Goal: Task Accomplishment & Management: Manage account settings

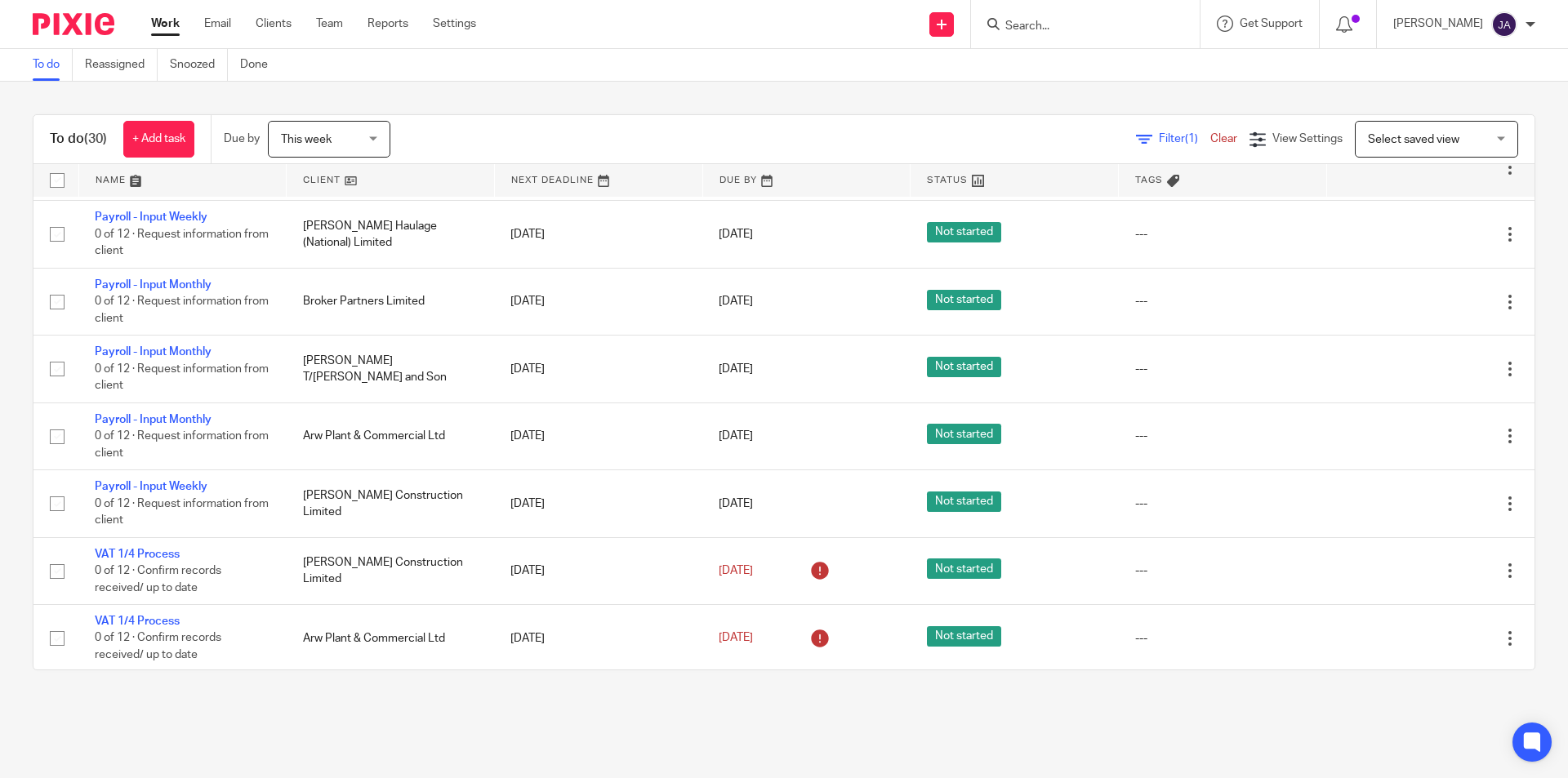
scroll to position [1552, 0]
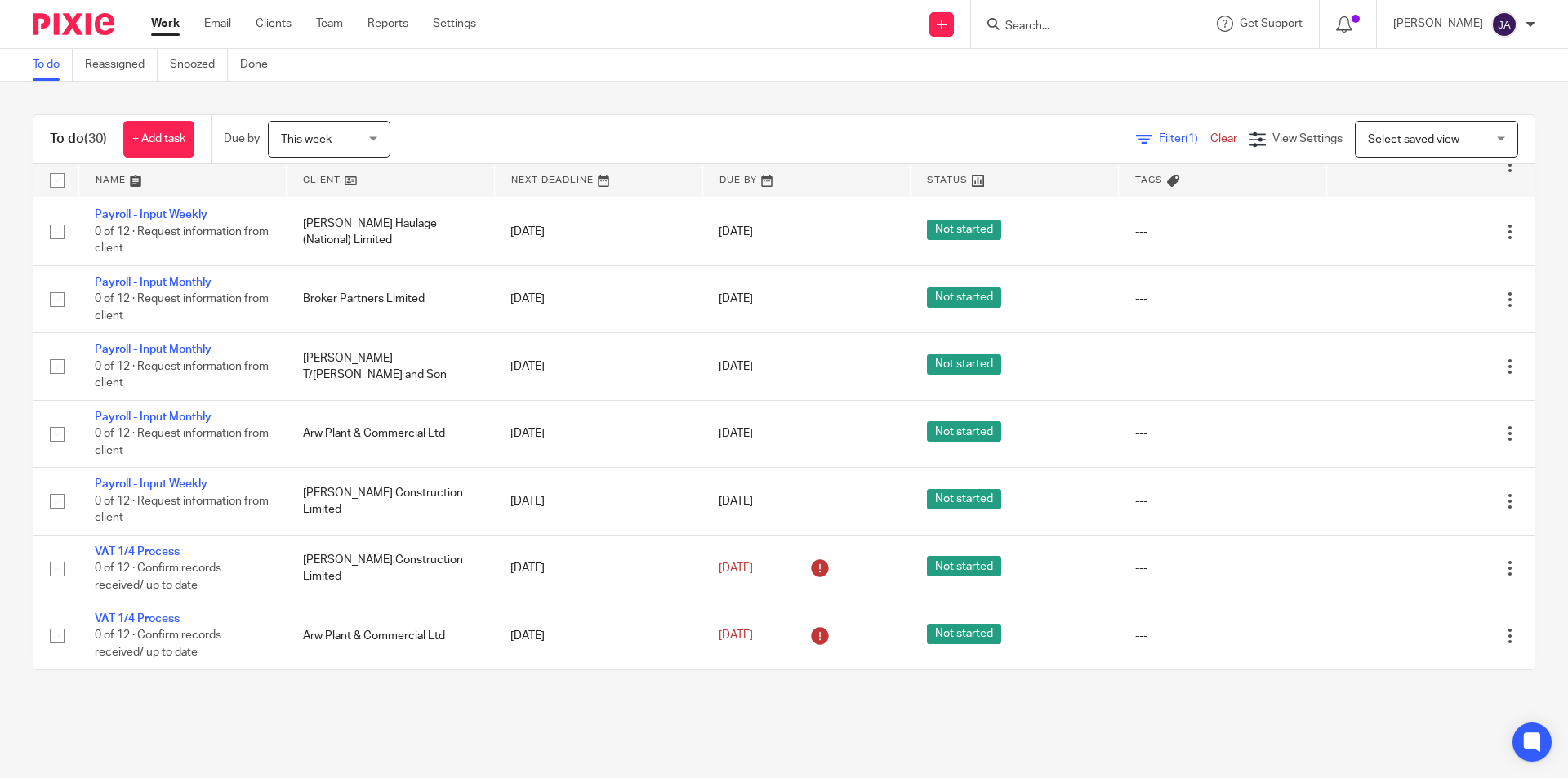
click at [324, 183] on link at bounding box center [391, 180] width 207 height 33
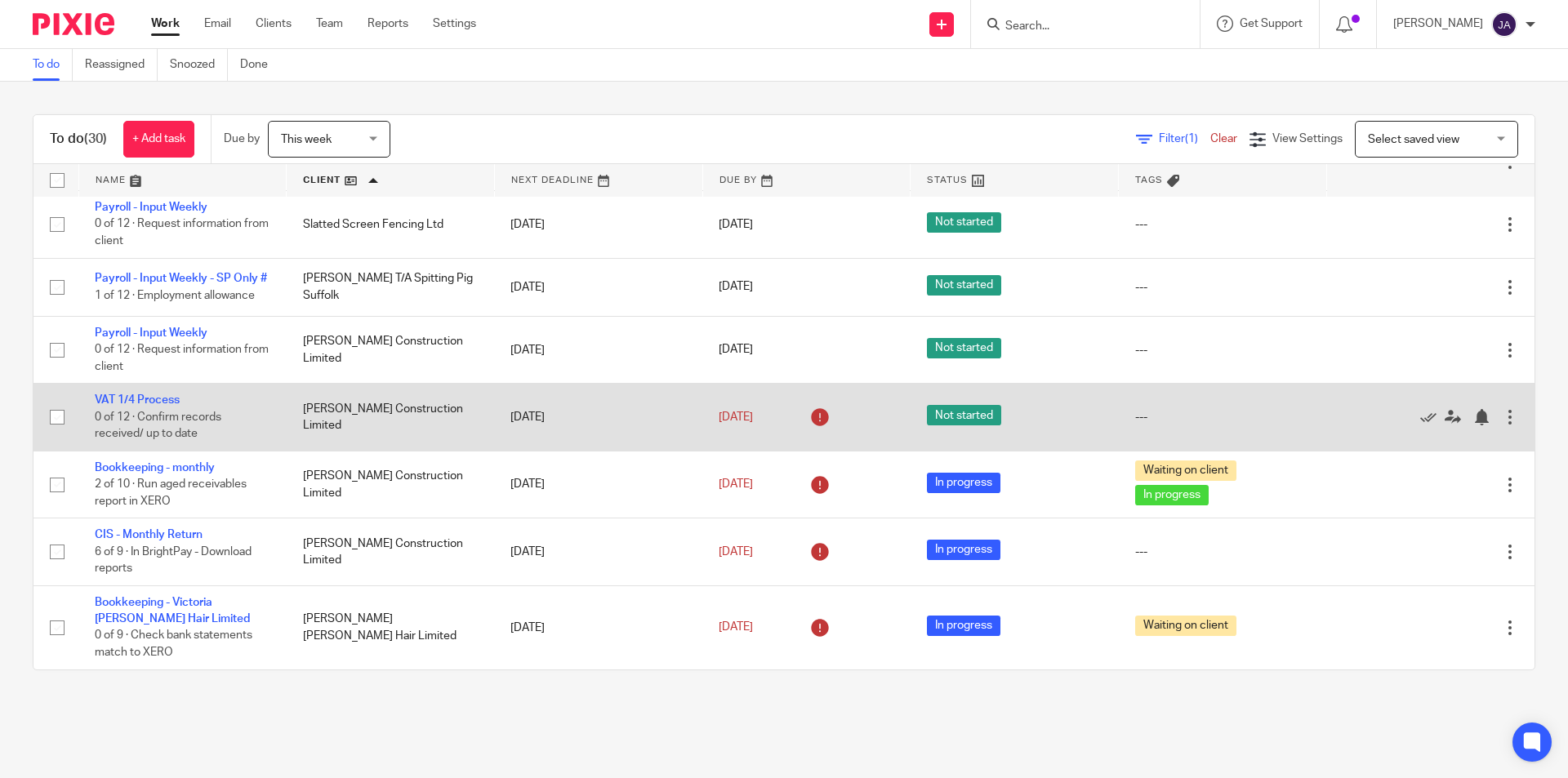
scroll to position [1470, 0]
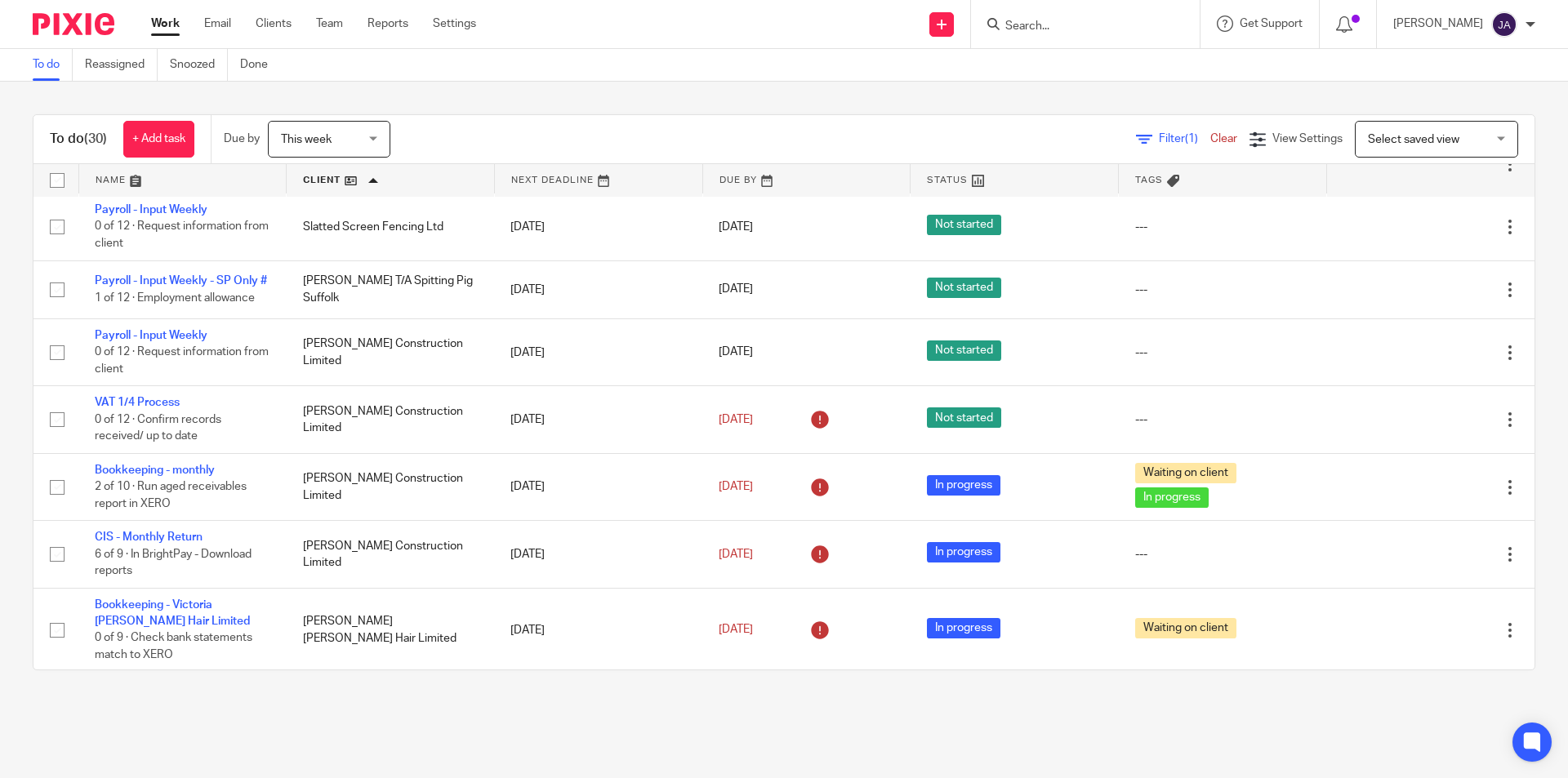
click at [170, 161] on link "Payroll - Input Weekly - SP Only #" at bounding box center [181, 155] width 172 height 12
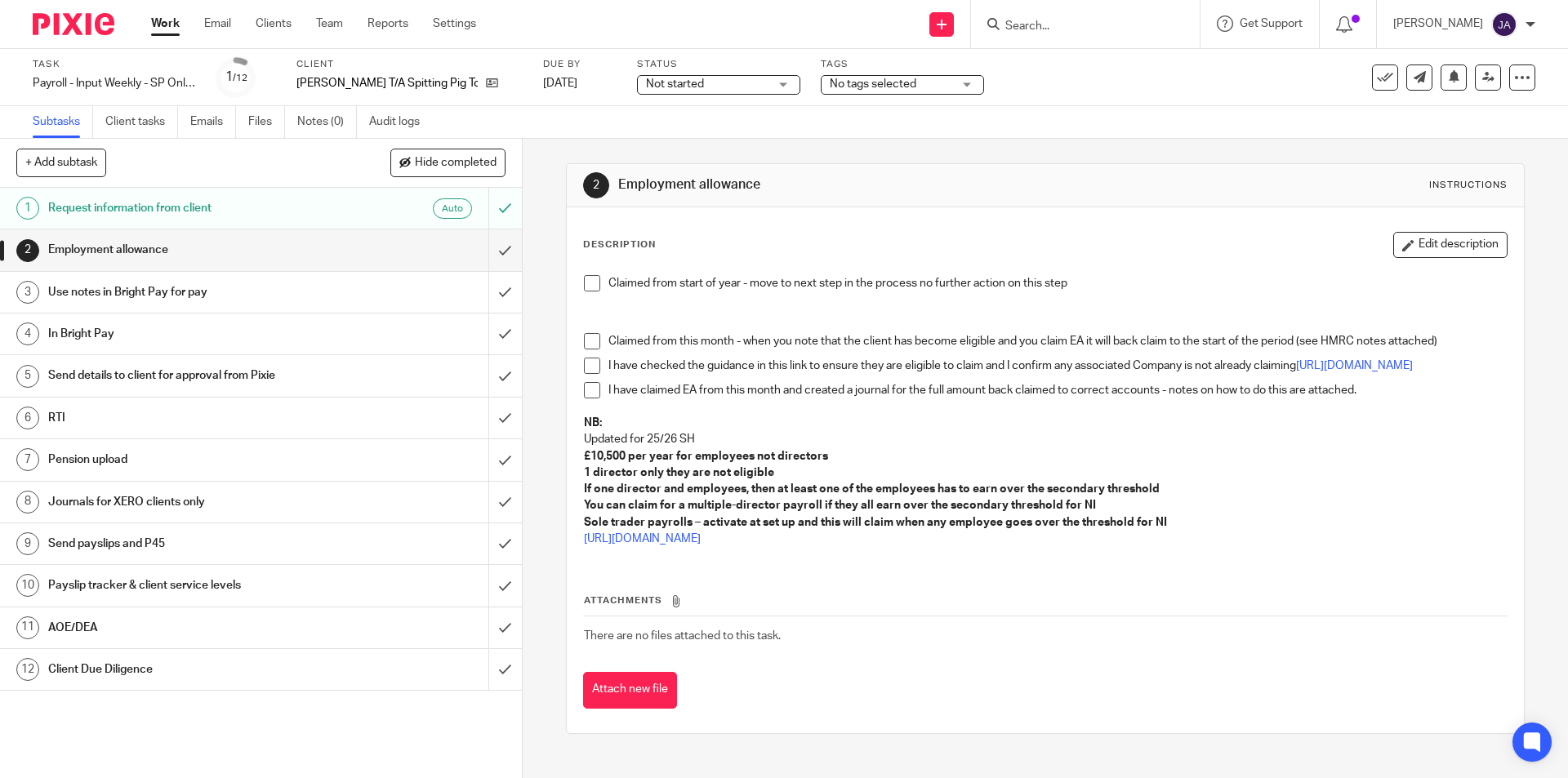
click at [704, 83] on span "Not started" at bounding box center [674, 83] width 58 height 12
click at [695, 144] on span "In progress" at bounding box center [680, 144] width 58 height 12
click at [852, 79] on span "No tags selected" at bounding box center [873, 83] width 87 height 12
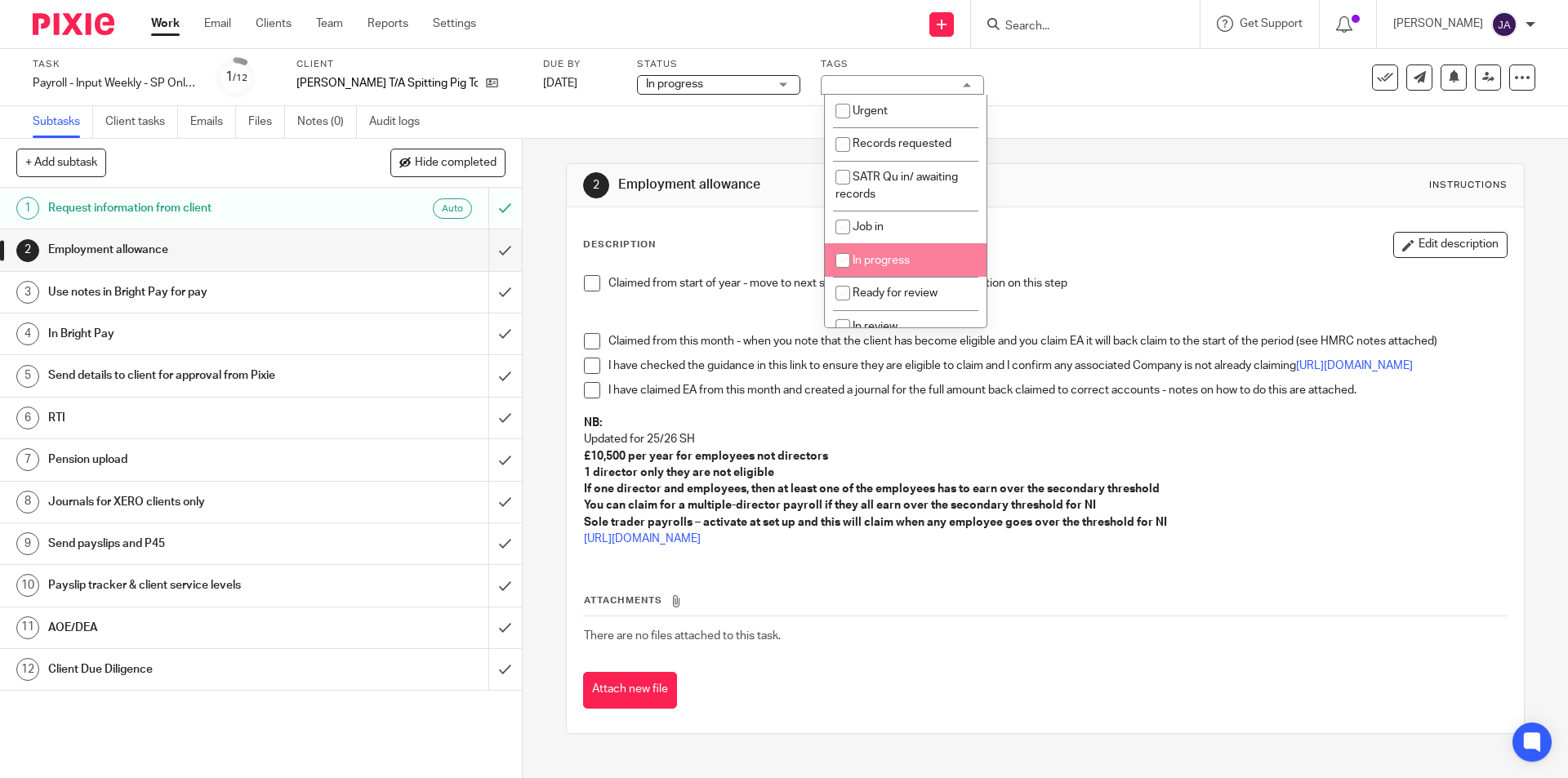
click at [872, 253] on li "In progress" at bounding box center [905, 261] width 162 height 34
checkbox input "true"
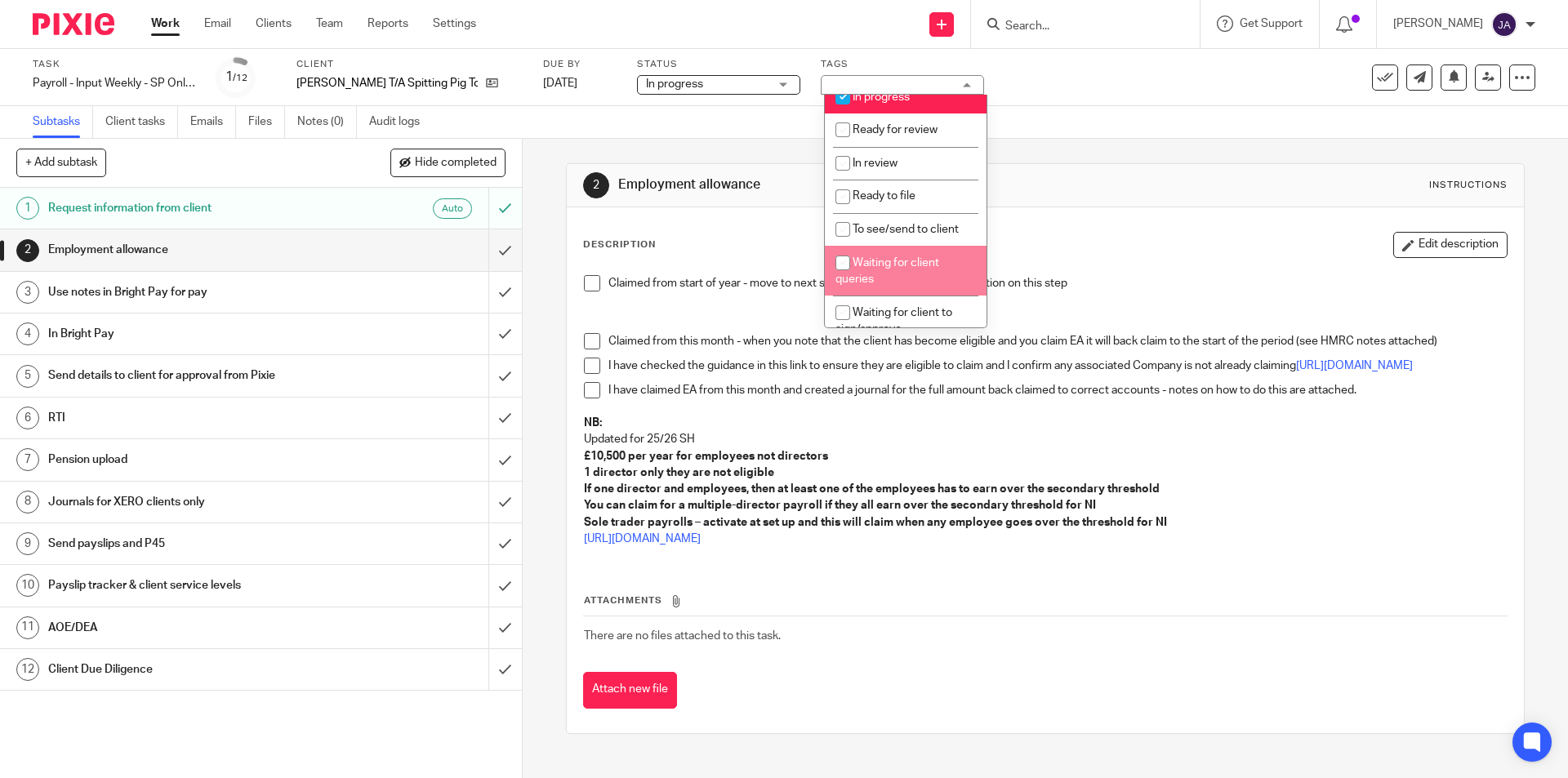
scroll to position [245, 0]
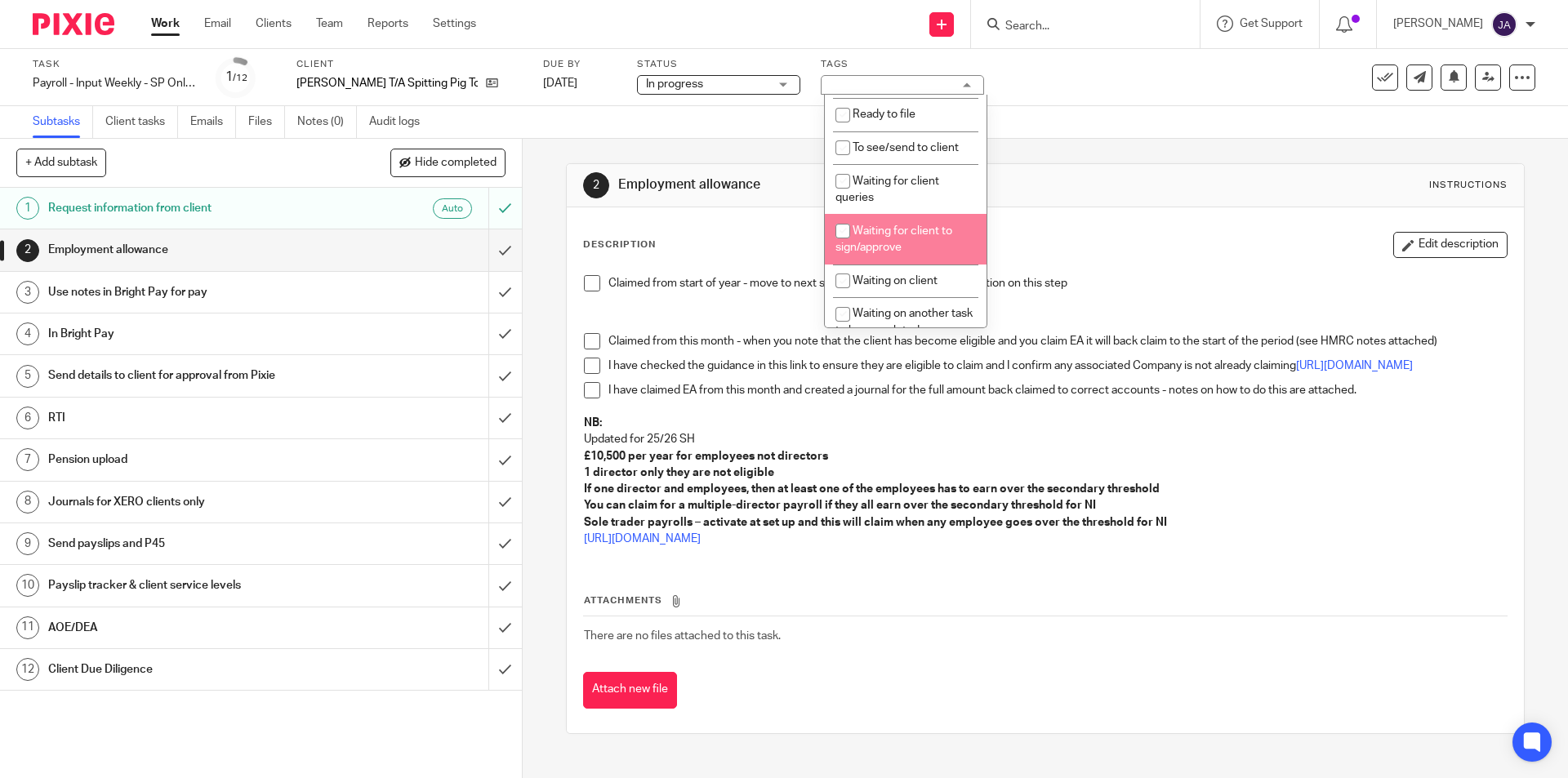
click at [878, 244] on span "Waiting for client to sign/approve" at bounding box center [894, 239] width 117 height 28
checkbox input "true"
click at [589, 284] on span at bounding box center [592, 284] width 16 height 16
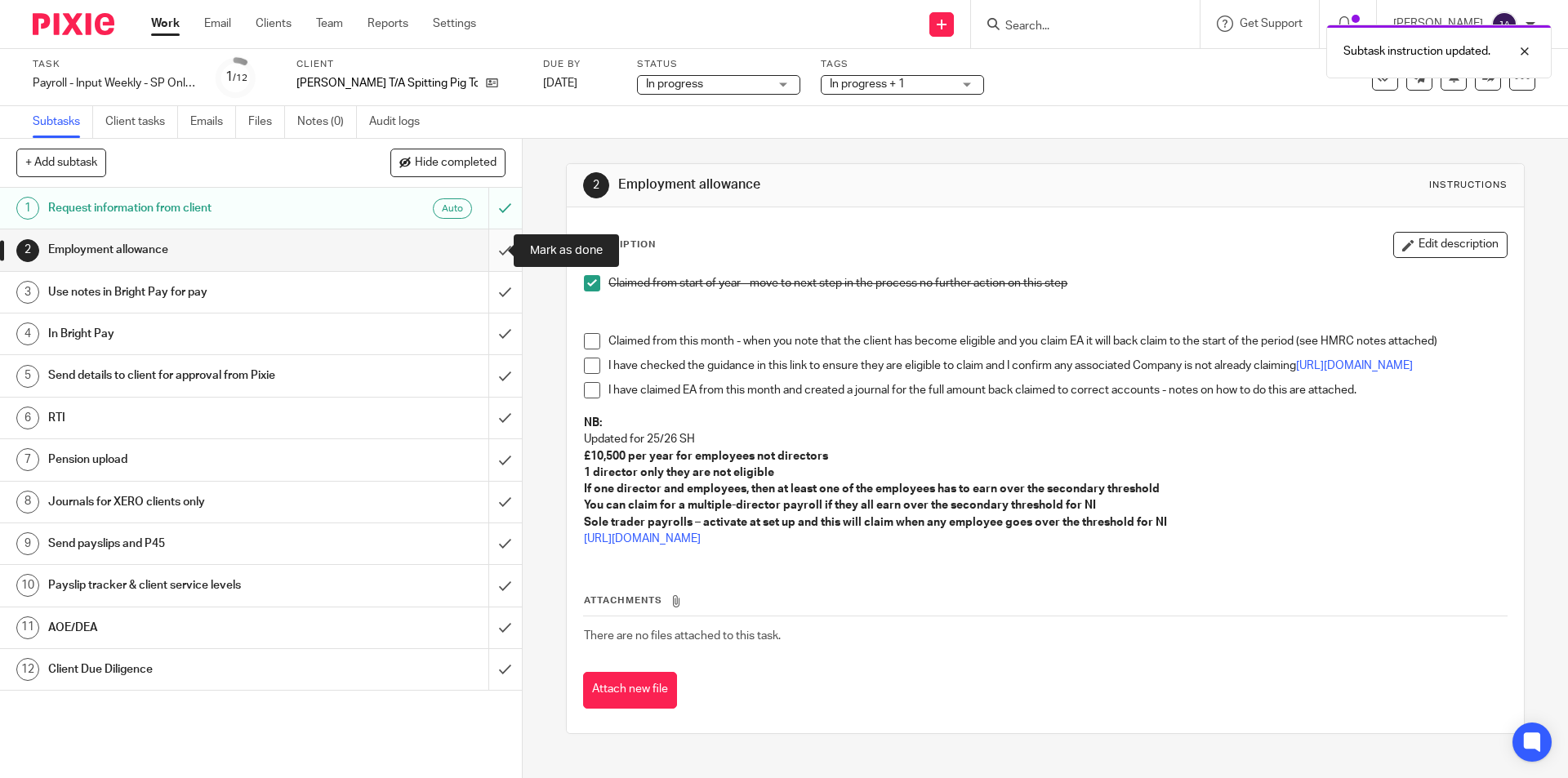
click at [491, 259] on input "submit" at bounding box center [260, 250] width 522 height 41
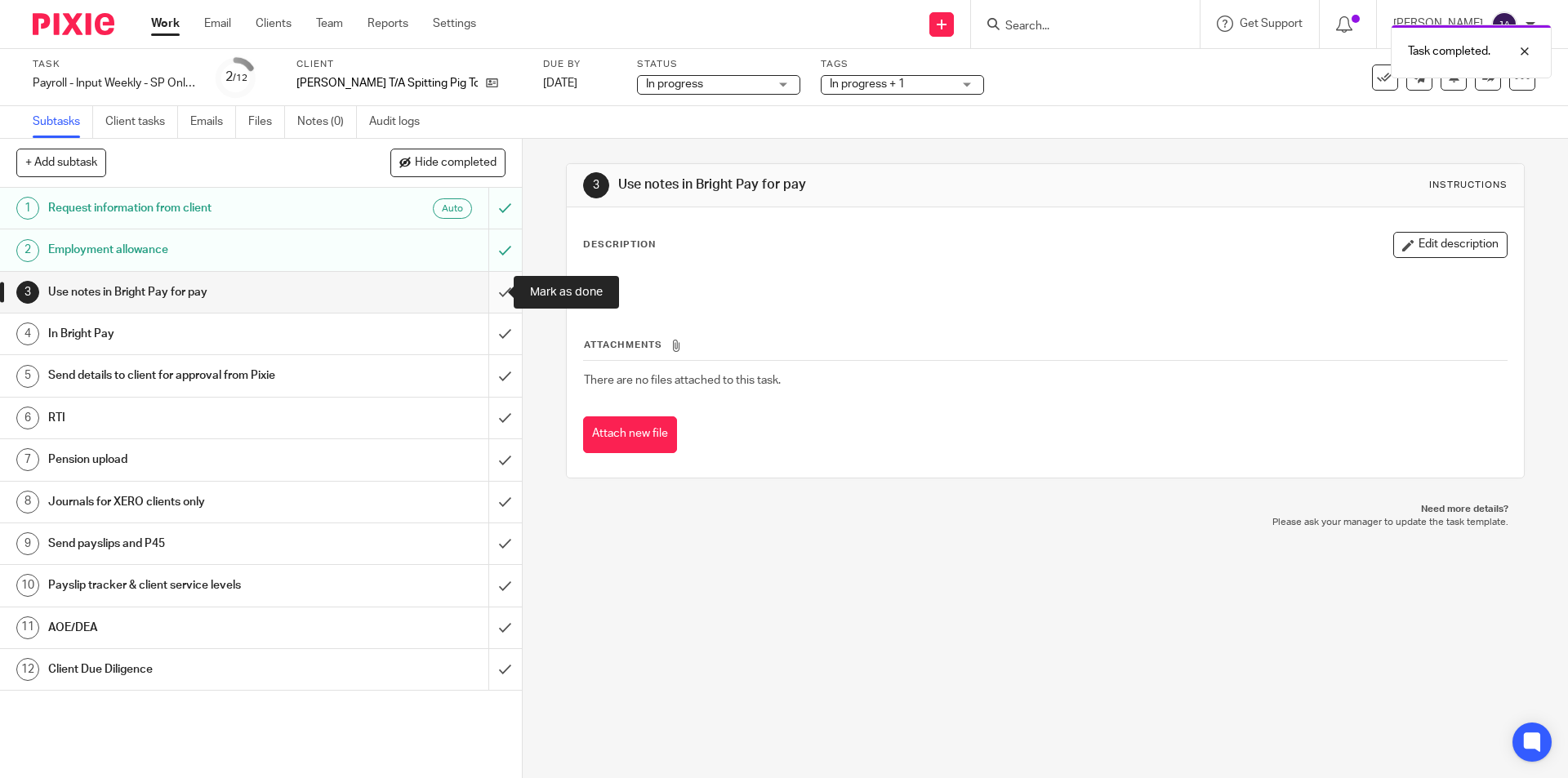
click at [489, 287] on input "submit" at bounding box center [260, 292] width 522 height 41
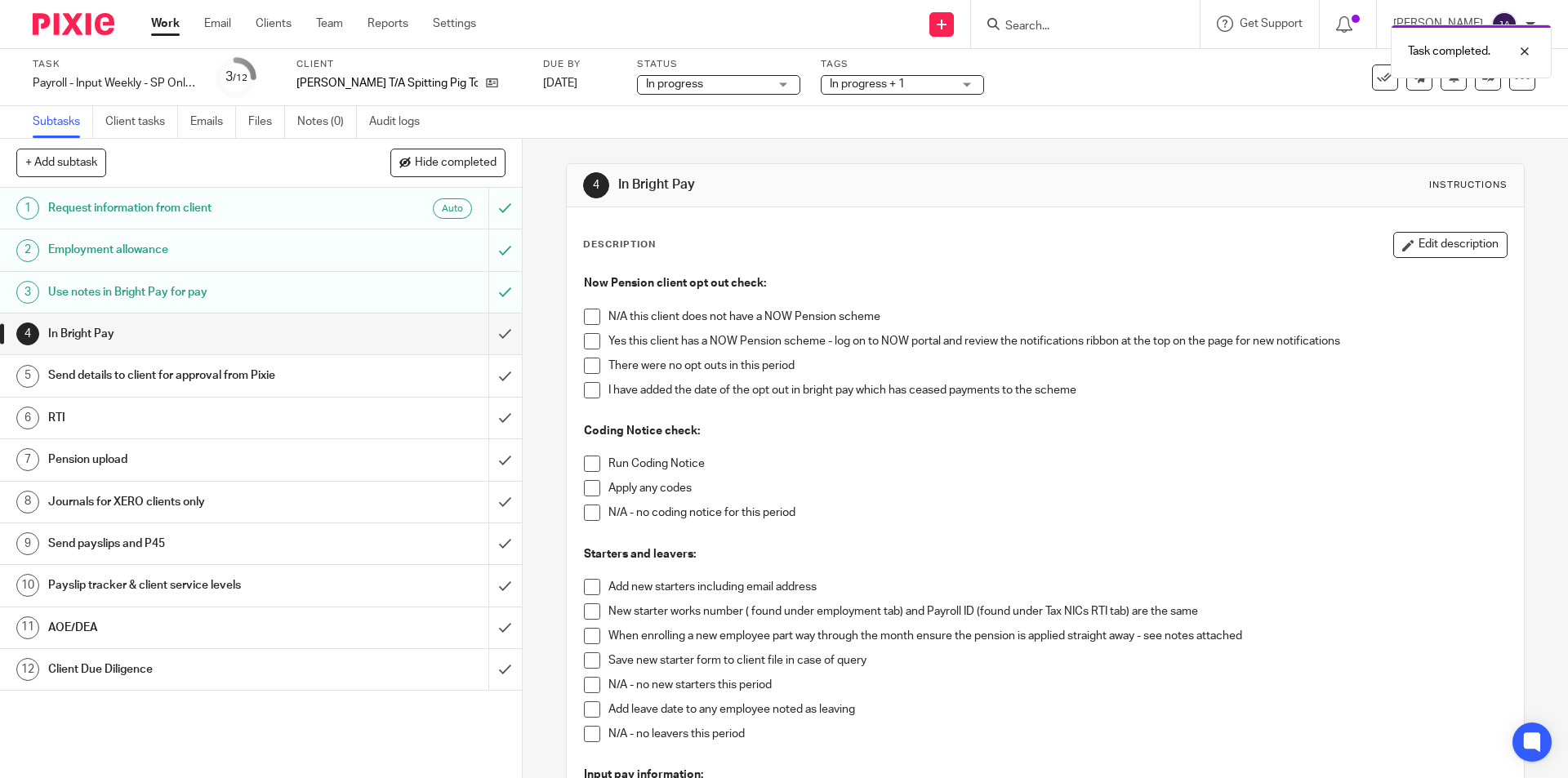
click at [584, 345] on span at bounding box center [592, 341] width 16 height 16
click at [584, 366] on span at bounding box center [592, 366] width 16 height 16
click at [584, 464] on span at bounding box center [592, 463] width 16 height 16
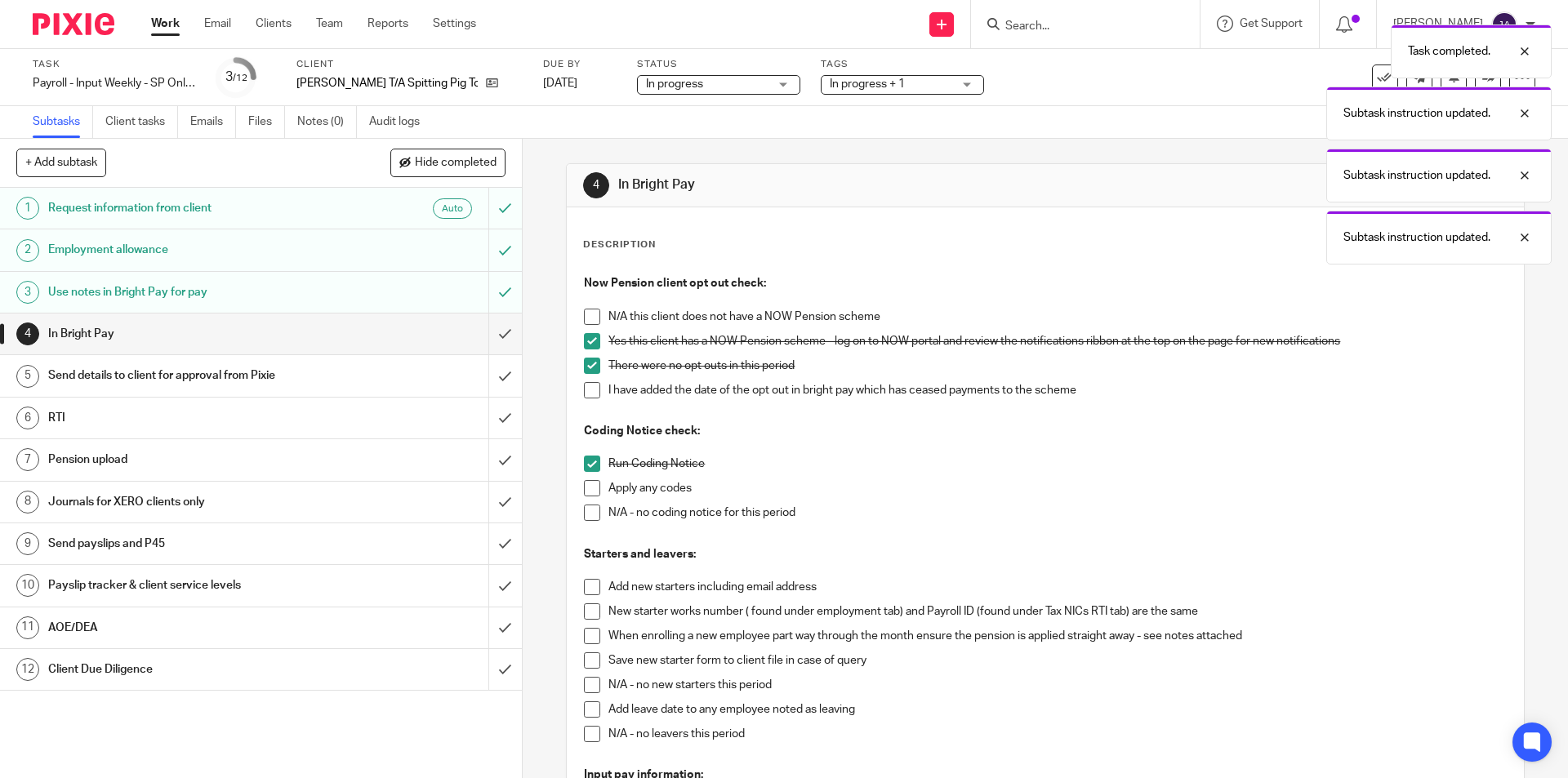
click at [587, 516] on span at bounding box center [592, 513] width 16 height 16
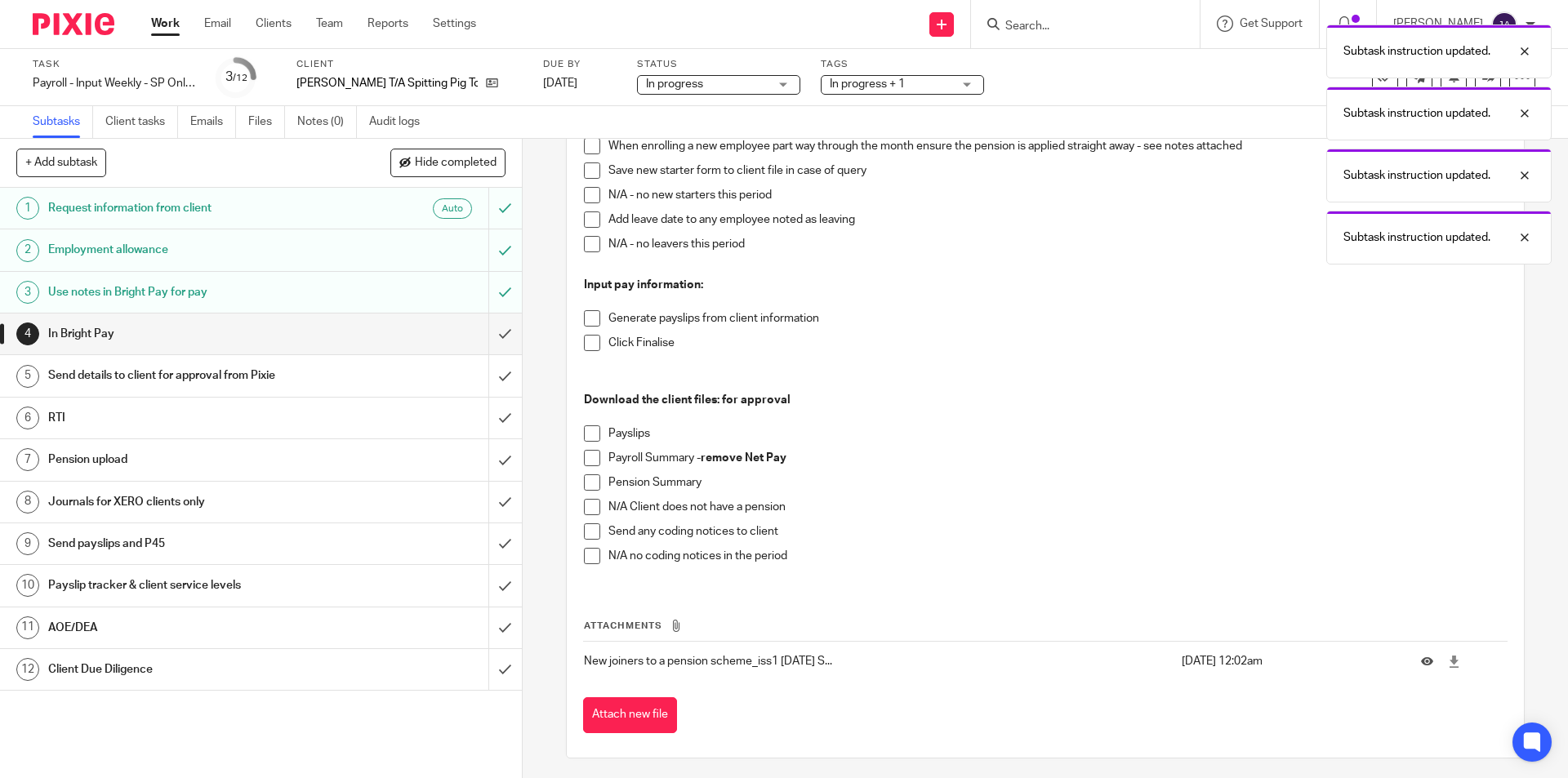
scroll to position [327, 0]
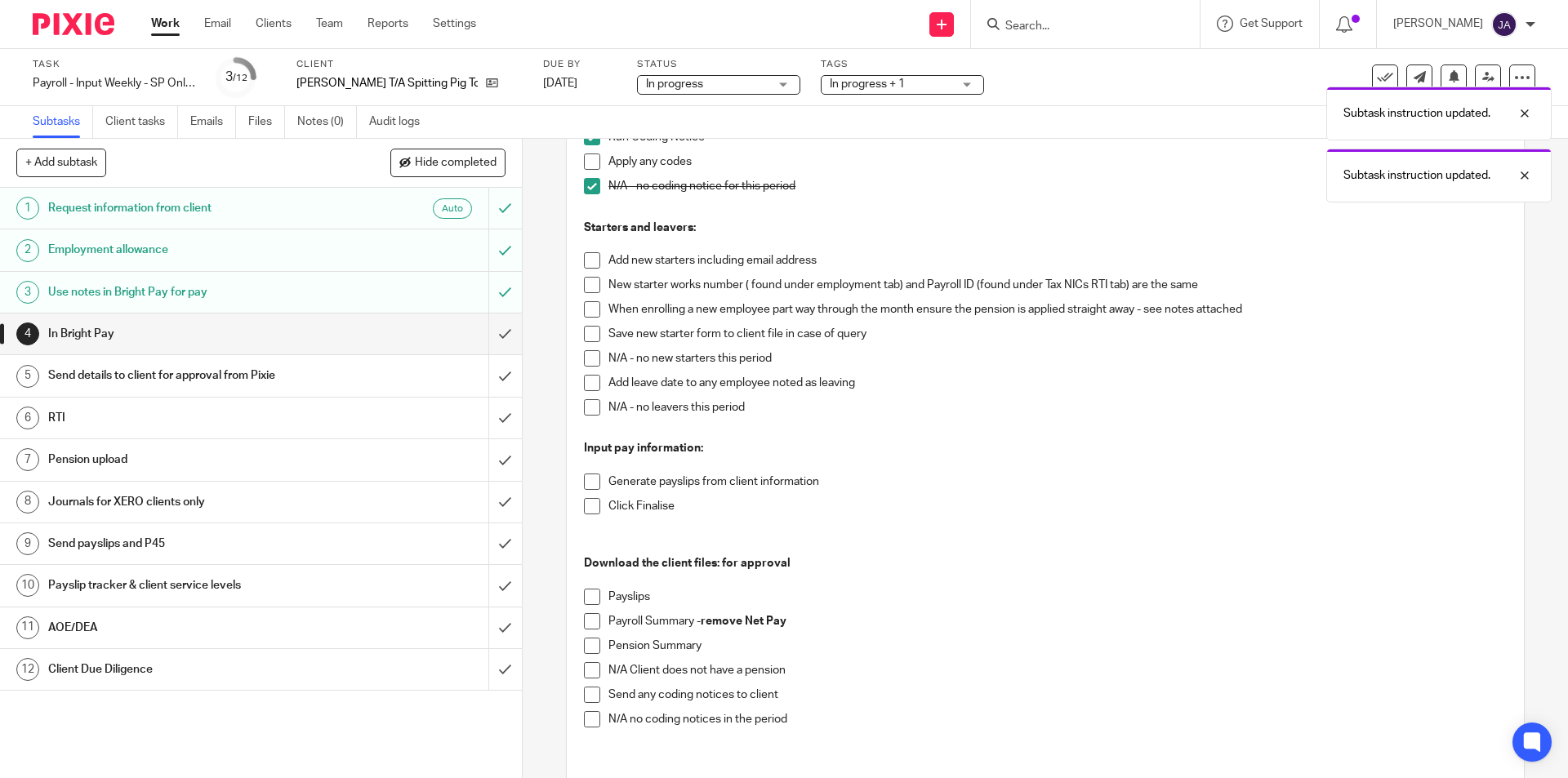
click at [586, 359] on span at bounding box center [592, 358] width 16 height 16
click at [586, 412] on span at bounding box center [592, 408] width 16 height 16
click at [584, 491] on li "Generate payslips from client information" at bounding box center [1044, 486] width 922 height 25
click at [588, 479] on span at bounding box center [592, 482] width 16 height 16
click at [586, 504] on span at bounding box center [592, 506] width 16 height 16
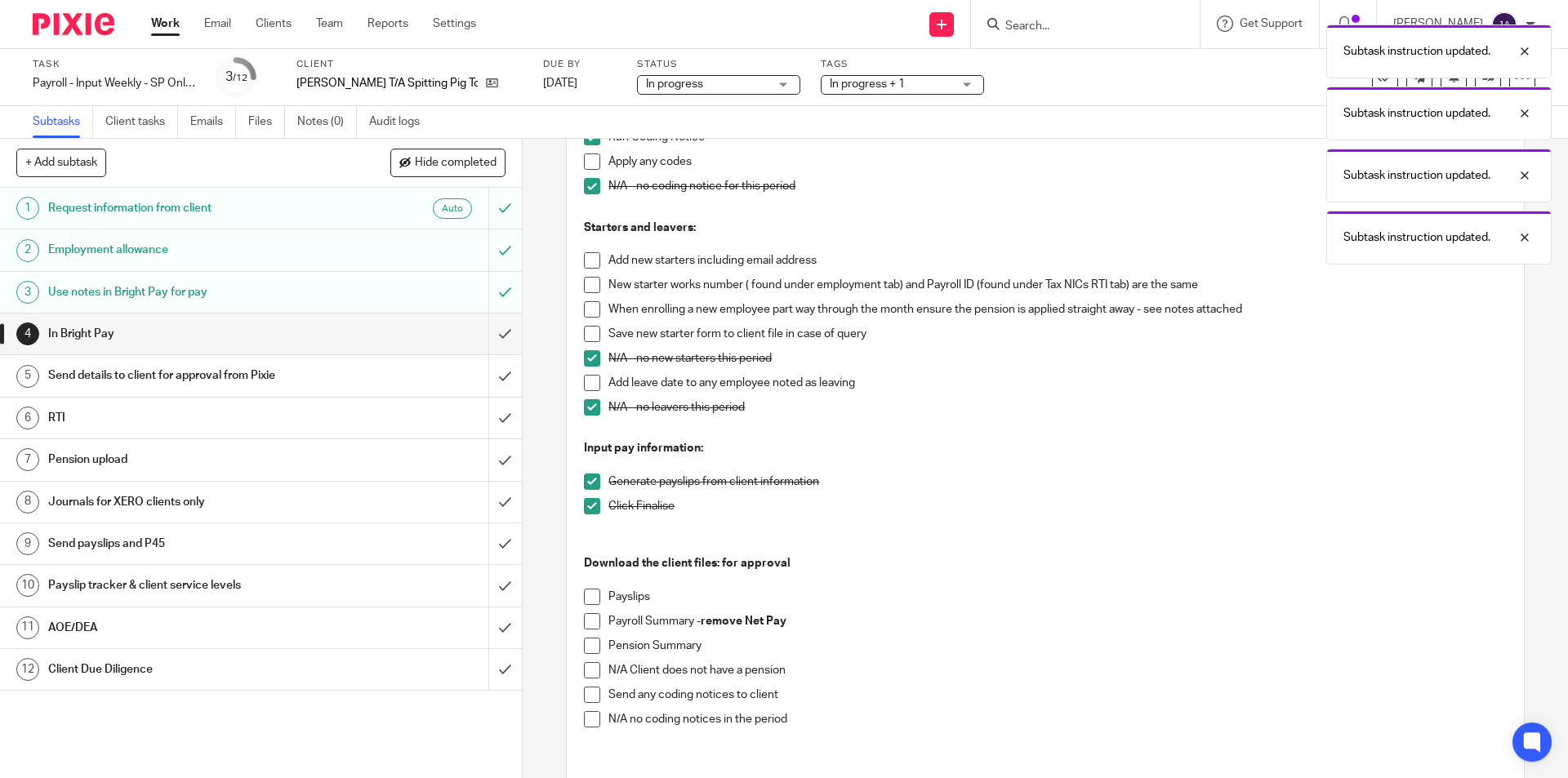
click at [588, 599] on span at bounding box center [592, 597] width 16 height 16
click at [586, 619] on span at bounding box center [592, 621] width 16 height 16
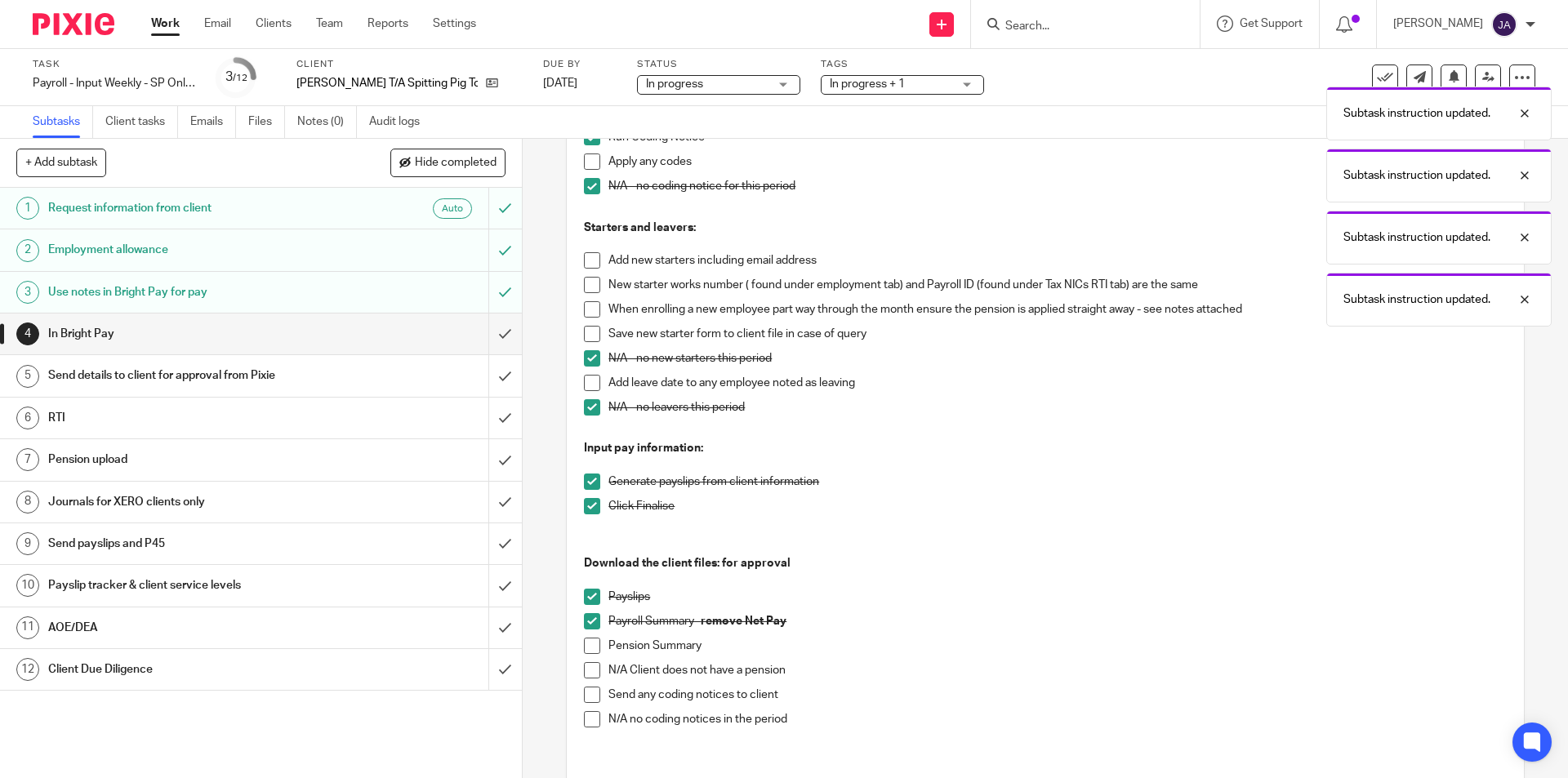
click at [584, 646] on span at bounding box center [592, 646] width 16 height 16
click at [590, 719] on span at bounding box center [592, 720] width 16 height 16
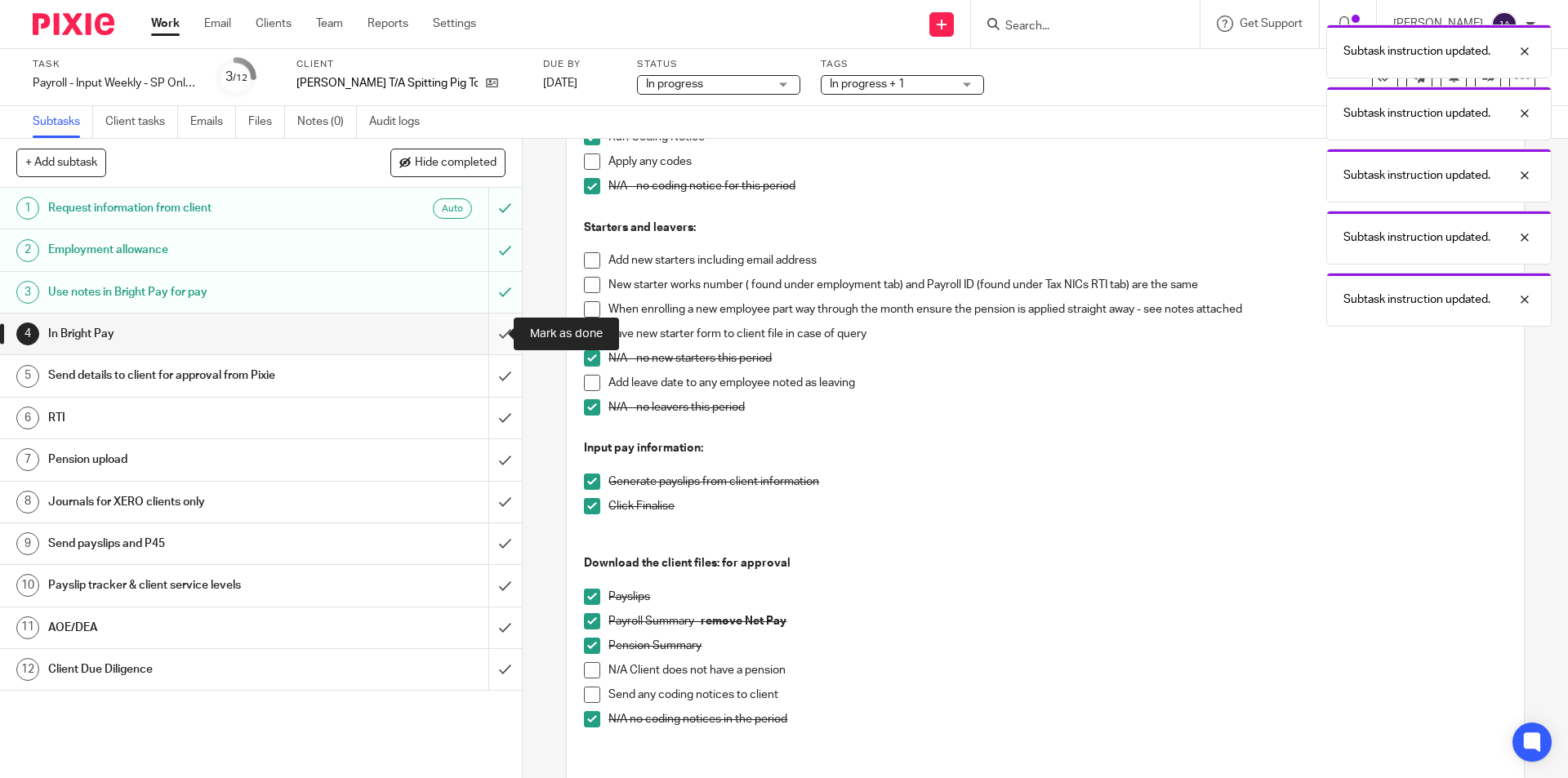
click at [492, 329] on input "submit" at bounding box center [260, 334] width 522 height 41
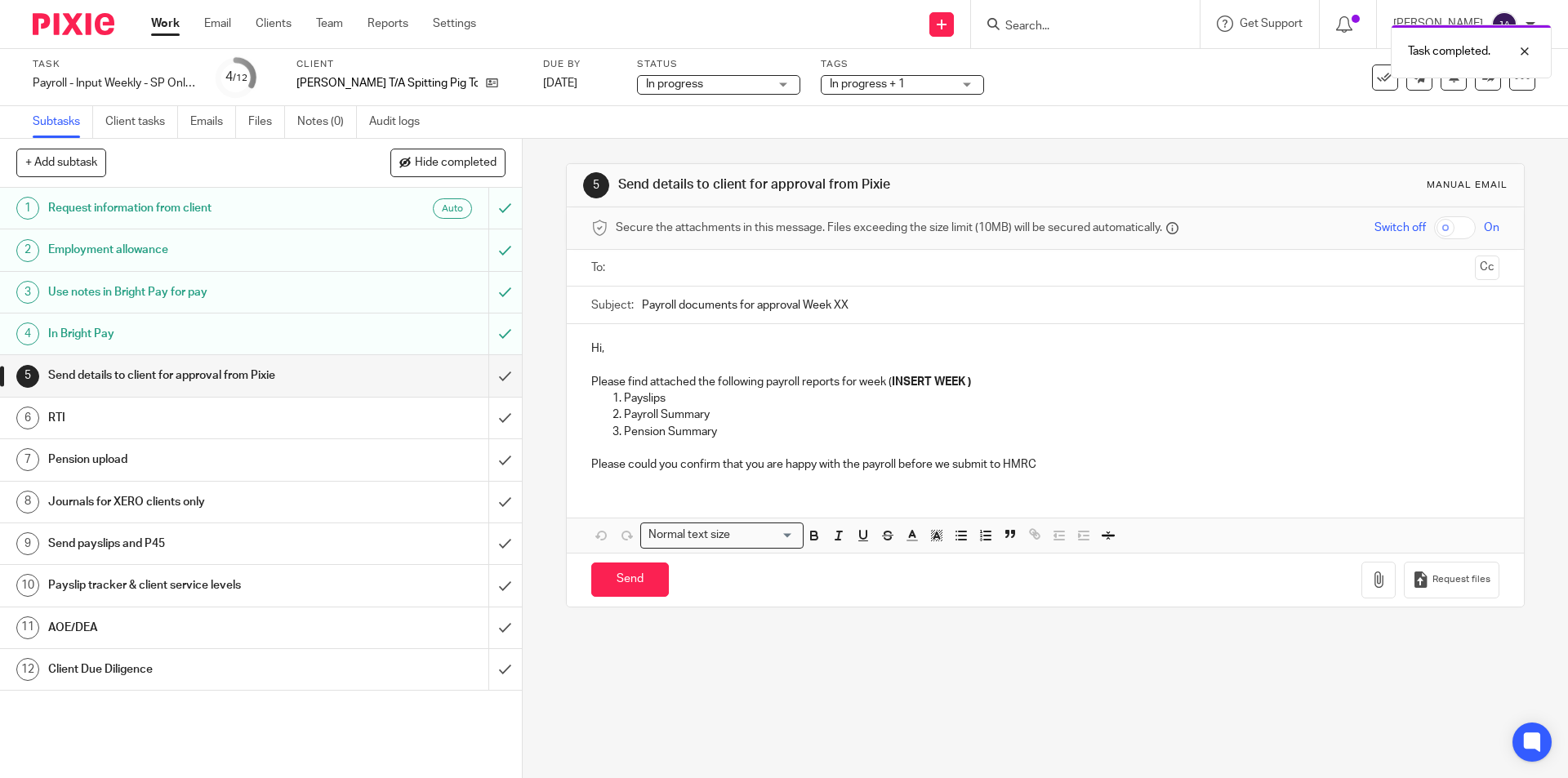
click at [627, 261] on input "text" at bounding box center [1044, 268] width 846 height 19
click at [641, 307] on input "Payroll documents for approval Week XX" at bounding box center [1069, 308] width 857 height 36
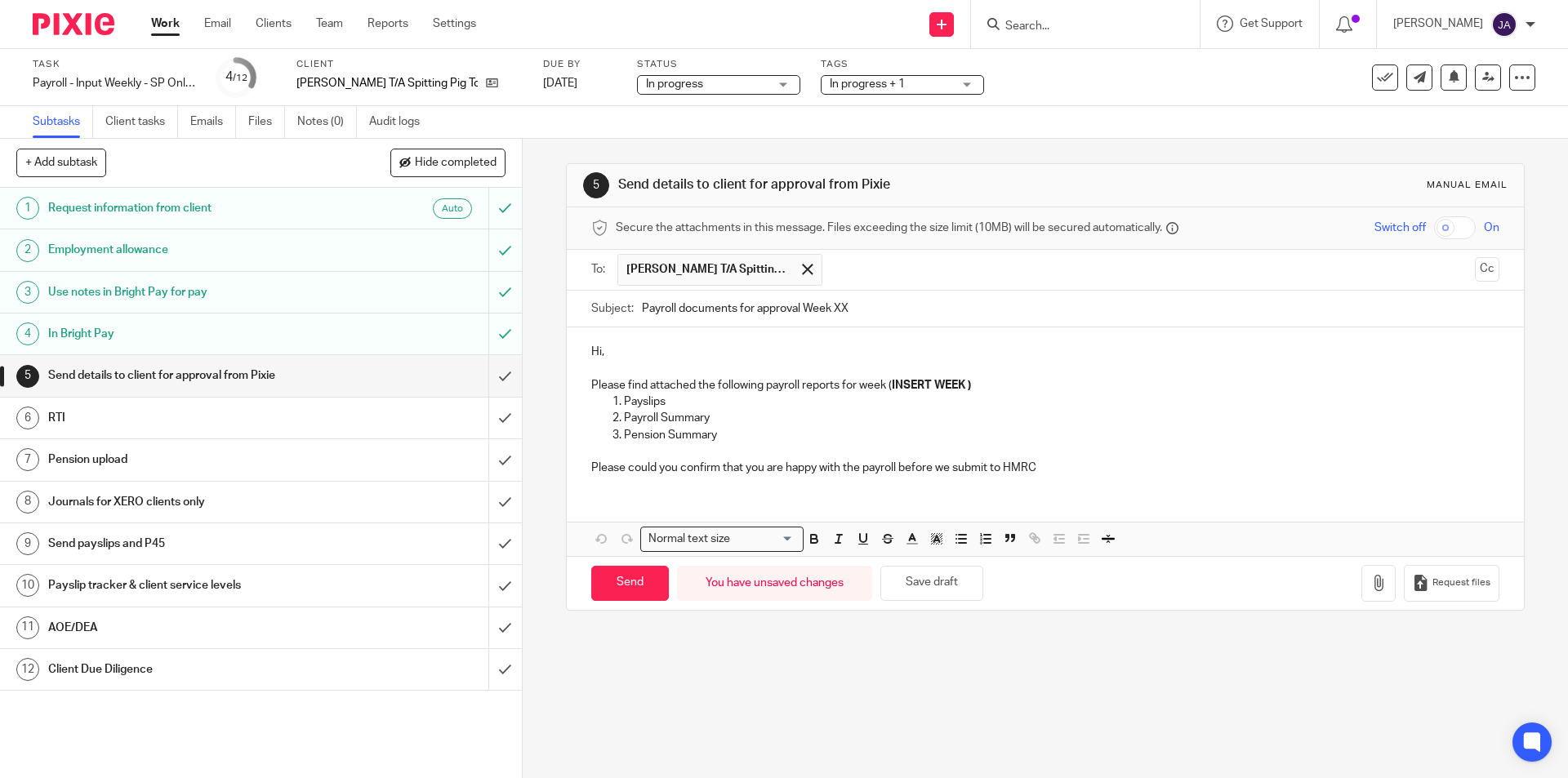
click at [641, 309] on input "Payroll documents for approval Week XX" at bounding box center [1069, 308] width 857 height 36
paste input "week 23 SP Torbay"
click at [682, 315] on input "week 23 SP Torbay Payroll documents for approval Week XX" at bounding box center [1069, 308] width 857 height 36
click at [968, 303] on input "week 24 SP Torbay Payroll documents for approval Week XX" at bounding box center [1069, 308] width 857 height 36
type input "week 24 SP Torbay Payroll documents for approval"
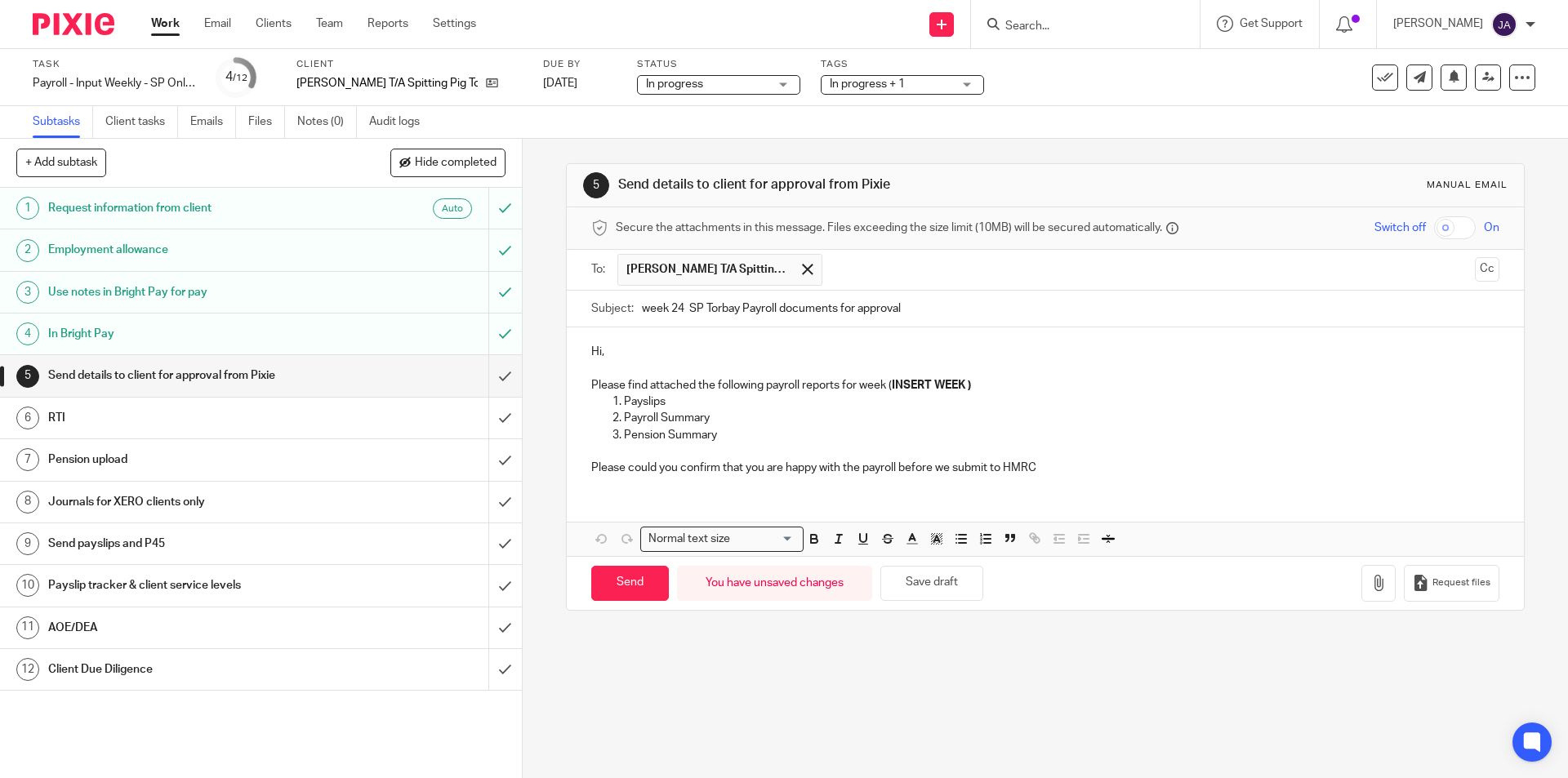
click at [986, 381] on p "Please find attached the following payroll reports for week ( INSERT WEEK )" at bounding box center [1044, 385] width 907 height 16
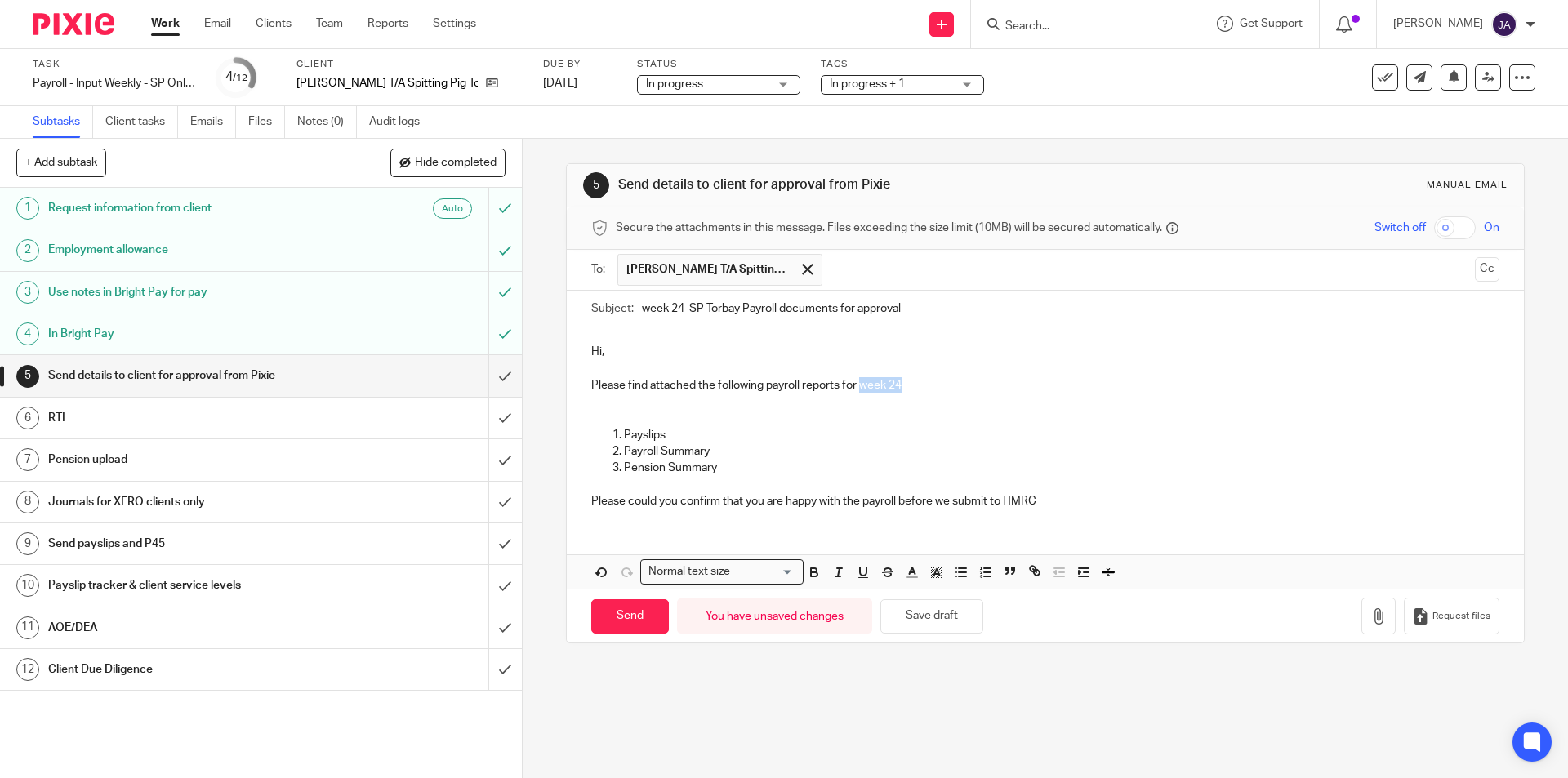
drag, startPoint x: 913, startPoint y: 392, endPoint x: 858, endPoint y: 385, distance: 55.4
click at [858, 385] on p "Please find attached the following payroll reports for week 24" at bounding box center [1044, 385] width 907 height 16
click at [808, 575] on icon "button" at bounding box center [814, 572] width 15 height 15
click at [831, 572] on icon "button" at bounding box center [838, 572] width 15 height 15
click at [816, 456] on p "Payroll Summary" at bounding box center [1060, 452] width 874 height 16
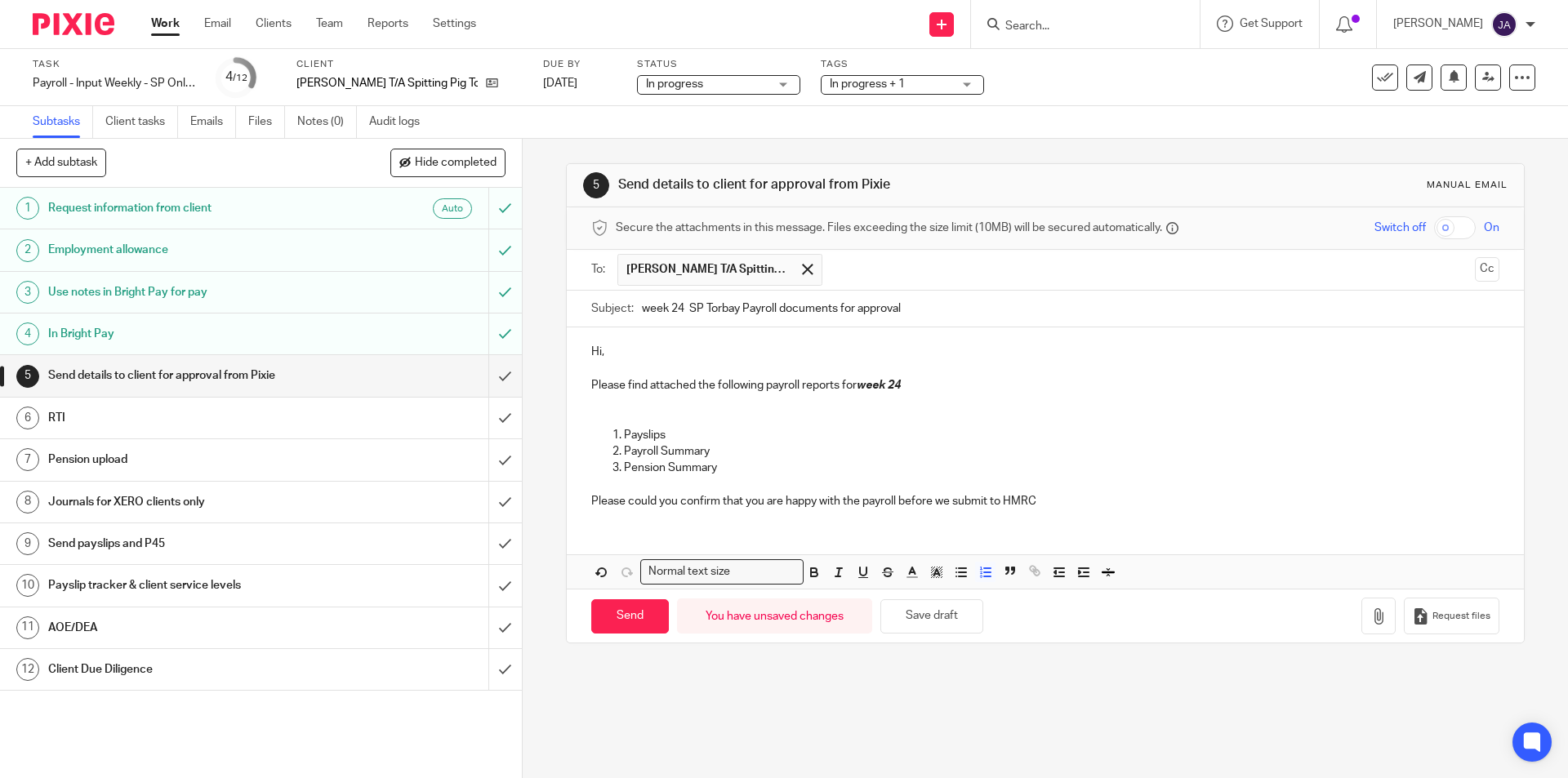
click at [662, 361] on p at bounding box center [1044, 369] width 907 height 16
drag, startPoint x: 602, startPoint y: 348, endPoint x: 563, endPoint y: 350, distance: 39.1
click at [567, 350] on div "Hi, Please find attached the following payroll reports for week 24 Payslips Pay…" at bounding box center [1044, 424] width 956 height 194
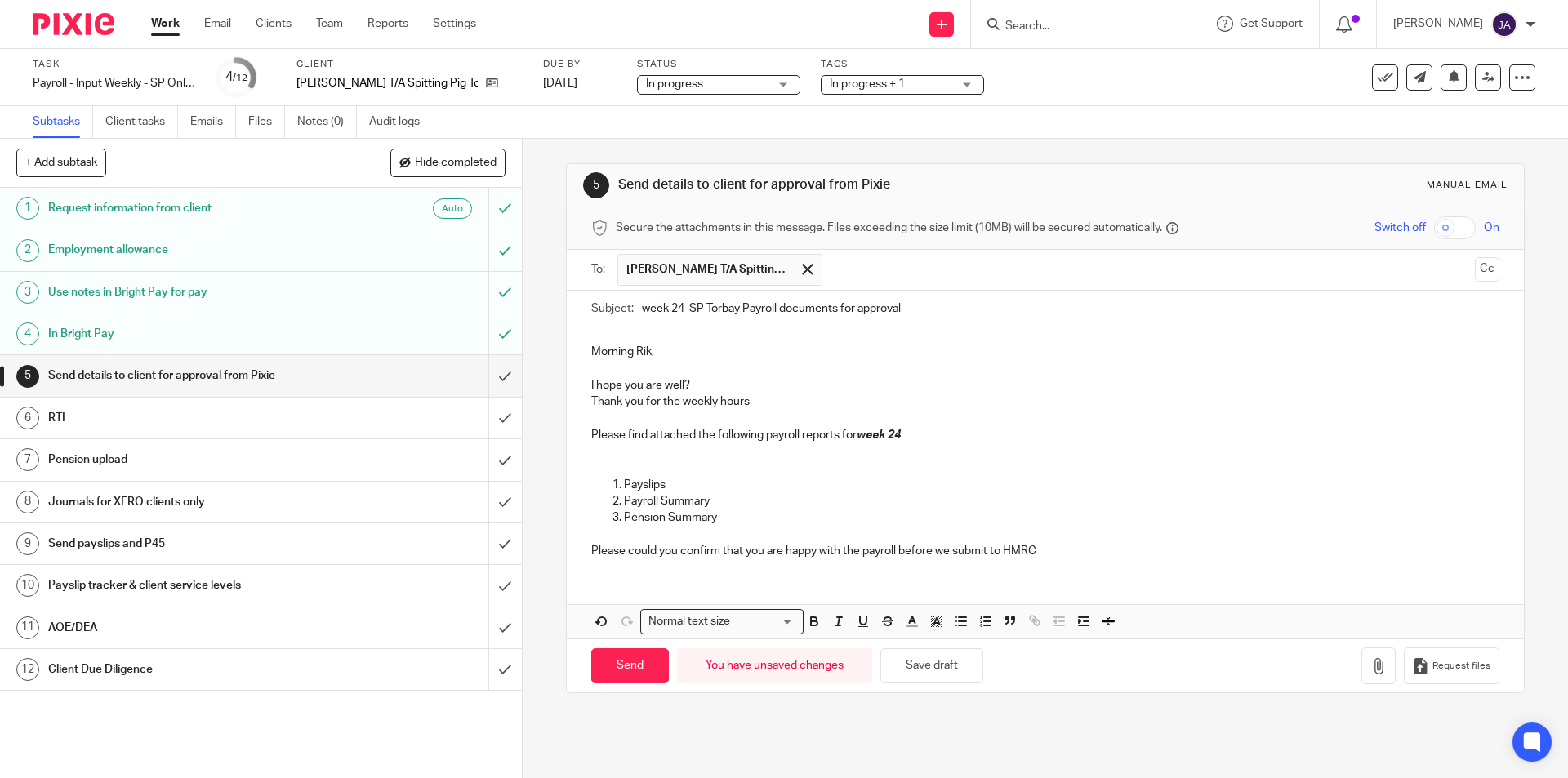
click at [788, 517] on p "Pension Summary" at bounding box center [1060, 517] width 874 height 16
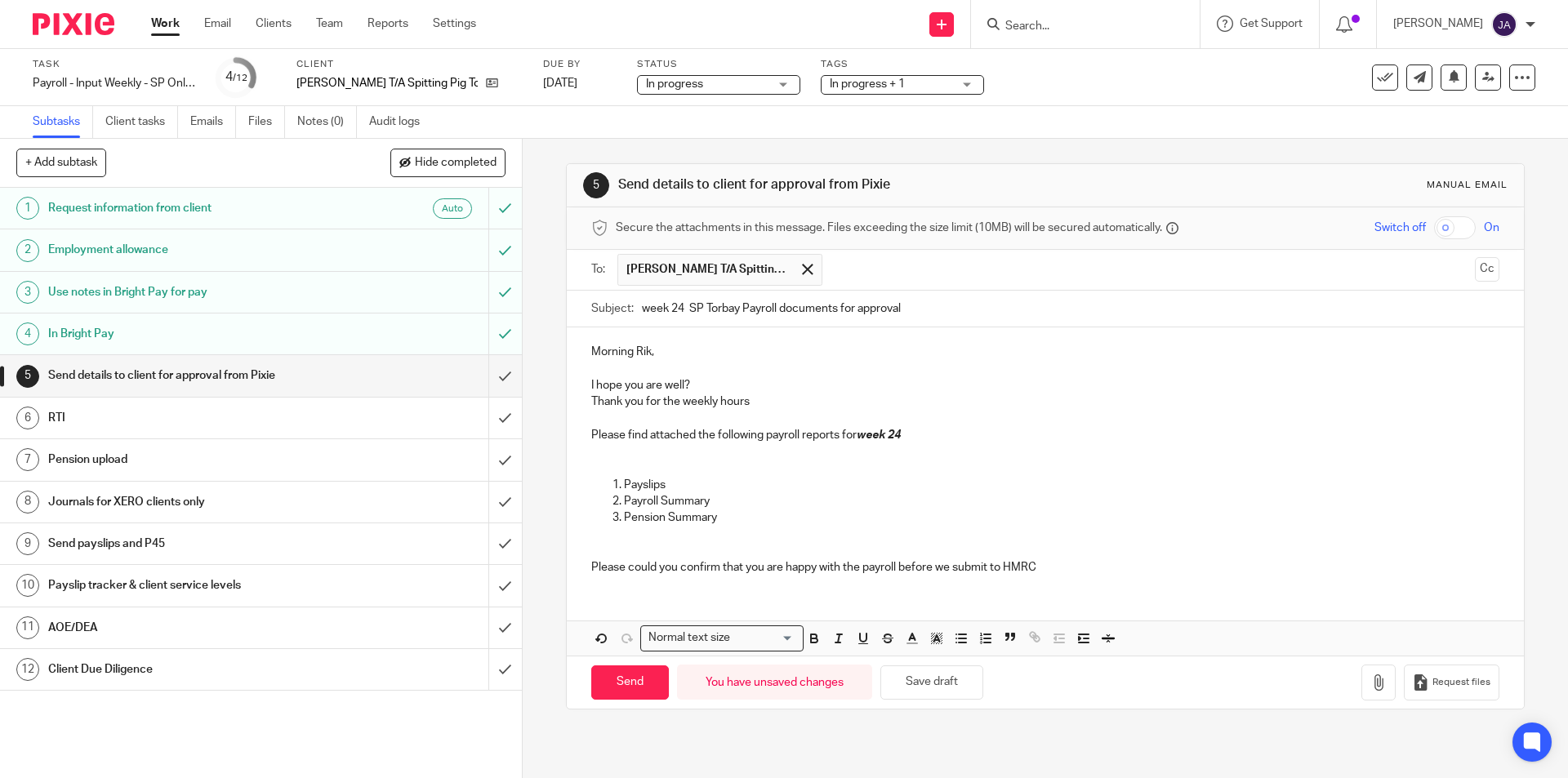
click at [1044, 564] on p "Please could you confirm that you are happy with the payroll before we submit t…" at bounding box center [1044, 560] width 907 height 34
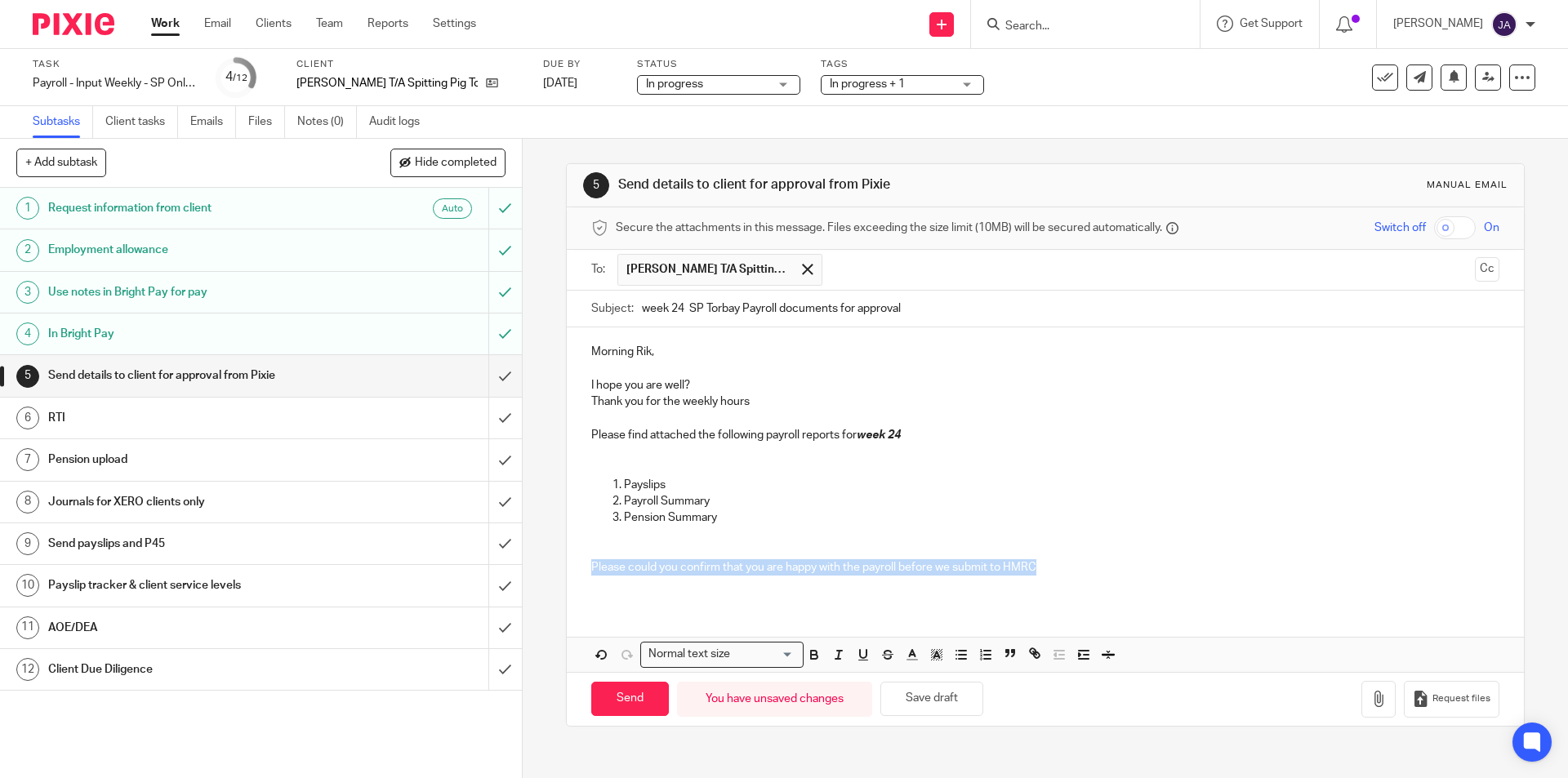
drag, startPoint x: 1053, startPoint y: 568, endPoint x: 576, endPoint y: 562, distance: 477.0
click at [567, 562] on div "Morning Rik, I hope you are well? Thank you for the weekly hours Please find at…" at bounding box center [1044, 466] width 956 height 276
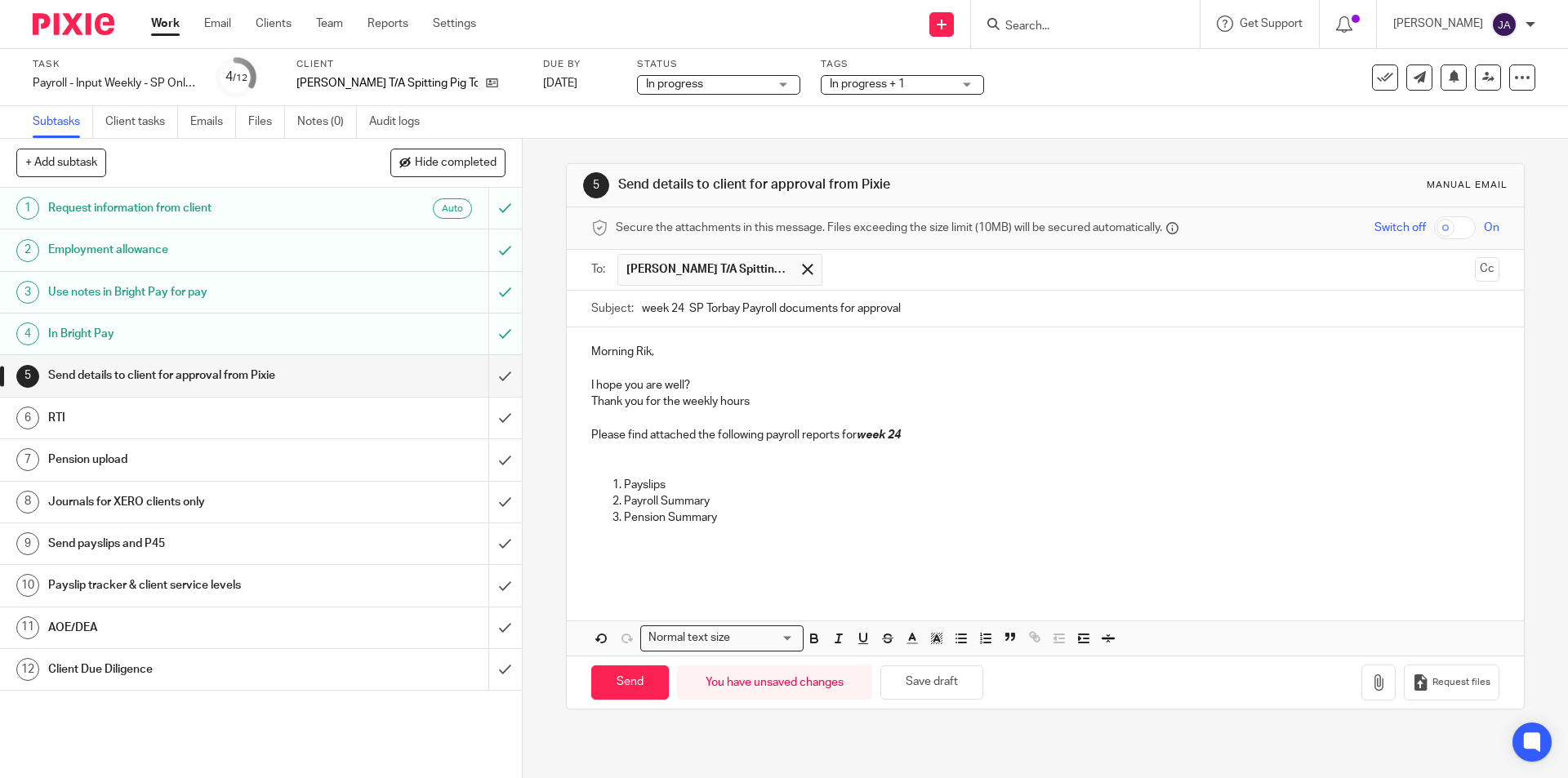
click at [595, 444] on p at bounding box center [1044, 452] width 907 height 16
drag, startPoint x: 1046, startPoint y: 453, endPoint x: 558, endPoint y: 447, distance: 488.0
click at [558, 447] on div "5 Send details to client for approval from Pixie Manual email Secure the attach…" at bounding box center [1045, 459] width 1045 height 640
click at [809, 642] on icon "button" at bounding box center [814, 639] width 15 height 15
click at [838, 639] on line "button" at bounding box center [839, 638] width 2 height 8
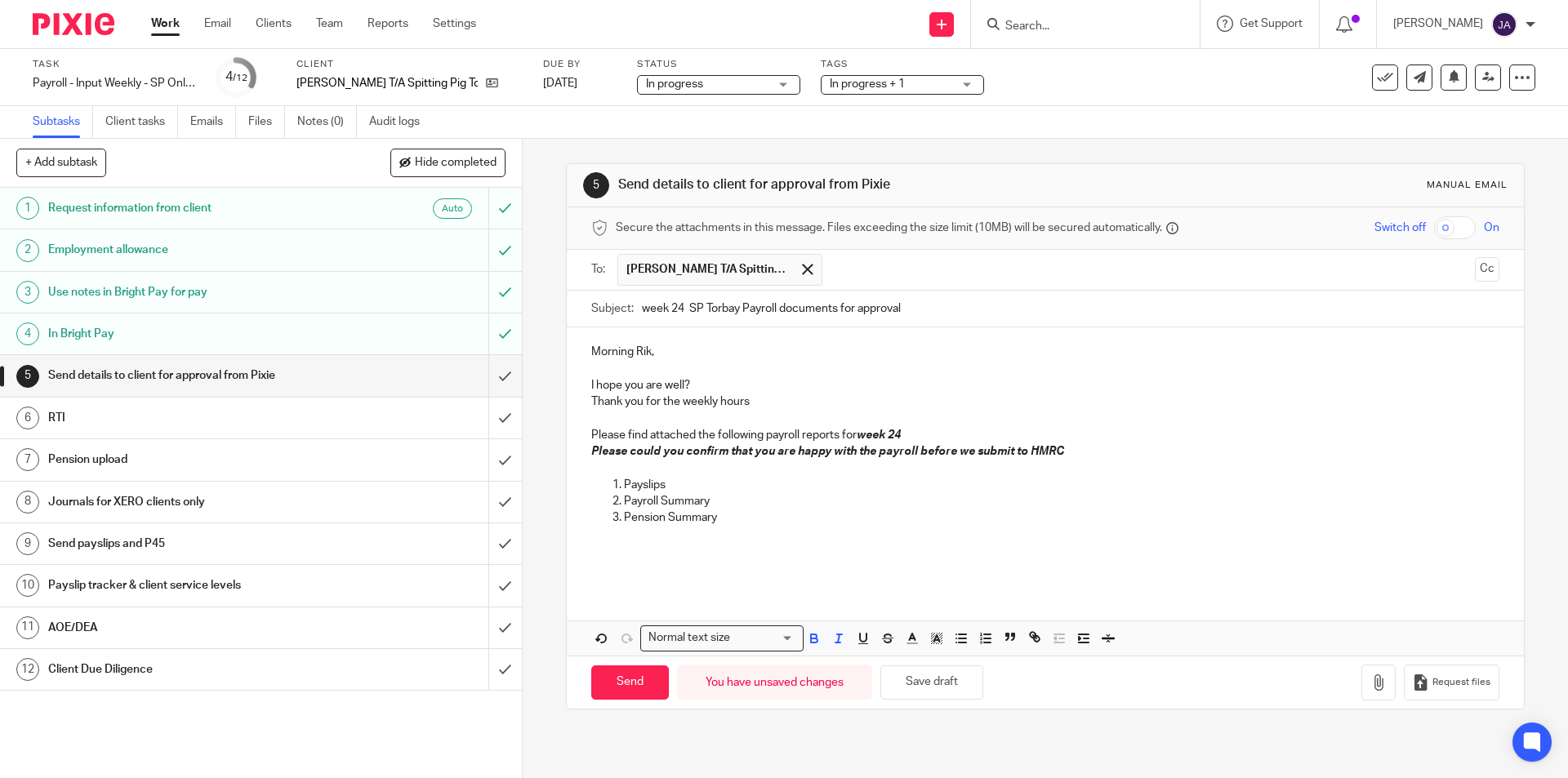
click at [760, 536] on p at bounding box center [1044, 534] width 907 height 16
click at [749, 539] on p at bounding box center [1044, 534] width 907 height 16
click at [1362, 686] on button "button" at bounding box center [1378, 682] width 35 height 36
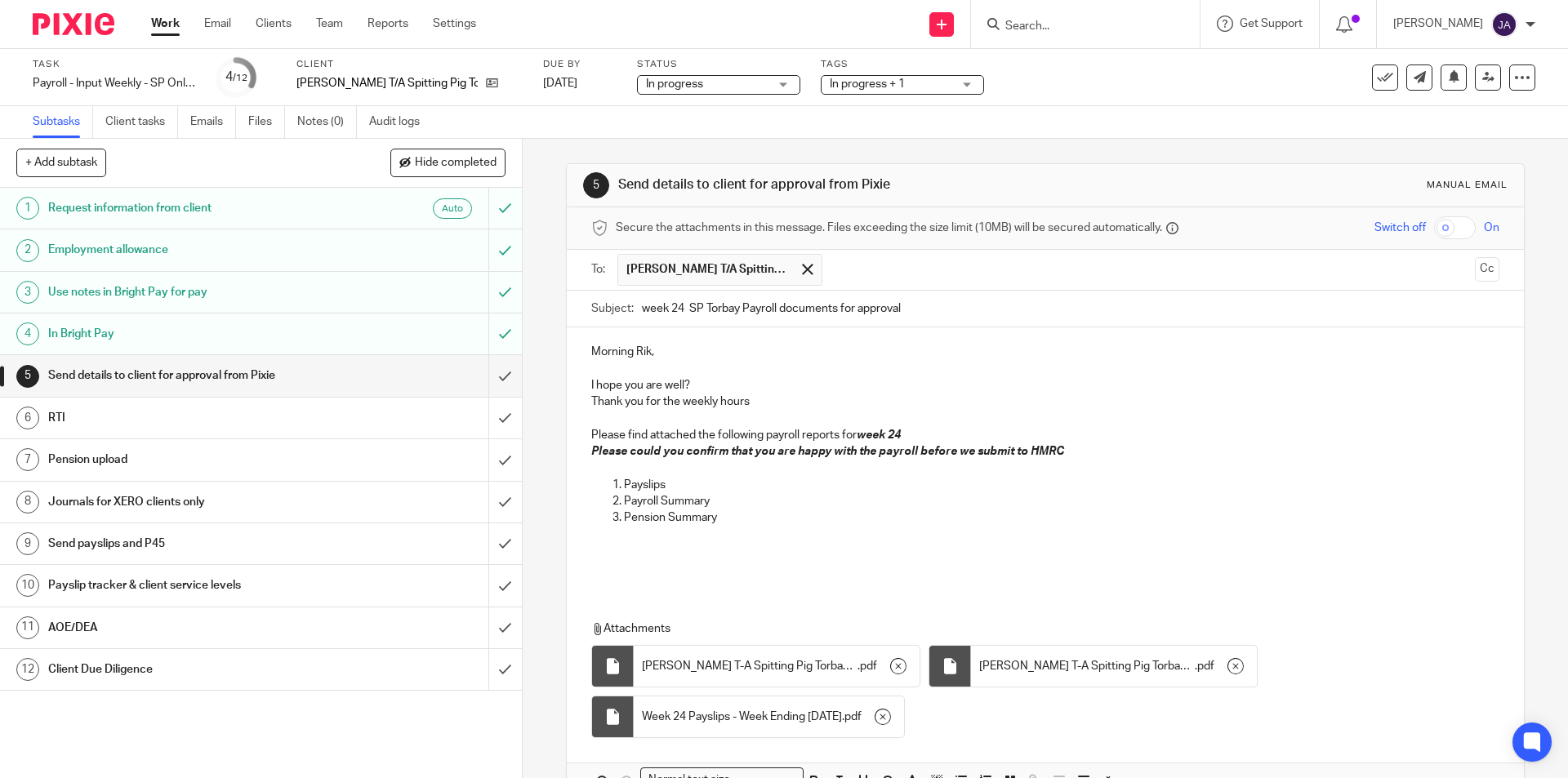
scroll to position [99, 0]
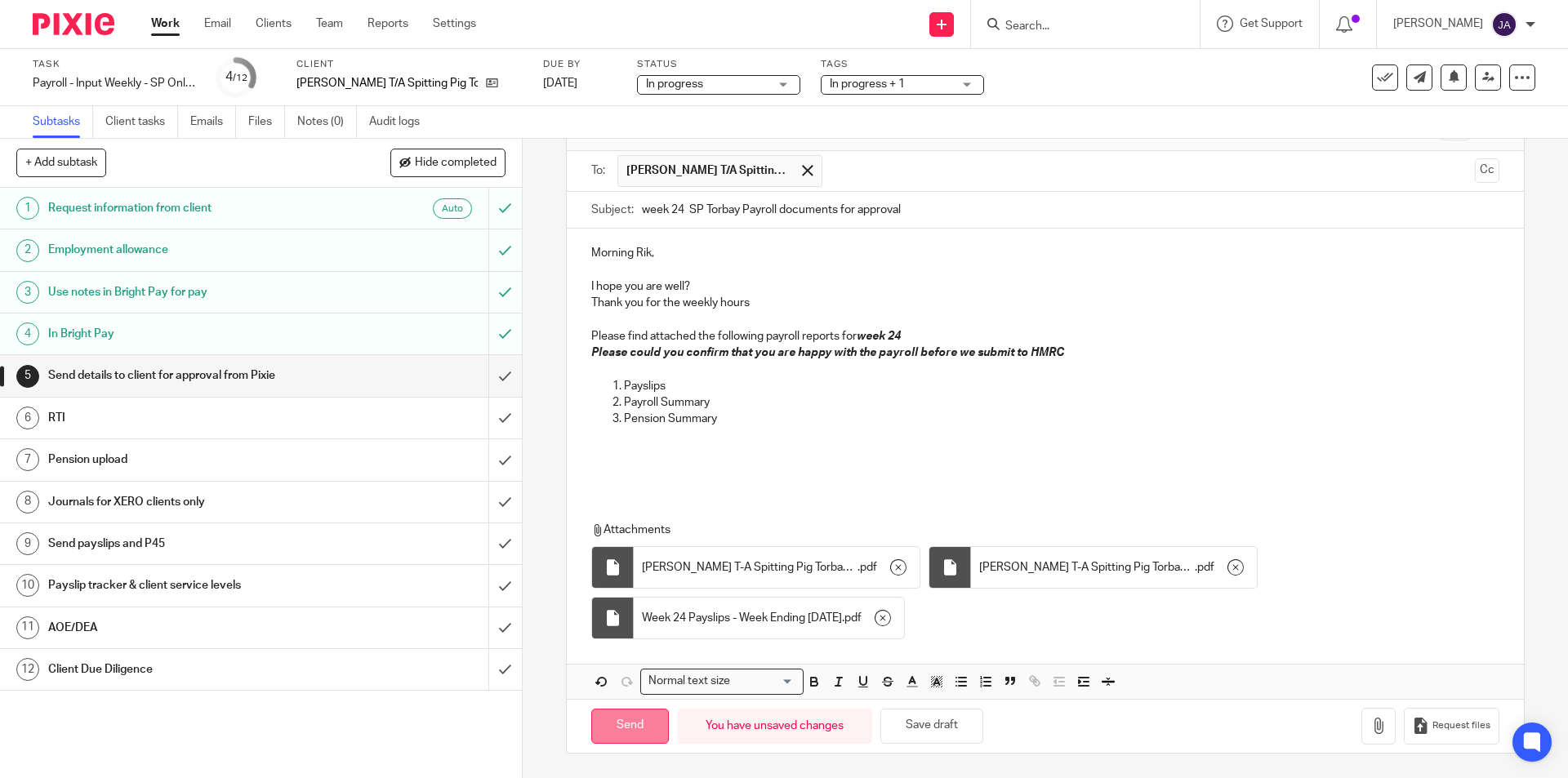
click at [609, 723] on input "Send" at bounding box center [630, 727] width 78 height 35
type input "Sent"
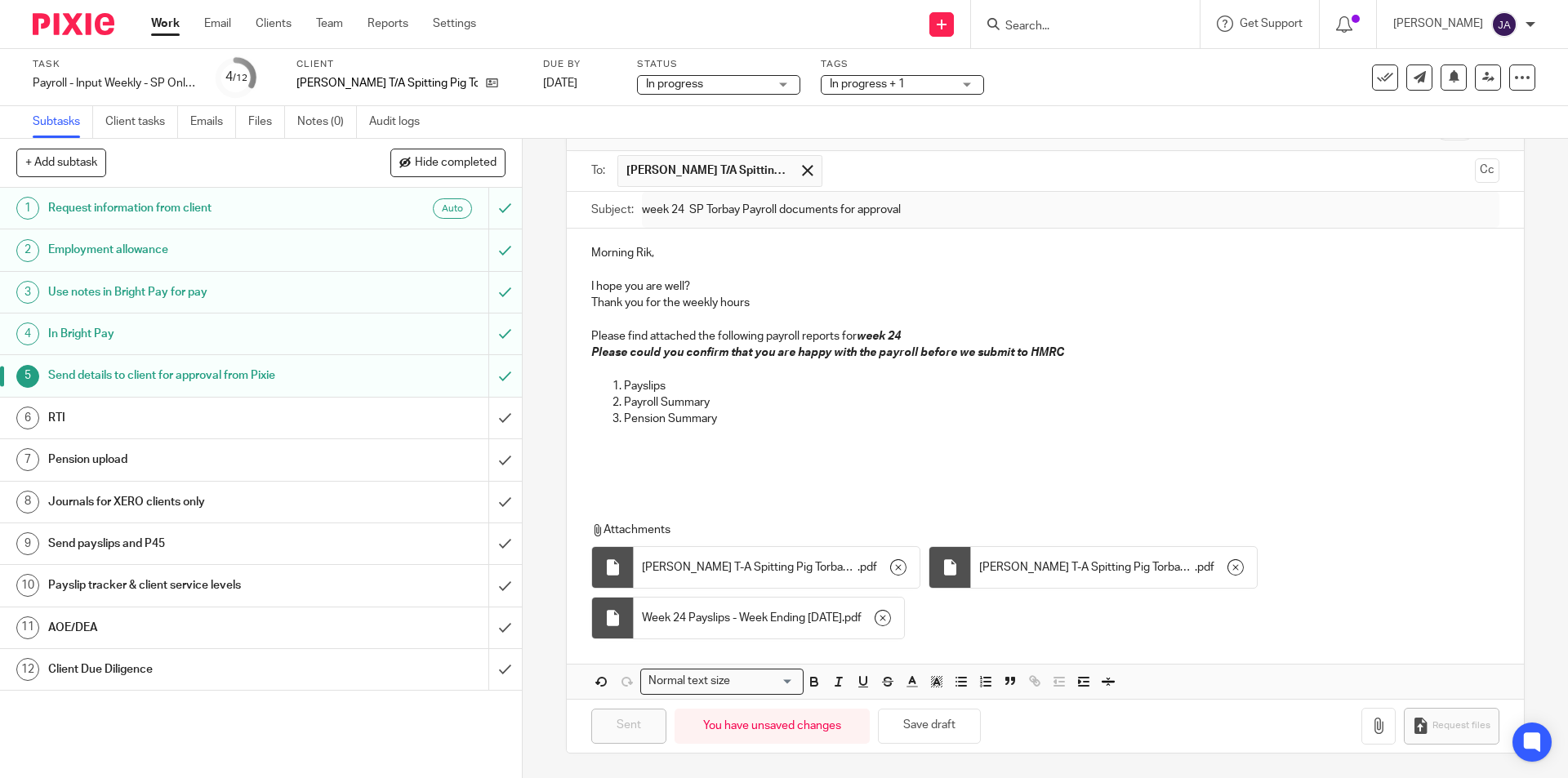
click at [287, 673] on h1 "Client Due Diligence" at bounding box center [189, 670] width 283 height 25
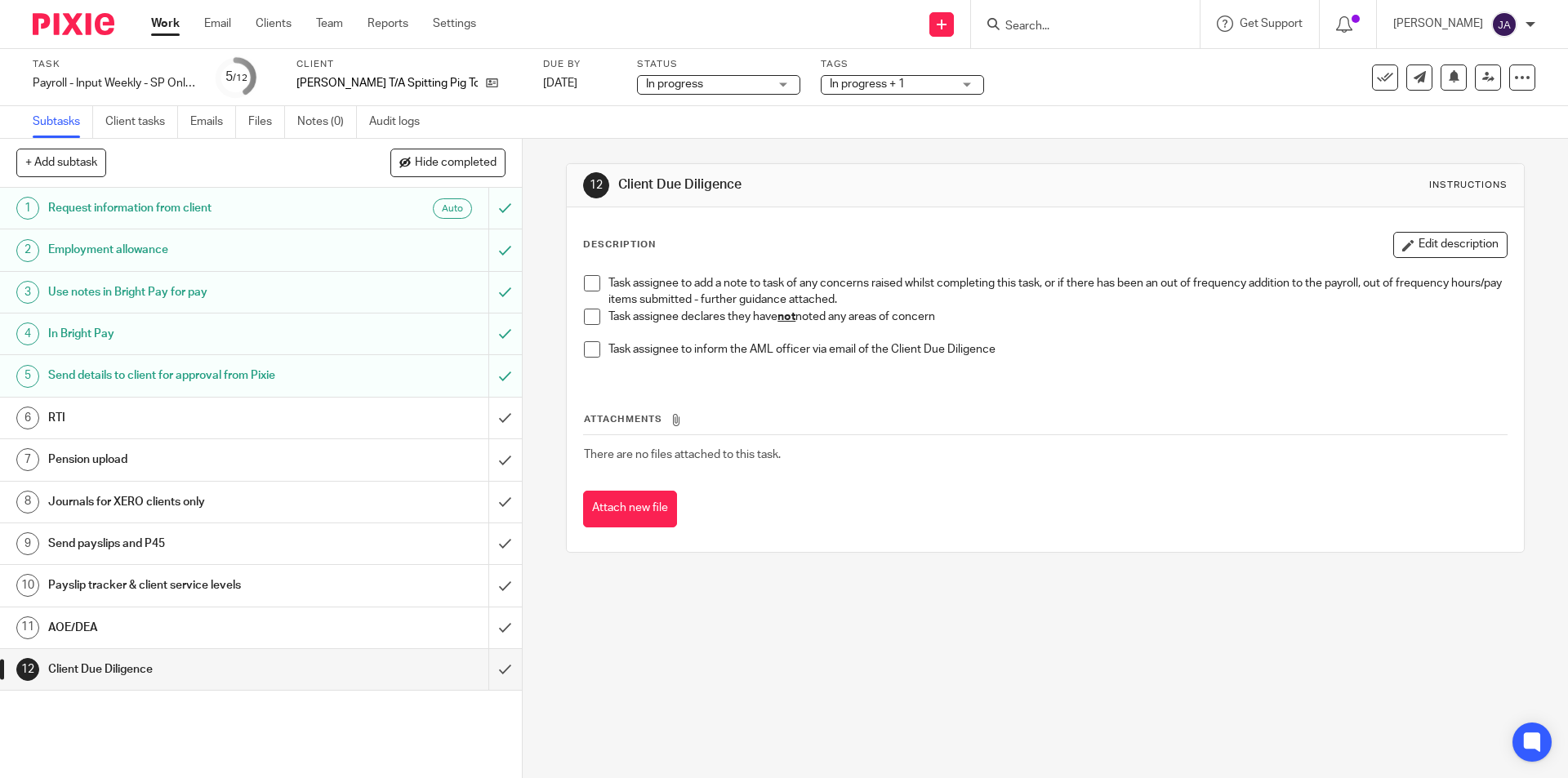
click at [589, 315] on span at bounding box center [592, 316] width 16 height 16
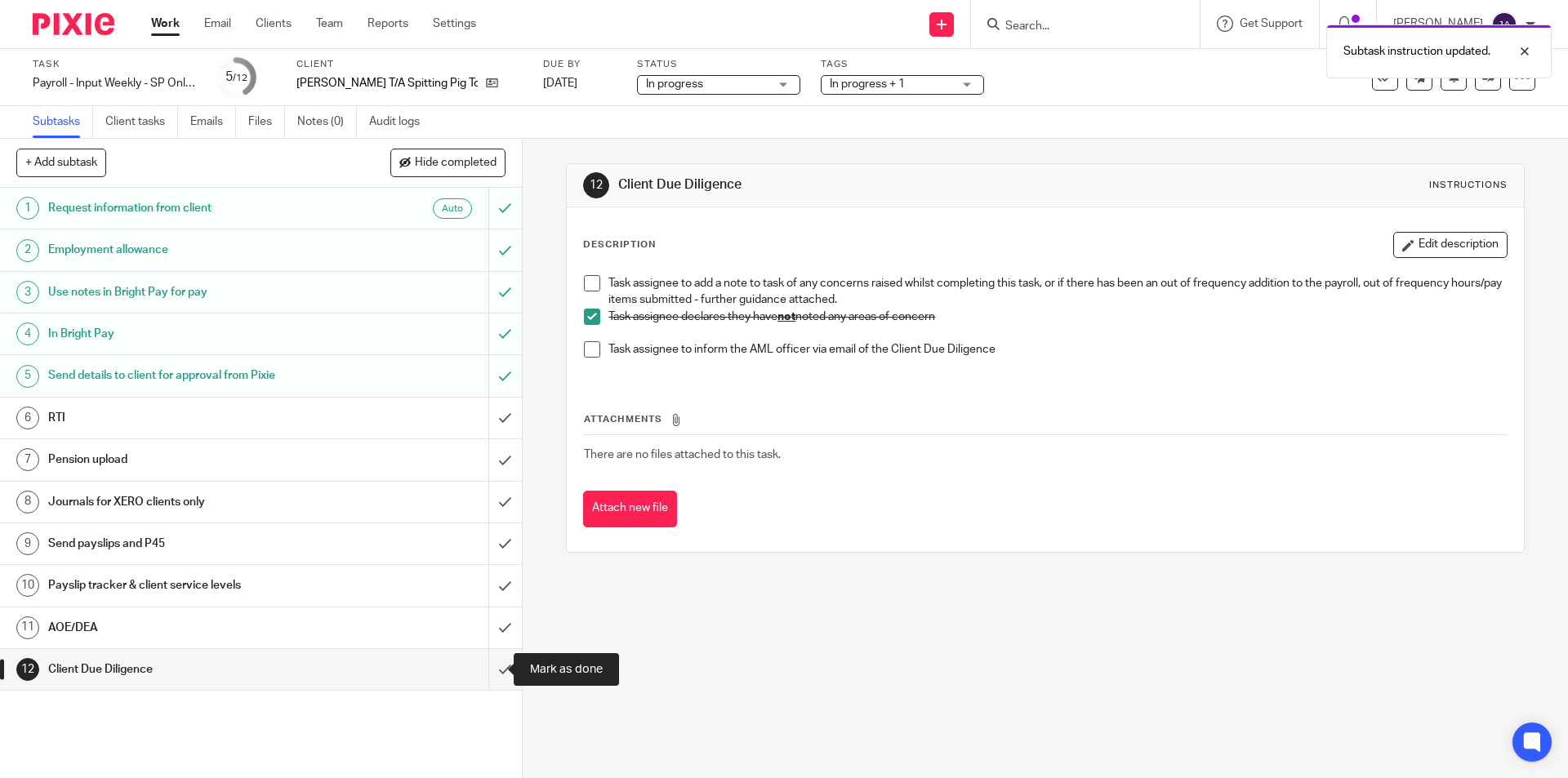
drag, startPoint x: 491, startPoint y: 670, endPoint x: 354, endPoint y: 660, distance: 137.4
click at [489, 670] on input "submit" at bounding box center [260, 670] width 522 height 41
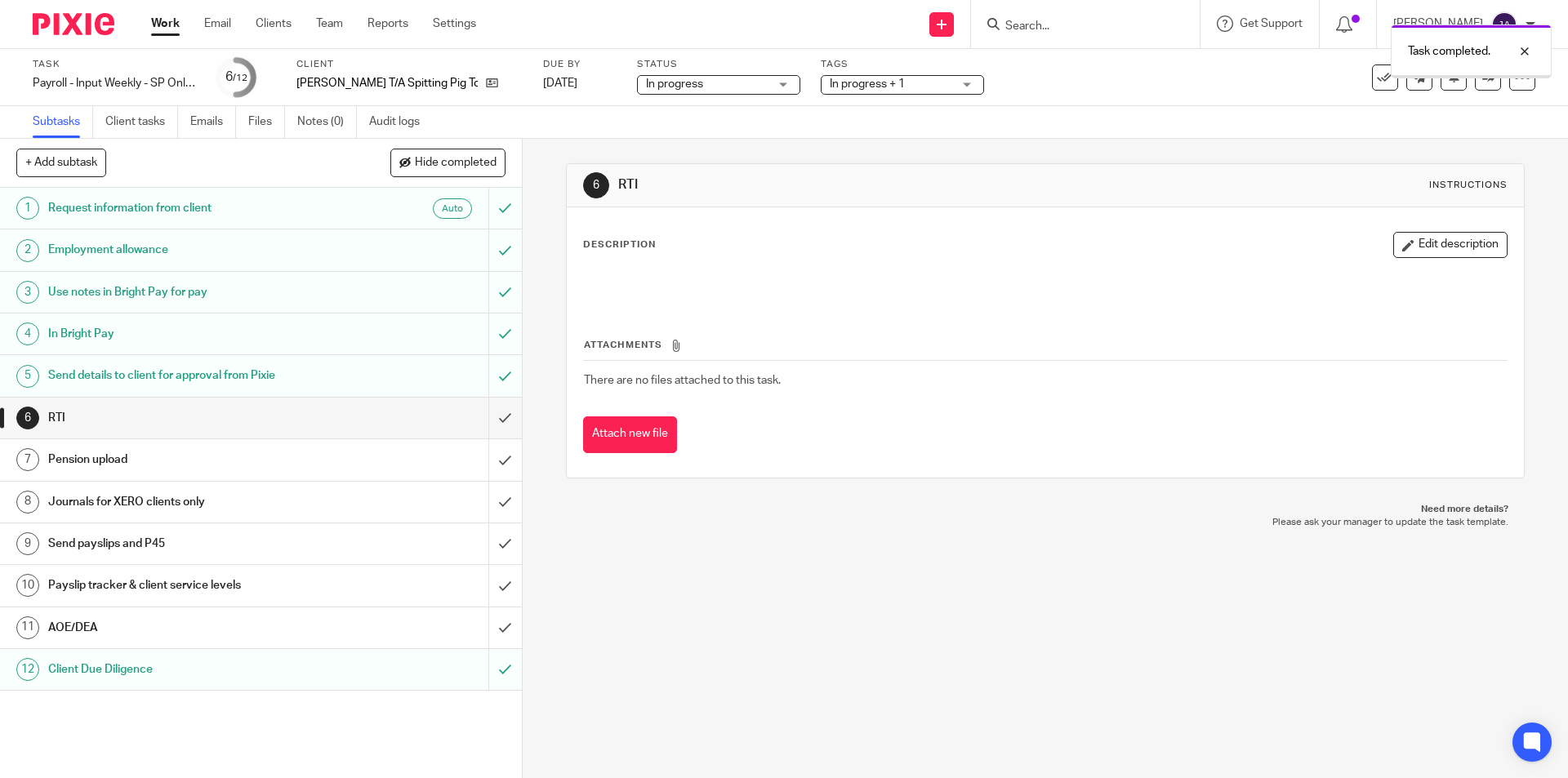
drag, startPoint x: 0, startPoint y: 0, endPoint x: 285, endPoint y: 645, distance: 705.2
click at [285, 645] on link "11 AOE/DEA" at bounding box center [244, 628] width 488 height 41
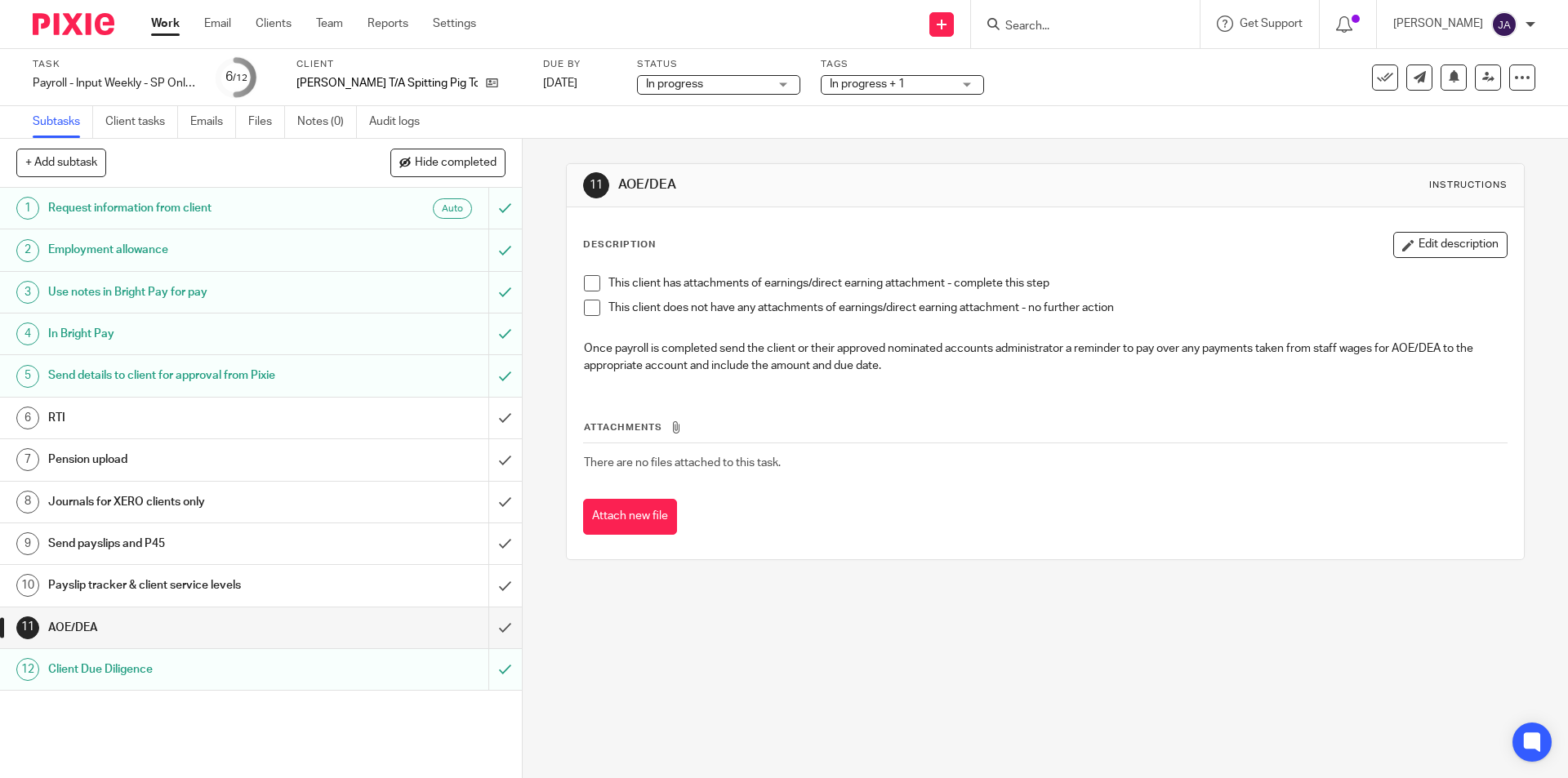
click at [586, 305] on span at bounding box center [592, 307] width 16 height 16
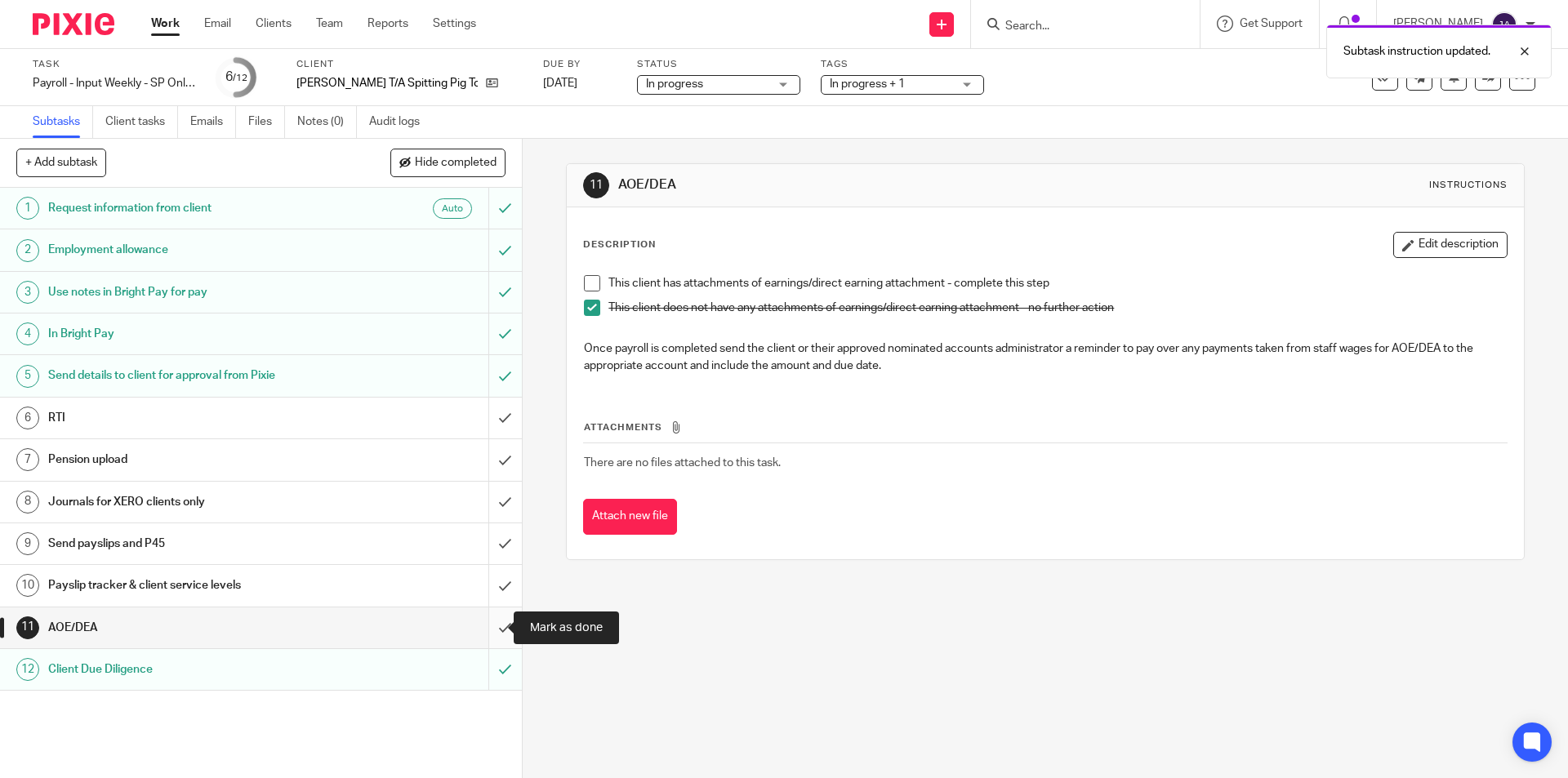
click at [492, 618] on input "submit" at bounding box center [260, 628] width 522 height 41
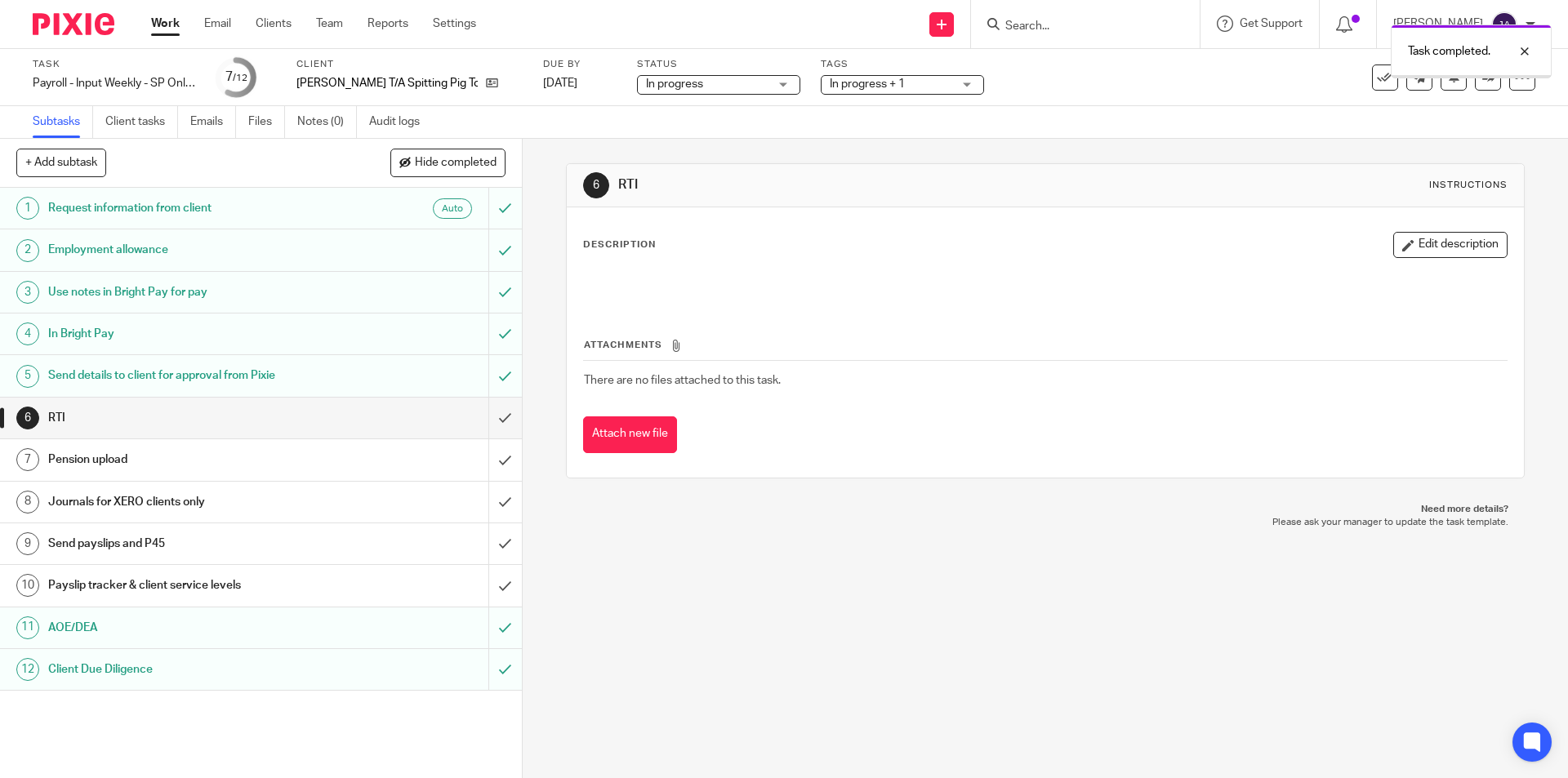
click at [367, 597] on div "Payslip tracker & client service levels" at bounding box center [260, 586] width 423 height 25
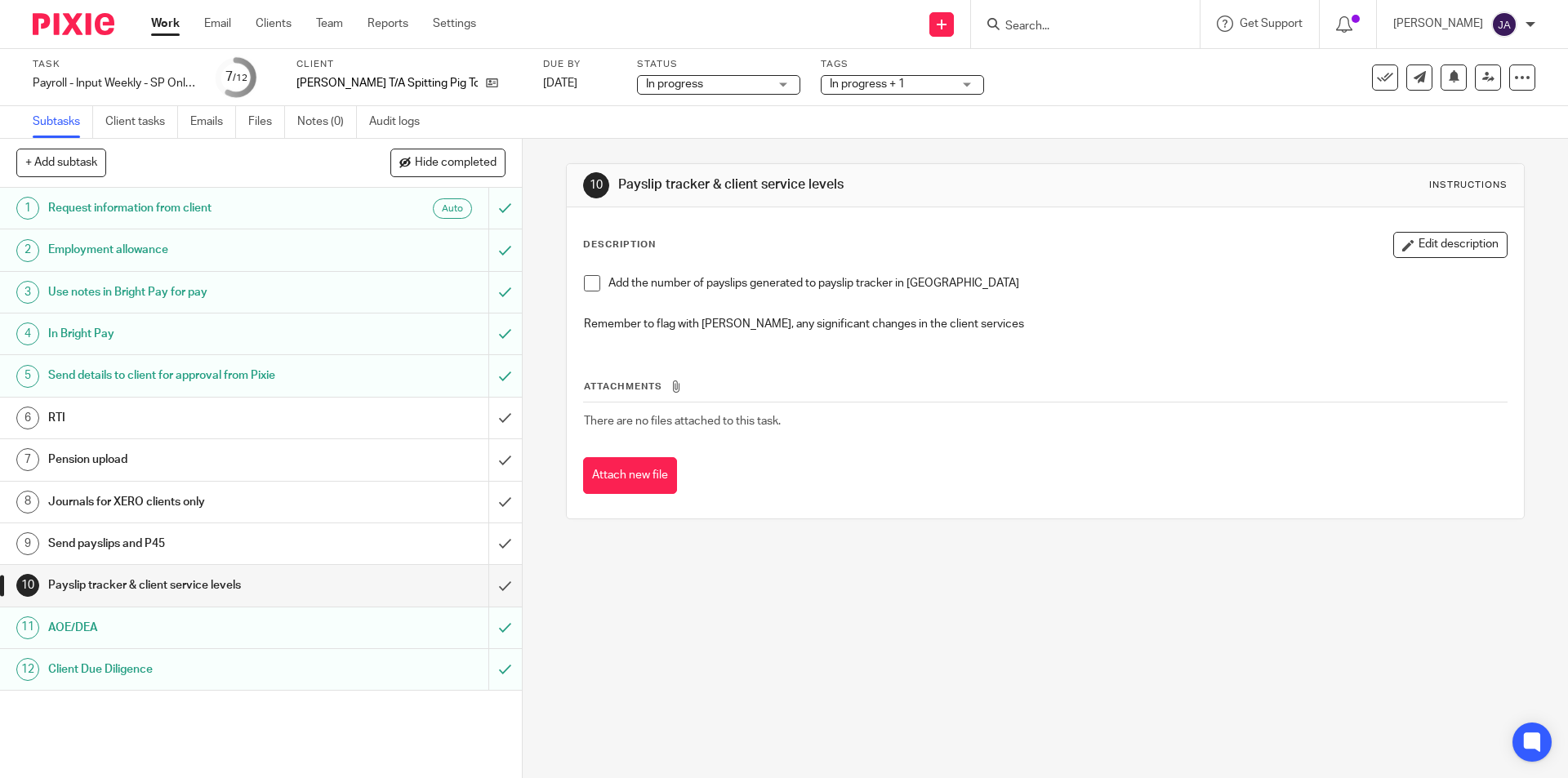
click at [589, 287] on span at bounding box center [592, 284] width 16 height 16
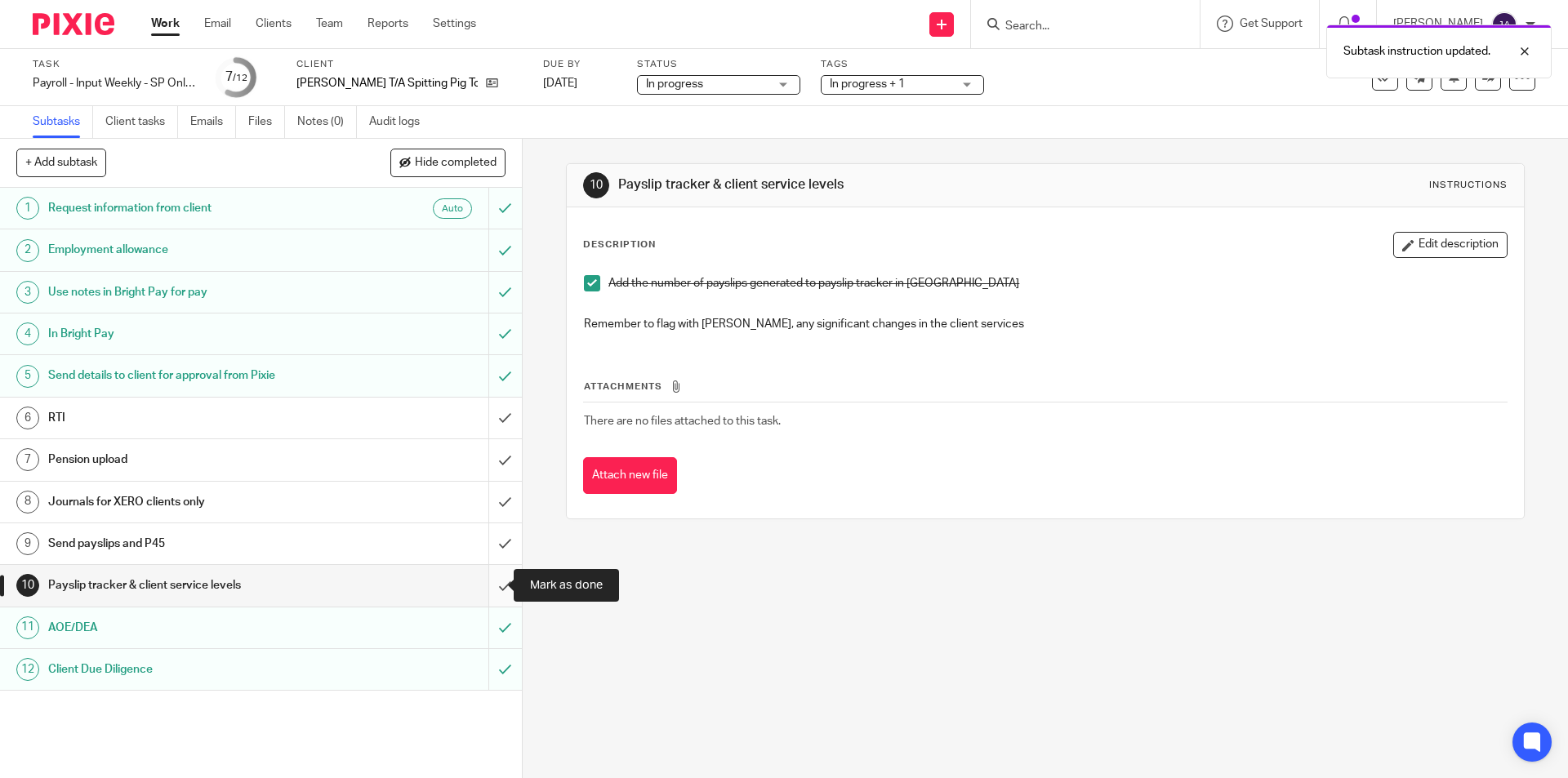
click at [493, 582] on input "submit" at bounding box center [260, 586] width 522 height 41
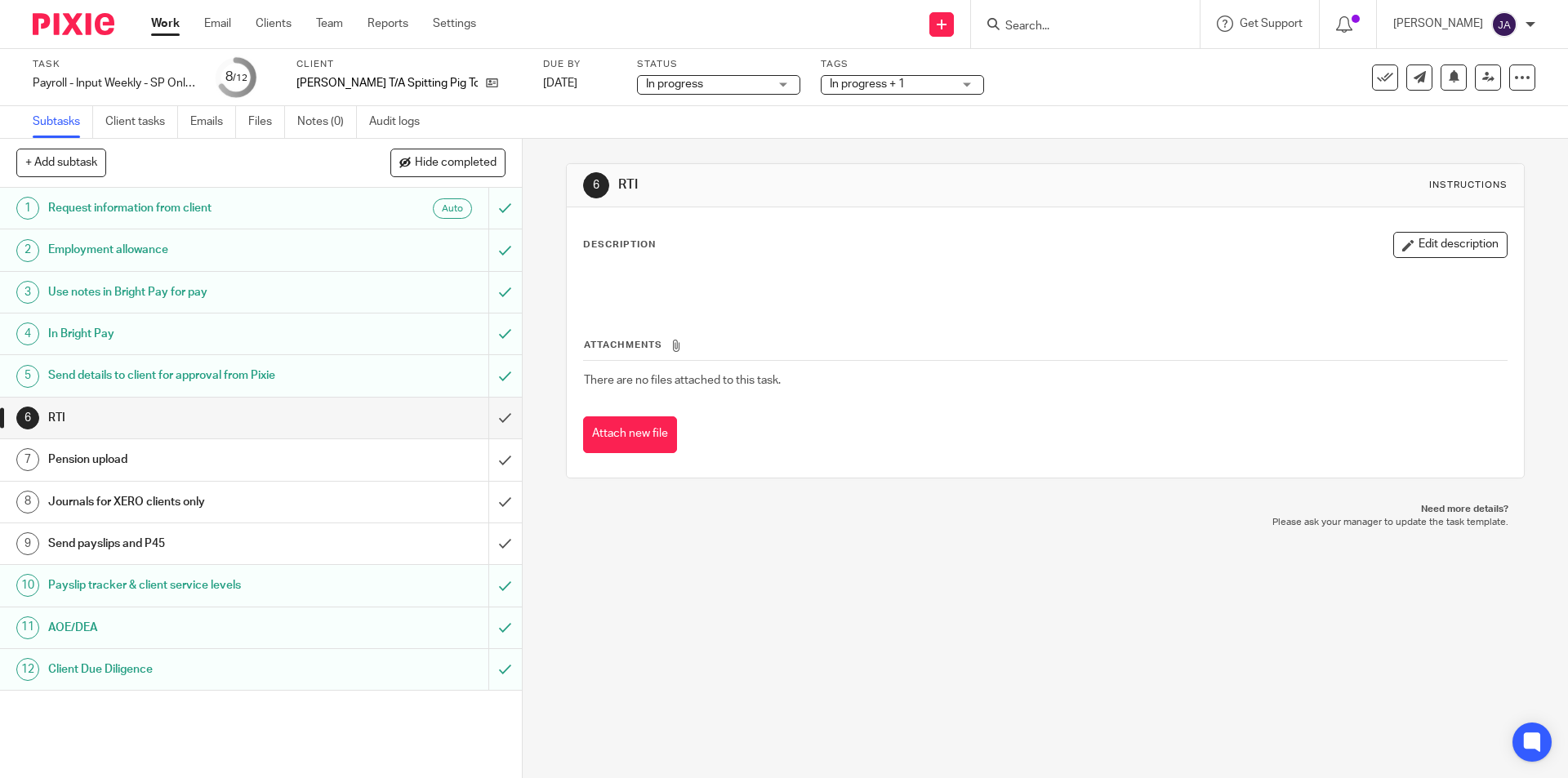
click at [82, 508] on h1 "Journals for XERO clients only" at bounding box center [189, 502] width 283 height 25
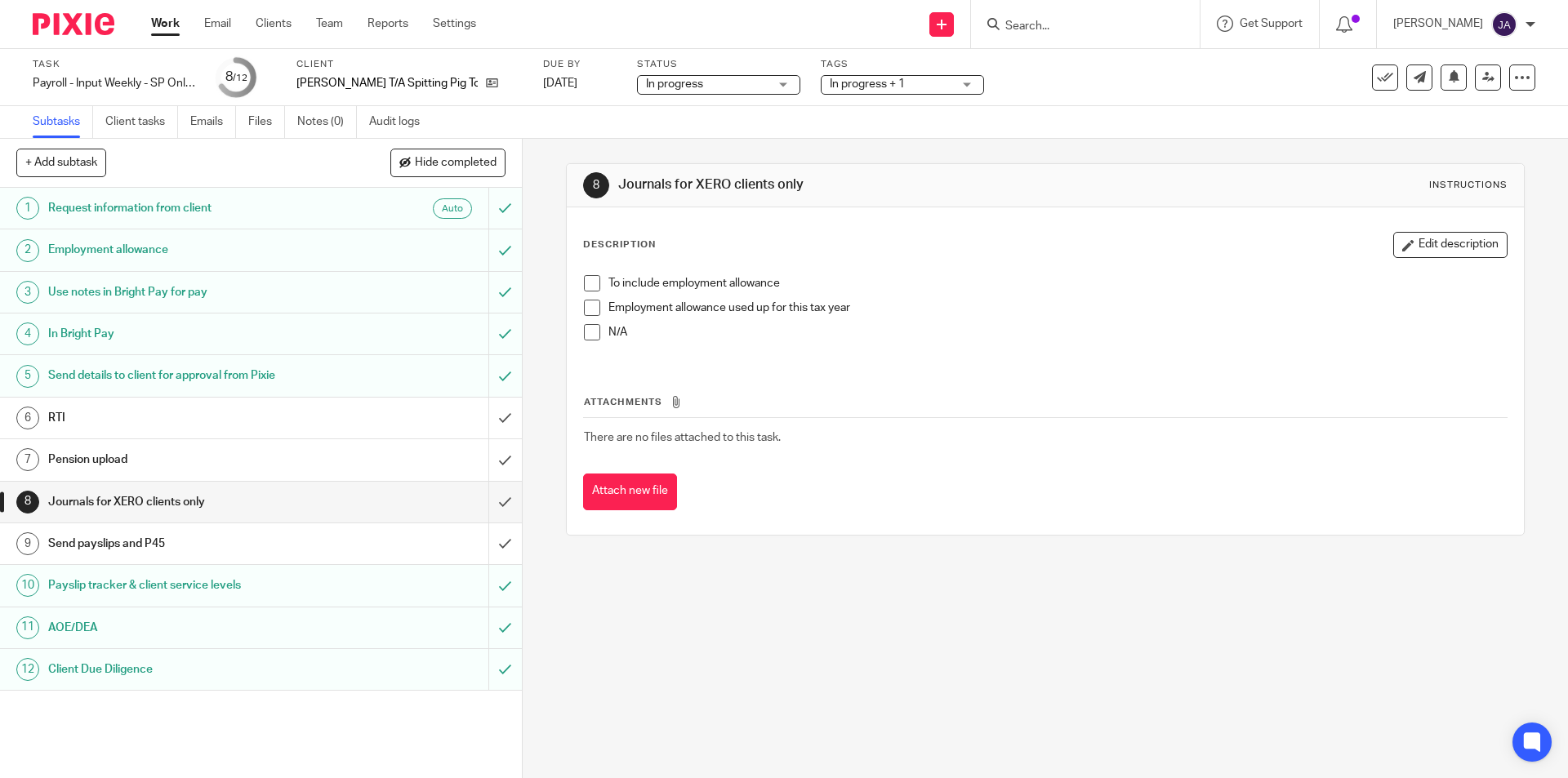
click at [577, 284] on div "To include employment allowance Employment allowance used up for this tax year …" at bounding box center [1044, 314] width 938 height 94
click at [586, 279] on span at bounding box center [592, 284] width 16 height 16
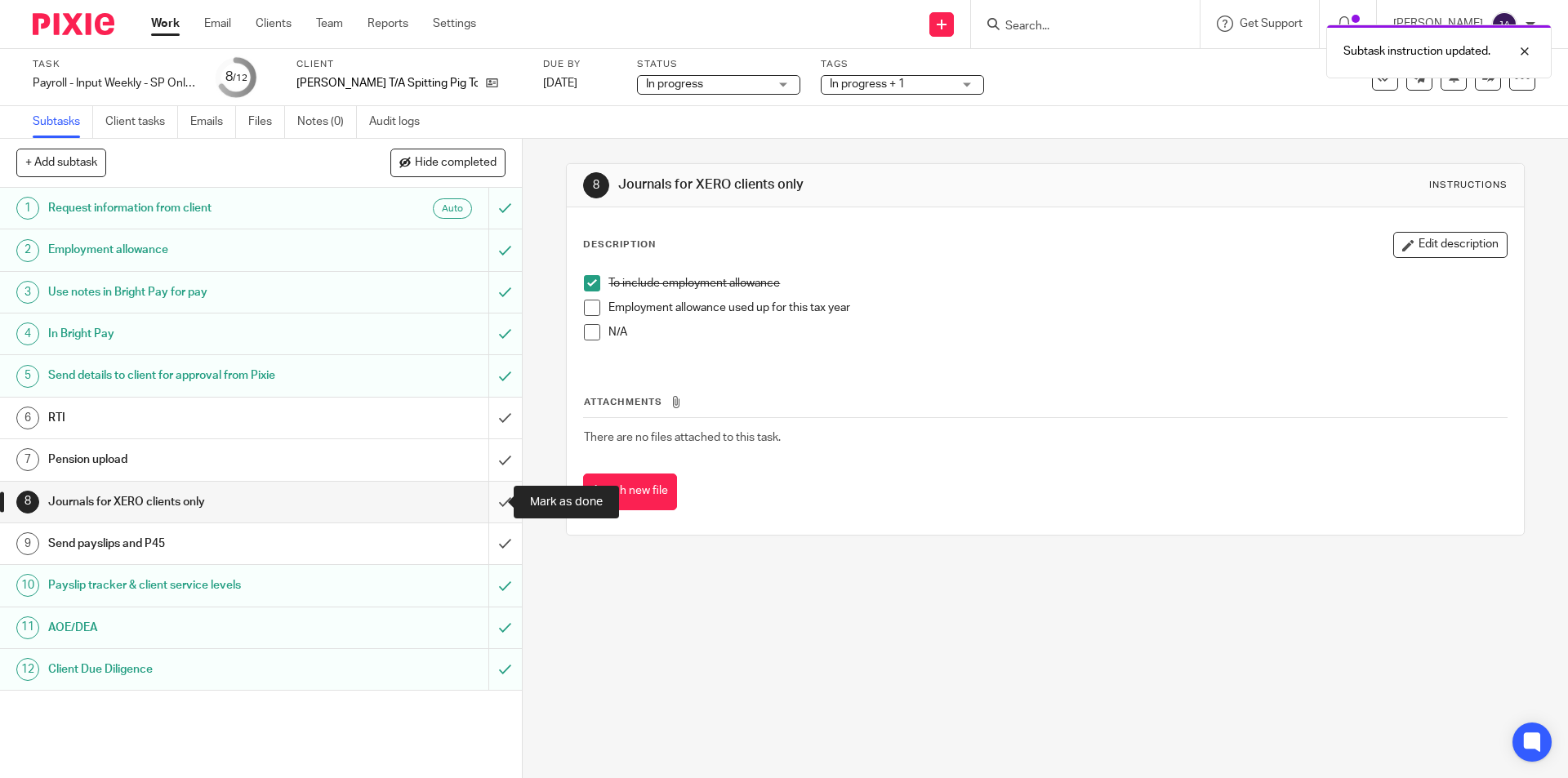
click at [493, 499] on input "submit" at bounding box center [260, 502] width 522 height 41
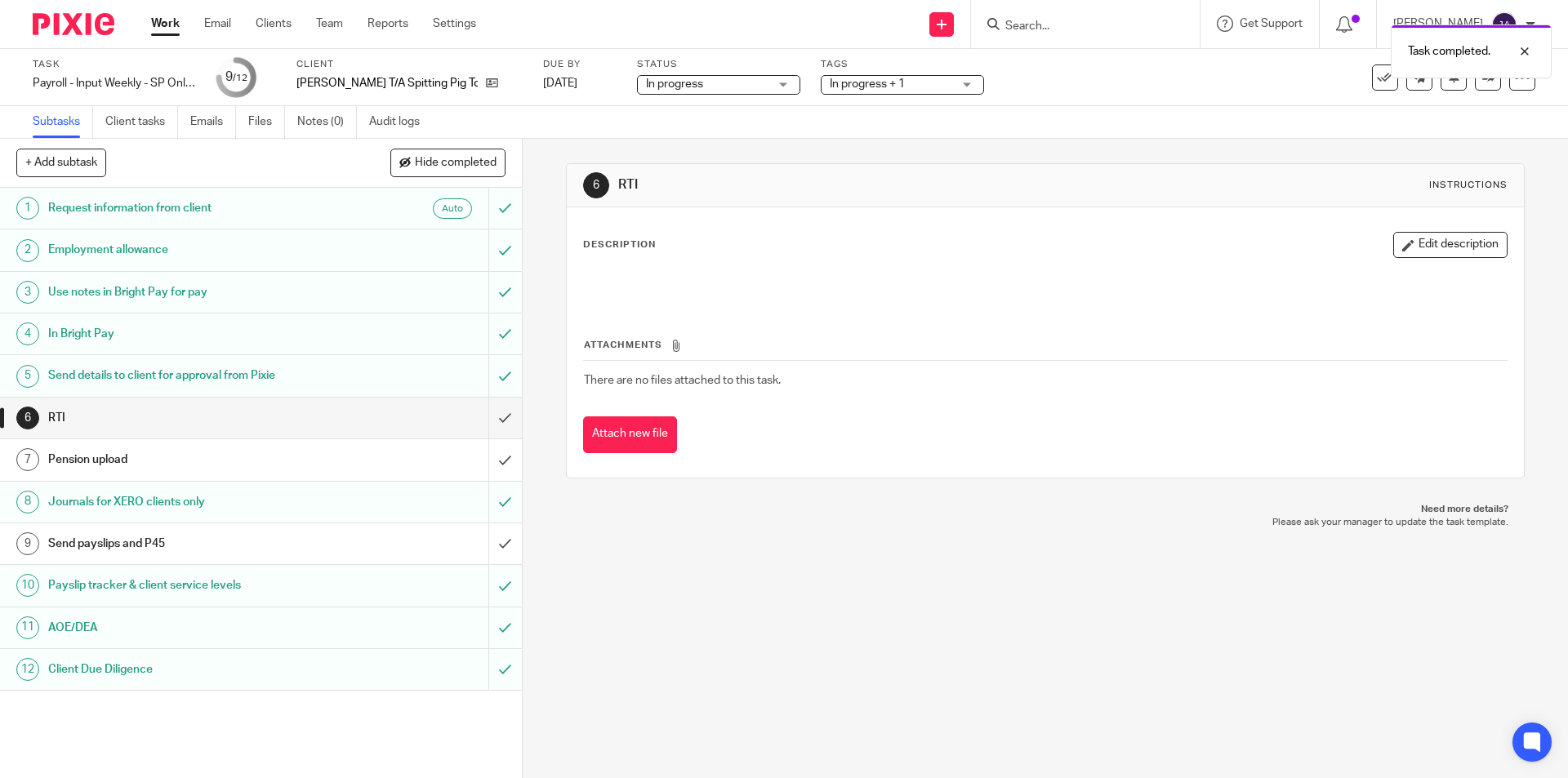
click at [162, 23] on link "Work" at bounding box center [166, 24] width 28 height 16
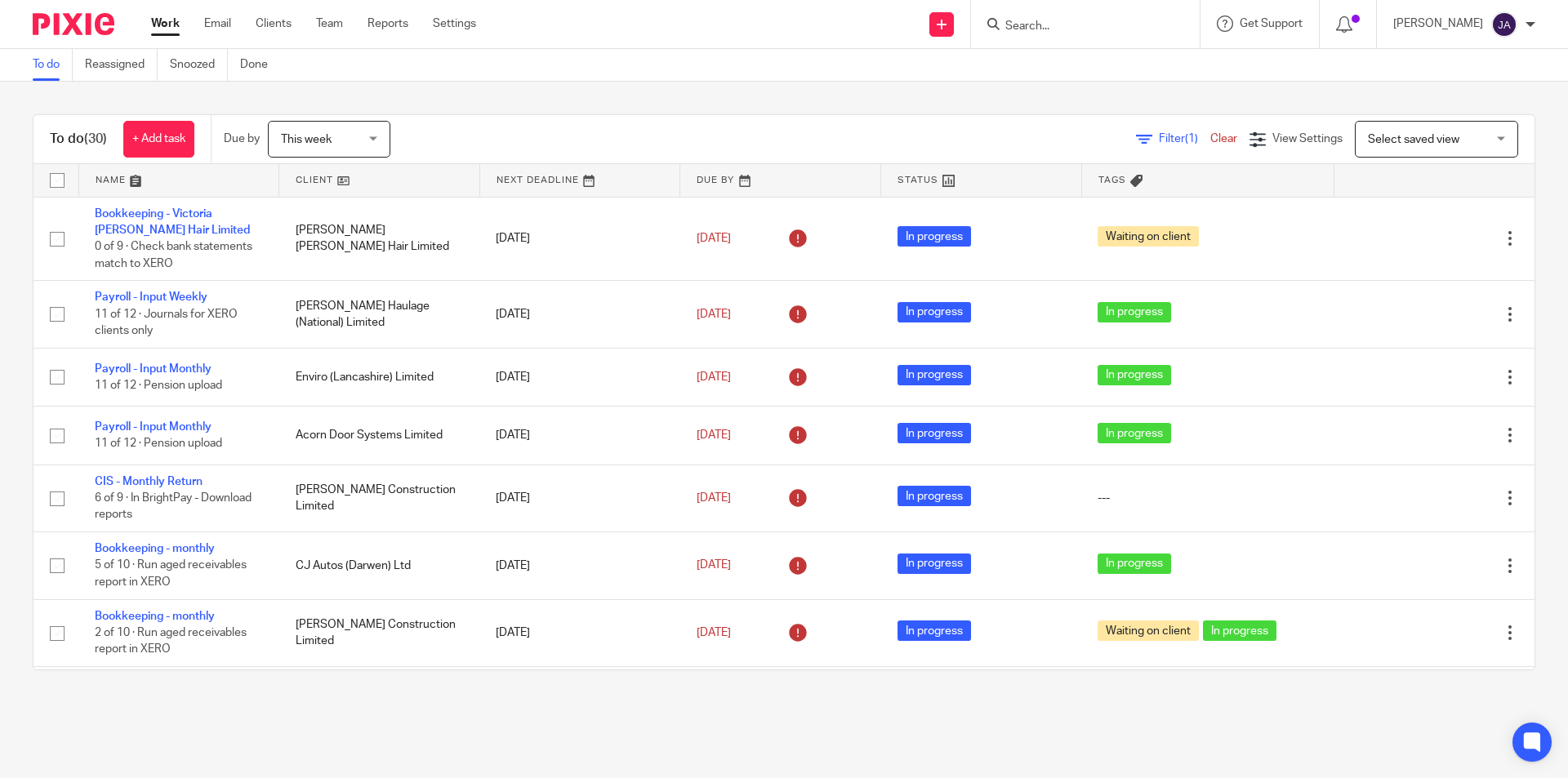
click at [480, 180] on link at bounding box center [580, 180] width 200 height 33
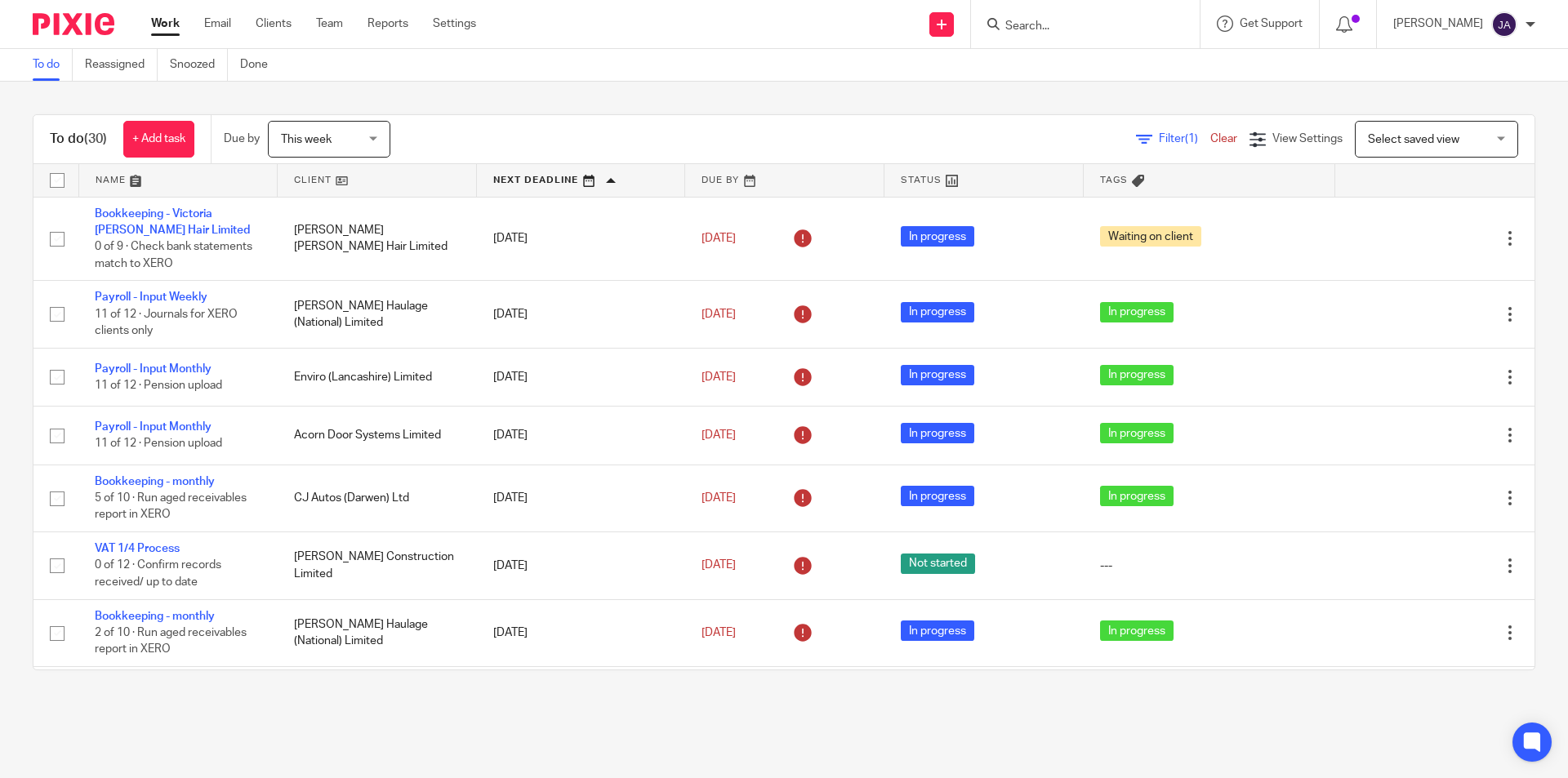
click at [343, 175] on link at bounding box center [376, 180] width 198 height 33
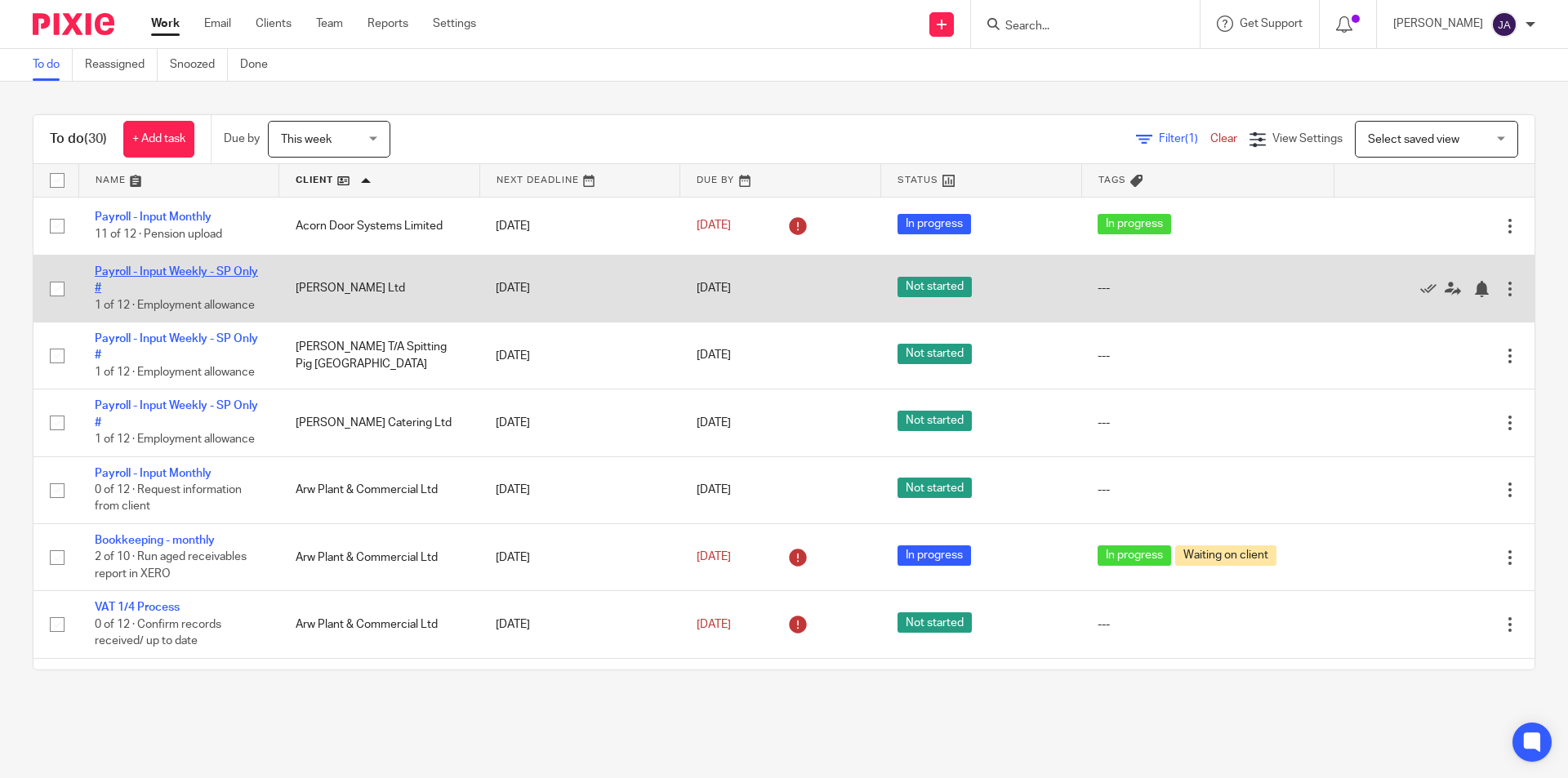
click at [151, 271] on link "Payroll - Input Weekly - SP Only #" at bounding box center [176, 279] width 163 height 27
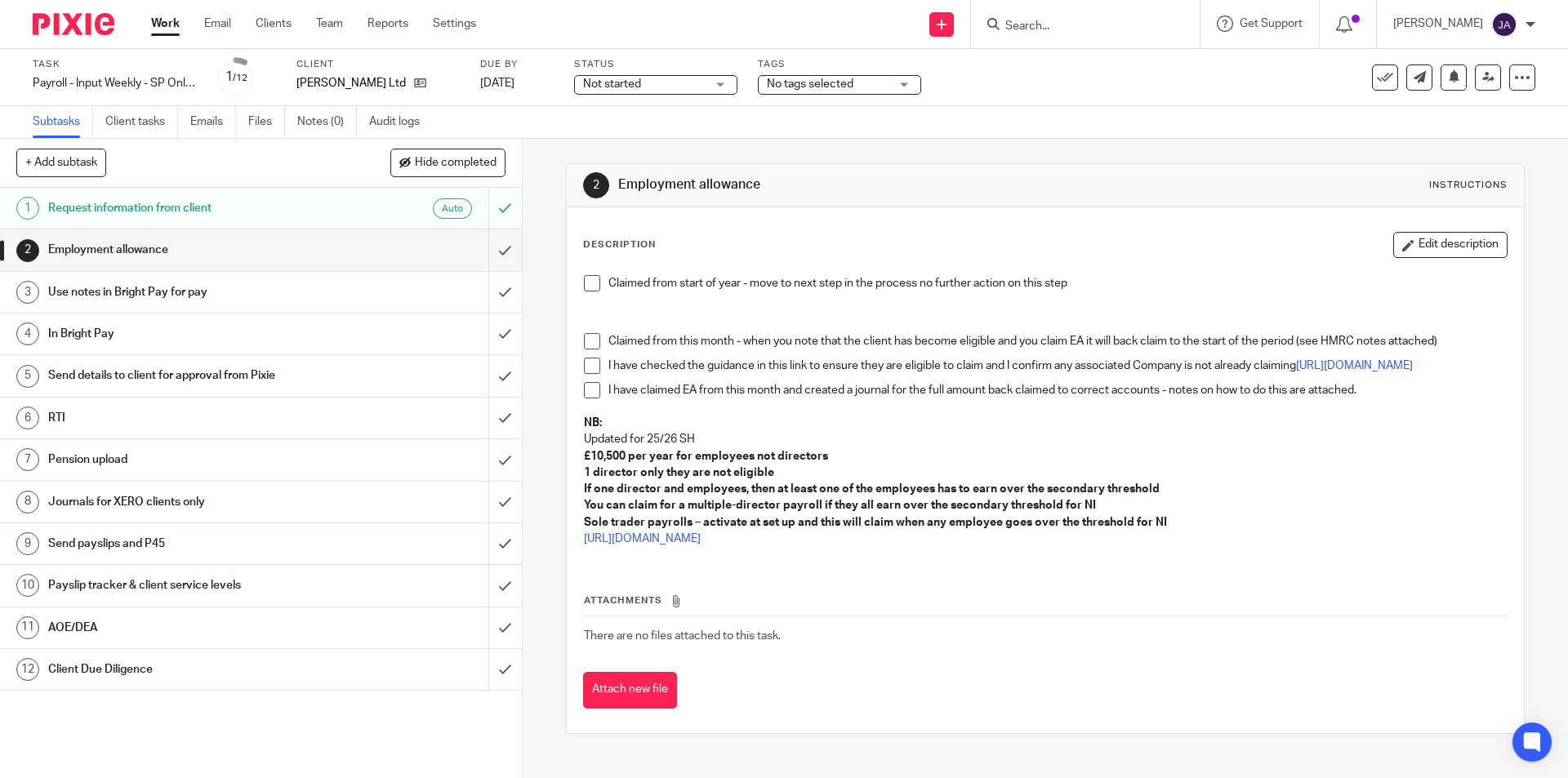
click at [622, 78] on span "Not started" at bounding box center [611, 83] width 58 height 12
click at [616, 146] on span "In progress" at bounding box center [614, 144] width 58 height 12
click at [826, 79] on span "No tags selected" at bounding box center [811, 83] width 87 height 12
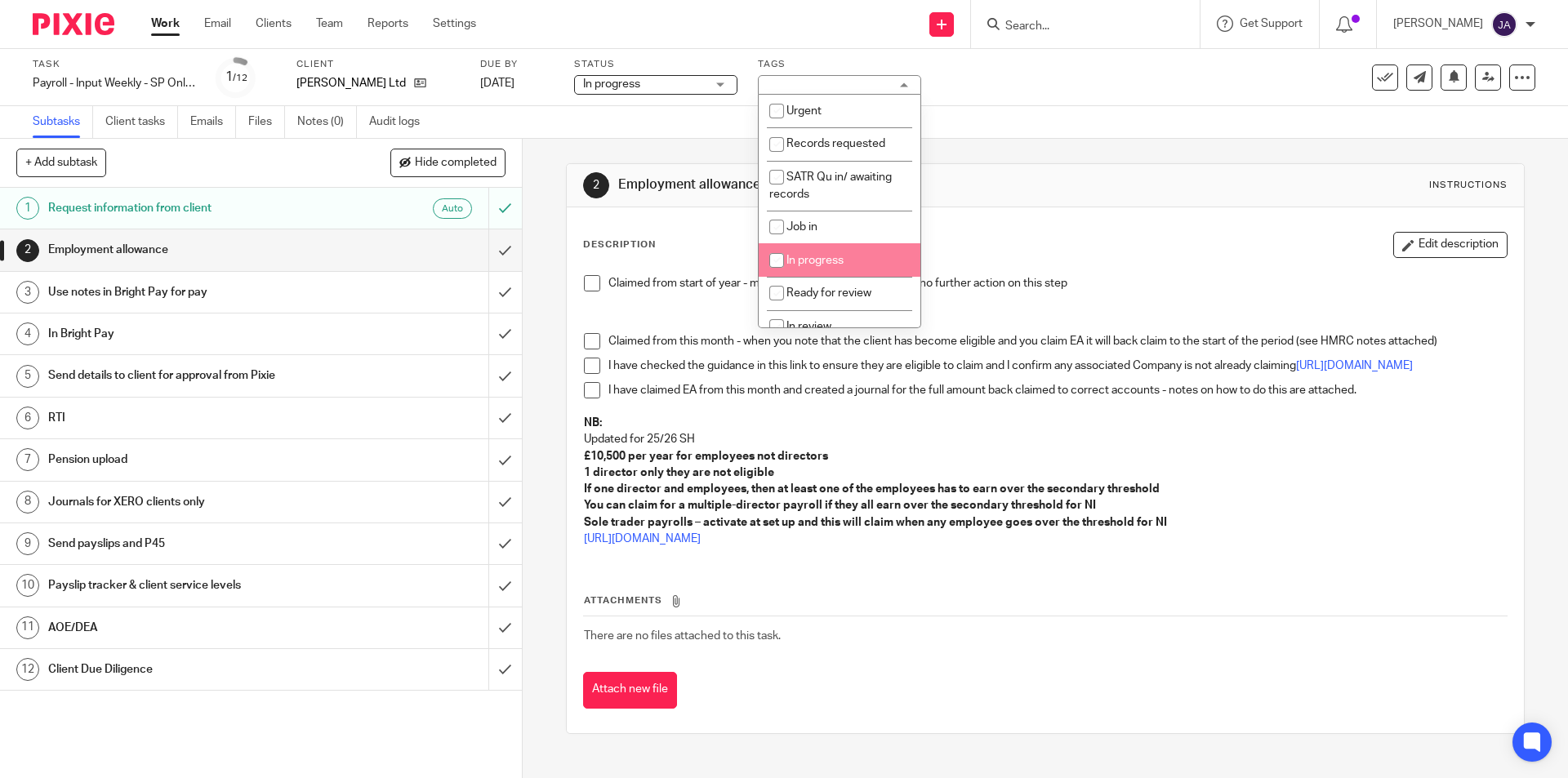
click at [789, 252] on input "checkbox" at bounding box center [776, 261] width 31 height 31
checkbox input "true"
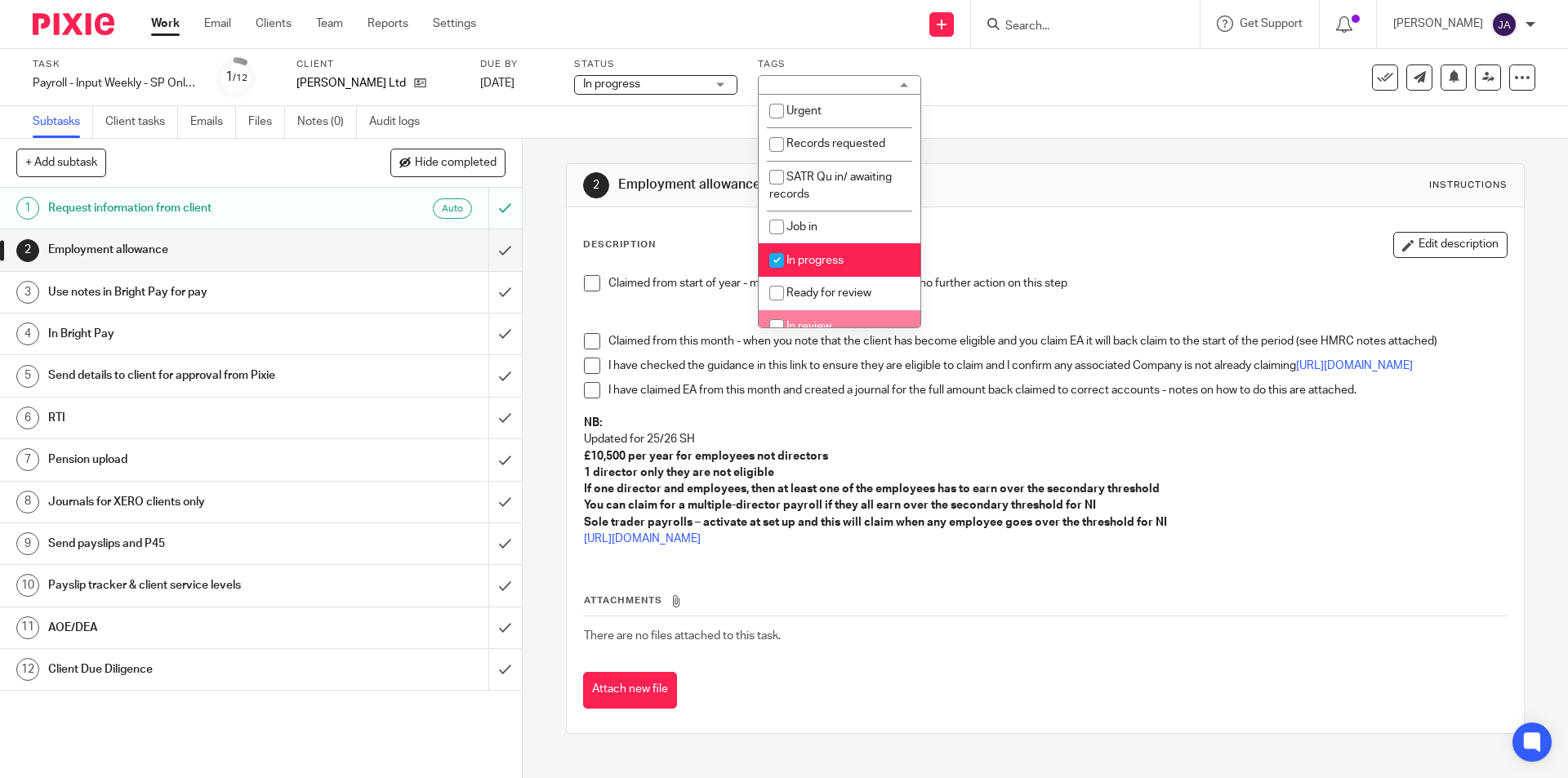
click at [1452, 242] on button "Edit description" at bounding box center [1450, 245] width 114 height 26
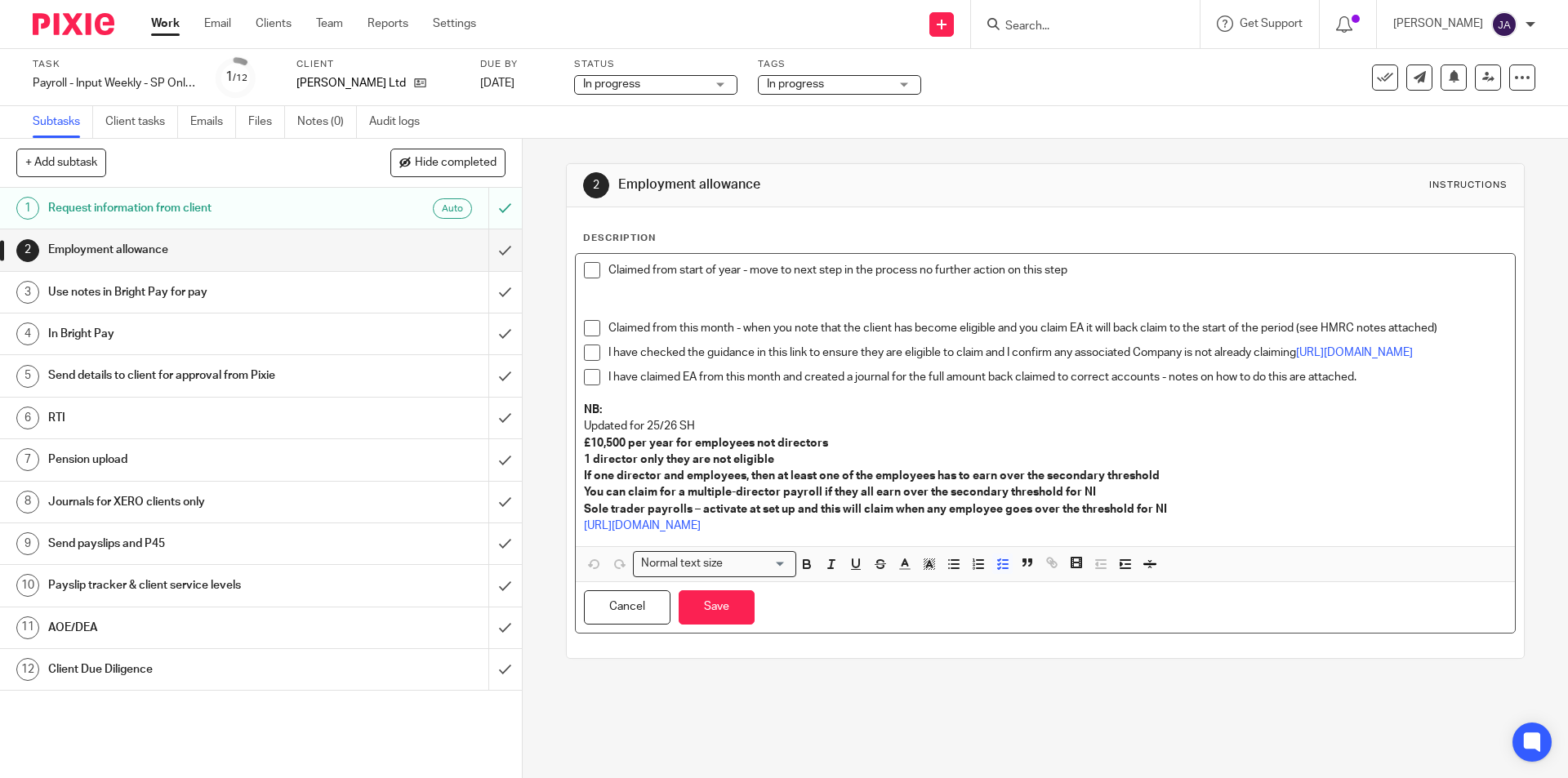
click at [1076, 261] on div "Claimed from start of year - move to next step in the process no further action…" at bounding box center [1044, 401] width 938 height 292
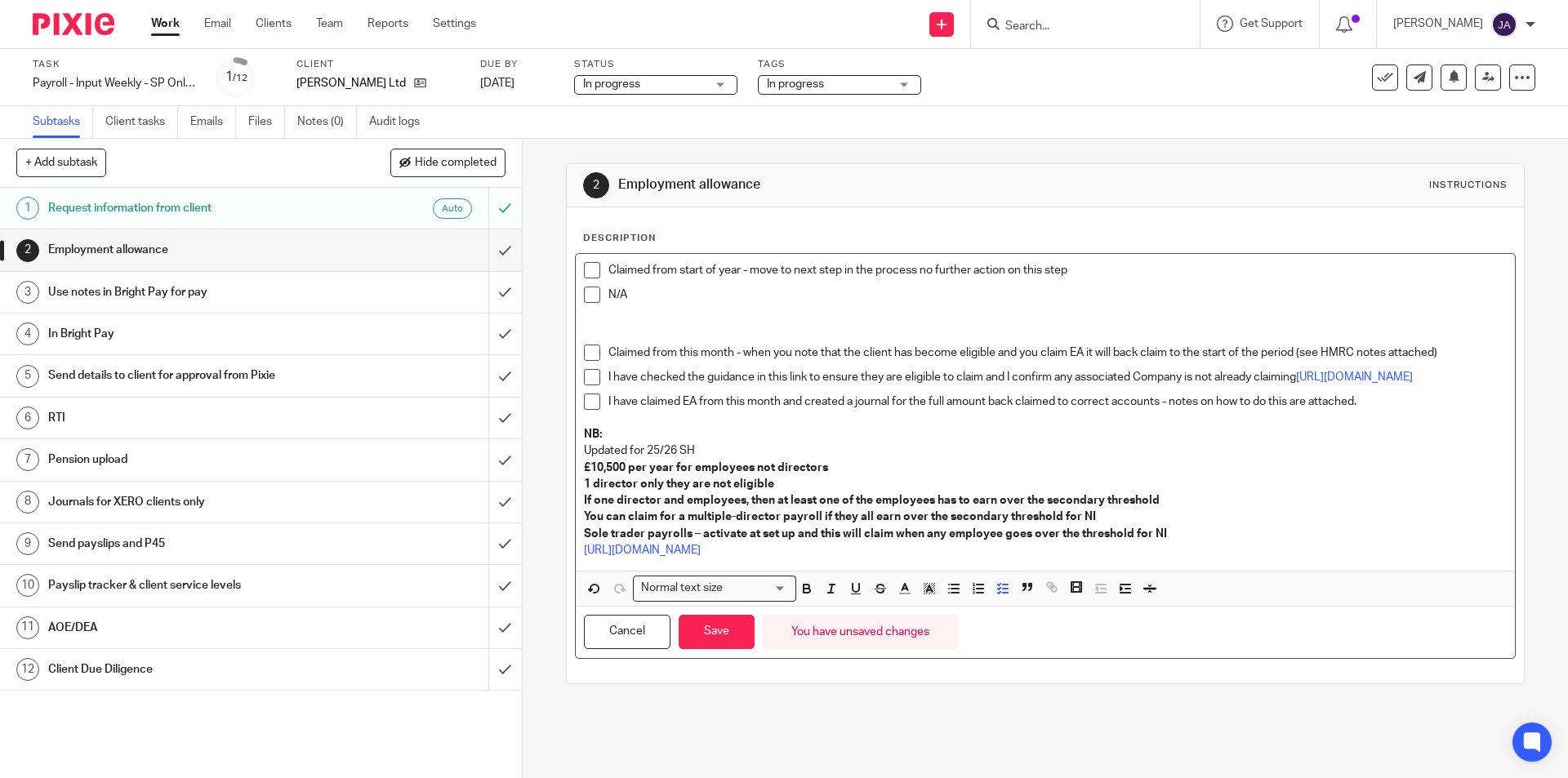
click at [585, 300] on span at bounding box center [592, 295] width 16 height 16
click at [736, 638] on button "Save" at bounding box center [717, 633] width 76 height 35
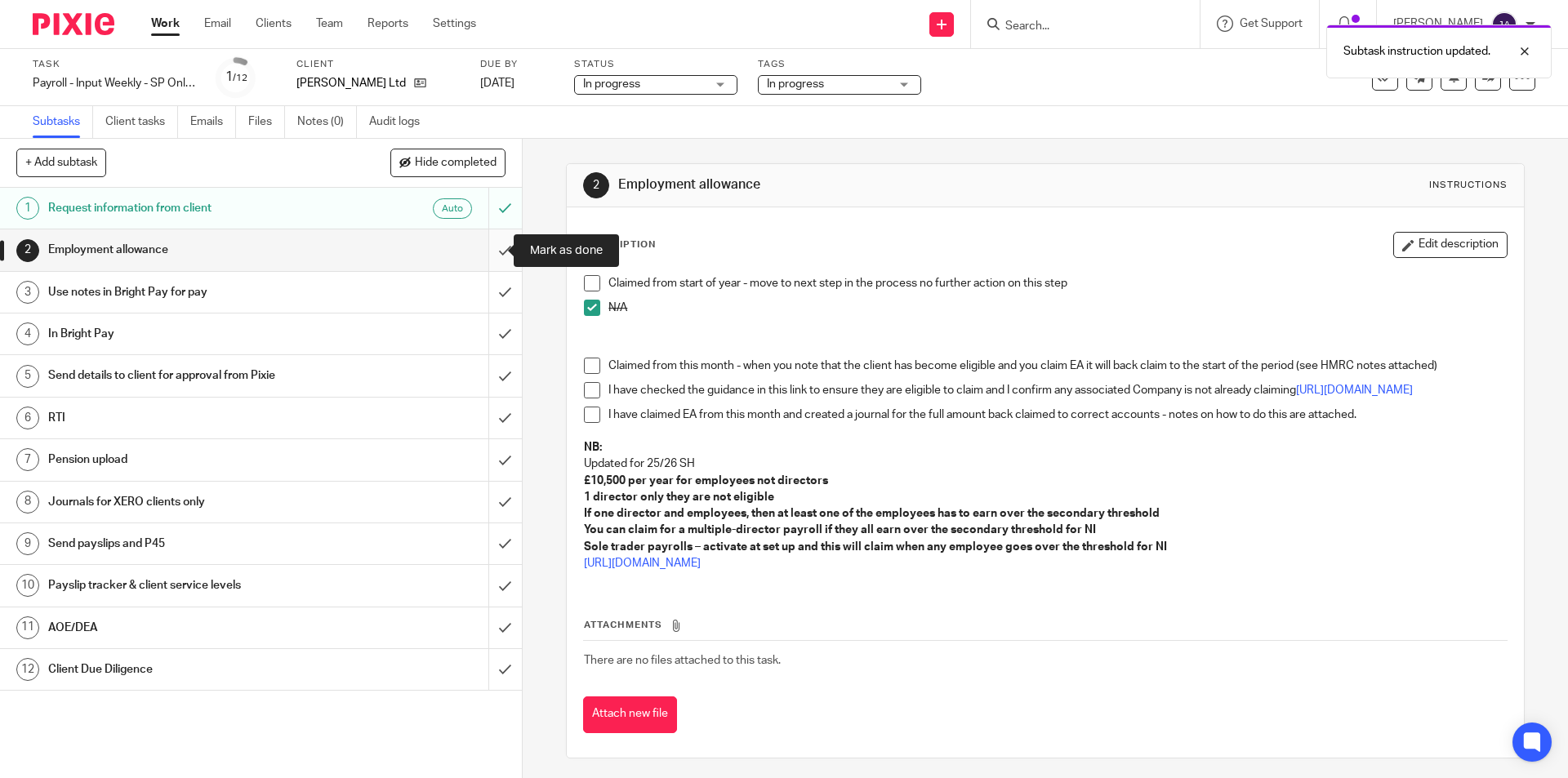
click at [493, 258] on input "submit" at bounding box center [260, 250] width 522 height 41
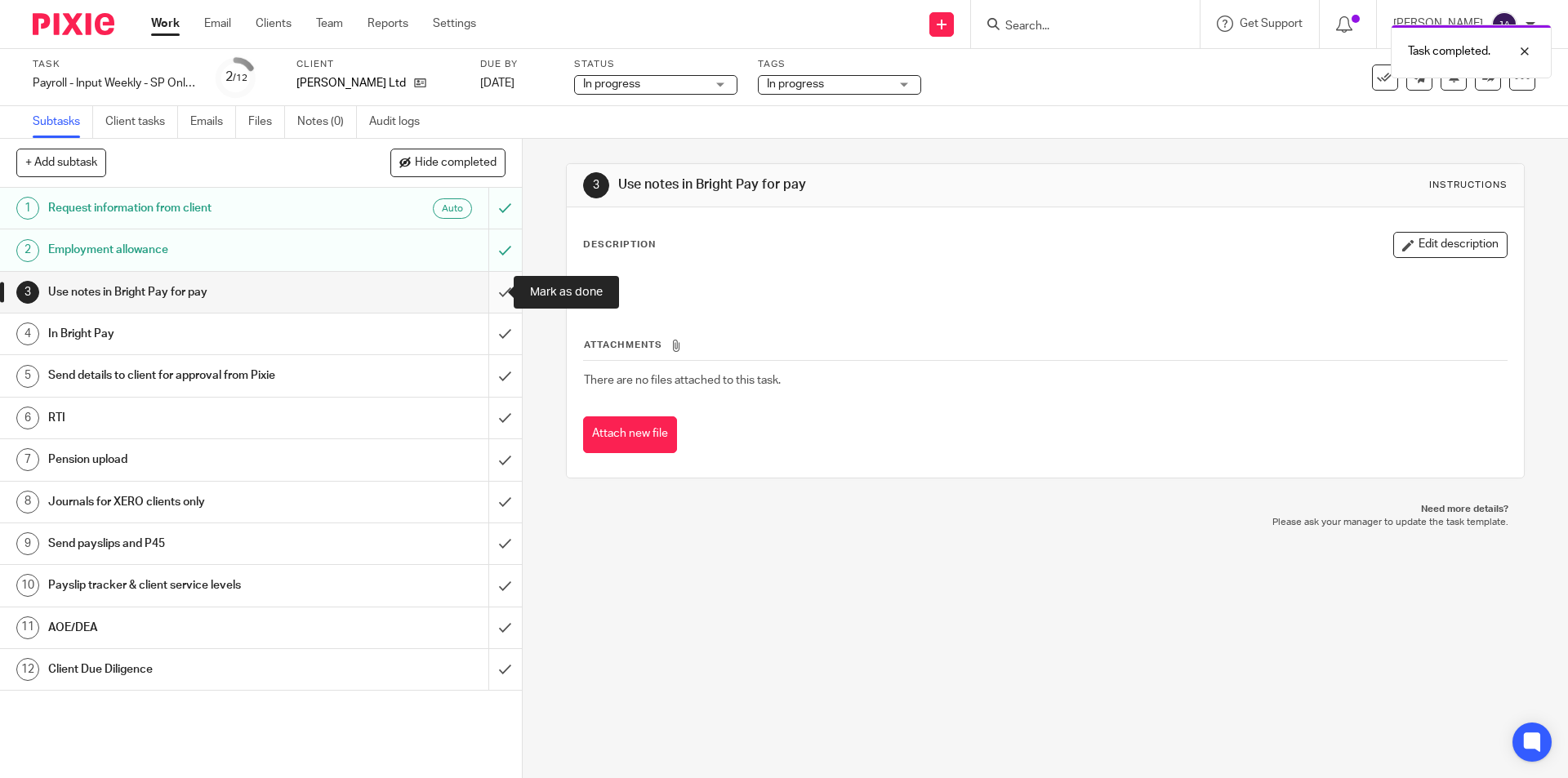
click at [490, 298] on input "submit" at bounding box center [260, 292] width 522 height 41
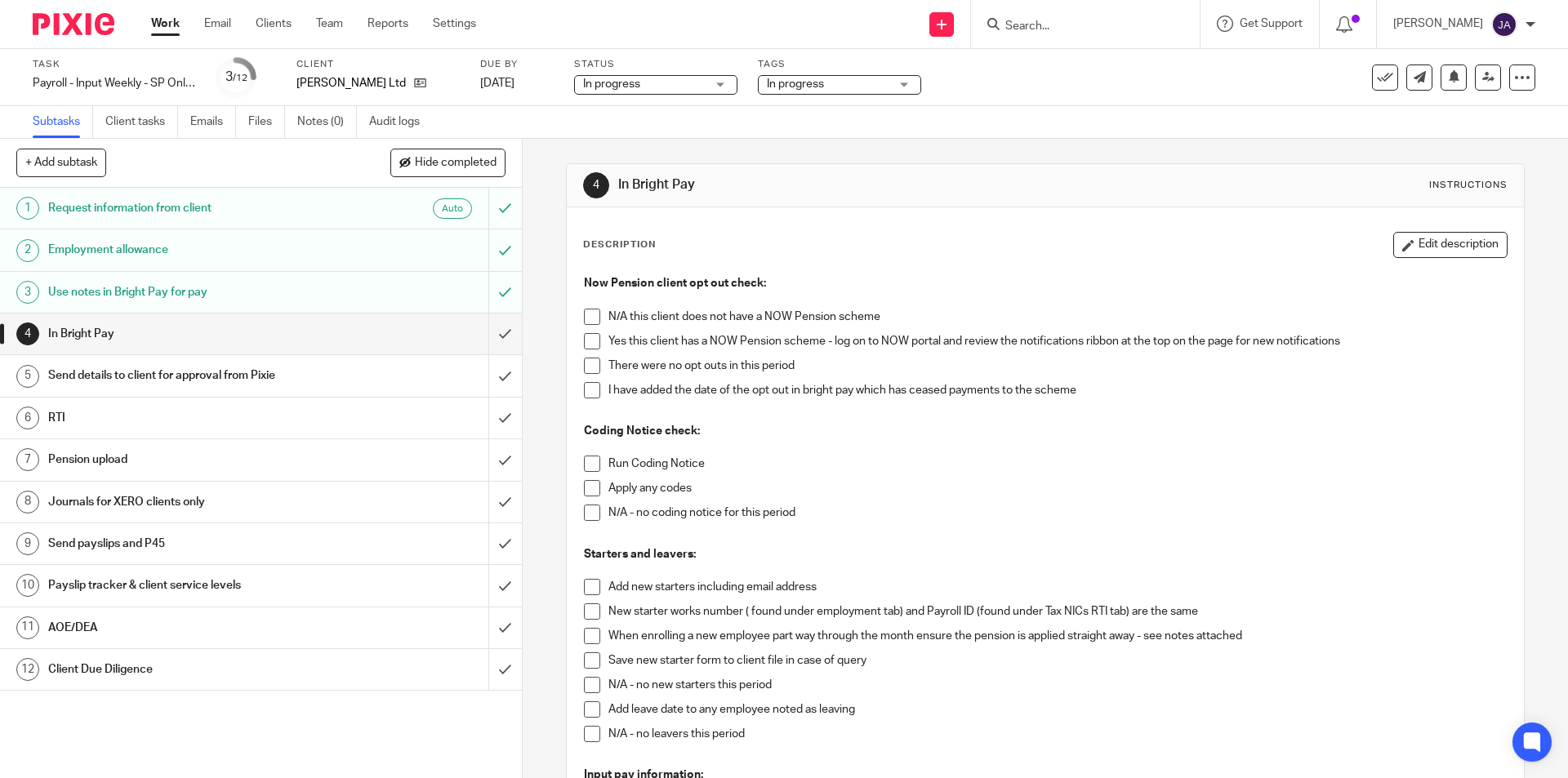
click at [586, 341] on span at bounding box center [592, 341] width 16 height 16
click at [588, 367] on span at bounding box center [592, 366] width 16 height 16
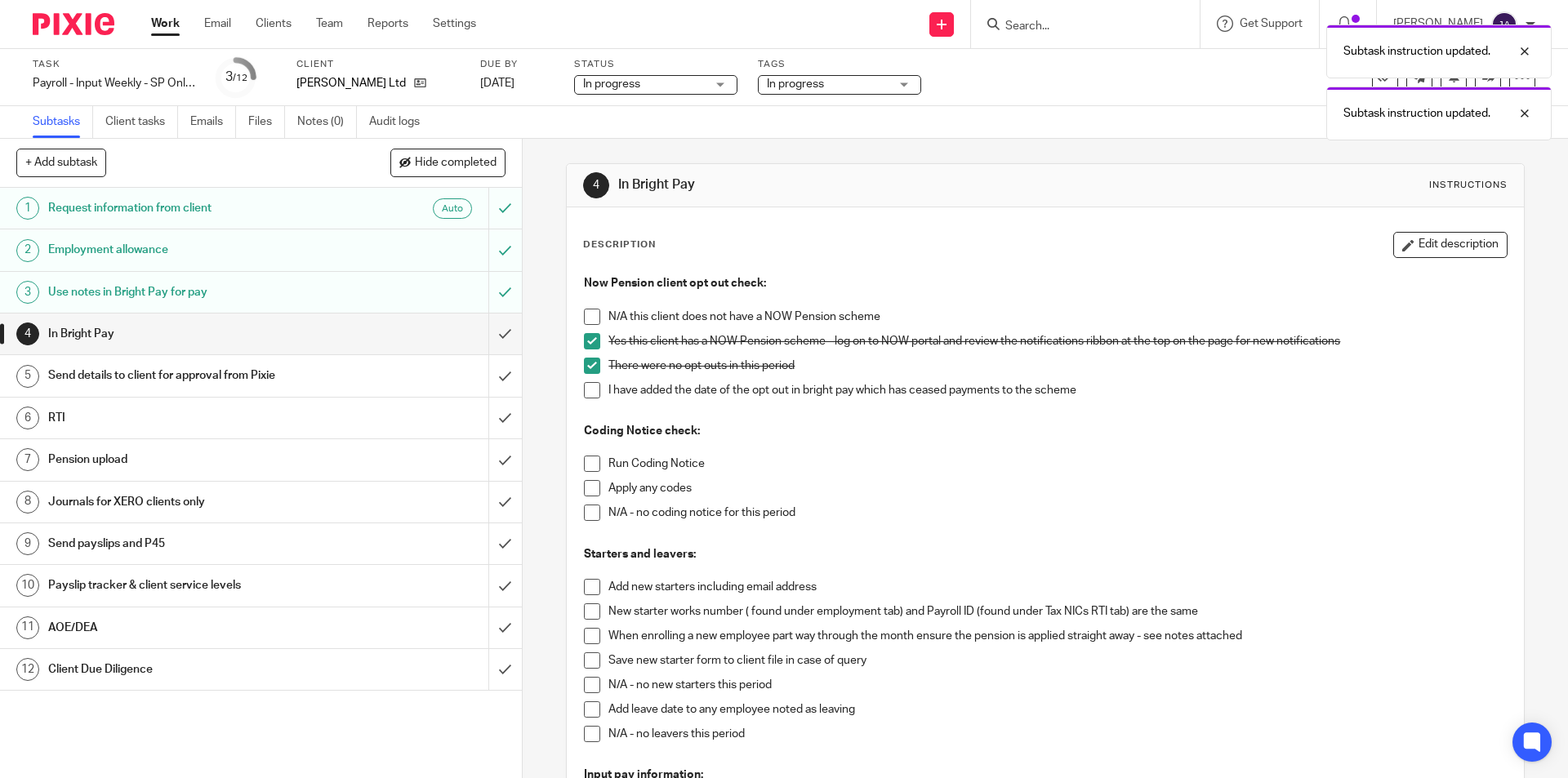
click at [586, 464] on span at bounding box center [592, 463] width 16 height 16
click at [586, 490] on span at bounding box center [592, 488] width 16 height 16
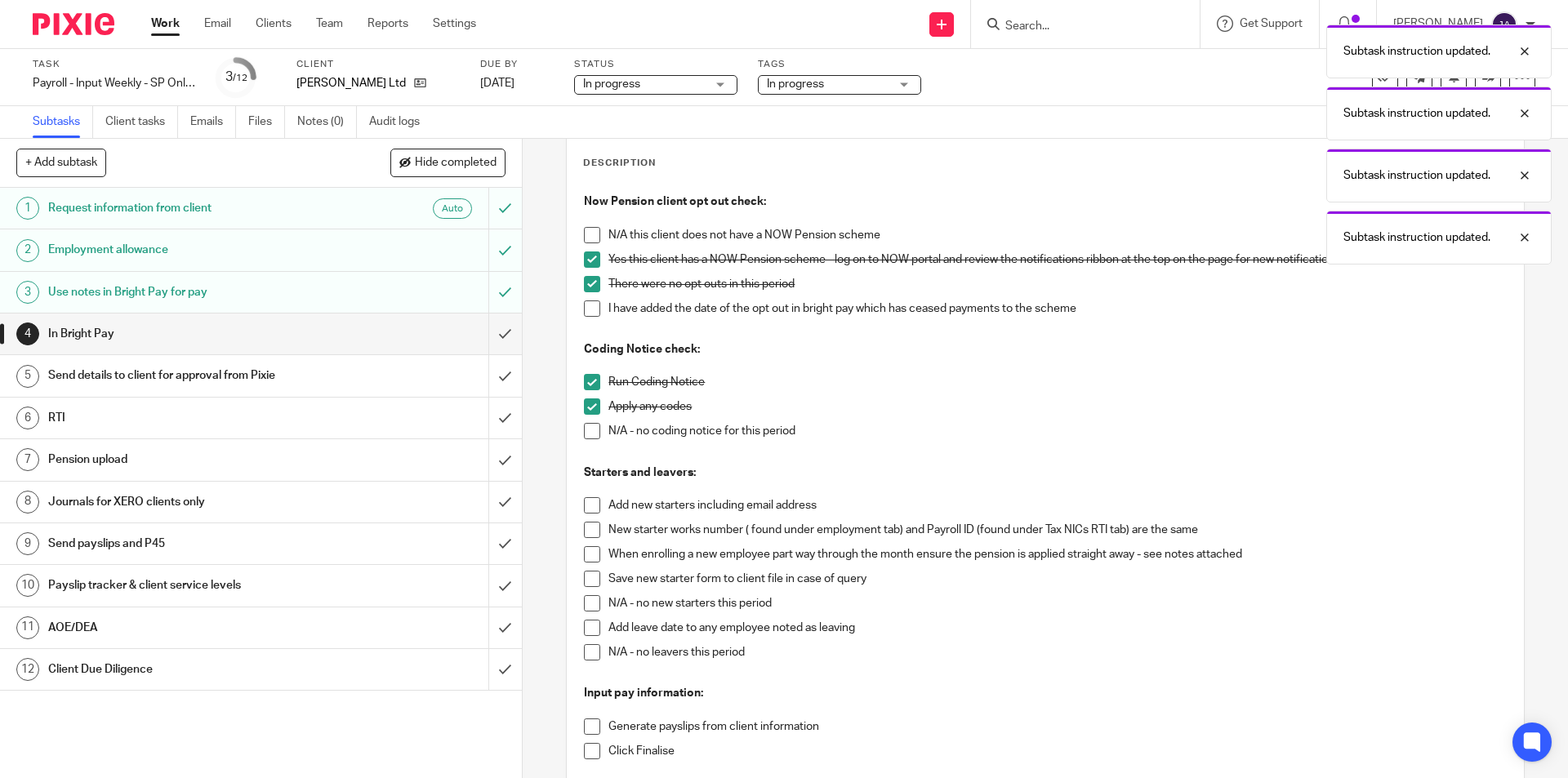
scroll to position [163, 0]
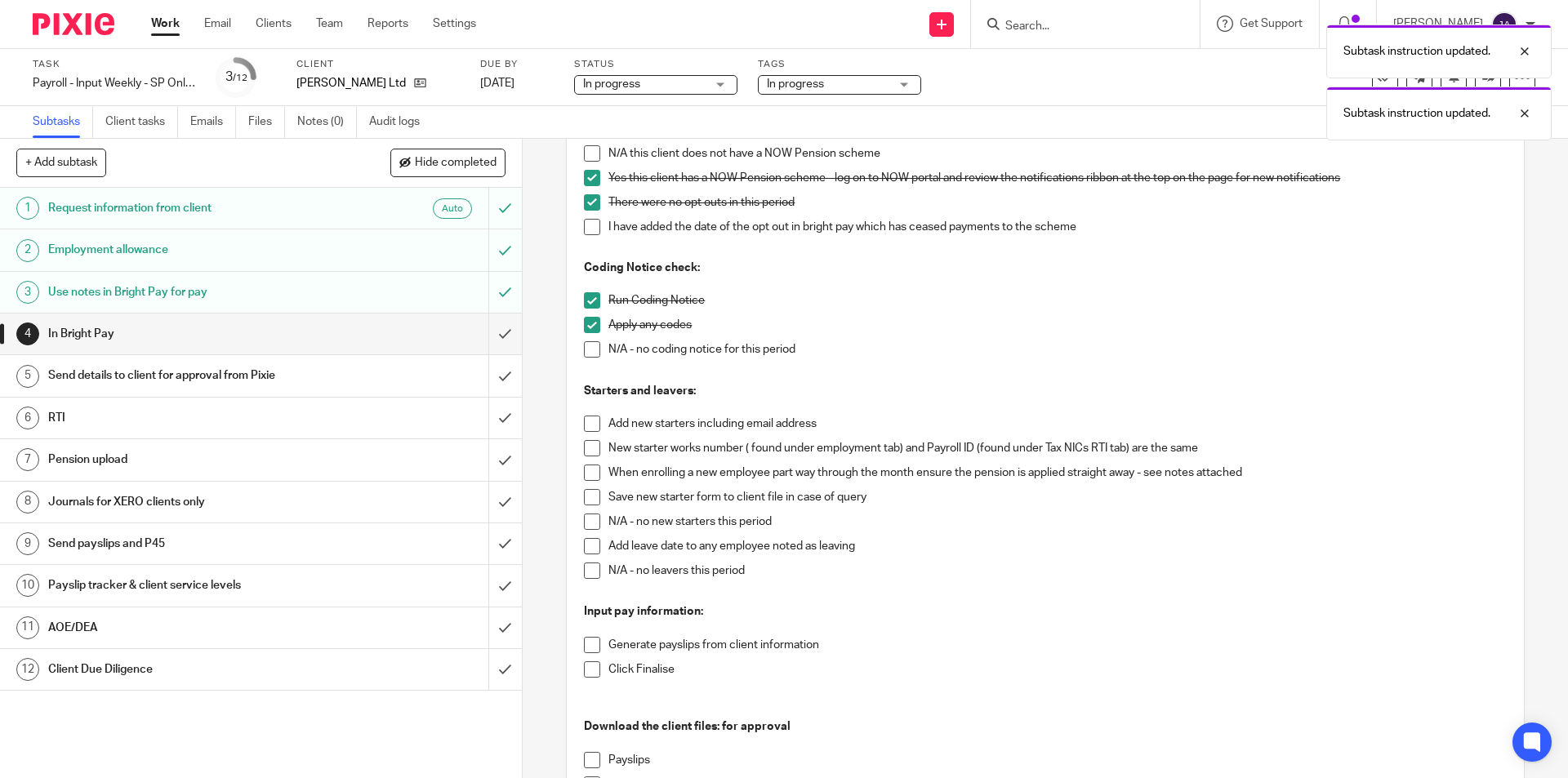
click at [584, 517] on span at bounding box center [592, 522] width 16 height 16
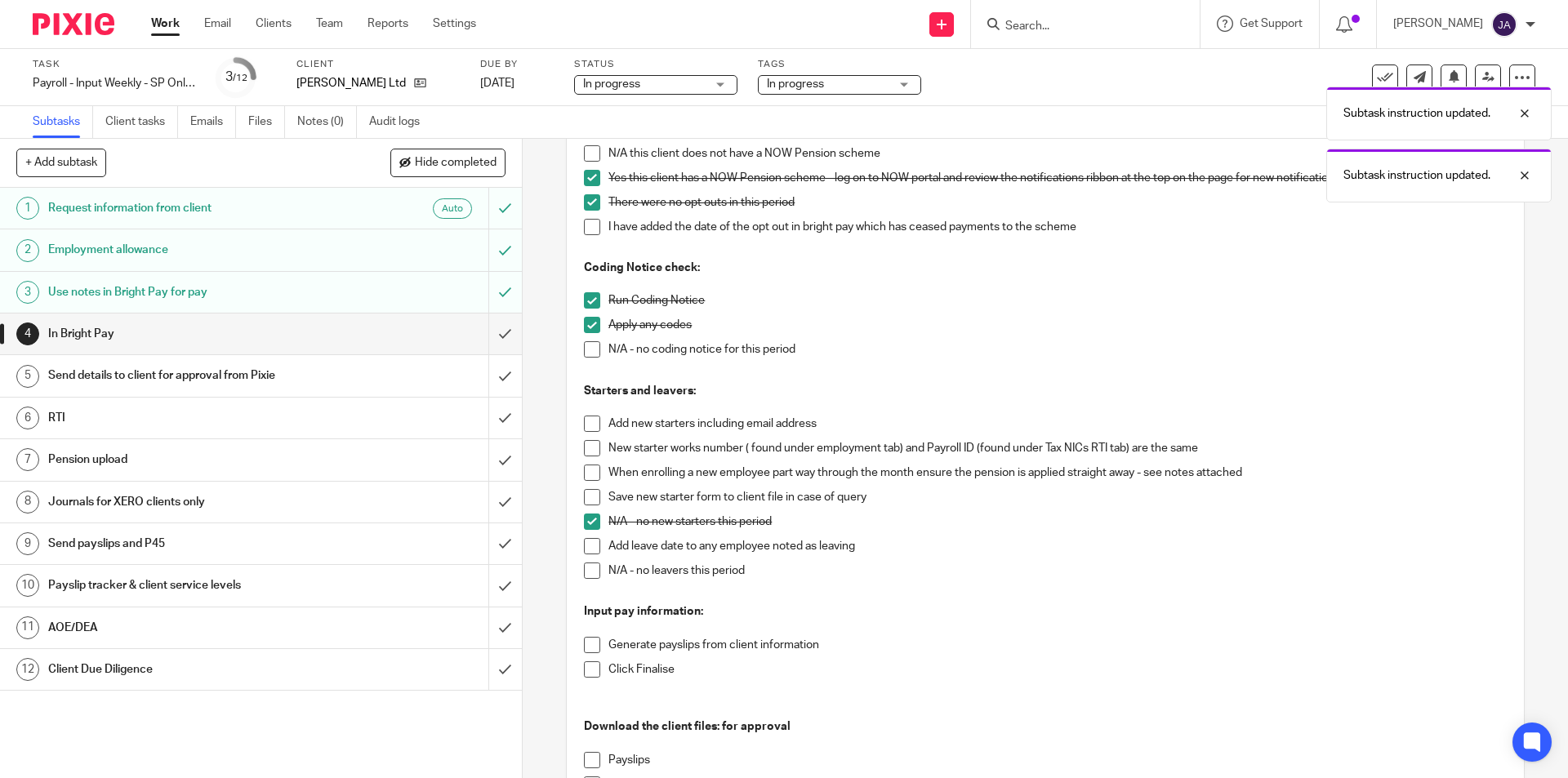
click at [587, 572] on span at bounding box center [592, 571] width 16 height 16
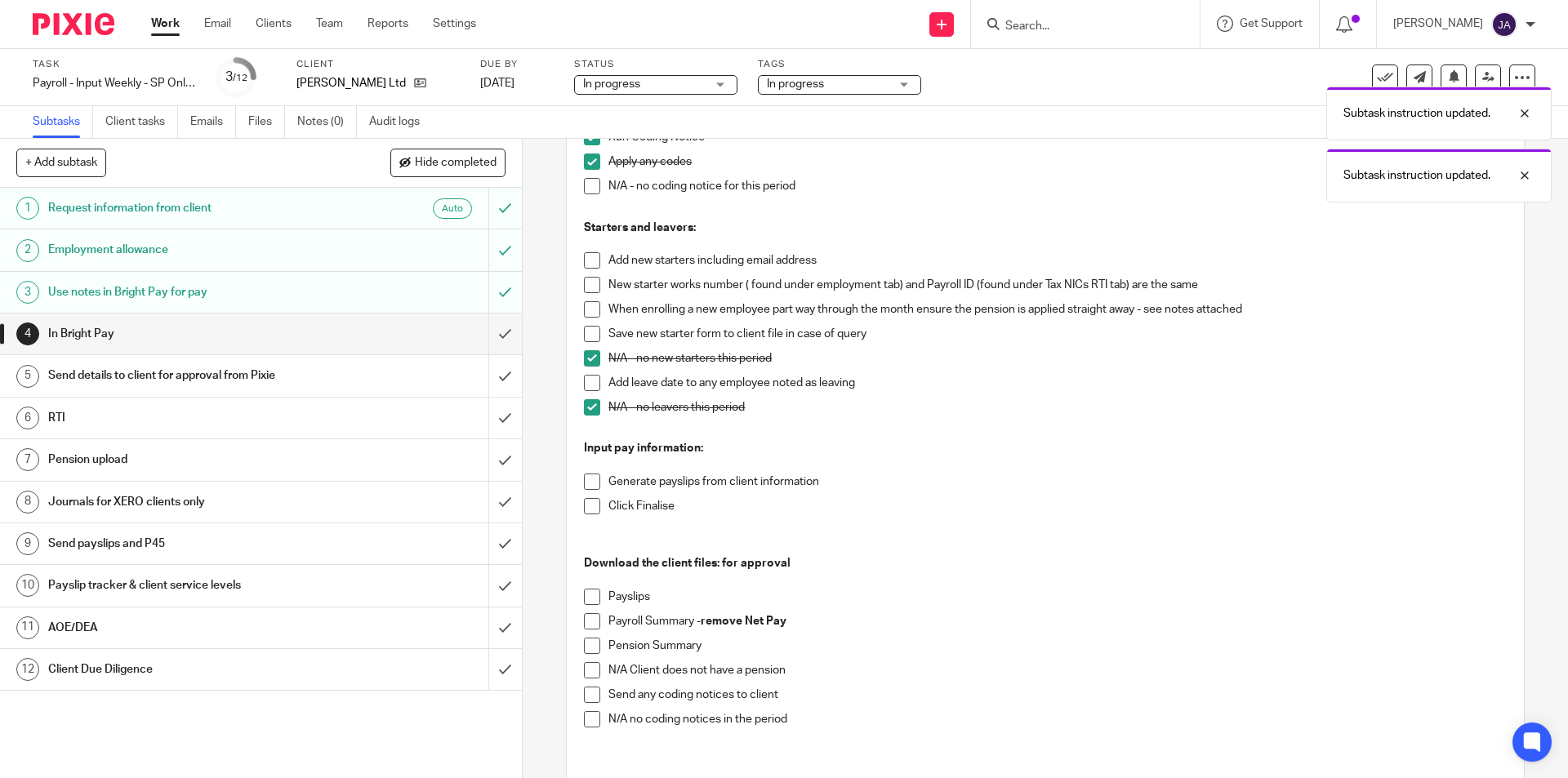
click at [589, 484] on span at bounding box center [592, 482] width 16 height 16
click at [585, 506] on span at bounding box center [592, 506] width 16 height 16
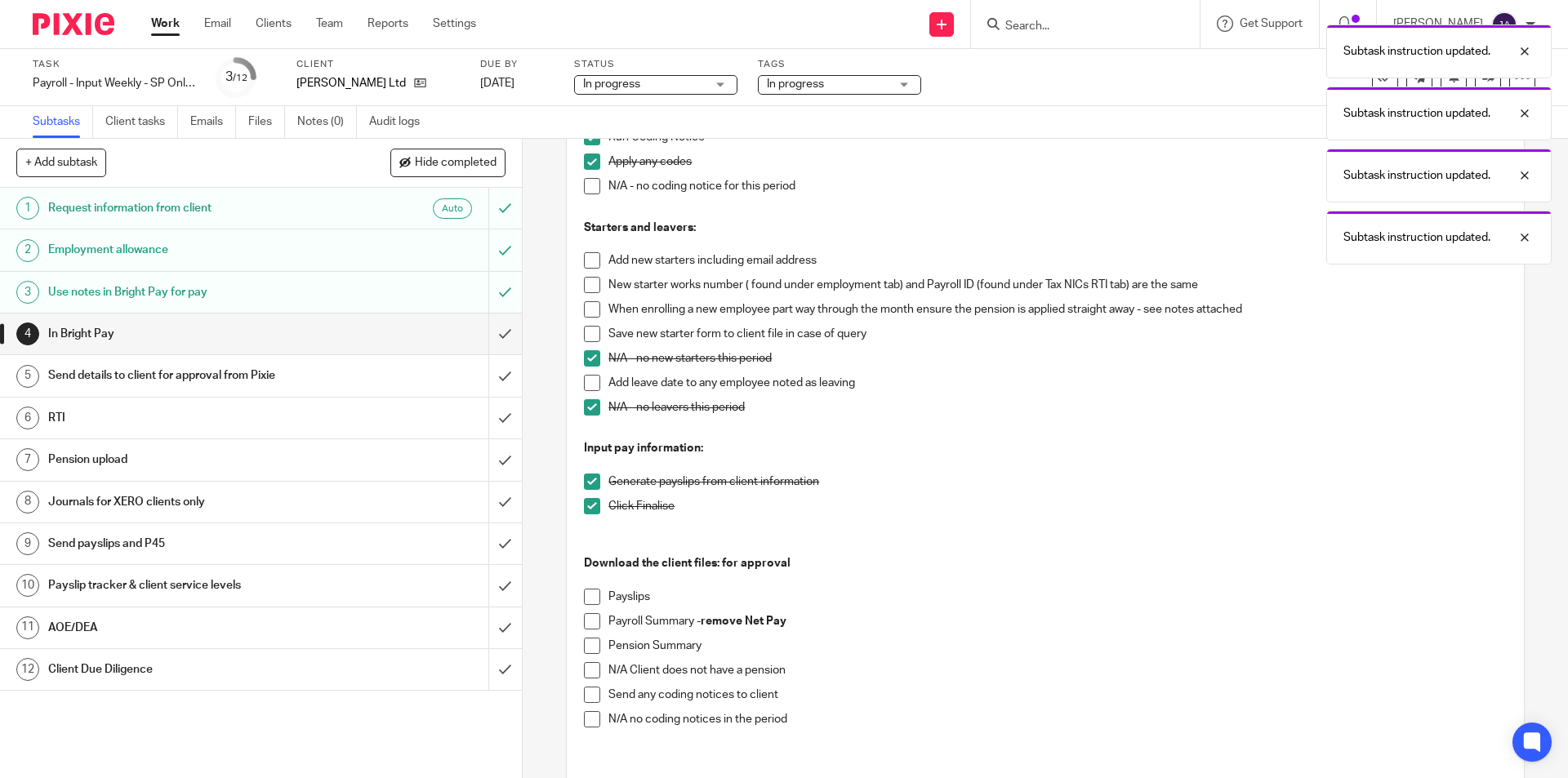
scroll to position [0, 0]
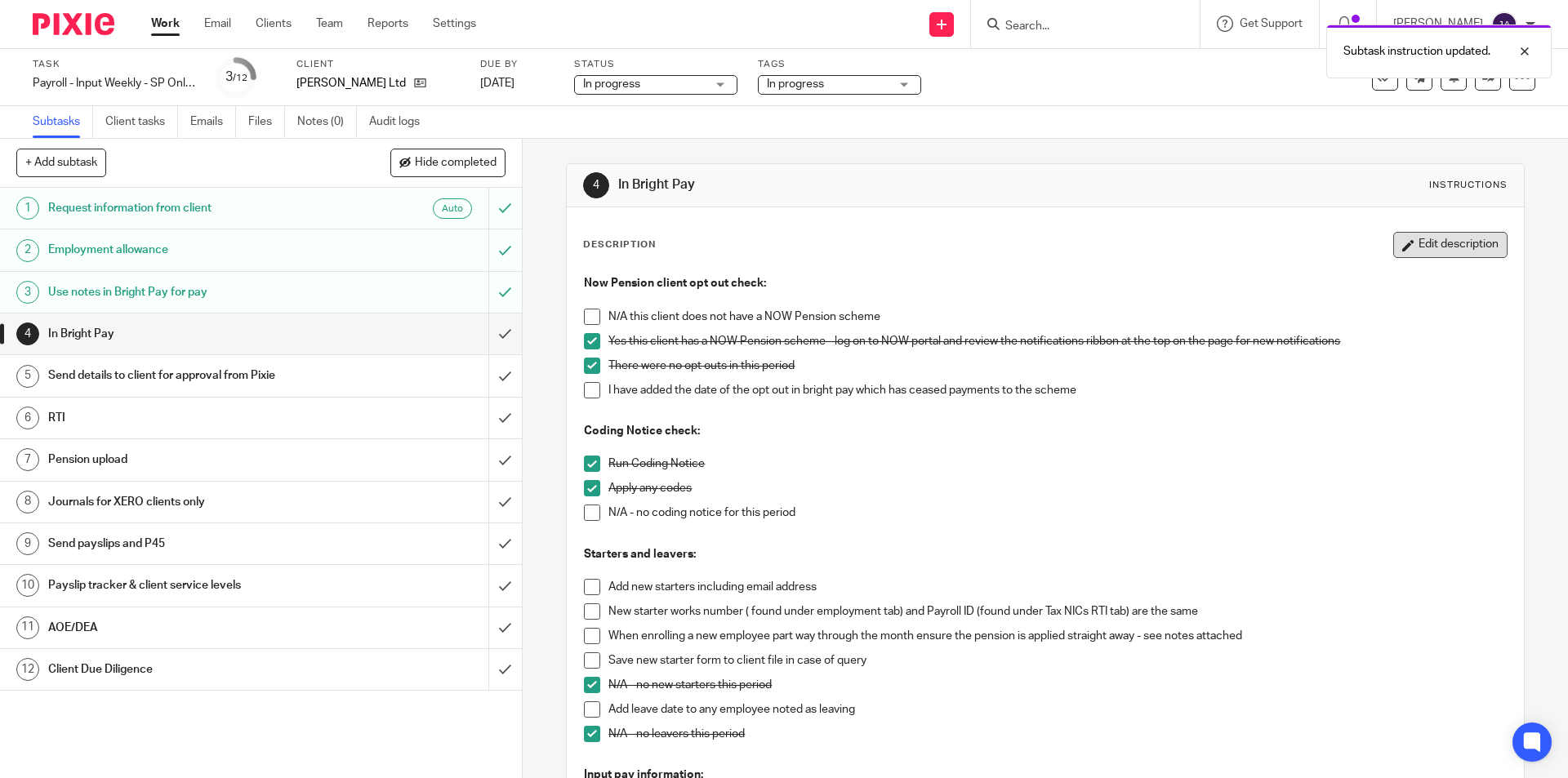
click at [1454, 245] on button "Edit description" at bounding box center [1450, 245] width 114 height 26
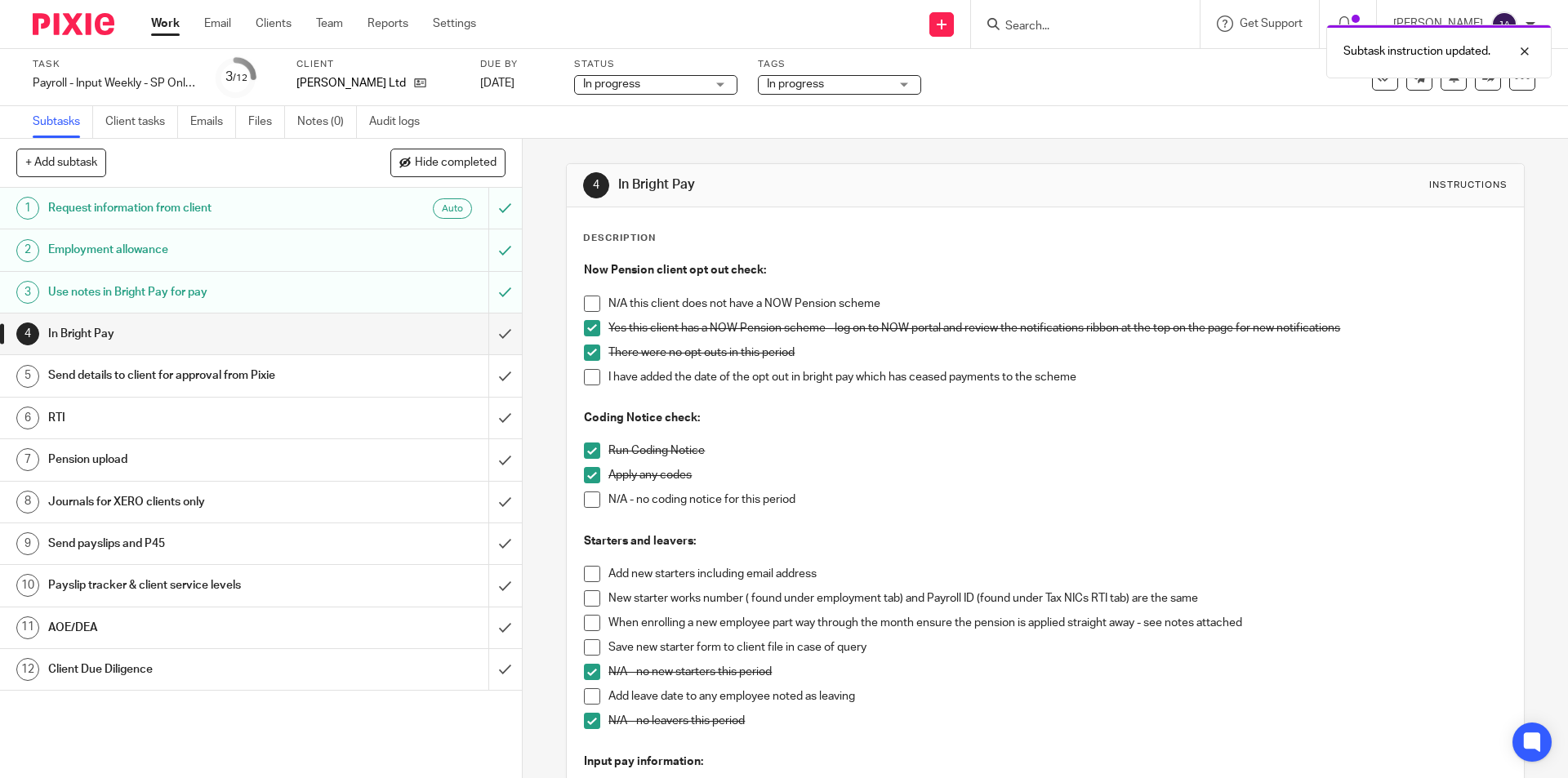
scroll to position [421, 0]
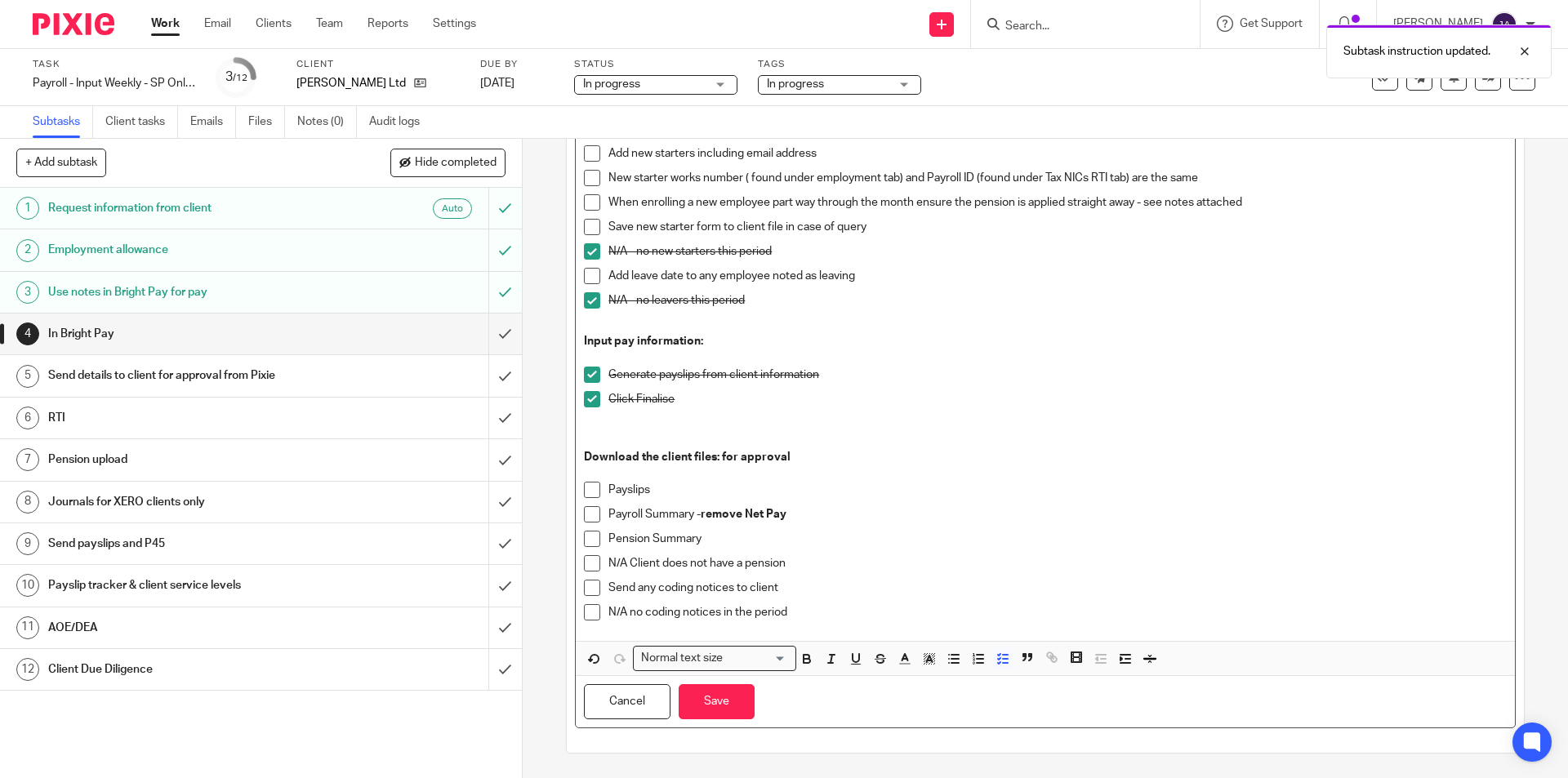
click at [711, 483] on p "Payslips" at bounding box center [1057, 490] width 897 height 16
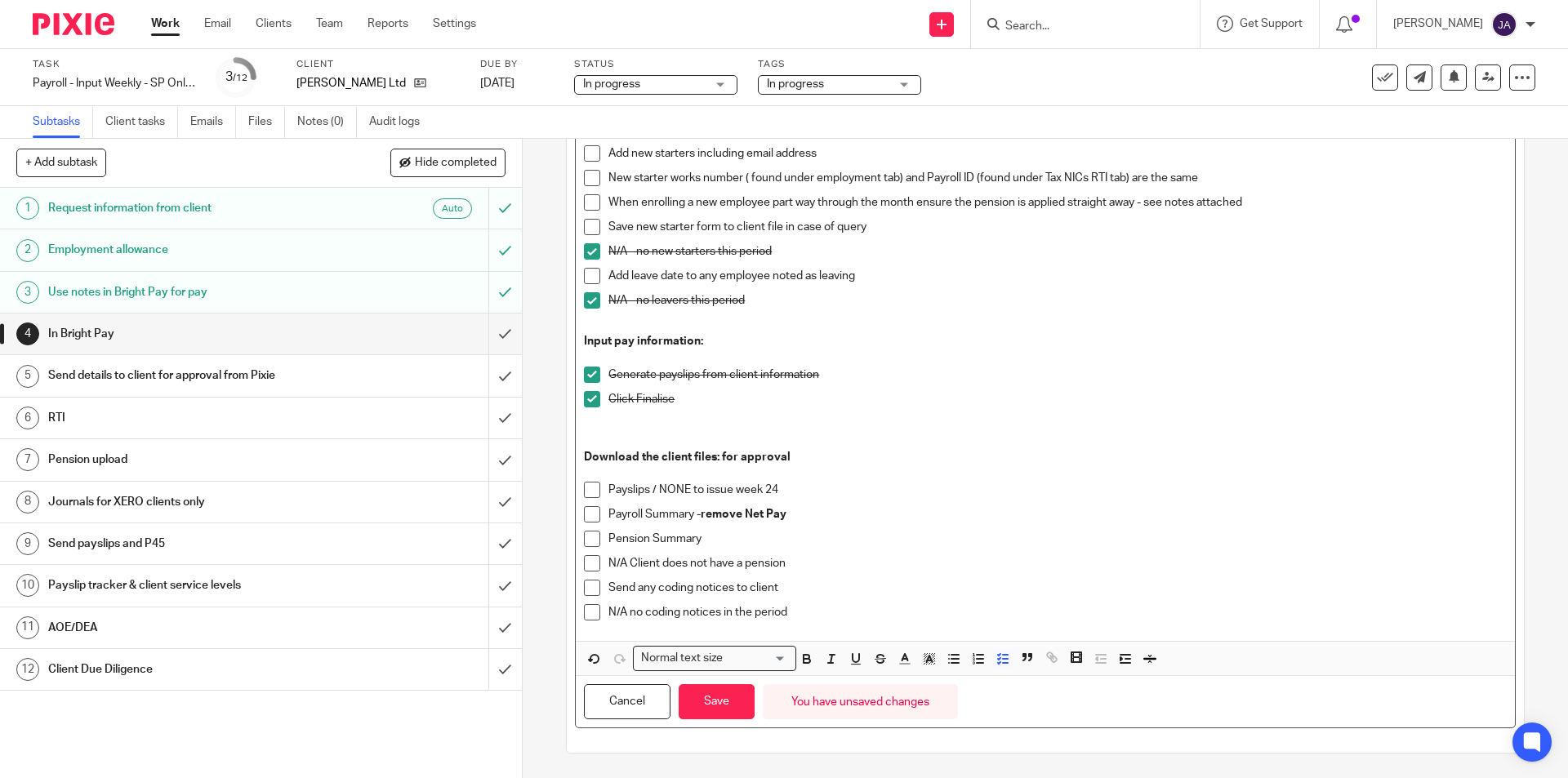
click at [584, 494] on span at bounding box center [592, 490] width 16 height 16
click at [585, 593] on span at bounding box center [592, 587] width 16 height 16
click at [708, 696] on button "Save" at bounding box center [717, 702] width 76 height 35
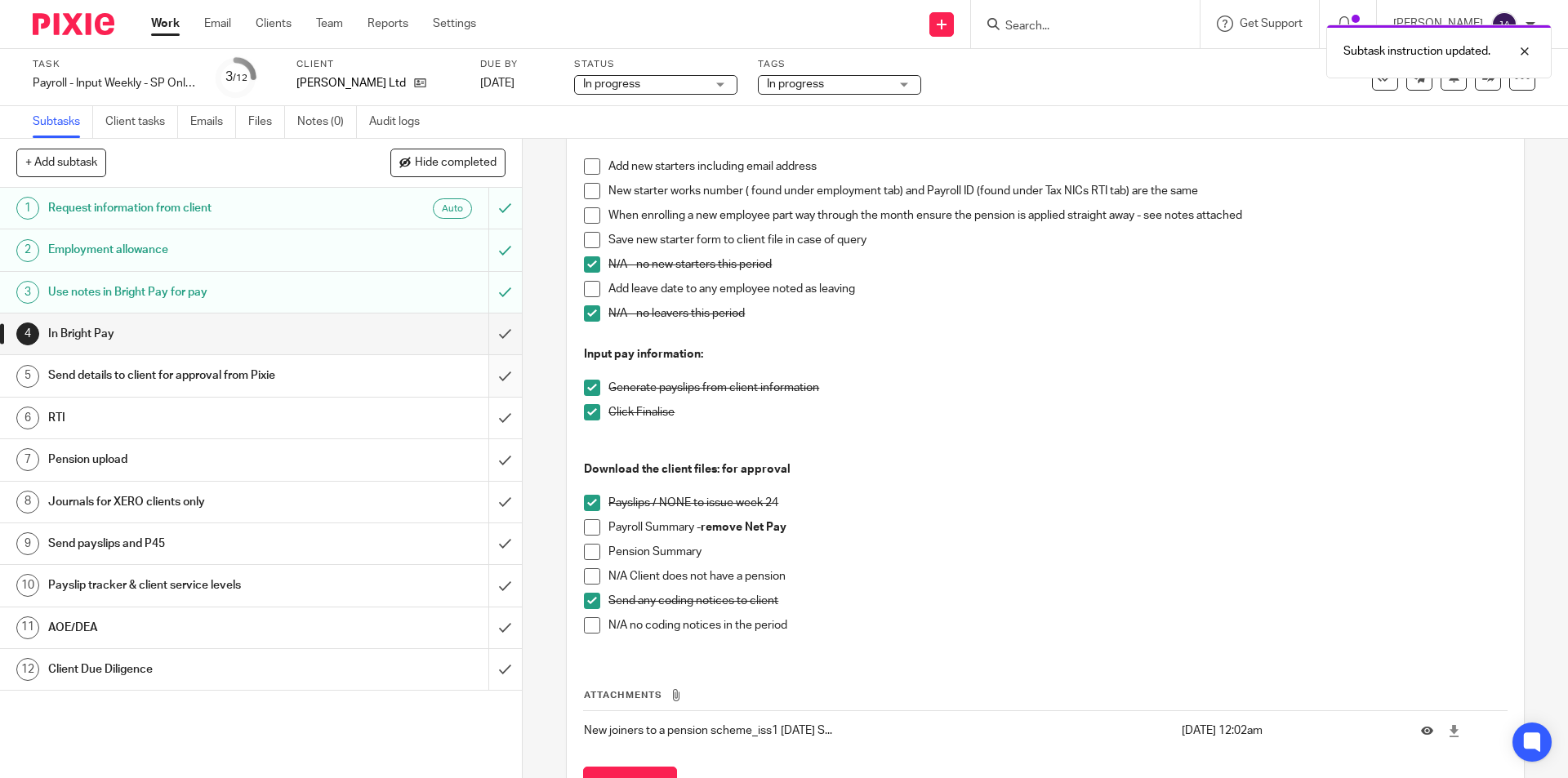
scroll to position [433, 0]
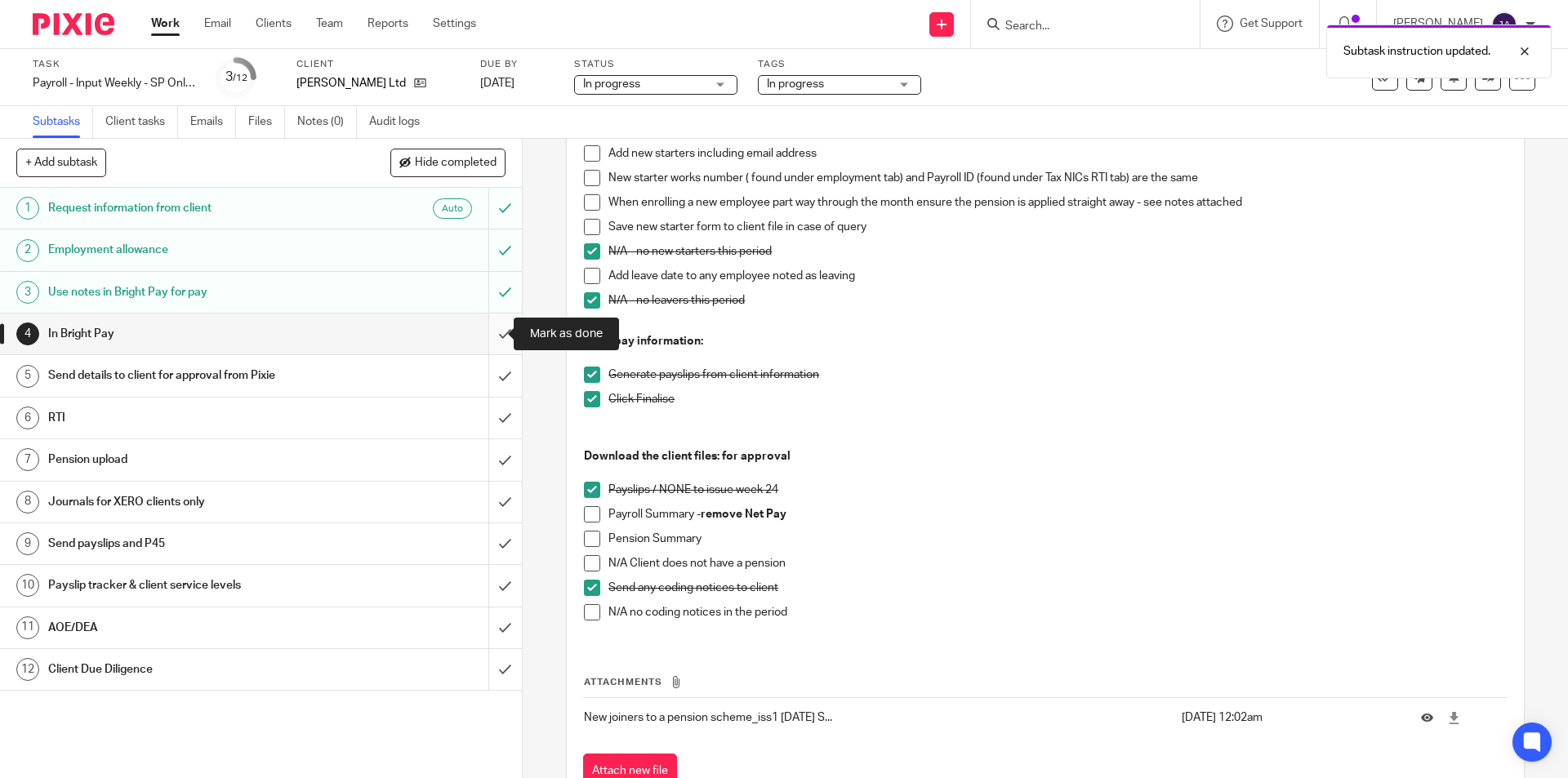
click at [490, 339] on input "submit" at bounding box center [260, 334] width 522 height 41
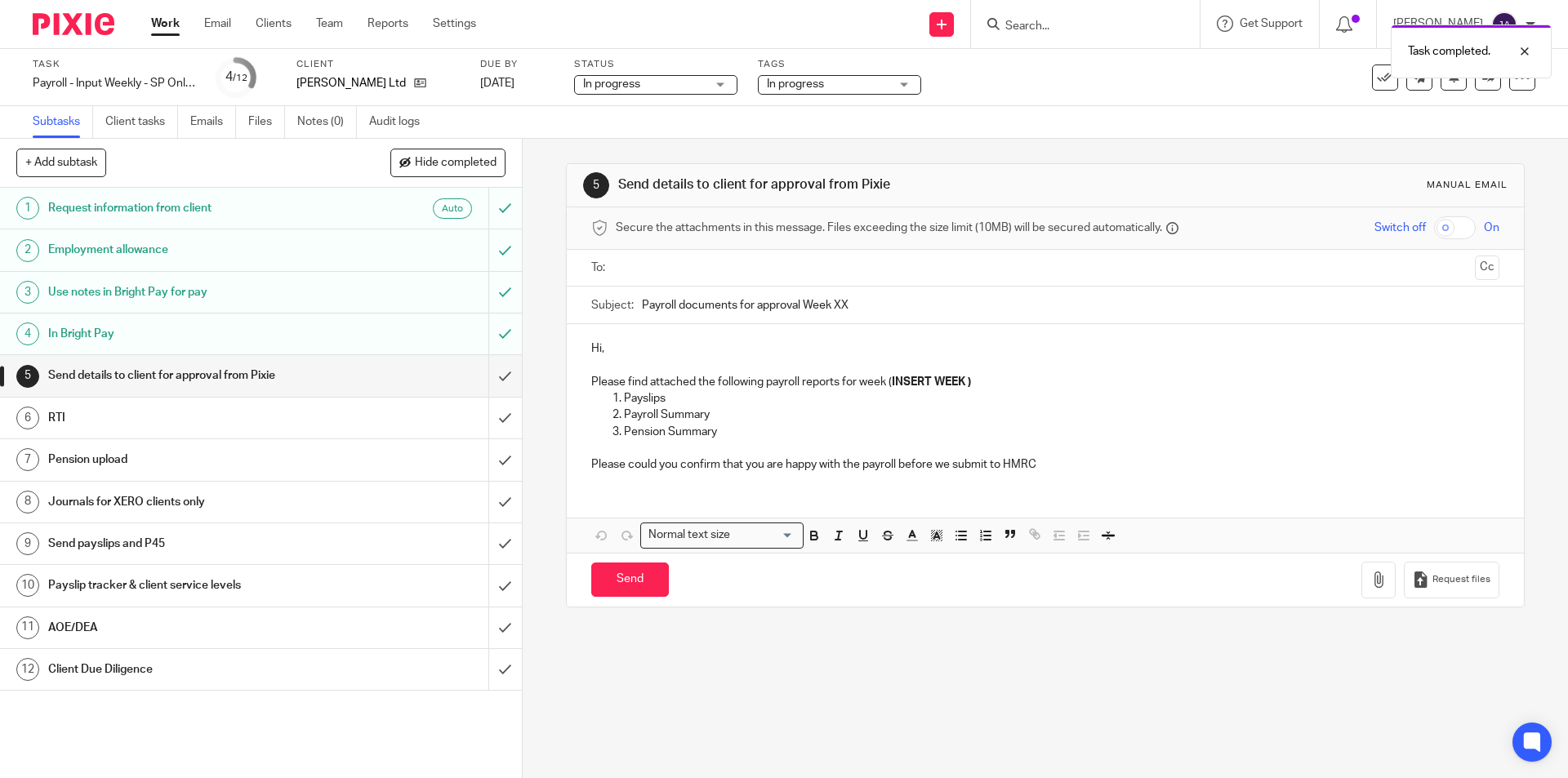
click at [666, 265] on input "text" at bounding box center [1044, 268] width 846 height 19
click at [641, 306] on input "Payroll documents for approval Week XX" at bounding box center [1069, 308] width 857 height 36
click at [641, 311] on input "Payroll documents for approval Week XX" at bounding box center [1069, 308] width 857 height 36
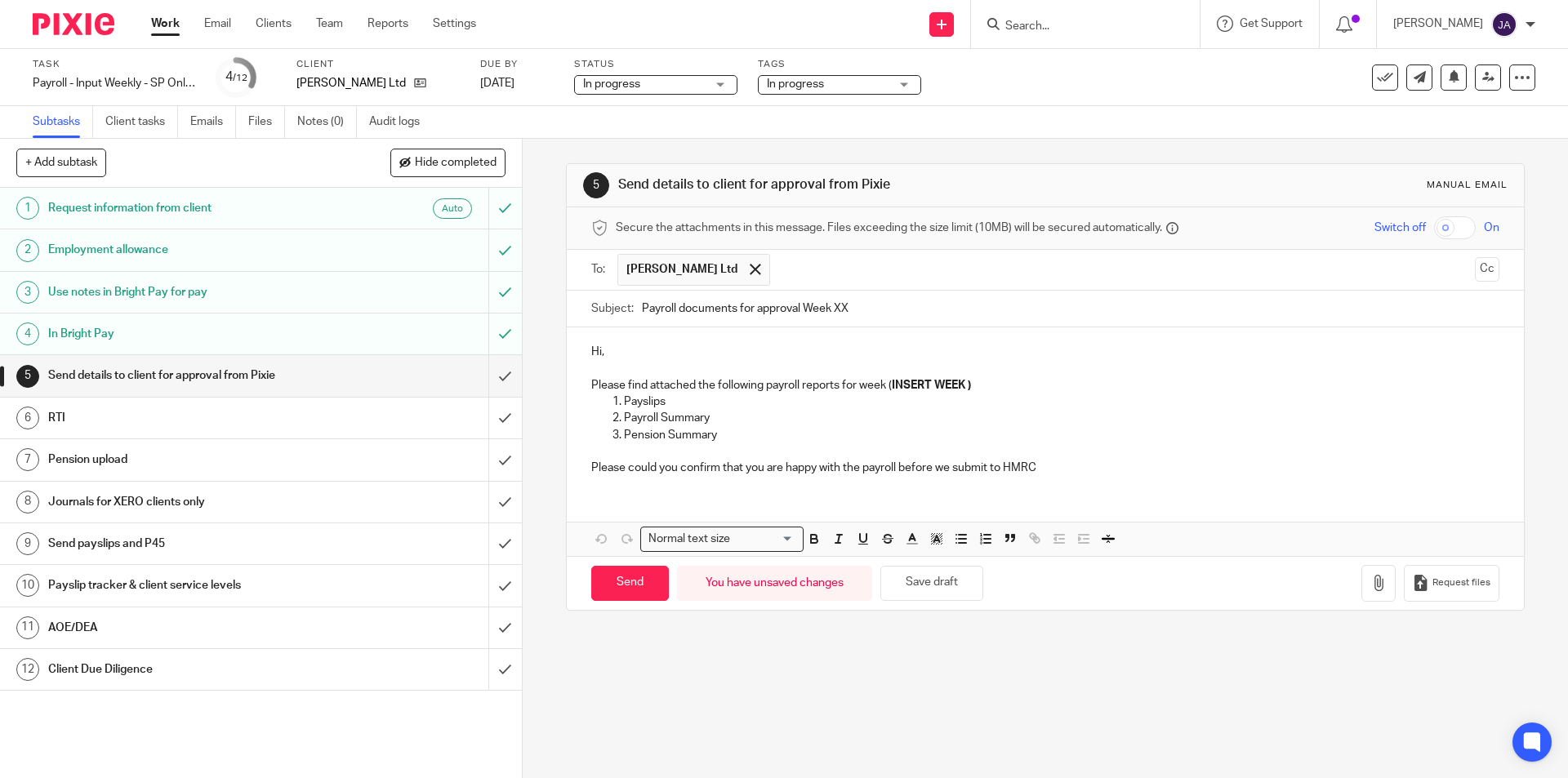
click at [641, 308] on input "Payroll documents for approval Week XX" at bounding box center [1069, 308] width 857 height 36
paste input "Week 23 SP Somerset (Alistair)"
click at [683, 310] on input "Week 23 SP Somerset (Alistair) Payroll documents for approval Week XX" at bounding box center [1069, 308] width 857 height 36
drag, startPoint x: 1058, startPoint y: 315, endPoint x: 811, endPoint y: 305, distance: 247.2
click at [811, 305] on input "Week 24 SP Somerset (Alistair) Payroll documents for approval Week XX" at bounding box center [1069, 308] width 857 height 36
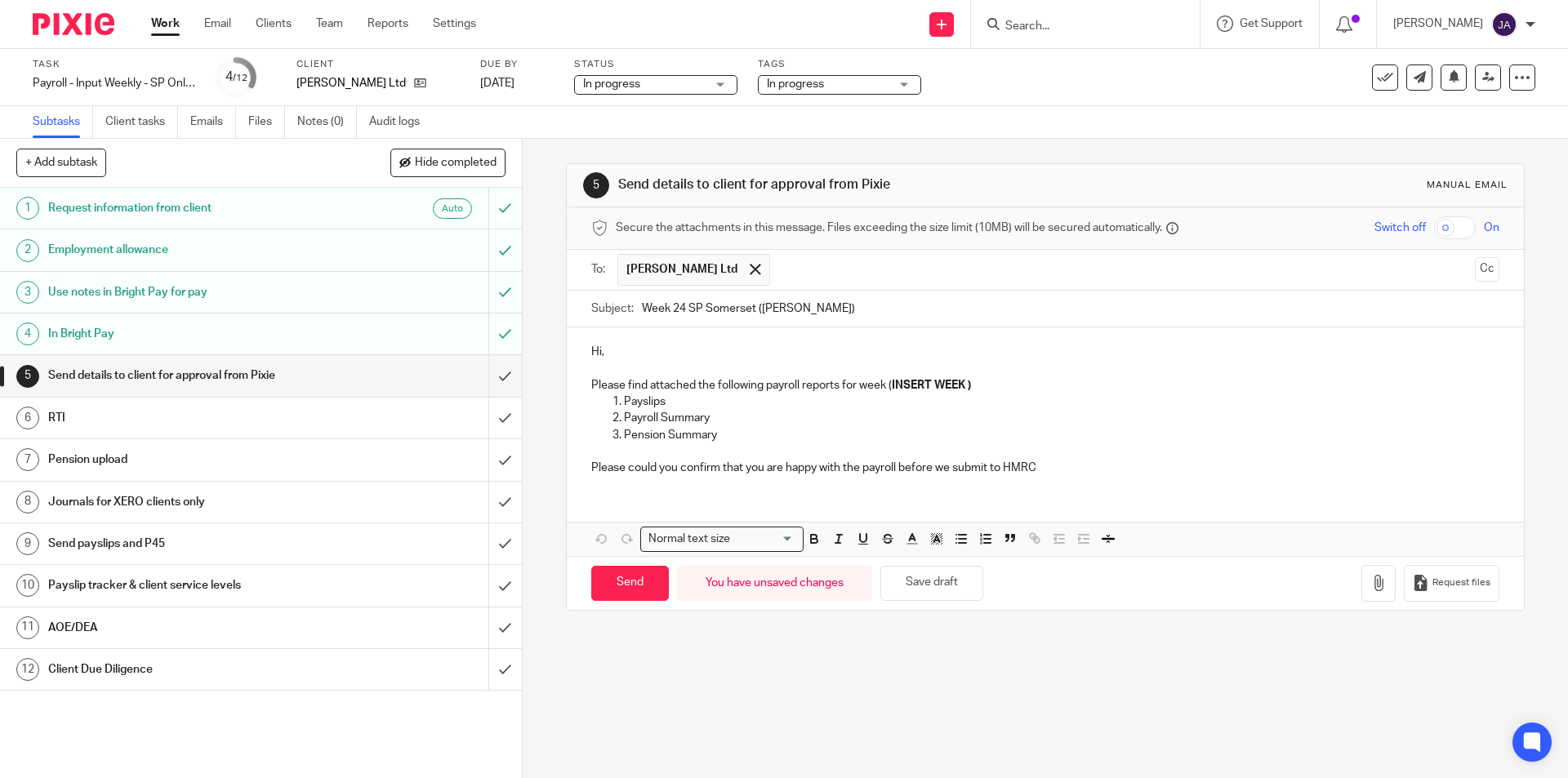
paste input "NIL Payroll"
type input "Week 24 SP Somerset (Alistair) NIL Payroll"
drag, startPoint x: 656, startPoint y: 354, endPoint x: 542, endPoint y: 357, distance: 114.0
click at [545, 354] on div "5 Send details to client for approval from Pixie Manual email Secure the attach…" at bounding box center [1045, 459] width 1045 height 640
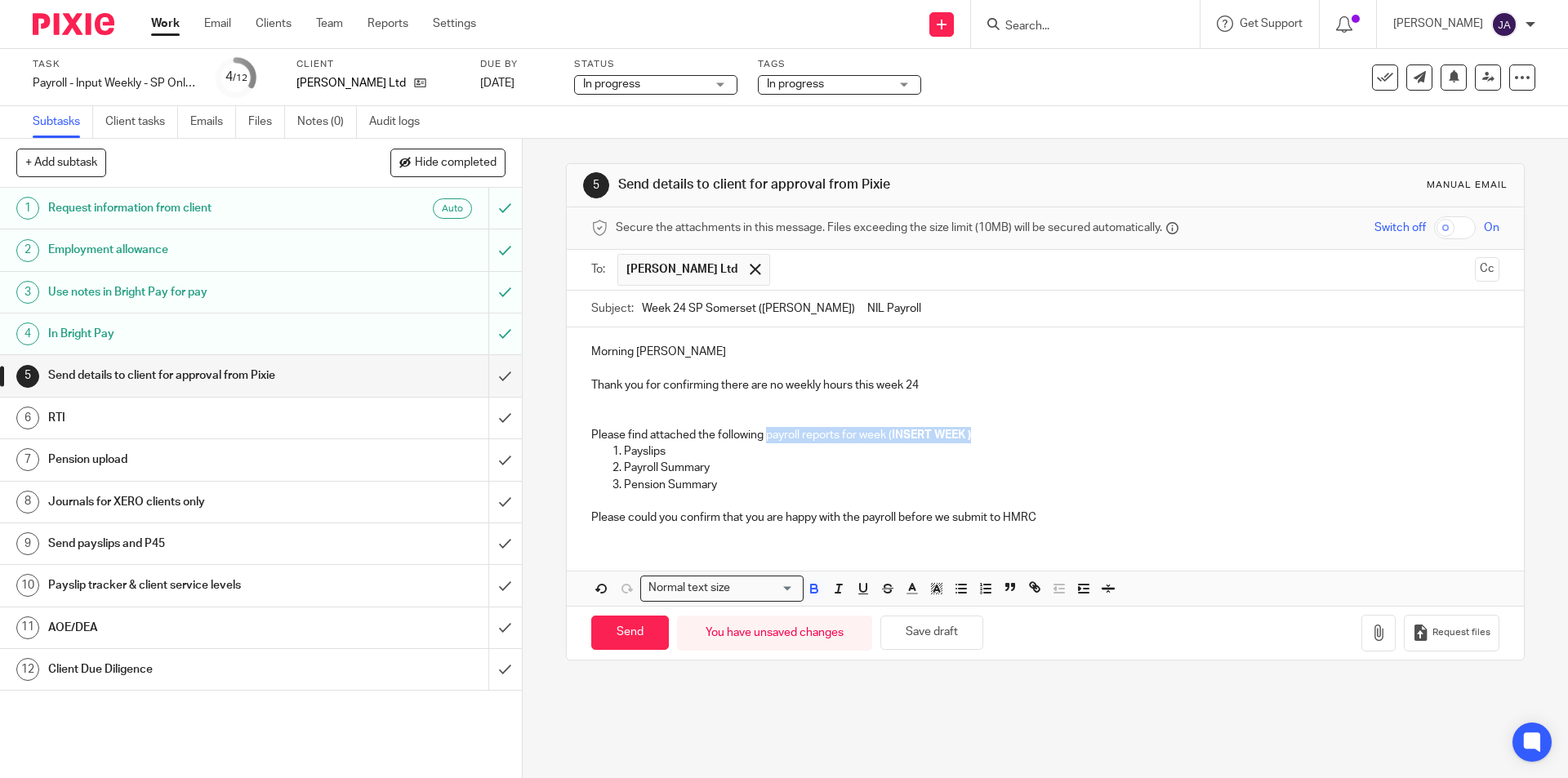
drag, startPoint x: 1017, startPoint y: 436, endPoint x: 765, endPoint y: 433, distance: 252.0
click at [765, 433] on p "Please find attached the following payroll reports for week ( INSERT WEEK )" at bounding box center [1044, 435] width 907 height 16
click at [694, 451] on p "Payslips" at bounding box center [1060, 452] width 874 height 16
click at [628, 408] on p at bounding box center [1044, 401] width 907 height 16
drag, startPoint x: 671, startPoint y: 449, endPoint x: 622, endPoint y: 449, distance: 49.0
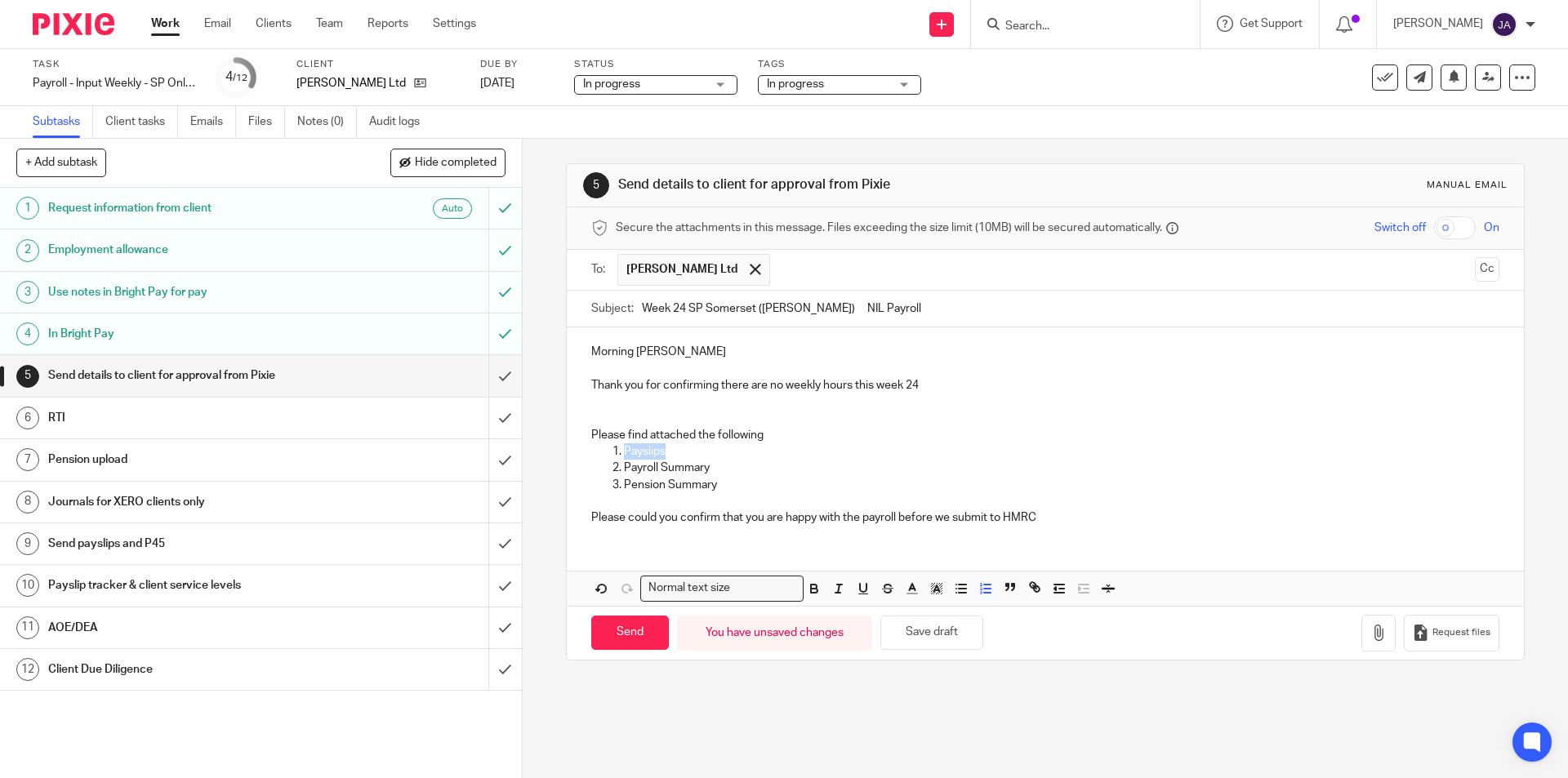
click at [624, 449] on p "Payslips" at bounding box center [1060, 452] width 874 height 16
click at [757, 474] on p "Payroll Summary" at bounding box center [1060, 468] width 874 height 16
drag, startPoint x: 723, startPoint y: 485, endPoint x: 591, endPoint y: 470, distance: 132.8
click at [591, 470] on ol "New Tax Coding Notices for your records Payroll Summary Pension Summary" at bounding box center [1044, 469] width 907 height 50
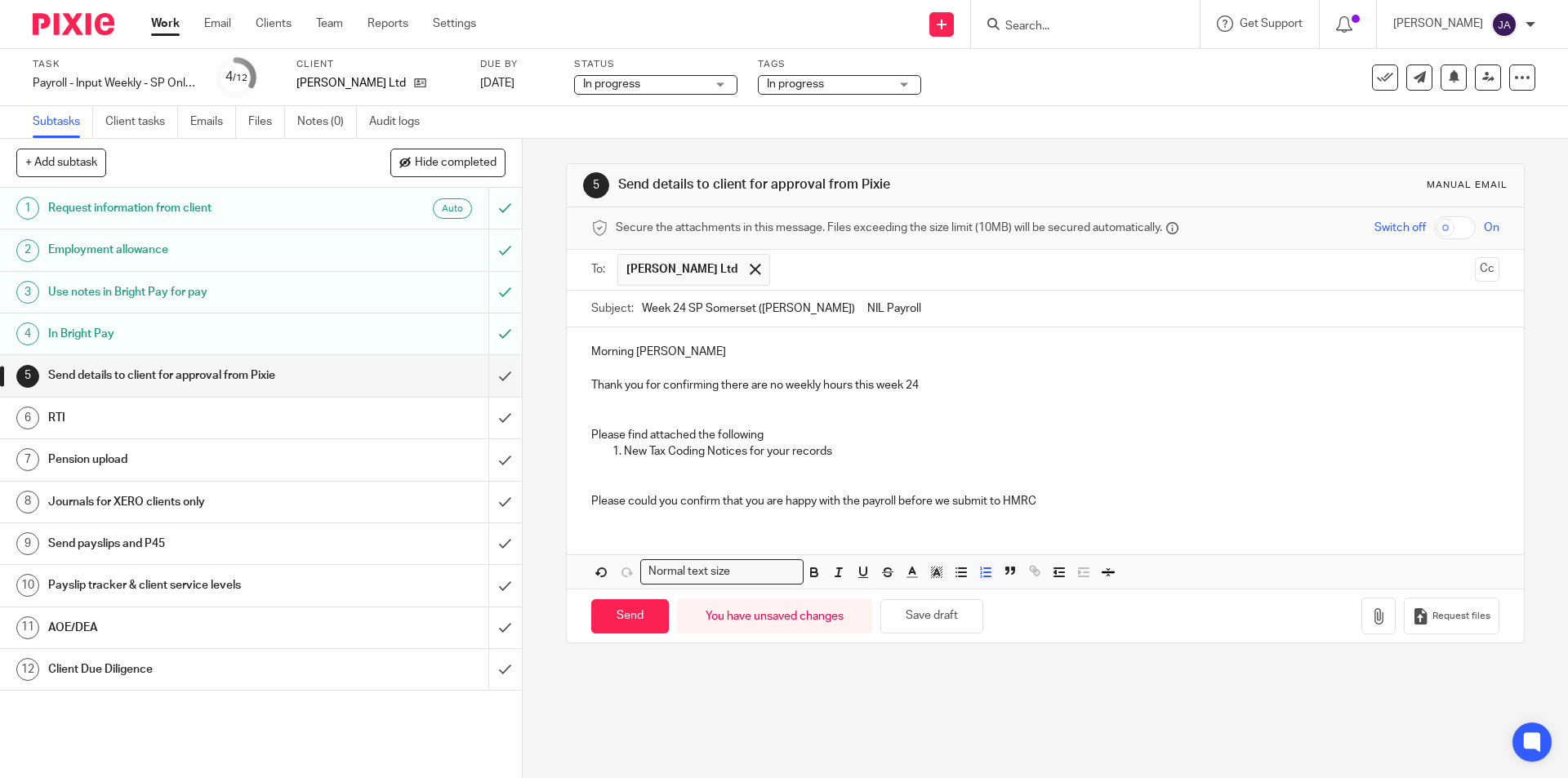
click at [866, 452] on p "New Tax Coding Notices for your records" at bounding box center [1060, 452] width 874 height 16
click at [595, 480] on p "Please could you confirm that you are happy with the payroll before we submit t…" at bounding box center [1044, 494] width 907 height 34
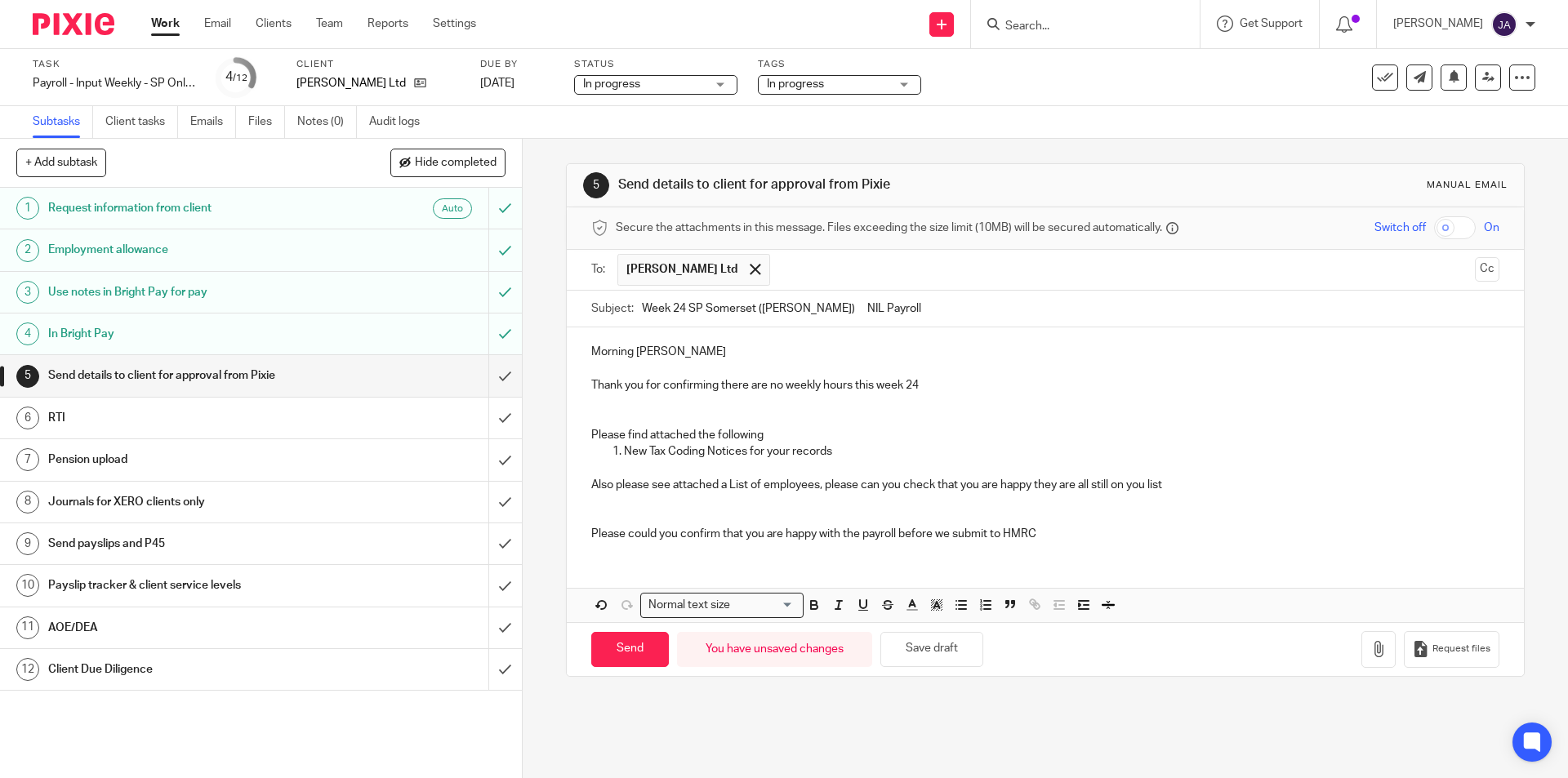
click at [617, 489] on p "Also please see attached a List of employees, please can you check that you are…" at bounding box center [1044, 485] width 907 height 16
click at [614, 507] on p at bounding box center [1044, 502] width 907 height 16
click at [822, 488] on p "Also please see attached a List of employees, please can you check that you are…" at bounding box center [1044, 485] width 907 height 16
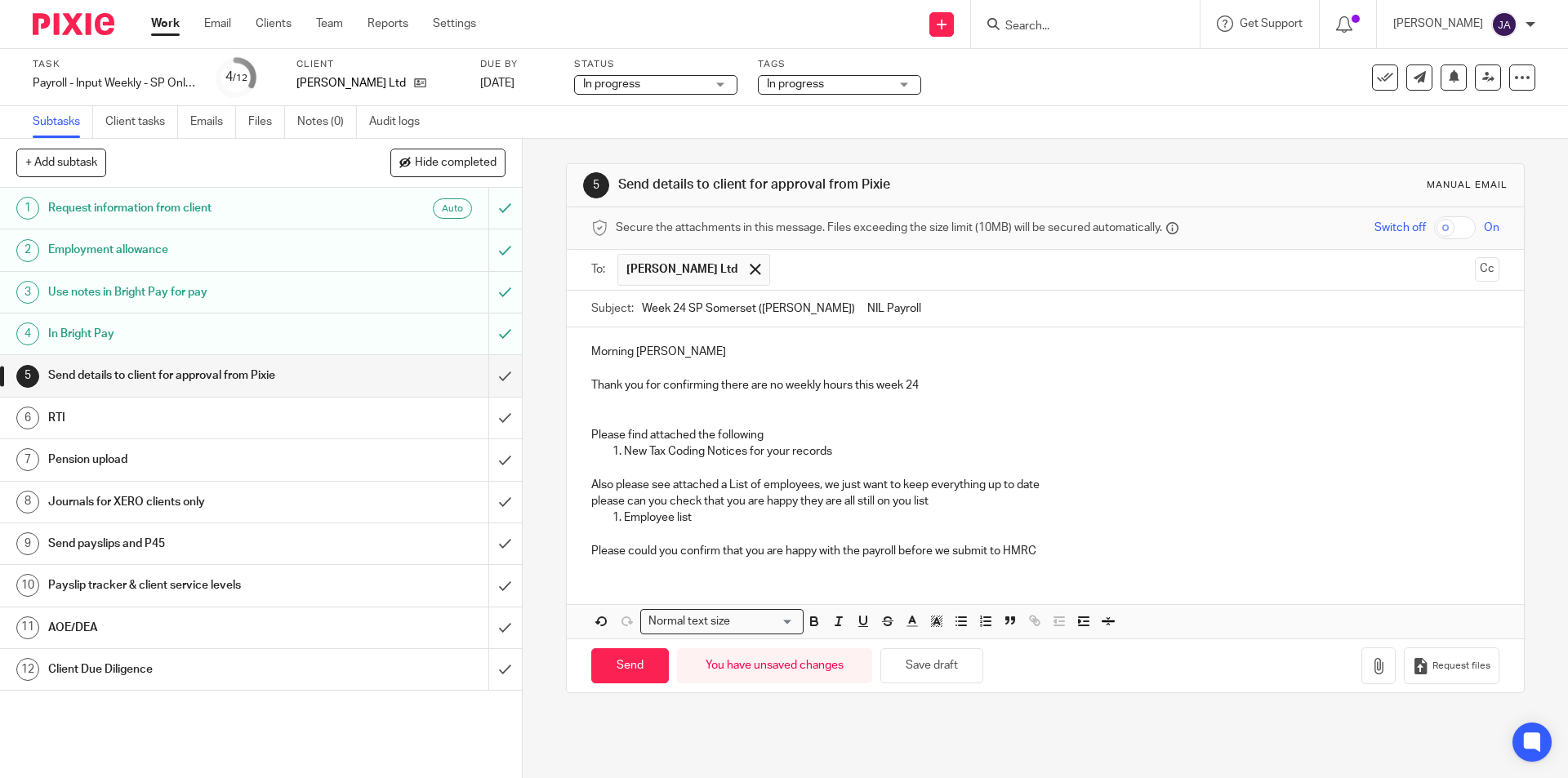
click at [703, 506] on p "please can you check that you are happy they are all still on you list" at bounding box center [1044, 502] width 907 height 16
click at [1030, 505] on p "please can you check the attached and that you are happy they are all still on …" at bounding box center [1044, 502] width 907 height 16
drag, startPoint x: 1030, startPoint y: 505, endPoint x: 773, endPoint y: 501, distance: 257.0
click at [773, 501] on p "please can you check the attached and that you are happy they are all still on …" at bounding box center [1044, 502] width 907 height 16
click at [914, 503] on p "please can you check the attached and any changes ie. addreses etc" at bounding box center [1044, 502] width 907 height 16
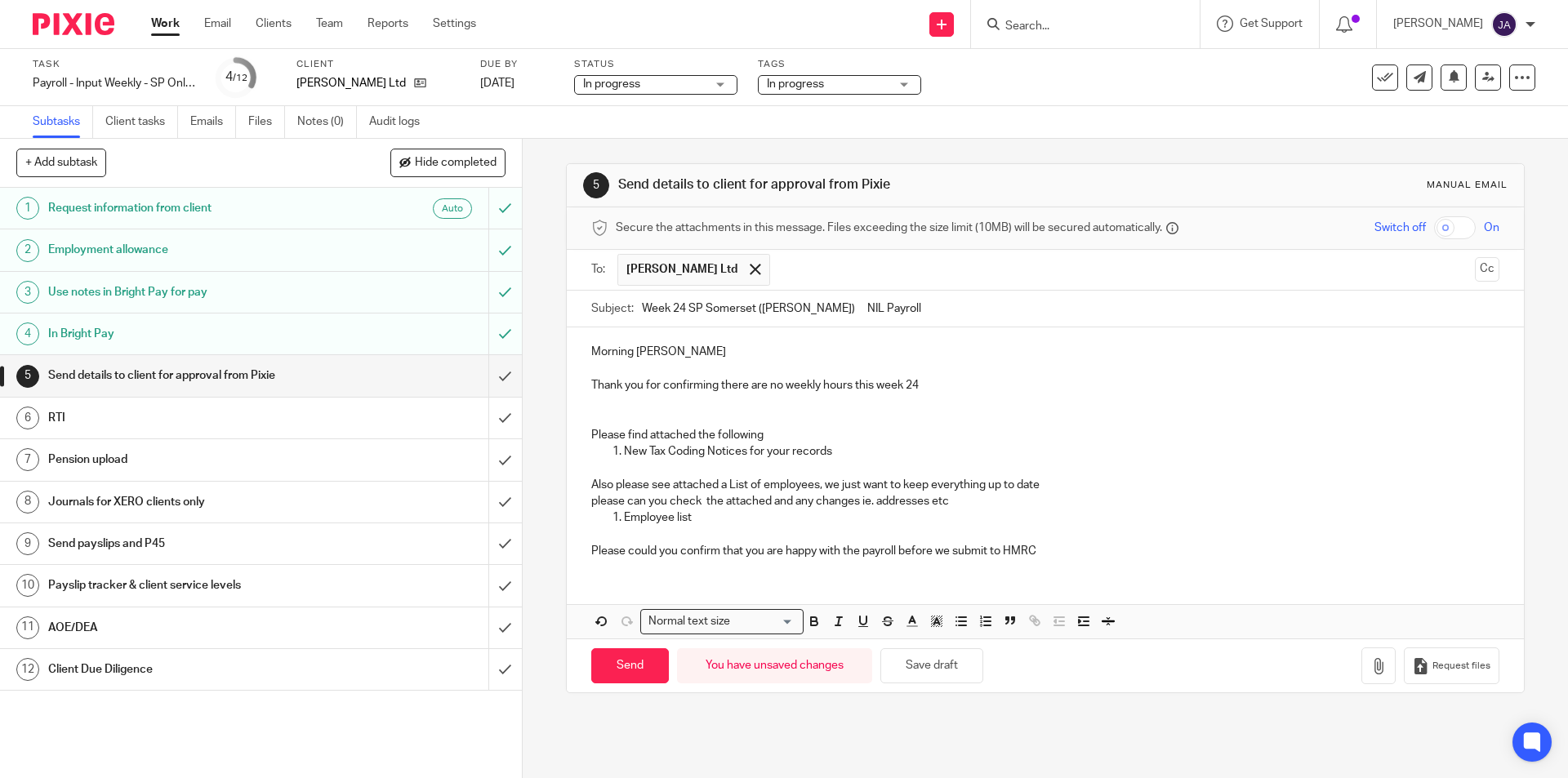
click at [940, 517] on p "Employee list" at bounding box center [1060, 517] width 874 height 16
click at [957, 506] on p "please can you check the attached and any changes ie. addresses etc" at bounding box center [1044, 502] width 907 height 16
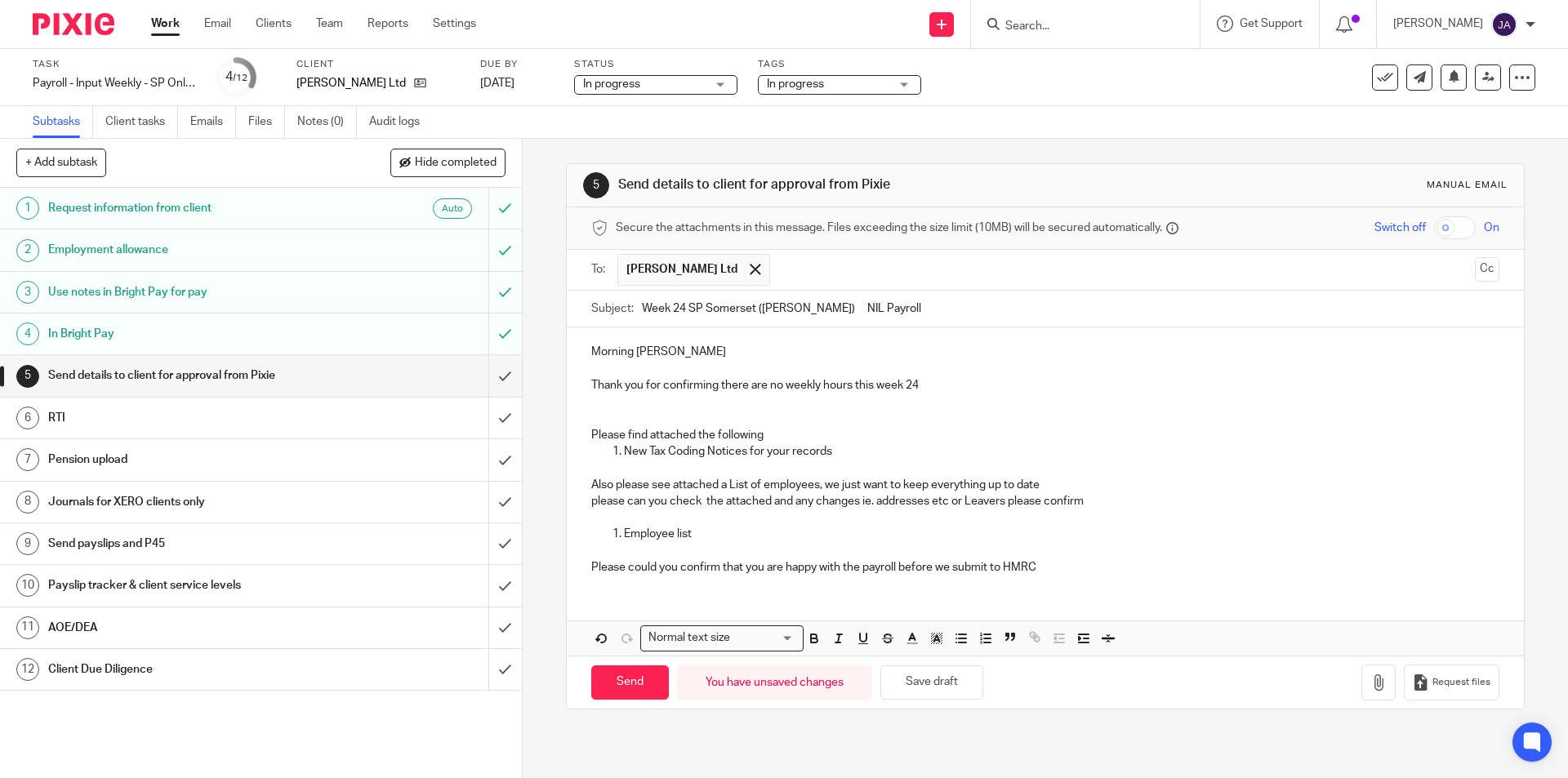
click at [772, 505] on p "please can you check the attached and any changes ie. addresses etc or Leavers …" at bounding box center [1044, 502] width 907 height 16
click at [624, 550] on p "Please could you confirm that you are happy with the payroll before we submit t…" at bounding box center [1044, 560] width 907 height 34
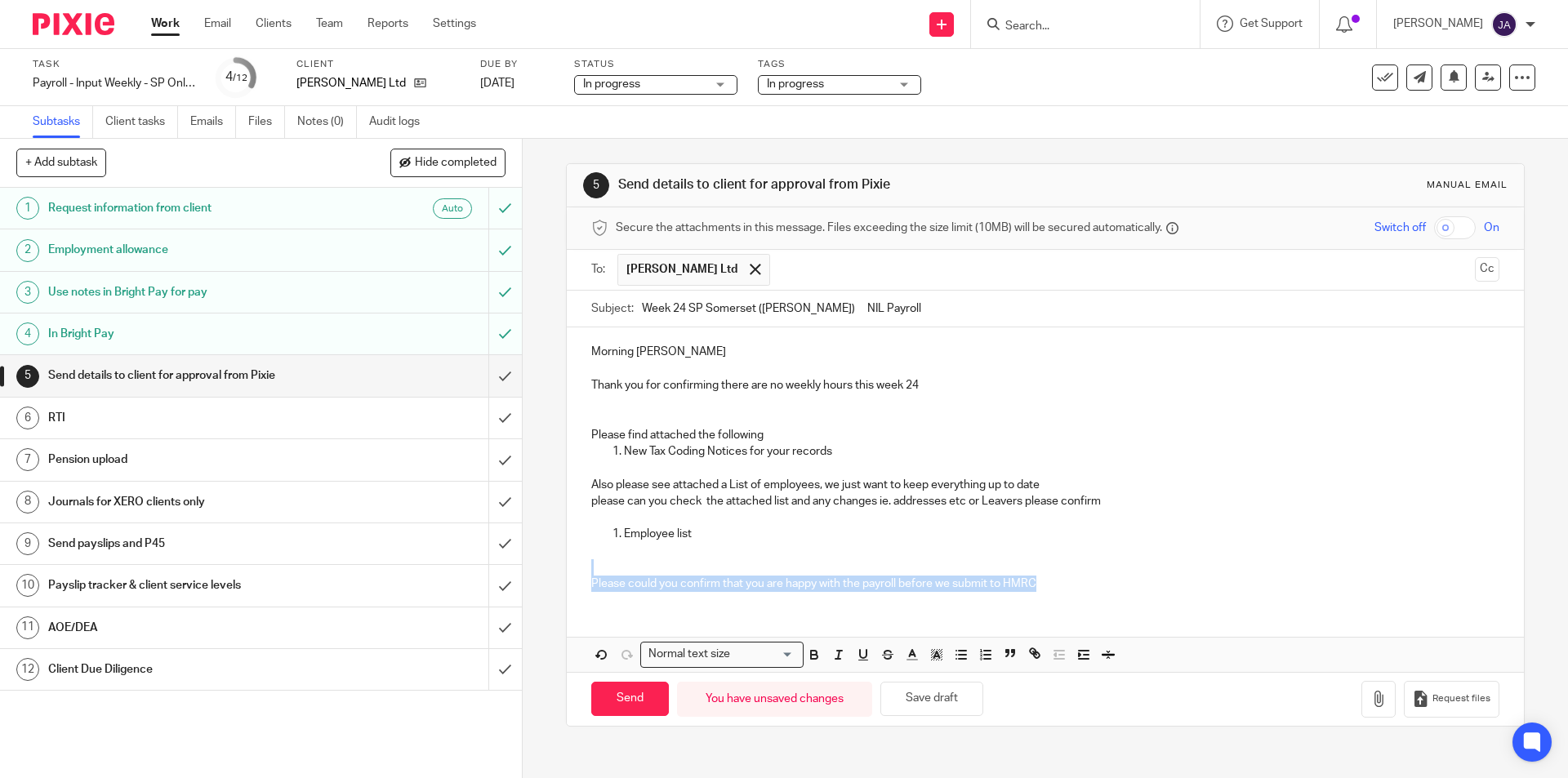
drag, startPoint x: 1064, startPoint y: 590, endPoint x: 577, endPoint y: 581, distance: 487.1
click at [576, 580] on div "Morning Alistair Thank you for confirming there are no weekly hours this week 2…" at bounding box center [1044, 466] width 956 height 276
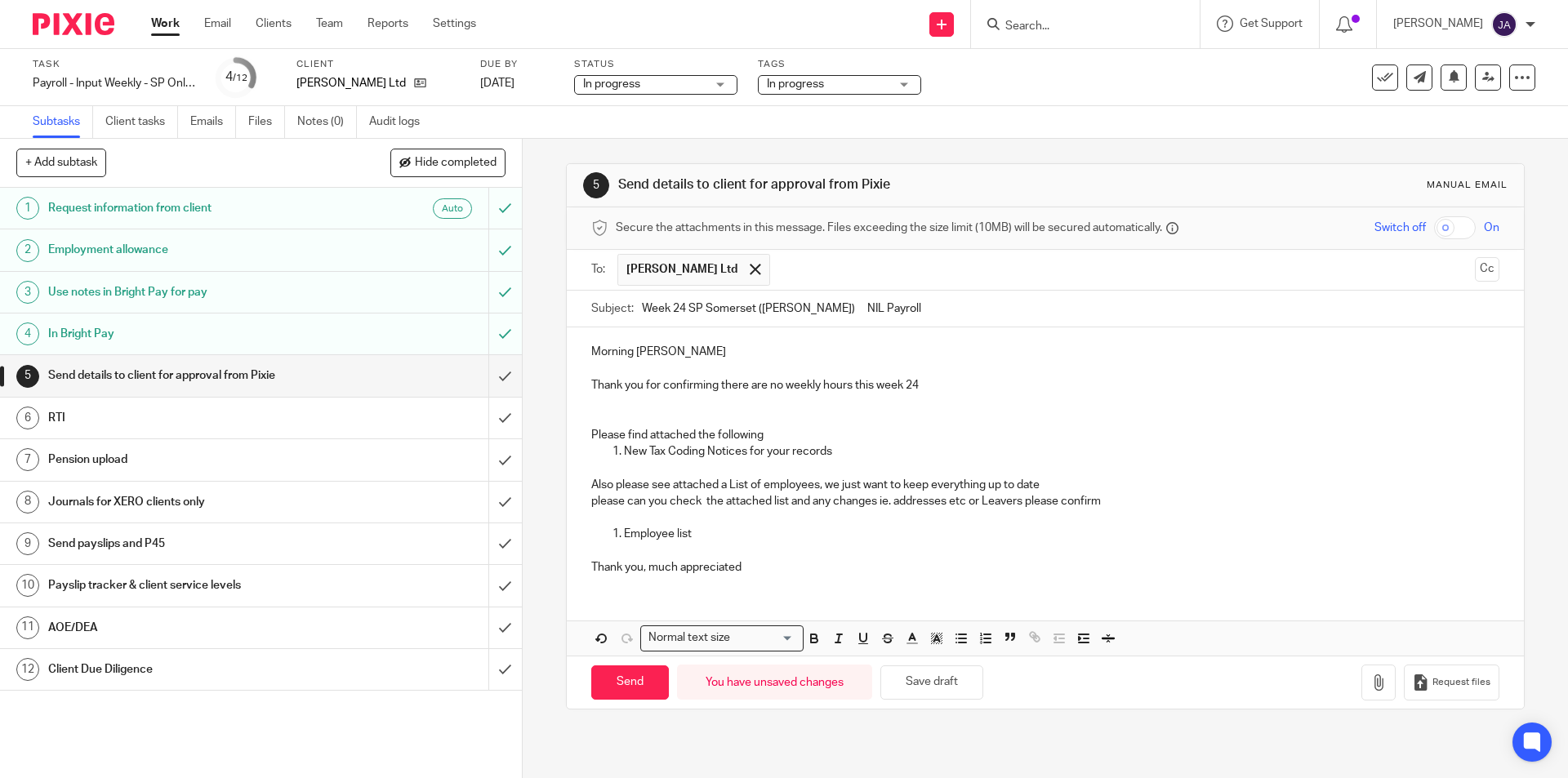
drag, startPoint x: 773, startPoint y: 553, endPoint x: 772, endPoint y: 538, distance: 15.0
click at [775, 548] on p at bounding box center [1044, 551] width 907 height 16
click at [1370, 681] on icon "button" at bounding box center [1378, 682] width 16 height 16
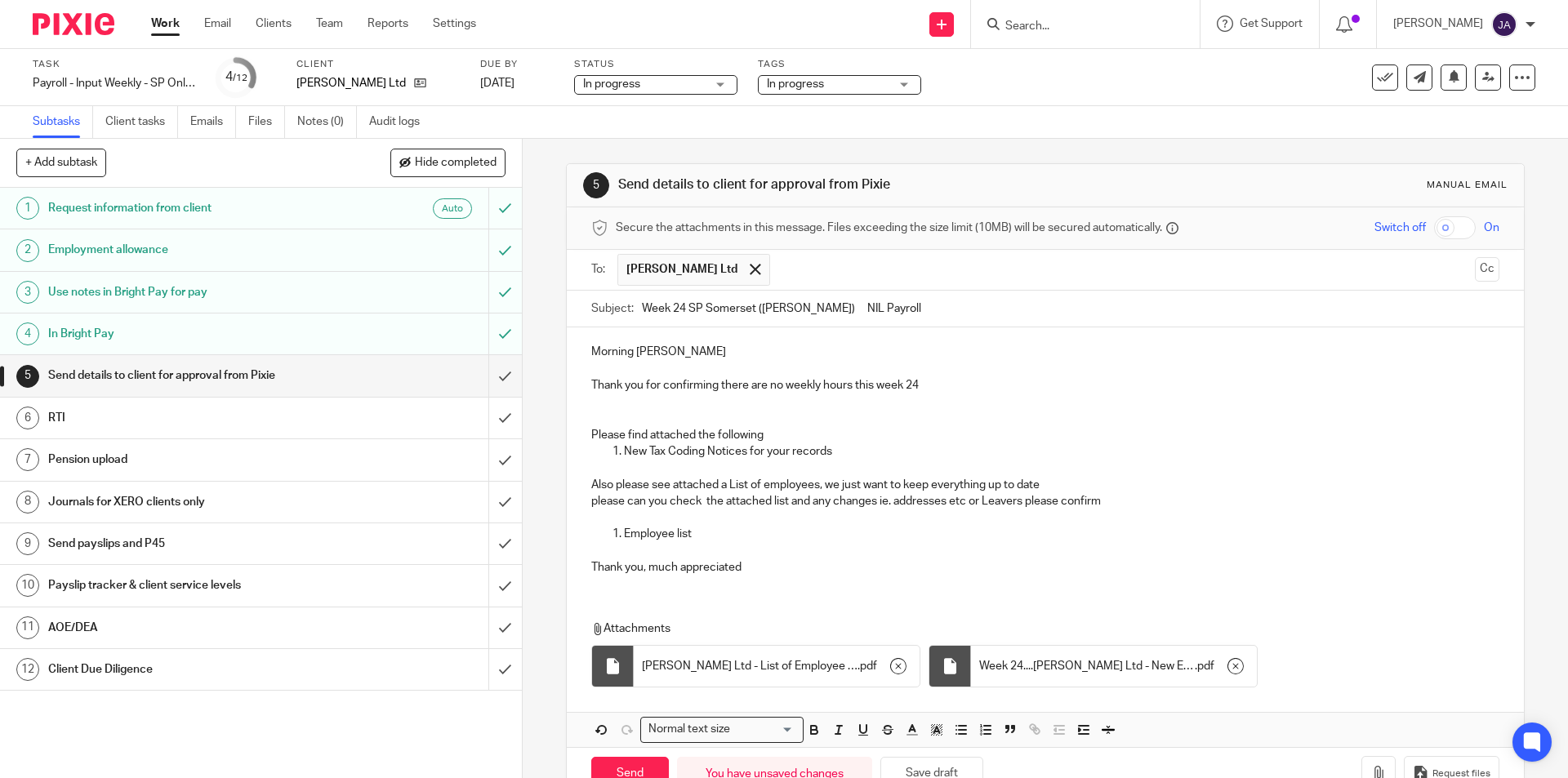
scroll to position [48, 0]
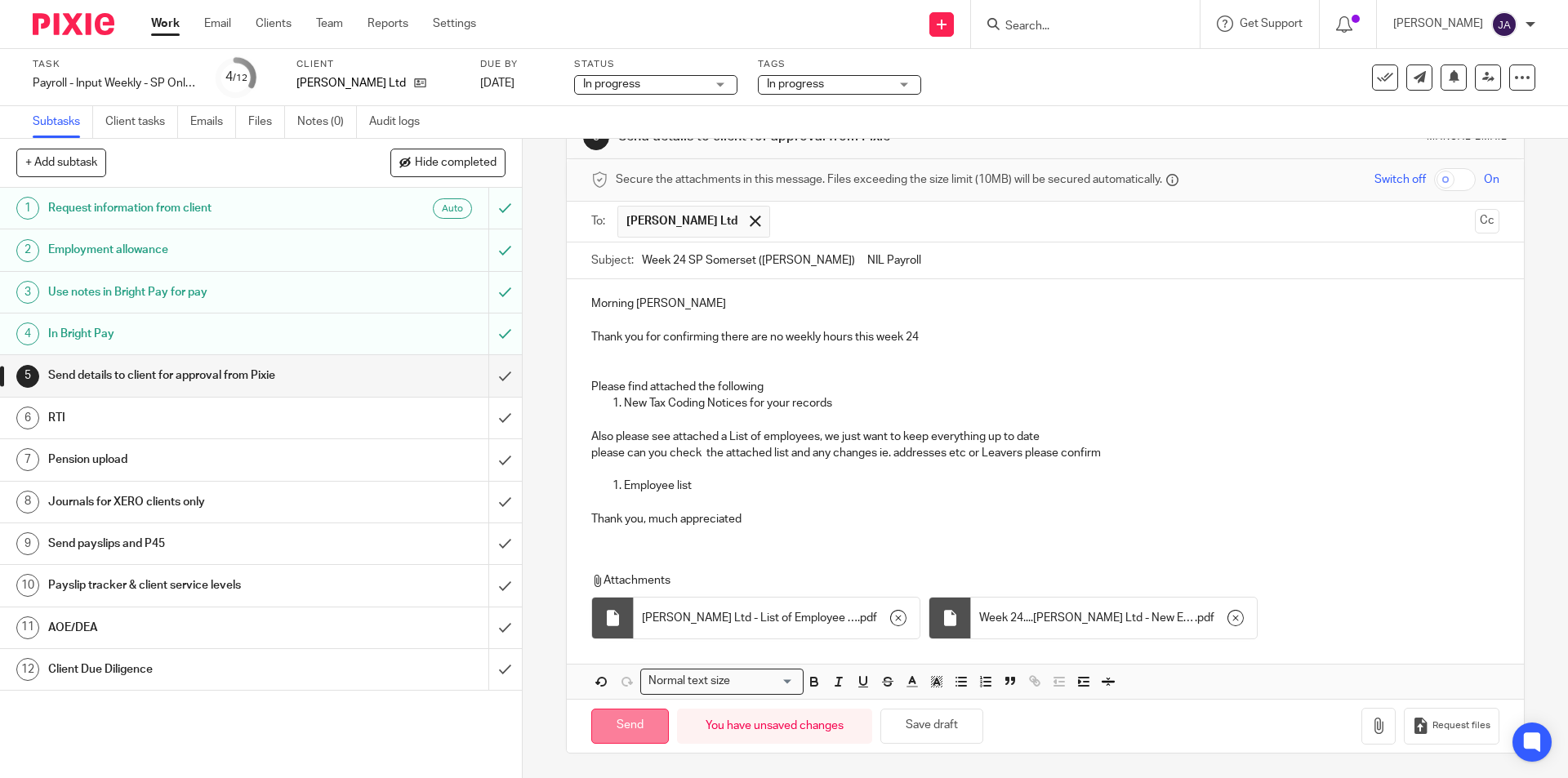
click at [638, 716] on input "Send" at bounding box center [630, 727] width 78 height 35
type input "Sent"
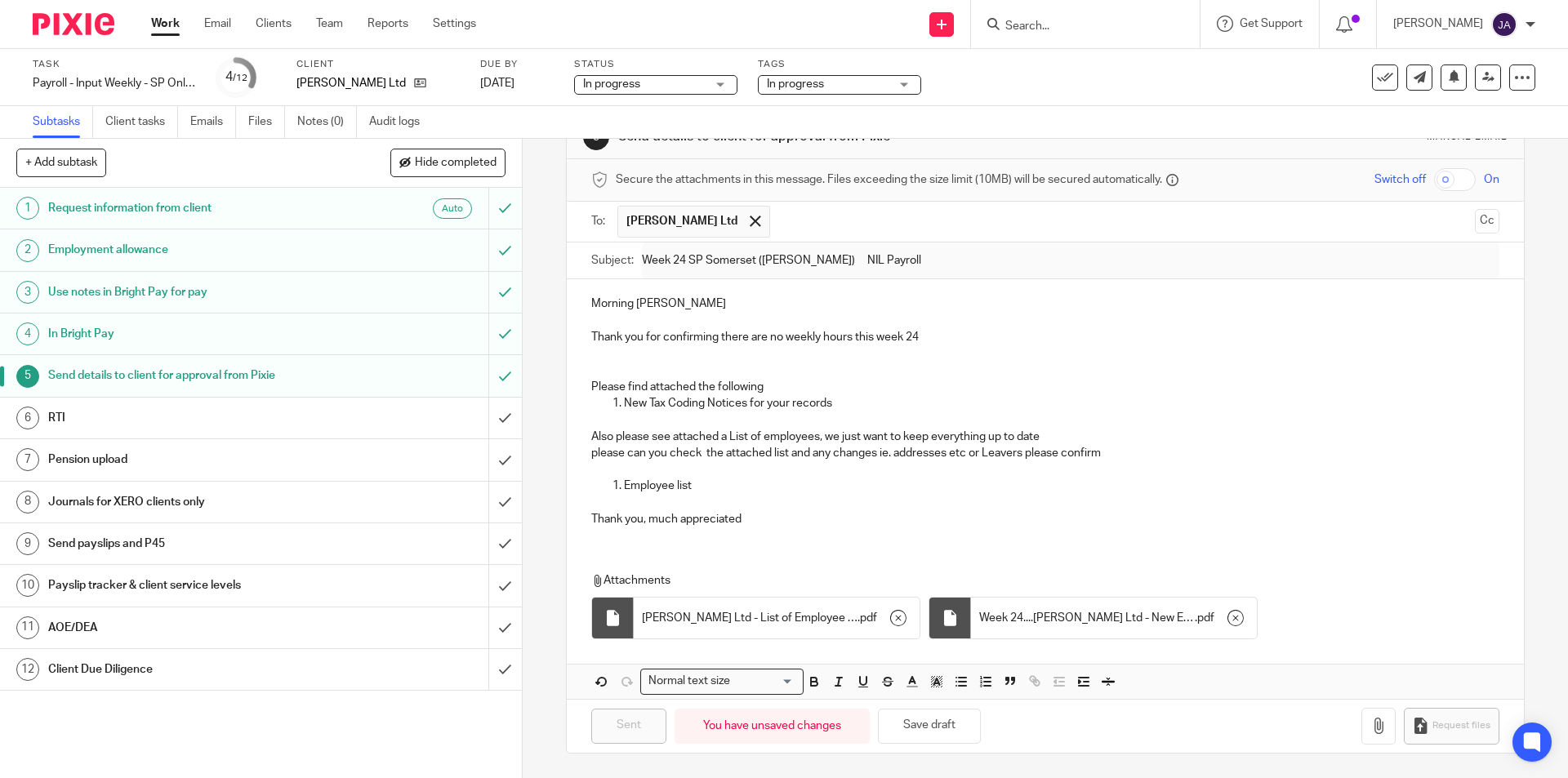
click at [141, 678] on h1 "Client Due Diligence" at bounding box center [189, 670] width 283 height 25
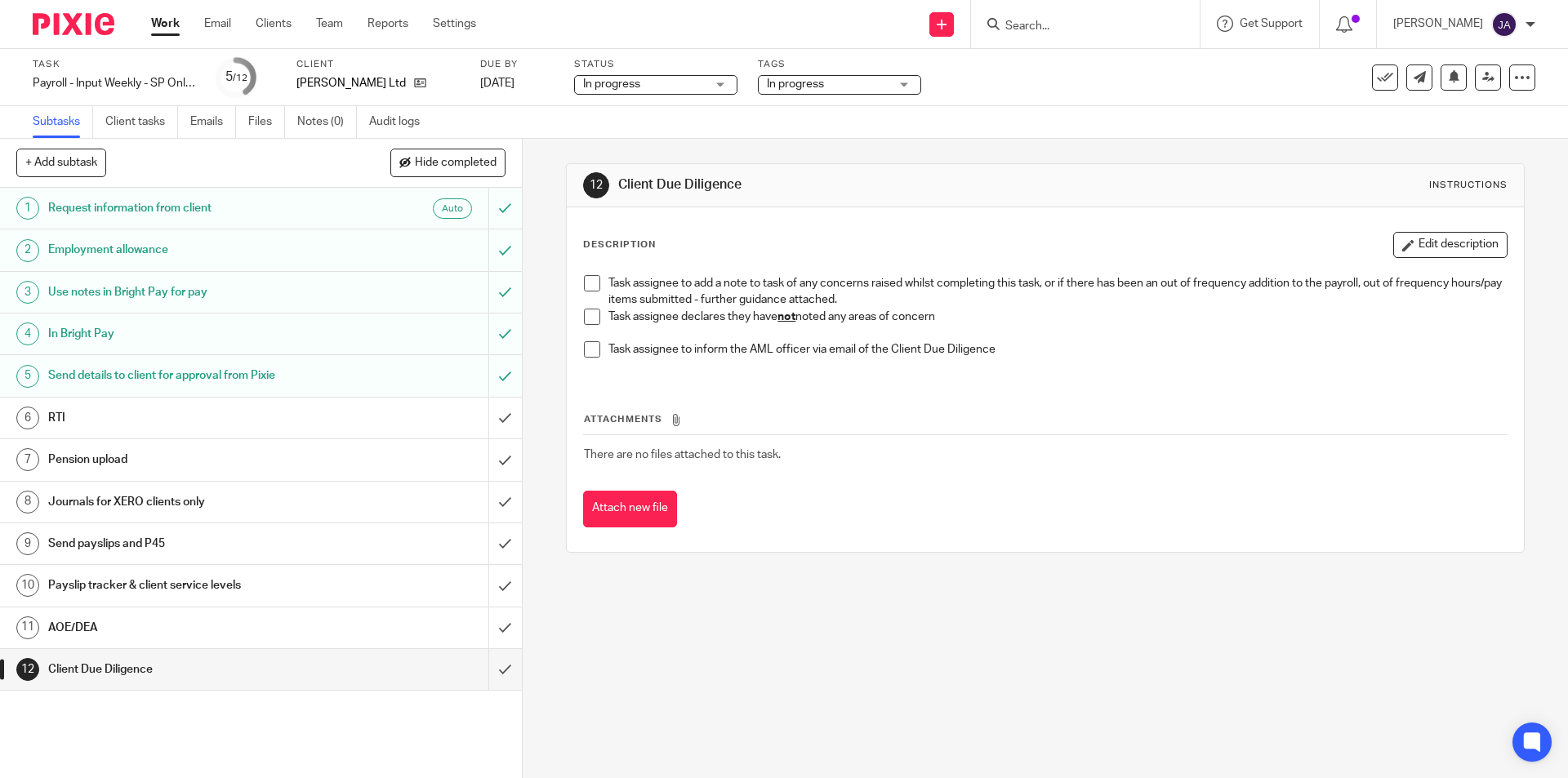
click at [589, 315] on span at bounding box center [592, 316] width 16 height 16
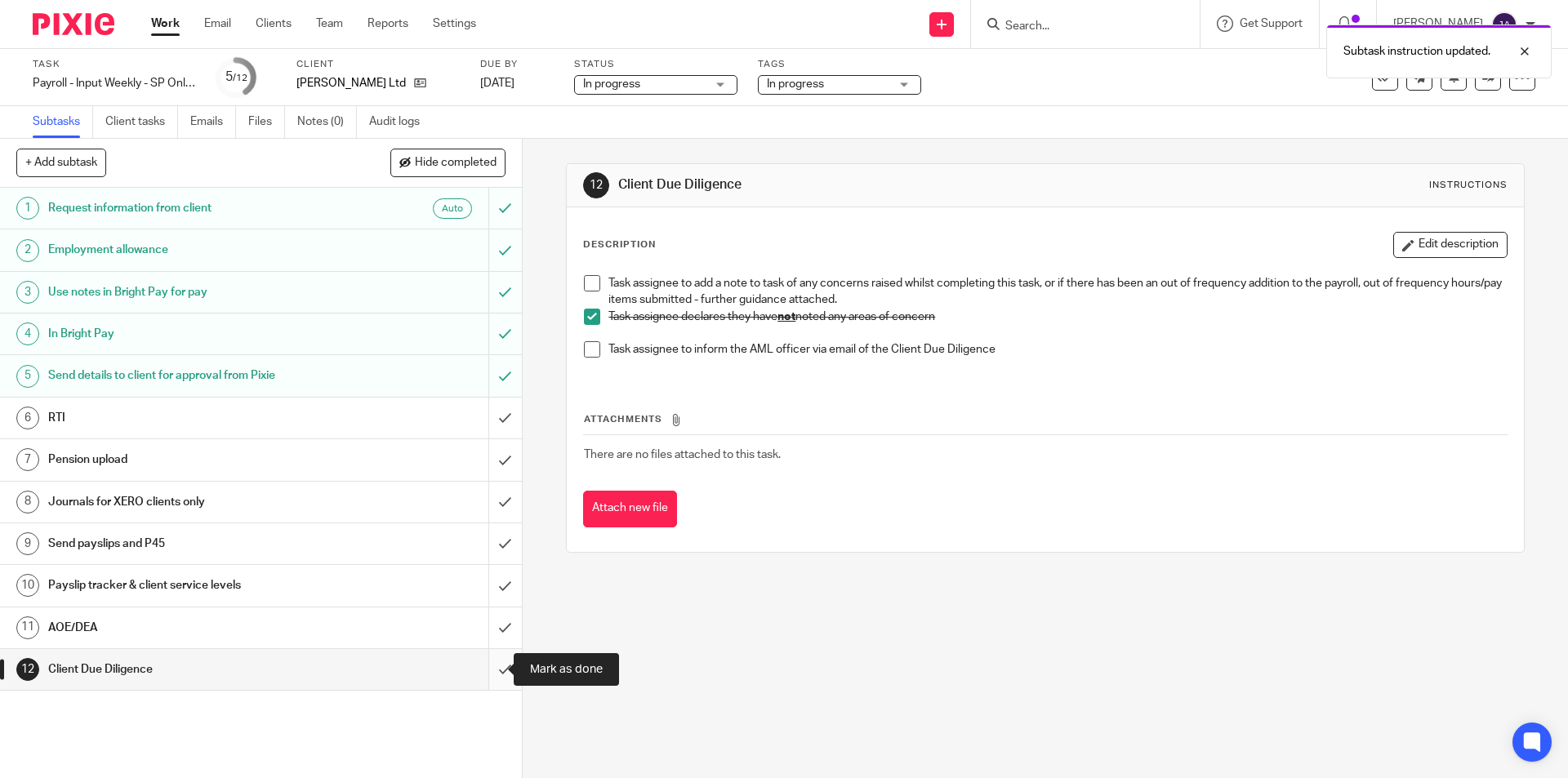
click at [491, 661] on input "submit" at bounding box center [260, 670] width 522 height 41
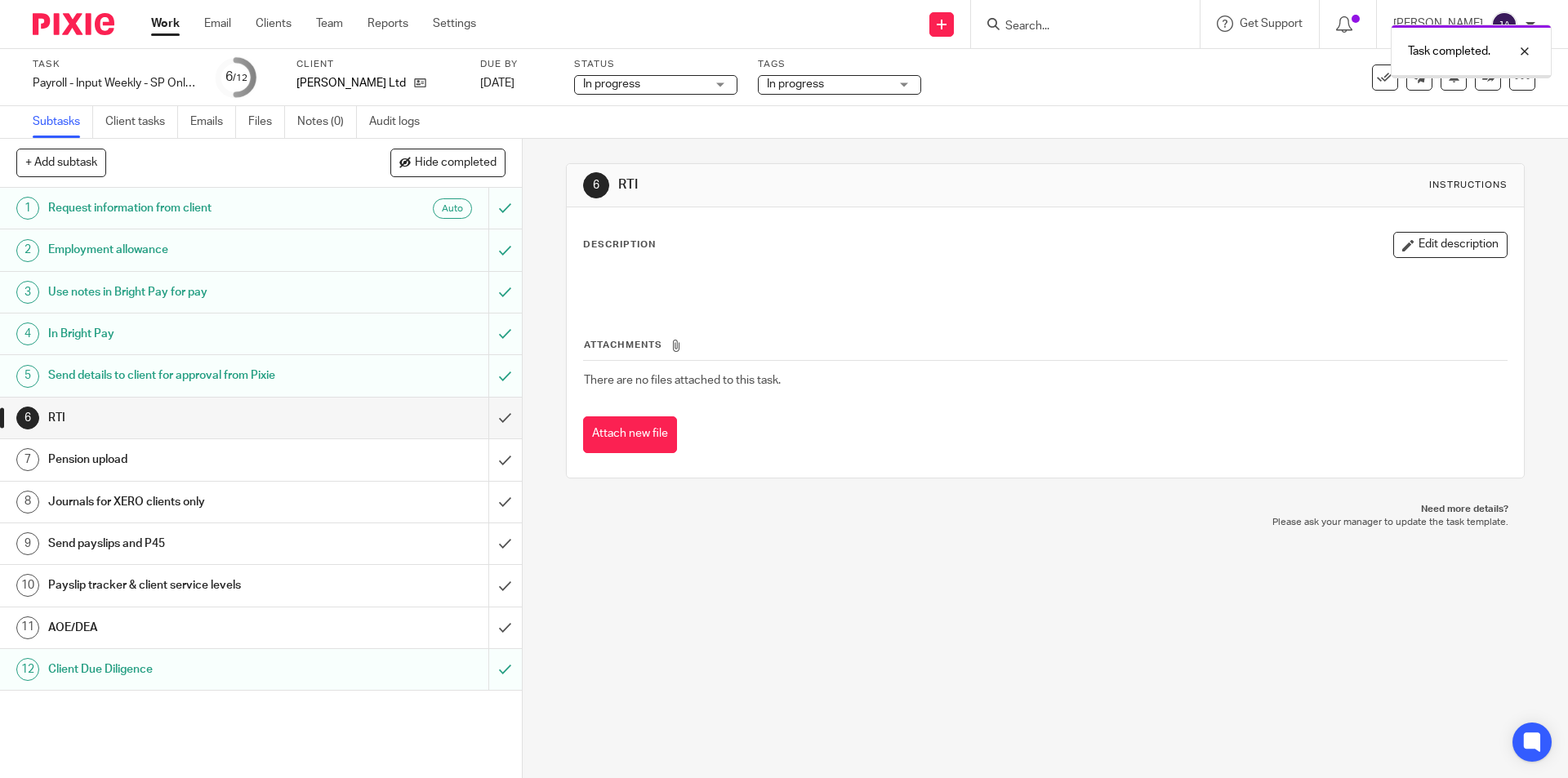
click at [165, 633] on h1 "AOE/DEA" at bounding box center [189, 628] width 283 height 25
click at [391, 625] on div "AOE/DEA" at bounding box center [260, 628] width 423 height 25
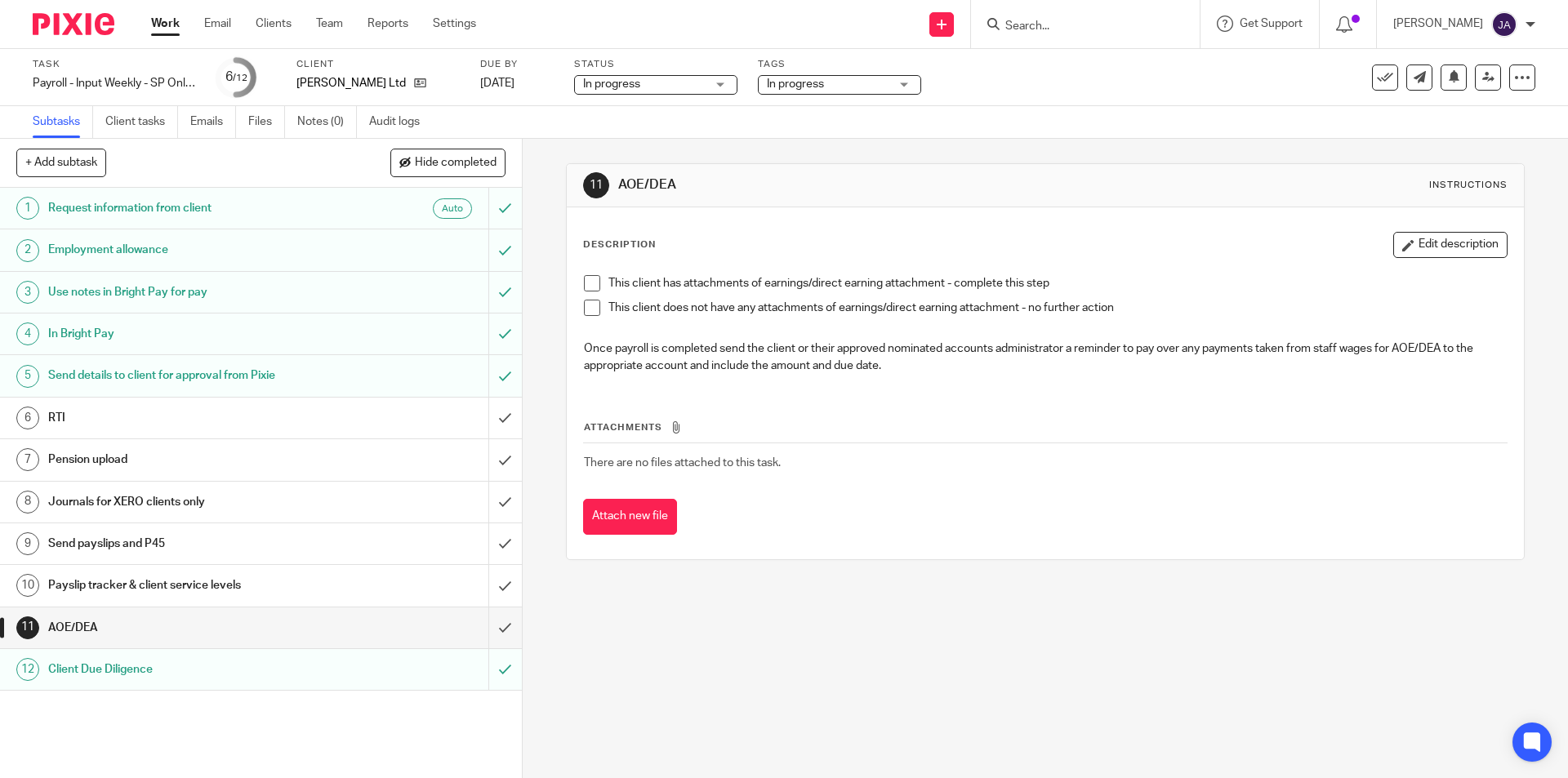
click at [584, 303] on span at bounding box center [592, 307] width 16 height 16
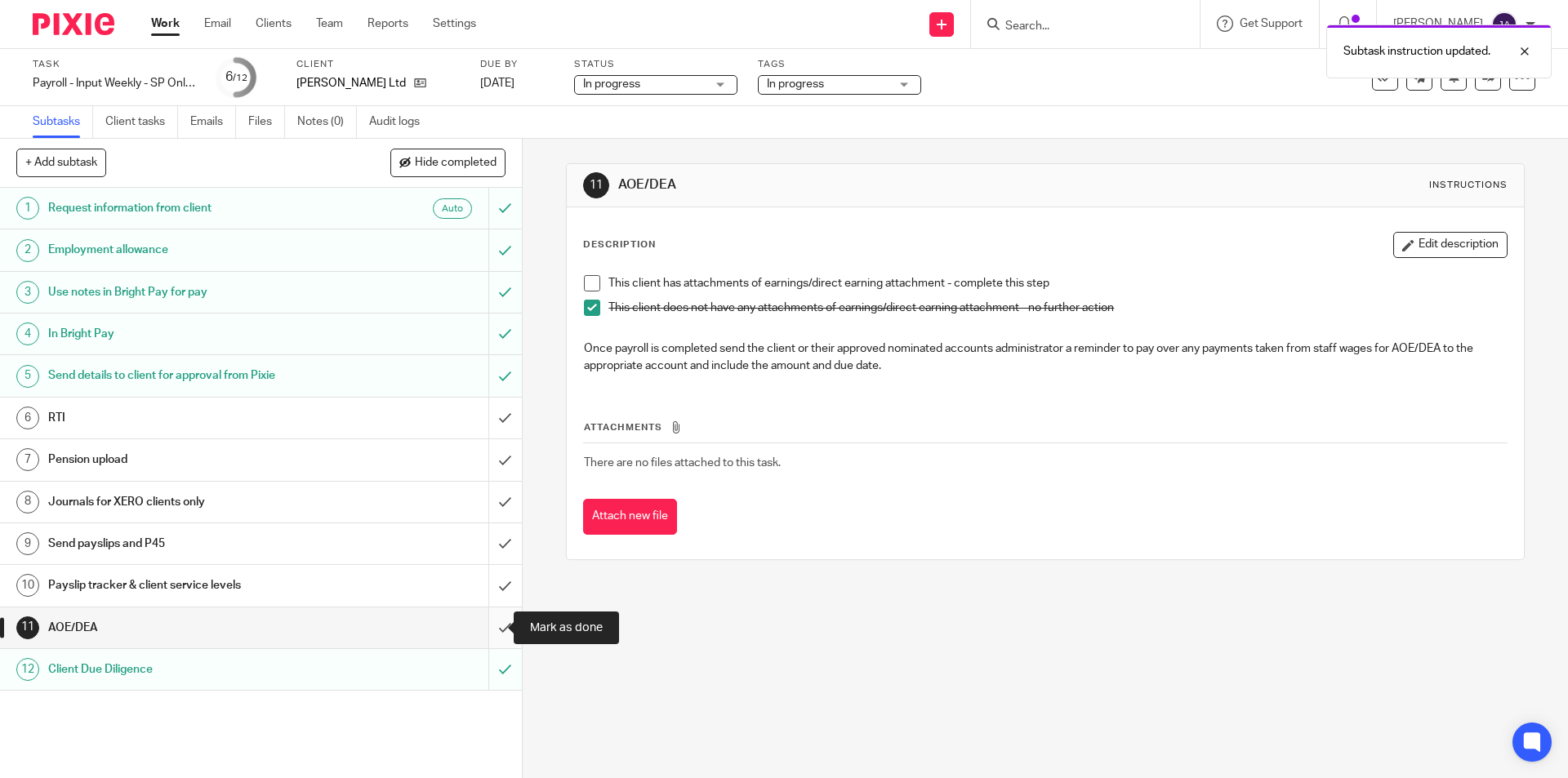
click at [480, 629] on input "submit" at bounding box center [260, 628] width 522 height 41
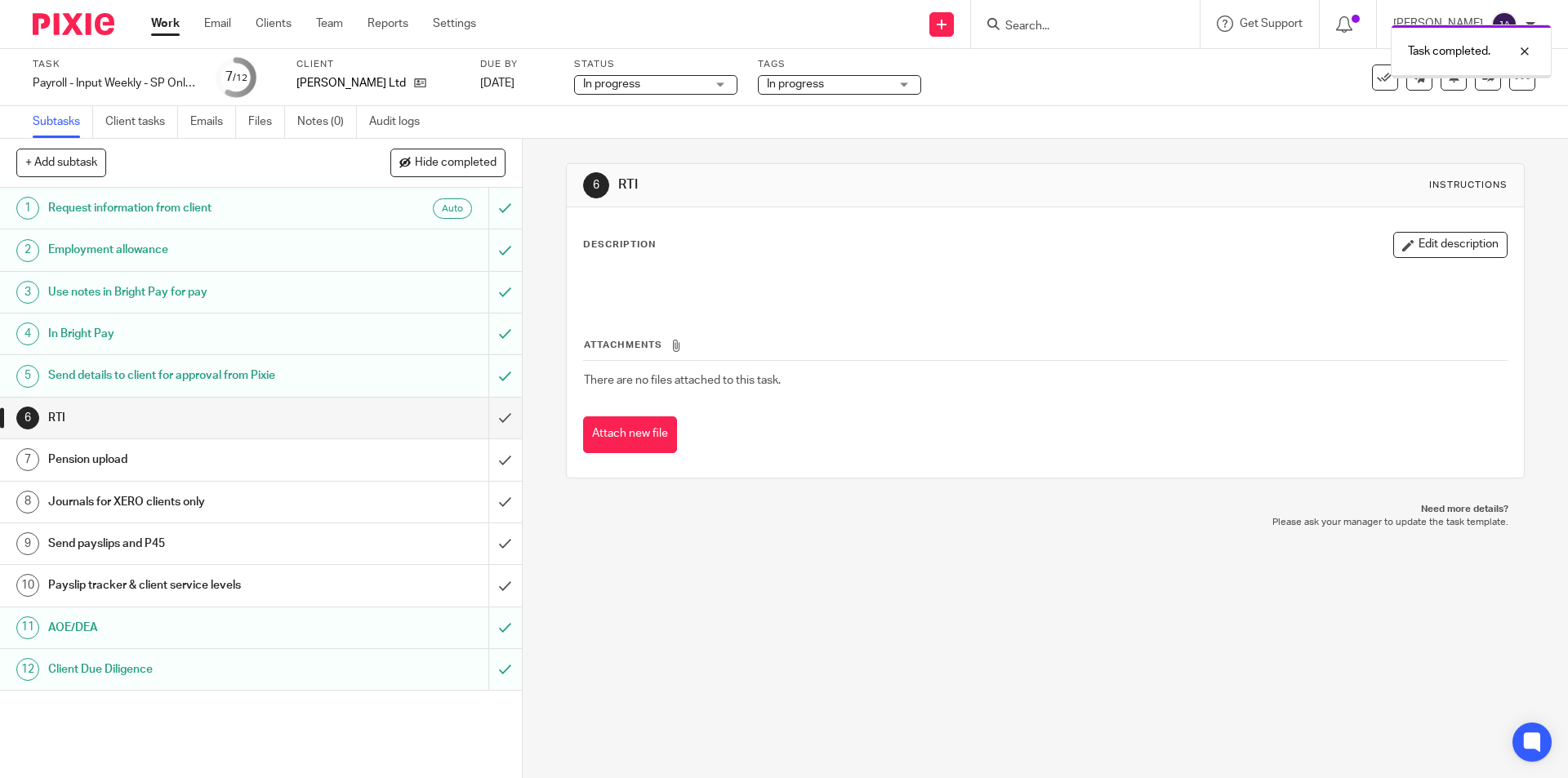
click at [245, 587] on h1 "Payslip tracker & client service levels" at bounding box center [189, 586] width 283 height 25
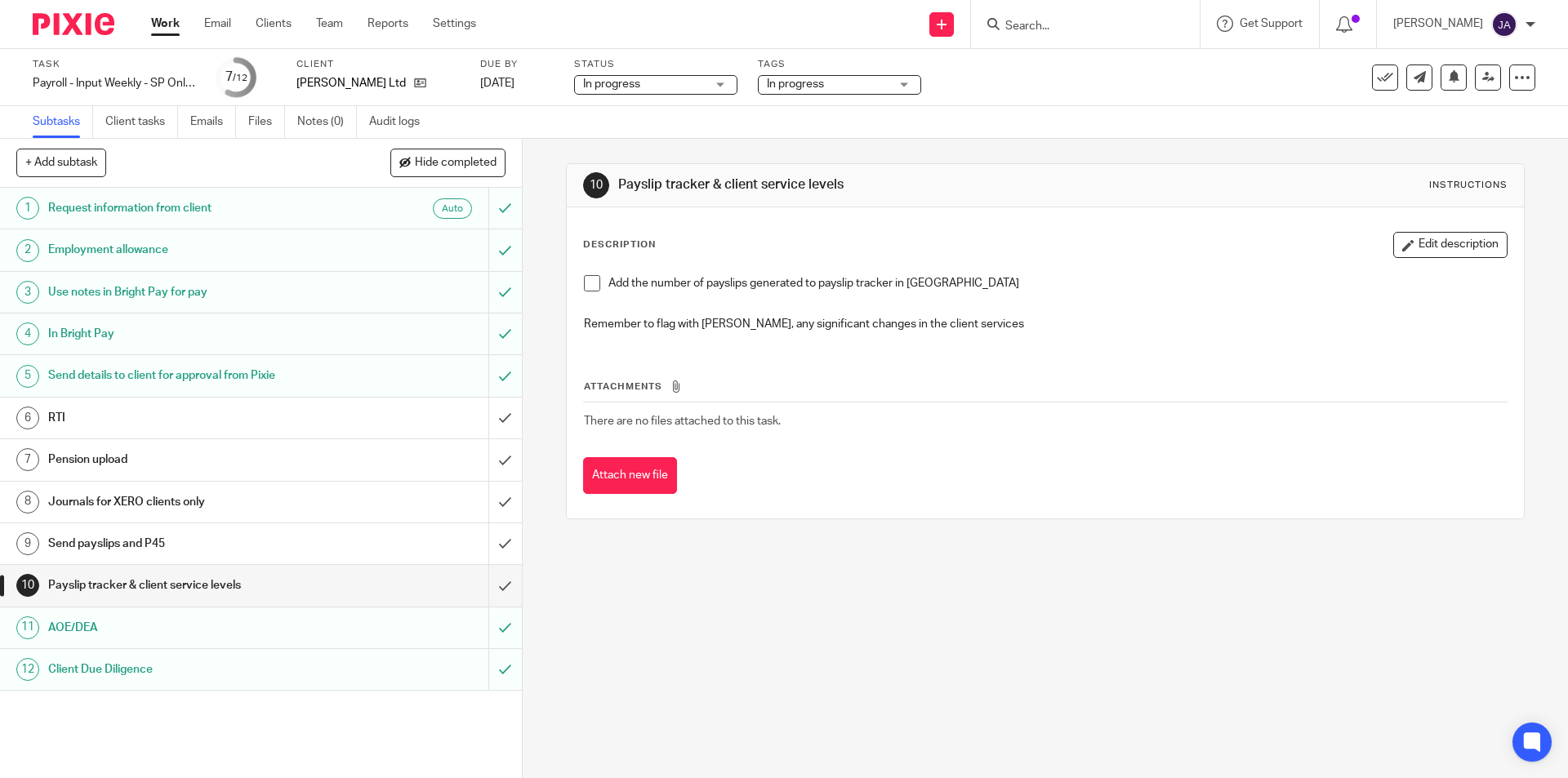
click at [596, 285] on li "Add the number of payslips generated to payslip tracker in Admin" at bounding box center [1044, 288] width 922 height 25
click at [591, 284] on span at bounding box center [592, 284] width 16 height 16
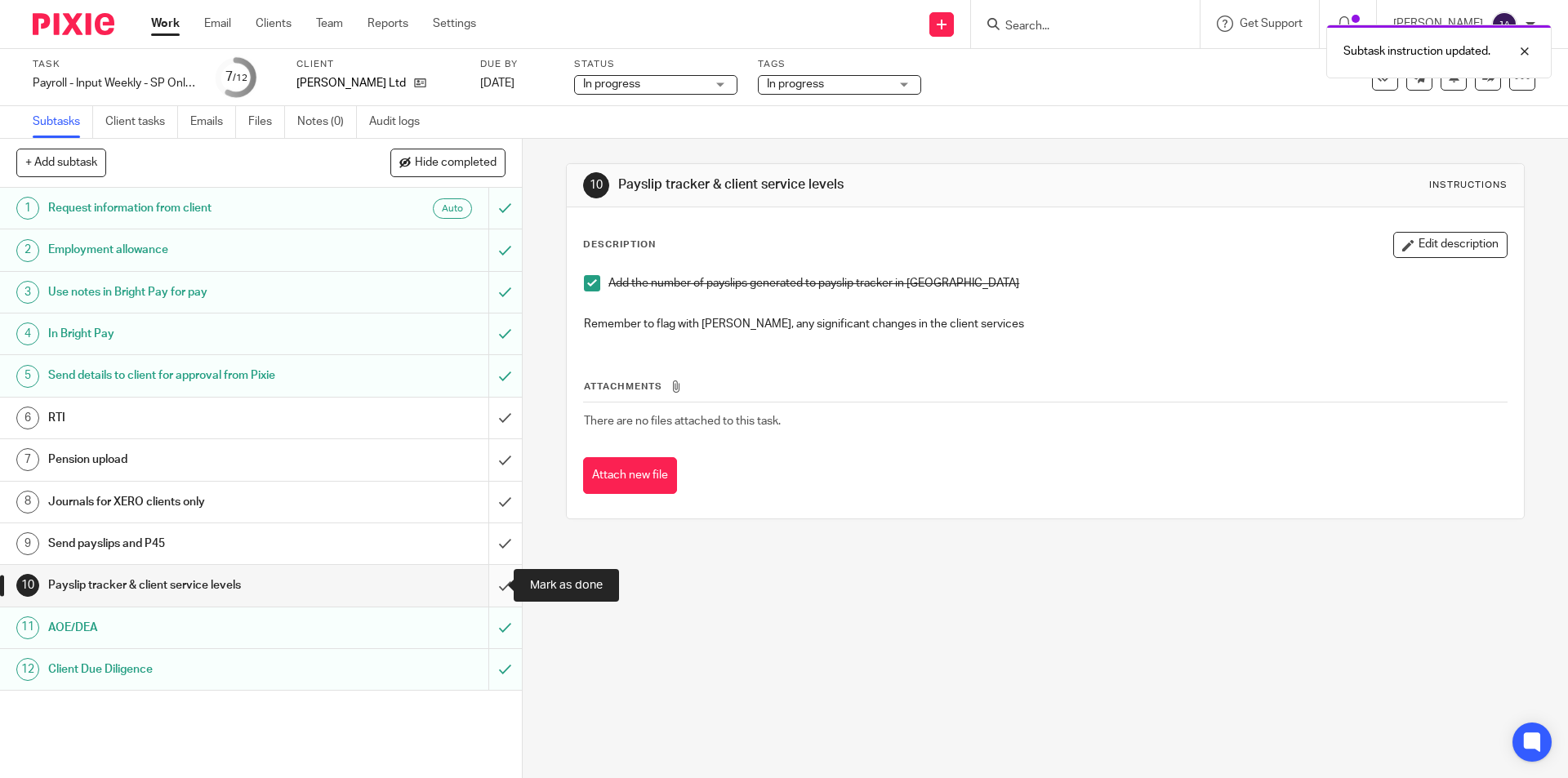
click at [490, 584] on input "submit" at bounding box center [260, 586] width 522 height 41
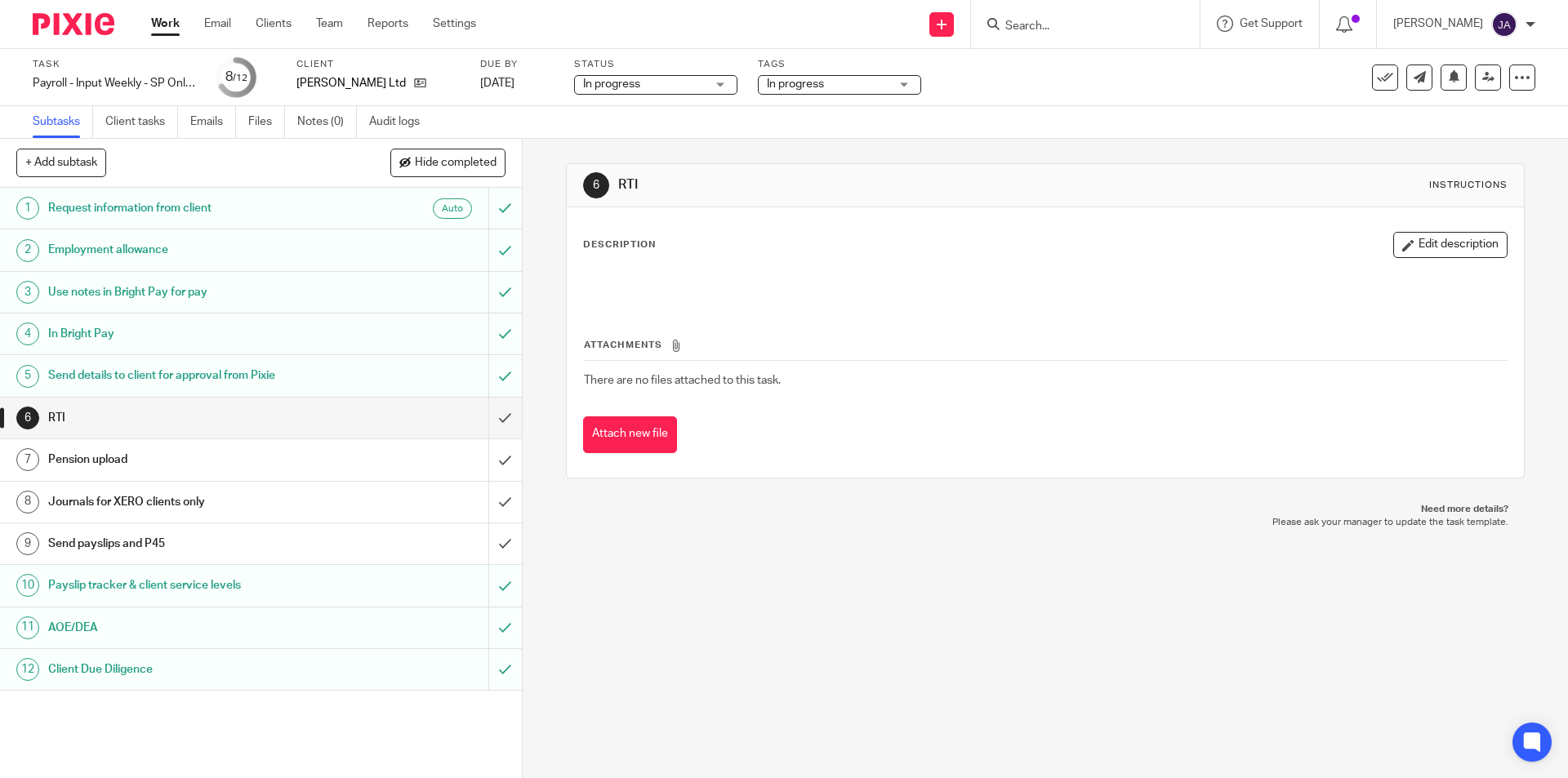
click at [154, 543] on h1 "Send payslips and P45" at bounding box center [189, 544] width 283 height 25
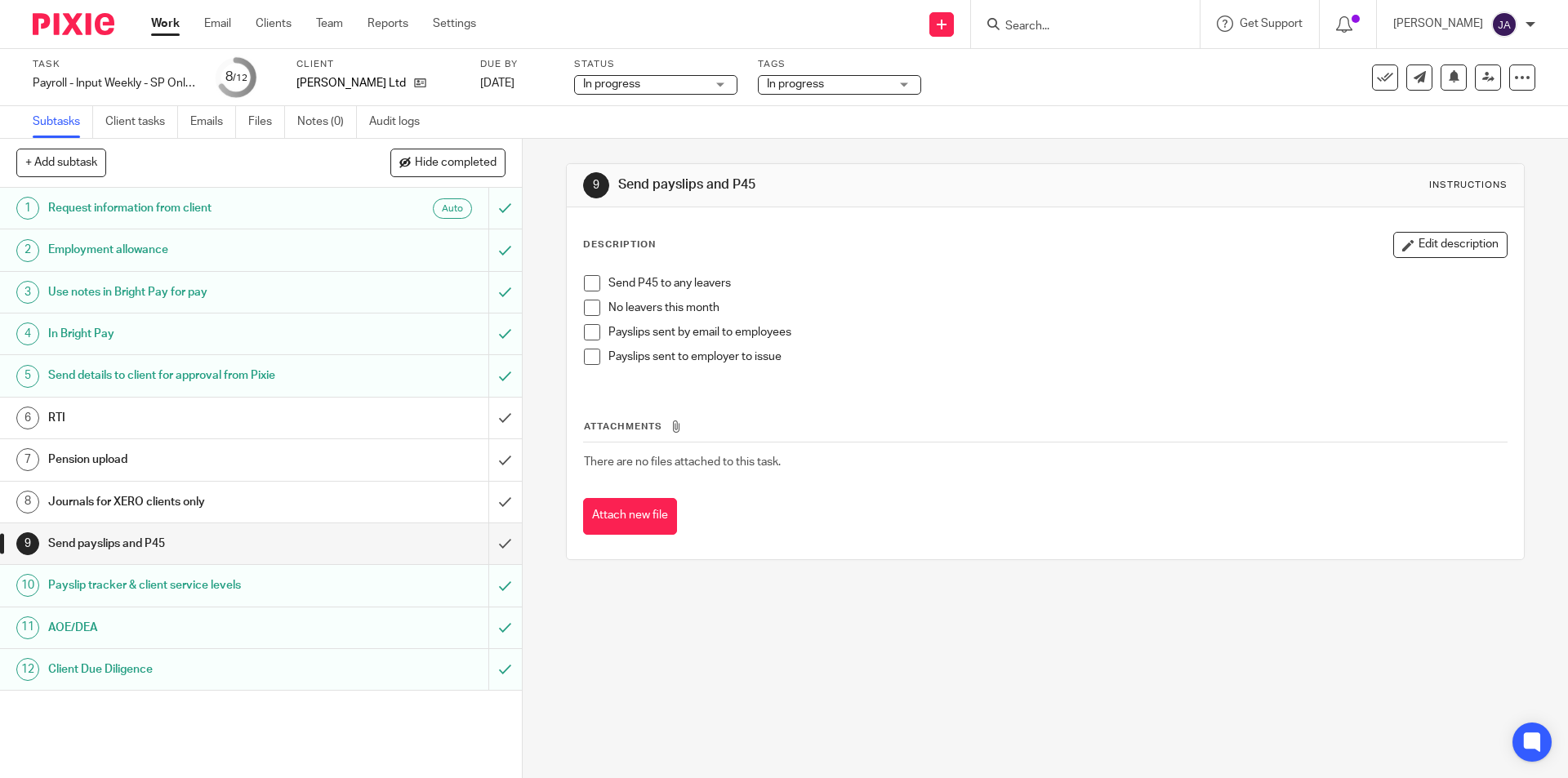
click at [593, 308] on span at bounding box center [592, 307] width 16 height 16
click at [1424, 229] on div "Description Edit description Send P45 to any leavers No leavers this month Pays…" at bounding box center [1044, 383] width 956 height 352
click at [1425, 240] on button "Edit description" at bounding box center [1450, 245] width 114 height 26
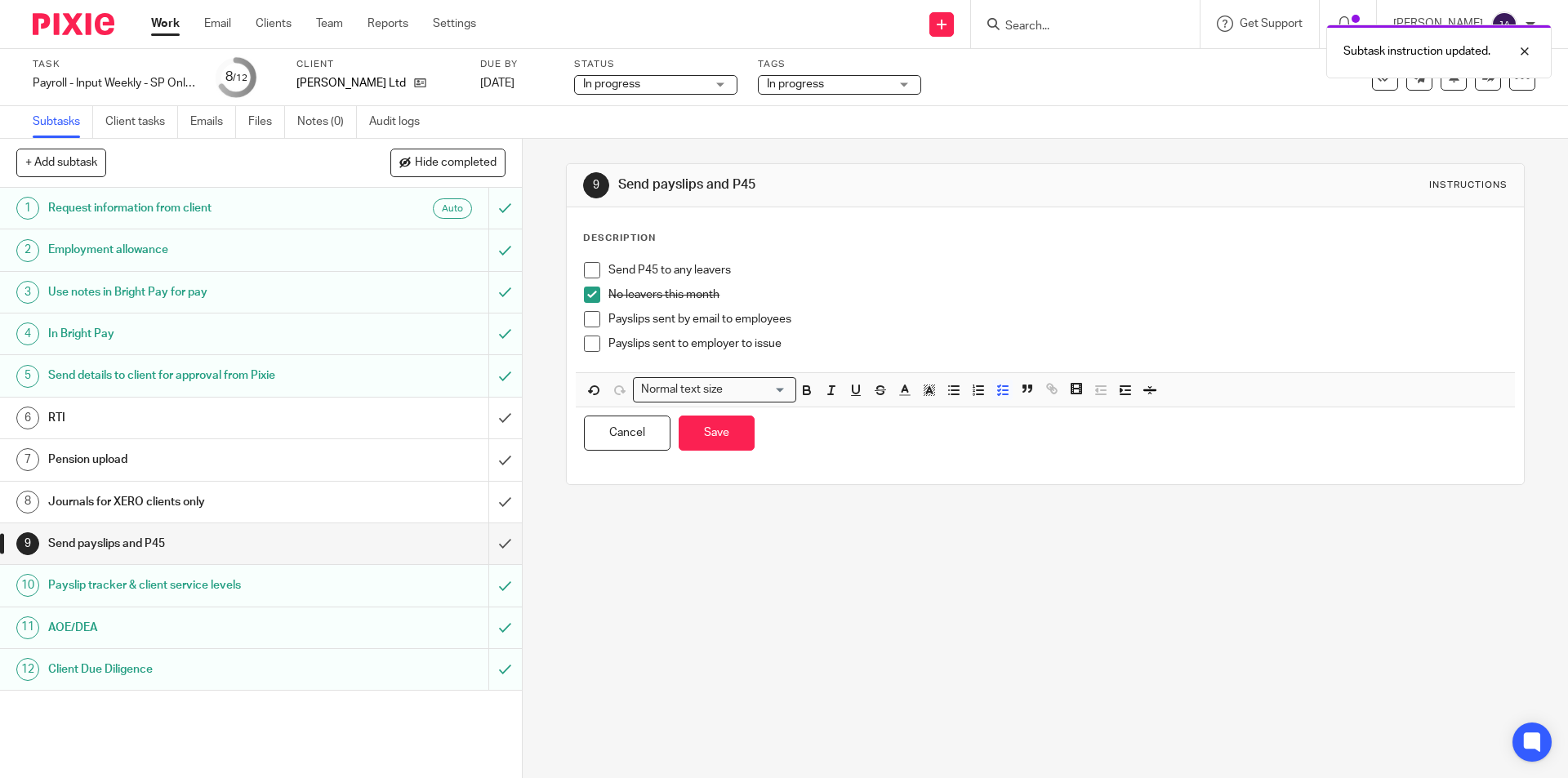
click at [895, 341] on p "Payslips sent to employer to issue" at bounding box center [1057, 344] width 897 height 16
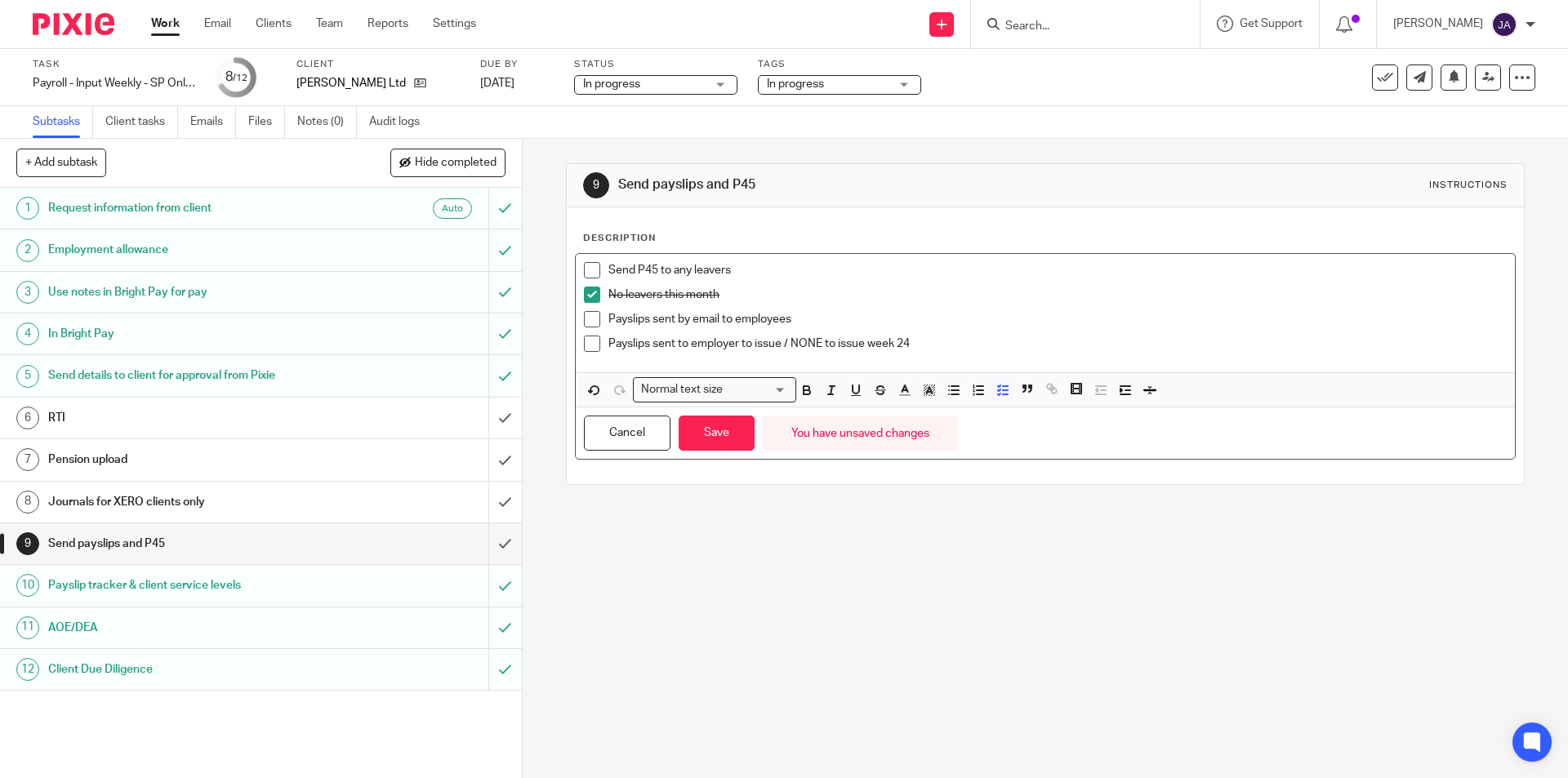
click at [584, 349] on span at bounding box center [592, 344] width 16 height 16
click at [717, 444] on button "Save" at bounding box center [717, 433] width 76 height 35
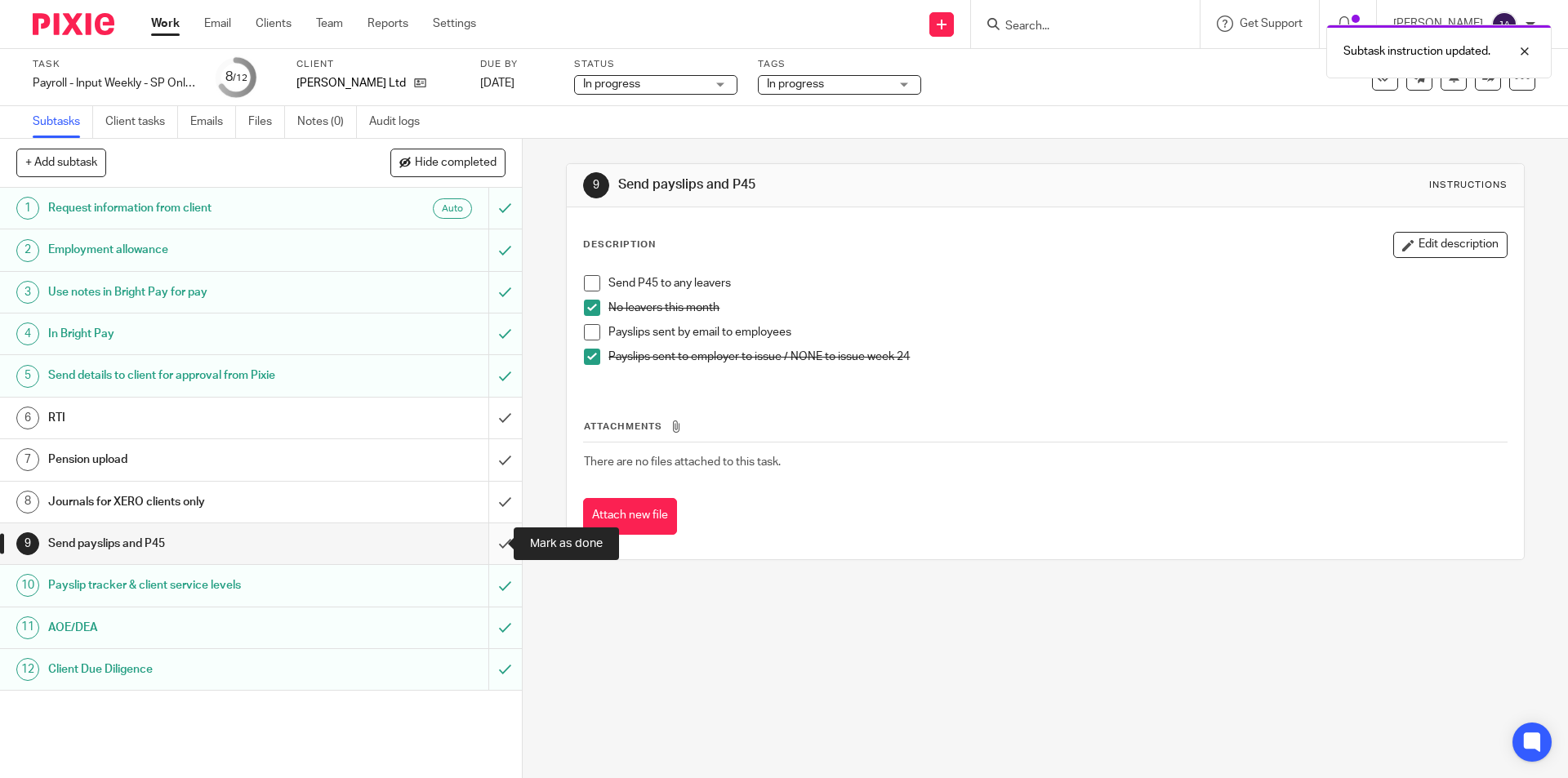
click at [498, 548] on input "submit" at bounding box center [260, 544] width 522 height 41
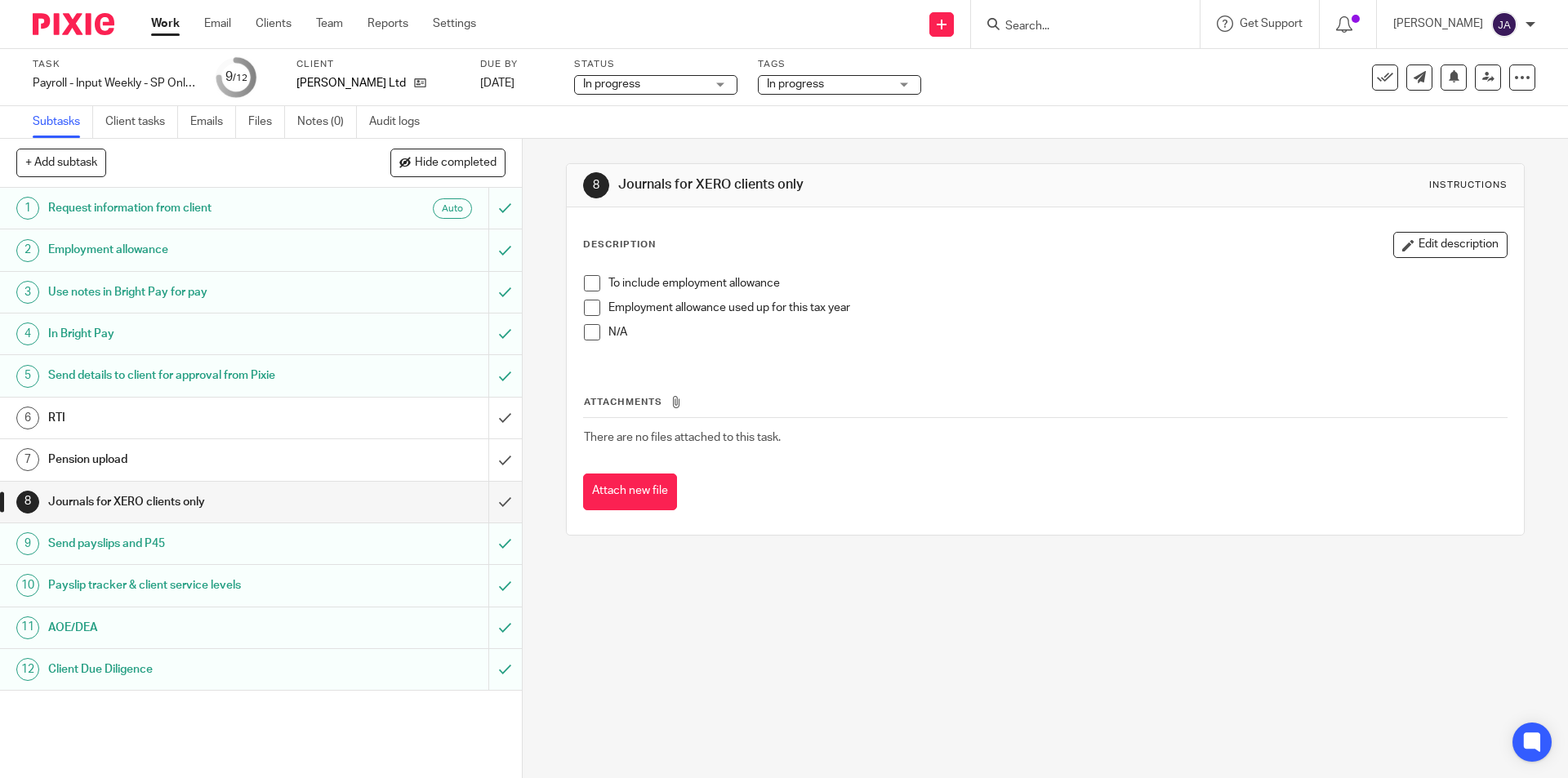
click at [588, 336] on span at bounding box center [592, 332] width 16 height 16
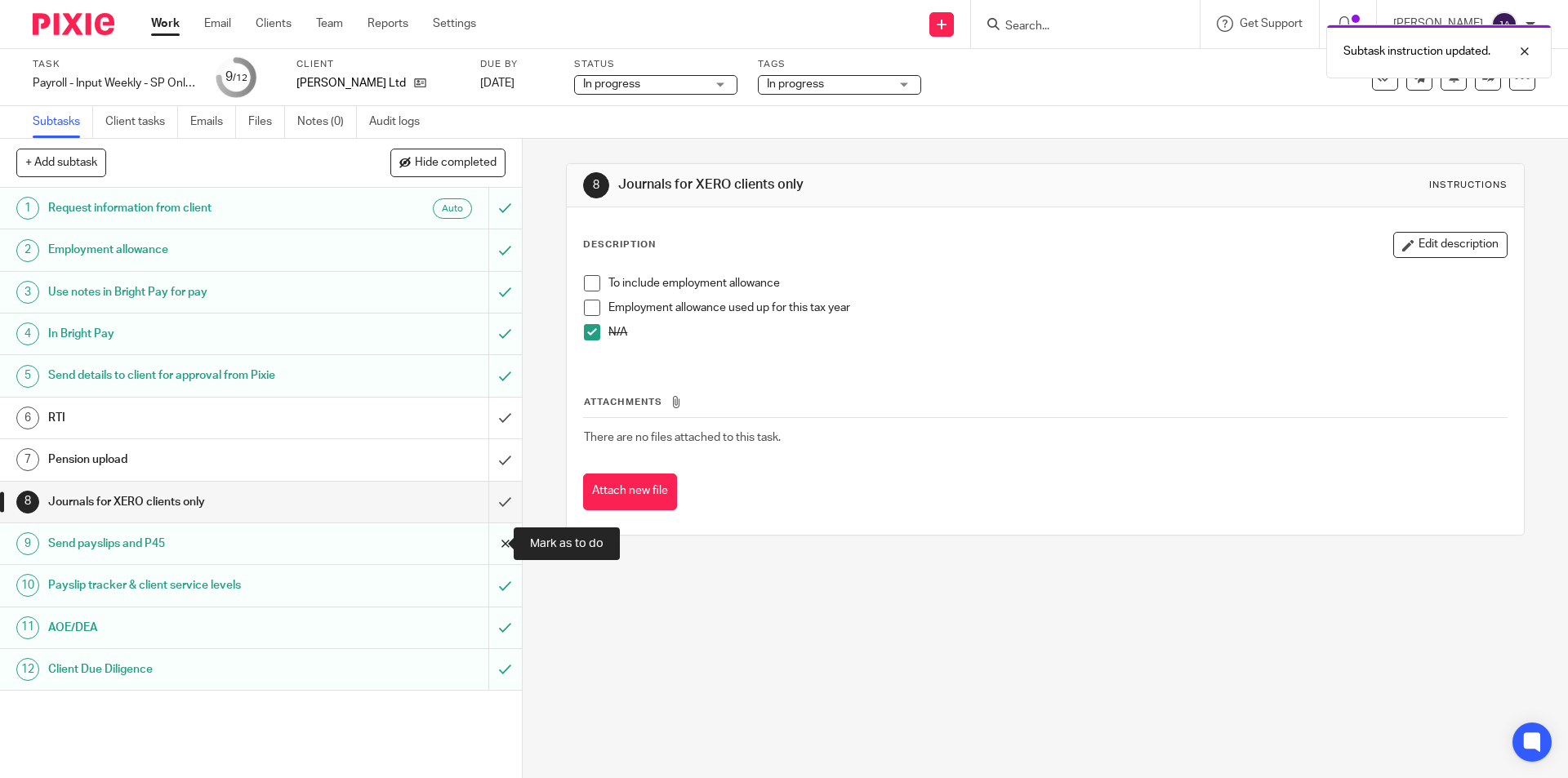
click at [492, 537] on input "submit" at bounding box center [260, 544] width 522 height 41
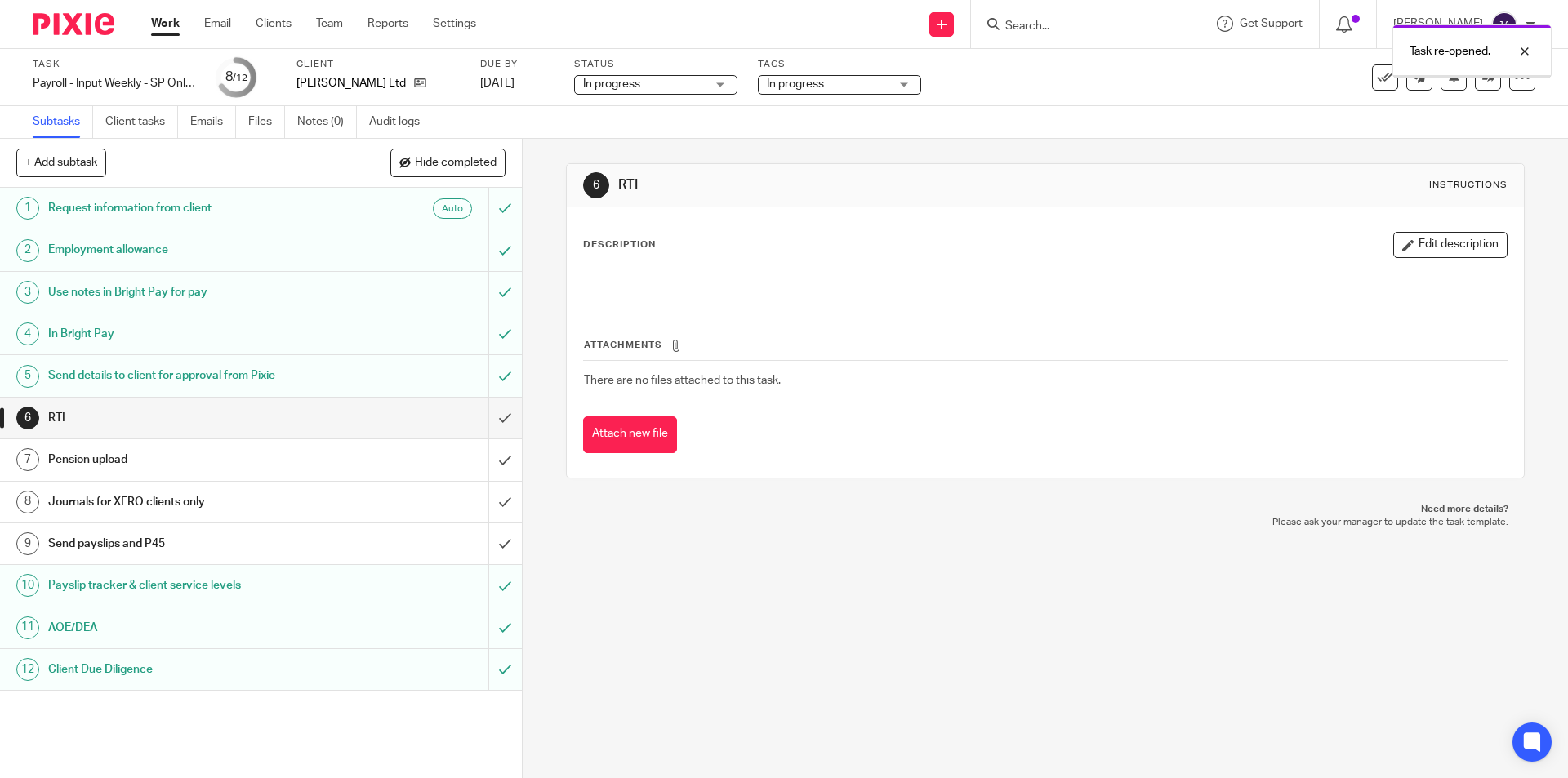
click at [492, 537] on input "submit" at bounding box center [260, 544] width 522 height 41
click at [491, 500] on input "submit" at bounding box center [260, 502] width 522 height 41
click at [167, 25] on link "Work" at bounding box center [166, 24] width 28 height 16
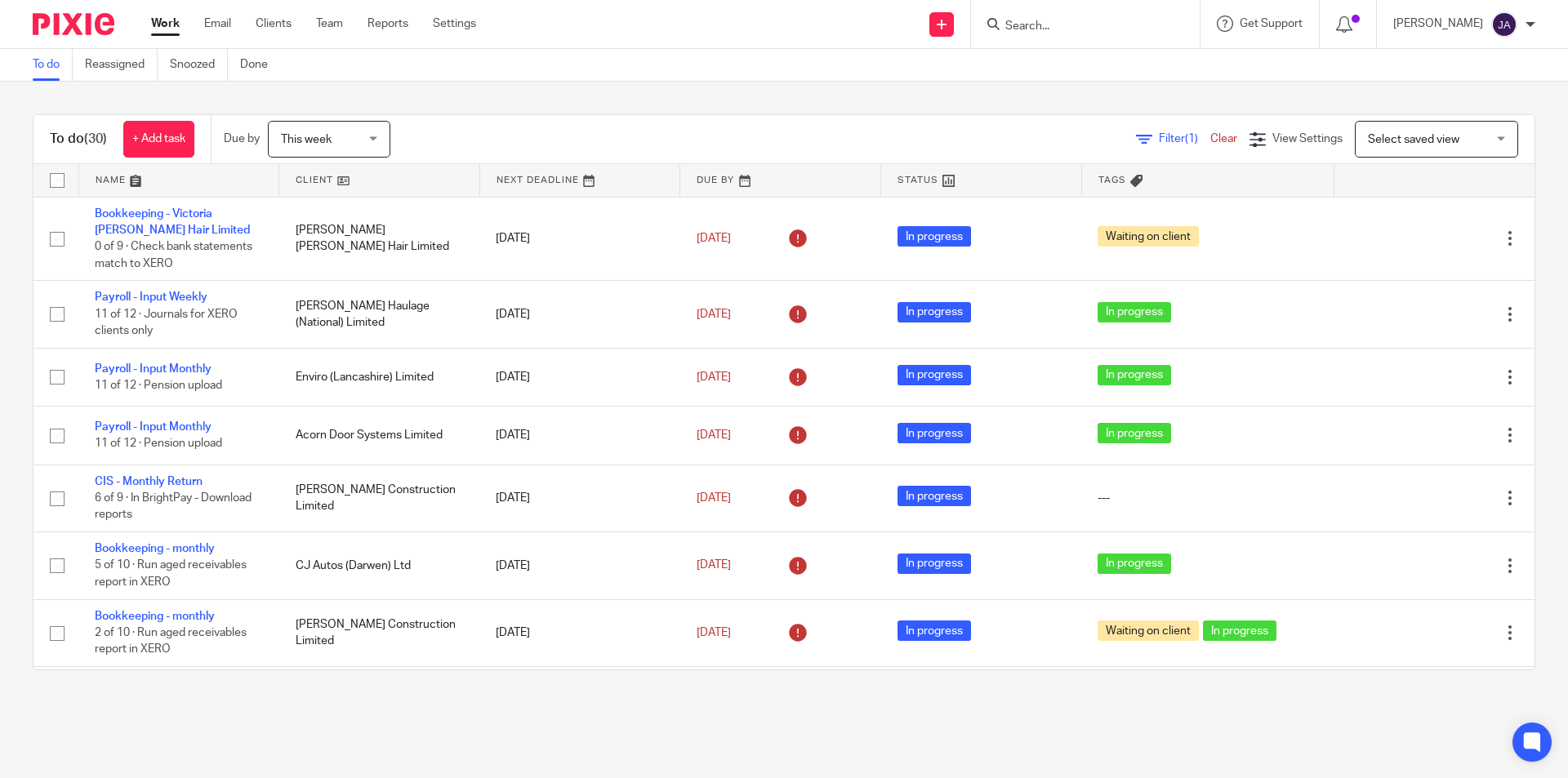
click at [316, 179] on link at bounding box center [379, 180] width 200 height 33
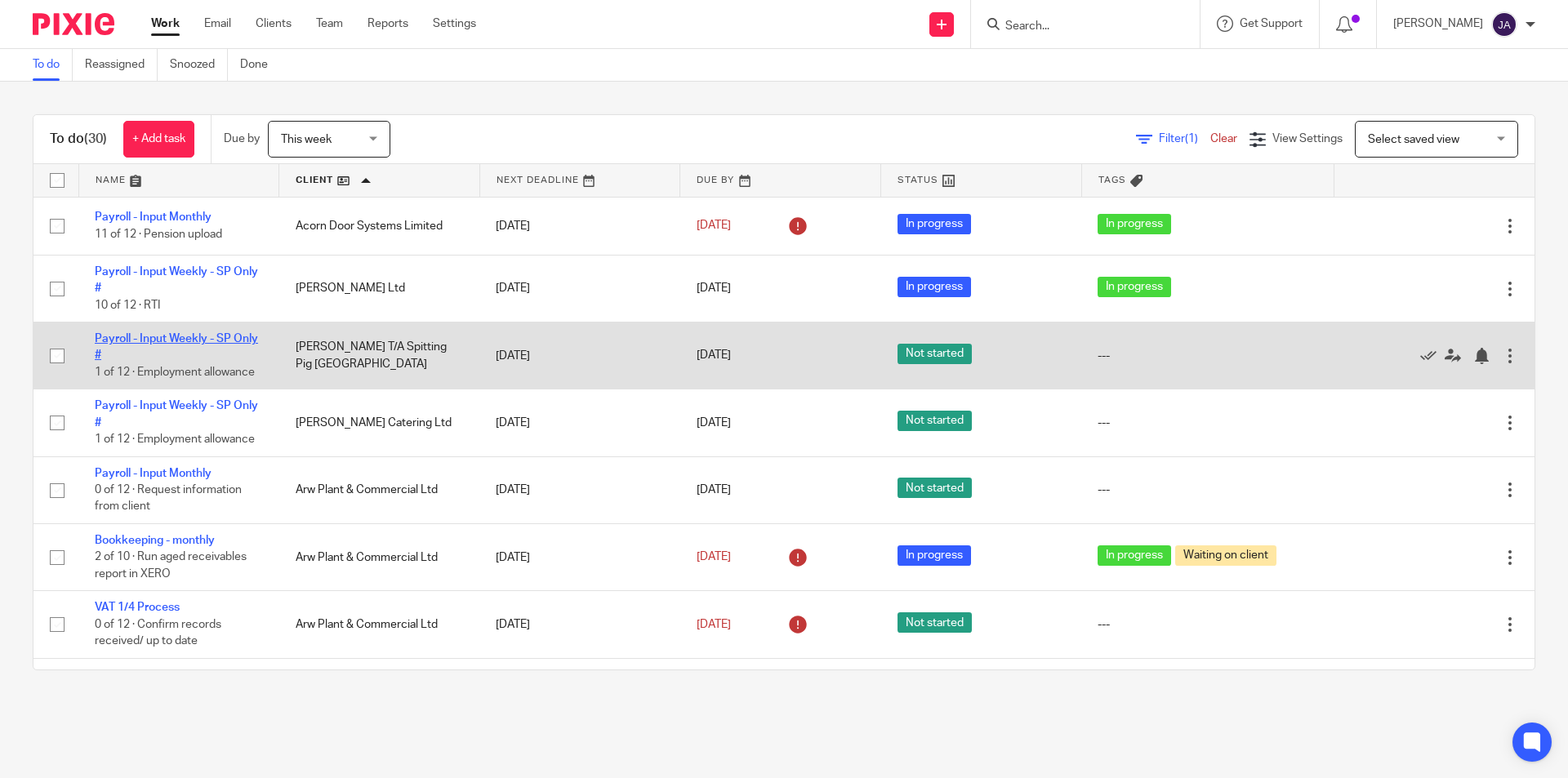
click at [162, 339] on link "Payroll - Input Weekly - SP Only #" at bounding box center [176, 346] width 163 height 27
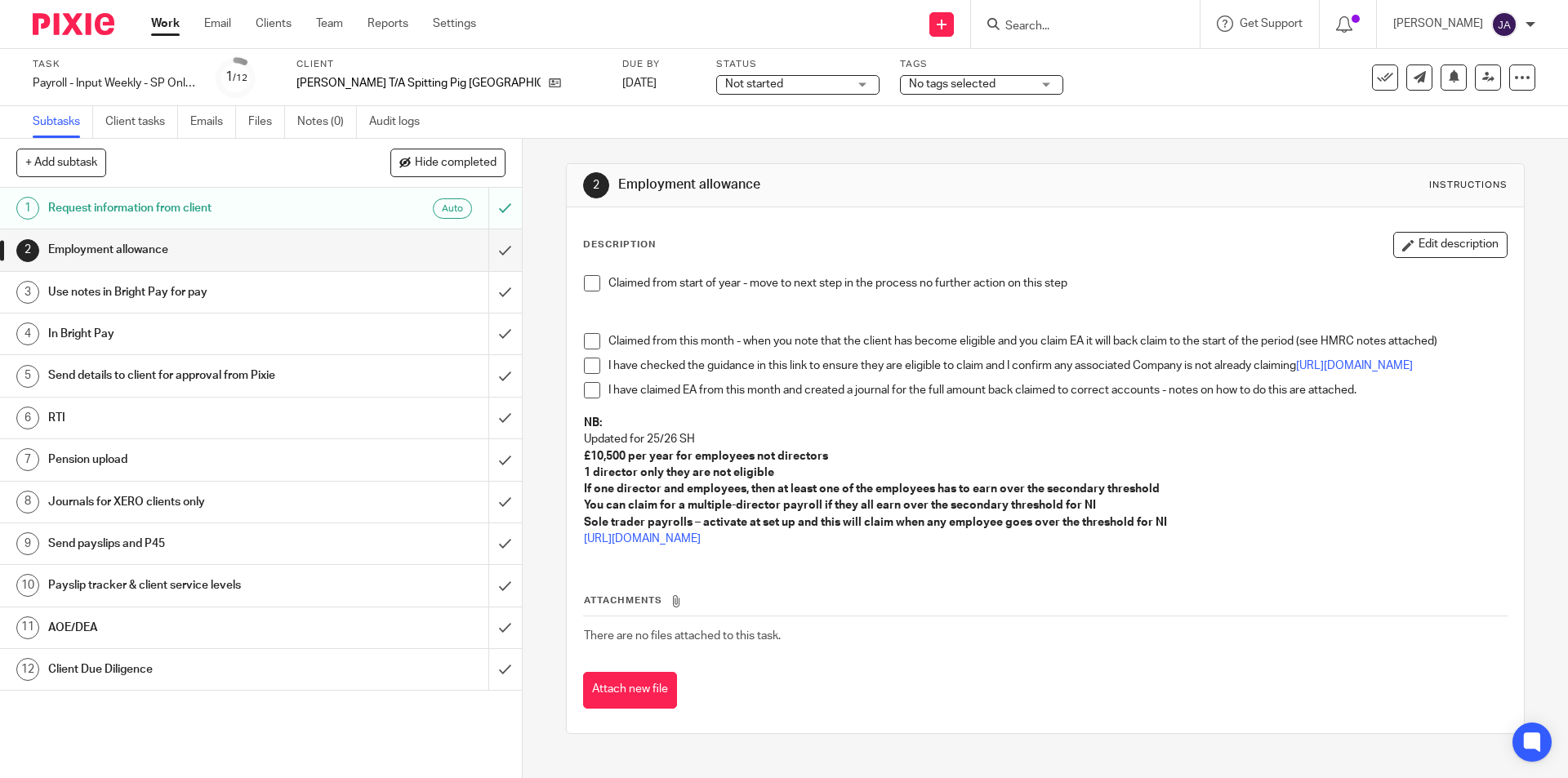
click at [732, 83] on span "Not started" at bounding box center [787, 84] width 122 height 17
click at [675, 134] on li "In progress" at bounding box center [730, 144] width 162 height 34
drag, startPoint x: 585, startPoint y: 284, endPoint x: 550, endPoint y: 280, distance: 35.2
click at [585, 283] on span at bounding box center [592, 284] width 16 height 16
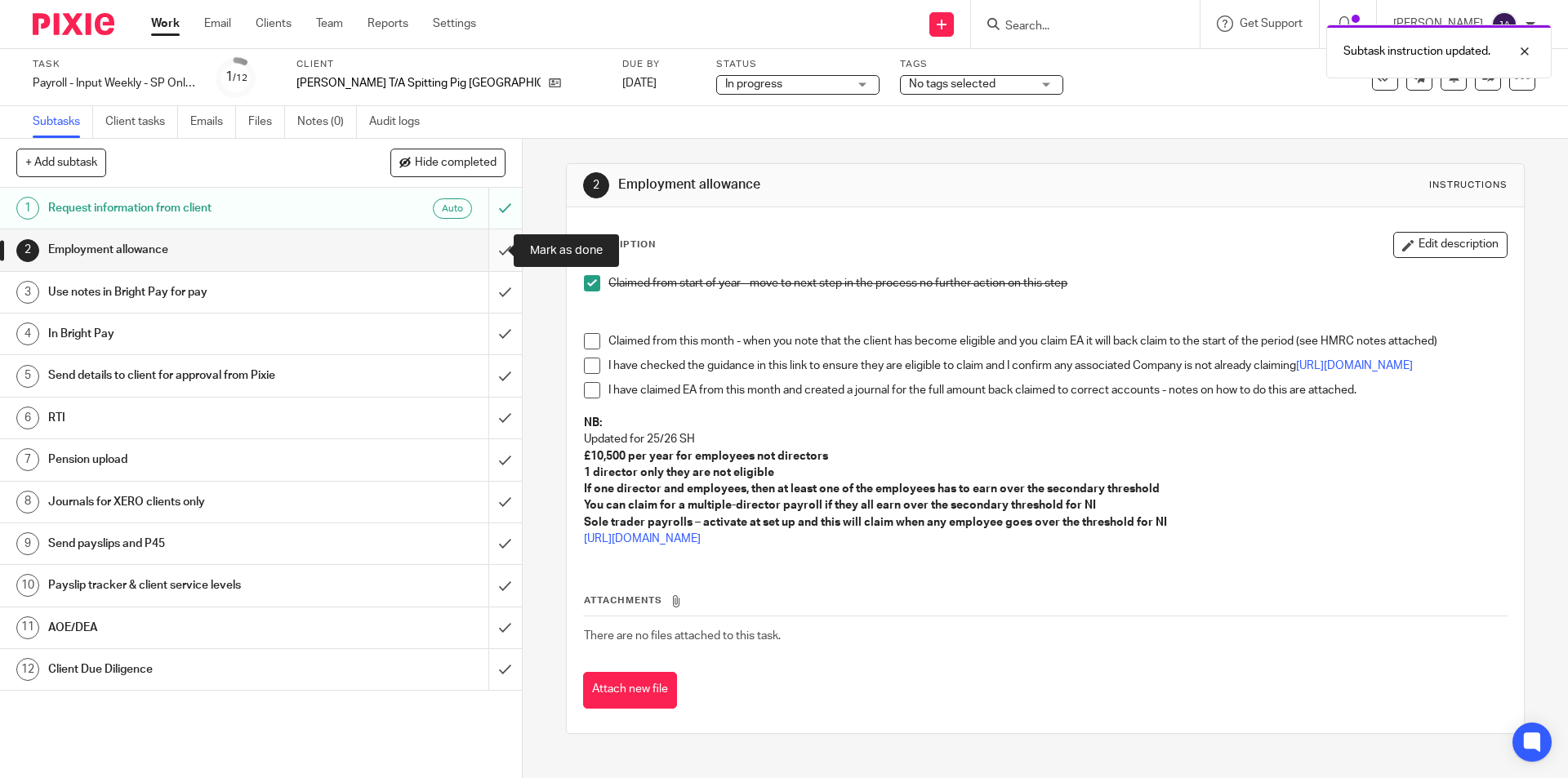
click at [490, 248] on input "submit" at bounding box center [260, 250] width 522 height 41
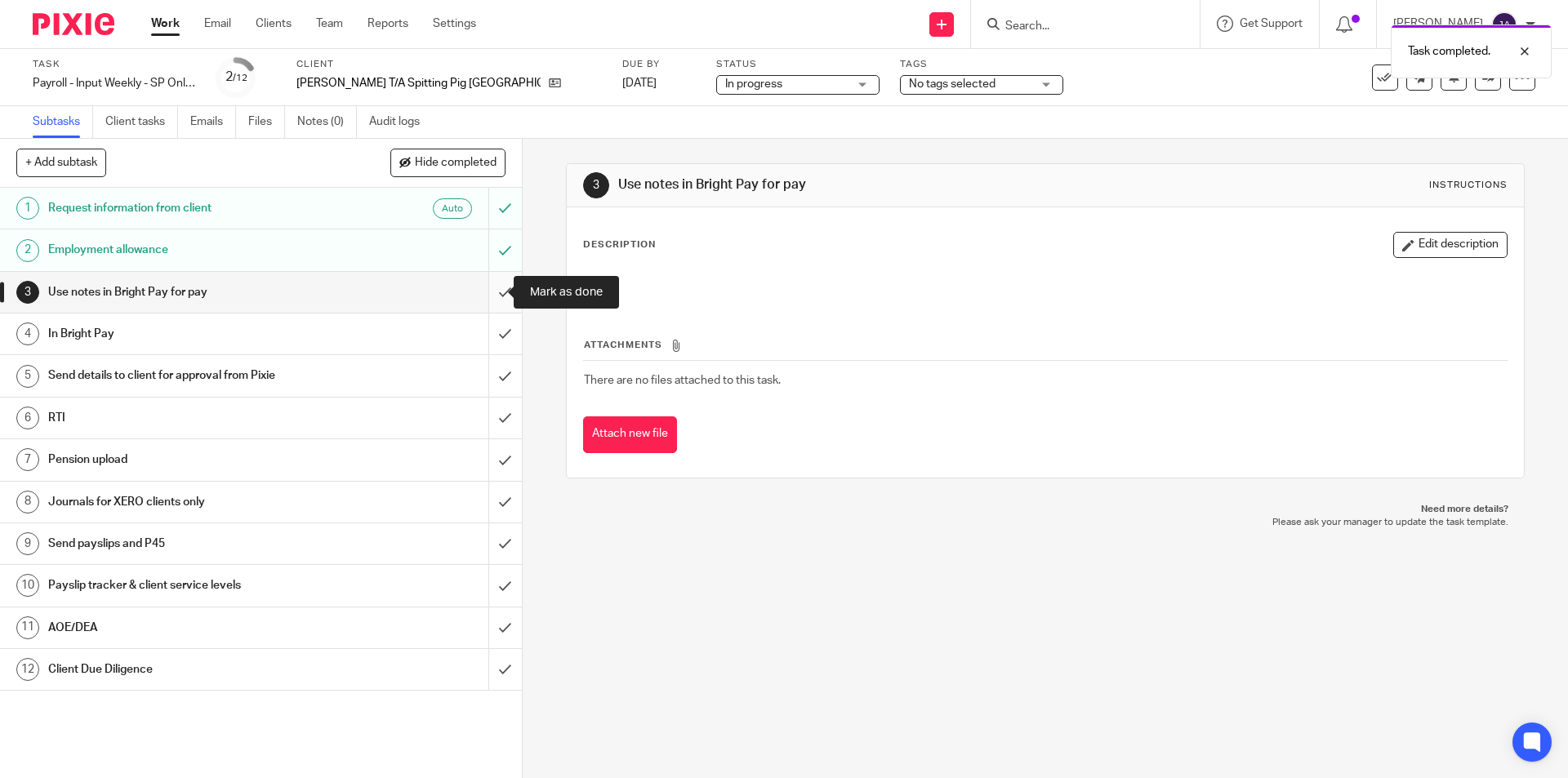
click at [489, 299] on input "submit" at bounding box center [260, 292] width 522 height 41
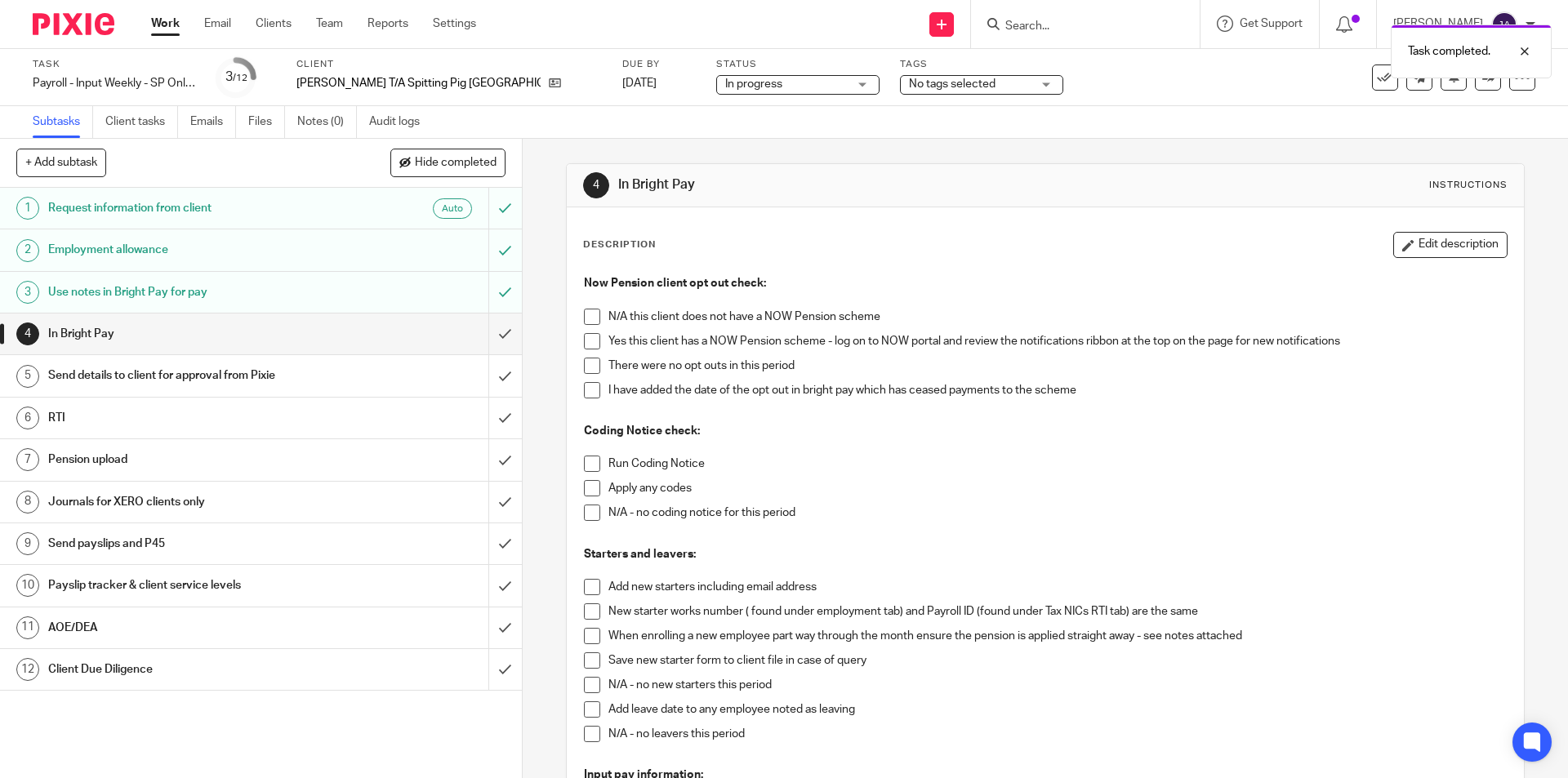
click at [584, 342] on span at bounding box center [592, 341] width 16 height 16
click at [586, 360] on span at bounding box center [592, 366] width 16 height 16
click at [584, 464] on span at bounding box center [592, 463] width 16 height 16
click at [591, 515] on span at bounding box center [592, 513] width 16 height 16
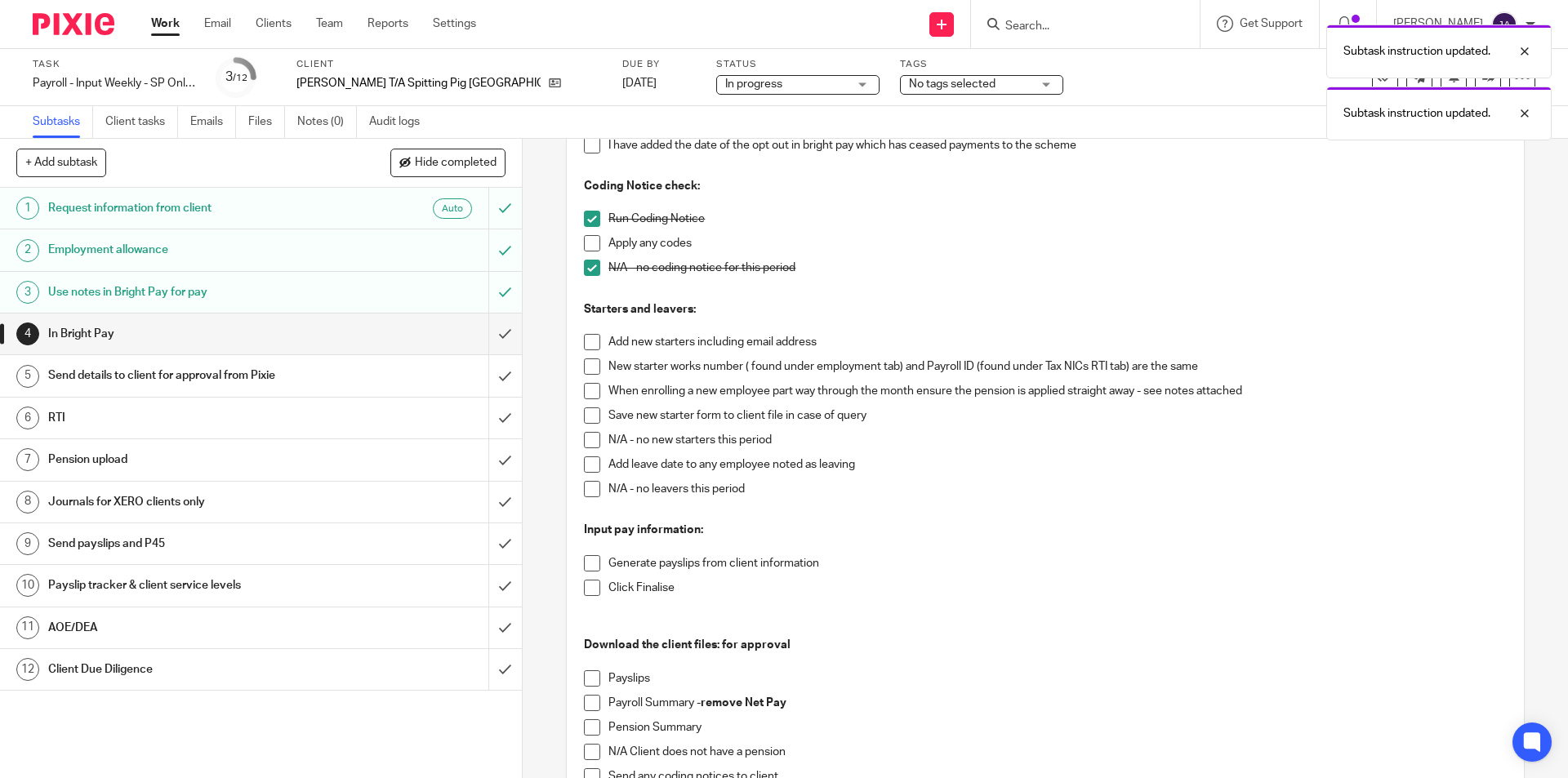
click at [584, 438] on span at bounding box center [592, 440] width 16 height 16
click at [588, 486] on span at bounding box center [592, 489] width 16 height 16
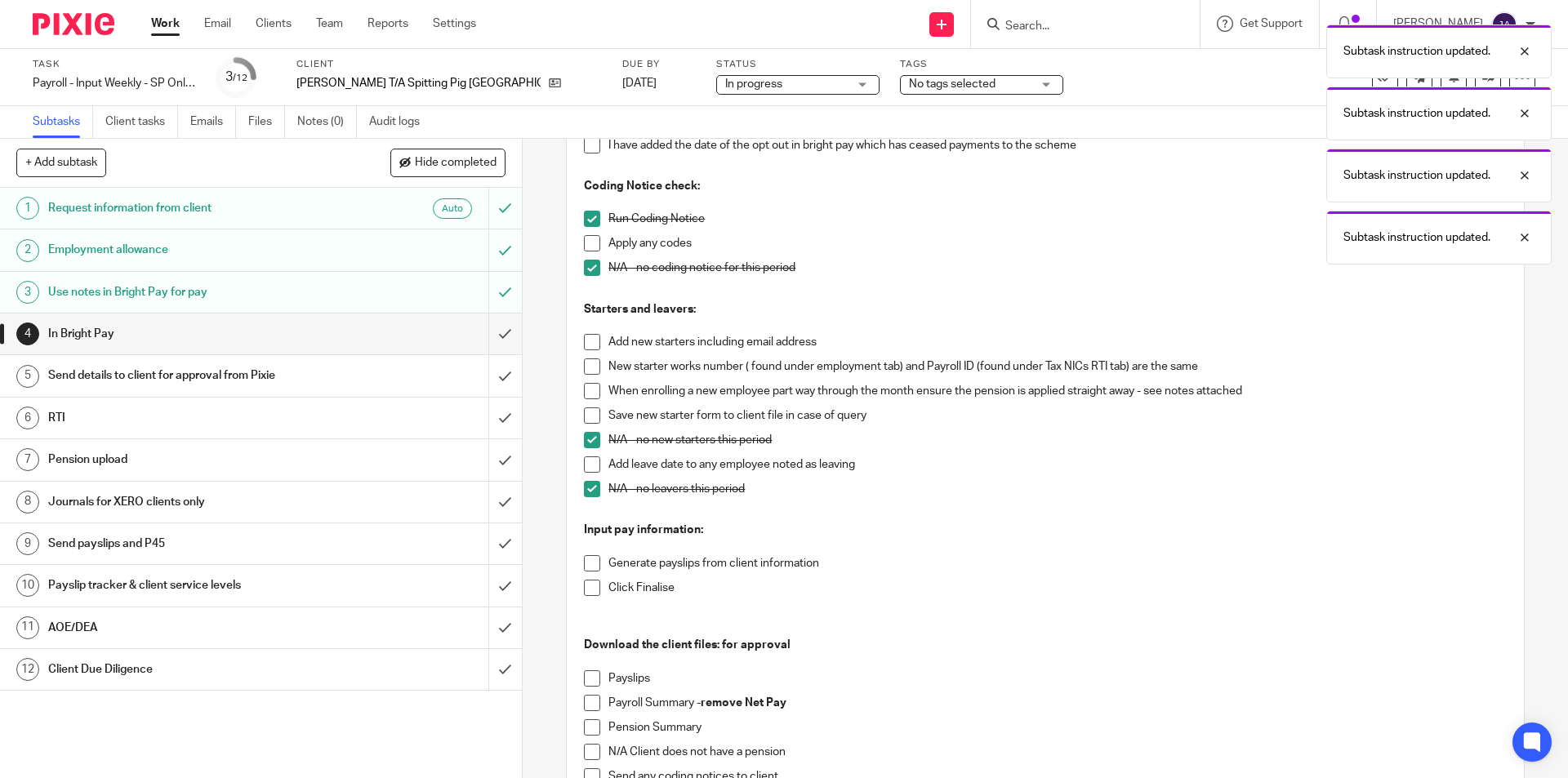
click at [584, 569] on span at bounding box center [592, 564] width 16 height 16
click at [584, 585] on span at bounding box center [592, 587] width 16 height 16
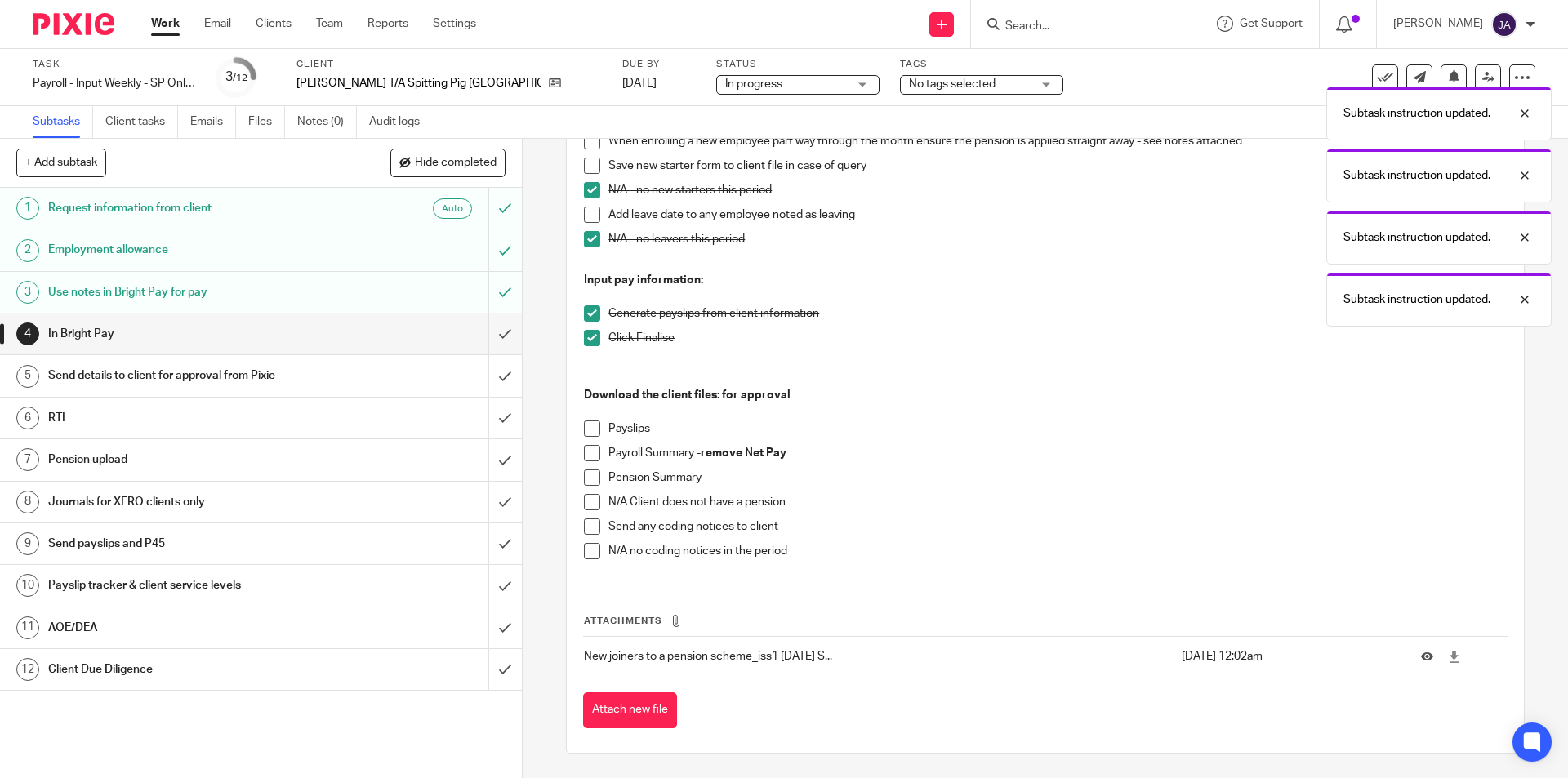
click at [587, 427] on span at bounding box center [592, 429] width 16 height 16
click at [1061, 457] on p "Payroll Summary - remove Net Pay" at bounding box center [1057, 453] width 897 height 16
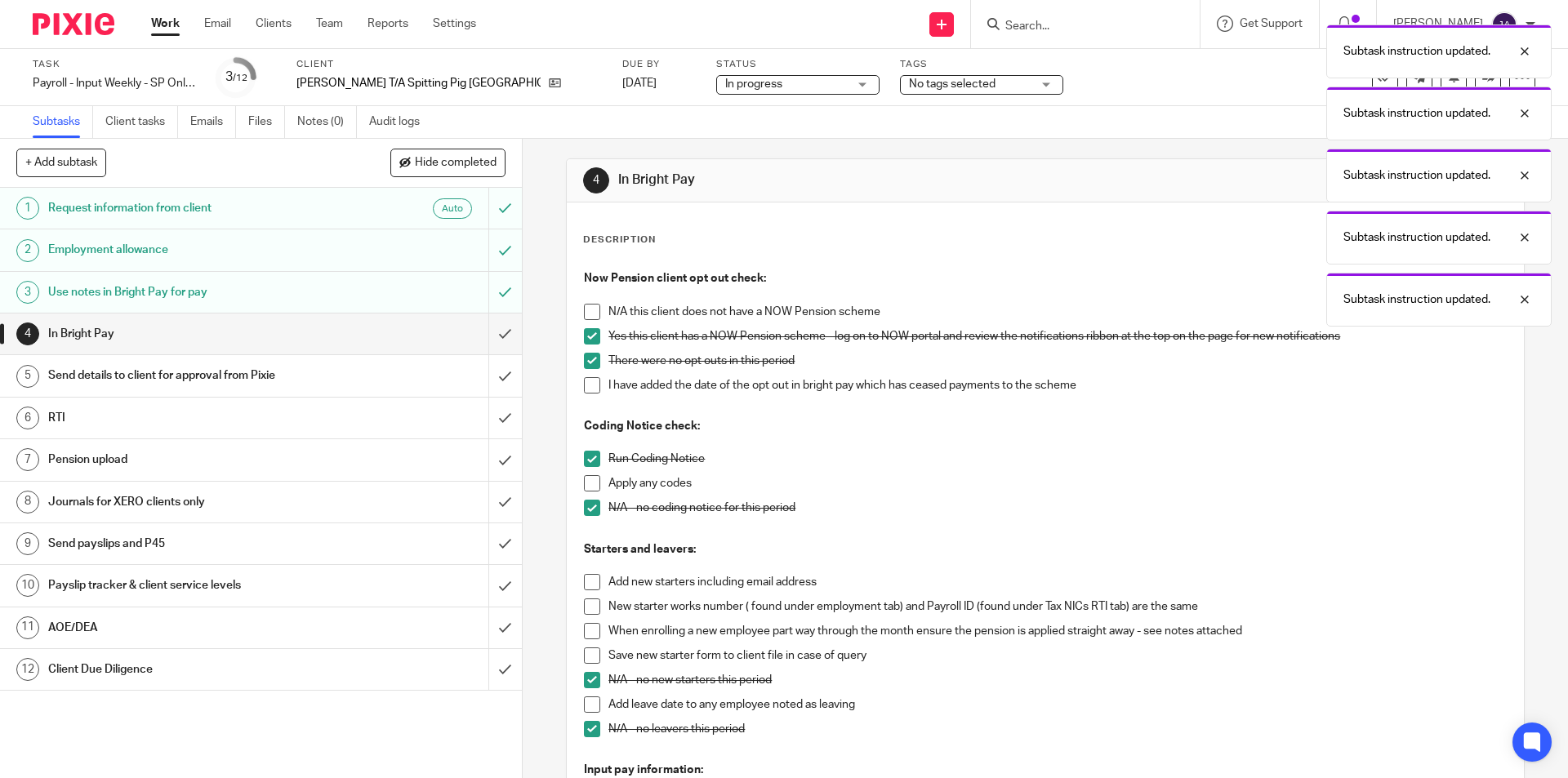
scroll to position [0, 0]
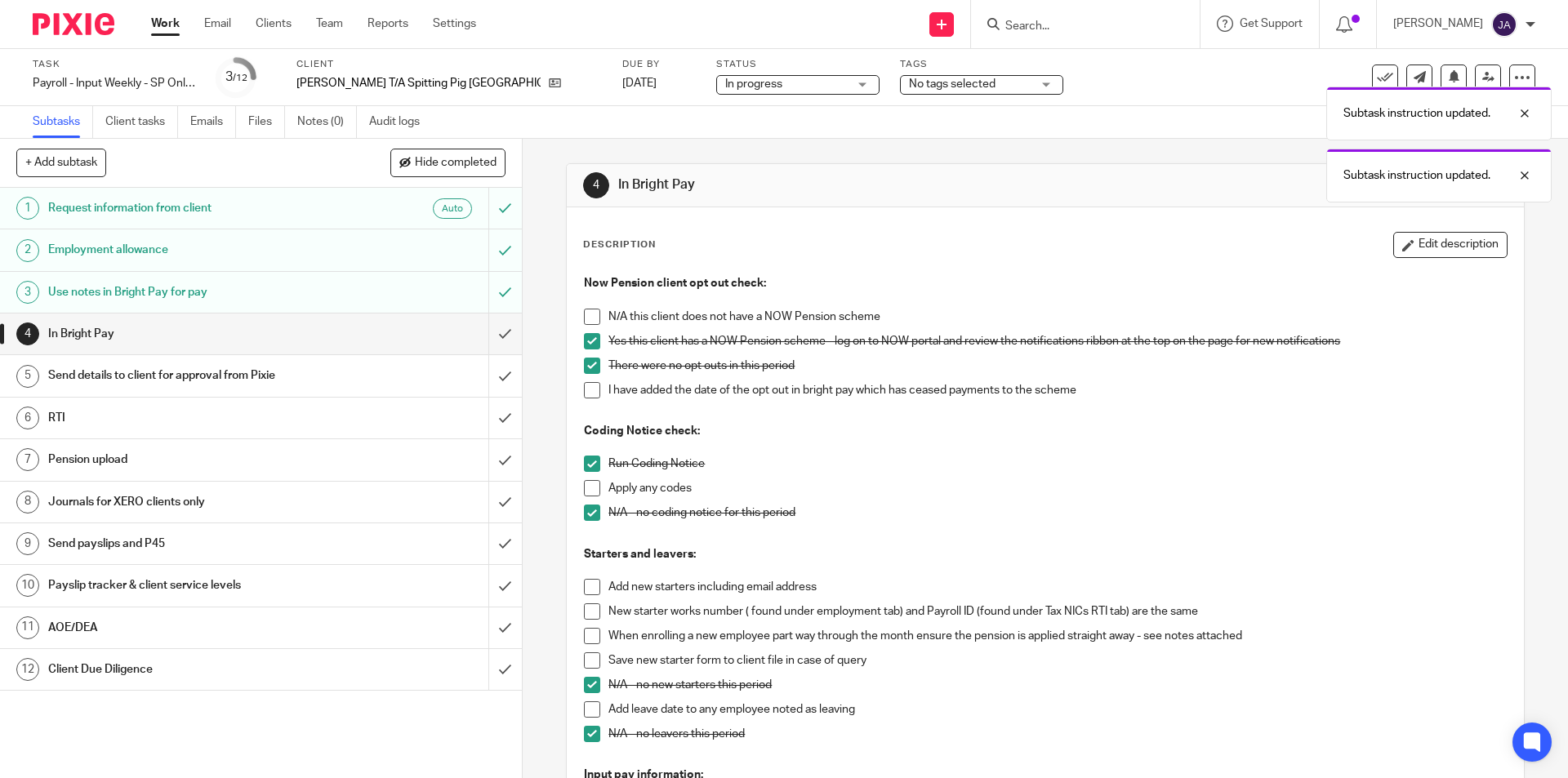
click at [1399, 251] on button "Edit description" at bounding box center [1450, 245] width 114 height 26
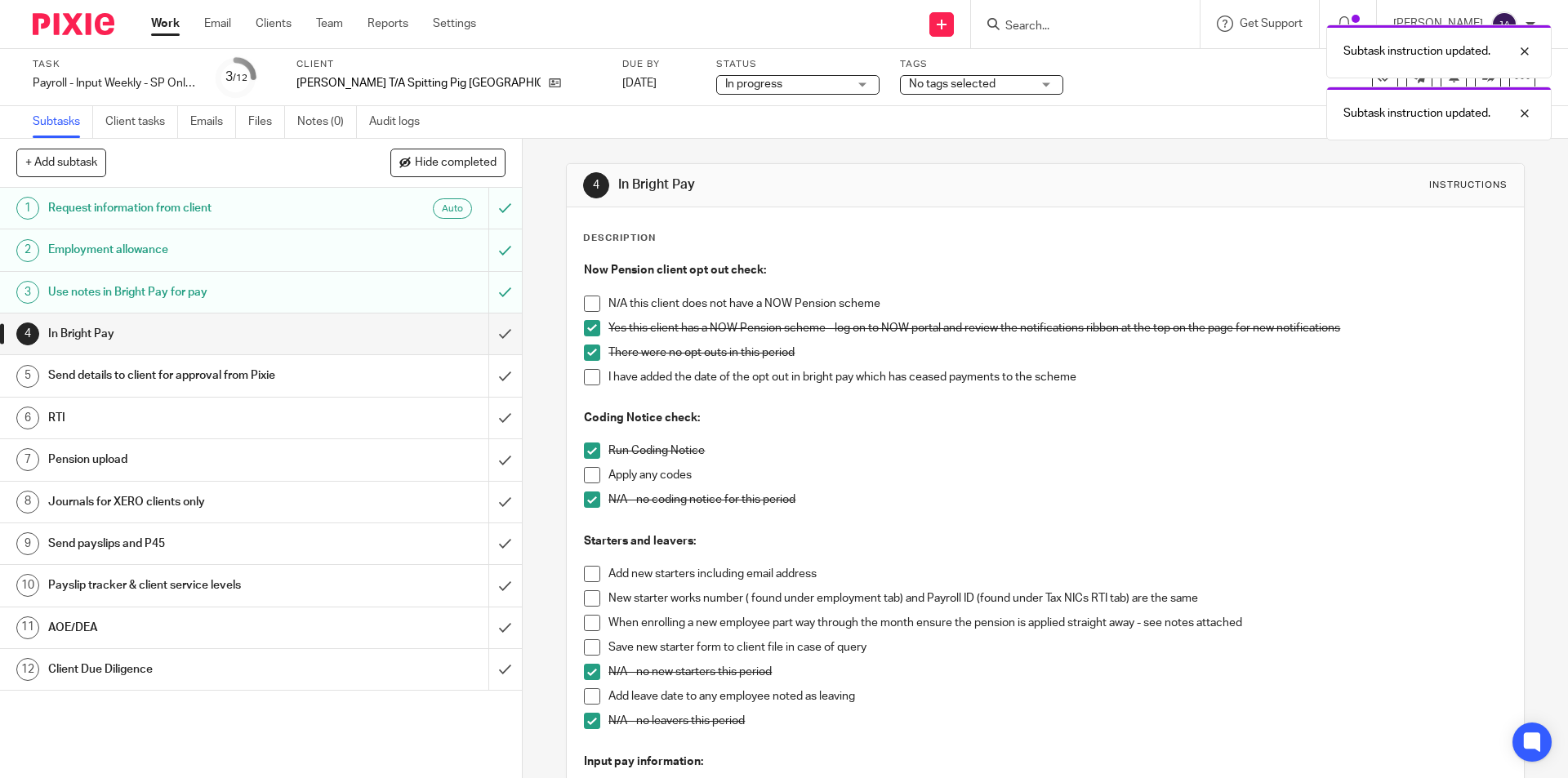
scroll to position [421, 0]
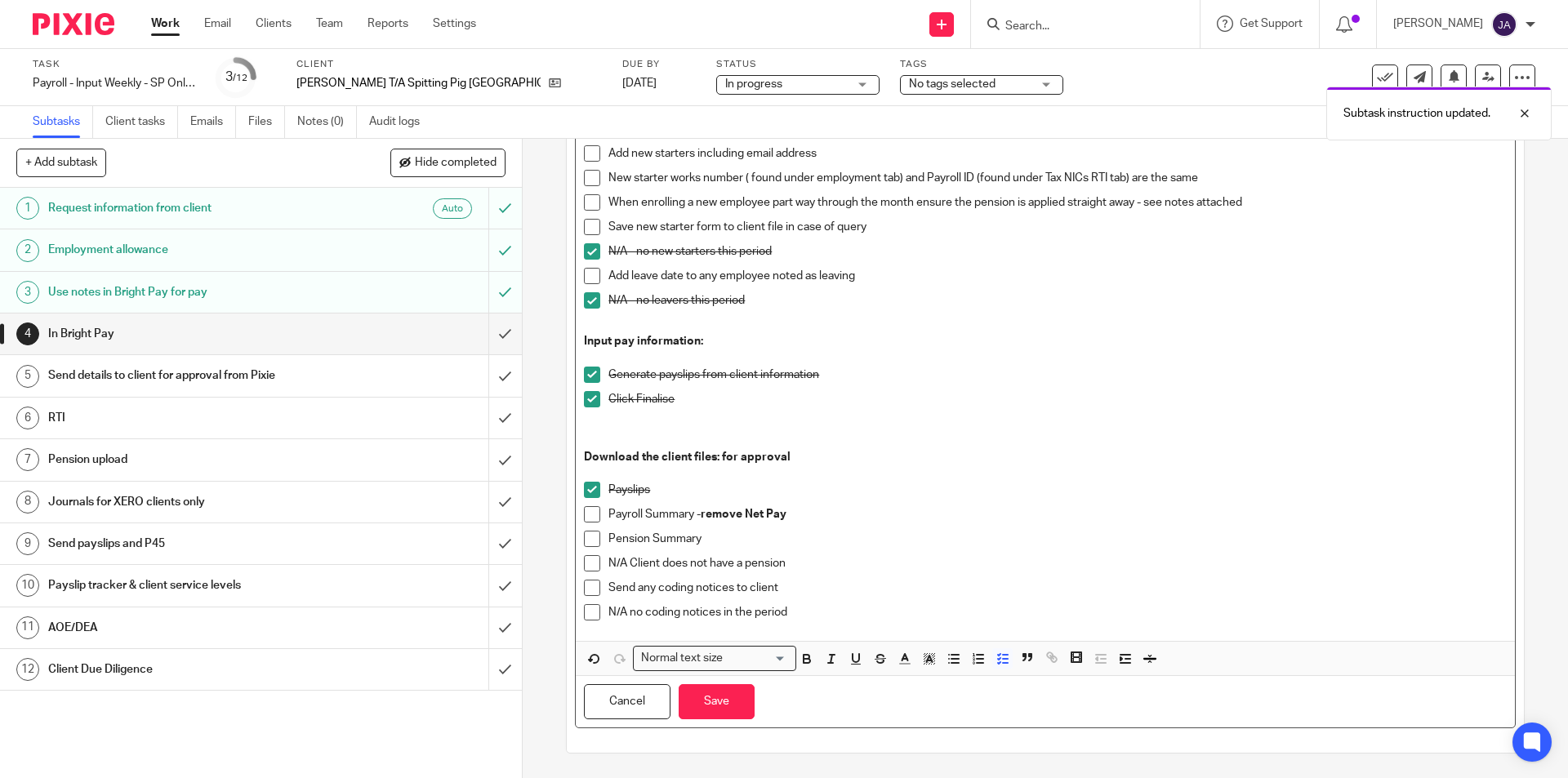
click at [711, 494] on p "Payslips" at bounding box center [1057, 490] width 897 height 16
click at [977, 536] on p "Pension Summary" at bounding box center [1057, 539] width 897 height 16
click at [585, 616] on span at bounding box center [592, 612] width 16 height 16
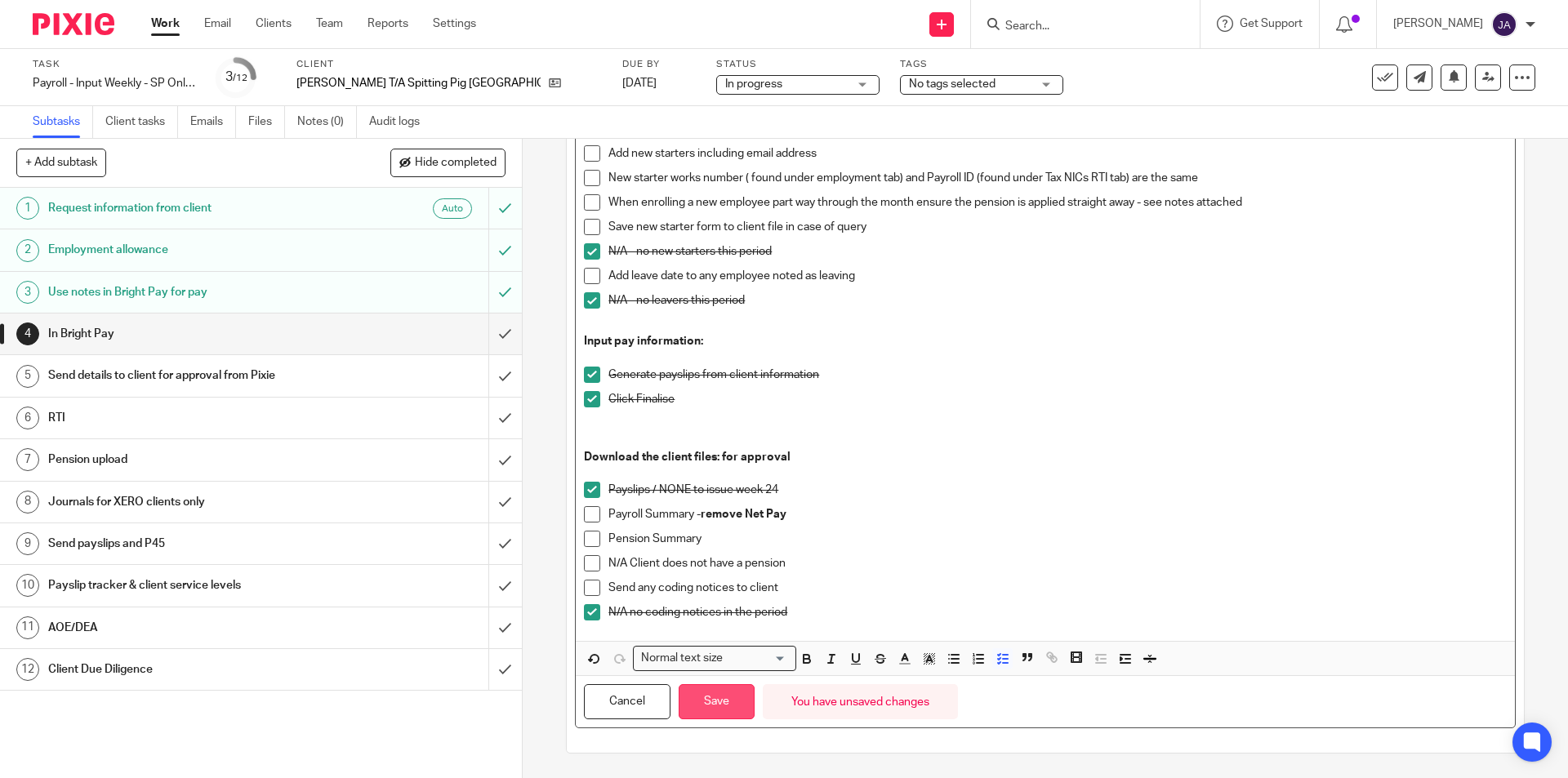
click at [714, 704] on button "Save" at bounding box center [717, 702] width 76 height 35
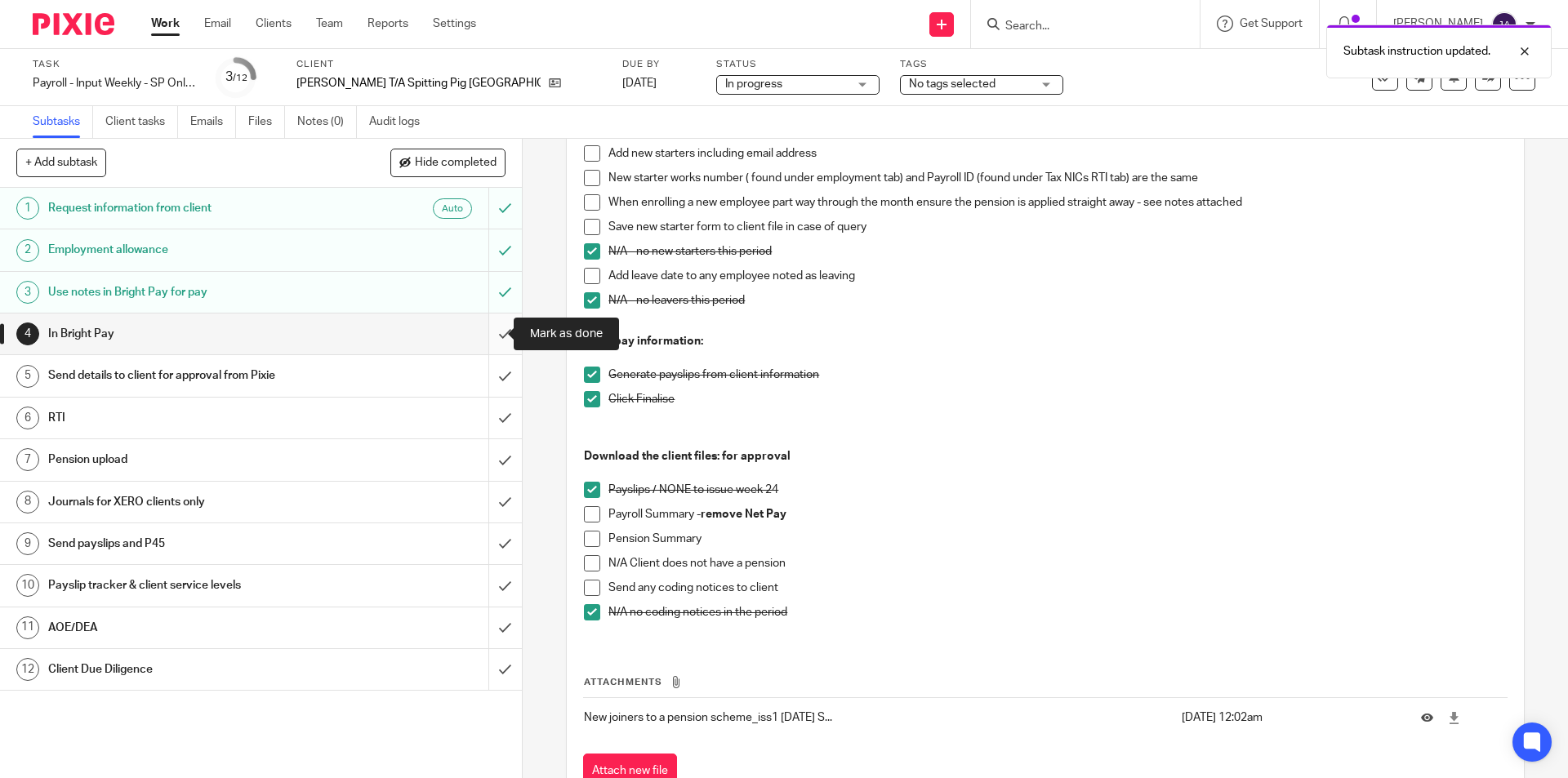
click at [483, 330] on input "submit" at bounding box center [260, 334] width 522 height 41
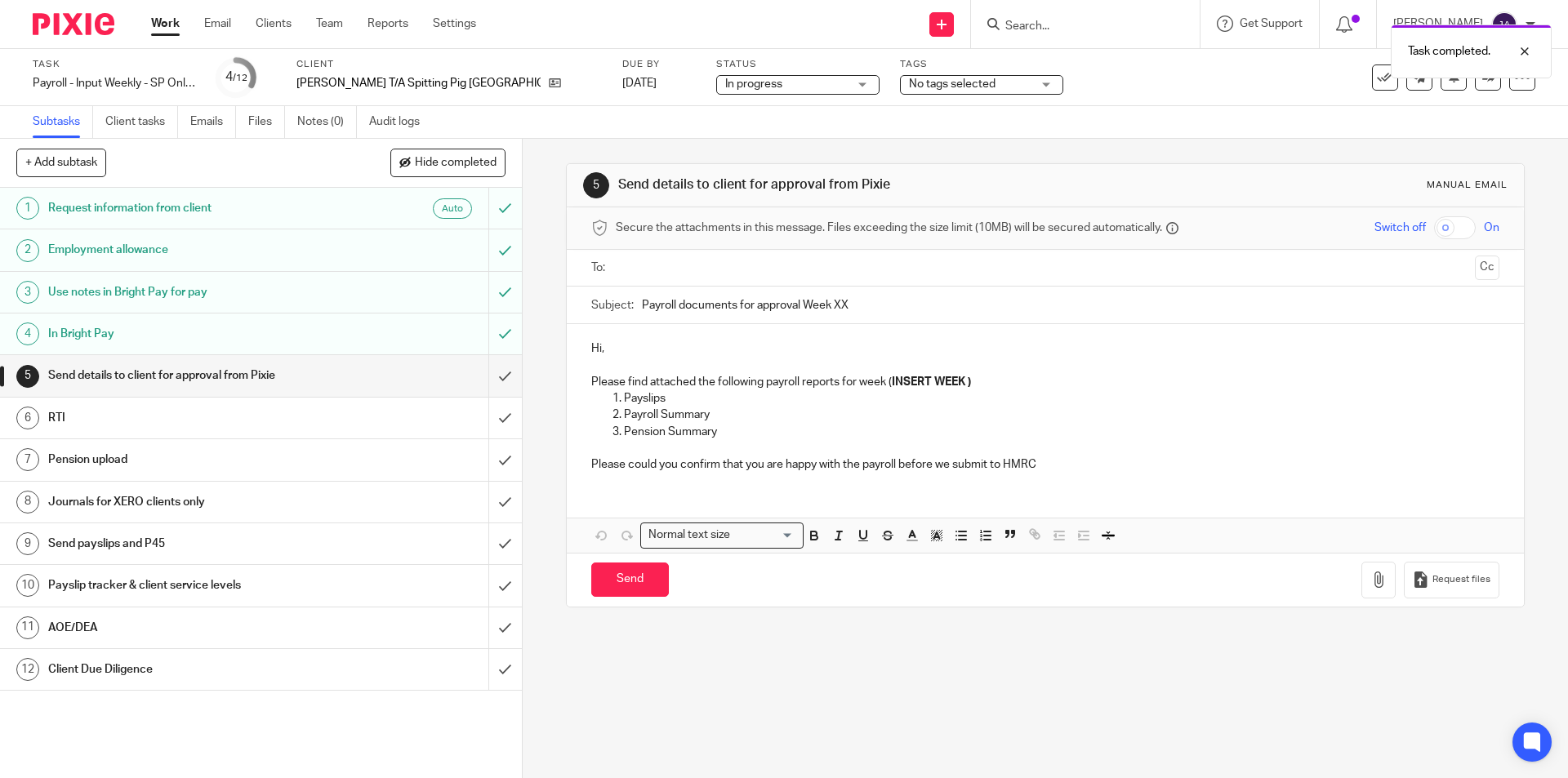
click at [648, 269] on input "text" at bounding box center [1044, 268] width 846 height 19
drag, startPoint x: 879, startPoint y: 309, endPoint x: 517, endPoint y: 314, distance: 362.0
click at [523, 313] on div "5 Send details to client for approval from Pixie Manual email Secure the attach…" at bounding box center [1045, 459] width 1045 height 640
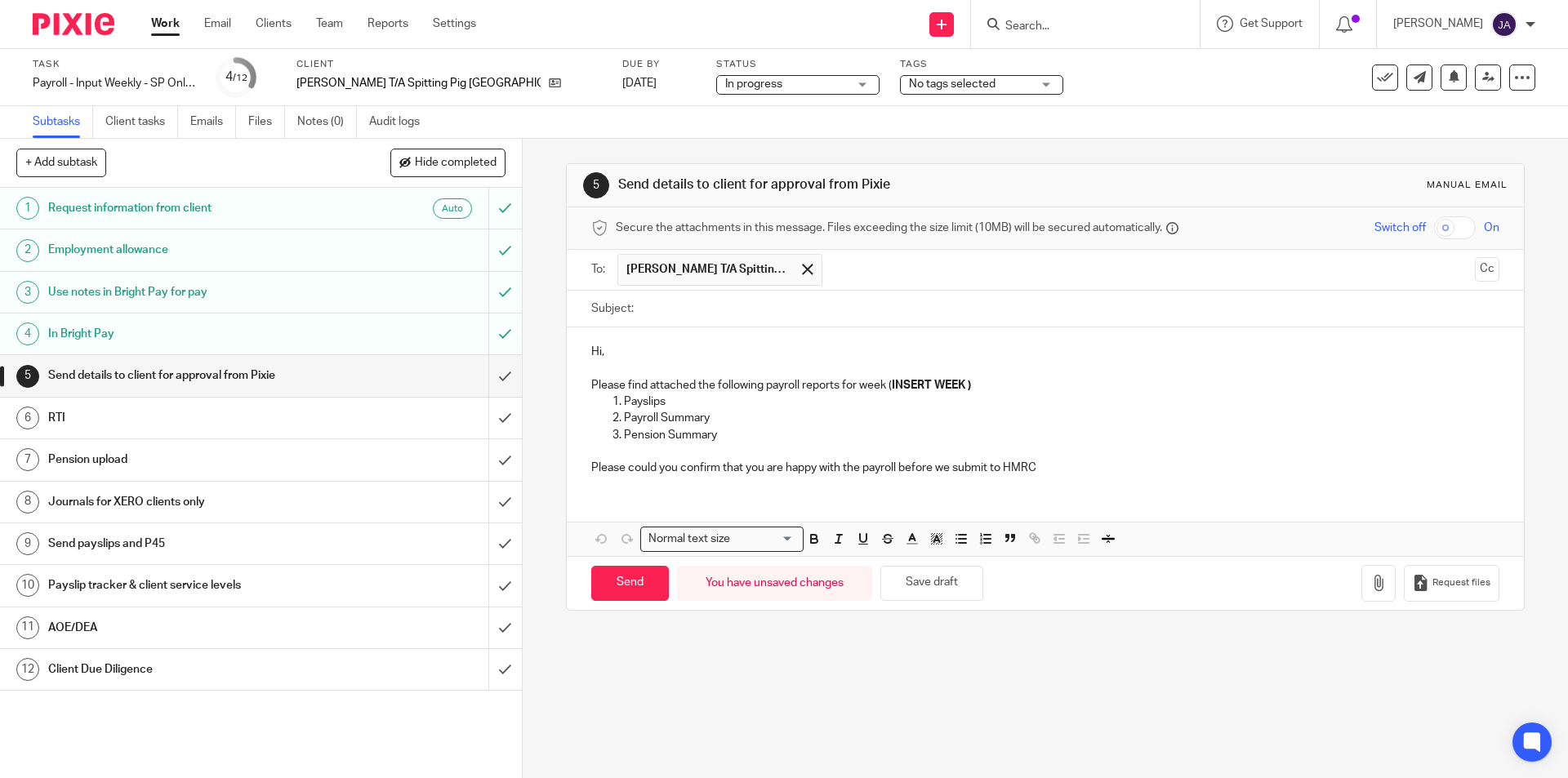
paste input "Week 23... SP East Anglia, NIL Payroll"
click at [679, 310] on input "Week 23... SP East Anglia, NIL Payroll" at bounding box center [1069, 308] width 857 height 36
type input "Week 24... SP East Anglia, NIL Payroll"
click at [956, 373] on p at bounding box center [1044, 369] width 907 height 16
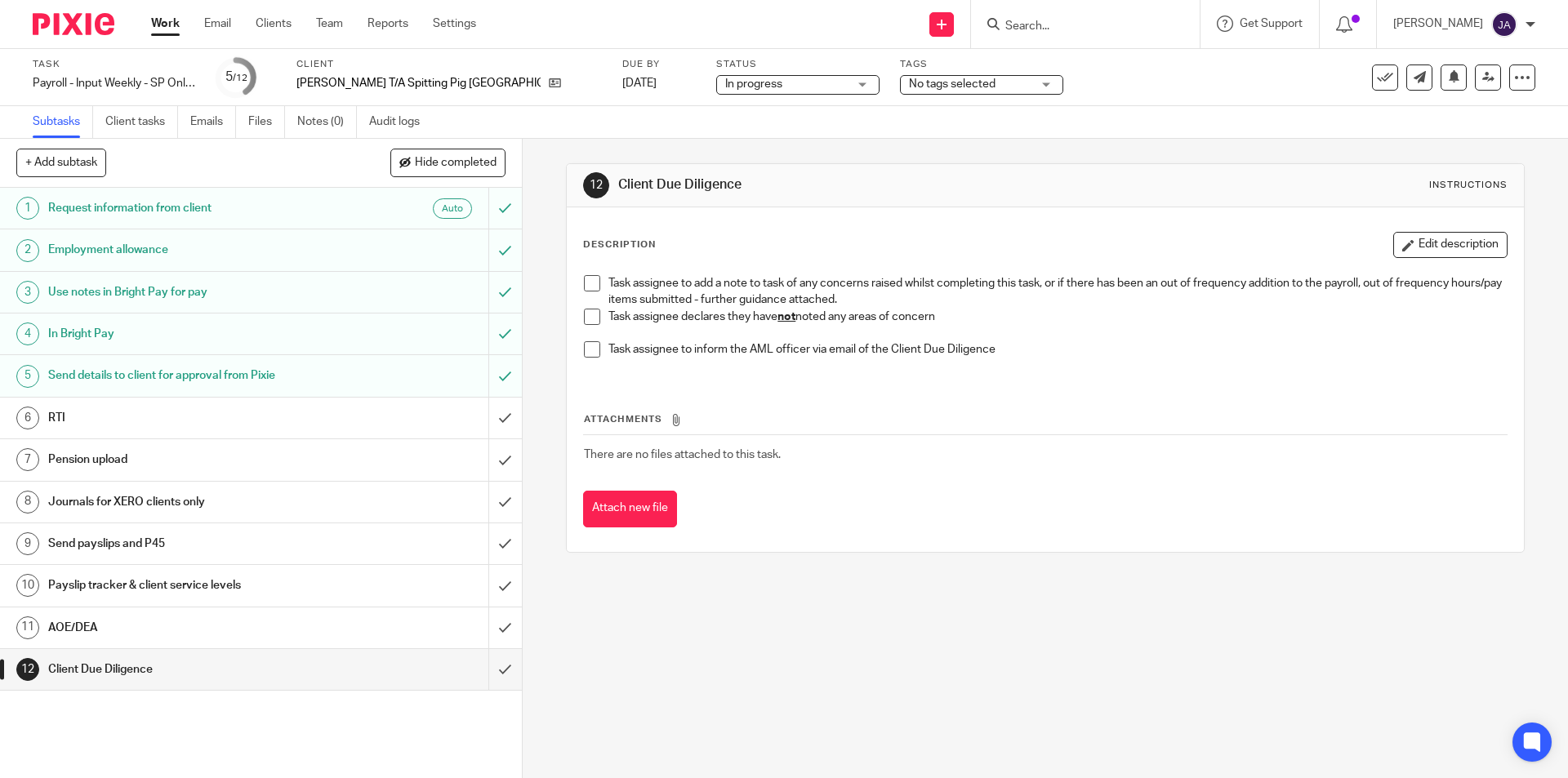
click at [597, 315] on li "Task assignee declares they have not noted any areas of concern" at bounding box center [1044, 325] width 922 height 34
click at [590, 318] on span at bounding box center [592, 316] width 16 height 16
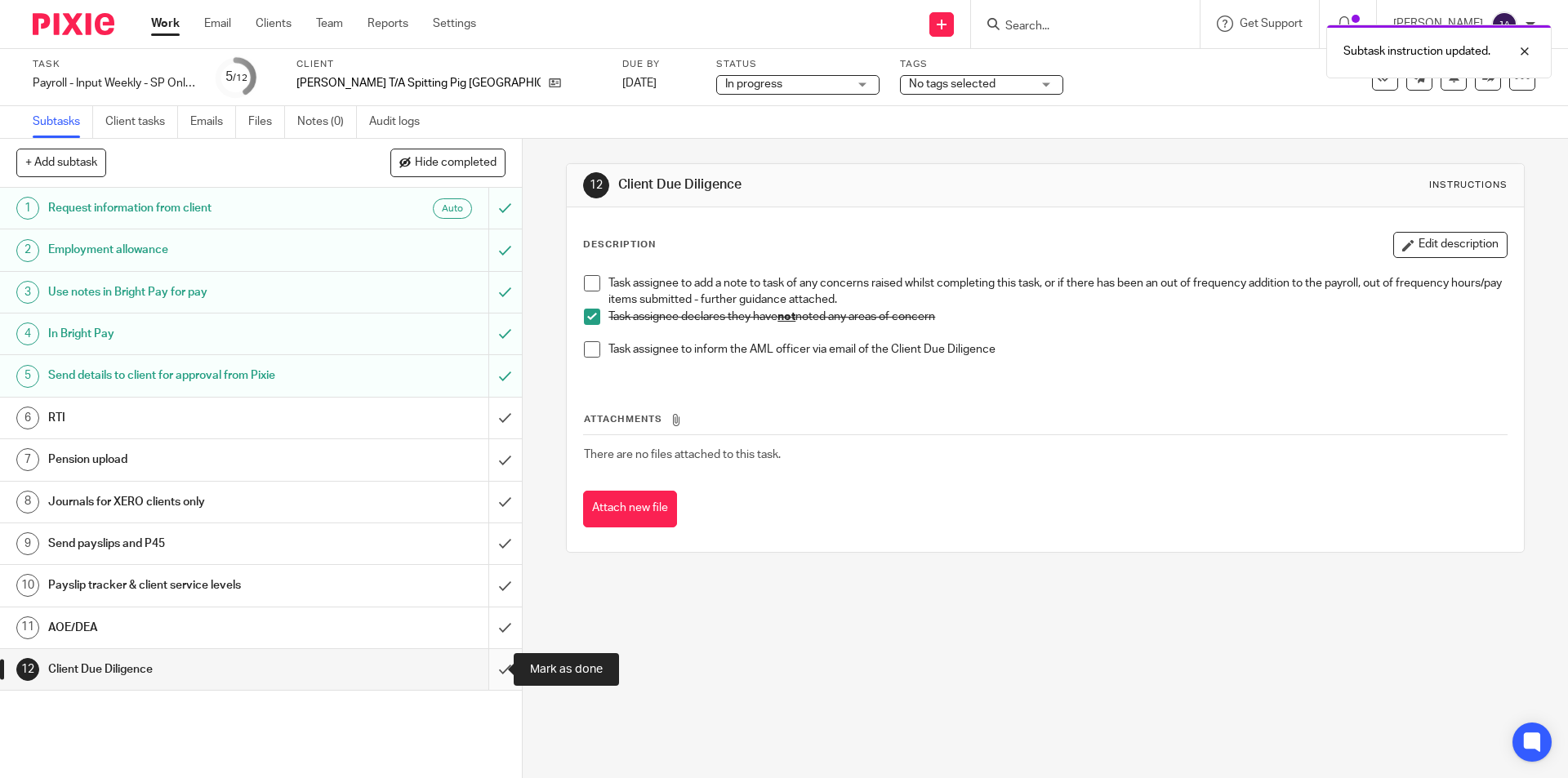
click at [493, 668] on input "submit" at bounding box center [260, 670] width 522 height 41
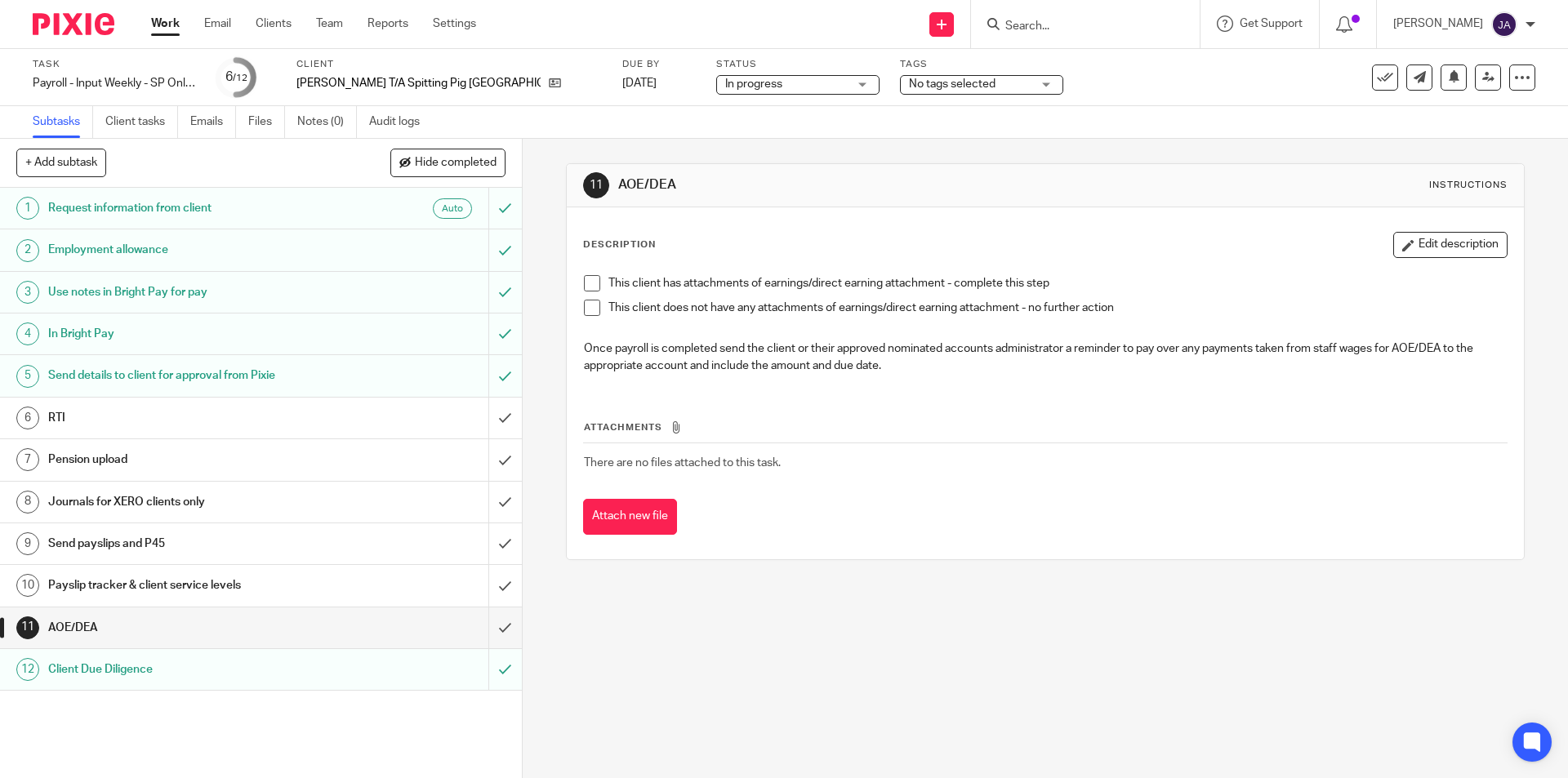
click at [586, 310] on span at bounding box center [592, 307] width 16 height 16
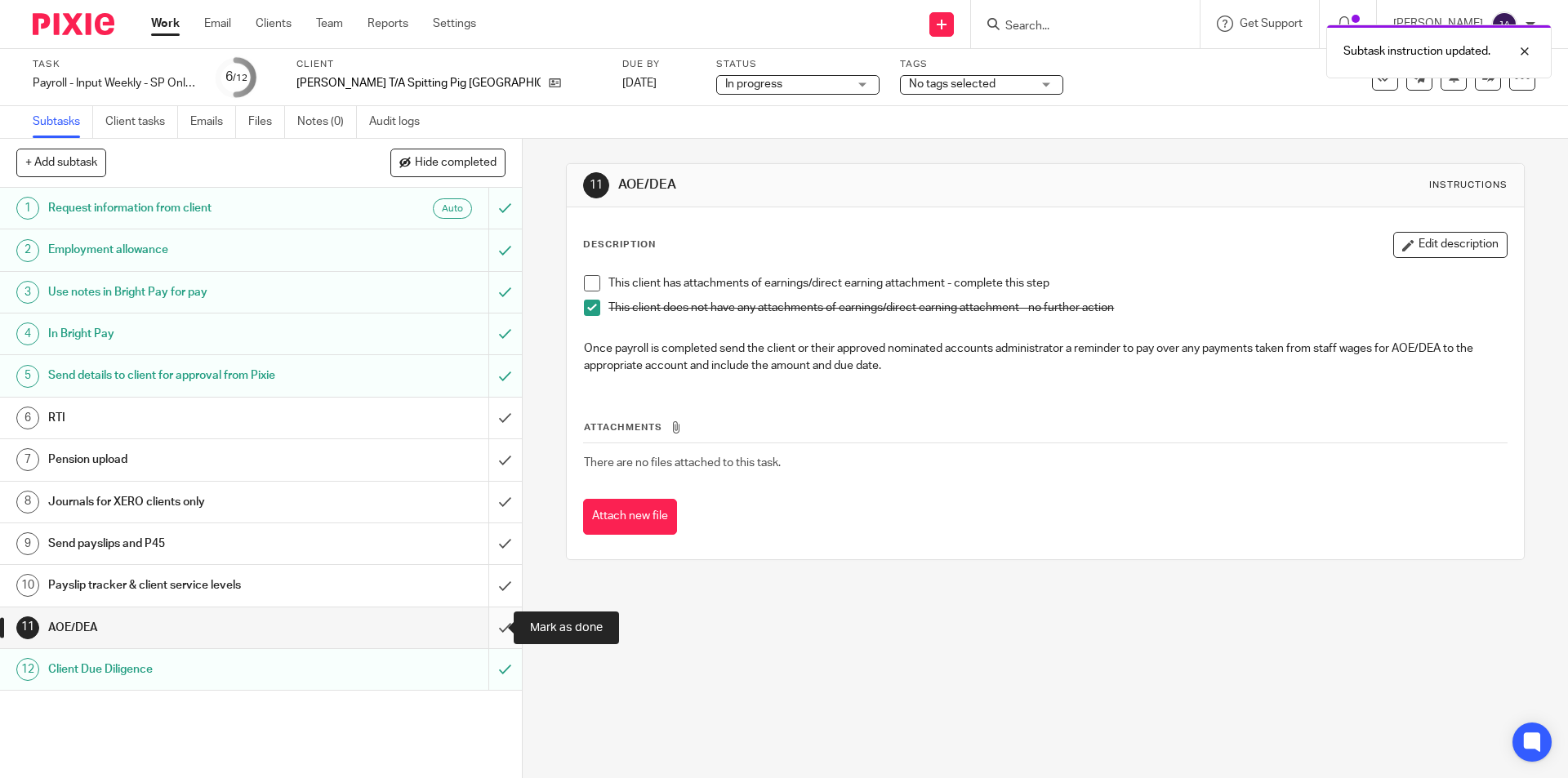
click at [488, 619] on input "submit" at bounding box center [260, 628] width 522 height 41
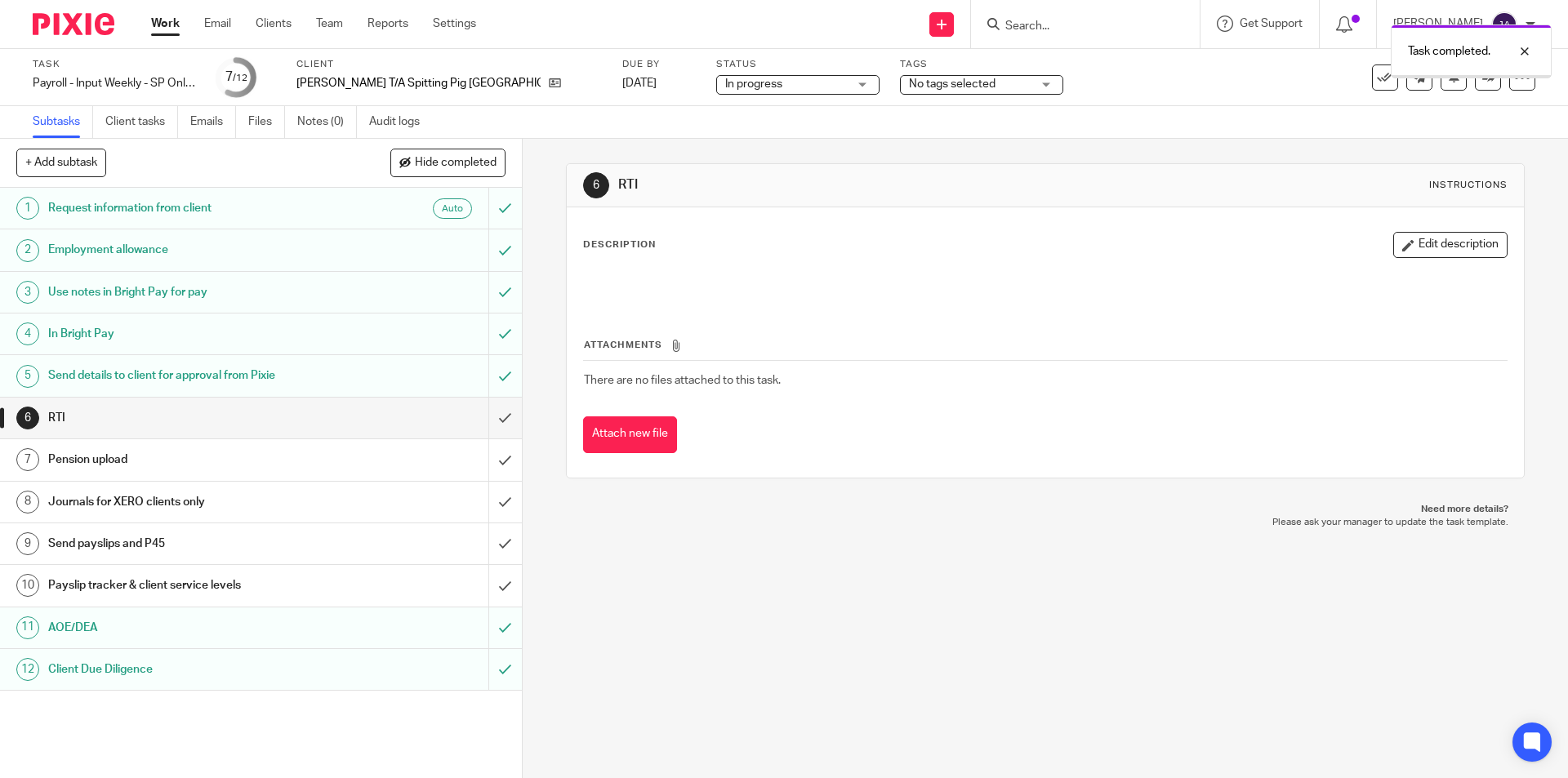
click at [89, 585] on h1 "Payslip tracker & client service levels" at bounding box center [189, 586] width 283 height 25
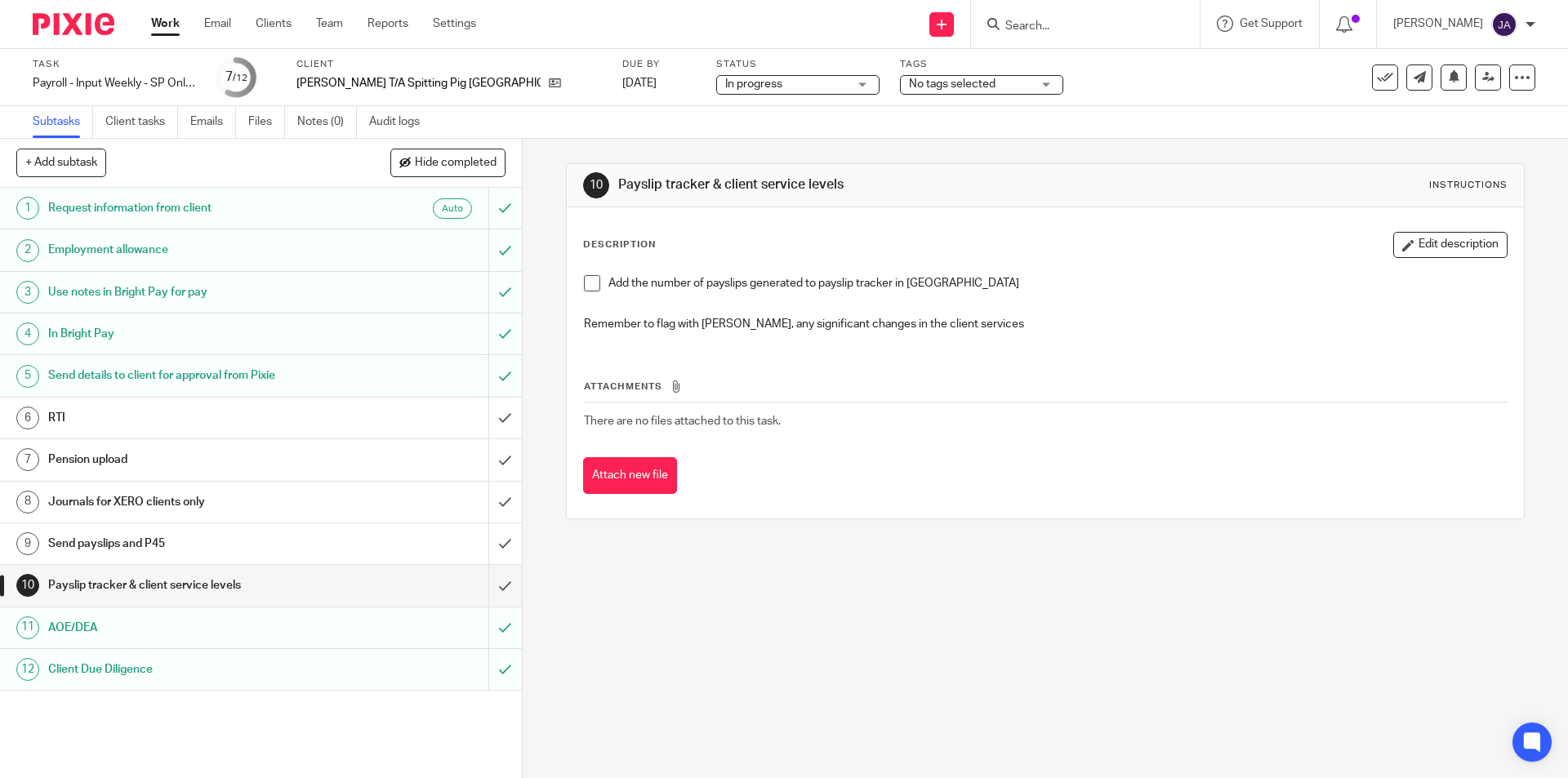
click at [585, 287] on span at bounding box center [592, 284] width 16 height 16
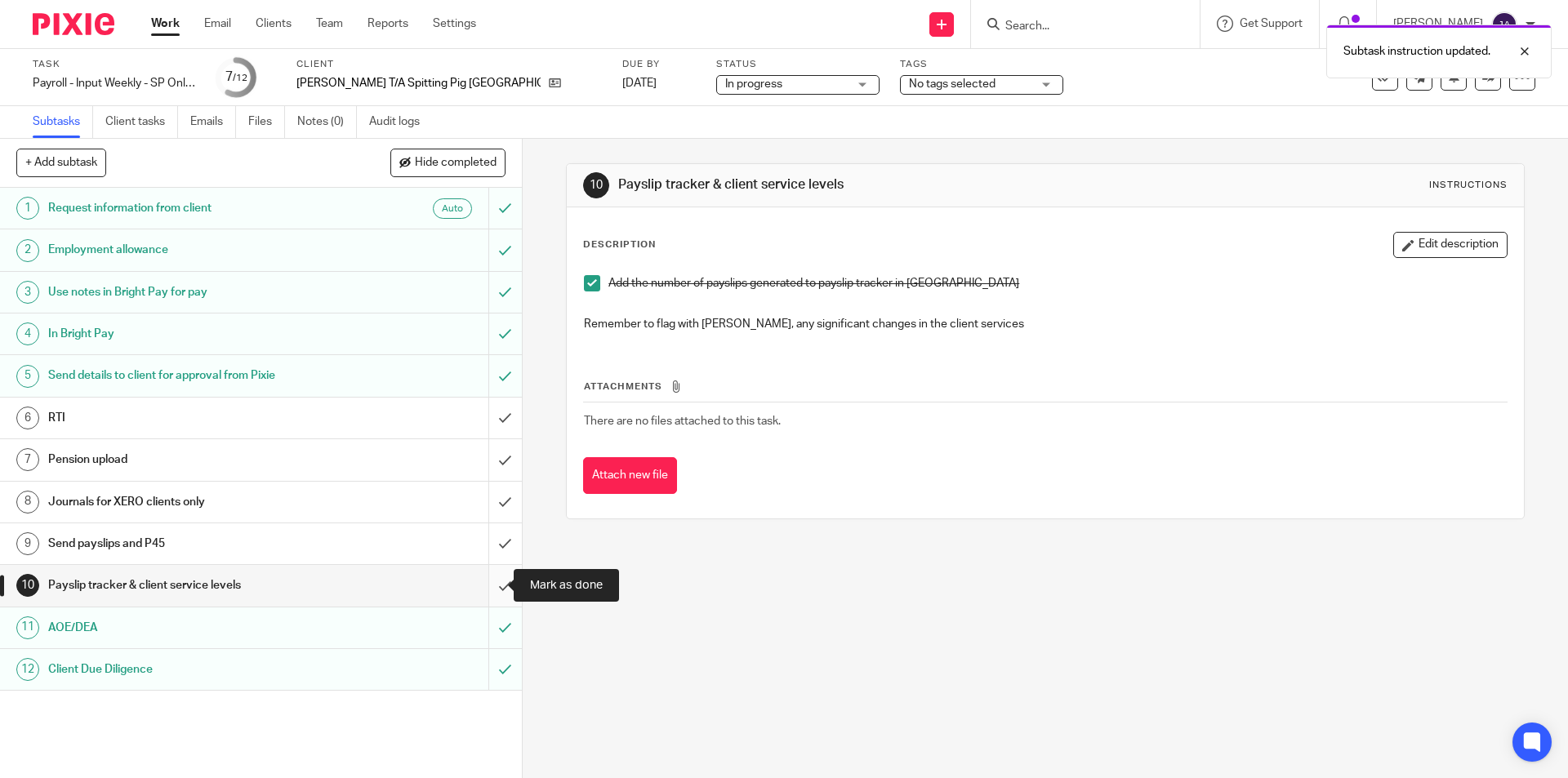
click at [488, 584] on input "submit" at bounding box center [260, 586] width 522 height 41
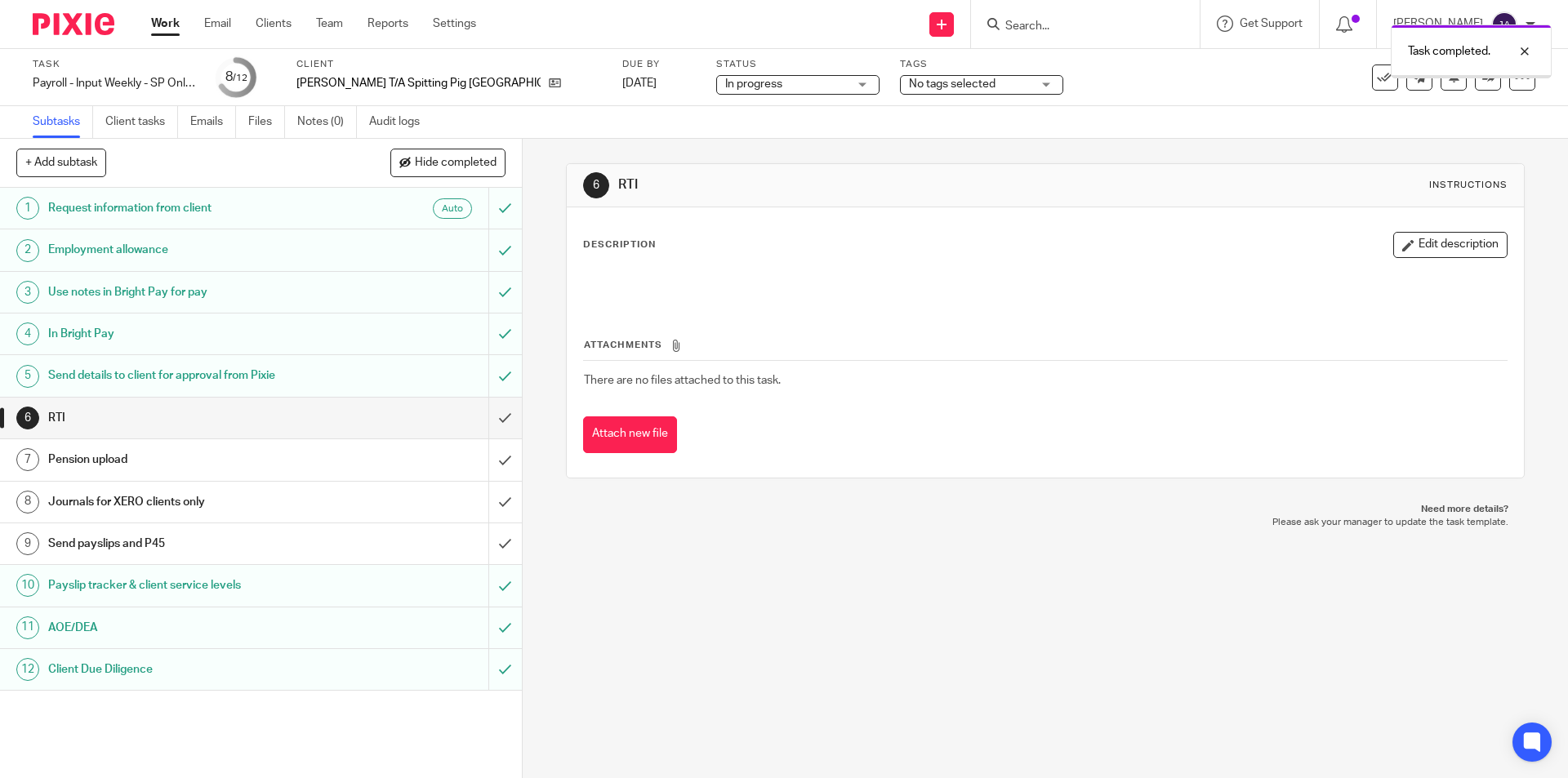
click at [347, 542] on div "Send payslips and P45" at bounding box center [260, 544] width 423 height 25
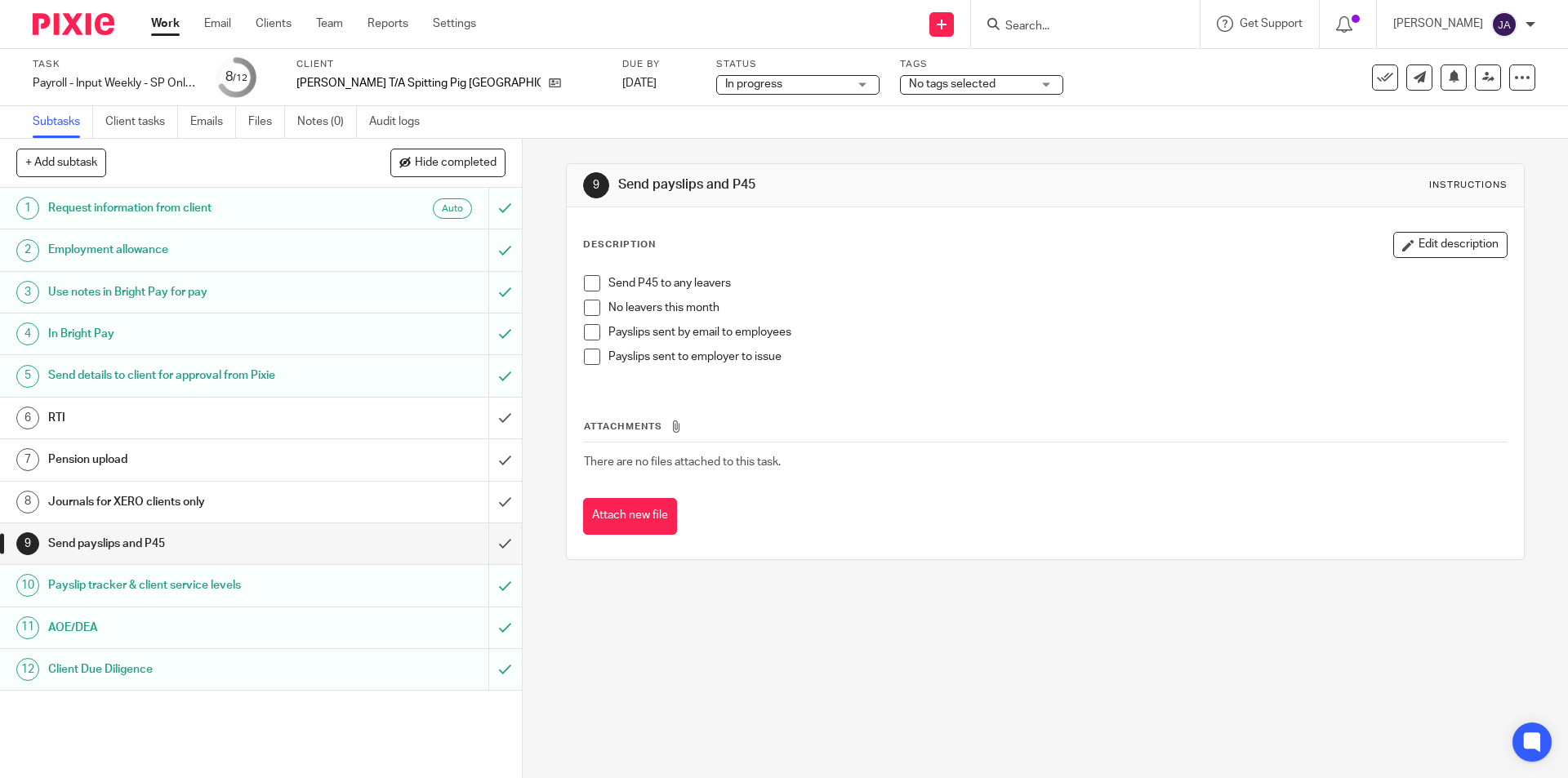
click at [588, 310] on span at bounding box center [592, 307] width 16 height 16
click at [1470, 243] on button "Edit description" at bounding box center [1450, 245] width 114 height 26
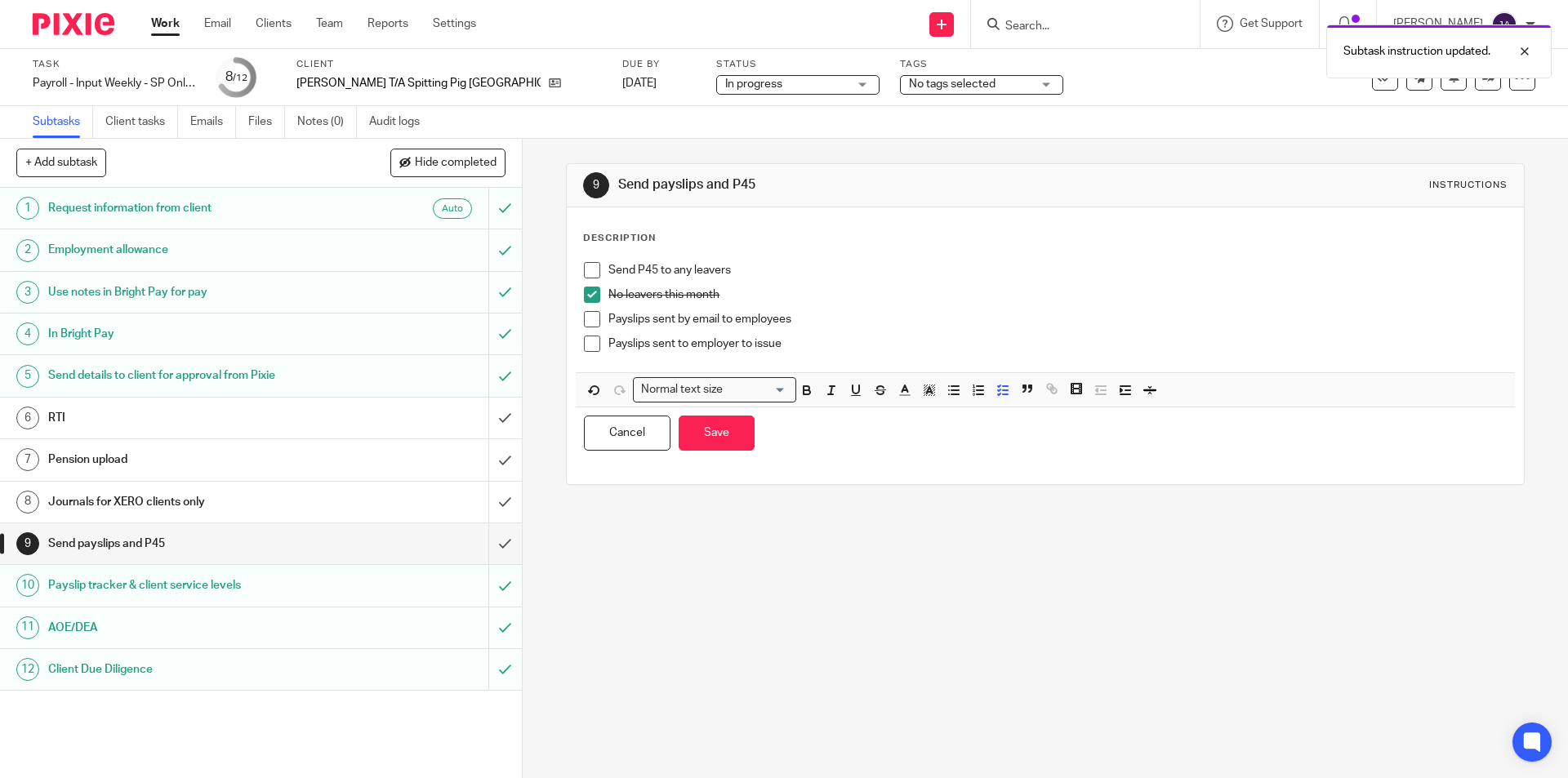
click at [890, 352] on p "Payslips sent to employer to issue" at bounding box center [1057, 344] width 897 height 16
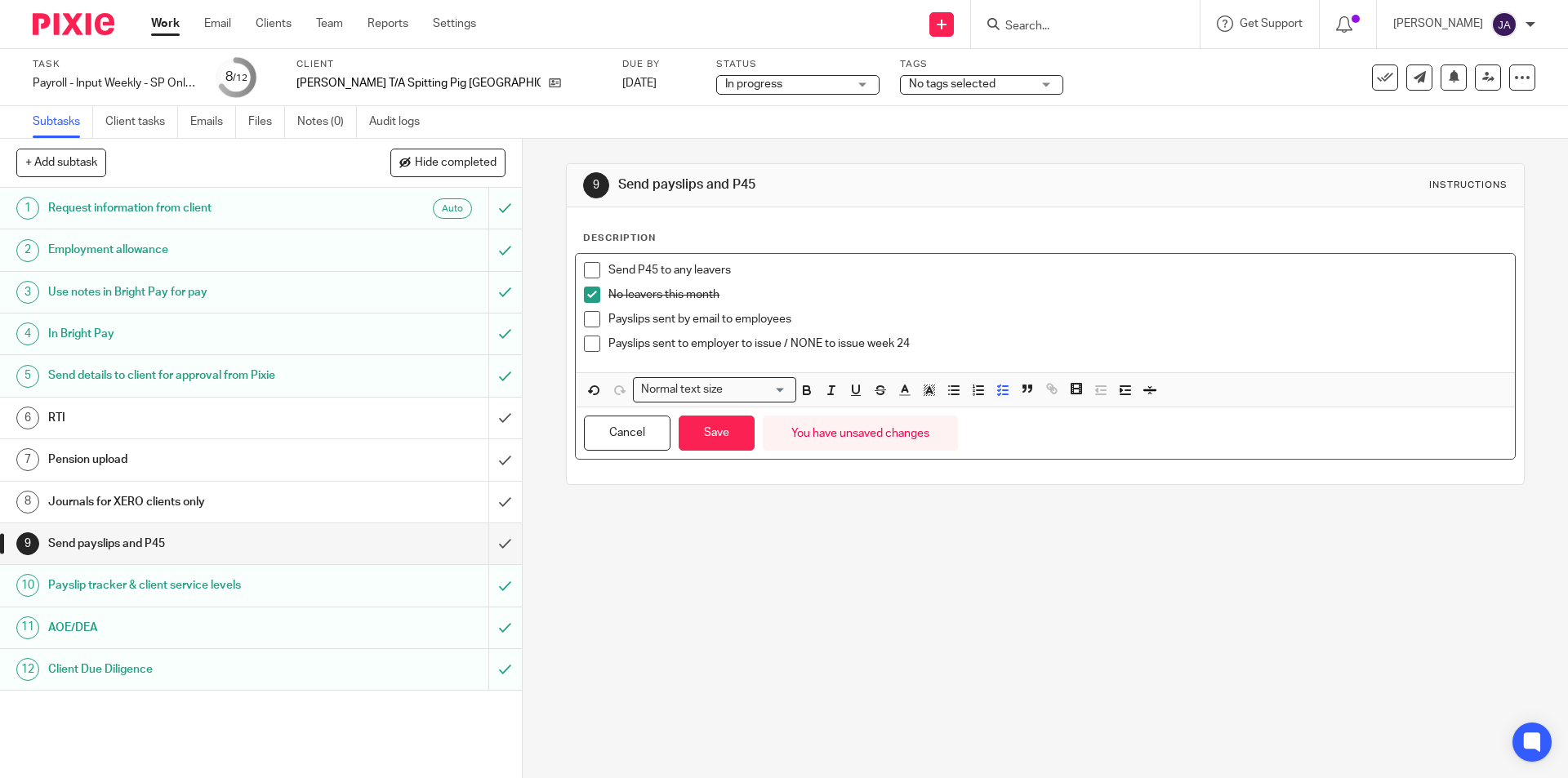
click at [591, 351] on span at bounding box center [592, 344] width 16 height 16
drag, startPoint x: 710, startPoint y: 433, endPoint x: 677, endPoint y: 445, distance: 35.1
click at [711, 433] on button "Save" at bounding box center [717, 433] width 76 height 35
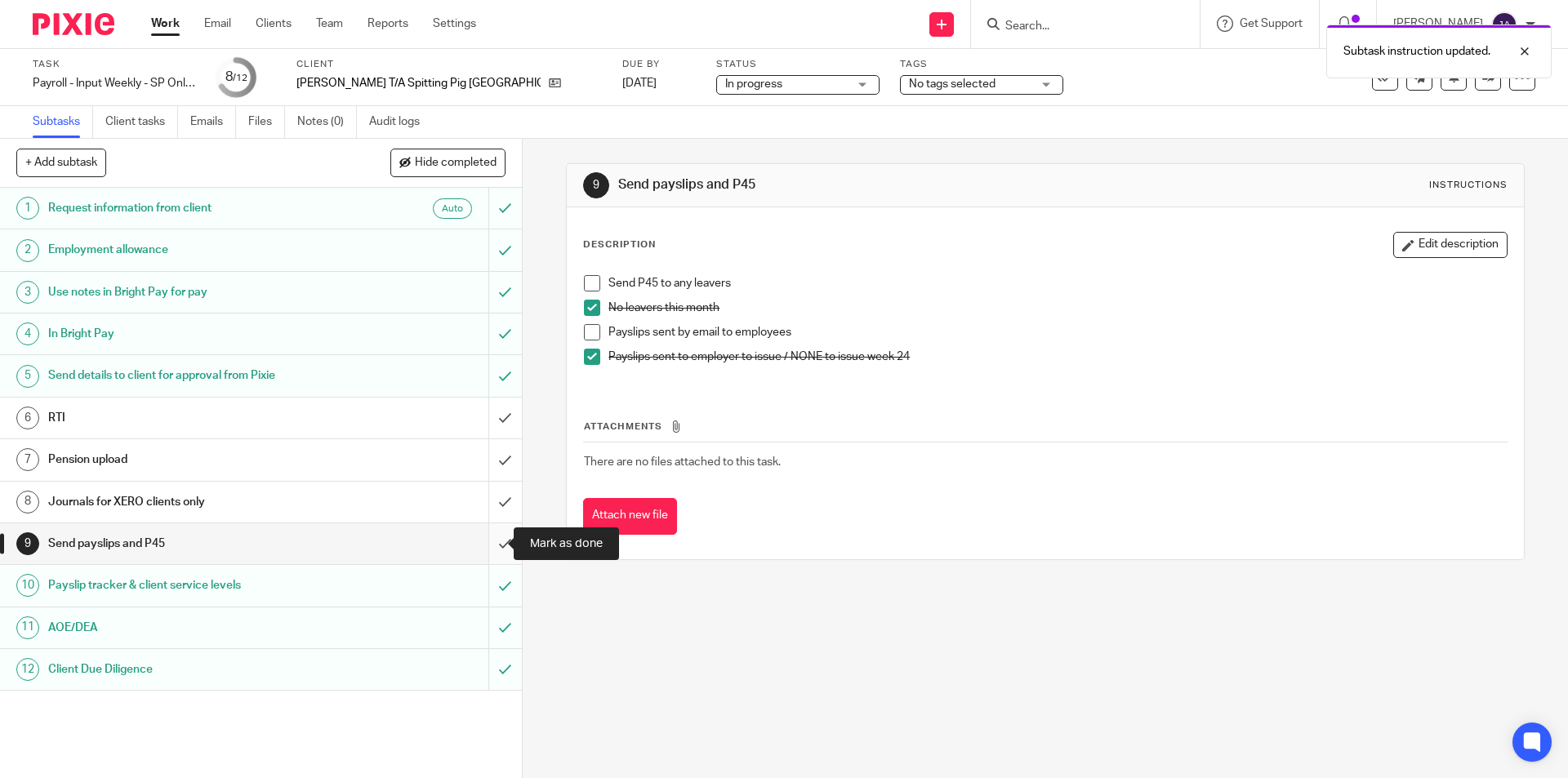
click at [486, 538] on input "submit" at bounding box center [260, 544] width 522 height 41
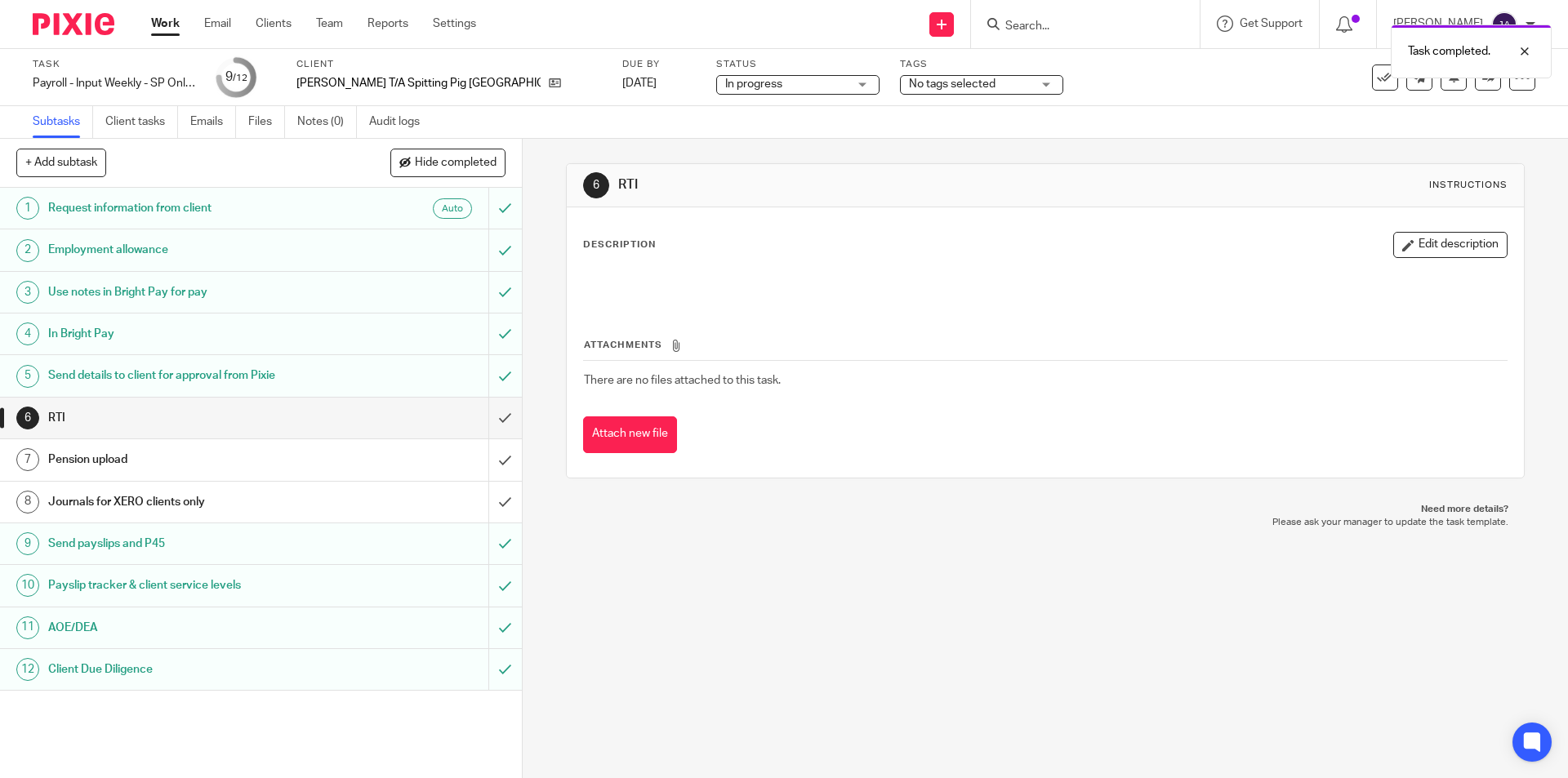
click at [450, 500] on div "Journals for XERO clients only" at bounding box center [260, 502] width 423 height 25
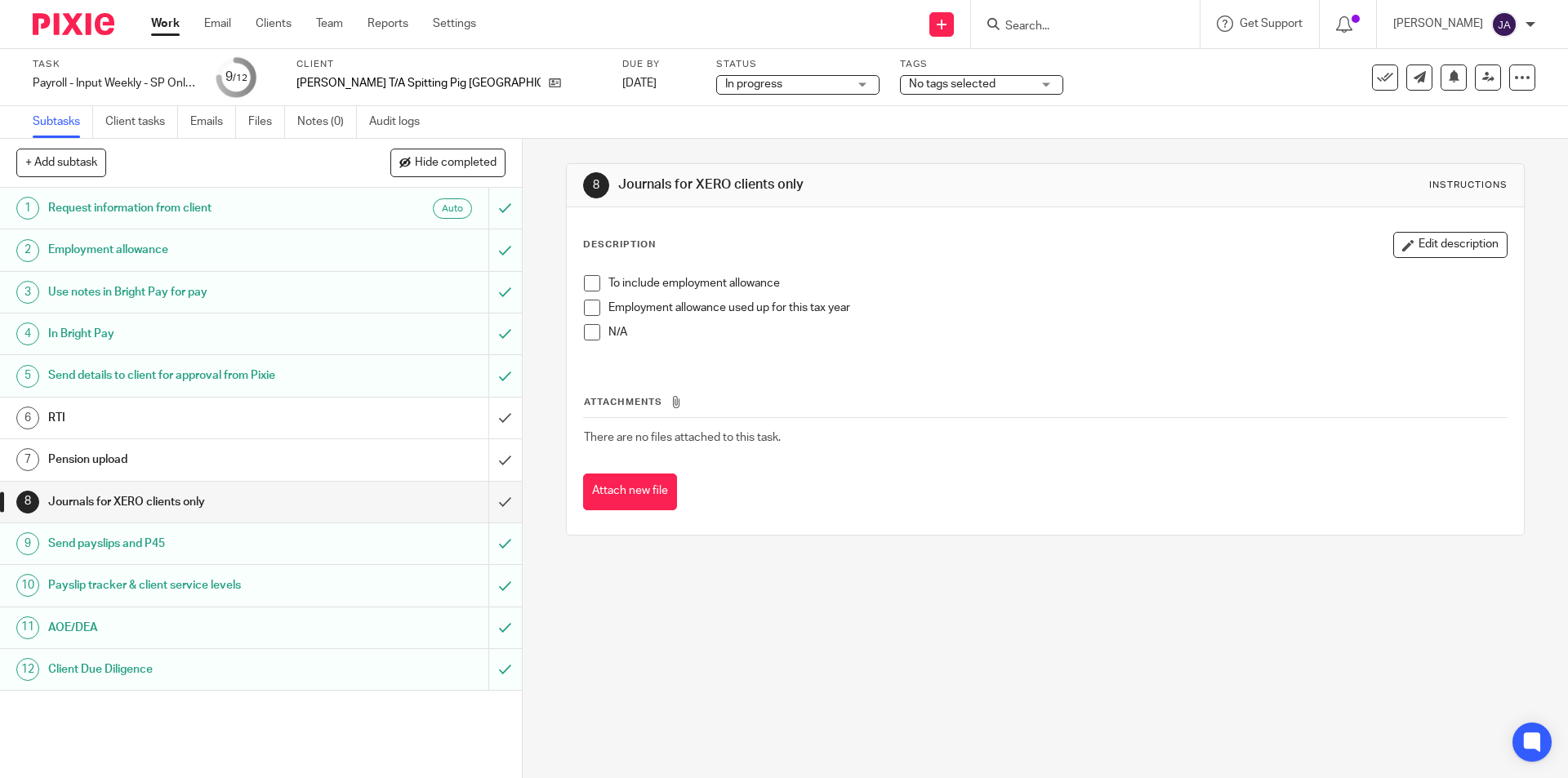
click at [584, 286] on span at bounding box center [592, 284] width 16 height 16
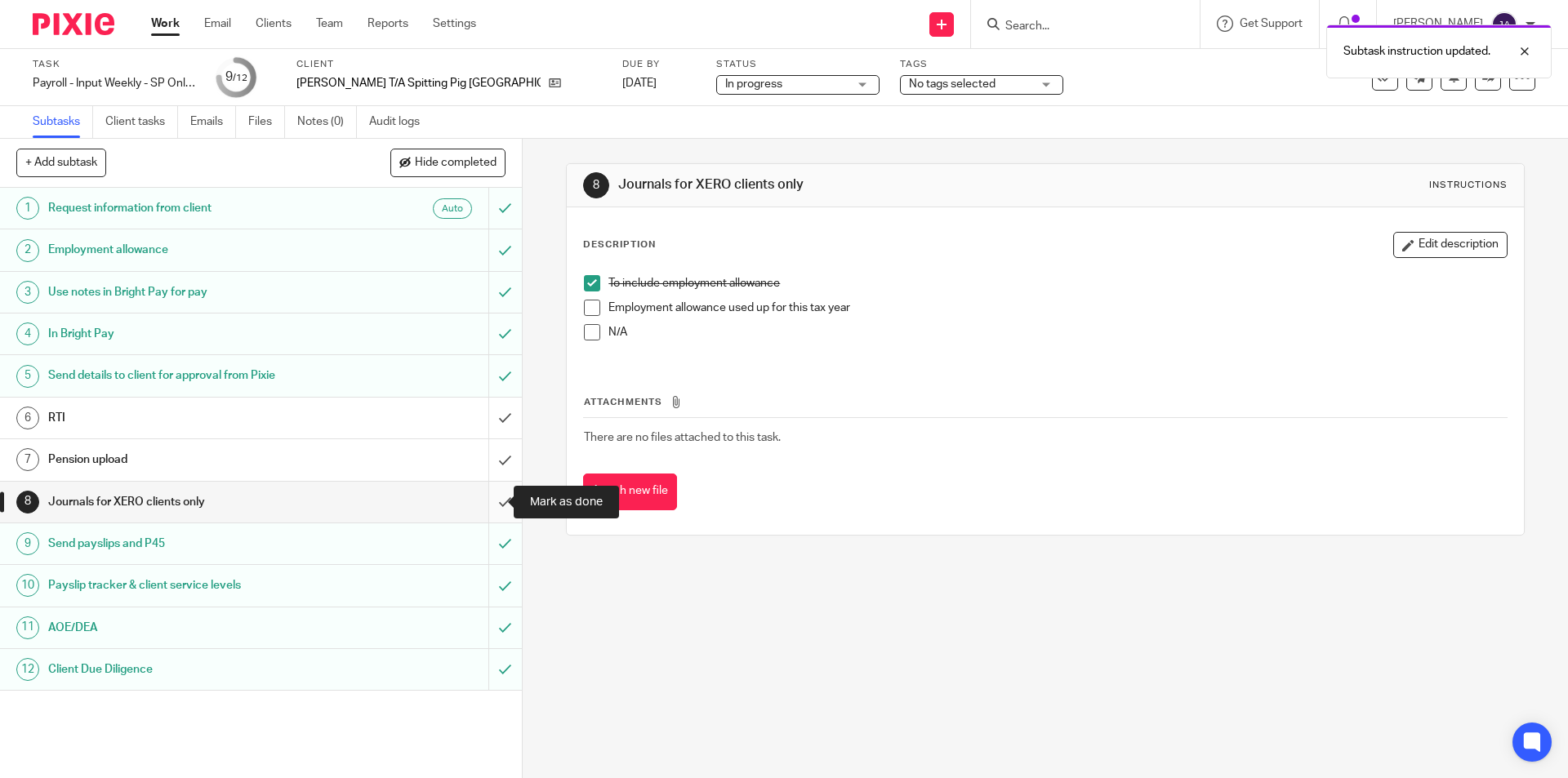
click at [489, 496] on input "submit" at bounding box center [260, 502] width 522 height 41
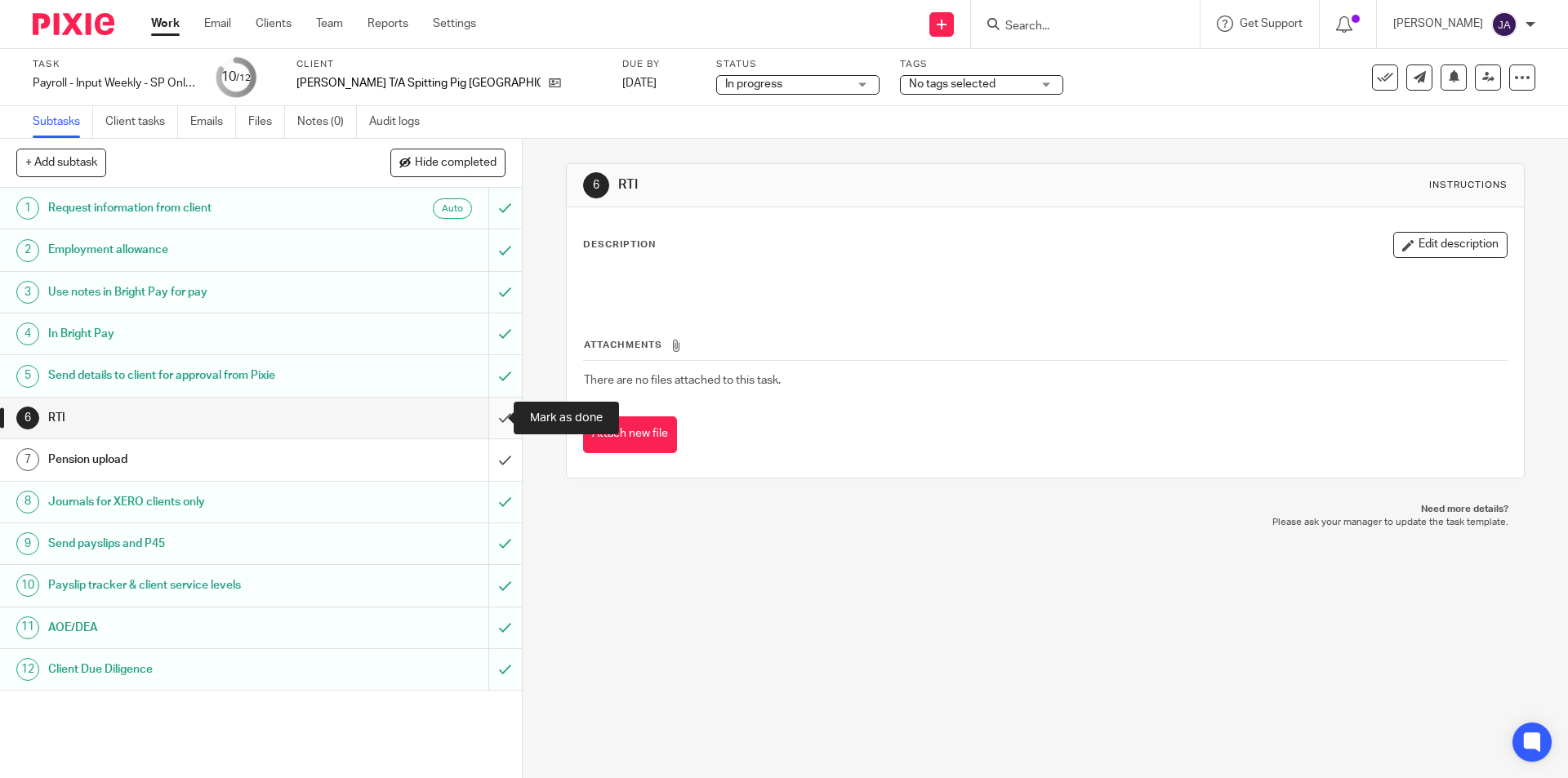
click at [489, 417] on input "submit" at bounding box center [260, 418] width 522 height 41
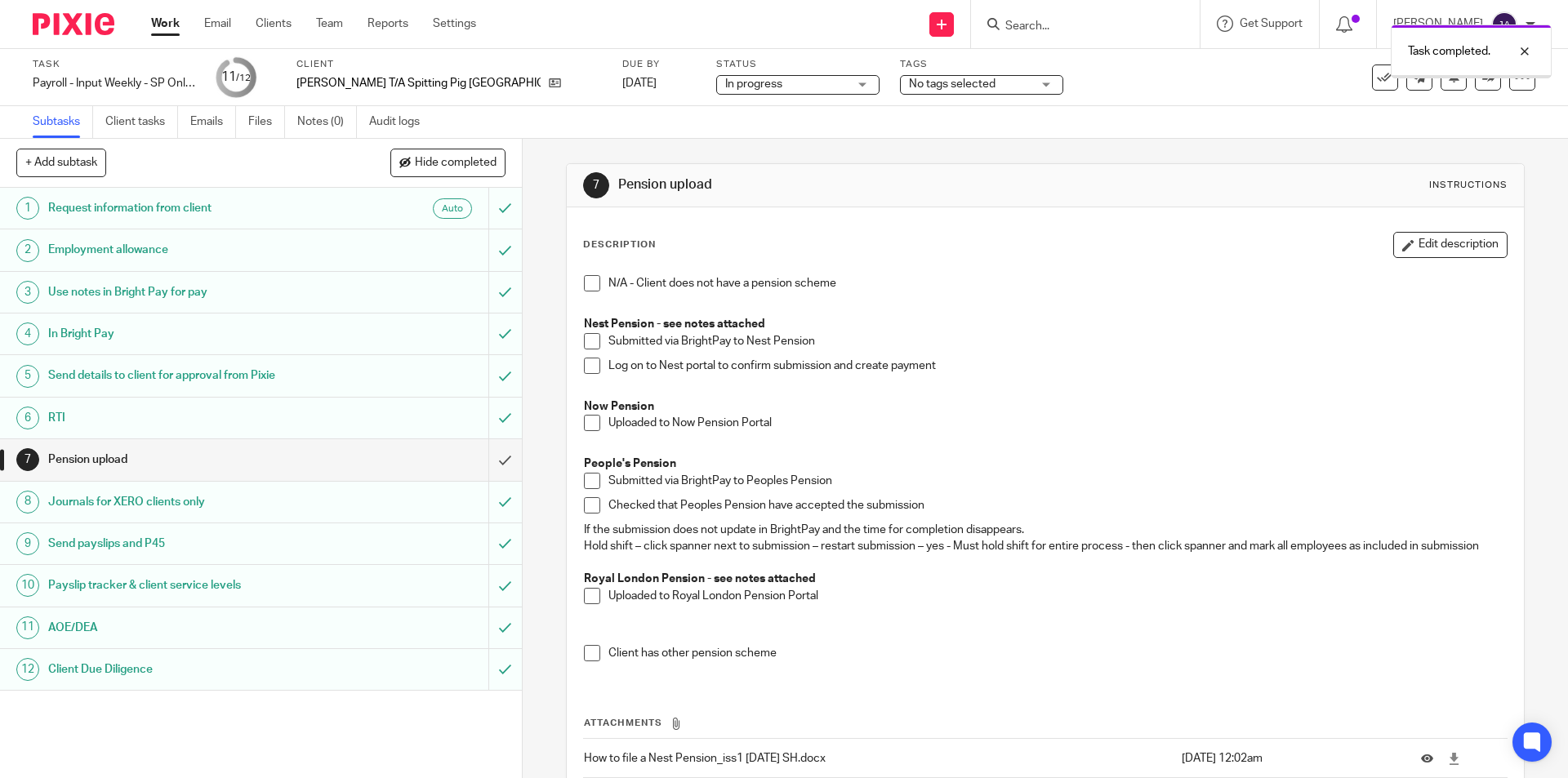
click at [589, 423] on span at bounding box center [592, 423] width 16 height 16
click at [500, 459] on input "submit" at bounding box center [260, 460] width 522 height 41
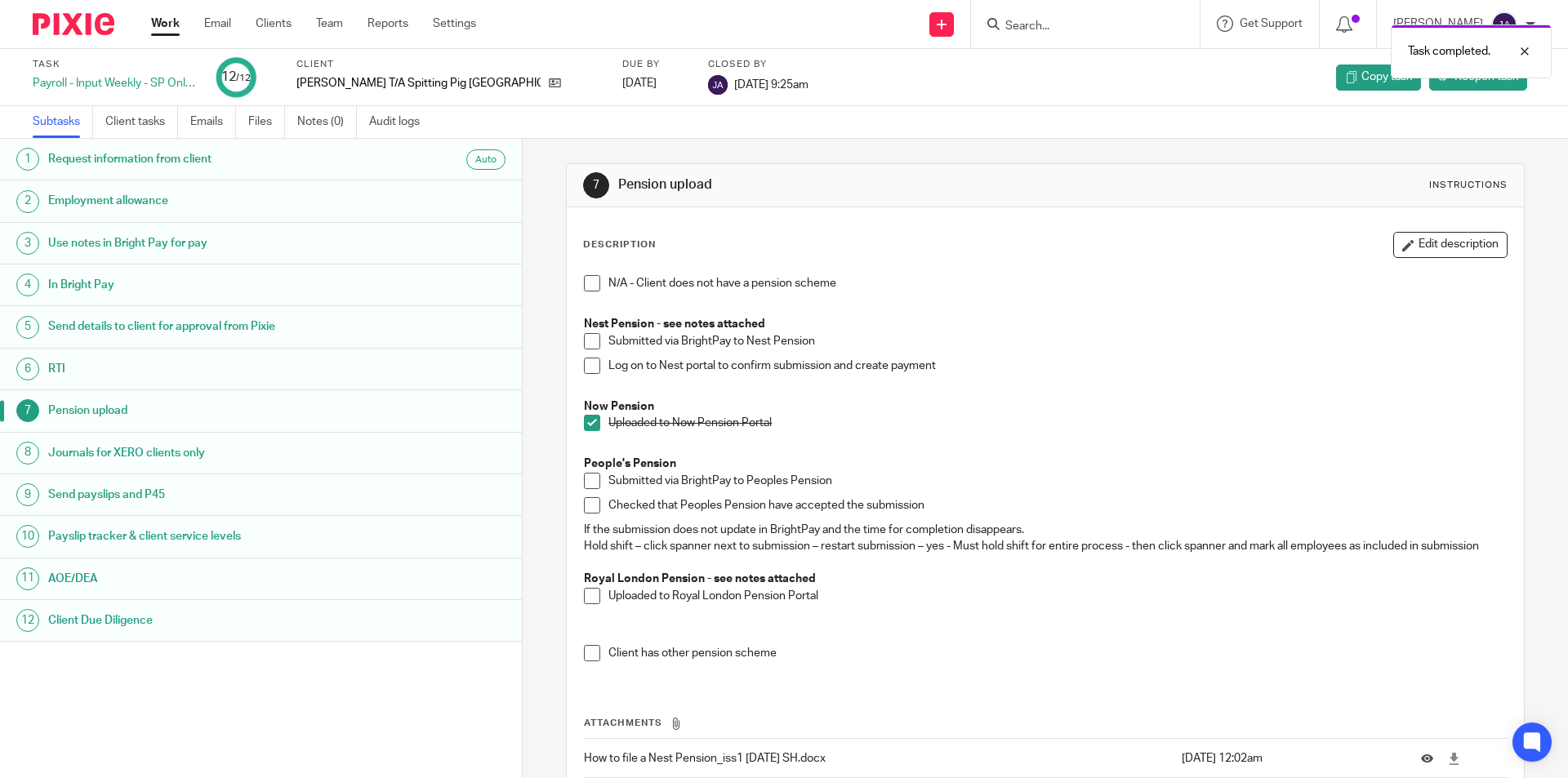
click at [464, 774] on div "1 Request information from client Auto 2 Employment allowance 3 Use notes in Br…" at bounding box center [261, 459] width 523 height 640
click at [170, 20] on link "Work" at bounding box center [166, 24] width 28 height 16
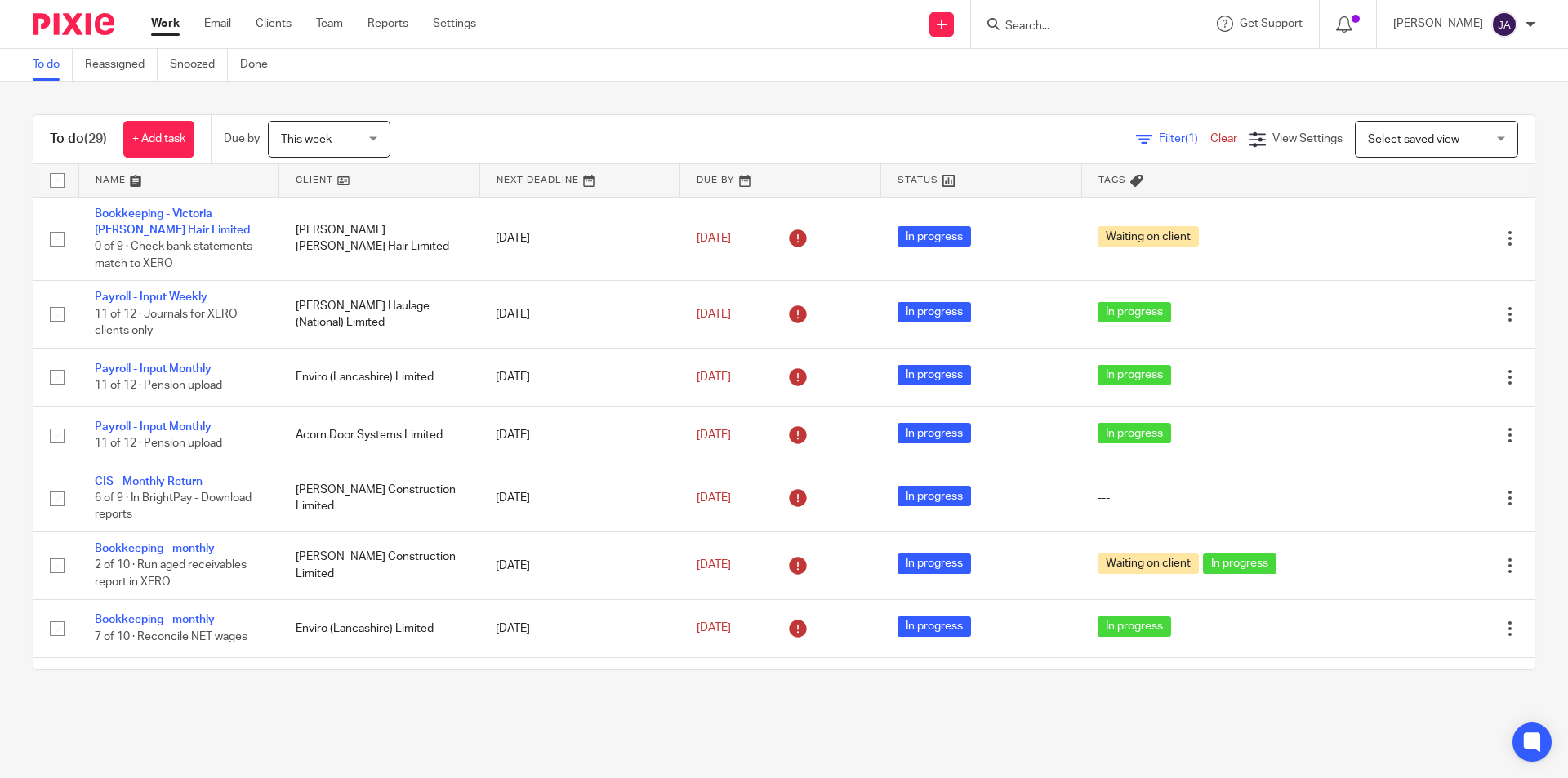
click at [306, 177] on link at bounding box center [379, 180] width 200 height 33
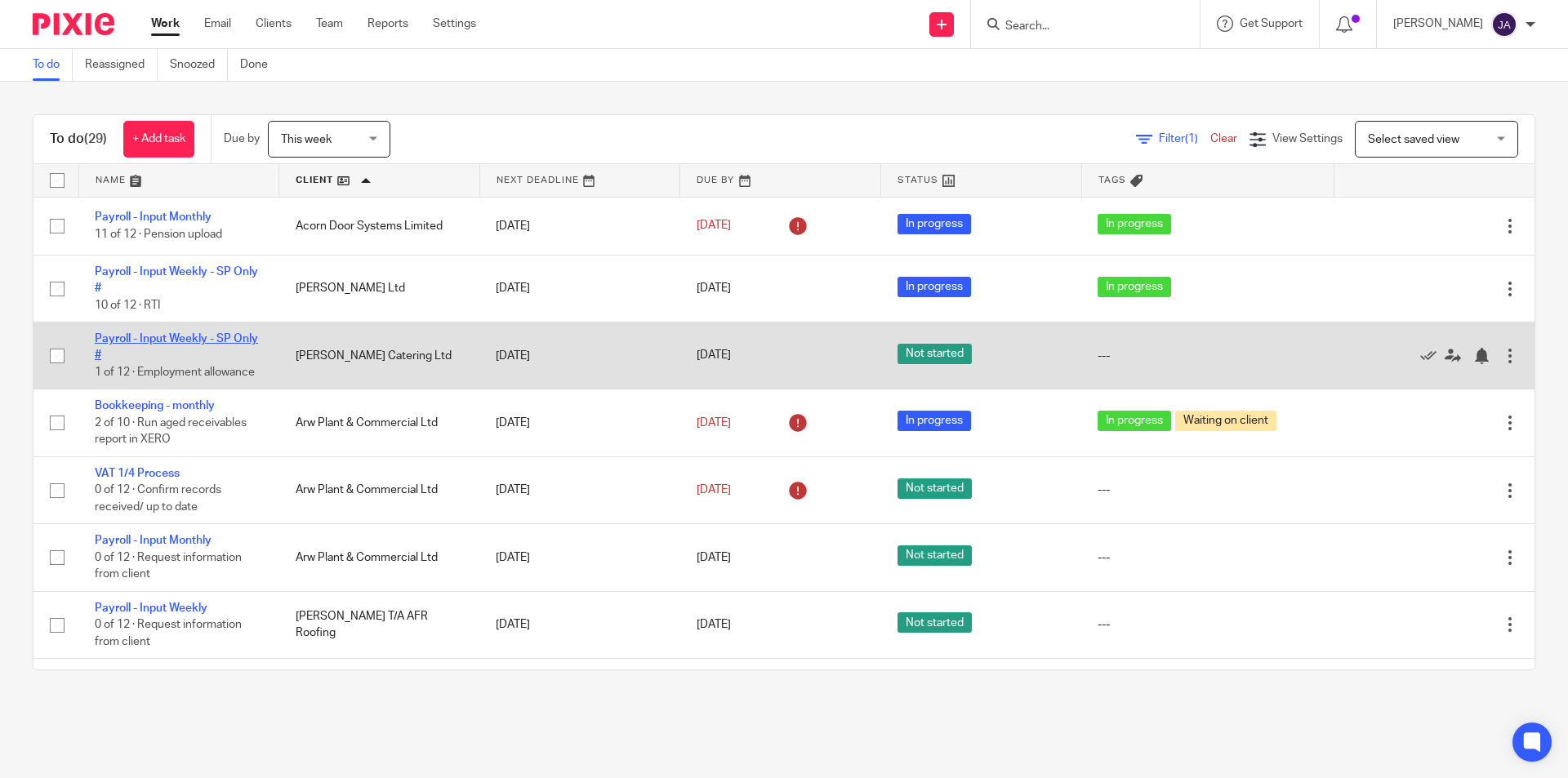
click at [173, 333] on link "Payroll - Input Weekly - SP Only #" at bounding box center [176, 346] width 163 height 27
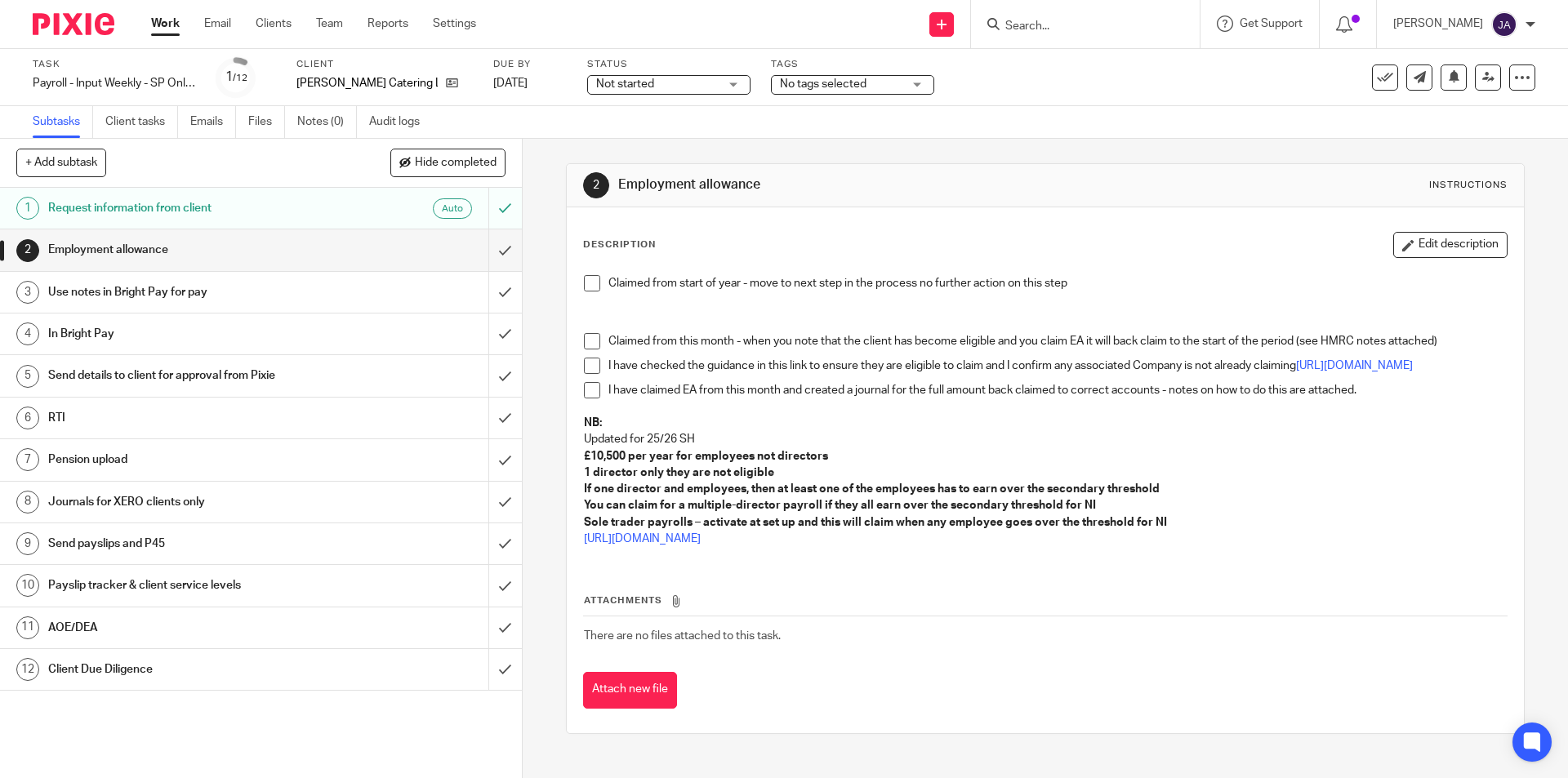
click at [634, 89] on span "Not started" at bounding box center [625, 83] width 58 height 12
drag, startPoint x: 618, startPoint y: 144, endPoint x: 753, endPoint y: 123, distance: 136.6
click at [619, 144] on span "In progress" at bounding box center [614, 144] width 58 height 12
click at [831, 89] on span "No tags selected" at bounding box center [841, 84] width 122 height 17
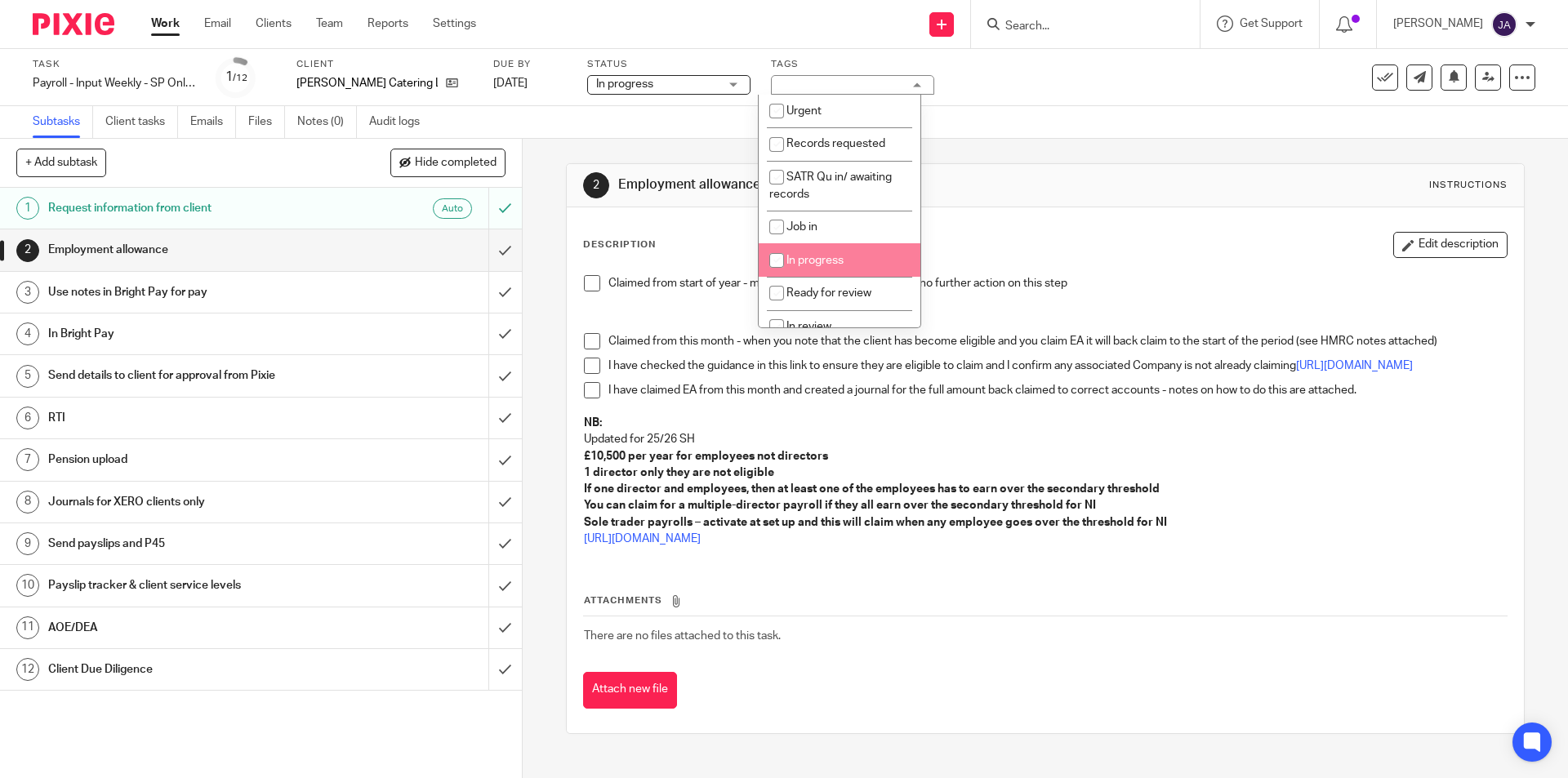
click at [810, 256] on span "In progress" at bounding box center [815, 261] width 58 height 12
checkbox input "true"
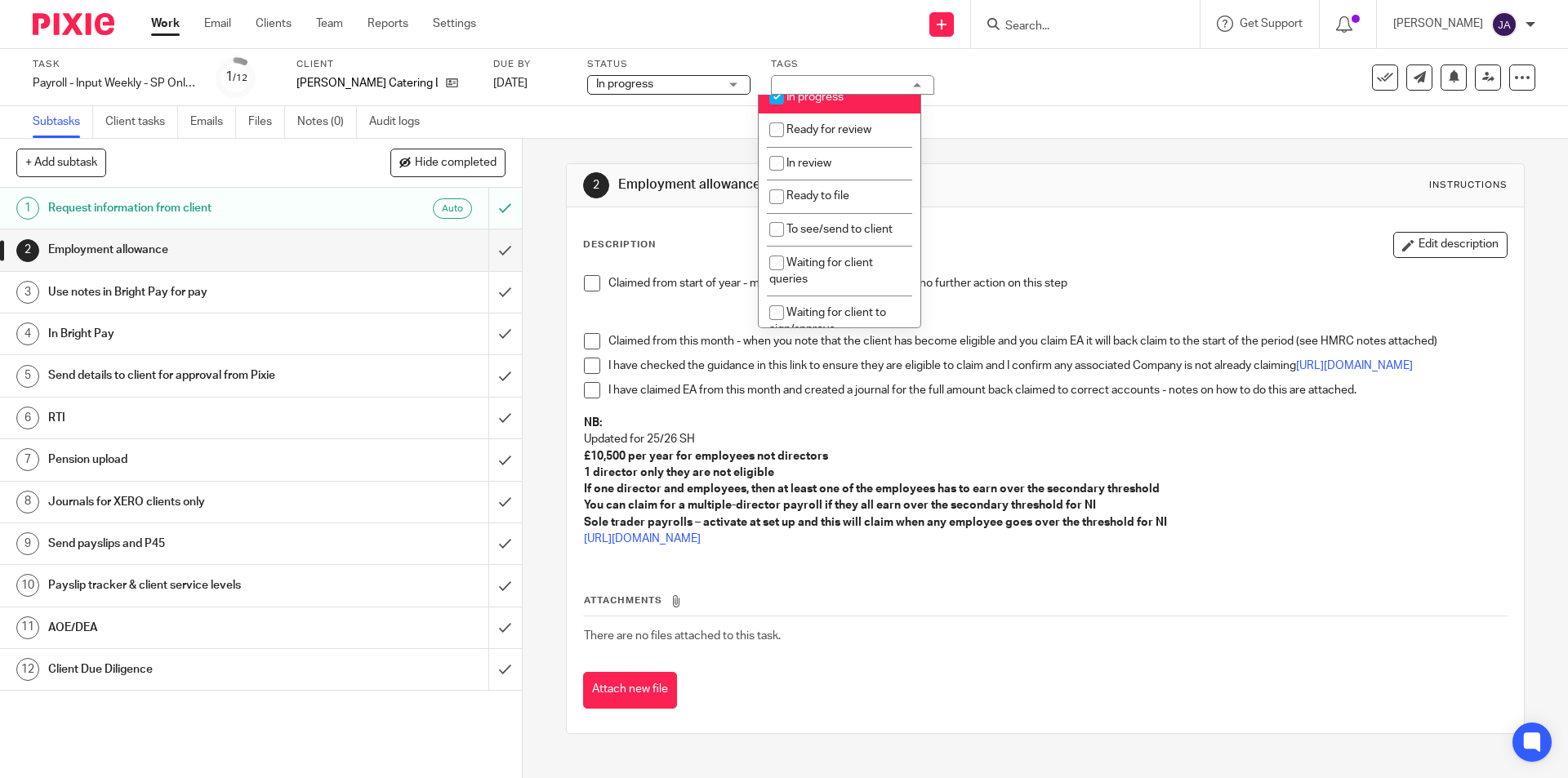
scroll to position [245, 0]
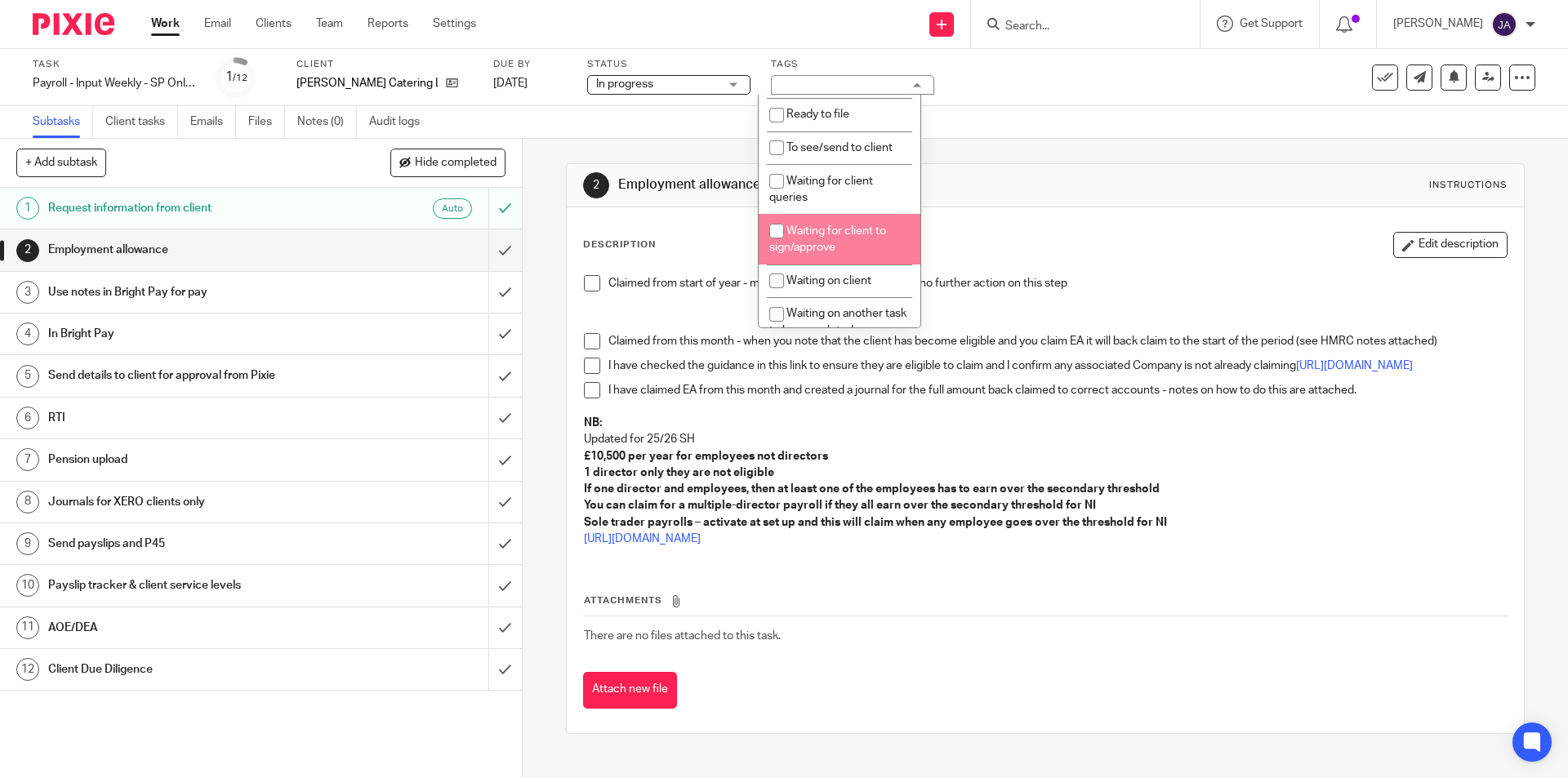
click at [806, 254] on li "Waiting for client to sign/approve" at bounding box center [839, 238] width 162 height 50
checkbox input "true"
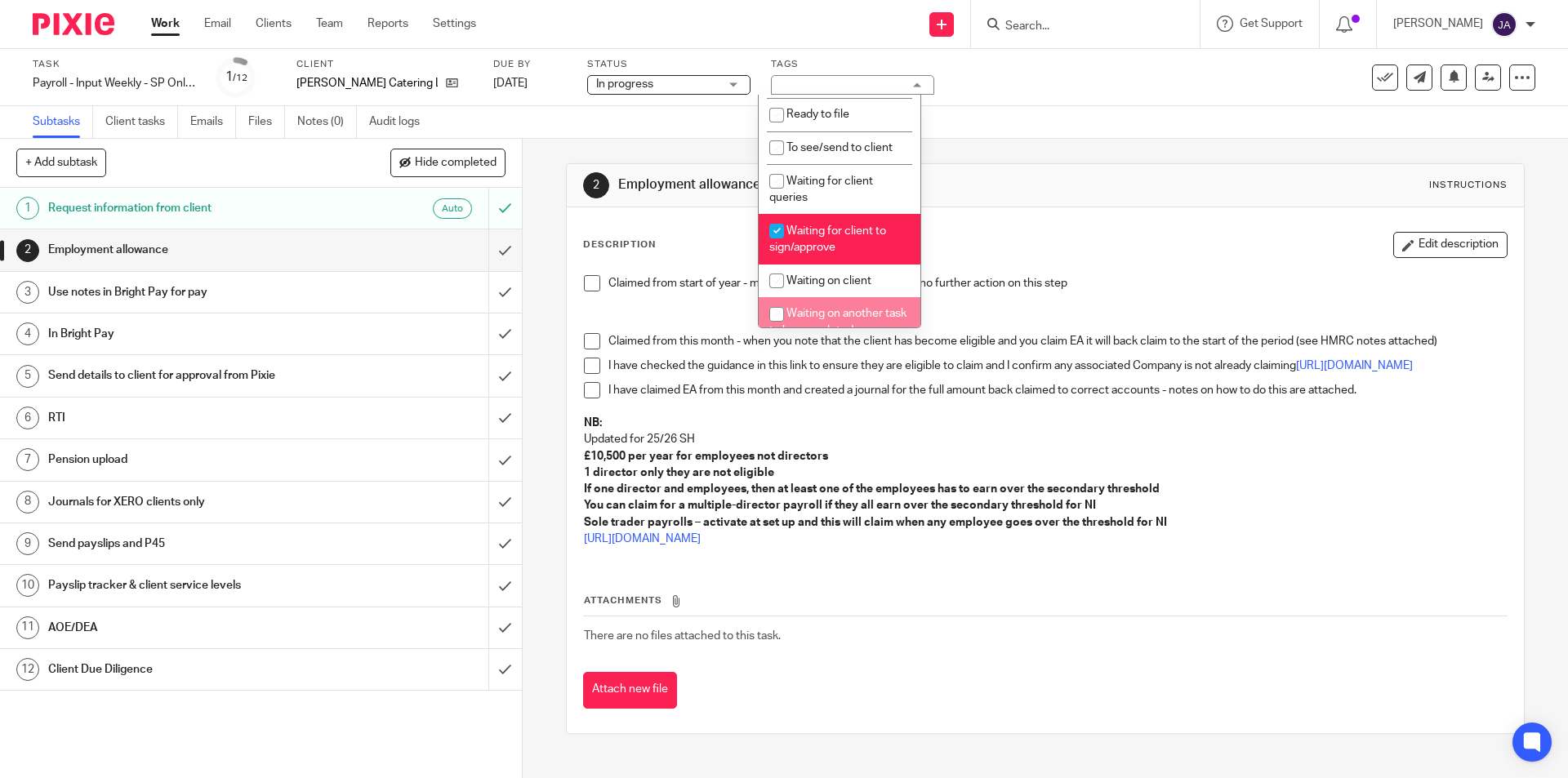
click at [830, 625] on td "There are no files attached to this task." at bounding box center [1044, 636] width 924 height 39
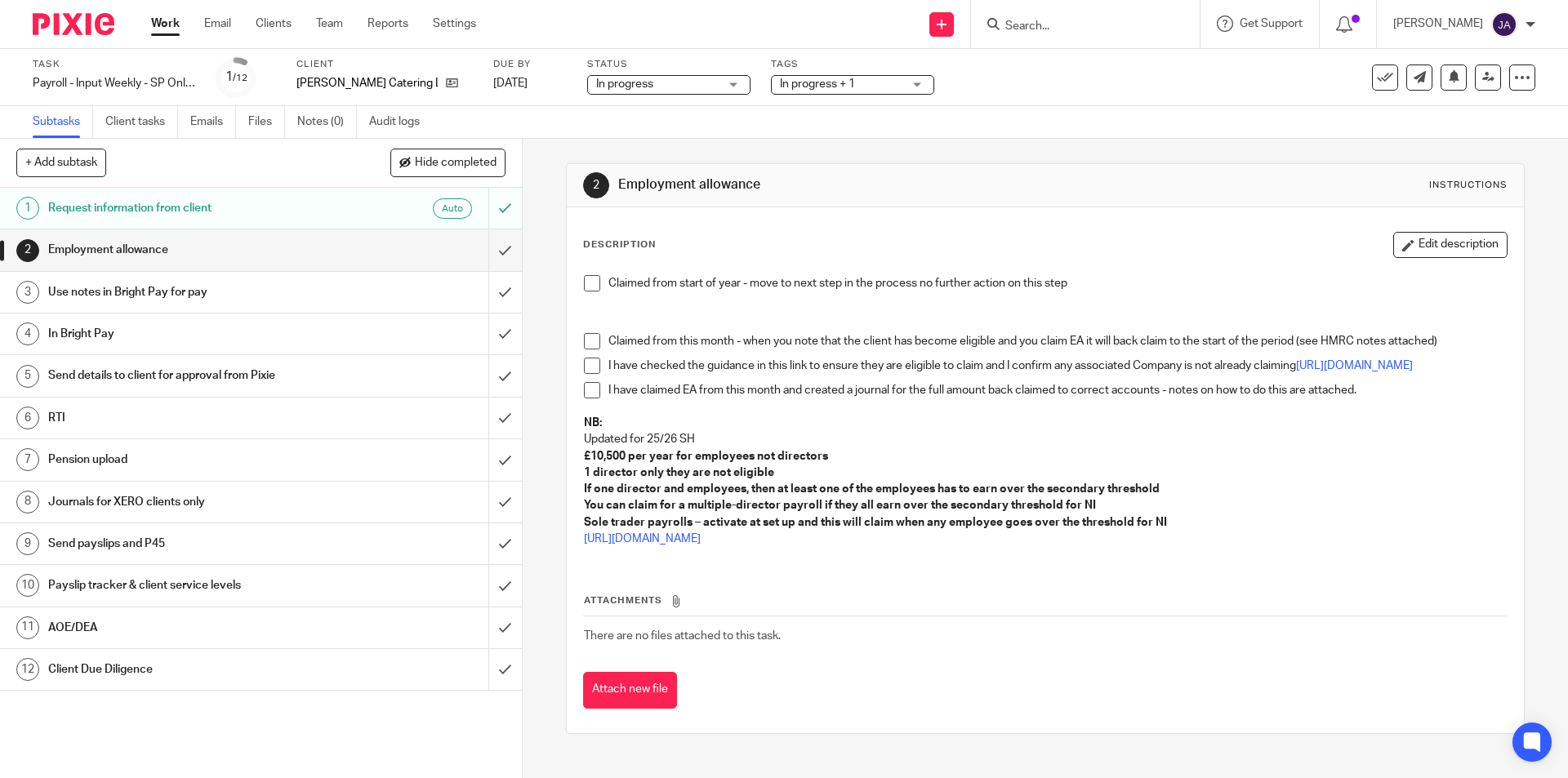
click at [590, 282] on span at bounding box center [592, 284] width 16 height 16
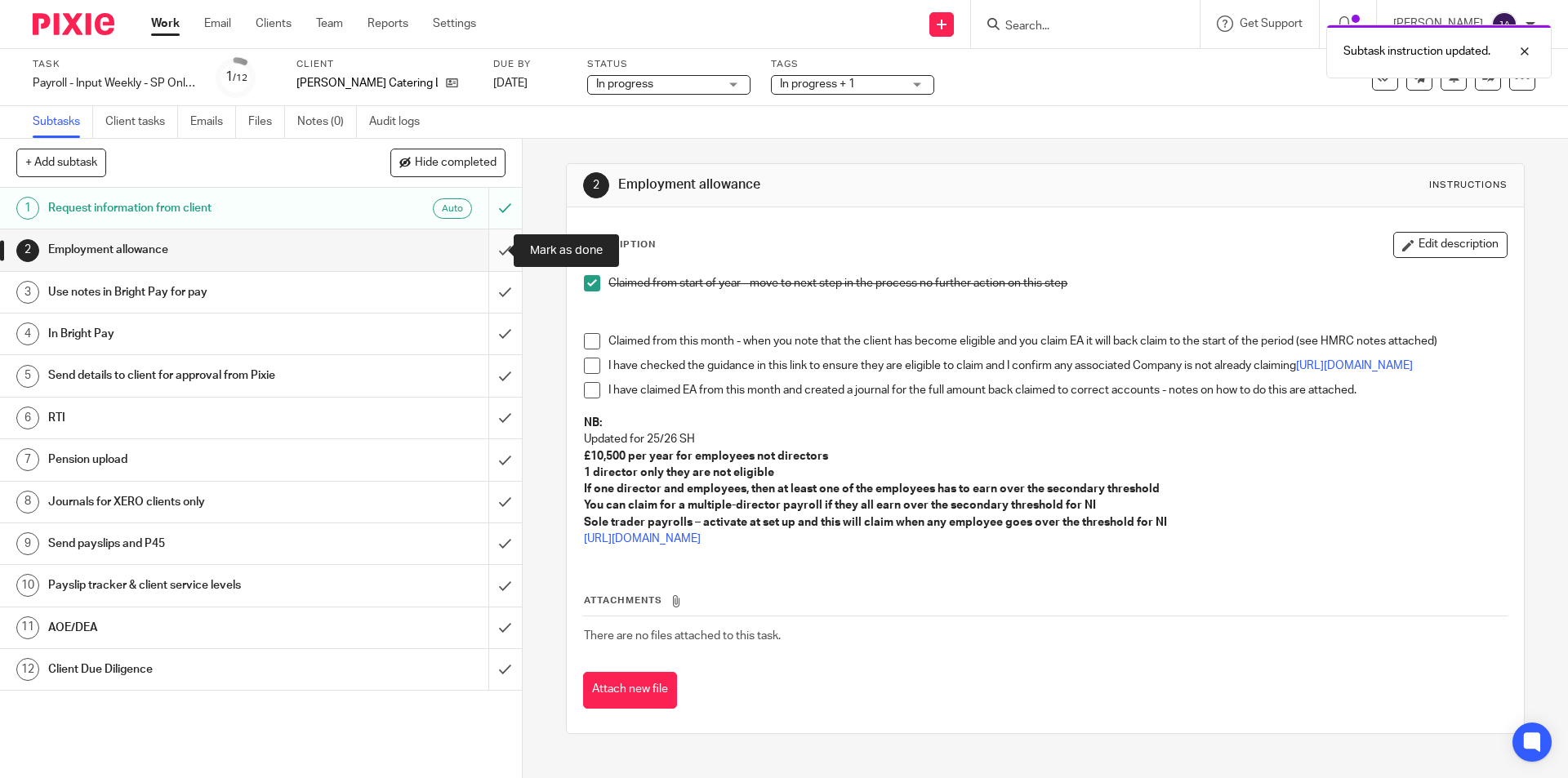
click at [489, 258] on input "submit" at bounding box center [260, 250] width 522 height 41
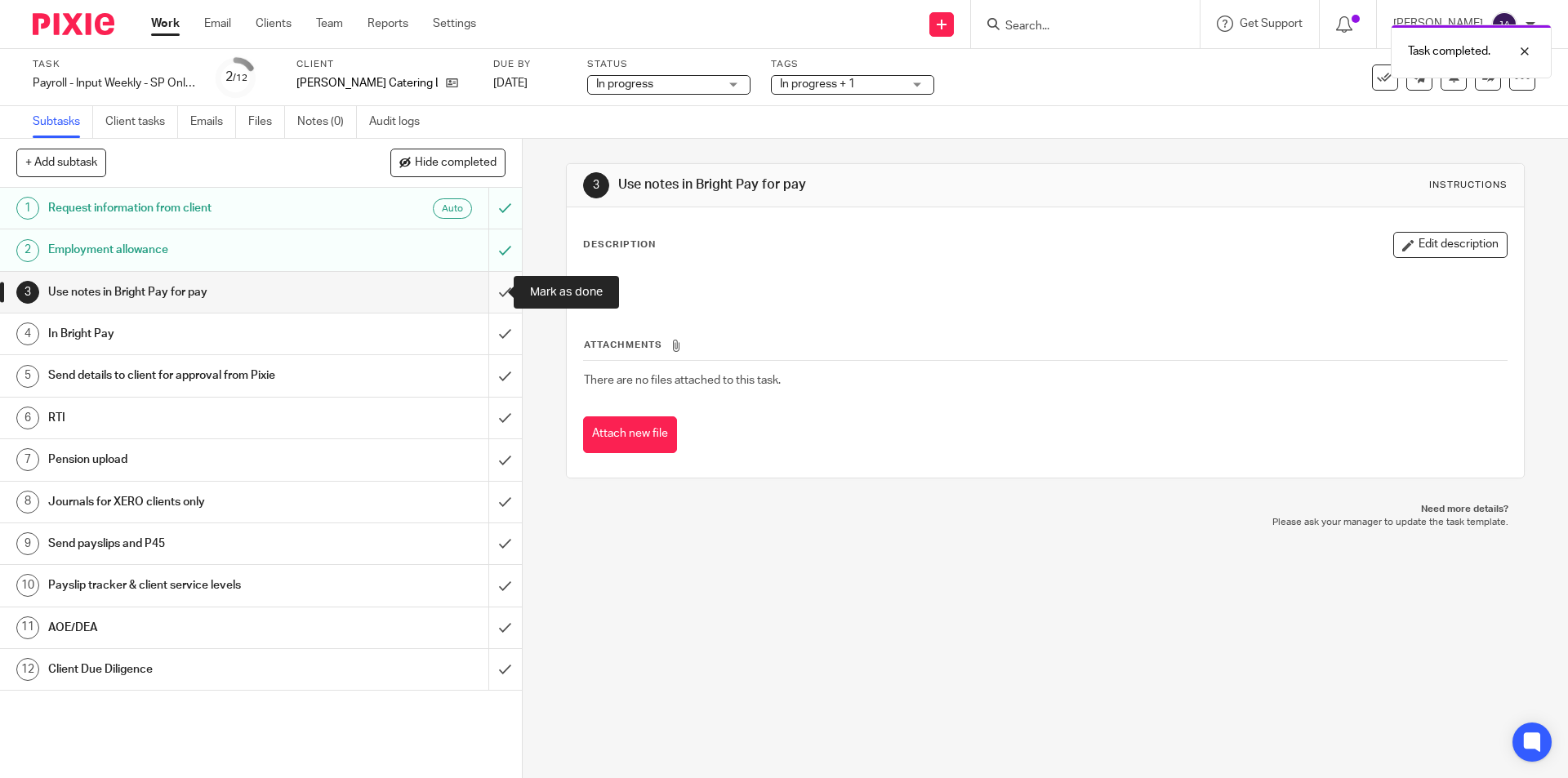
click at [488, 298] on input "submit" at bounding box center [260, 292] width 522 height 41
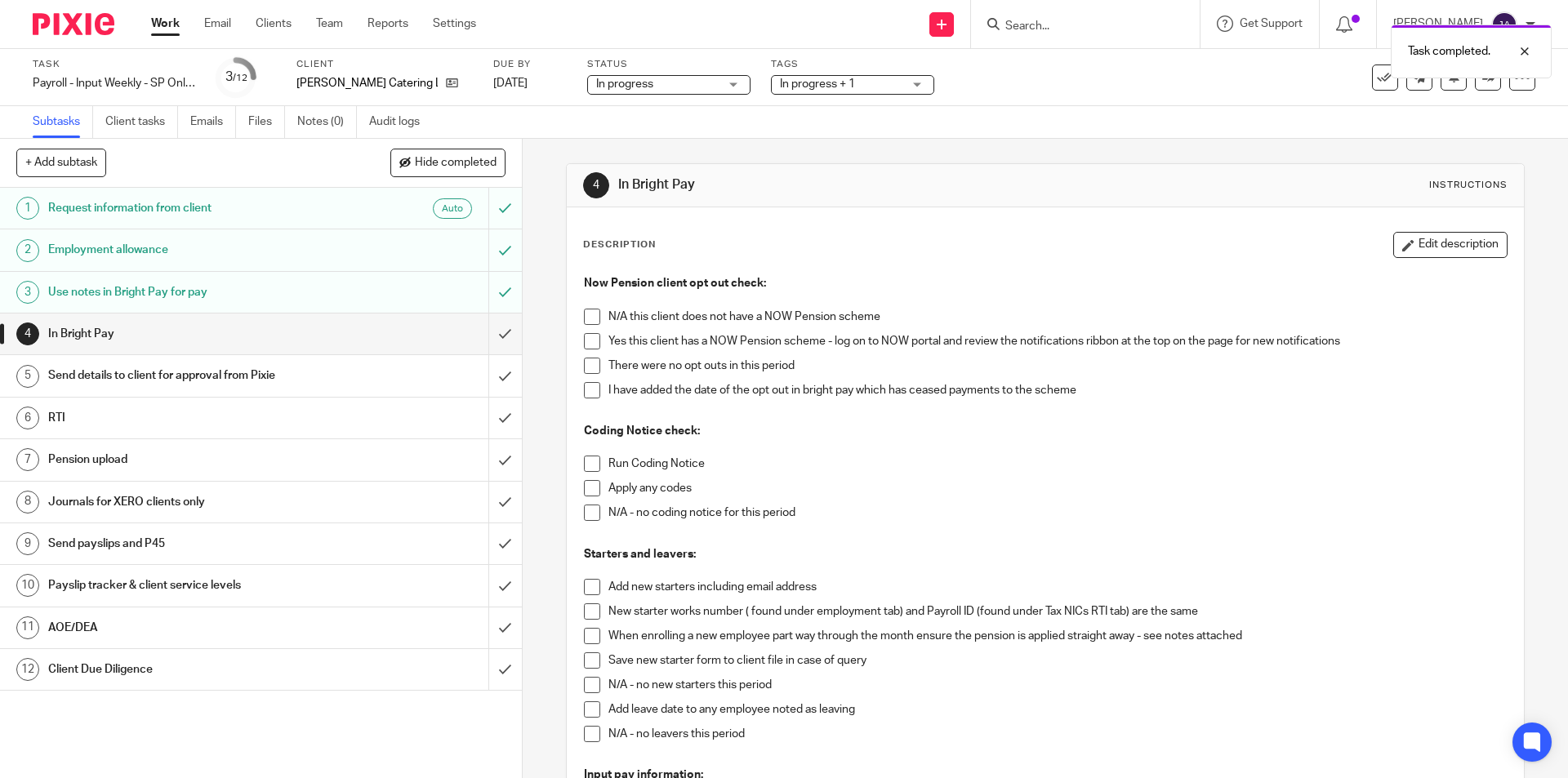
click at [585, 339] on span at bounding box center [592, 341] width 16 height 16
click at [587, 360] on span at bounding box center [592, 366] width 16 height 16
click at [585, 463] on span at bounding box center [592, 463] width 16 height 16
click at [584, 515] on span at bounding box center [592, 513] width 16 height 16
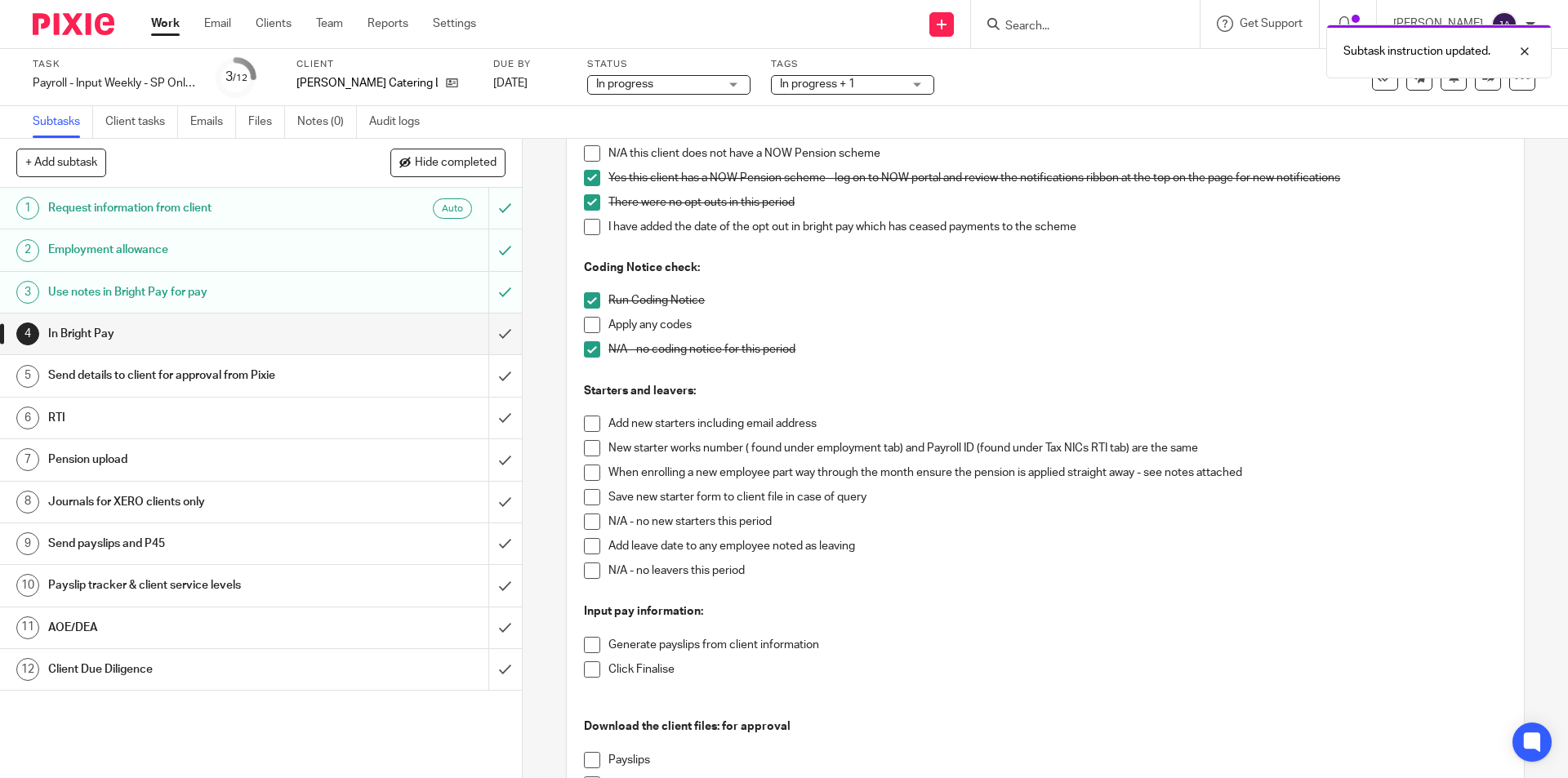
click at [587, 522] on span at bounding box center [592, 522] width 16 height 16
click at [589, 564] on span at bounding box center [592, 571] width 16 height 16
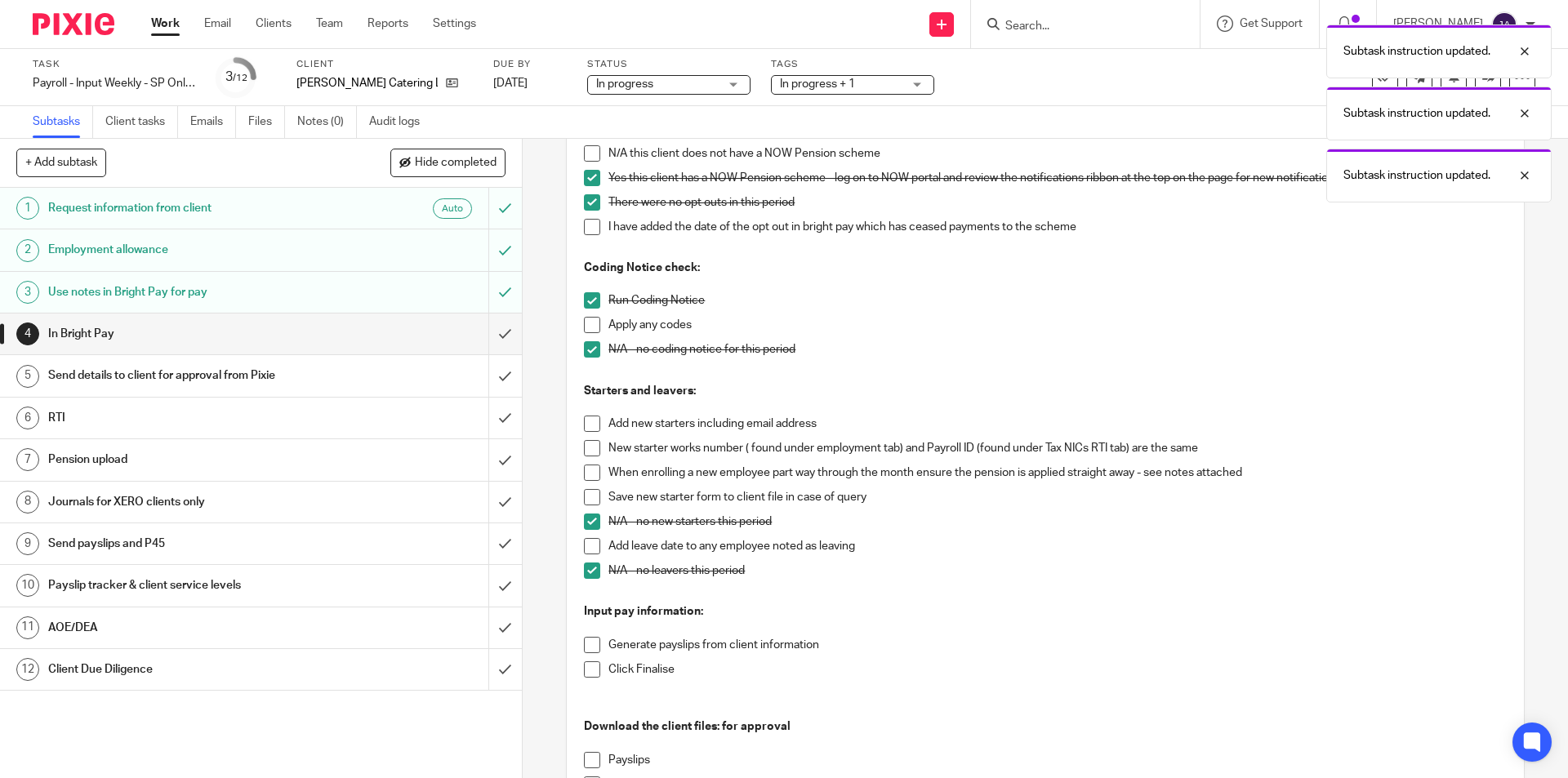
scroll to position [327, 0]
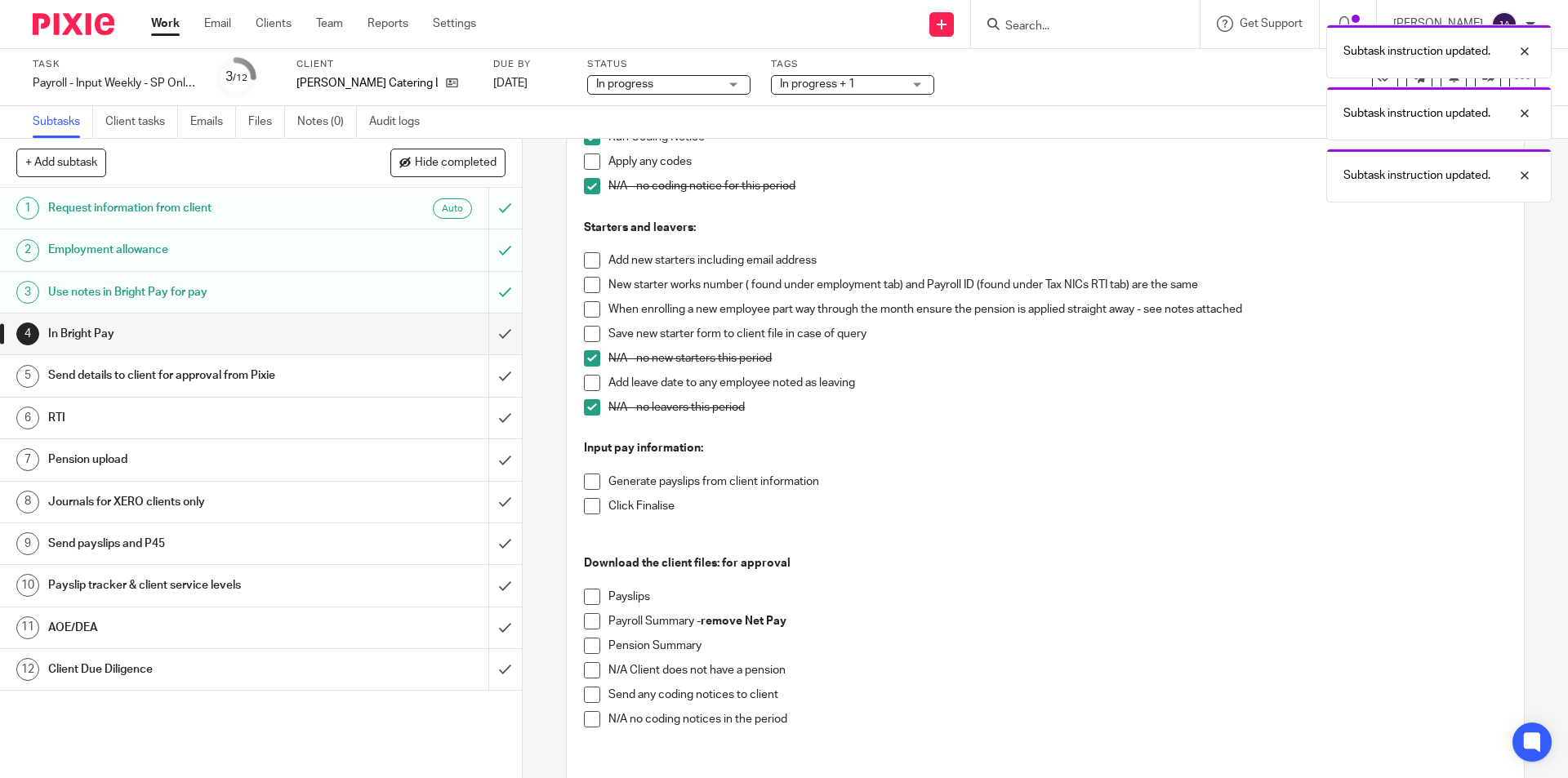
click at [584, 481] on span at bounding box center [592, 482] width 16 height 16
click at [591, 515] on li "Click Finalise" at bounding box center [1044, 510] width 922 height 25
click at [584, 501] on span at bounding box center [592, 506] width 16 height 16
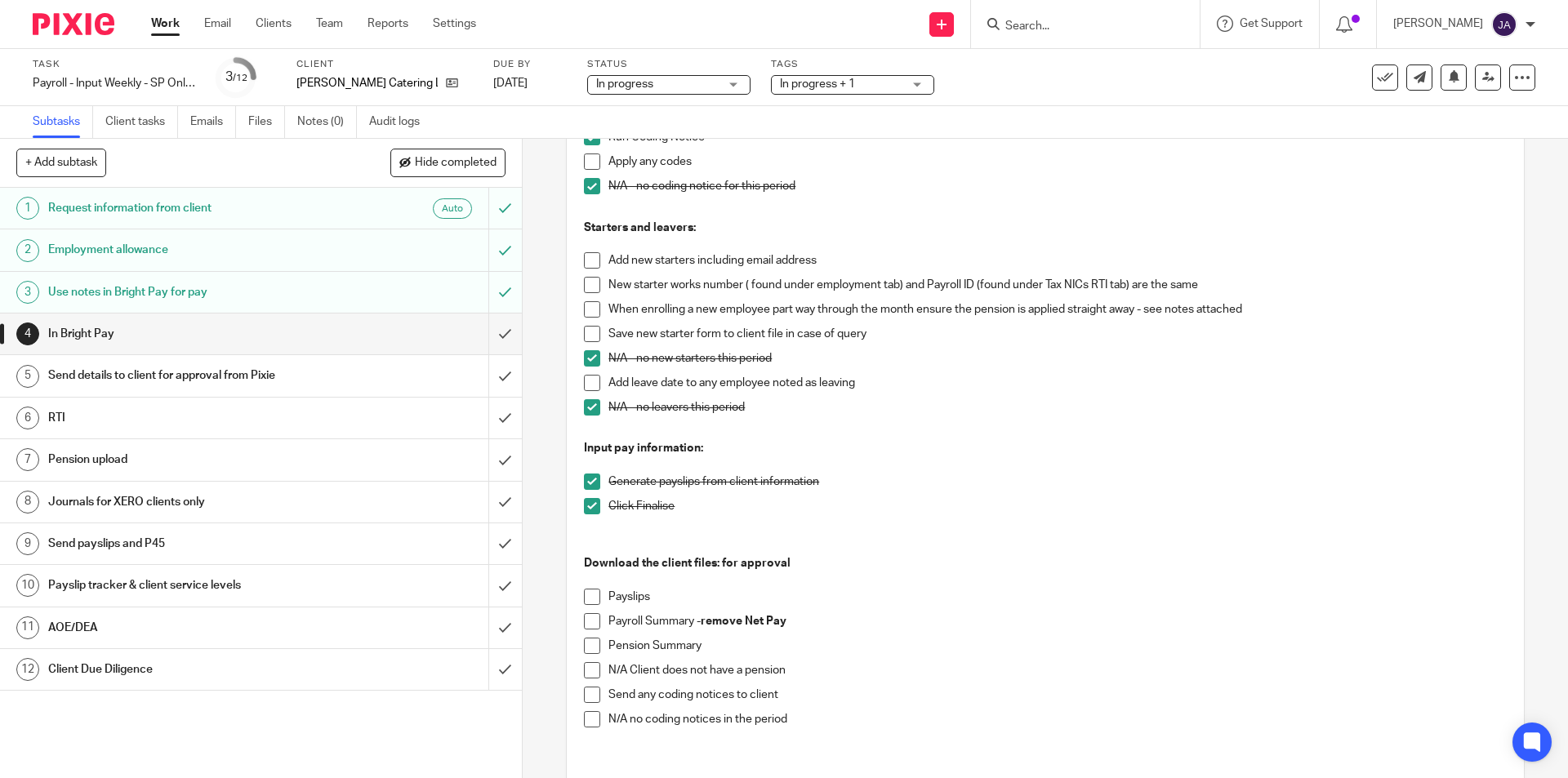
click at [585, 594] on span at bounding box center [592, 597] width 16 height 16
click at [592, 624] on span at bounding box center [592, 621] width 16 height 16
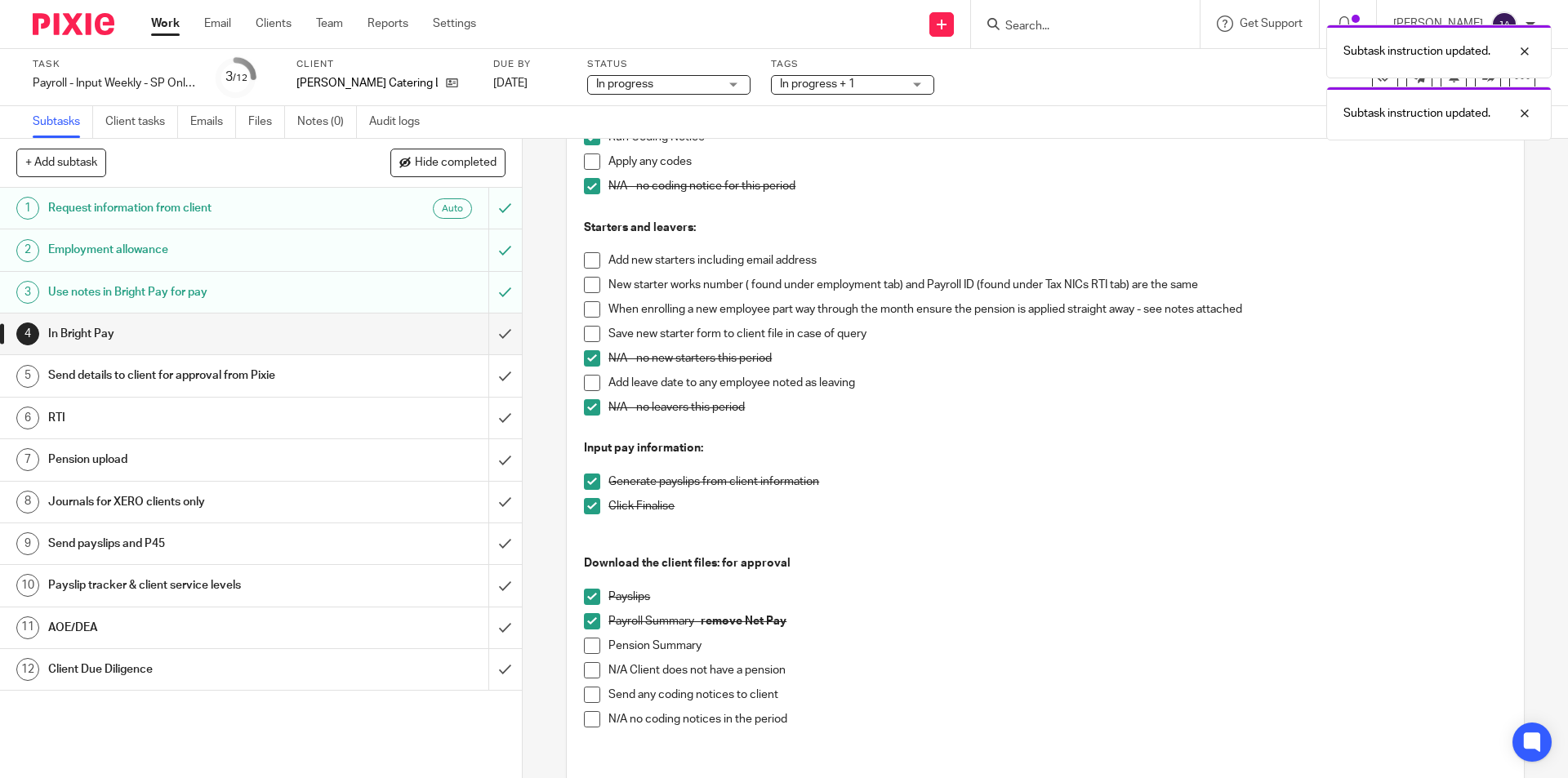
click at [590, 640] on span at bounding box center [592, 646] width 16 height 16
click at [589, 719] on span at bounding box center [592, 720] width 16 height 16
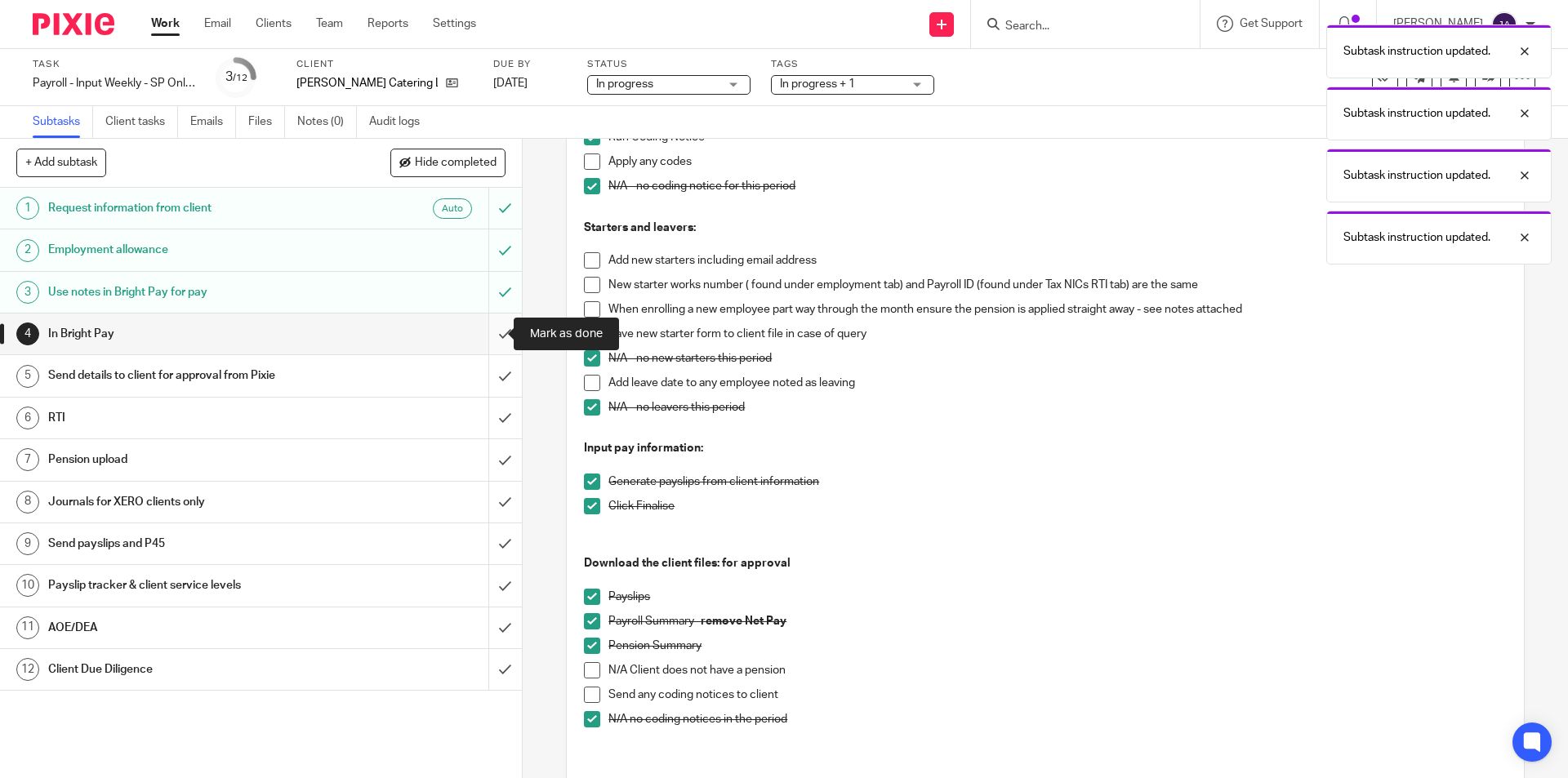
click at [488, 322] on input "submit" at bounding box center [260, 334] width 522 height 41
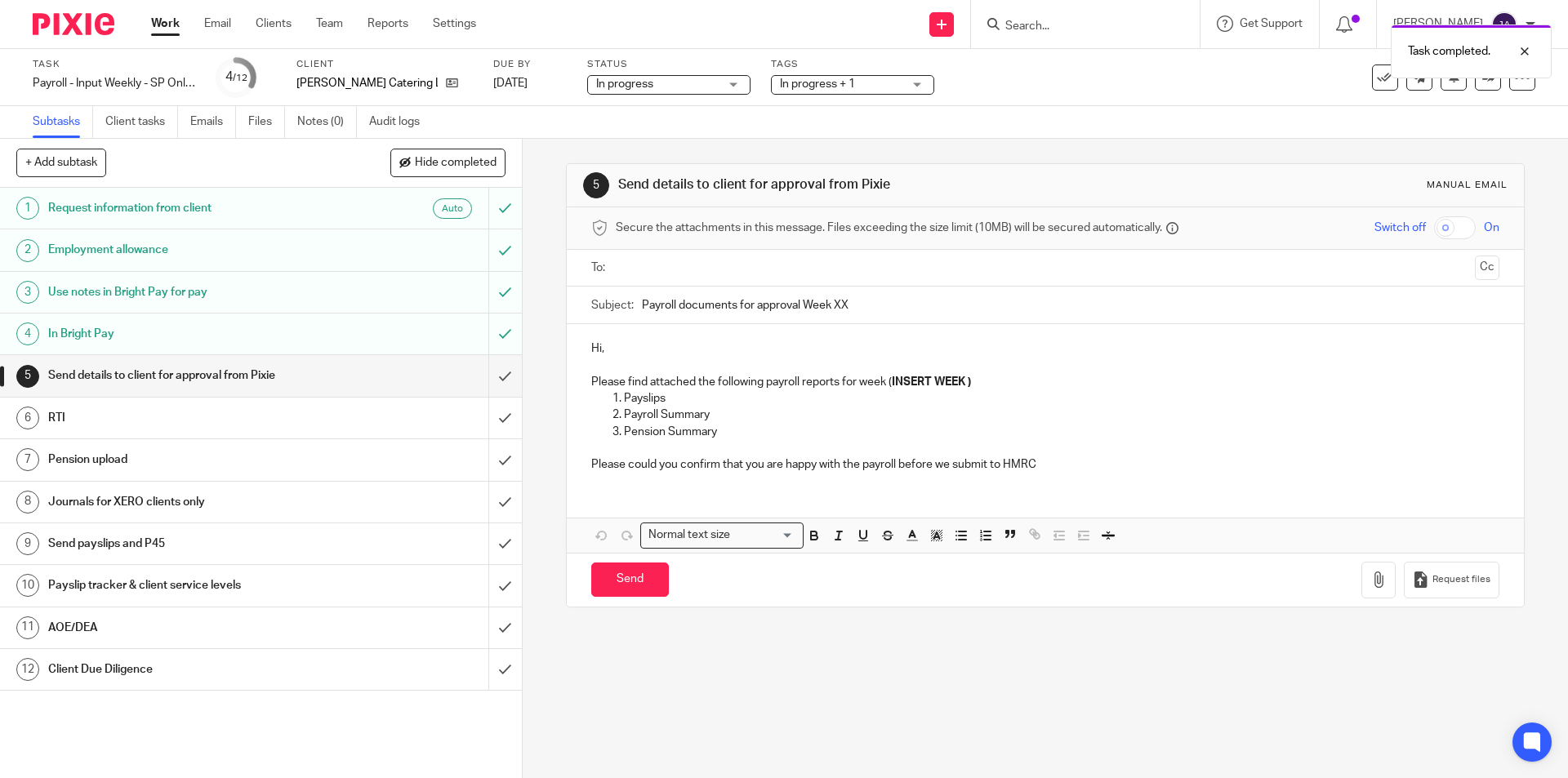
click at [647, 261] on input "text" at bounding box center [1044, 268] width 846 height 19
click at [641, 309] on input "Payroll documents for approval Week XX" at bounding box center [1069, 308] width 857 height 36
paste input "Week 22 SP [GEOGRAPHIC_DATA]"
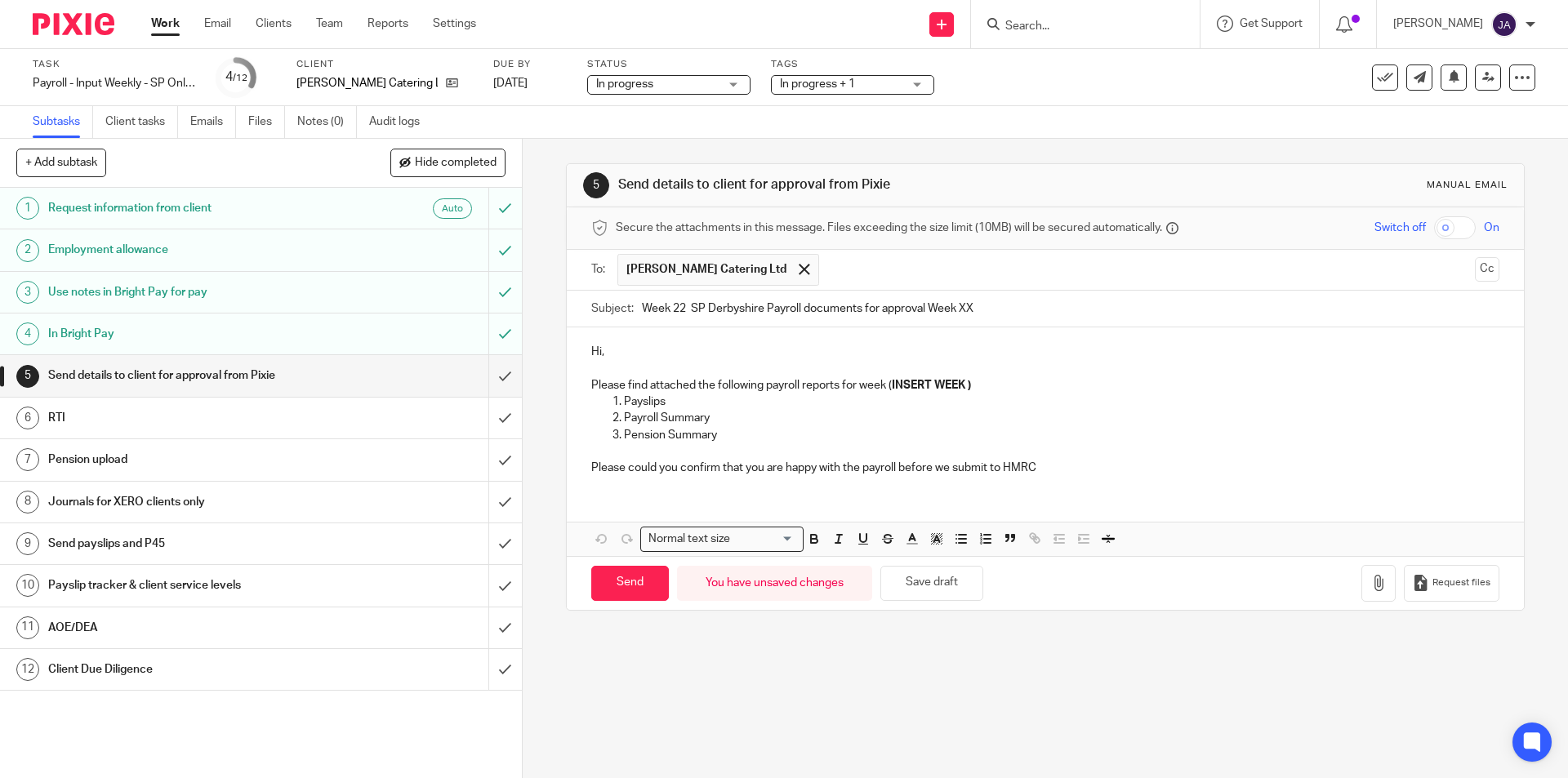
click at [694, 312] on input "Week 22 SP Derbyshire Payroll documents for approval Week XX" at bounding box center [1069, 308] width 857 height 36
drag, startPoint x: 996, startPoint y: 305, endPoint x: 939, endPoint y: 308, distance: 57.1
click at [939, 308] on input "Week 24 SP Derbyshire Payroll documents for approval Week XX" at bounding box center [1069, 308] width 857 height 36
type input "Week 24 SP Derbyshire Payroll documents for approval"
drag, startPoint x: 974, startPoint y: 392, endPoint x: 887, endPoint y: 381, distance: 87.7
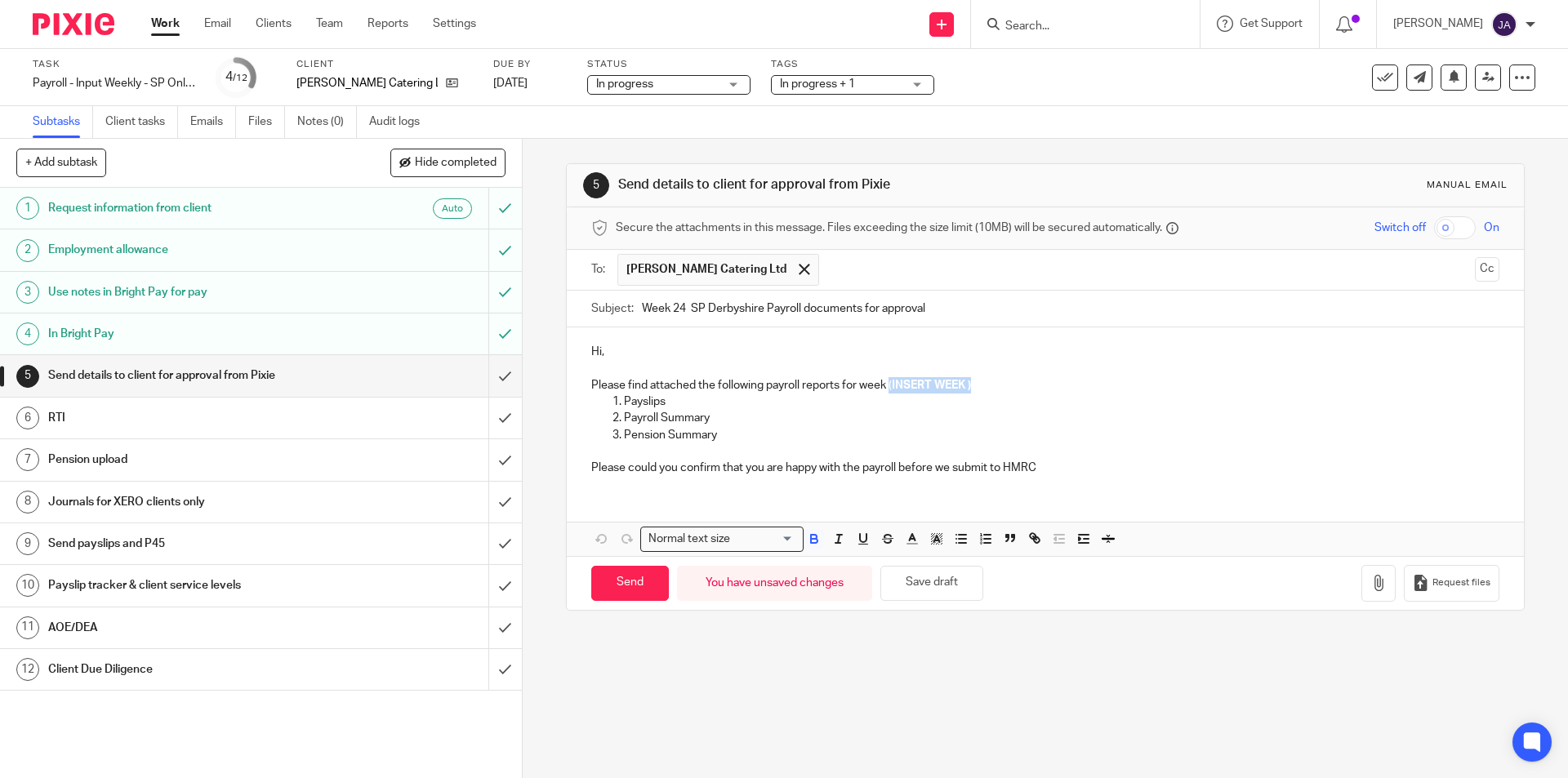
click at [887, 381] on p "Please find attached the following payroll reports for week ( INSERT WEEK )" at bounding box center [1044, 385] width 907 height 16
drag, startPoint x: 943, startPoint y: 401, endPoint x: 930, endPoint y: 395, distance: 14.3
click at [944, 399] on p "Payslips" at bounding box center [1060, 401] width 874 height 16
drag, startPoint x: 897, startPoint y: 382, endPoint x: 860, endPoint y: 392, distance: 38.3
click at [860, 392] on p "Please find attached the following payroll reports for week 24" at bounding box center [1044, 385] width 907 height 16
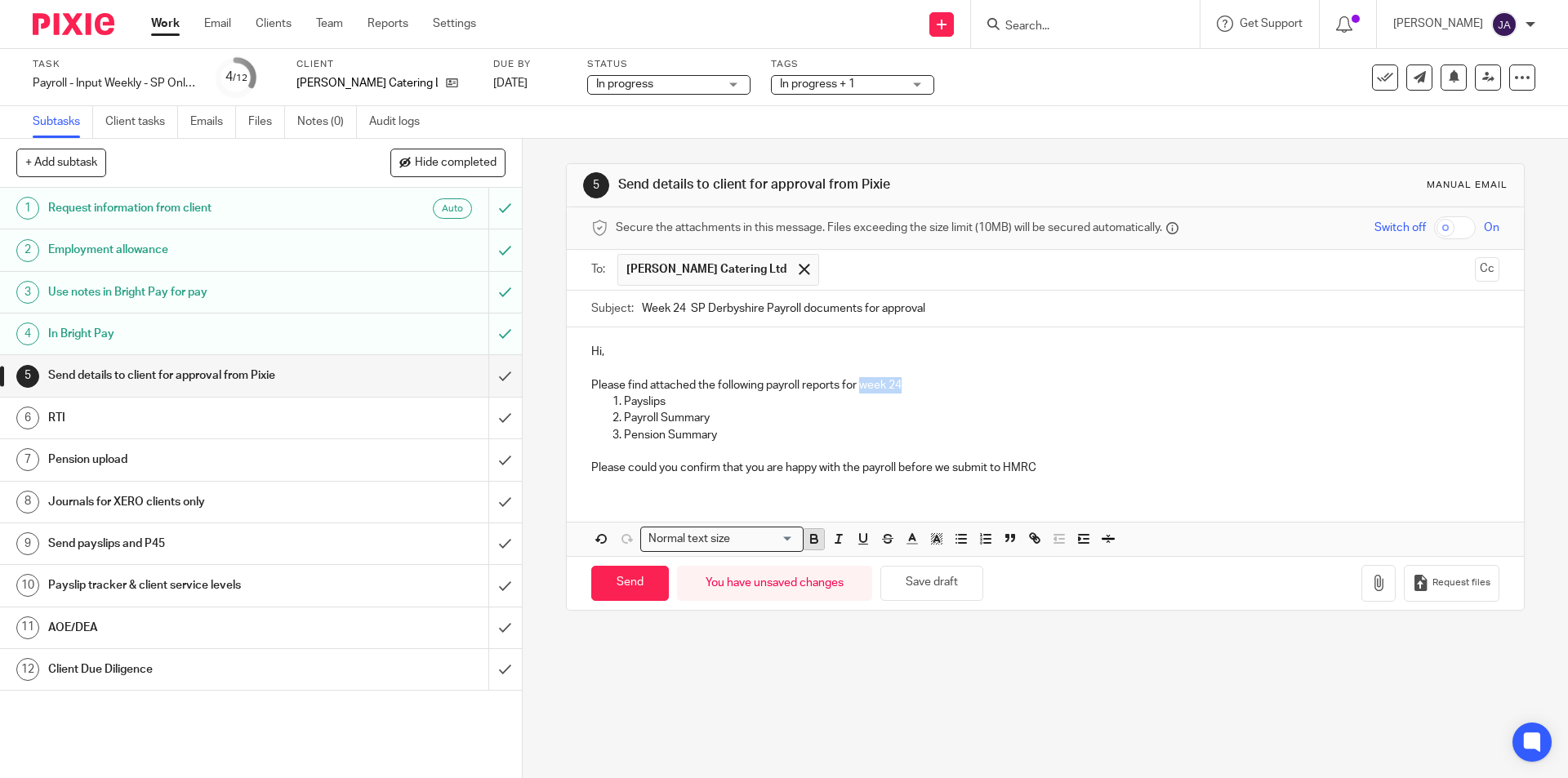
click at [809, 540] on icon "button" at bounding box center [814, 539] width 15 height 15
drag, startPoint x: 847, startPoint y: 538, endPoint x: 836, endPoint y: 538, distance: 11.0
click at [842, 537] on span at bounding box center [848, 541] width 98 height 25
click at [831, 539] on icon "button" at bounding box center [838, 539] width 15 height 15
drag, startPoint x: 818, startPoint y: 423, endPoint x: 726, endPoint y: 368, distance: 107.2
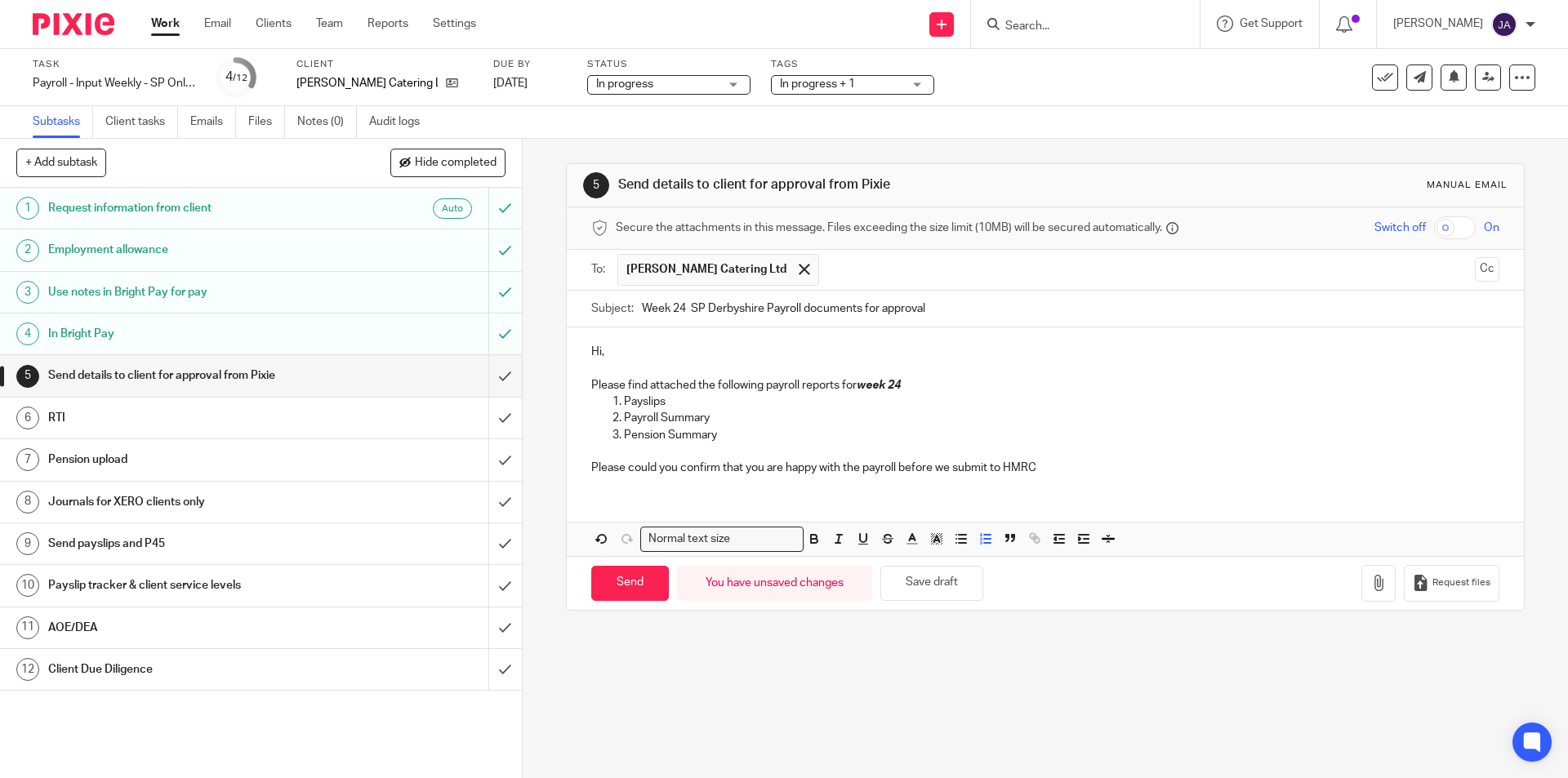
click at [813, 422] on p "Payroll Summary" at bounding box center [1060, 418] width 874 height 16
click at [694, 365] on p at bounding box center [1044, 369] width 907 height 16
drag, startPoint x: 607, startPoint y: 343, endPoint x: 490, endPoint y: 357, distance: 117.8
click at [490, 357] on div "+ Add subtask Hide completed Cancel + Add 1 Request information from client Aut…" at bounding box center [784, 459] width 1568 height 640
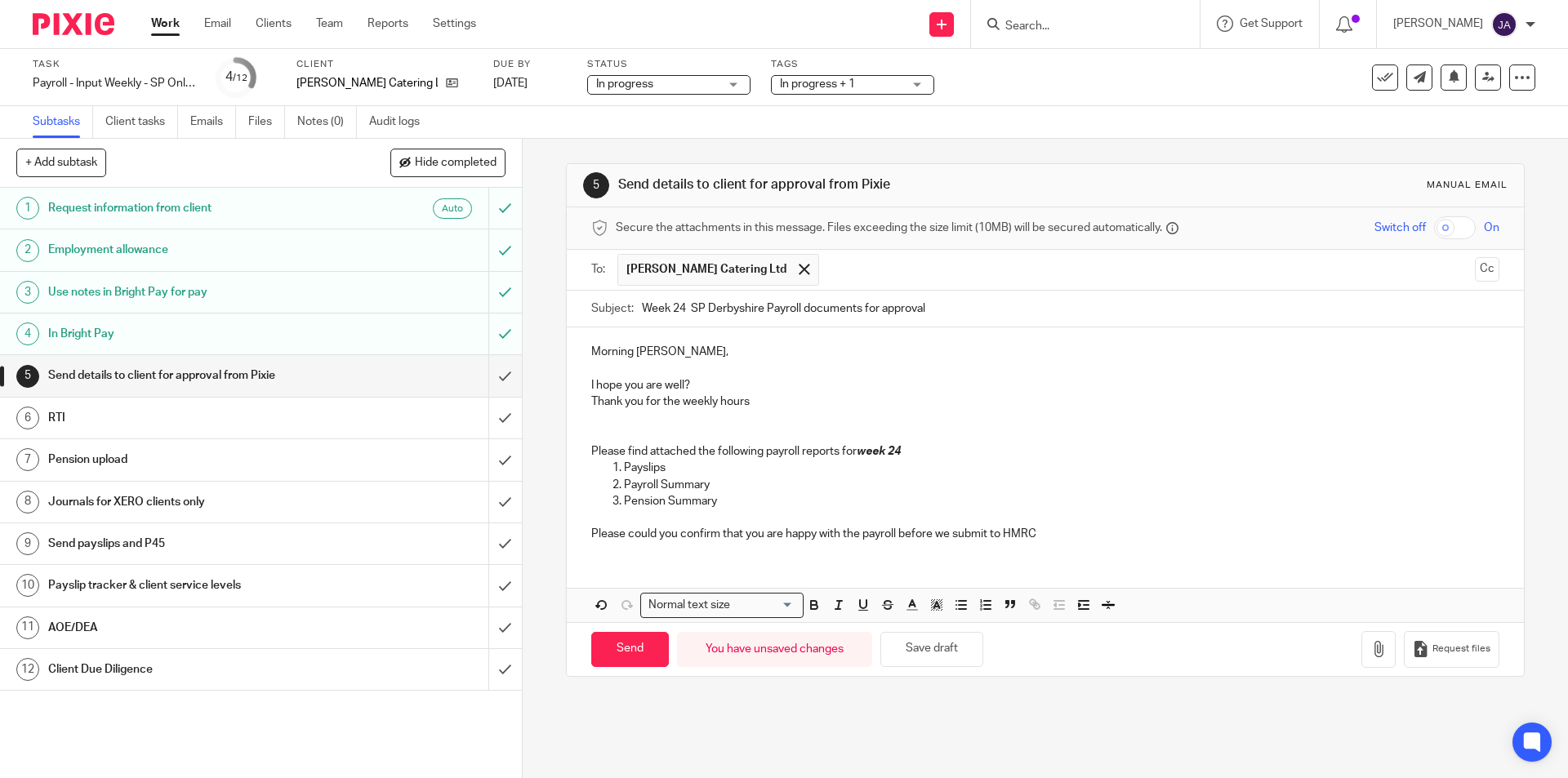
click at [926, 454] on p "Please find attached the following payroll reports for week 24" at bounding box center [1044, 452] width 907 height 16
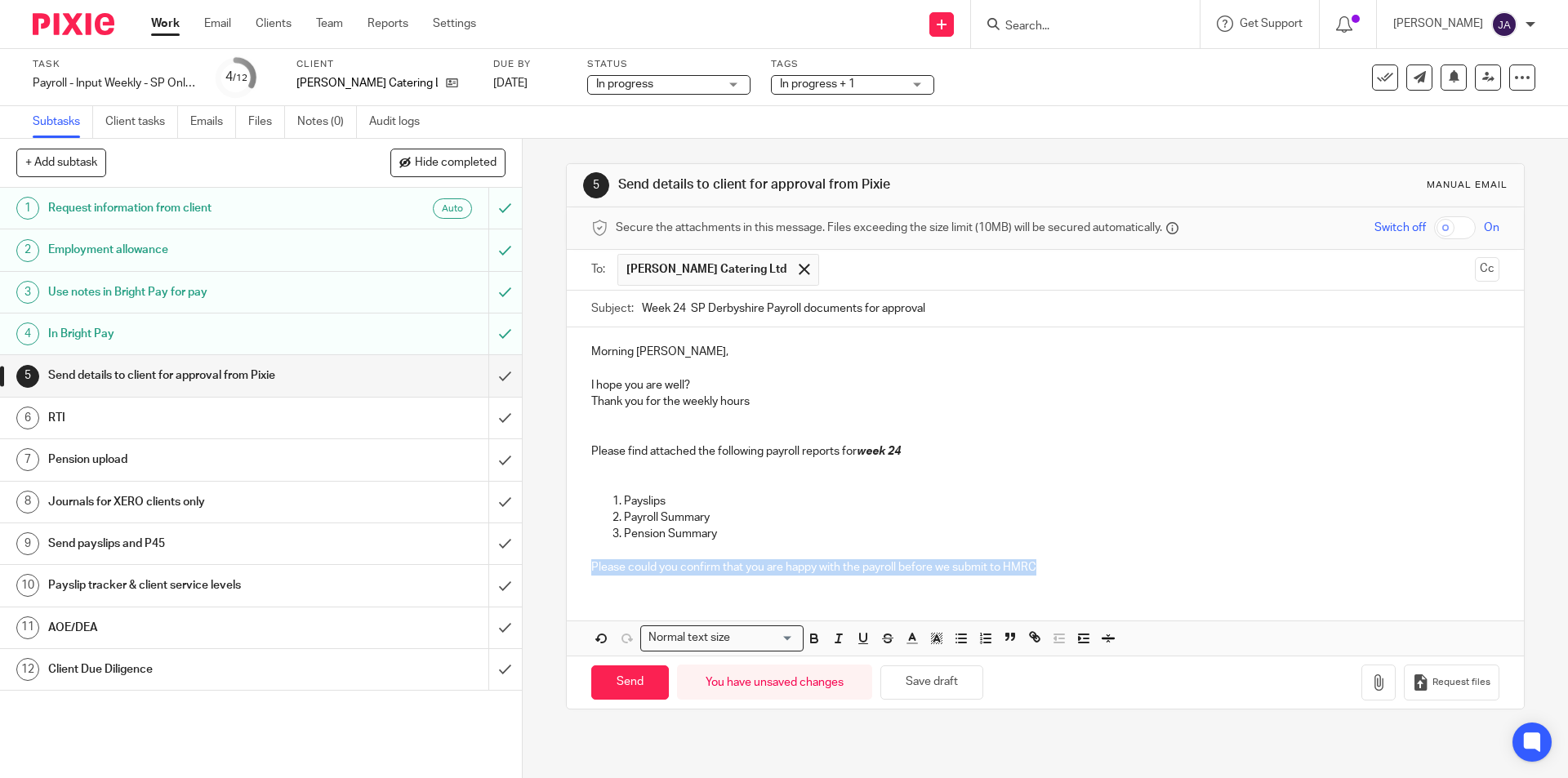
drag, startPoint x: 1051, startPoint y: 574, endPoint x: 643, endPoint y: 574, distance: 408.0
click at [567, 571] on div "Morning [PERSON_NAME], I hope you are well? Thank you for the weekly hours Plea…" at bounding box center [1044, 458] width 956 height 261
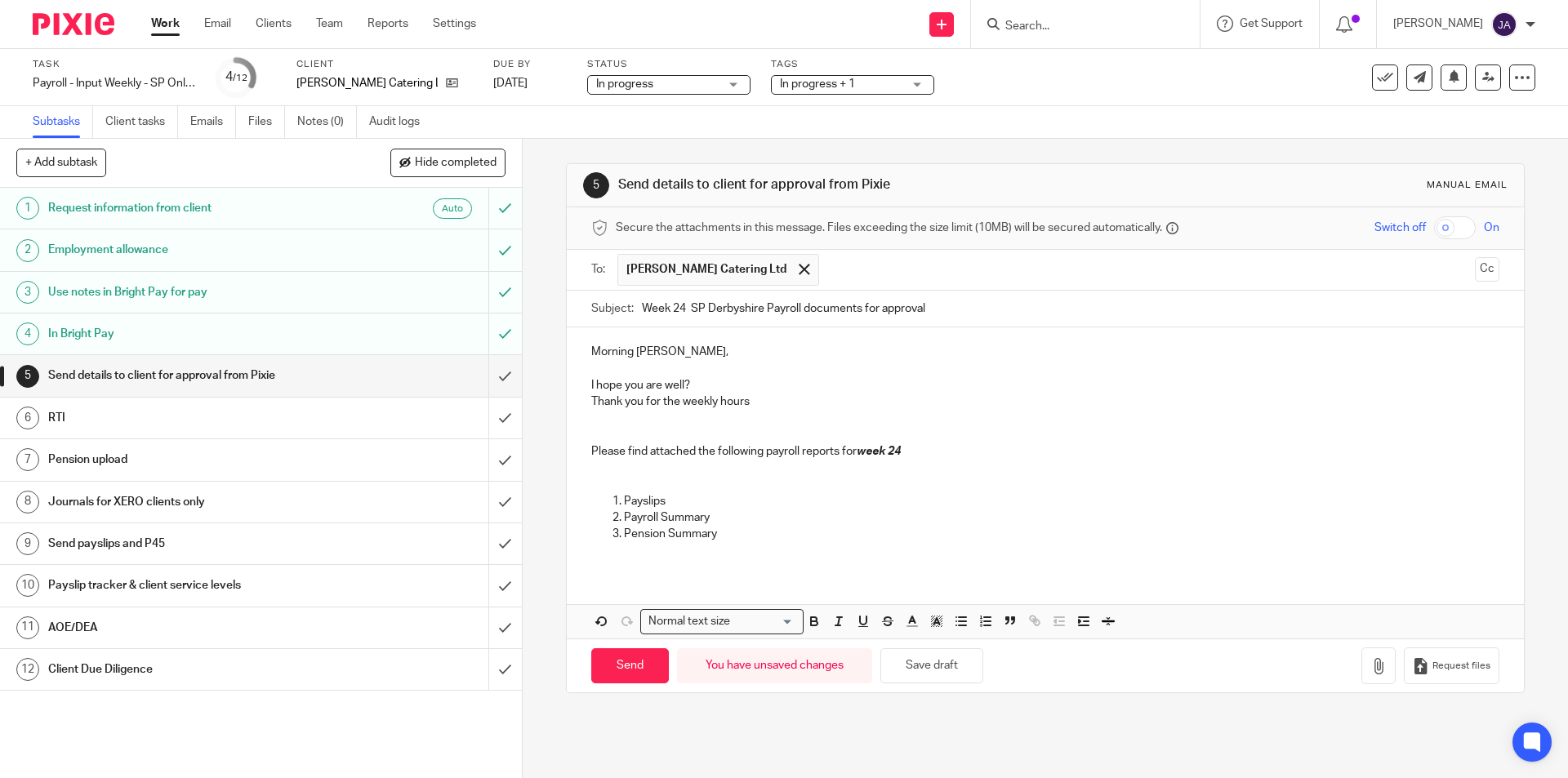
click at [605, 464] on p at bounding box center [1044, 468] width 907 height 16
drag, startPoint x: 1058, startPoint y: 468, endPoint x: 569, endPoint y: 467, distance: 489.0
click at [569, 464] on div "Morning [PERSON_NAME], I hope you are well? Thank you for the weekly hours Plea…" at bounding box center [1044, 449] width 956 height 244
click at [811, 620] on icon "button" at bounding box center [813, 619] width 5 height 4
click at [831, 622] on icon "button" at bounding box center [838, 621] width 15 height 15
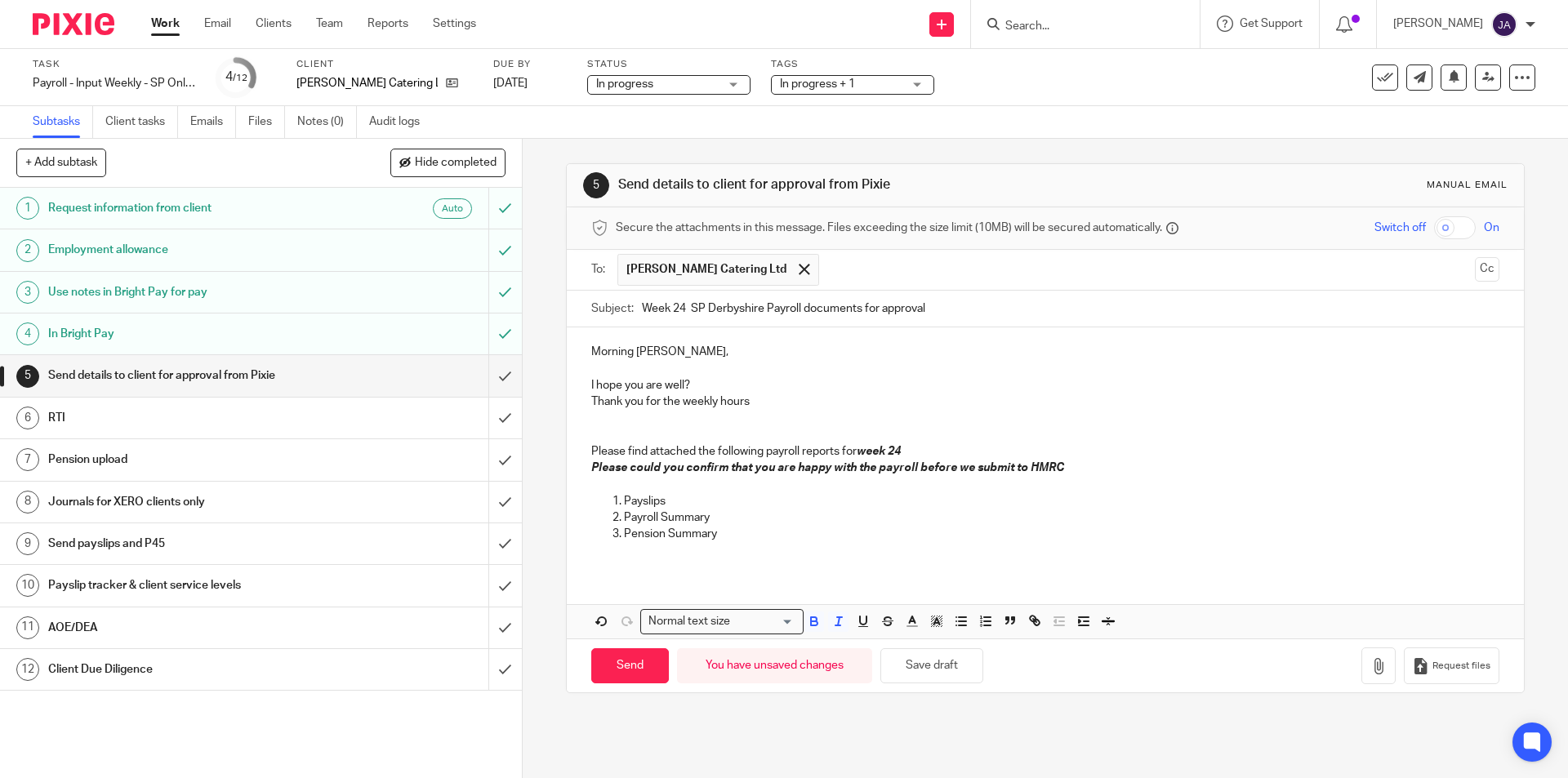
click at [788, 552] on p at bounding box center [1044, 551] width 907 height 16
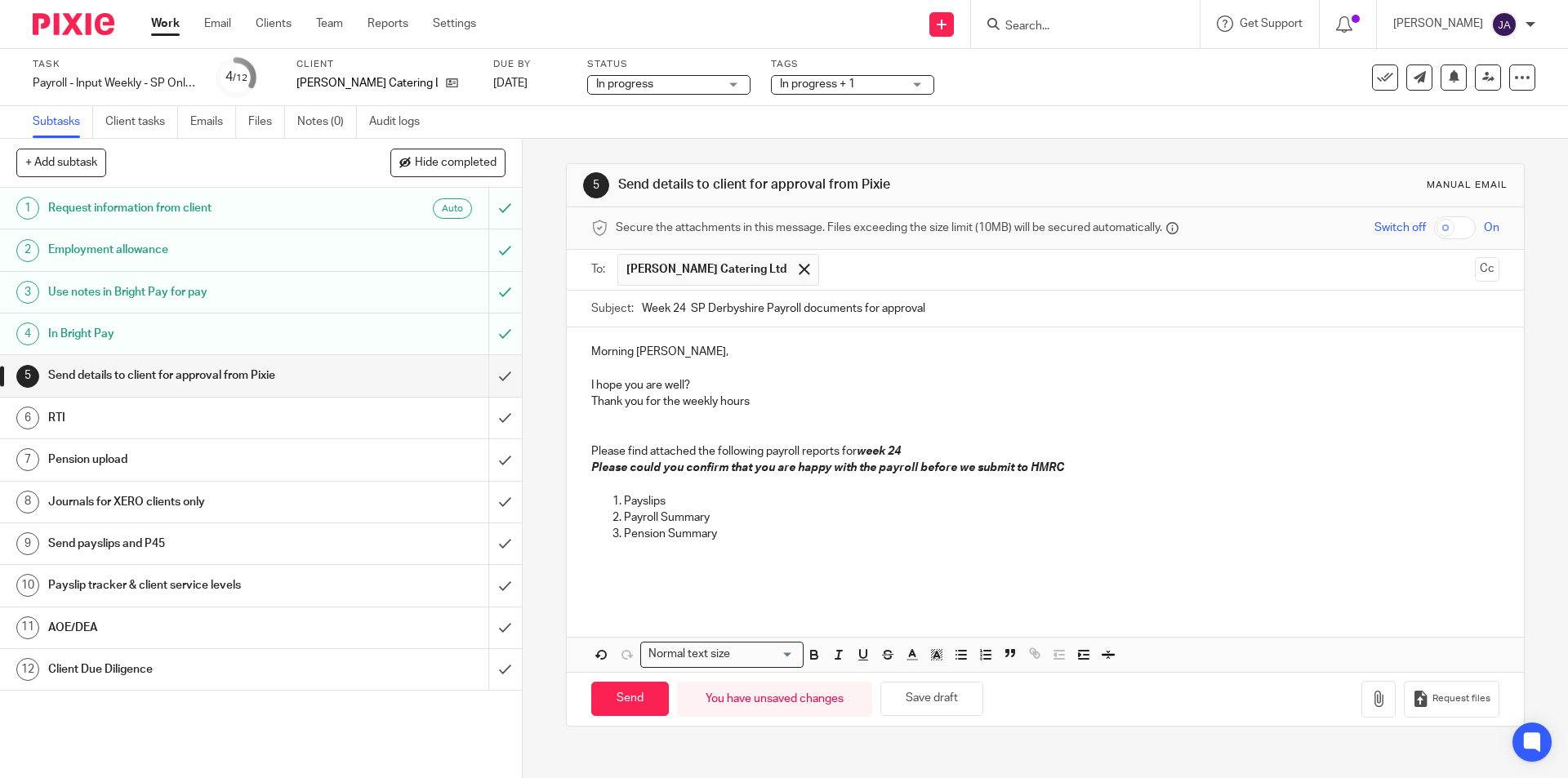
click at [616, 562] on p at bounding box center [1044, 567] width 907 height 16
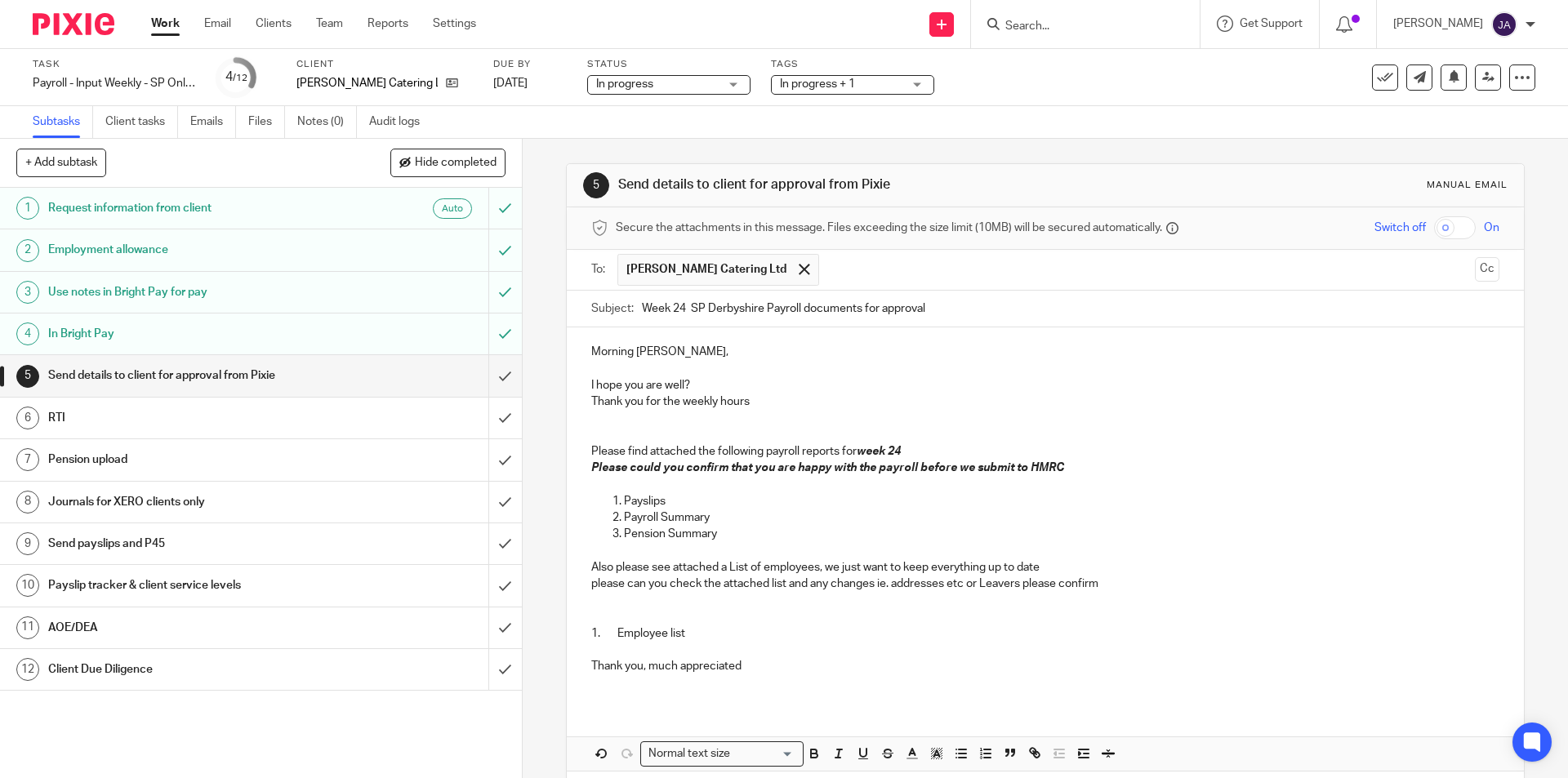
drag, startPoint x: 1026, startPoint y: 565, endPoint x: 1041, endPoint y: 576, distance: 18.6
click at [1055, 570] on p "Also please see attached a List of employees, we just want to keep everything u…" at bounding box center [1044, 567] width 907 height 16
drag, startPoint x: 640, startPoint y: 597, endPoint x: 628, endPoint y: 592, distance: 13.0
click at [639, 595] on p at bounding box center [1044, 609] width 907 height 34
click at [749, 665] on p "Thank you, much appreciated" at bounding box center [1044, 666] width 907 height 16
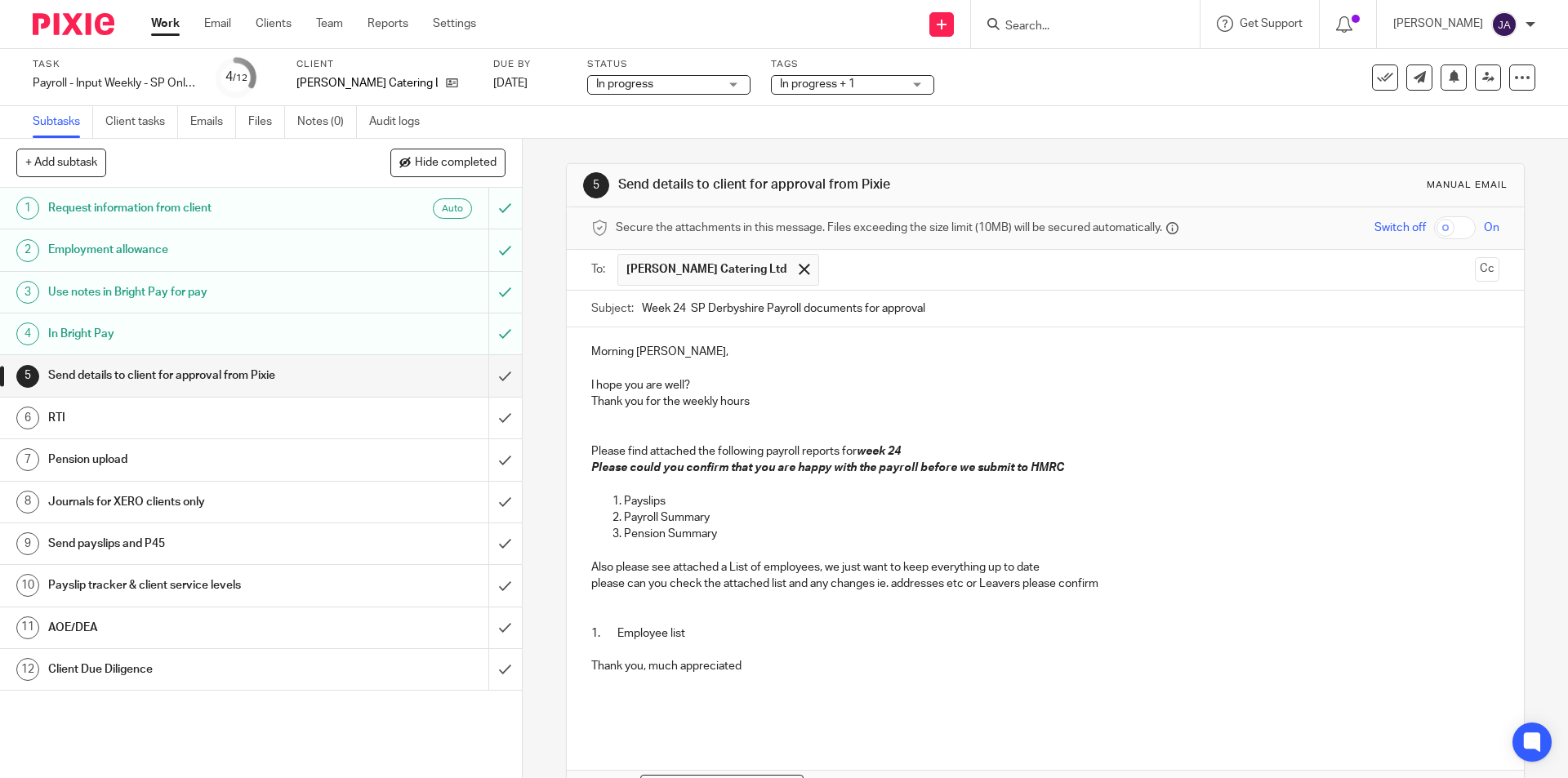
scroll to position [105, 0]
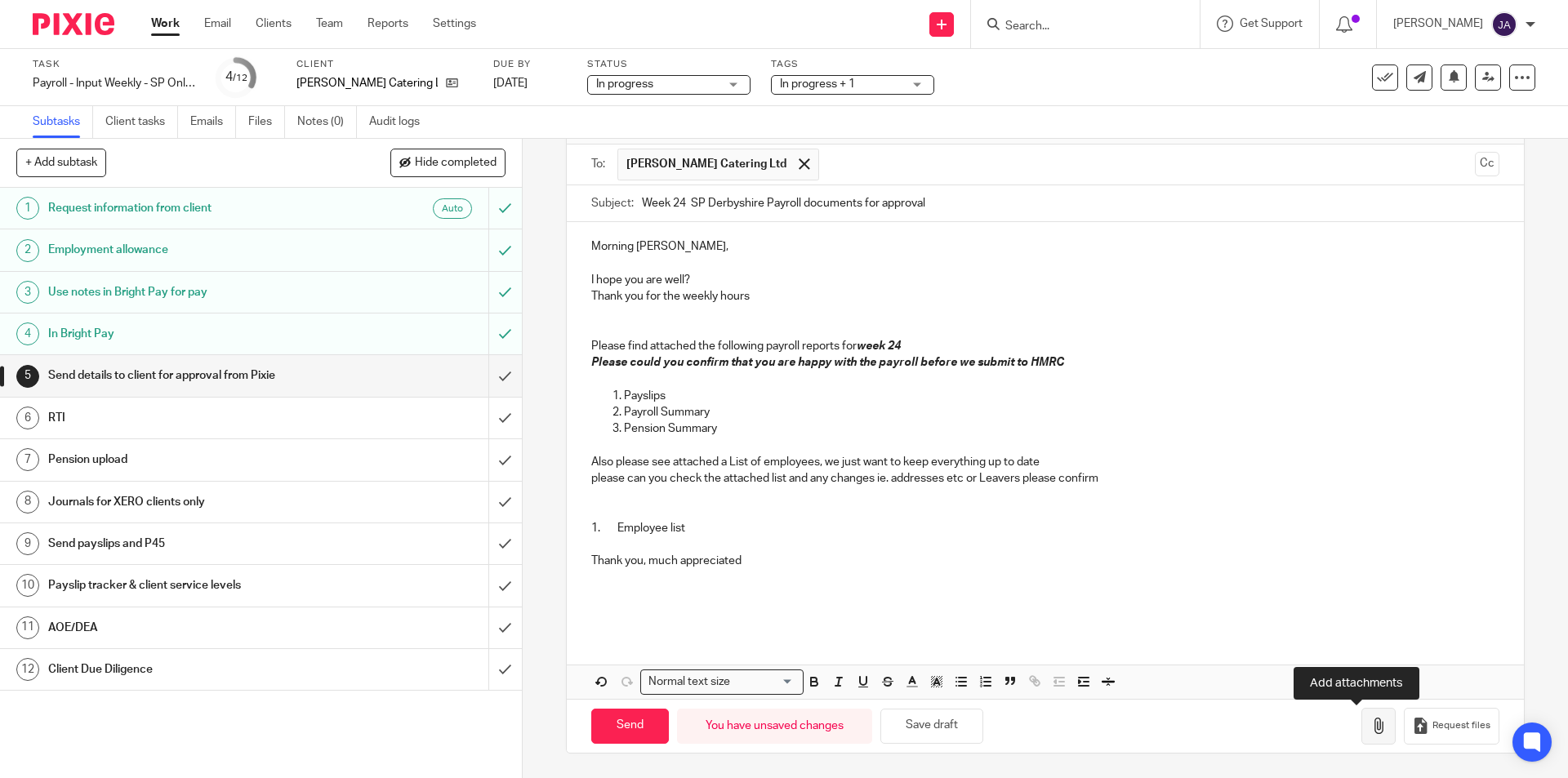
click at [1370, 728] on icon "button" at bounding box center [1378, 726] width 16 height 16
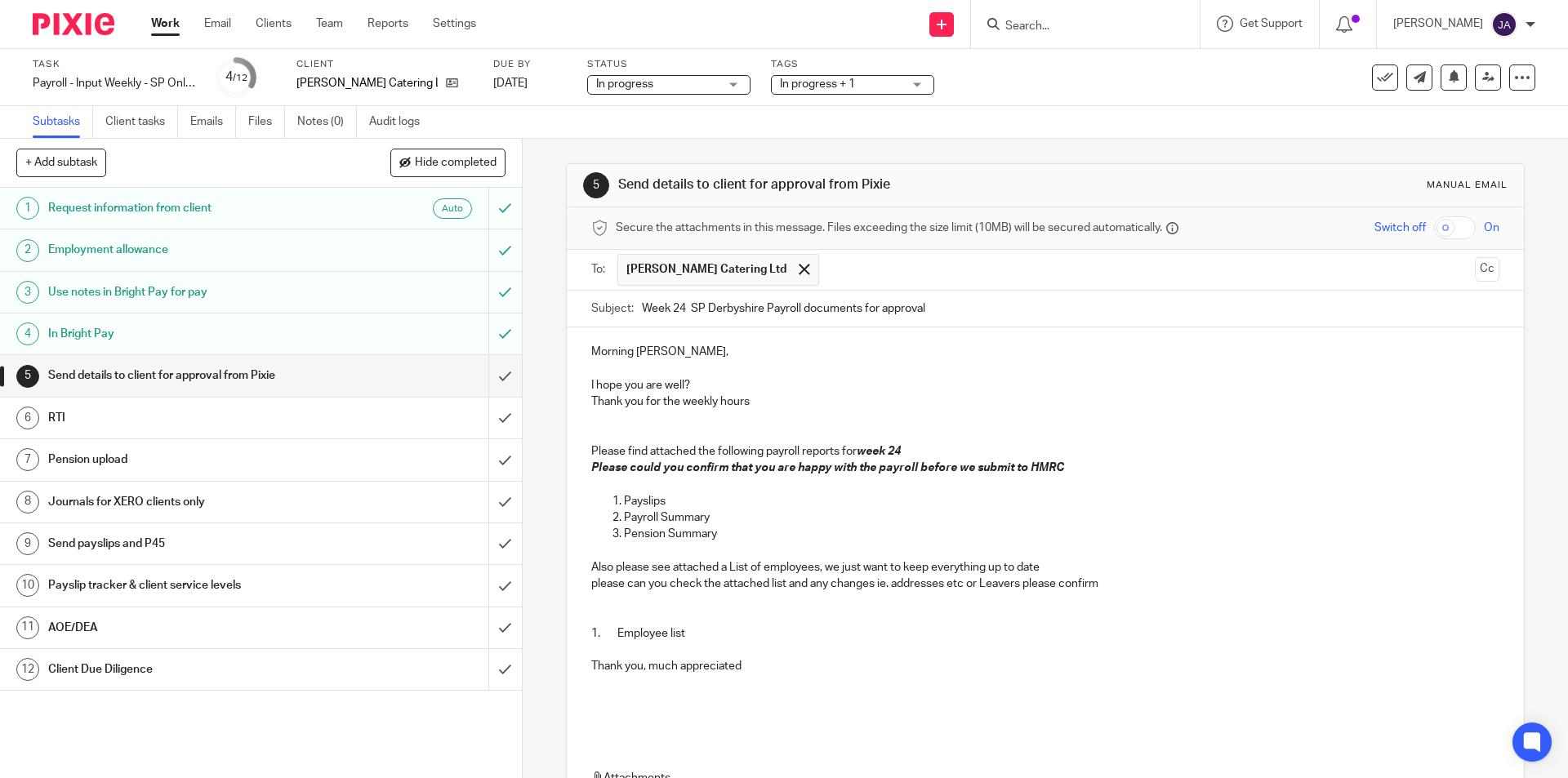
scroll to position [248, 0]
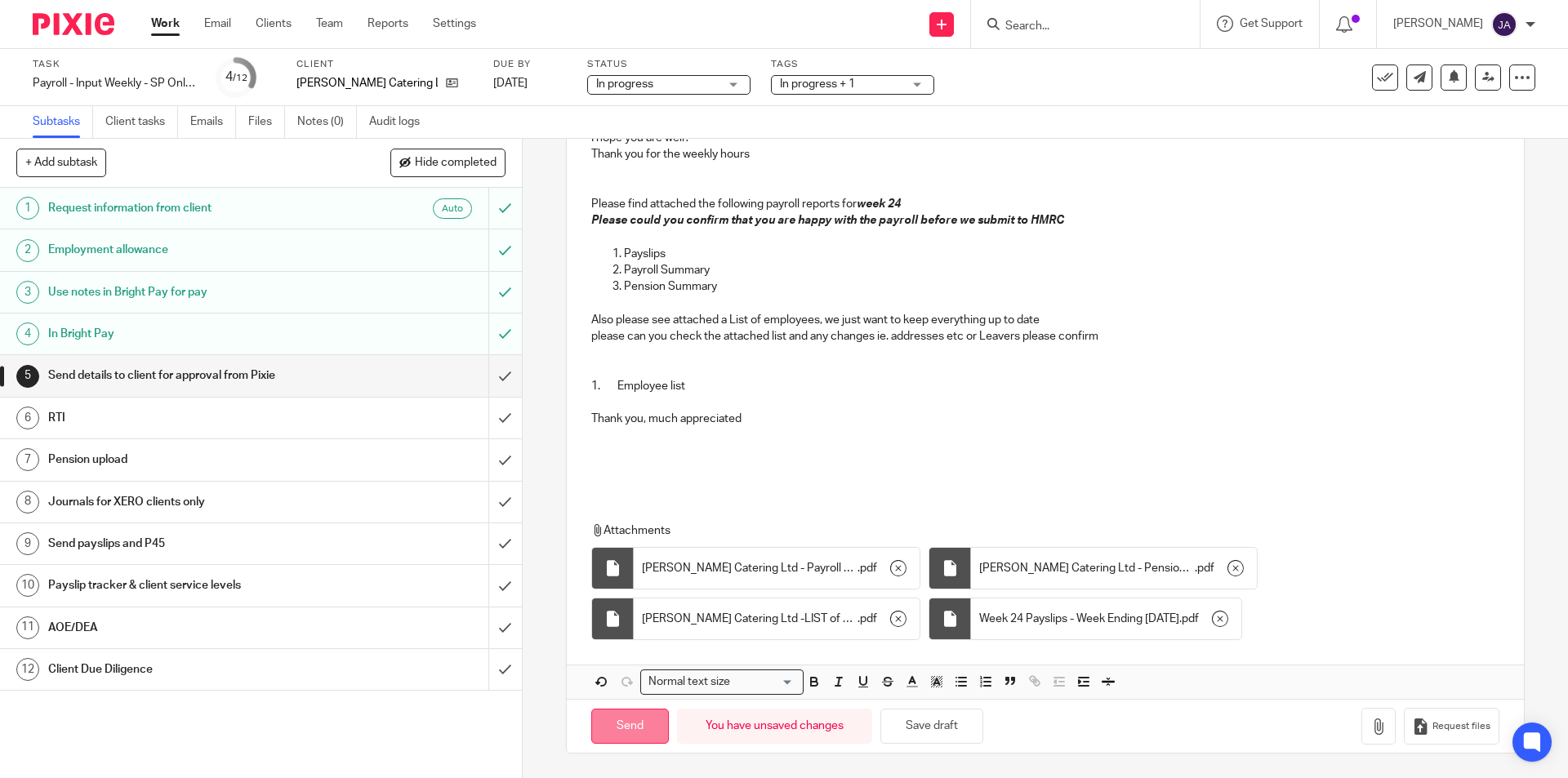
click at [641, 715] on input "Send" at bounding box center [630, 727] width 78 height 35
type input "Sent"
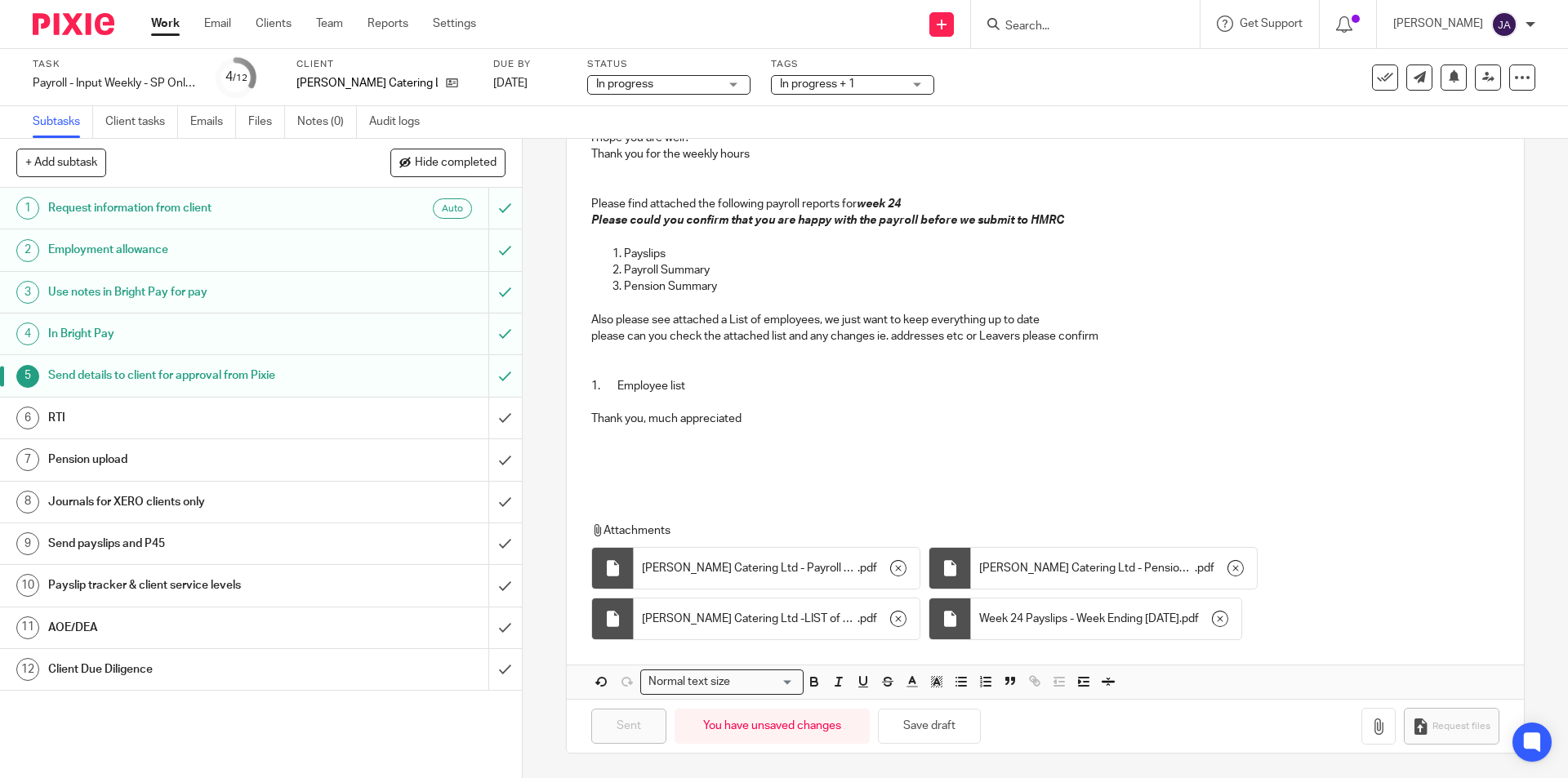
click at [402, 684] on link "12 Client Due Diligence" at bounding box center [244, 670] width 488 height 41
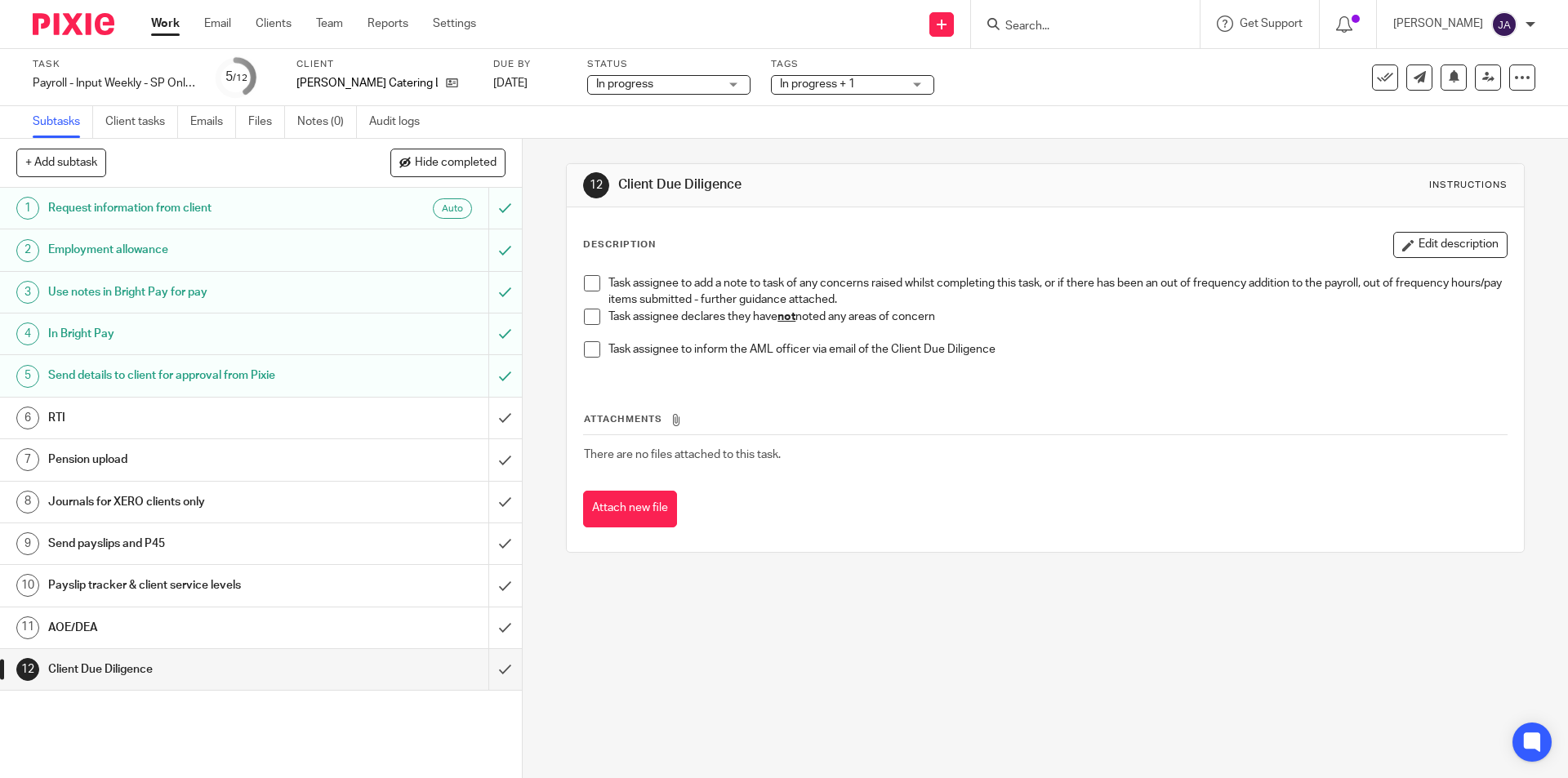
click at [589, 316] on span at bounding box center [592, 316] width 16 height 16
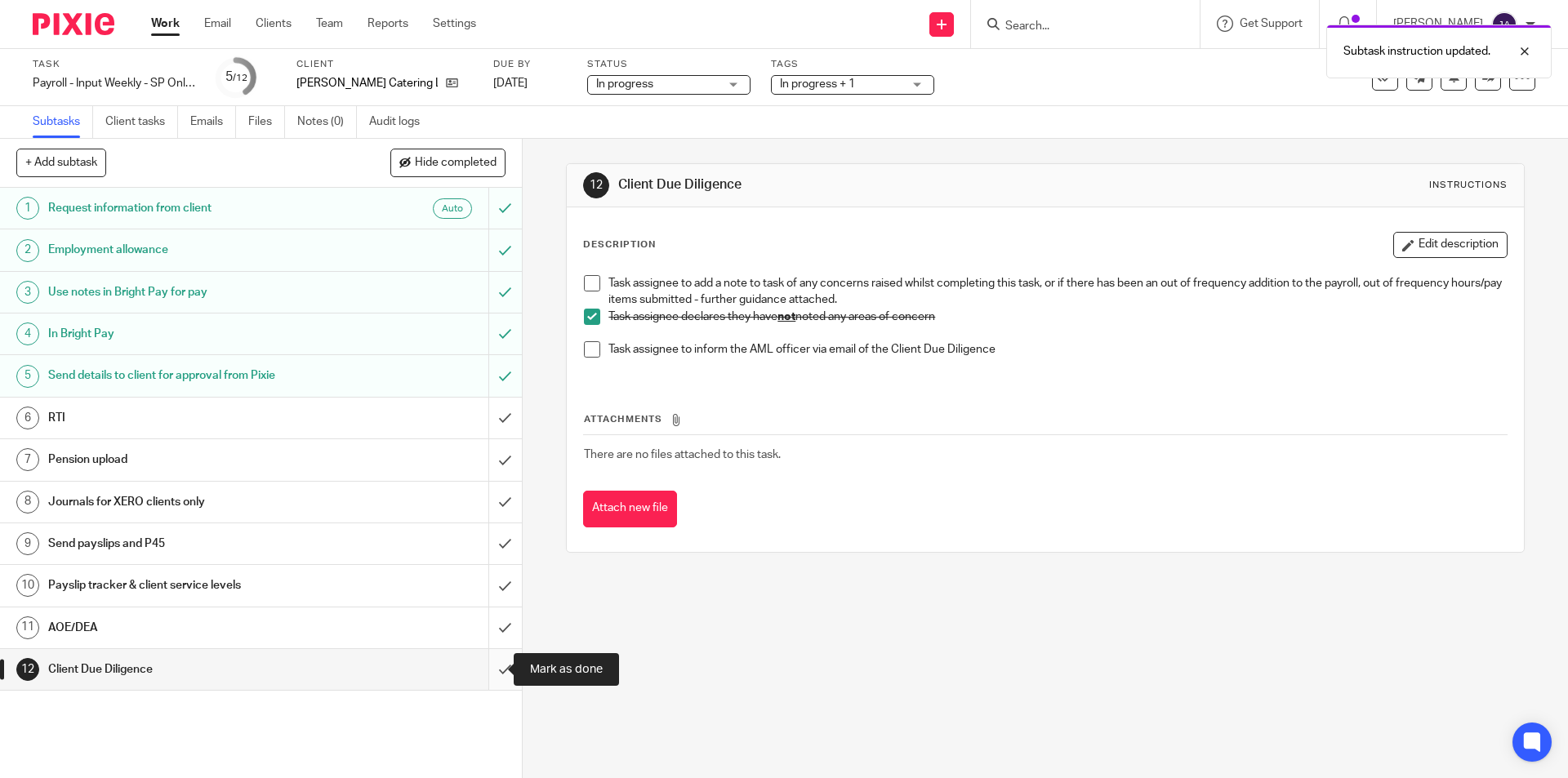
click at [493, 671] on input "submit" at bounding box center [260, 670] width 522 height 41
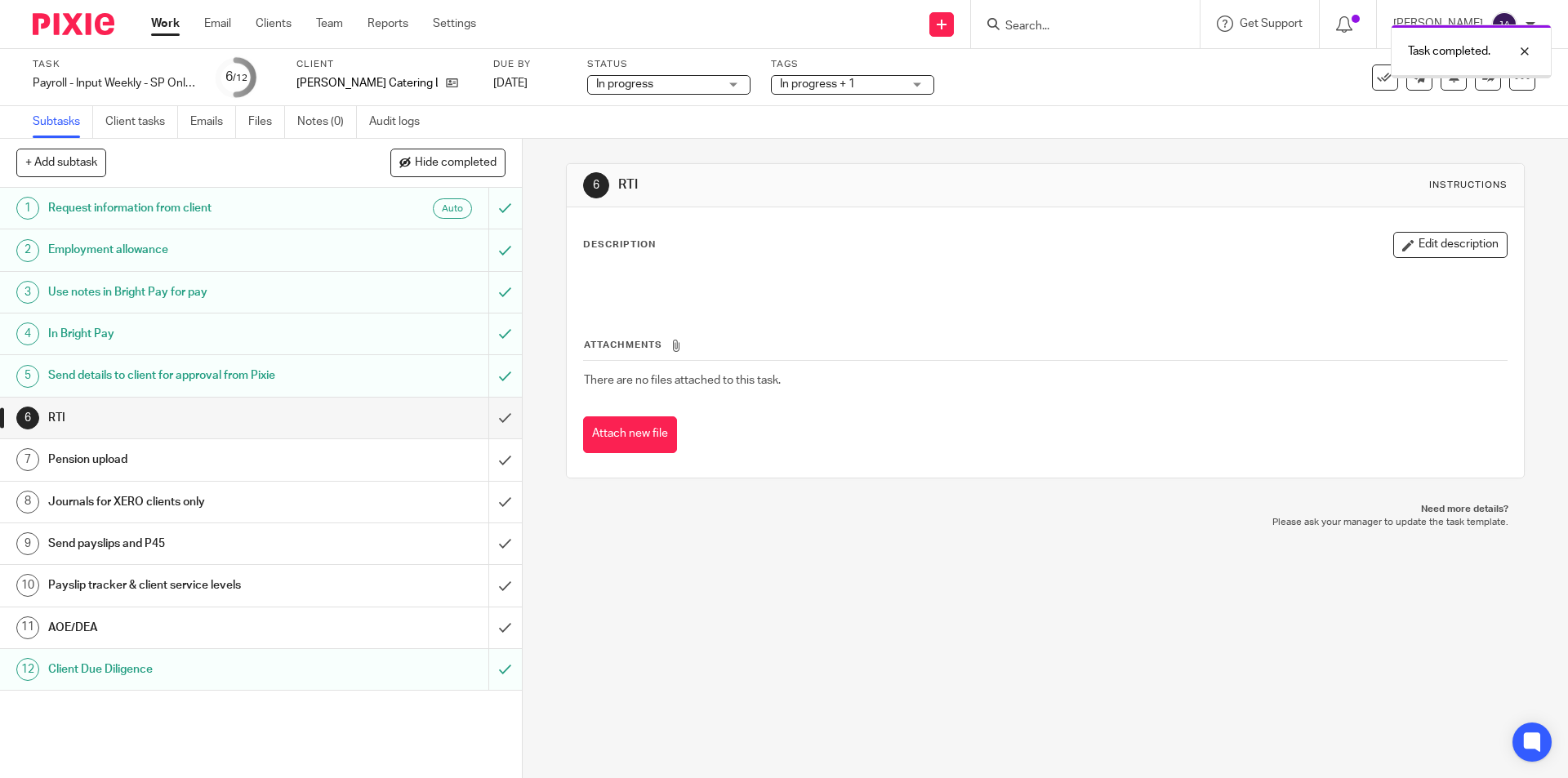
click at [249, 643] on link "11 AOE/DEA" at bounding box center [244, 628] width 488 height 41
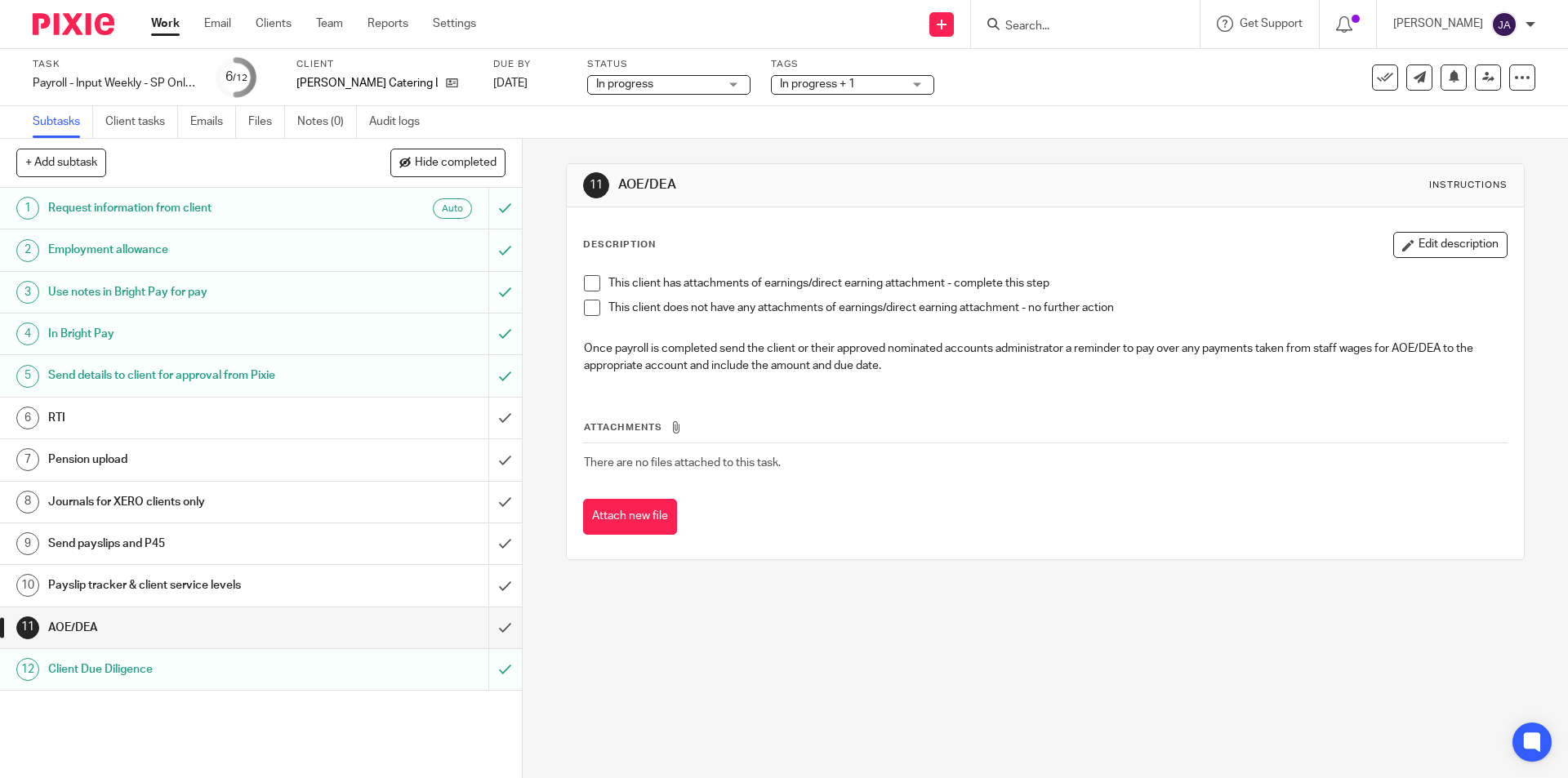
click at [584, 315] on span at bounding box center [592, 307] width 16 height 16
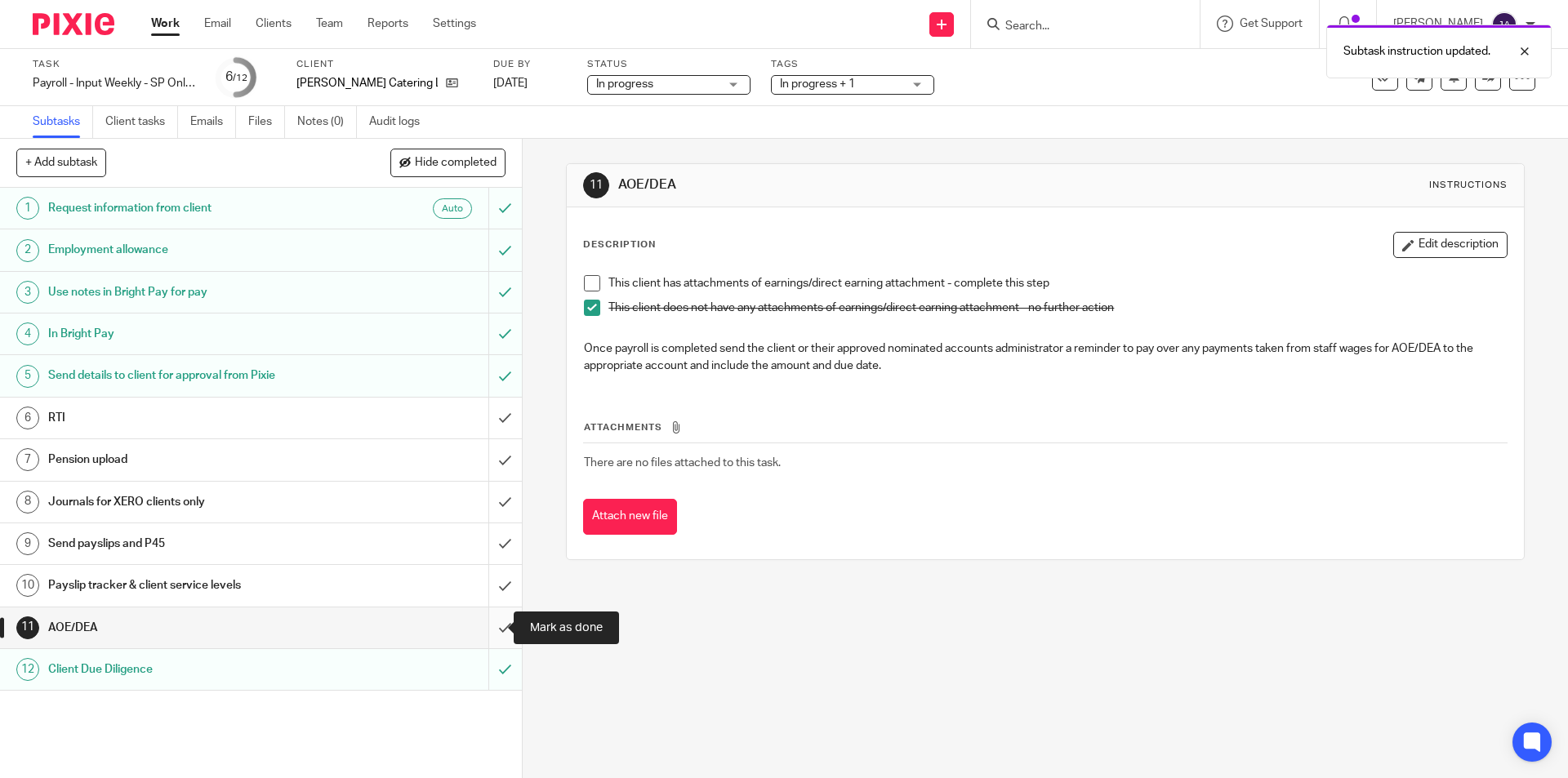
click at [485, 637] on input "submit" at bounding box center [260, 628] width 522 height 41
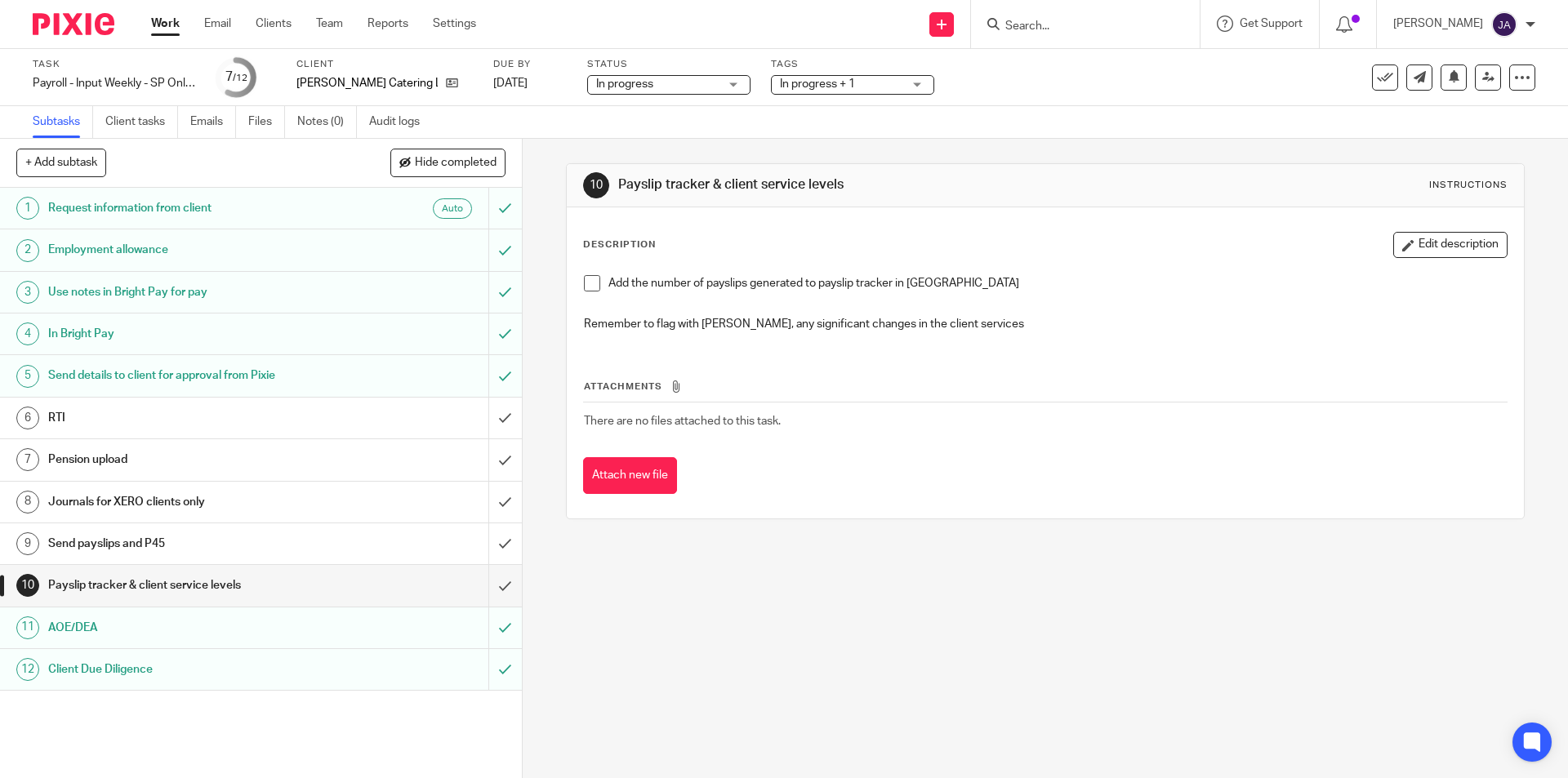
click at [586, 282] on span at bounding box center [592, 284] width 16 height 16
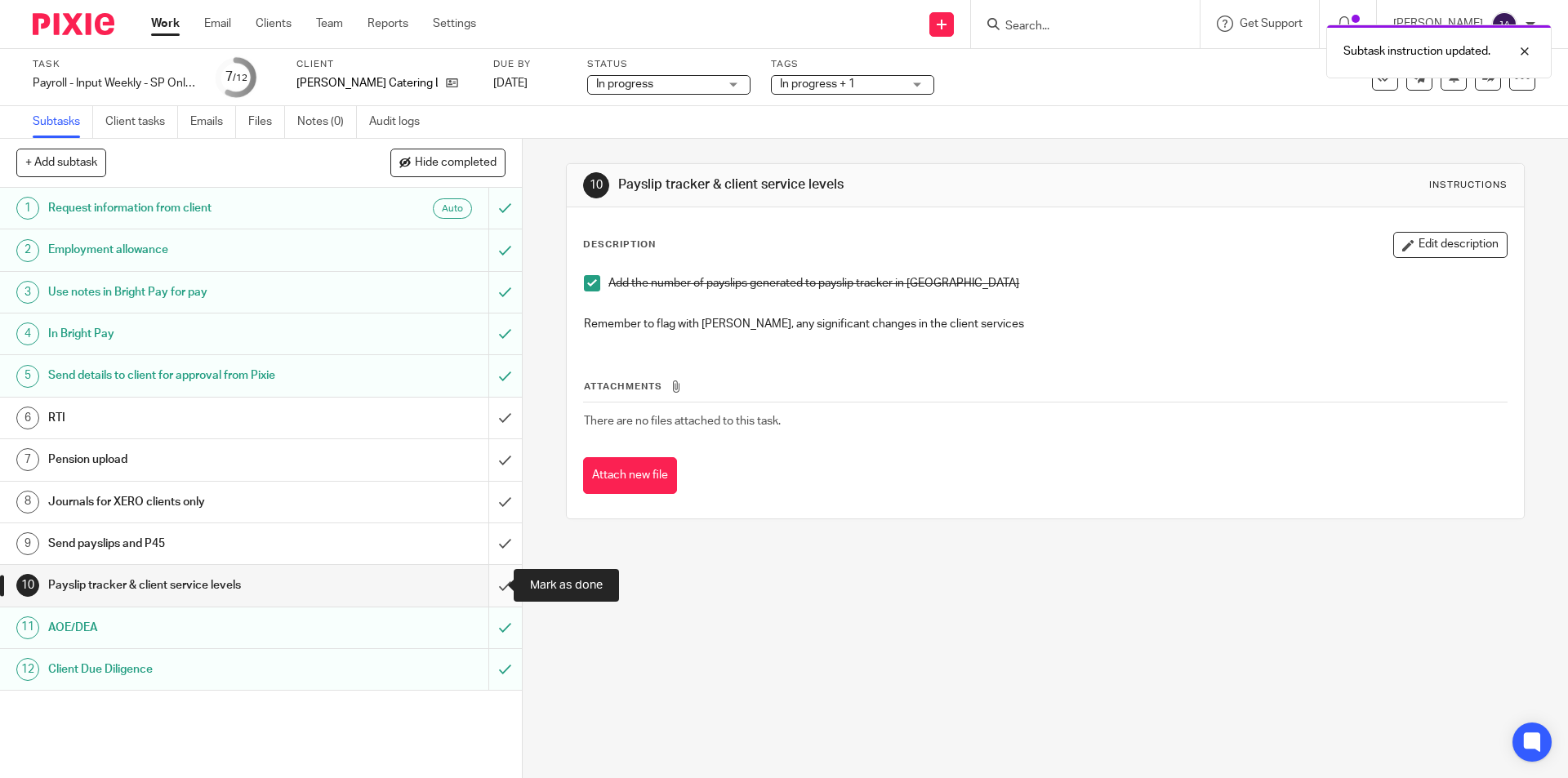
click at [492, 586] on input "submit" at bounding box center [260, 586] width 522 height 41
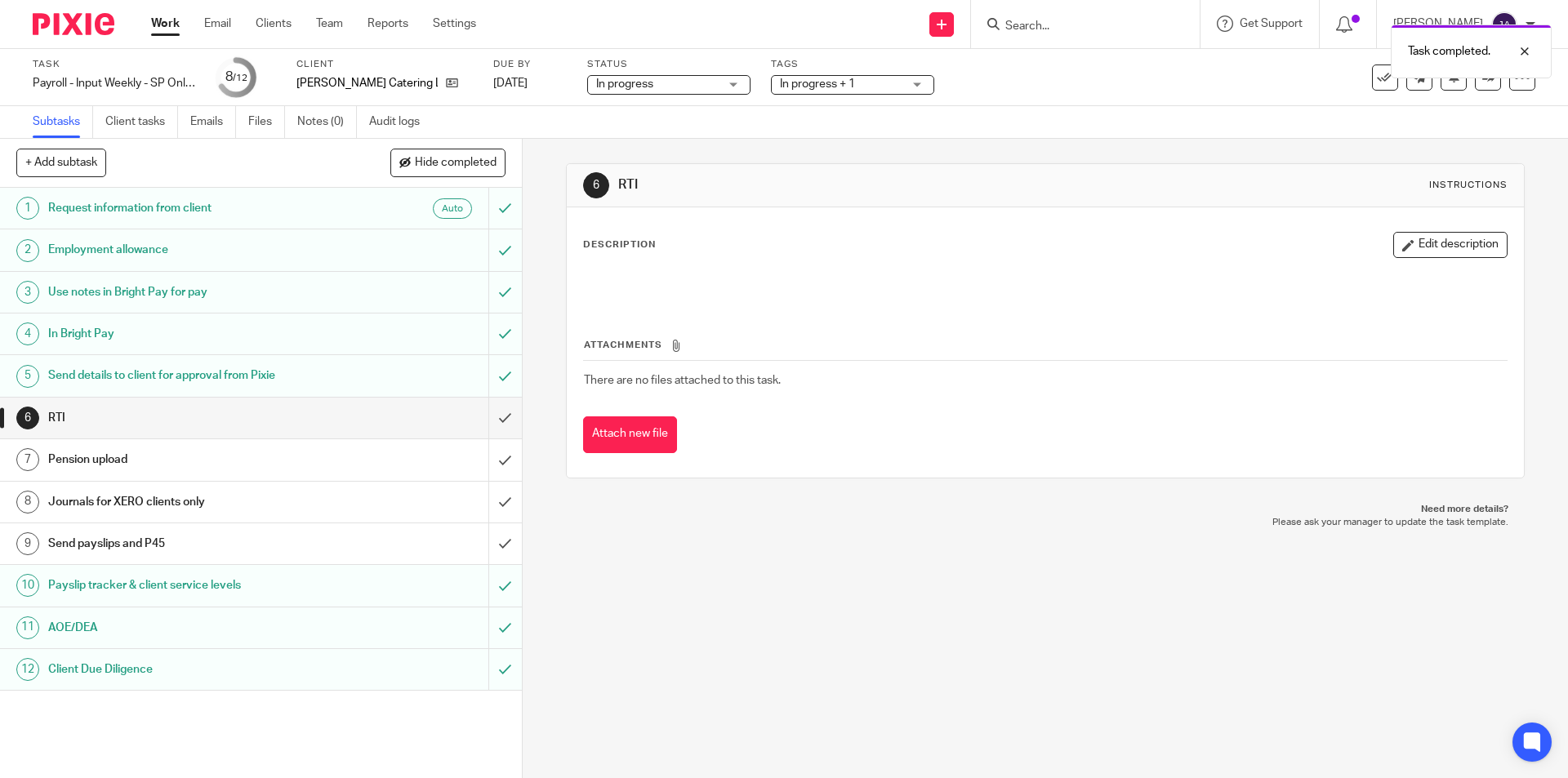
click at [313, 548] on h1 "Send payslips and P45" at bounding box center [189, 544] width 283 height 25
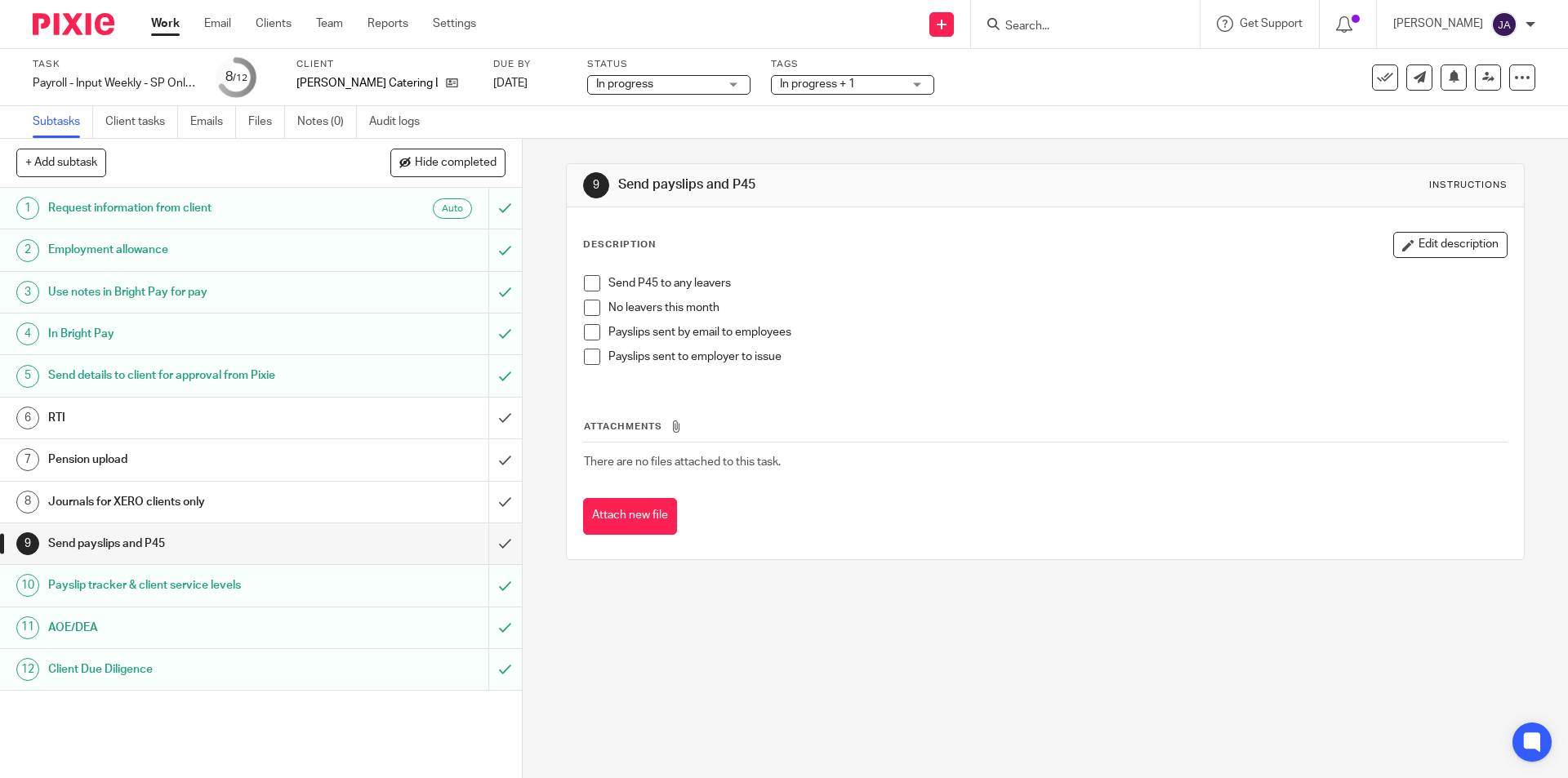
click at [587, 310] on span at bounding box center [592, 307] width 16 height 16
click at [585, 360] on span at bounding box center [592, 357] width 16 height 16
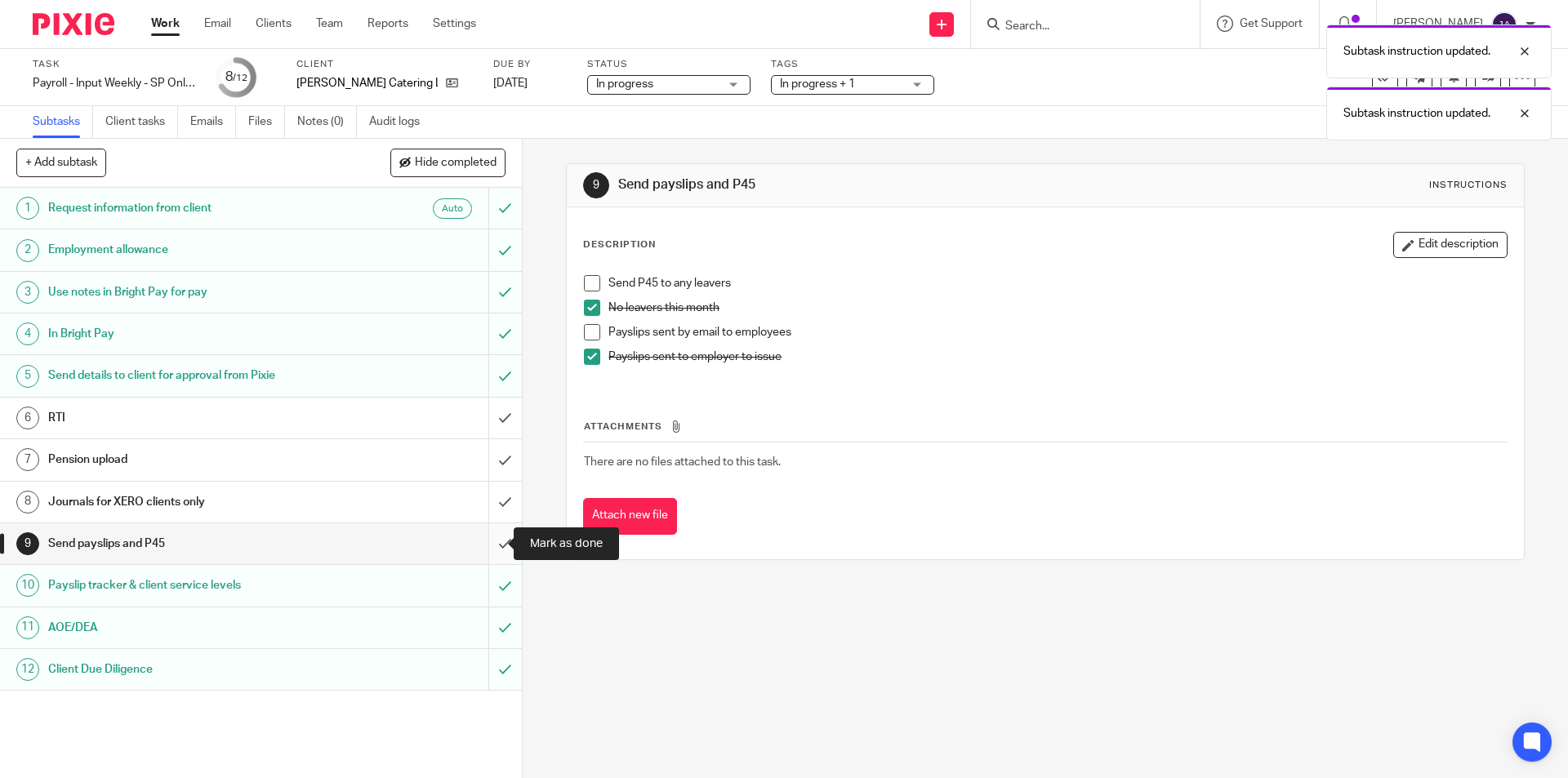
click at [492, 539] on input "submit" at bounding box center [260, 544] width 522 height 41
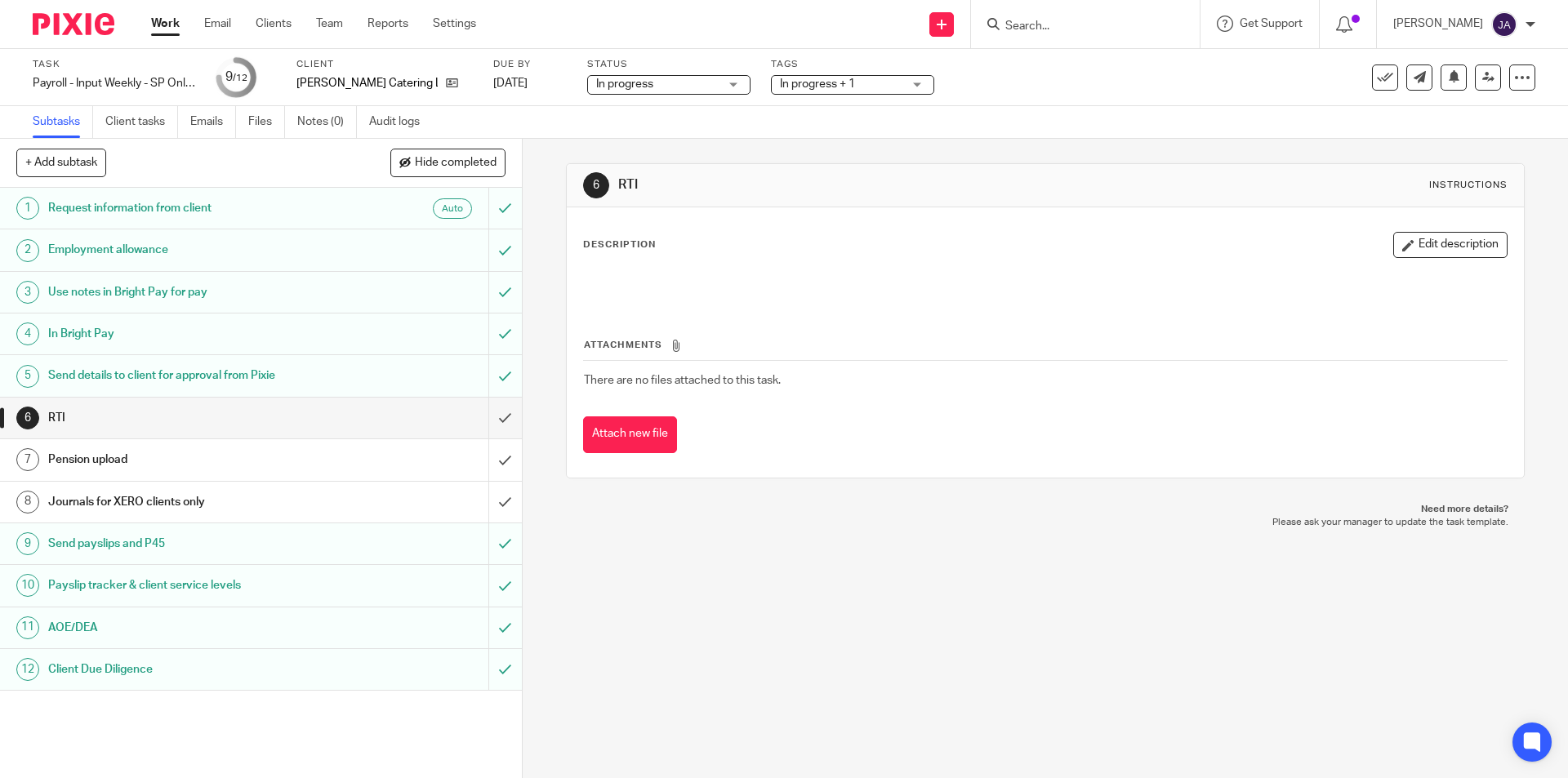
click at [162, 510] on h1 "Journals for XERO clients only" at bounding box center [189, 502] width 283 height 25
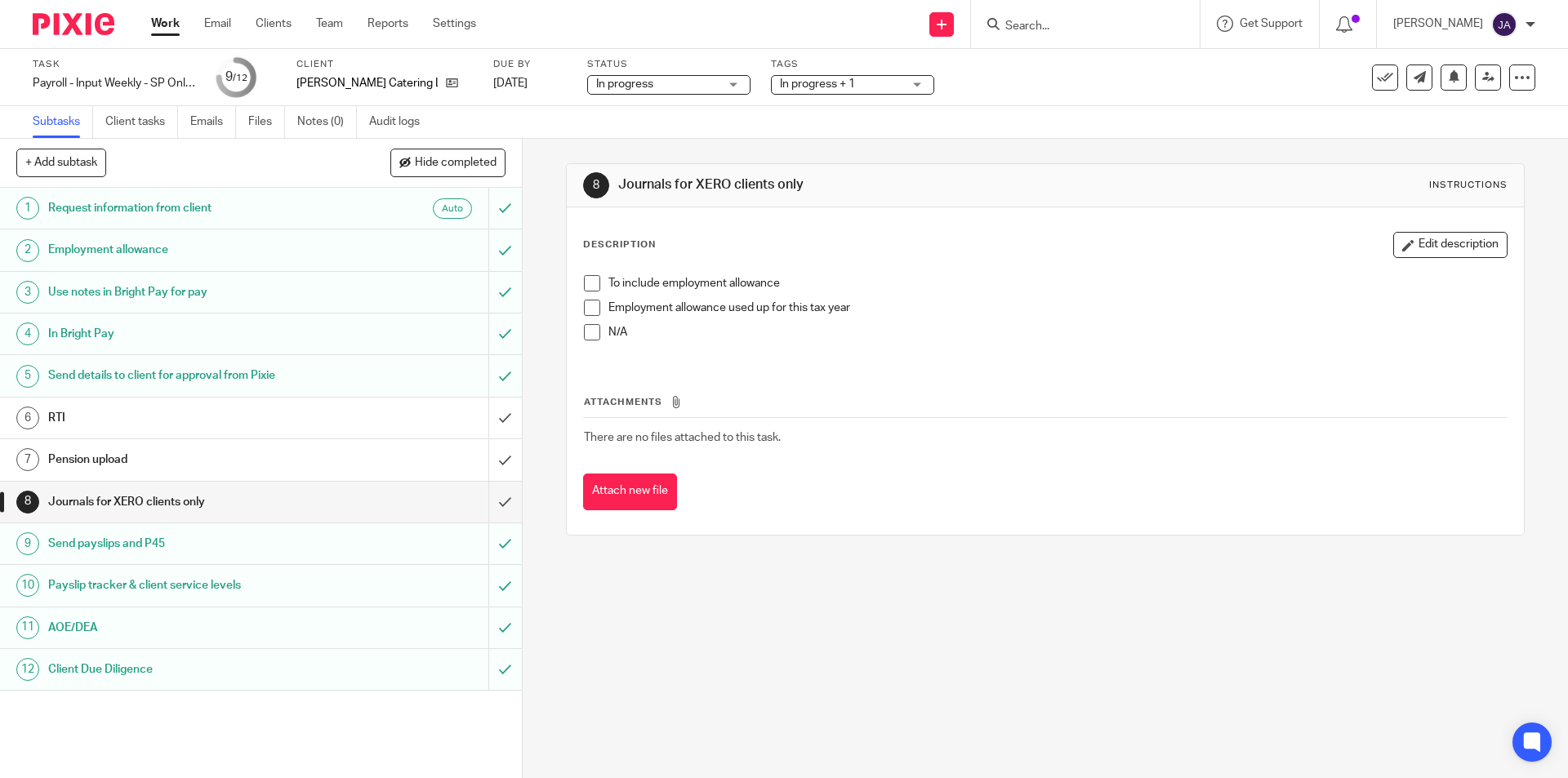
click at [587, 282] on span at bounding box center [592, 284] width 16 height 16
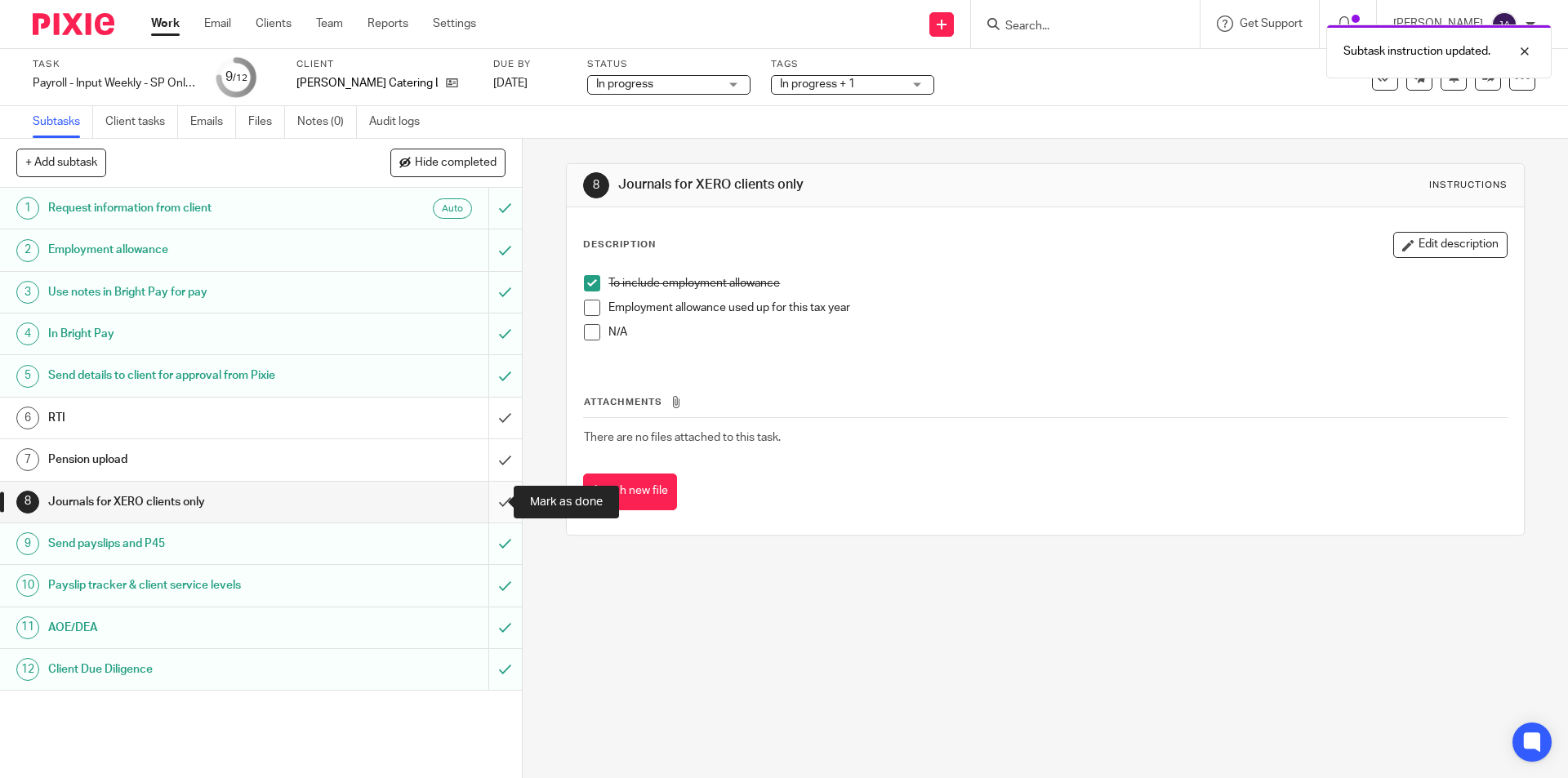
click at [493, 508] on input "submit" at bounding box center [260, 502] width 522 height 41
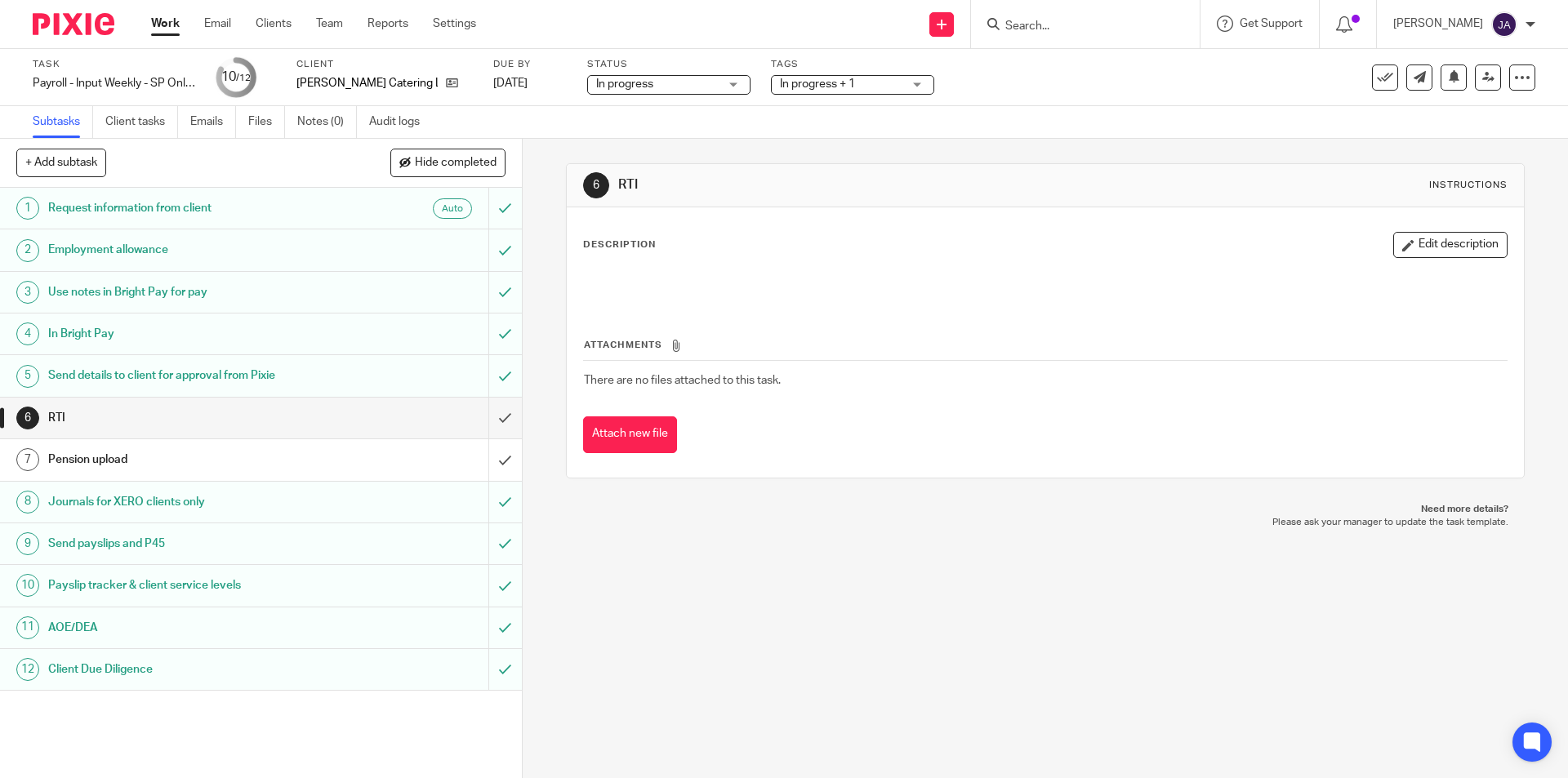
click at [329, 465] on div "Pension upload" at bounding box center [260, 460] width 423 height 25
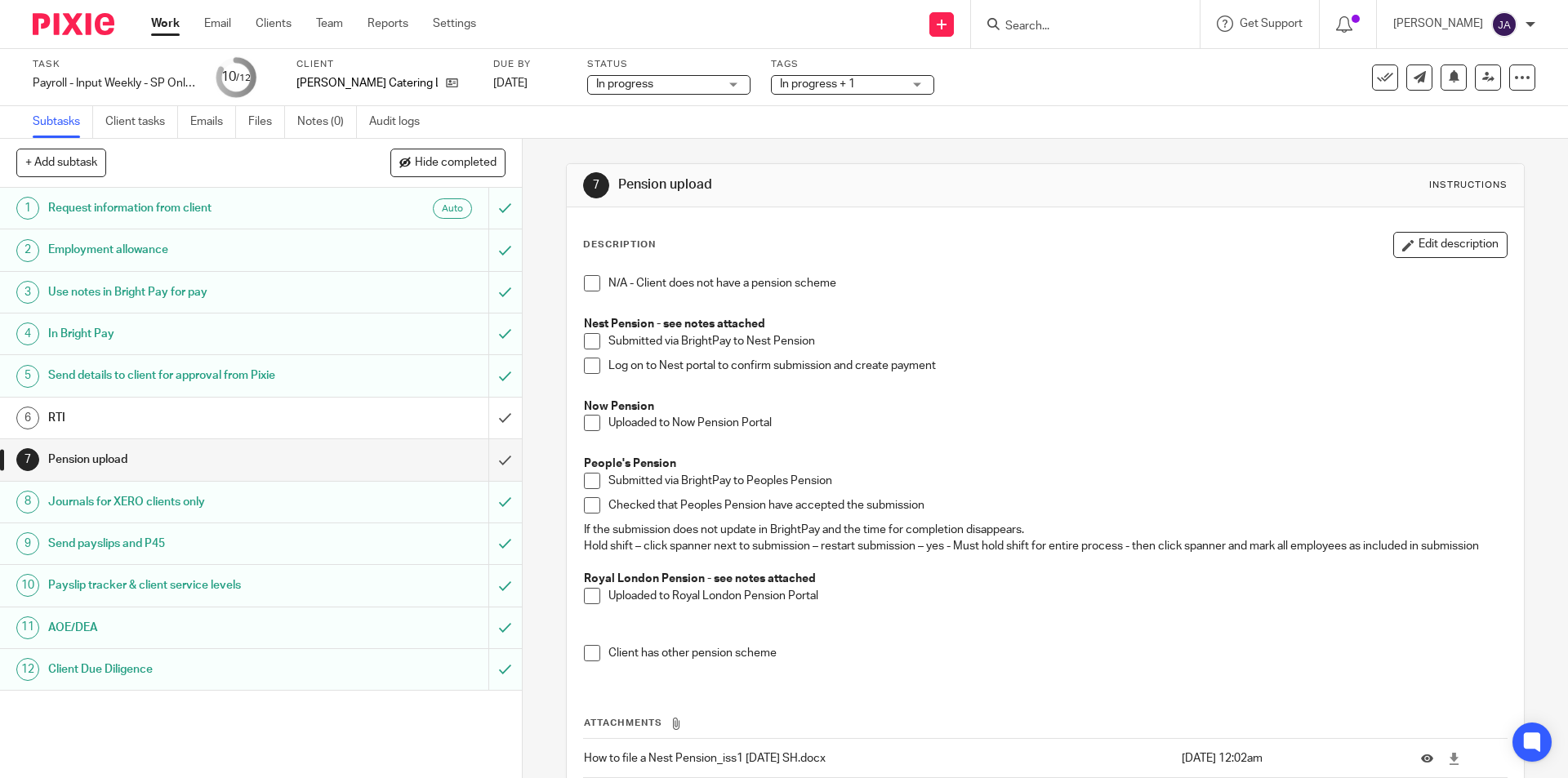
click at [592, 427] on span at bounding box center [592, 423] width 16 height 16
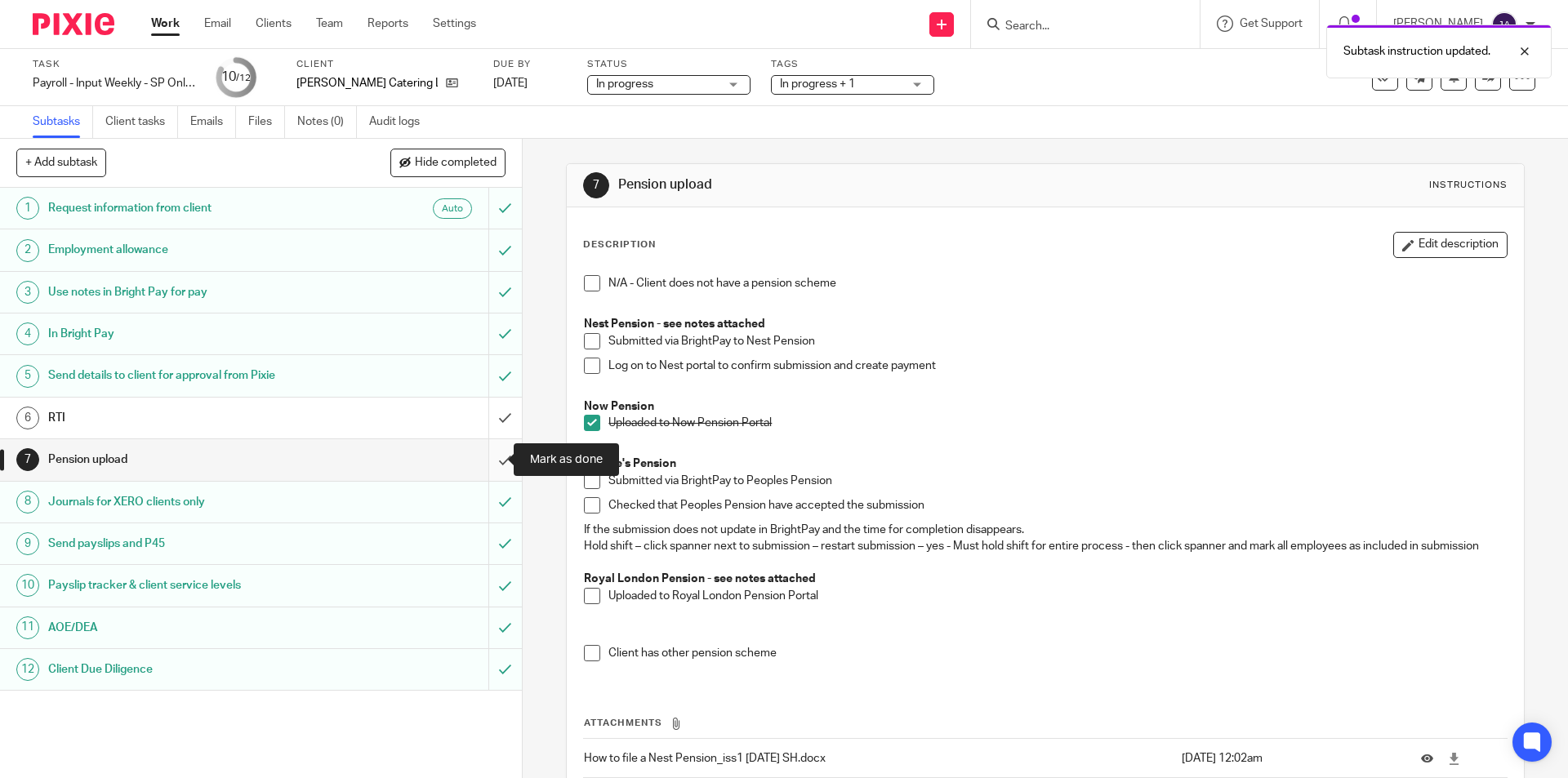
click at [491, 468] on input "submit" at bounding box center [260, 460] width 522 height 41
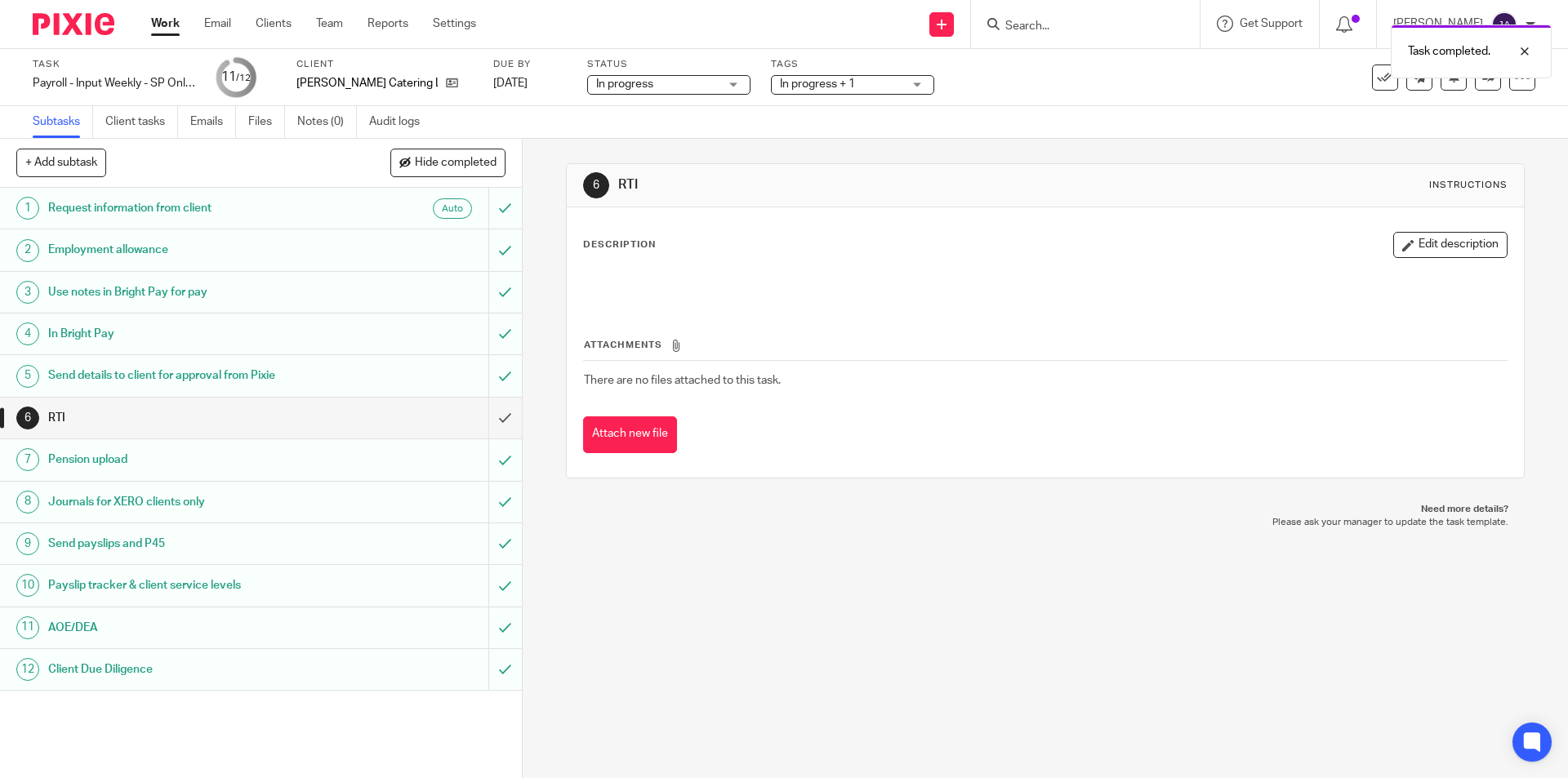
click at [167, 24] on link "Work" at bounding box center [166, 24] width 28 height 16
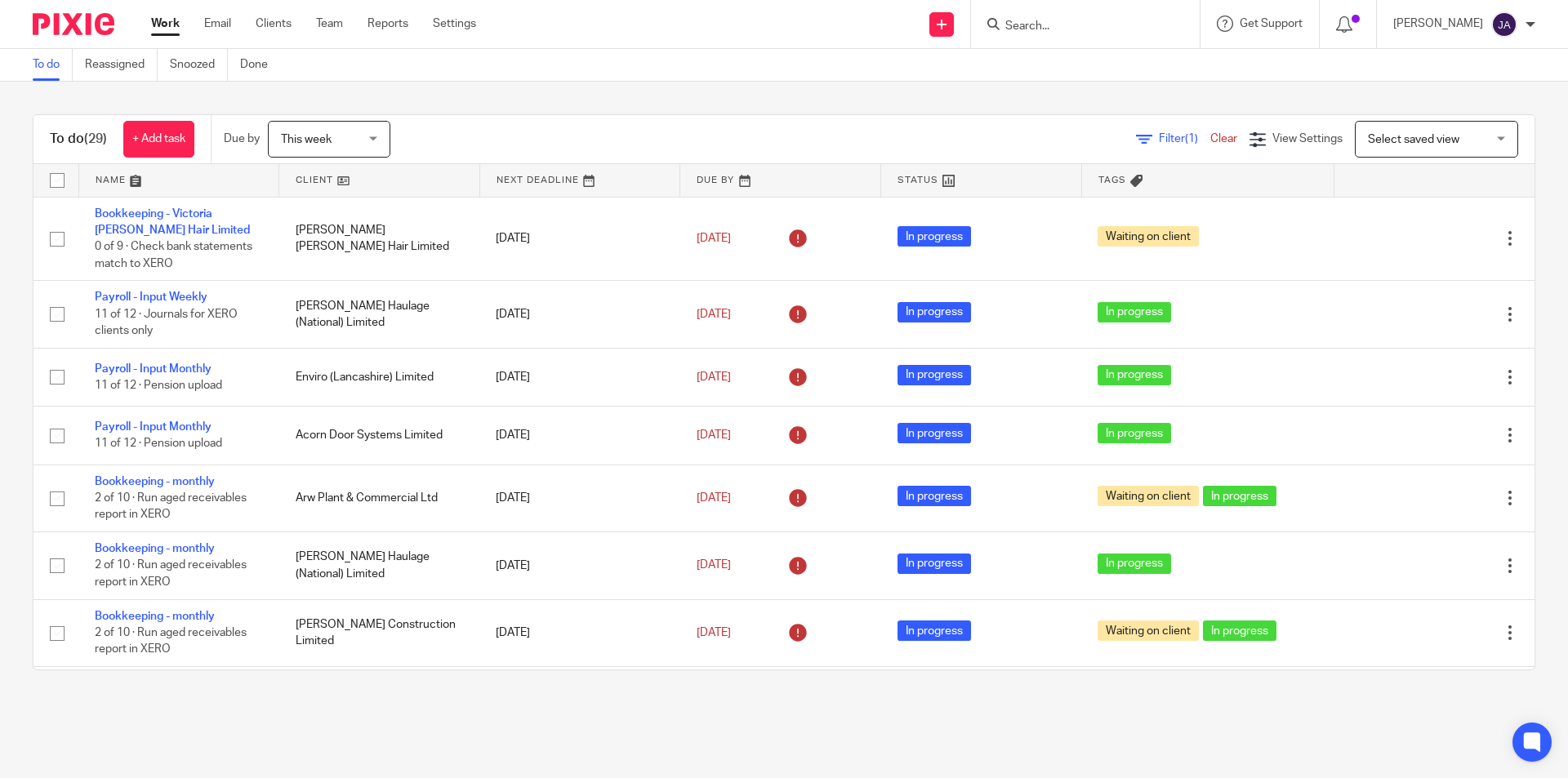
click at [306, 183] on link at bounding box center [379, 180] width 200 height 33
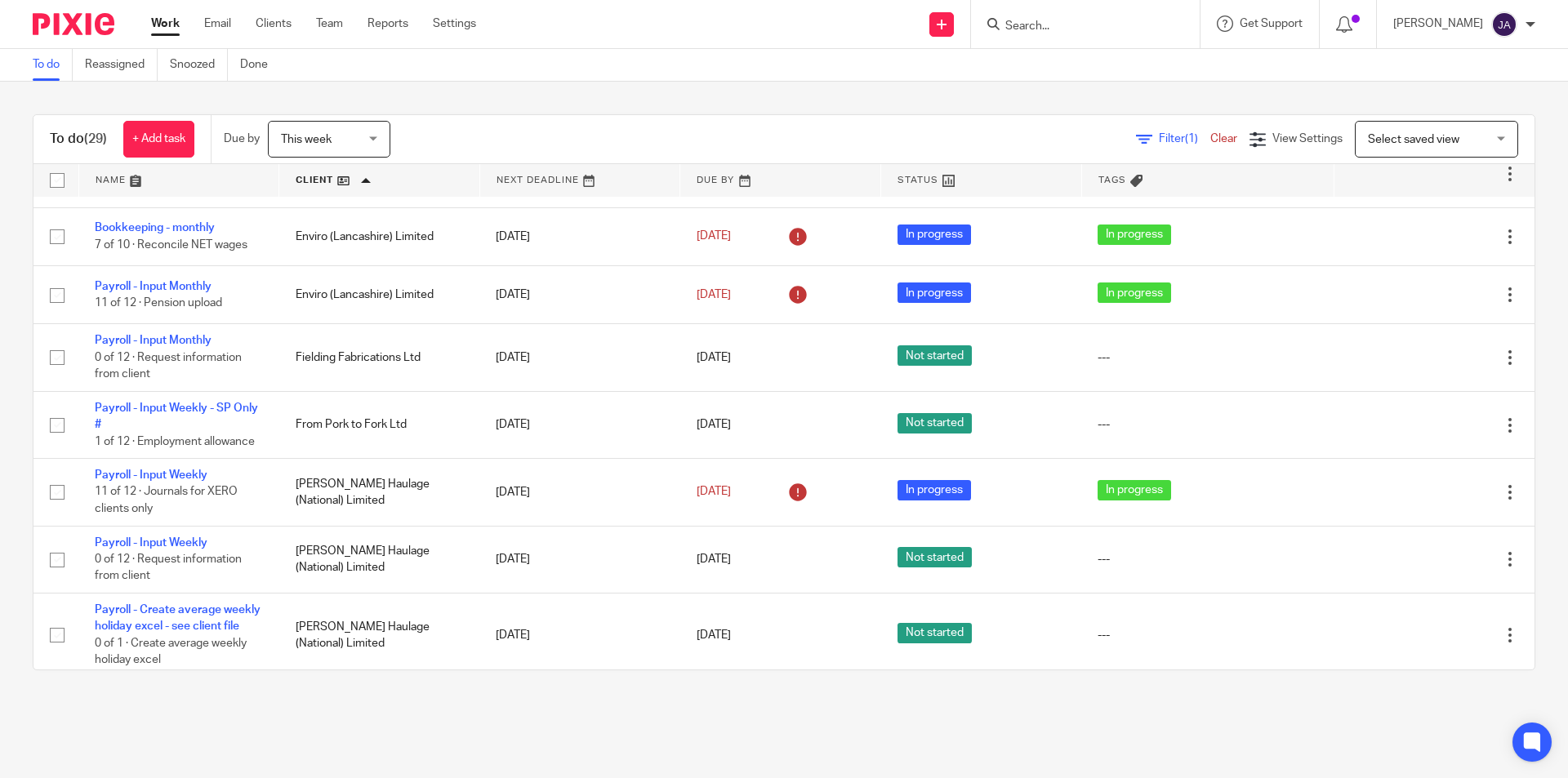
scroll to position [1225, 0]
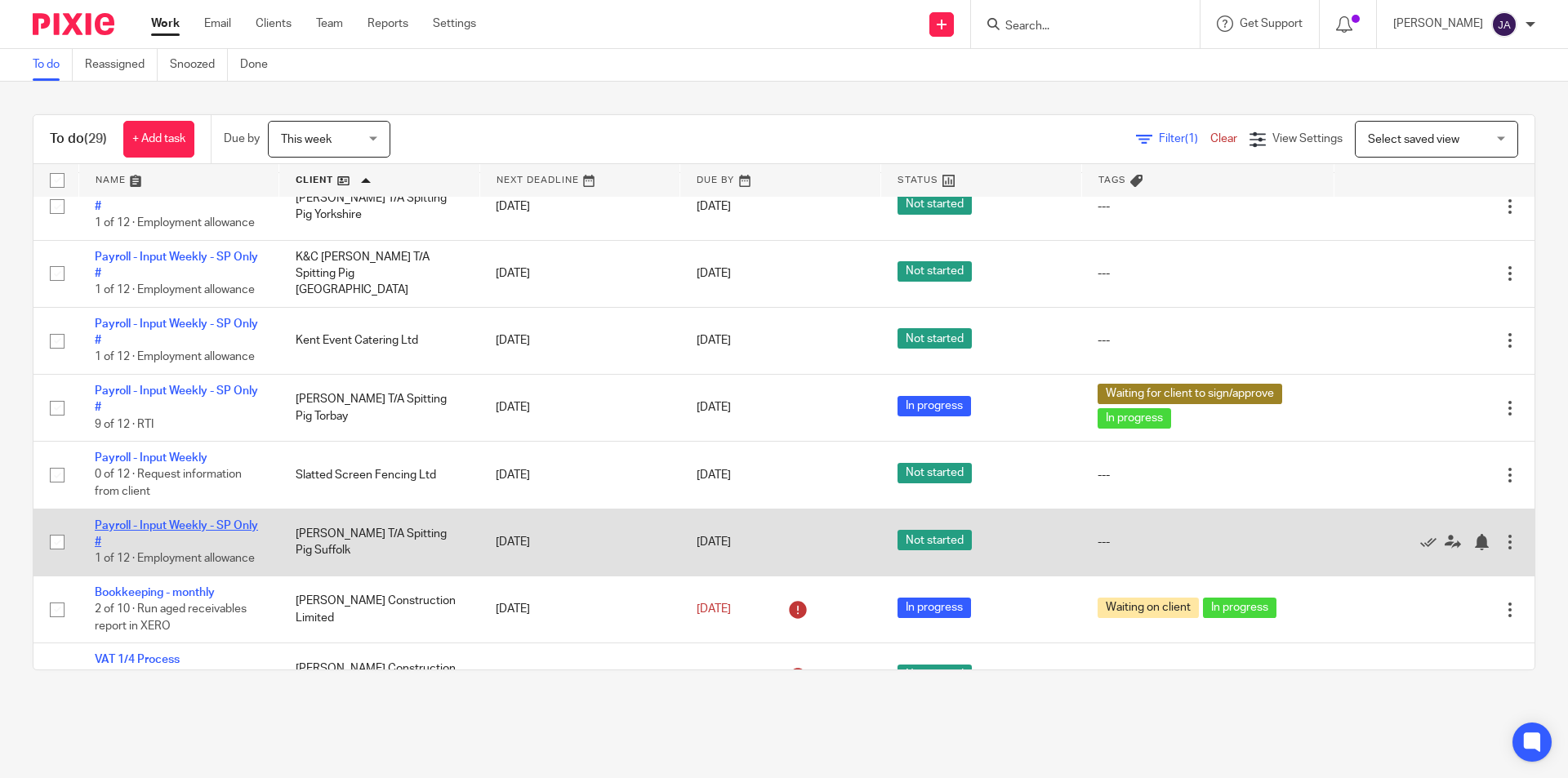
click at [164, 540] on link "Payroll - Input Weekly - SP Only #" at bounding box center [176, 533] width 163 height 27
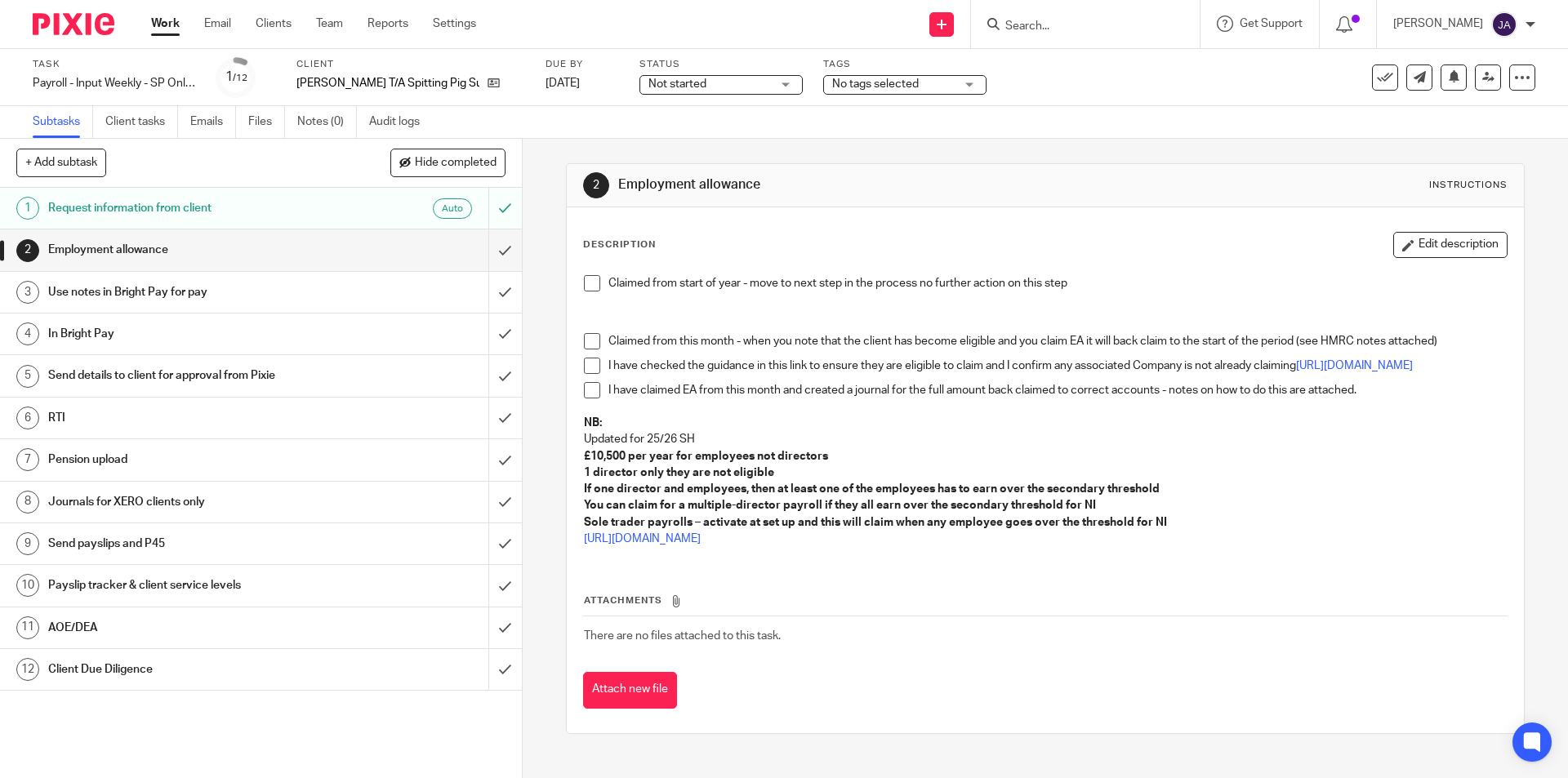
click at [732, 82] on span "Not started" at bounding box center [710, 84] width 122 height 17
drag, startPoint x: 656, startPoint y: 144, endPoint x: 741, endPoint y: 119, distance: 88.6
click at [658, 143] on span "In progress" at bounding box center [661, 144] width 58 height 12
click at [834, 82] on span "No tags selected" at bounding box center [875, 83] width 87 height 12
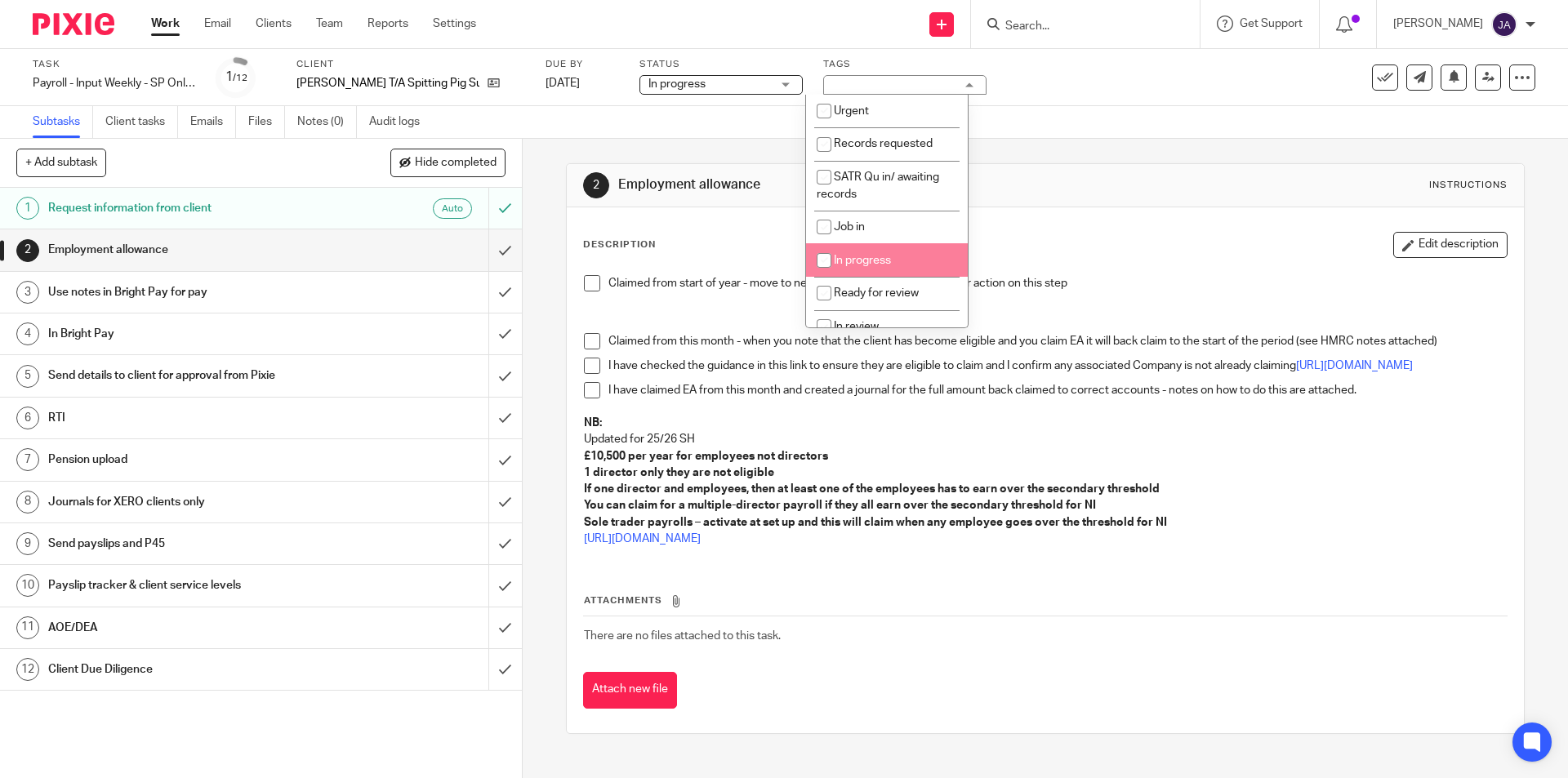
click at [842, 251] on li "In progress" at bounding box center [887, 261] width 162 height 34
checkbox input "true"
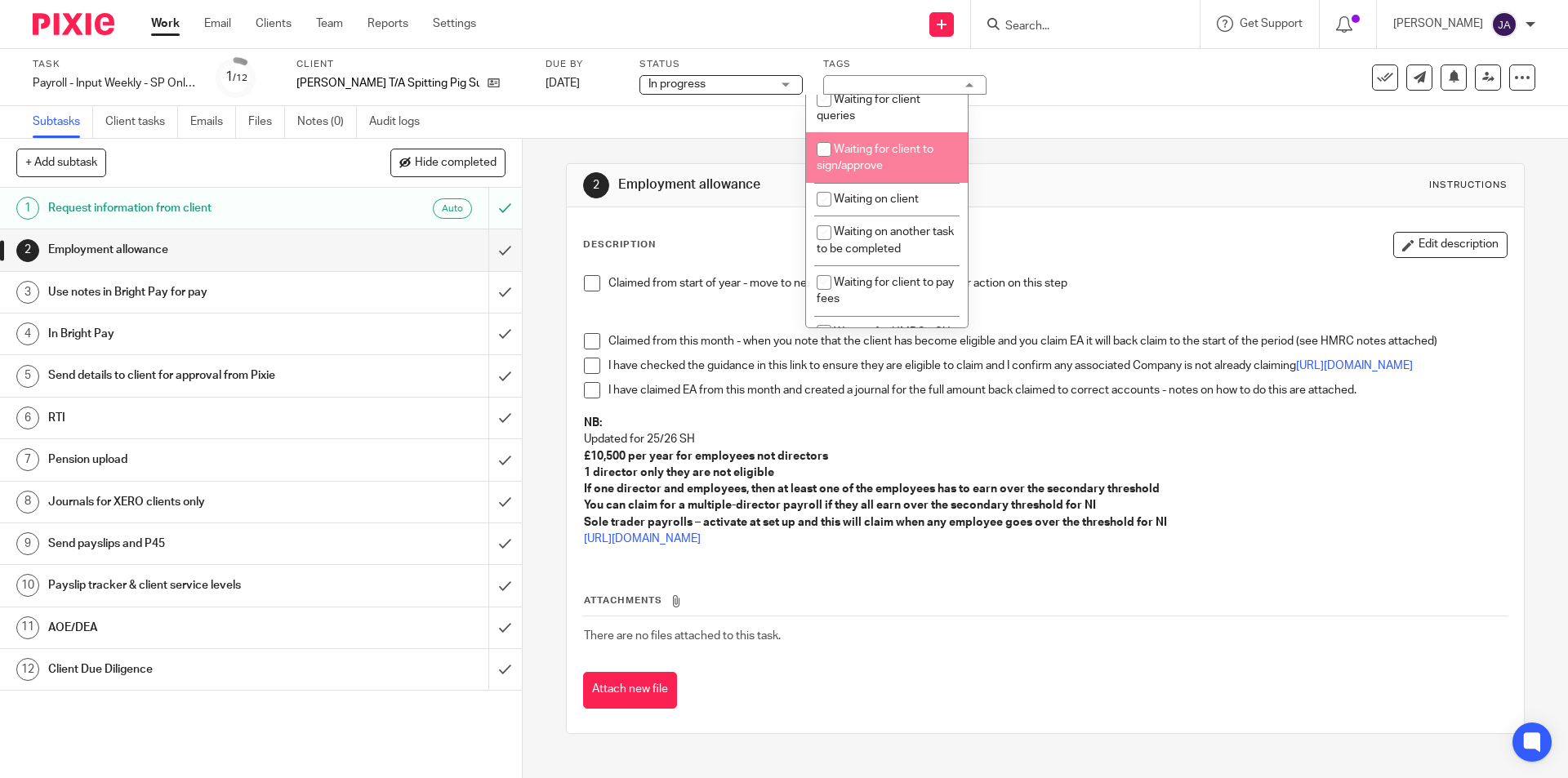
click at [854, 166] on span "Waiting for client to sign/approve" at bounding box center [875, 158] width 117 height 28
checkbox input "true"
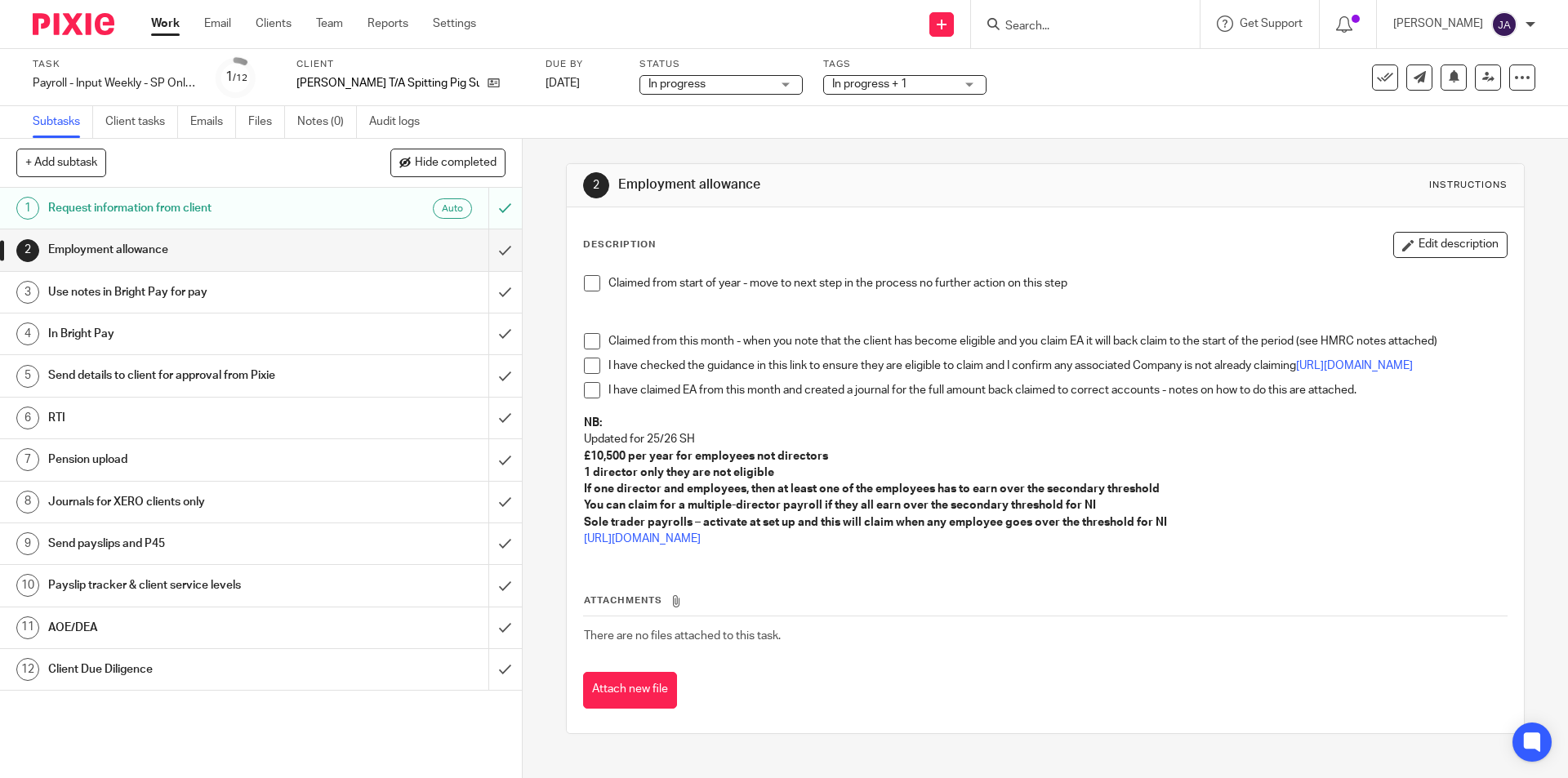
click at [611, 263] on div "Description Edit description Claimed from start of year - move to next step in …" at bounding box center [1044, 396] width 924 height 329
click at [578, 276] on div "Claimed from start of year - move to next step in the process no further action…" at bounding box center [1044, 413] width 938 height 292
click at [589, 284] on span at bounding box center [592, 284] width 16 height 16
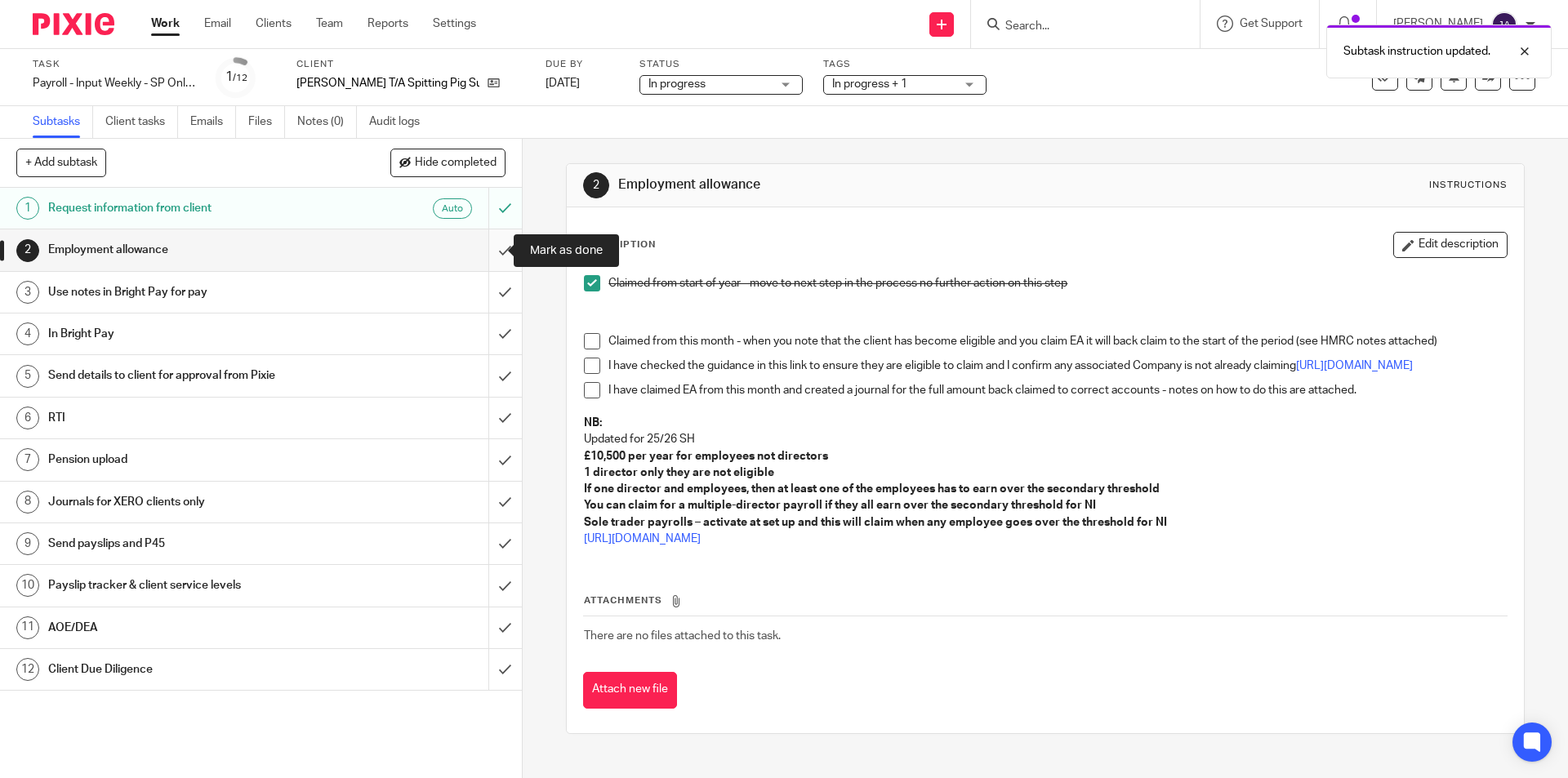
click at [490, 251] on input "submit" at bounding box center [260, 250] width 522 height 41
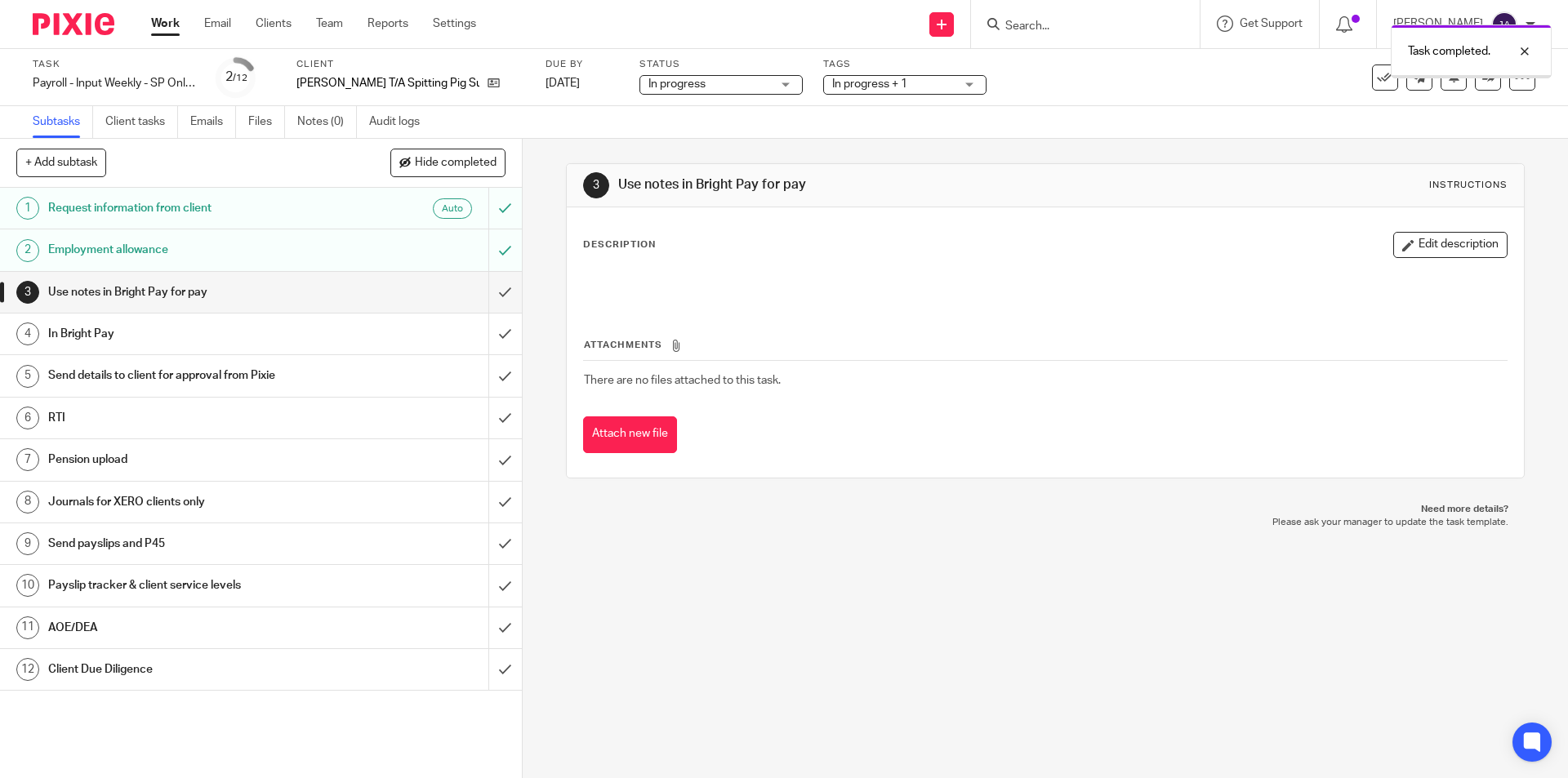
click at [489, 295] on input "submit" at bounding box center [260, 292] width 522 height 41
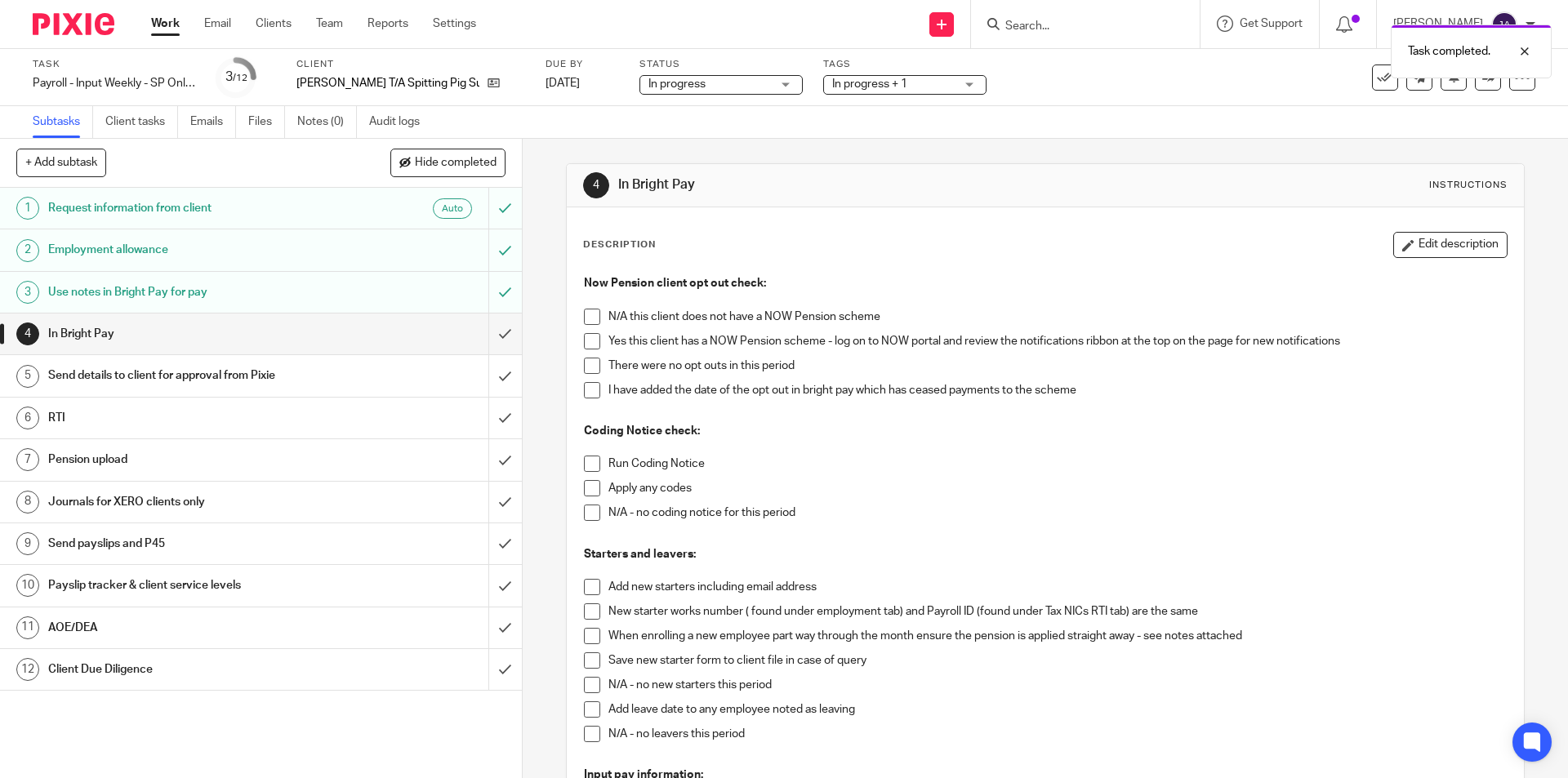
click at [584, 318] on span at bounding box center [592, 316] width 16 height 16
click at [586, 460] on span at bounding box center [592, 463] width 16 height 16
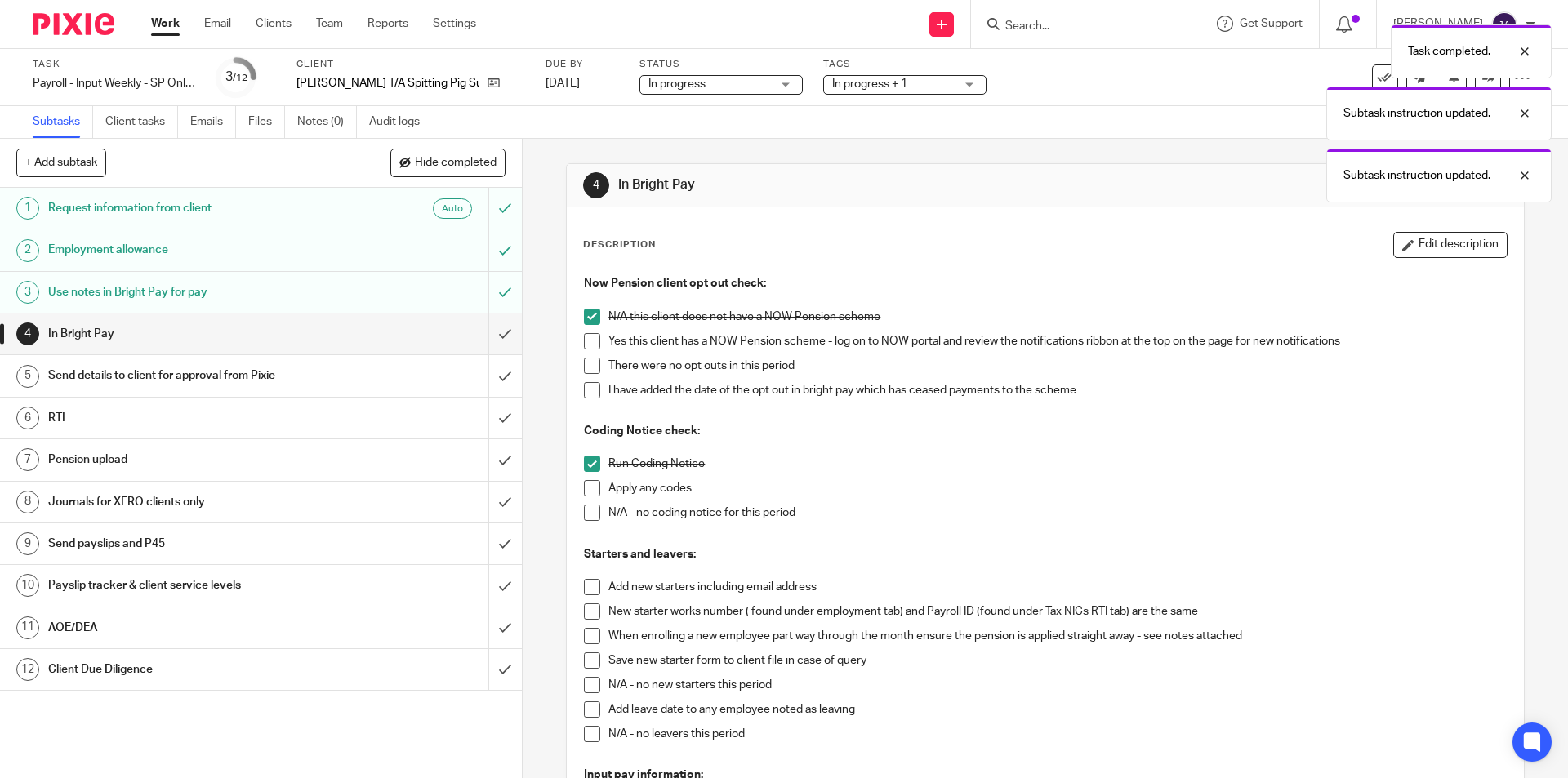
click at [591, 513] on span at bounding box center [592, 513] width 16 height 16
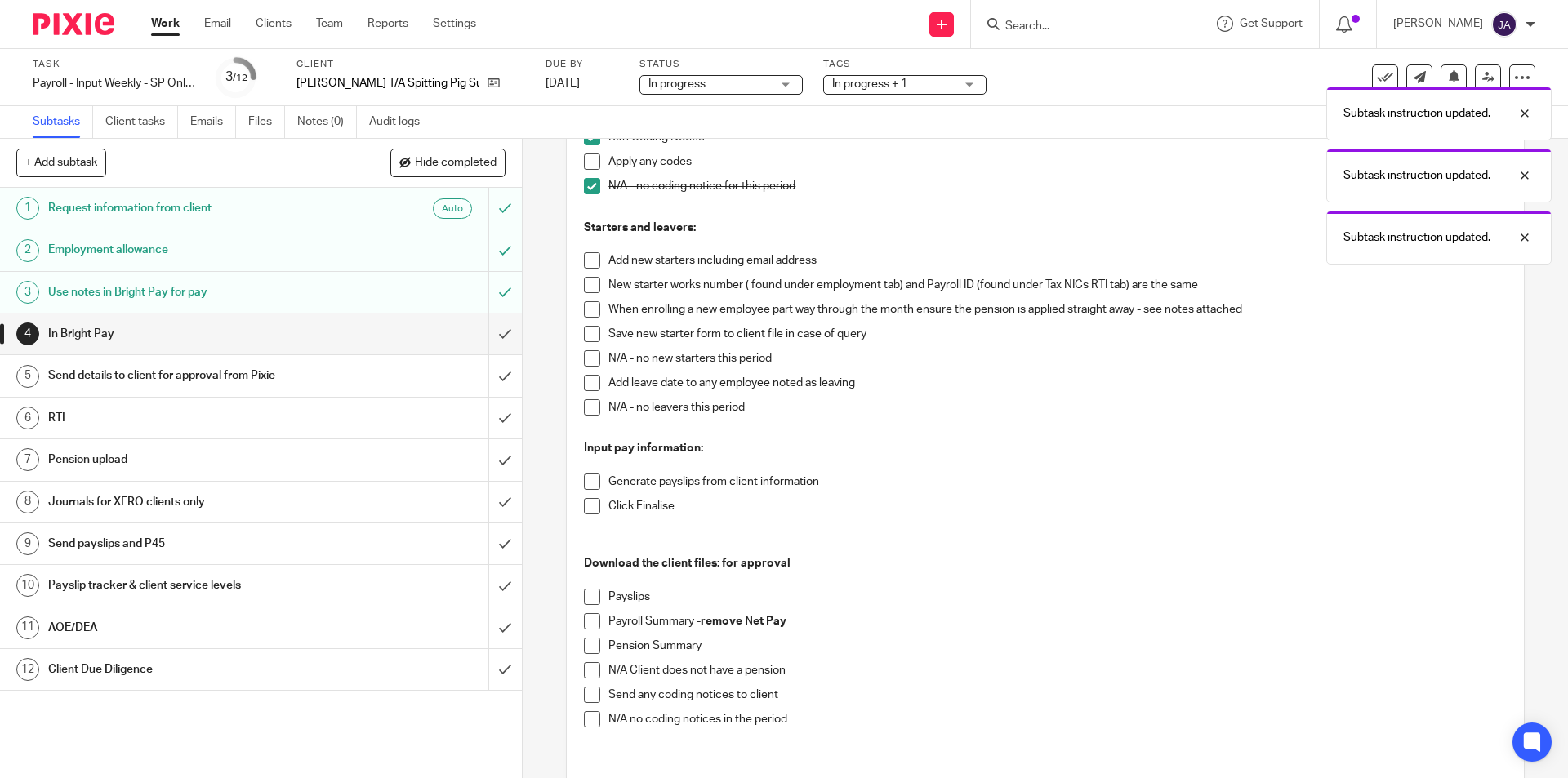
click at [586, 349] on li "Save new starter form to client file in case of query" at bounding box center [1044, 338] width 922 height 25
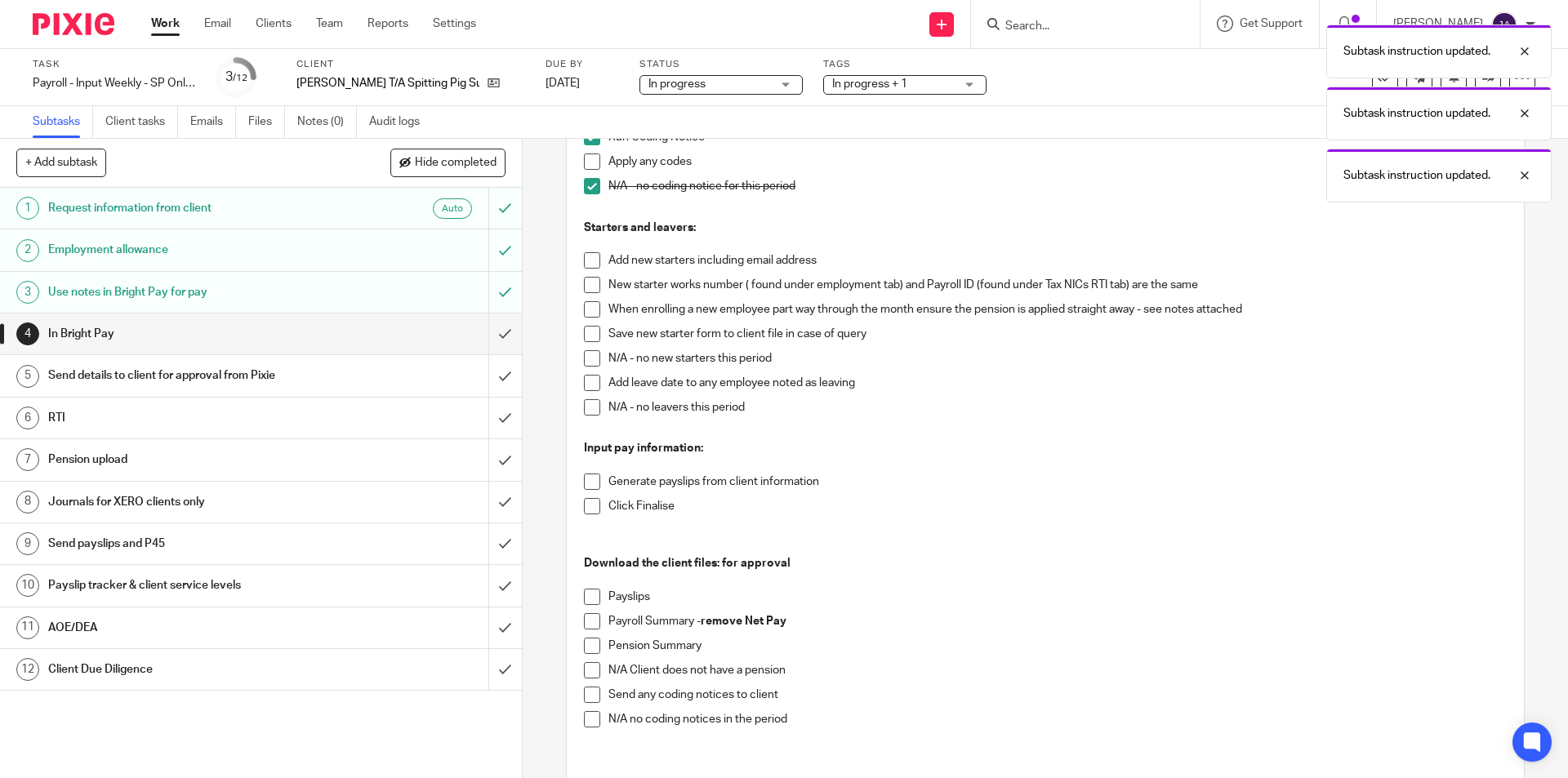
drag, startPoint x: 585, startPoint y: 357, endPoint x: 585, endPoint y: 370, distance: 13.0
click at [586, 359] on span at bounding box center [592, 358] width 16 height 16
click at [592, 412] on span at bounding box center [592, 408] width 16 height 16
drag, startPoint x: 589, startPoint y: 478, endPoint x: 588, endPoint y: 490, distance: 12.0
click at [589, 478] on span at bounding box center [592, 482] width 16 height 16
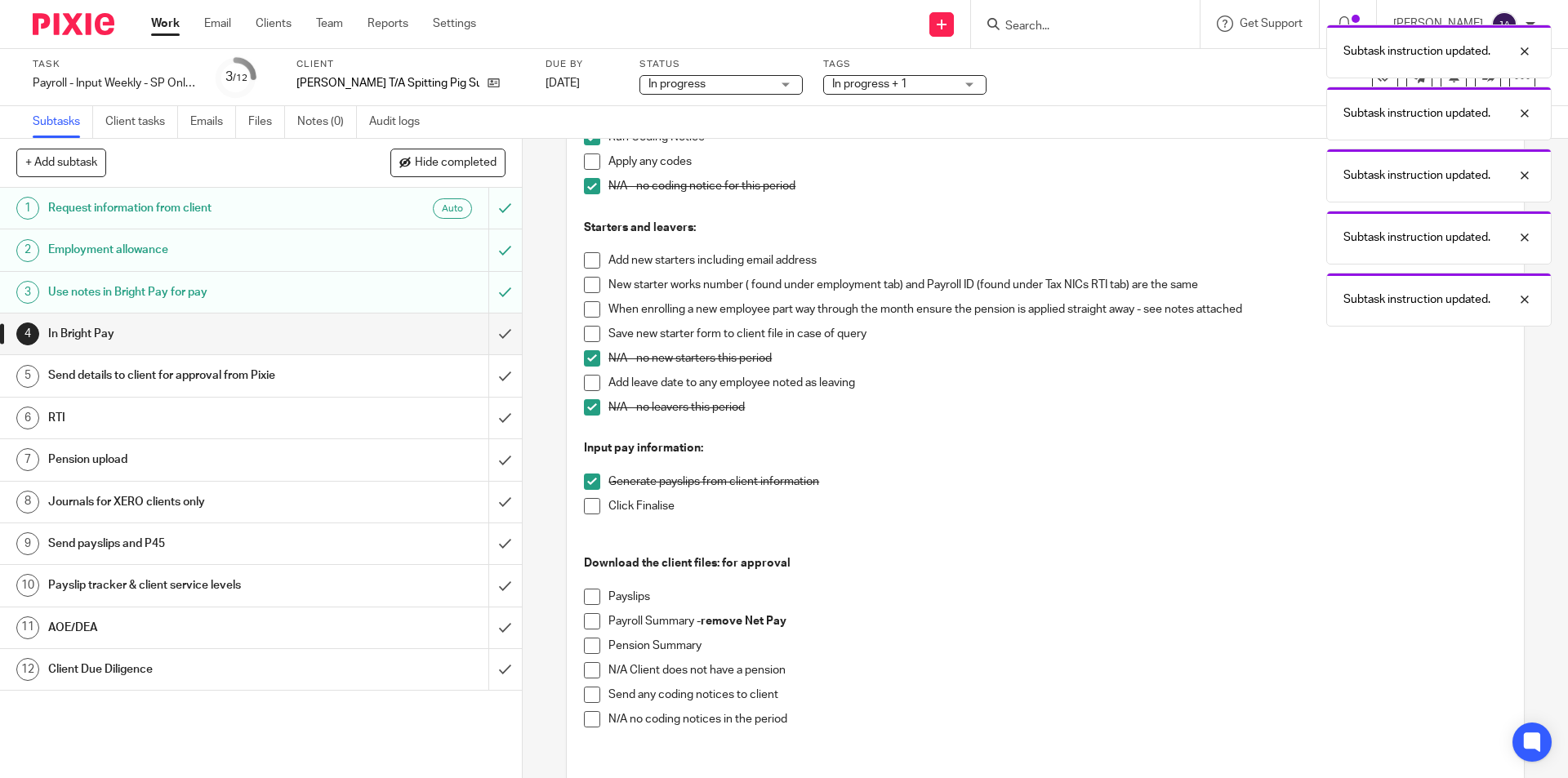
drag, startPoint x: 586, startPoint y: 502, endPoint x: 586, endPoint y: 530, distance: 28.0
click at [587, 502] on span at bounding box center [592, 506] width 16 height 16
click at [578, 603] on div "Now Pension client opt out check: N/A this client does not have a NOW Pension s…" at bounding box center [1044, 345] width 938 height 808
click at [586, 598] on span at bounding box center [592, 597] width 16 height 16
click at [586, 619] on span at bounding box center [592, 621] width 16 height 16
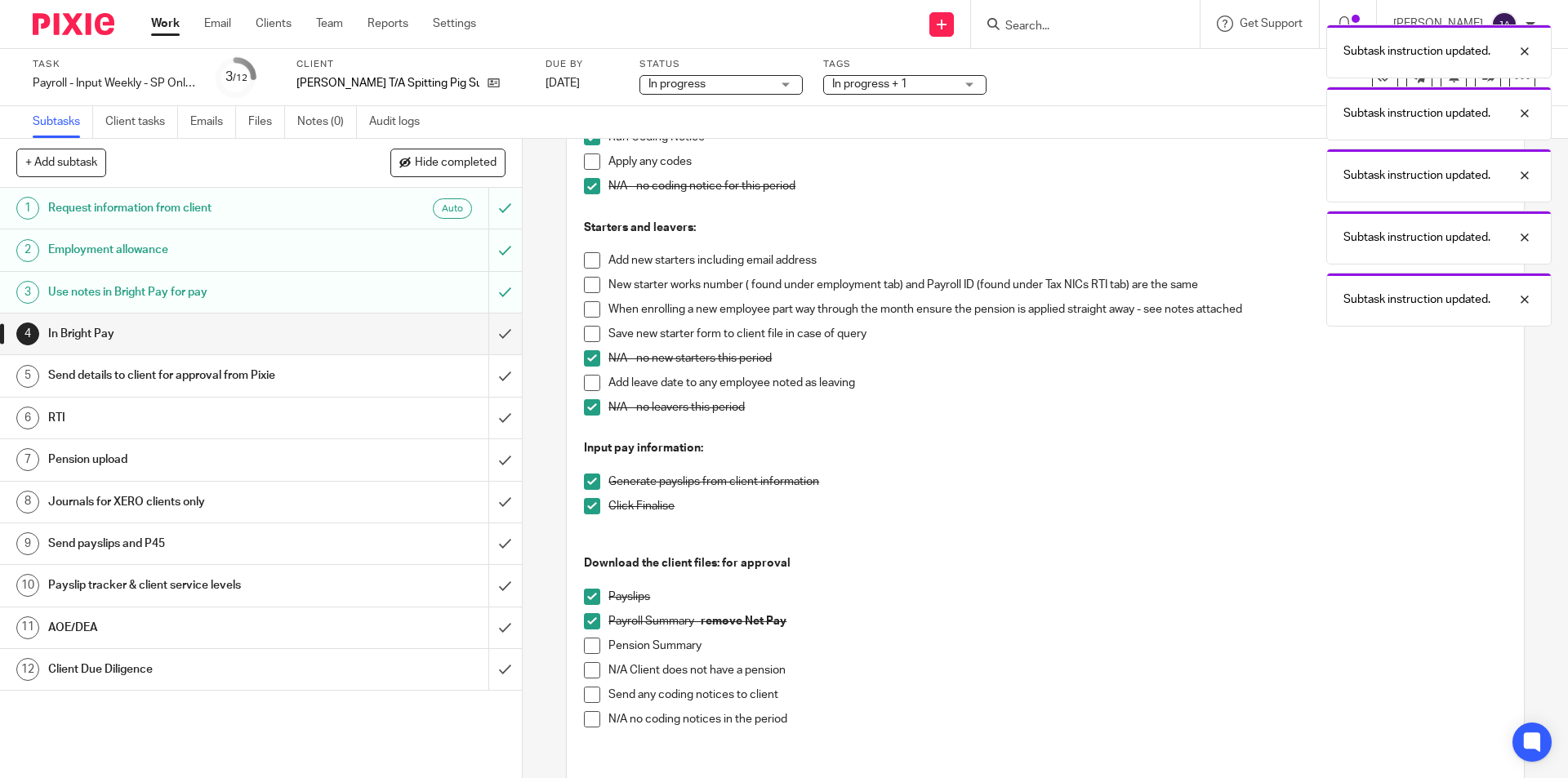
click at [584, 665] on span at bounding box center [592, 671] width 16 height 16
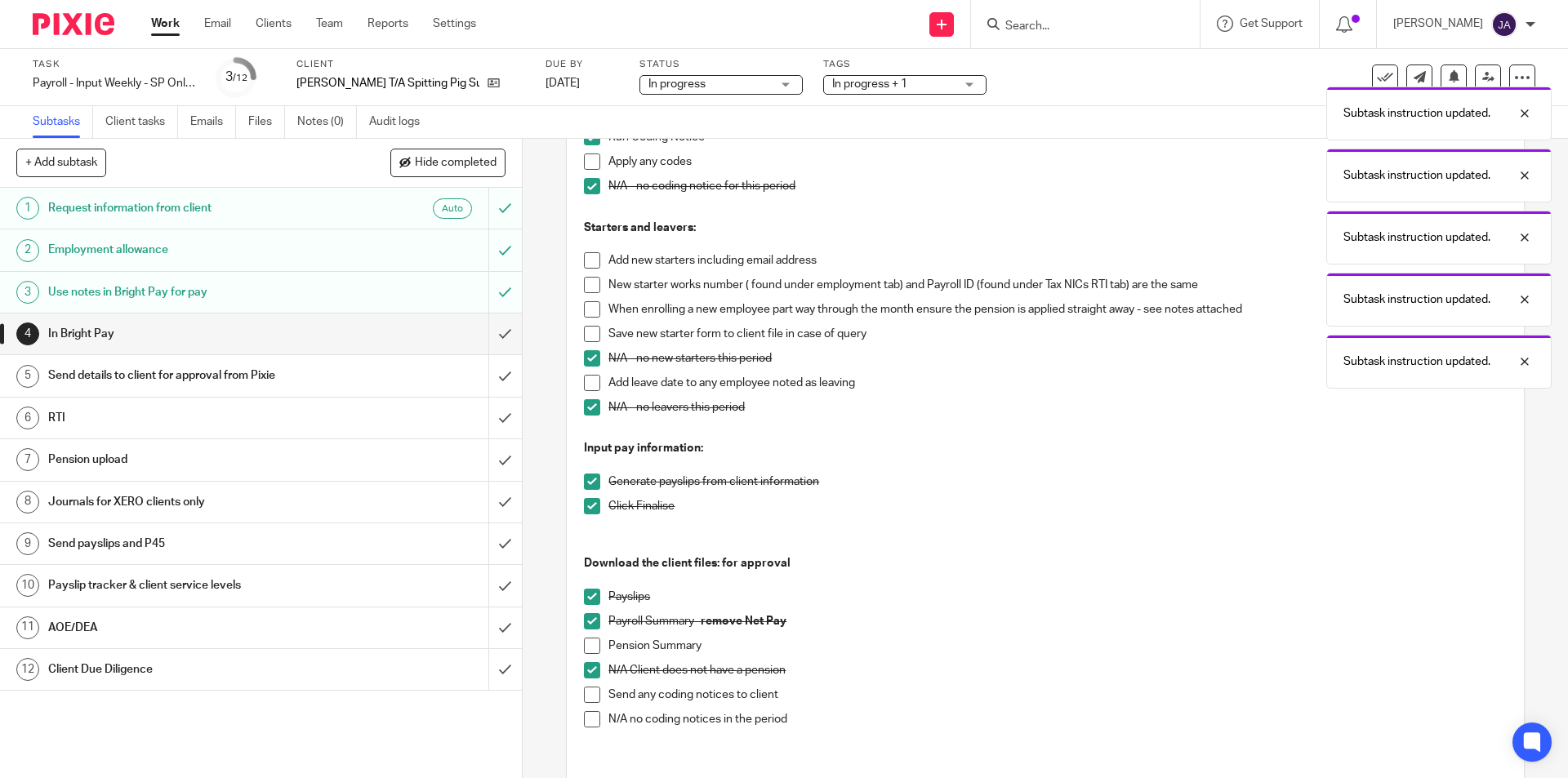
click at [584, 723] on span at bounding box center [592, 720] width 16 height 16
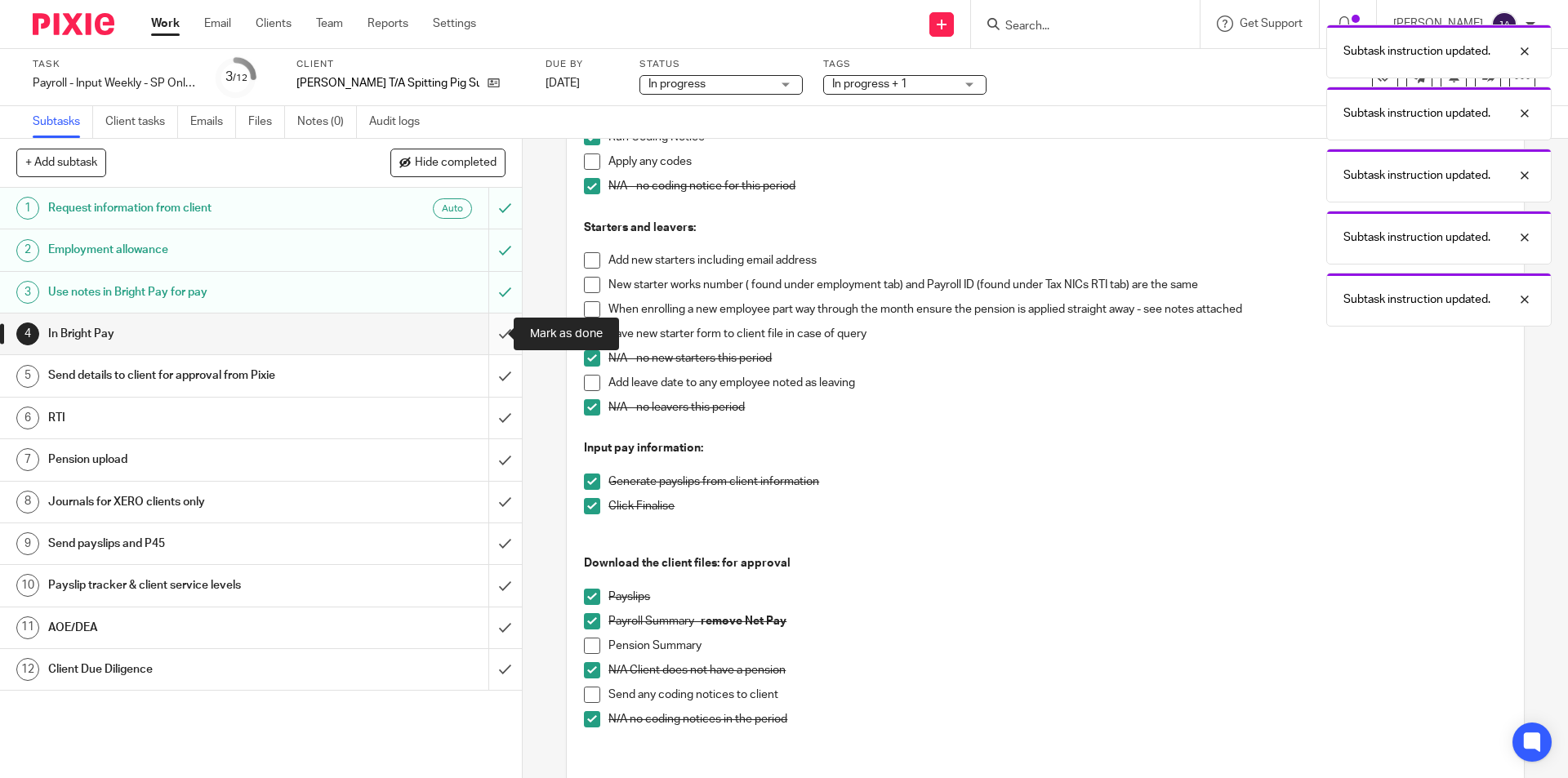
click at [495, 332] on input "submit" at bounding box center [260, 334] width 522 height 41
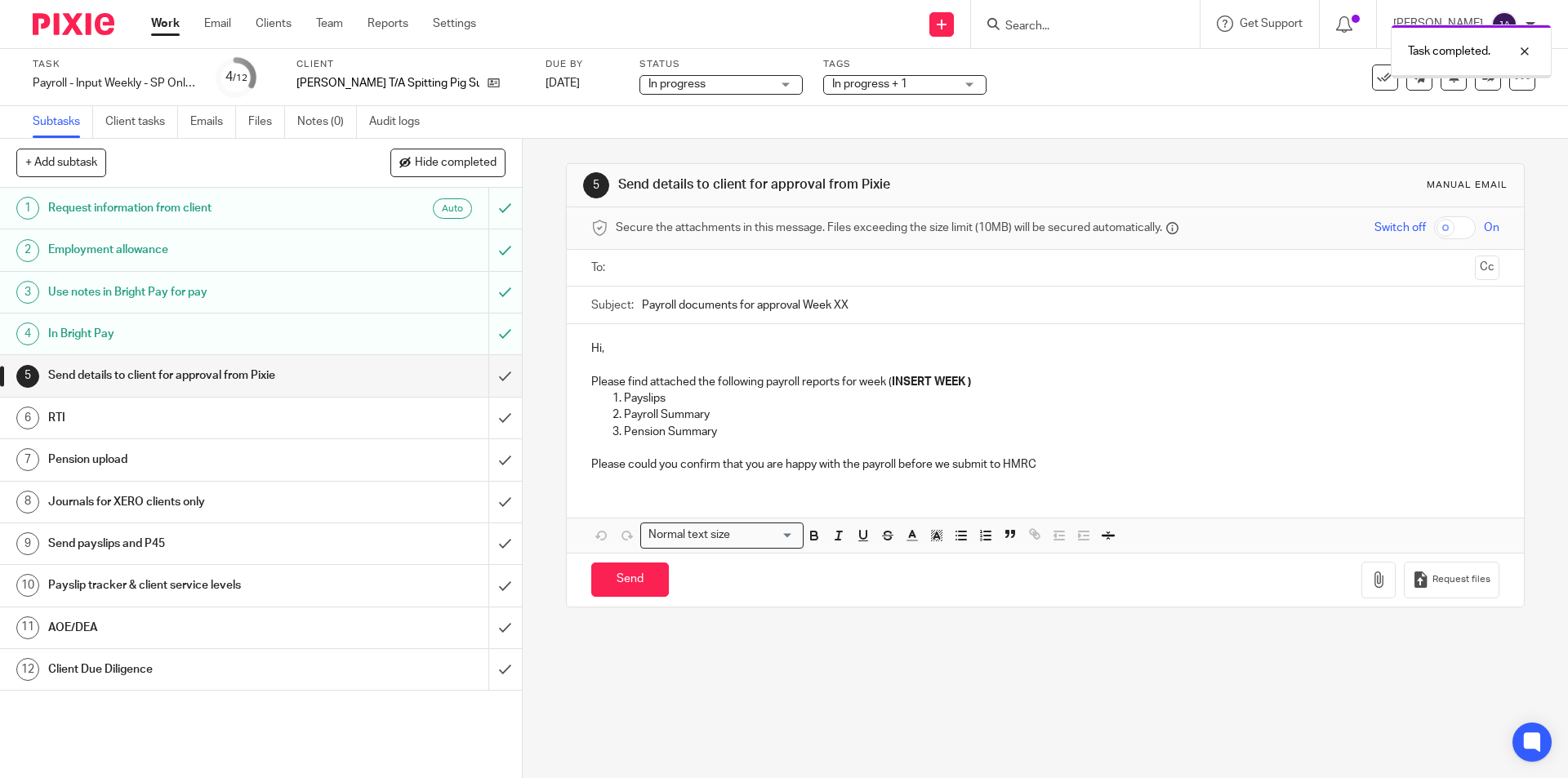
click at [627, 268] on input "text" at bounding box center [1044, 268] width 846 height 19
click at [635, 314] on div "Subject: Payroll documents for approval Week XX" at bounding box center [1044, 308] width 907 height 36
click at [641, 310] on input "Payroll documents for approval Week XX" at bounding box center [1069, 308] width 857 height 36
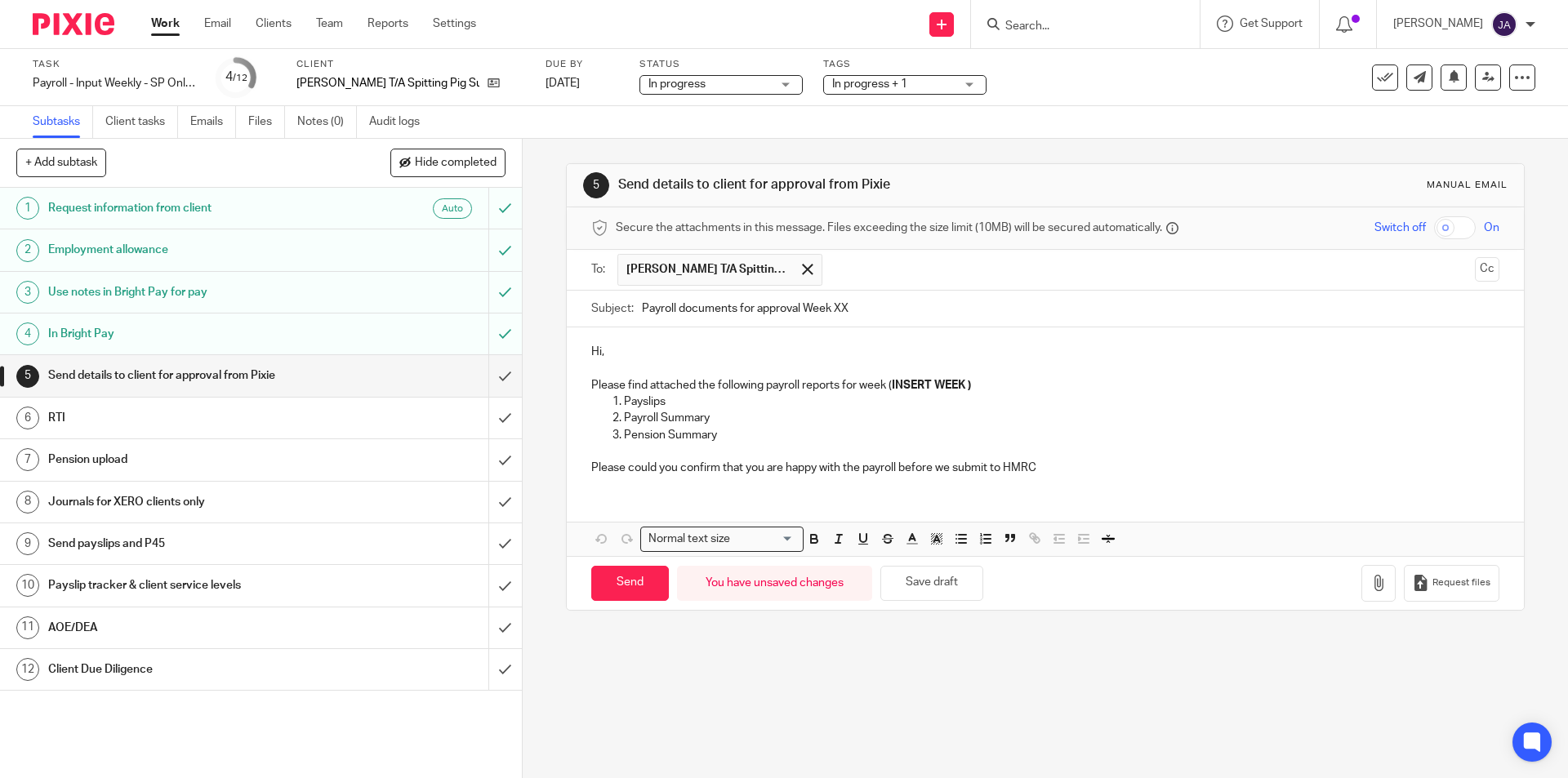
click at [641, 312] on input "Payroll documents for approval Week XX" at bounding box center [1069, 308] width 857 height 36
paste input "Week 23 SP [GEOGRAPHIC_DATA]"
click at [683, 315] on input "Week 23 SP Suffolk Payroll documents for approval Week XX" at bounding box center [1069, 308] width 857 height 36
drag, startPoint x: 988, startPoint y: 307, endPoint x: 904, endPoint y: 304, distance: 84.1
click at [904, 304] on input "Week 24 SP Suffolk Payroll documents for approval Week XX" at bounding box center [1069, 308] width 857 height 36
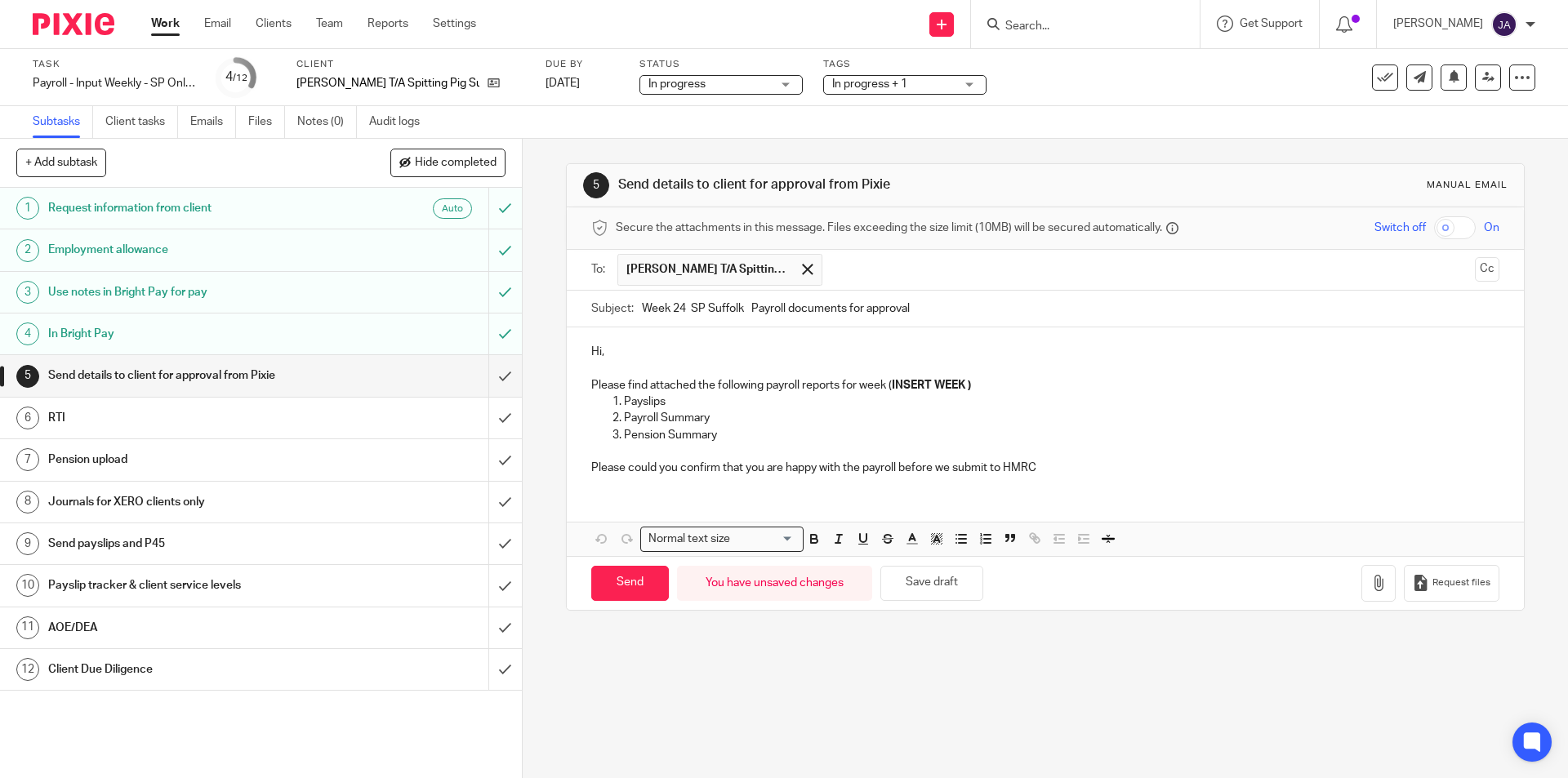
type input "Week 24 SP Suffolk Payroll documents for approval"
drag, startPoint x: 1010, startPoint y: 392, endPoint x: 886, endPoint y: 390, distance: 124.0
click at [886, 390] on p "Please find attached the following payroll reports for week ( INSERT WEEK )" at bounding box center [1044, 385] width 907 height 16
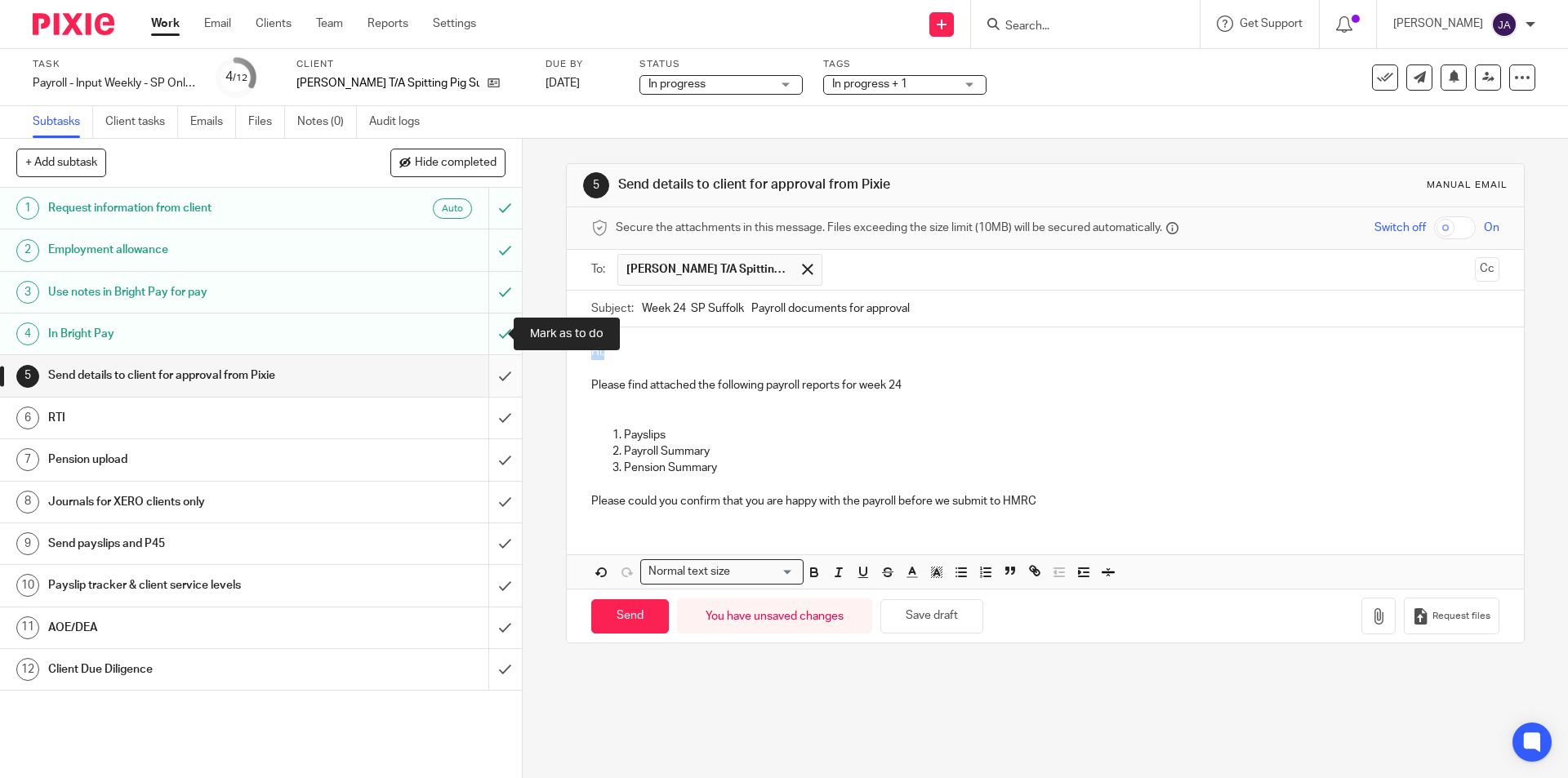
drag, startPoint x: 625, startPoint y: 346, endPoint x: 491, endPoint y: 355, distance: 134.3
click at [496, 350] on div "+ Add subtask Hide completed Cancel + Add 1 Request information from client Aut…" at bounding box center [784, 459] width 1568 height 640
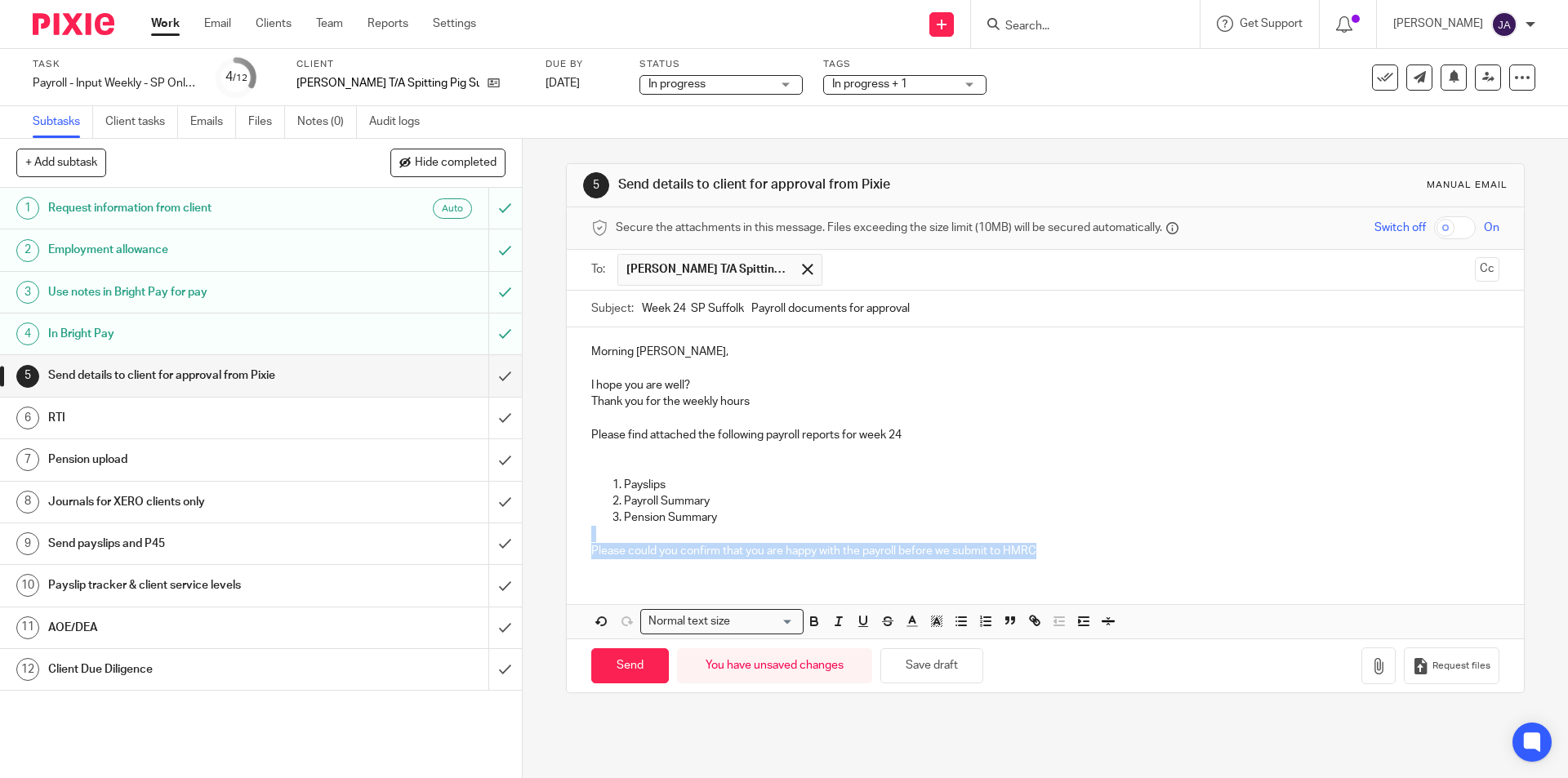
drag, startPoint x: 1047, startPoint y: 556, endPoint x: 578, endPoint y: 541, distance: 469.2
click at [575, 541] on div "Morning [PERSON_NAME], I hope you are well? Thank you for the weekly hours Plea…" at bounding box center [1044, 449] width 956 height 244
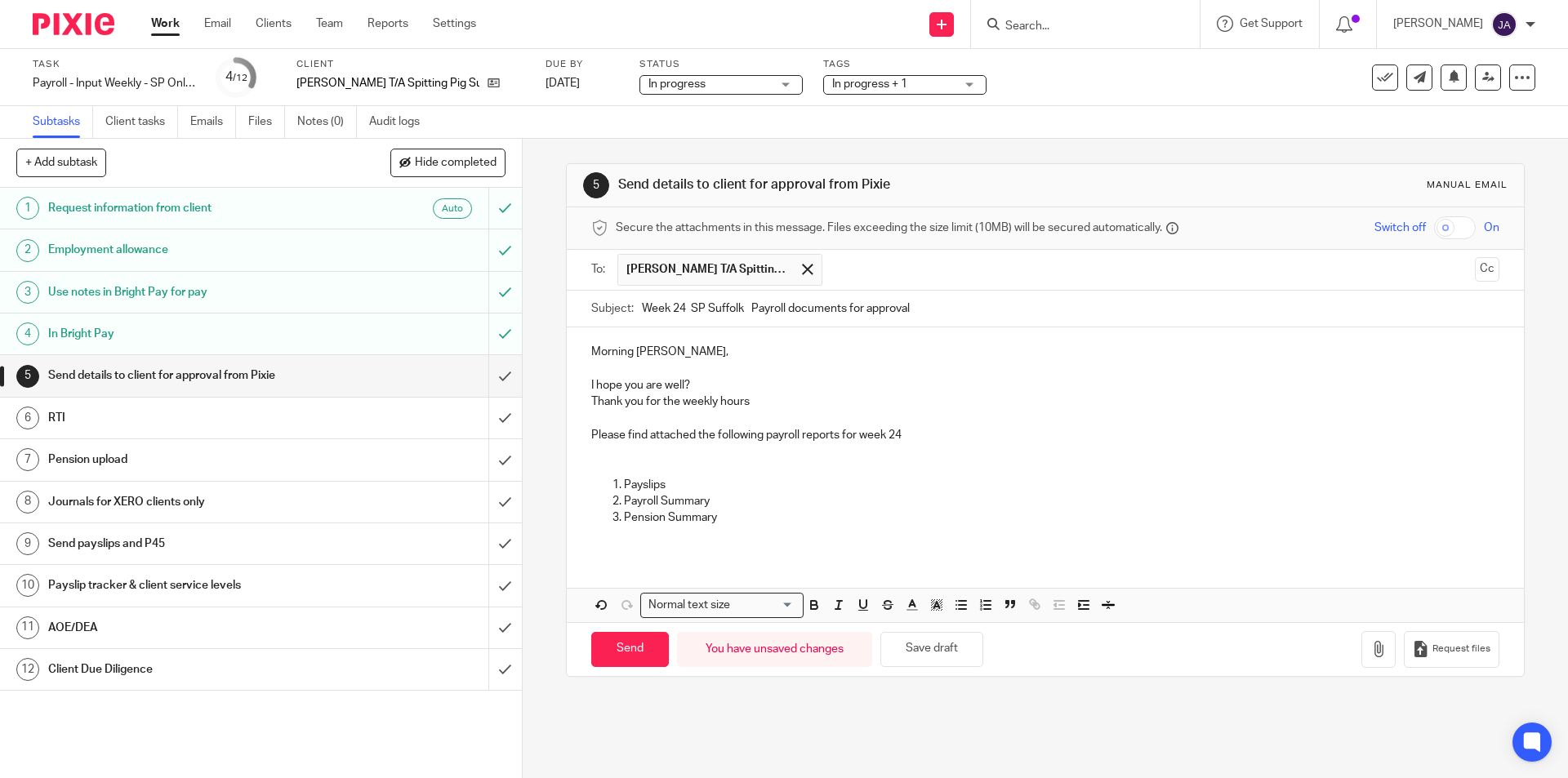
click at [598, 452] on p at bounding box center [1044, 452] width 907 height 16
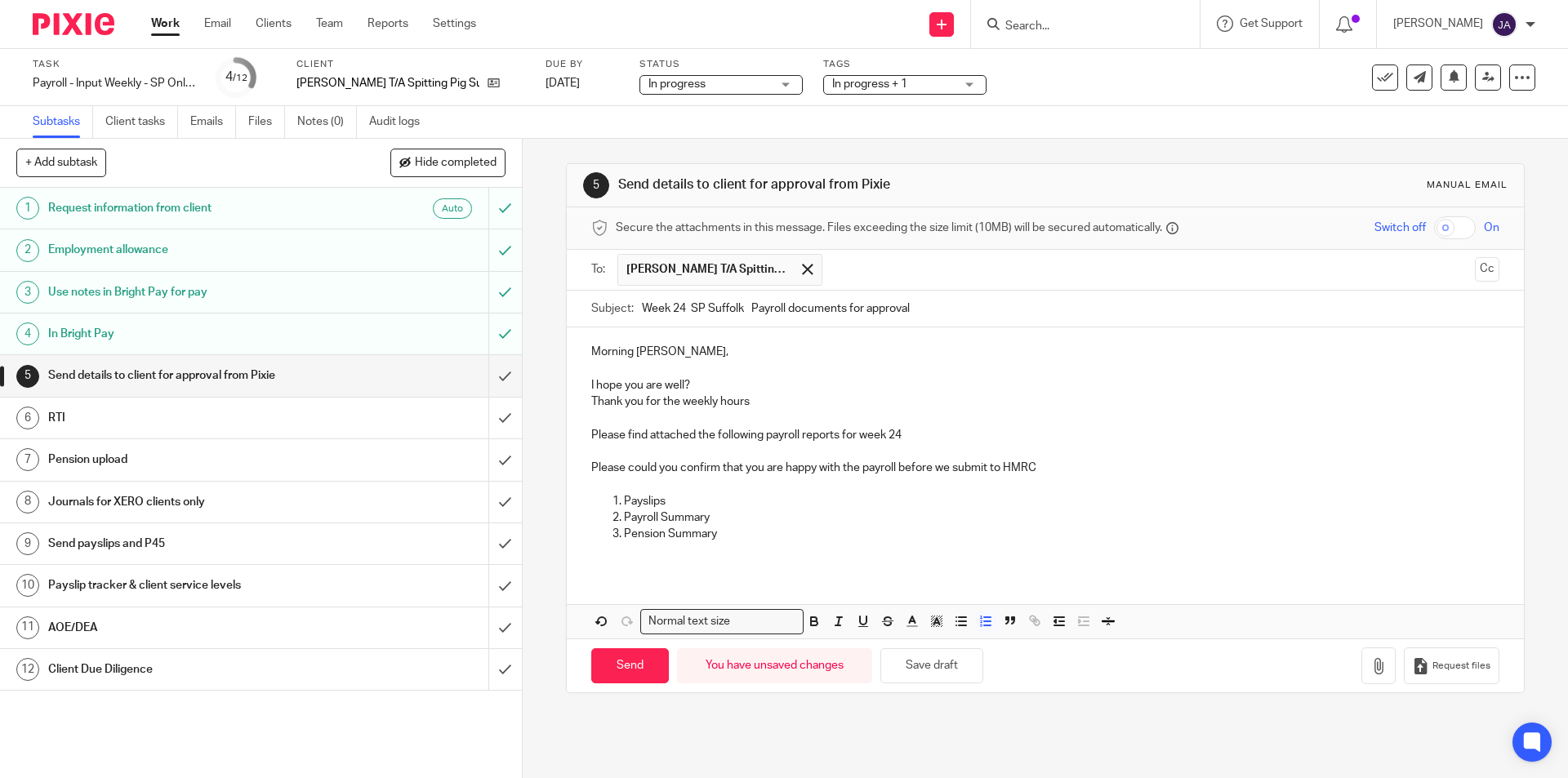
click at [908, 496] on p "Payslips" at bounding box center [1060, 502] width 874 height 16
click at [604, 457] on p "Please could you confirm that you are happy with the payroll before we submit t…" at bounding box center [1044, 461] width 907 height 34
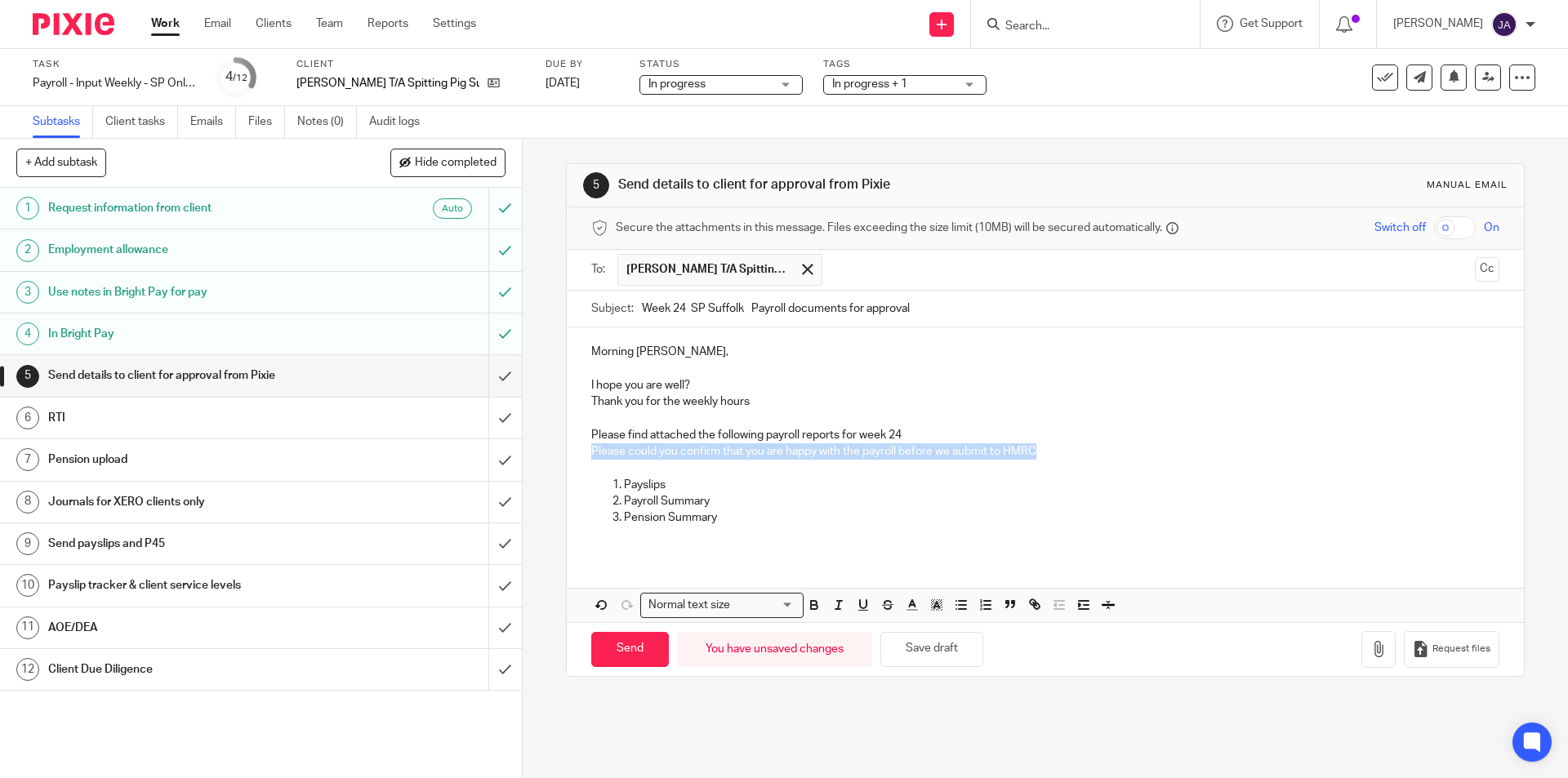
drag, startPoint x: 1060, startPoint y: 455, endPoint x: 551, endPoint y: 444, distance: 509.1
click at [551, 444] on div "5 Send details to client for approval from Pixie Manual email Secure the attach…" at bounding box center [1045, 459] width 1045 height 640
click at [807, 609] on icon "button" at bounding box center [814, 605] width 15 height 15
click at [831, 608] on icon "button" at bounding box center [838, 605] width 15 height 15
drag, startPoint x: 784, startPoint y: 536, endPoint x: 737, endPoint y: 532, distance: 47.2
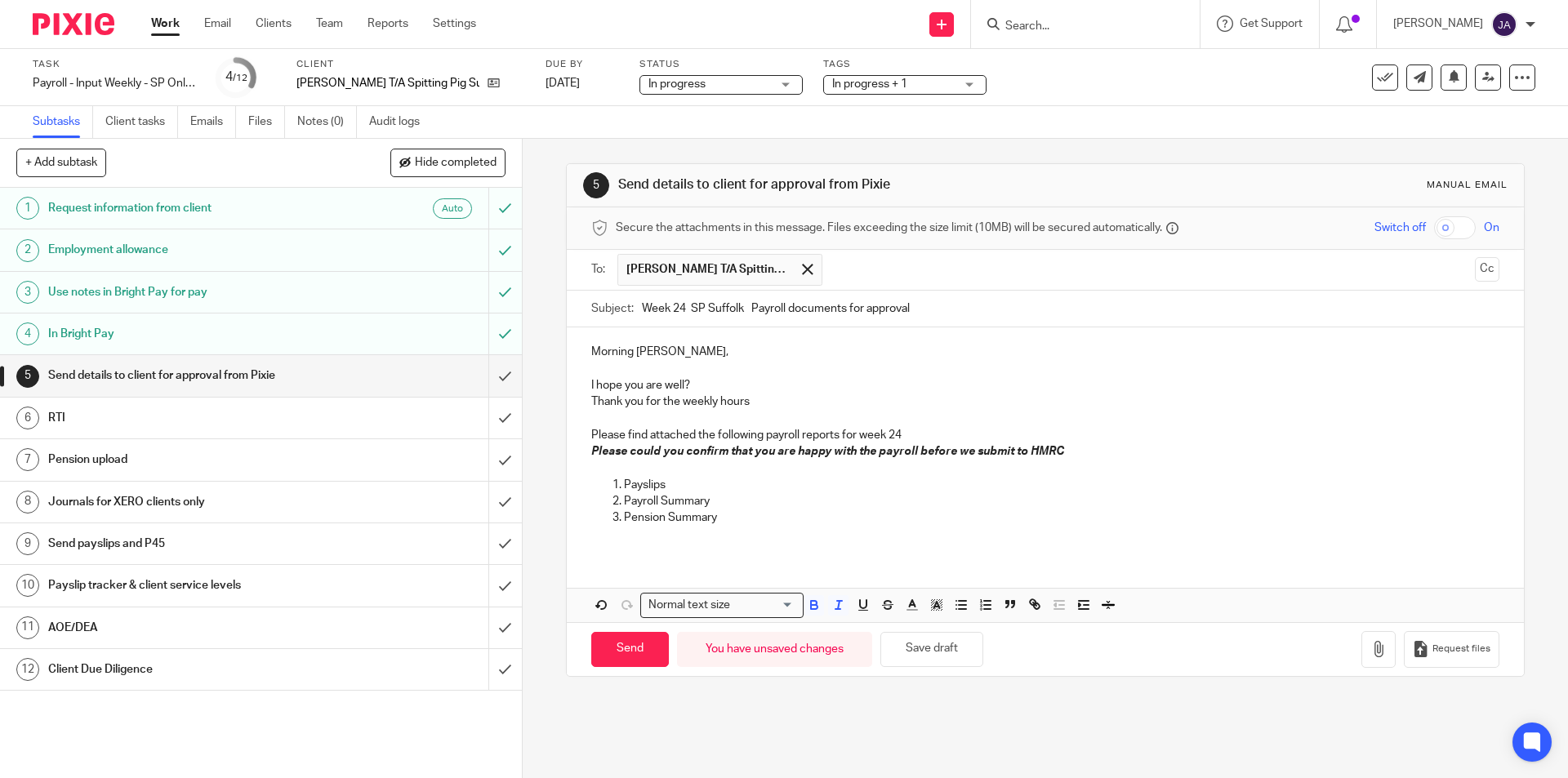
click at [782, 536] on p at bounding box center [1044, 534] width 907 height 16
click at [731, 530] on p at bounding box center [1044, 534] width 907 height 16
drag, startPoint x: 730, startPoint y: 521, endPoint x: 522, endPoint y: 515, distance: 208.1
click at [523, 514] on div "5 Send details to client for approval from Pixie Manual email Secure the attach…" at bounding box center [1045, 459] width 1045 height 640
click at [769, 407] on p "Thank you for the weekly hours" at bounding box center [1044, 401] width 907 height 16
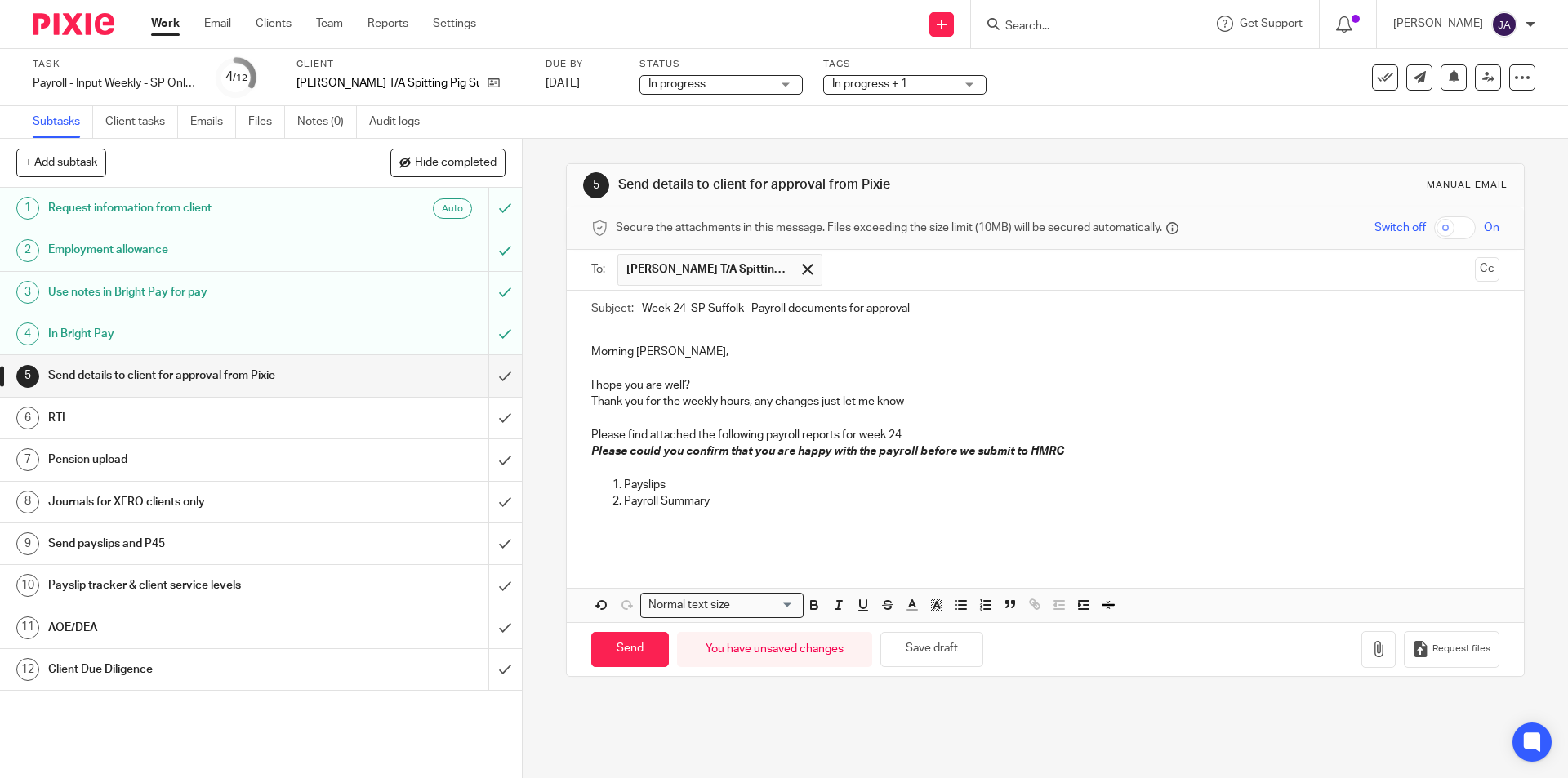
drag, startPoint x: 767, startPoint y: 475, endPoint x: 771, endPoint y: 490, distance: 15.5
click at [767, 475] on p at bounding box center [1044, 468] width 907 height 16
click at [788, 529] on p at bounding box center [1044, 534] width 907 height 16
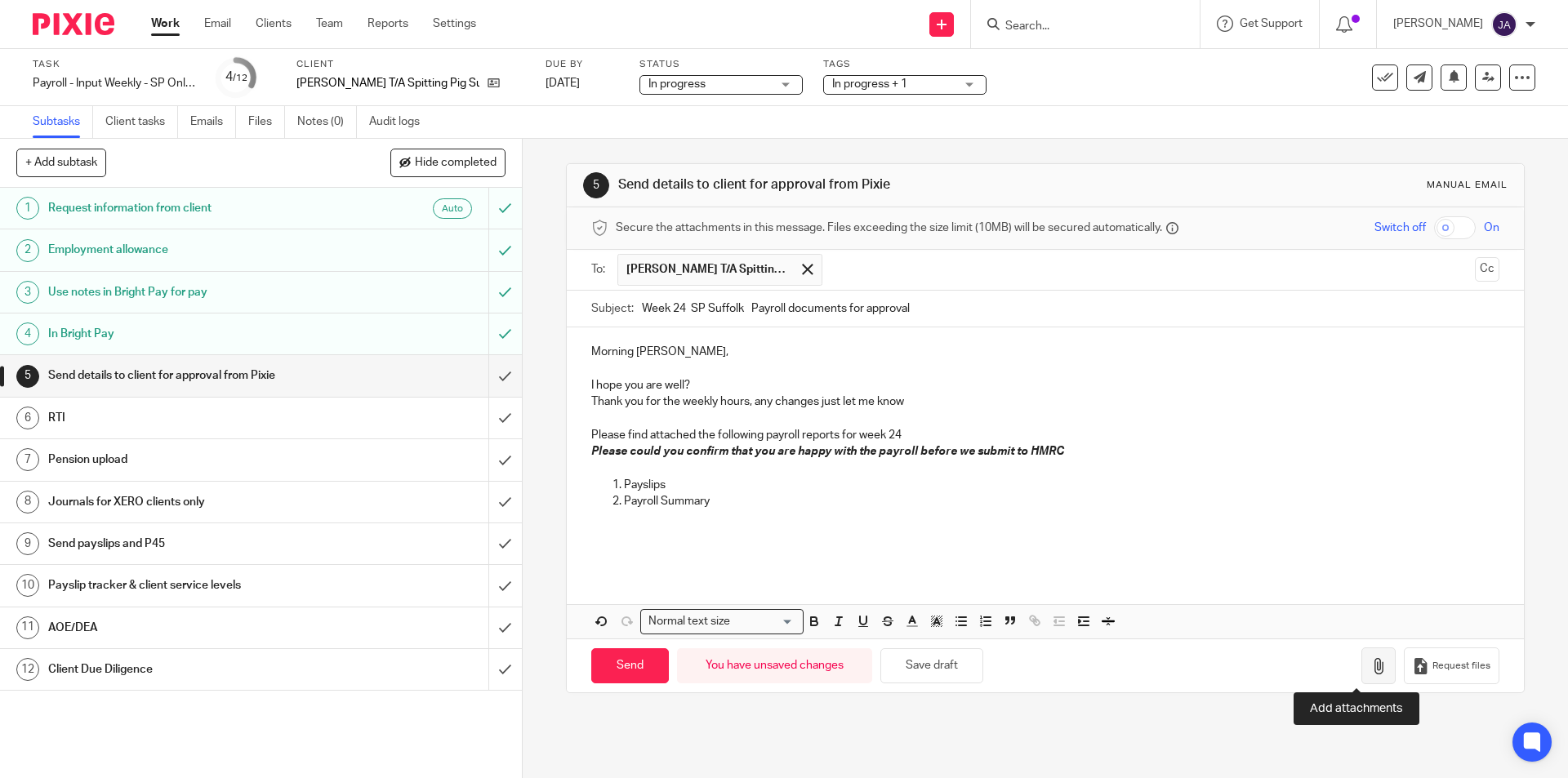
click at [1370, 673] on icon "button" at bounding box center [1378, 666] width 16 height 16
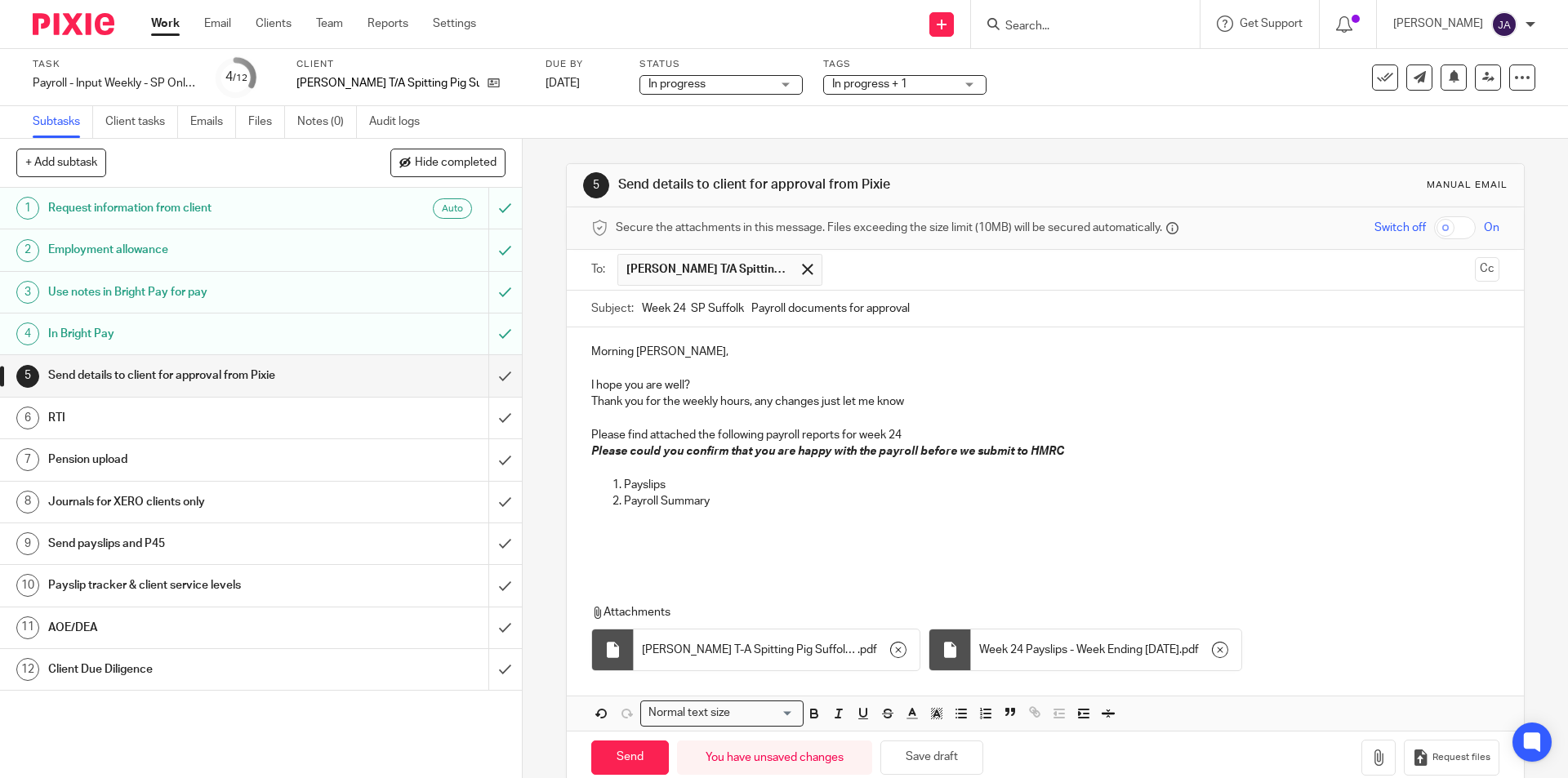
drag, startPoint x: 749, startPoint y: 552, endPoint x: 740, endPoint y: 548, distance: 9.8
click at [749, 548] on p at bounding box center [1044, 551] width 907 height 16
click at [639, 754] on input "Send" at bounding box center [630, 759] width 78 height 35
type input "Sent"
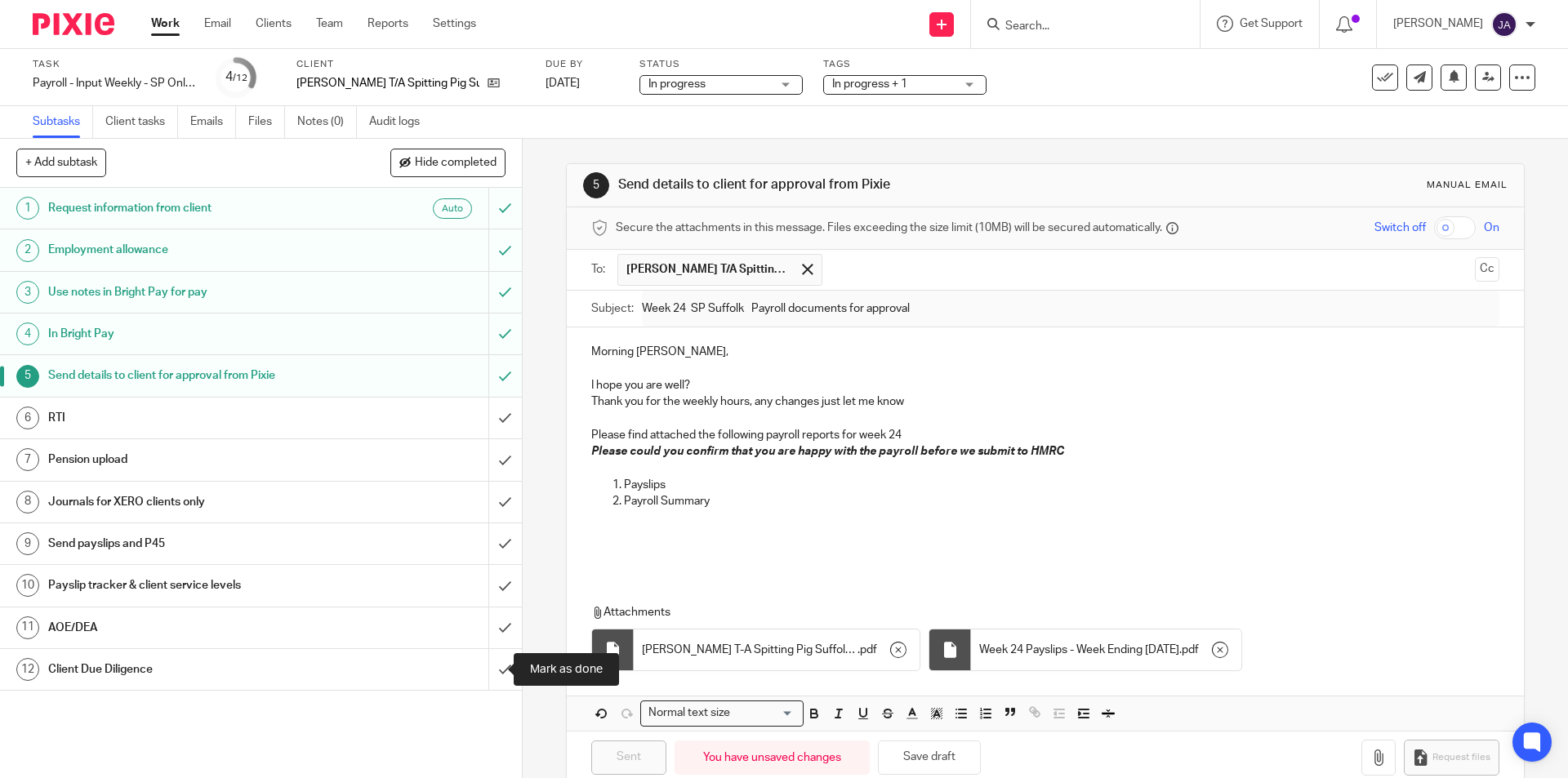
click at [400, 667] on div "Client Due Diligence" at bounding box center [260, 670] width 423 height 25
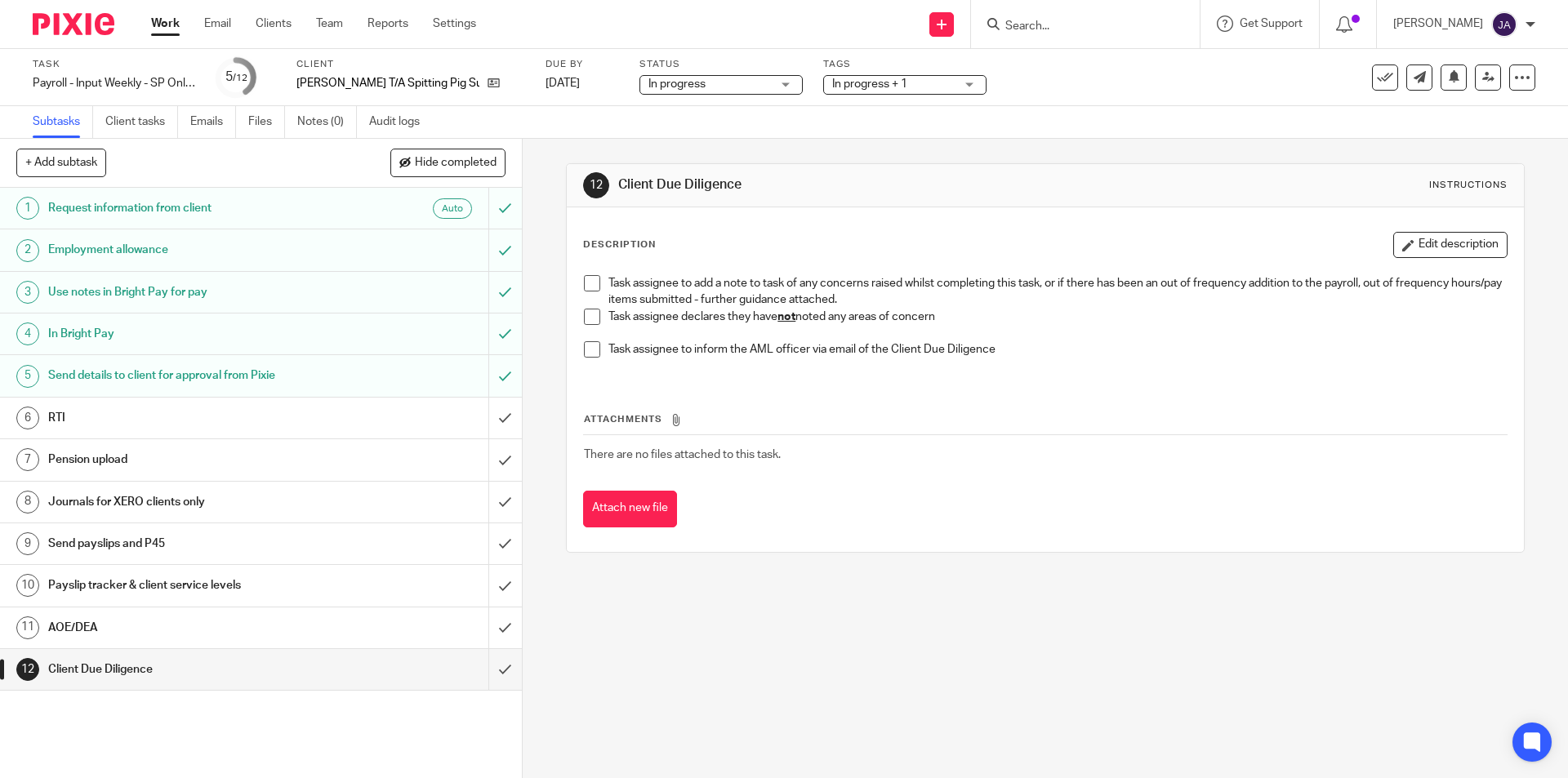
click at [586, 321] on span at bounding box center [592, 316] width 16 height 16
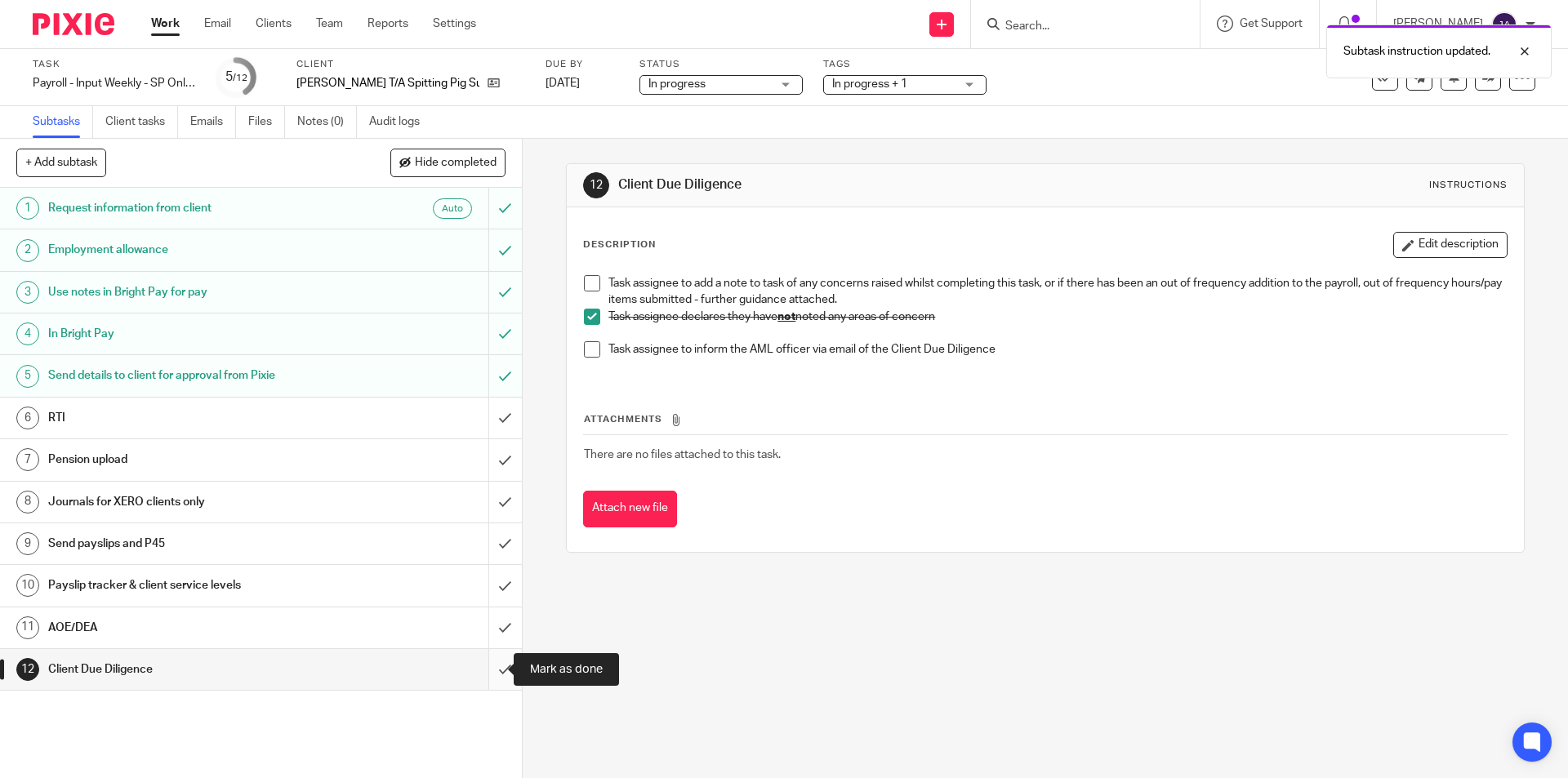
click at [488, 671] on input "submit" at bounding box center [260, 670] width 522 height 41
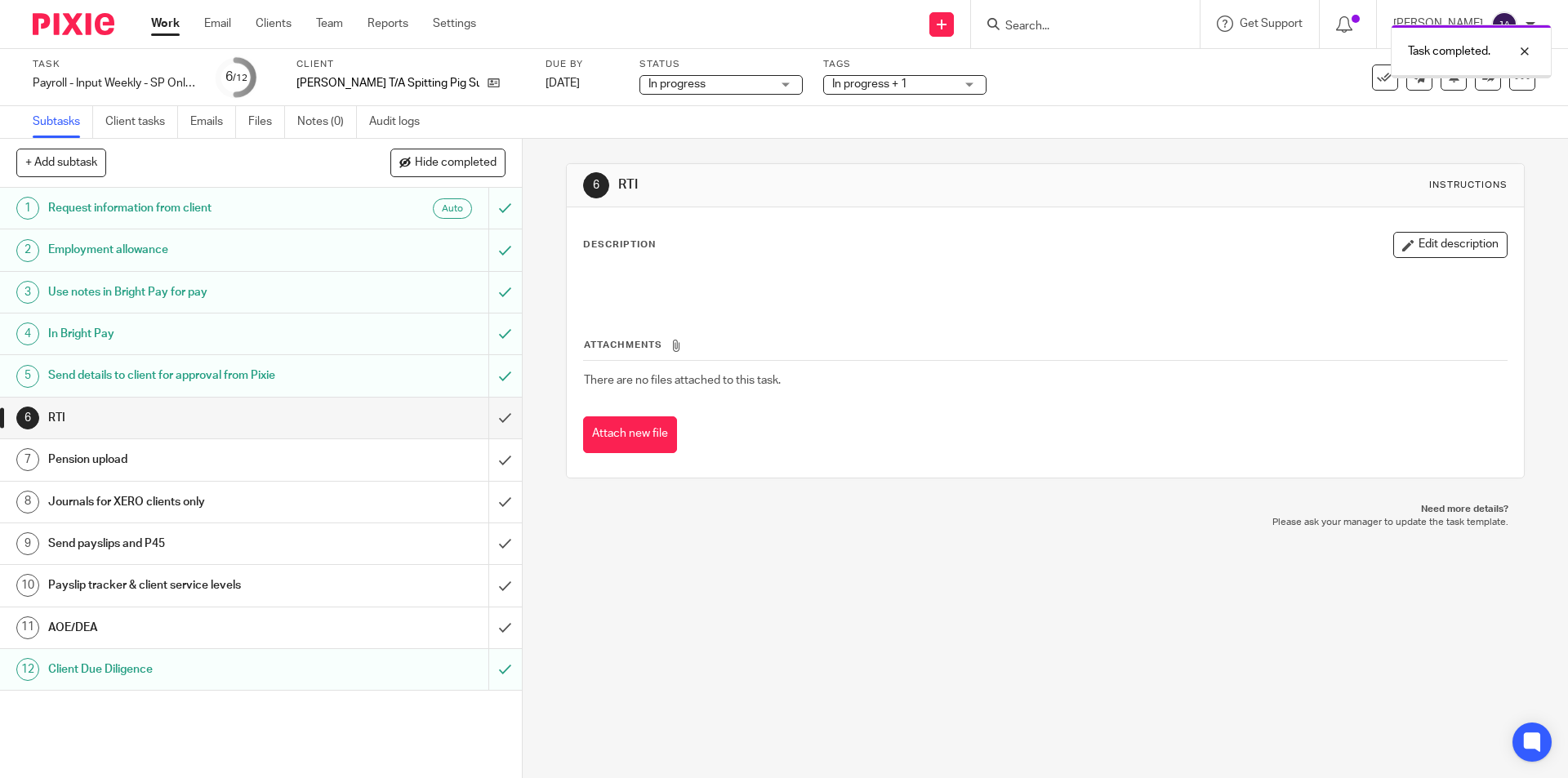
click at [334, 641] on link "11 AOE/DEA" at bounding box center [244, 628] width 488 height 41
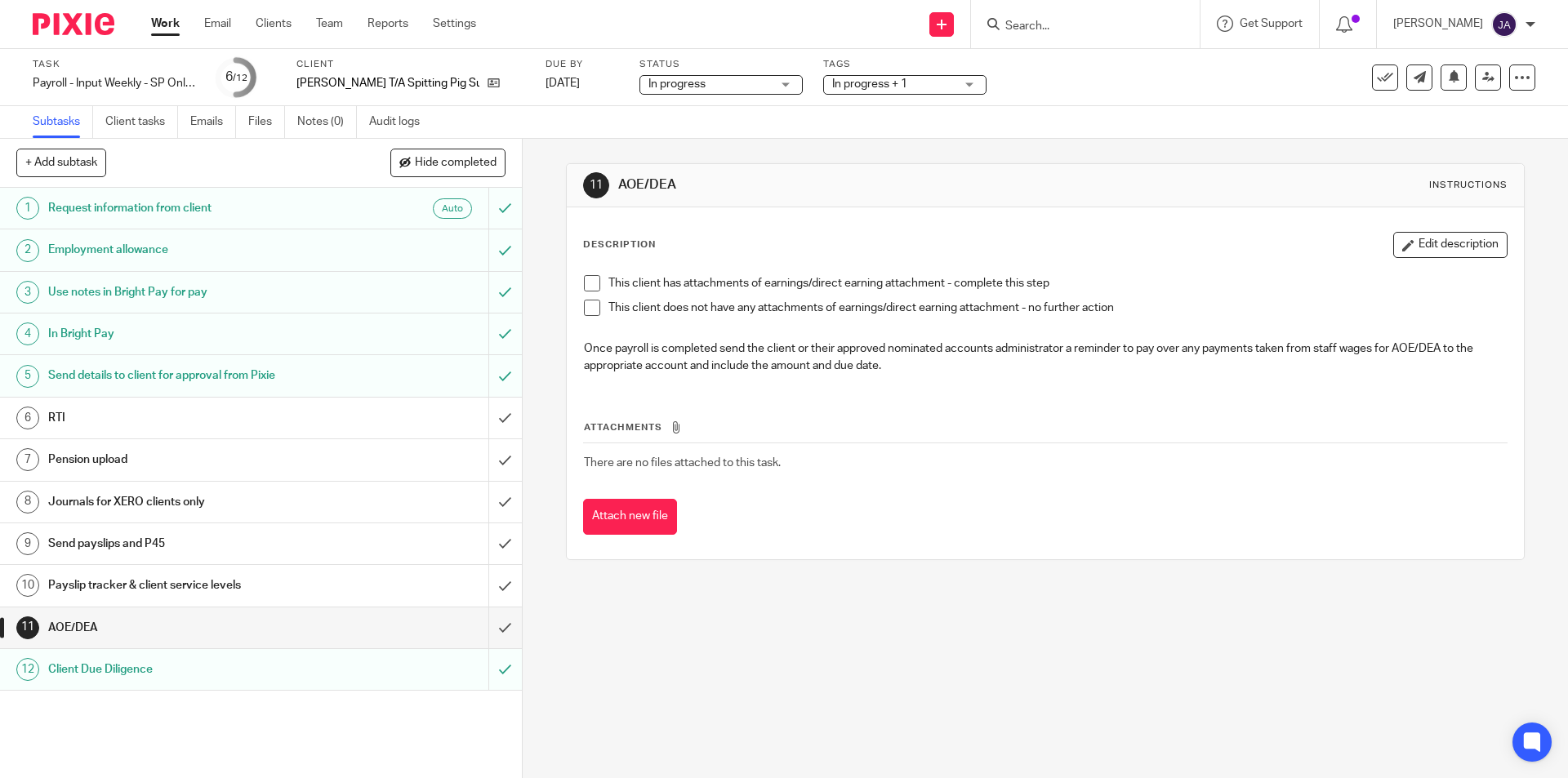
click at [588, 308] on span at bounding box center [592, 307] width 16 height 16
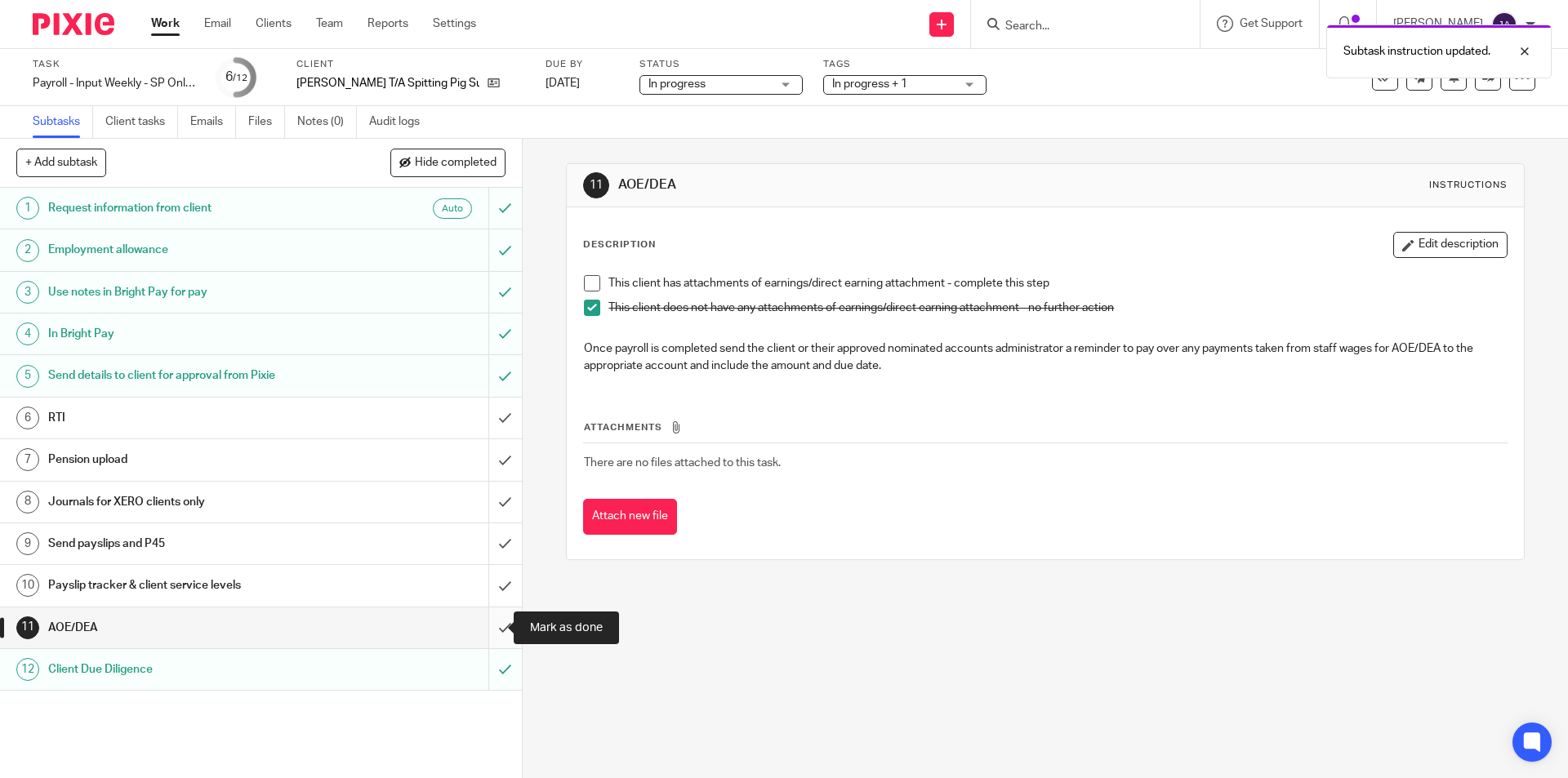
click at [495, 625] on input "submit" at bounding box center [260, 628] width 522 height 41
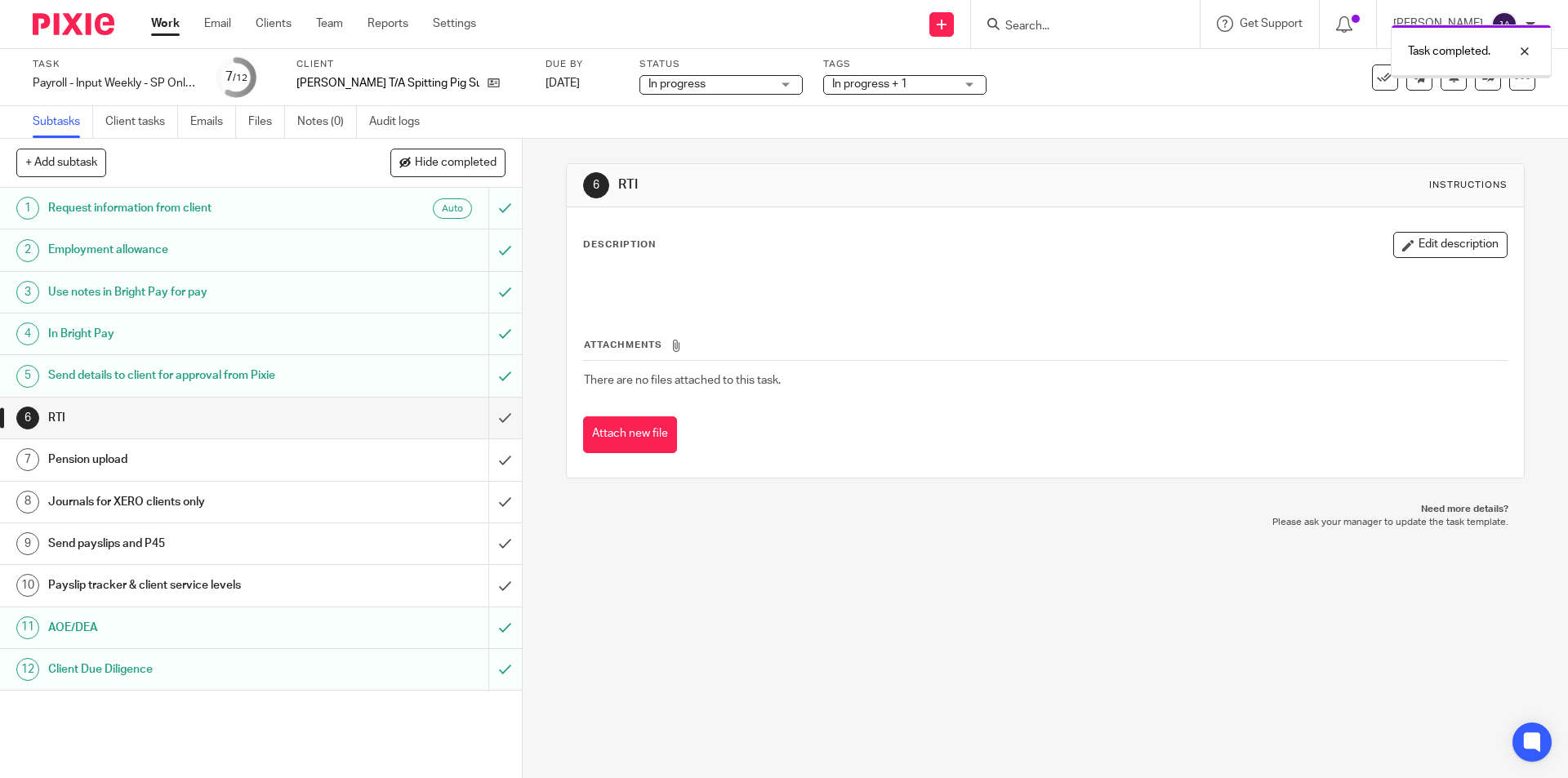
click at [291, 592] on h1 "Payslip tracker & client service levels" at bounding box center [189, 586] width 283 height 25
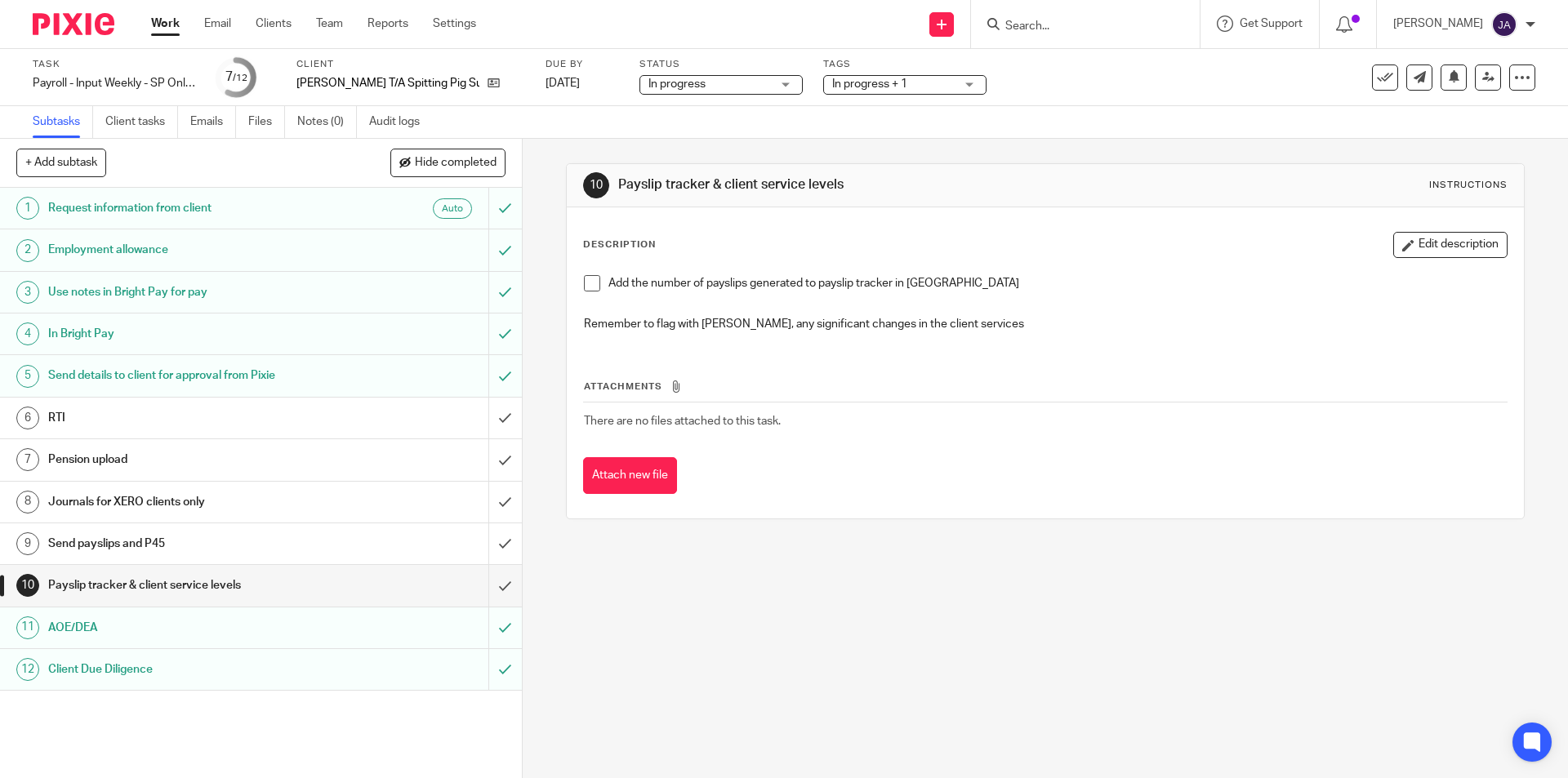
click at [588, 281] on span at bounding box center [592, 284] width 16 height 16
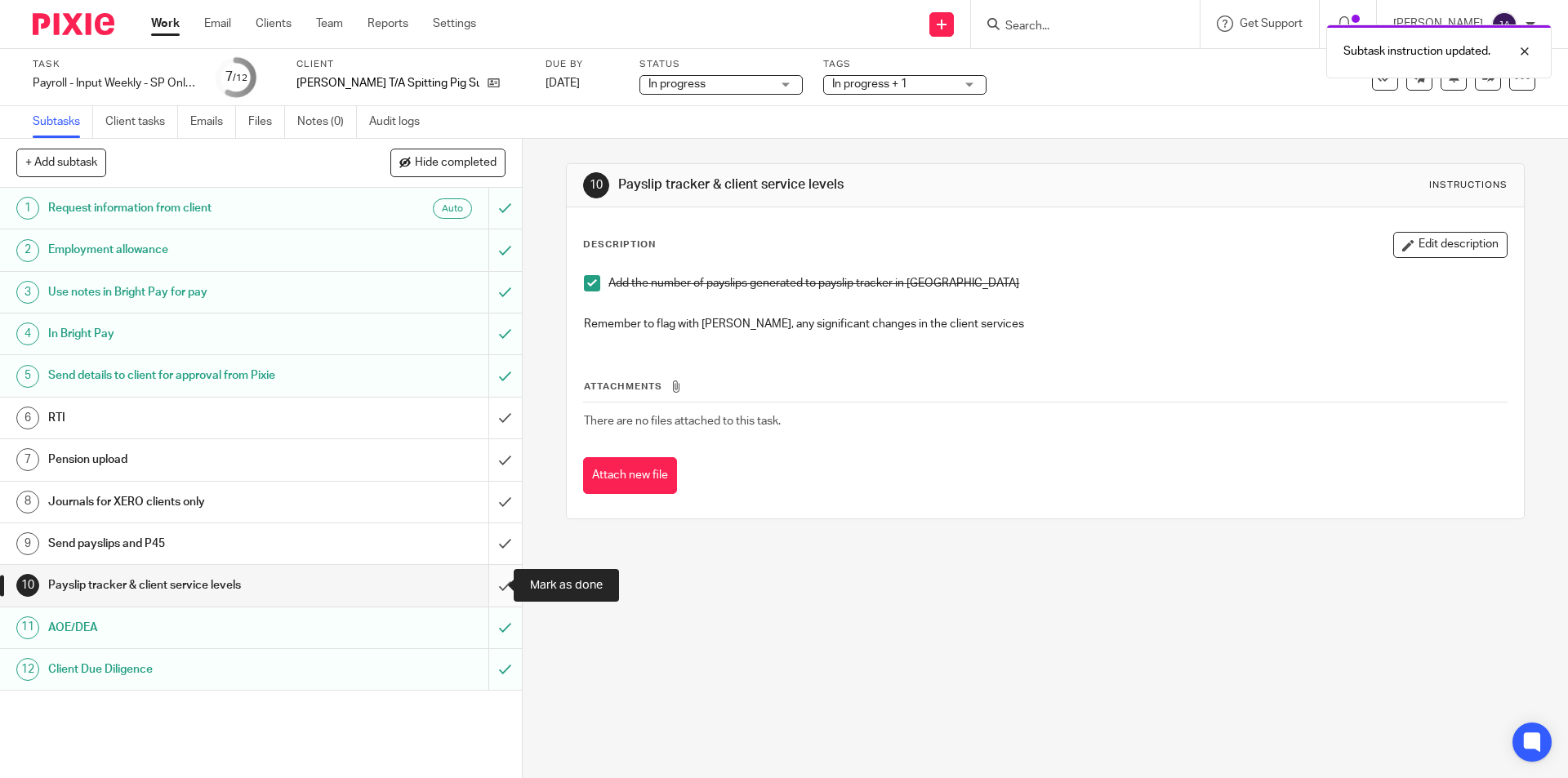
click at [485, 589] on input "submit" at bounding box center [260, 586] width 522 height 41
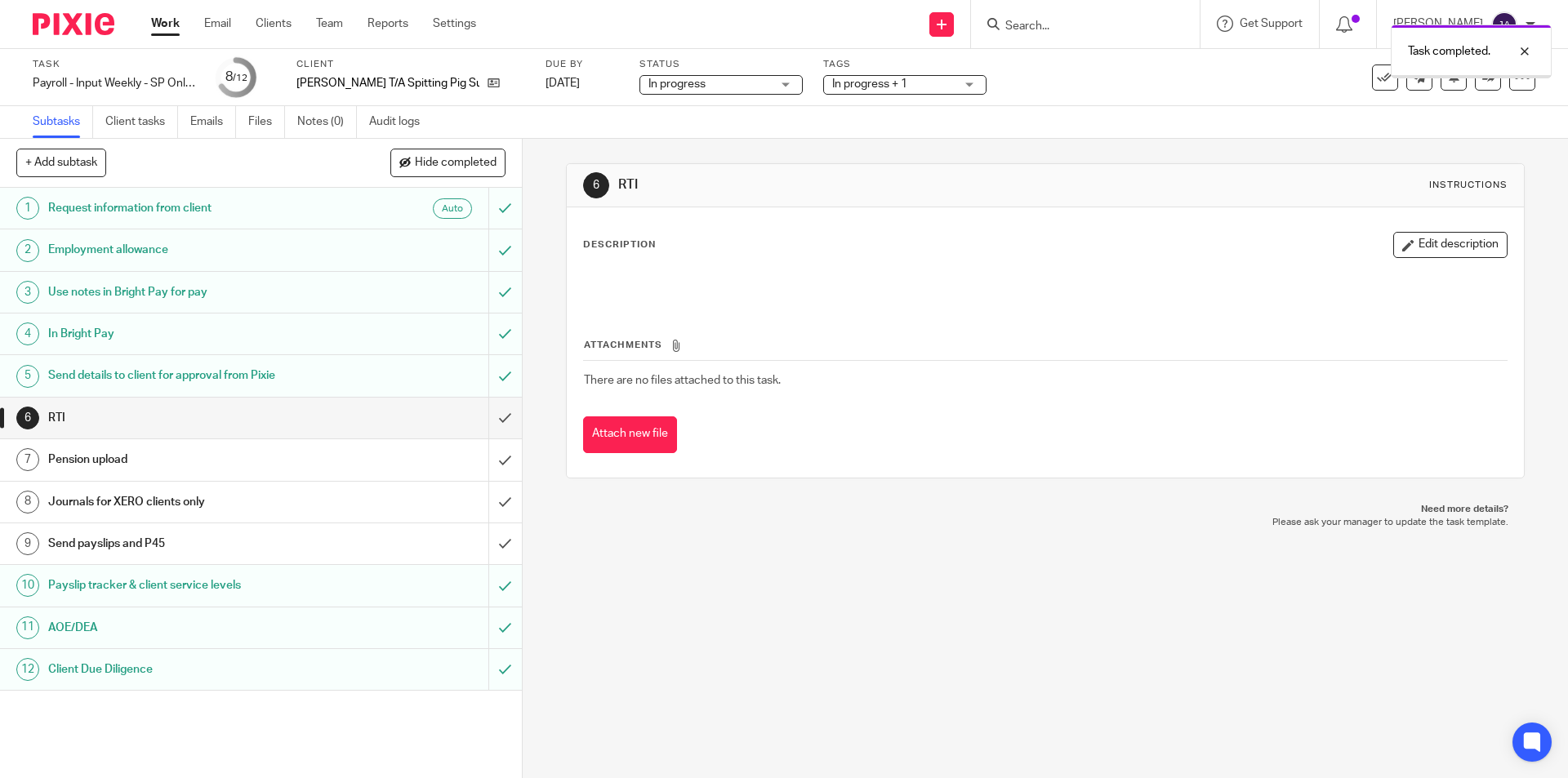
click at [339, 546] on div "Send payslips and P45" at bounding box center [260, 544] width 423 height 25
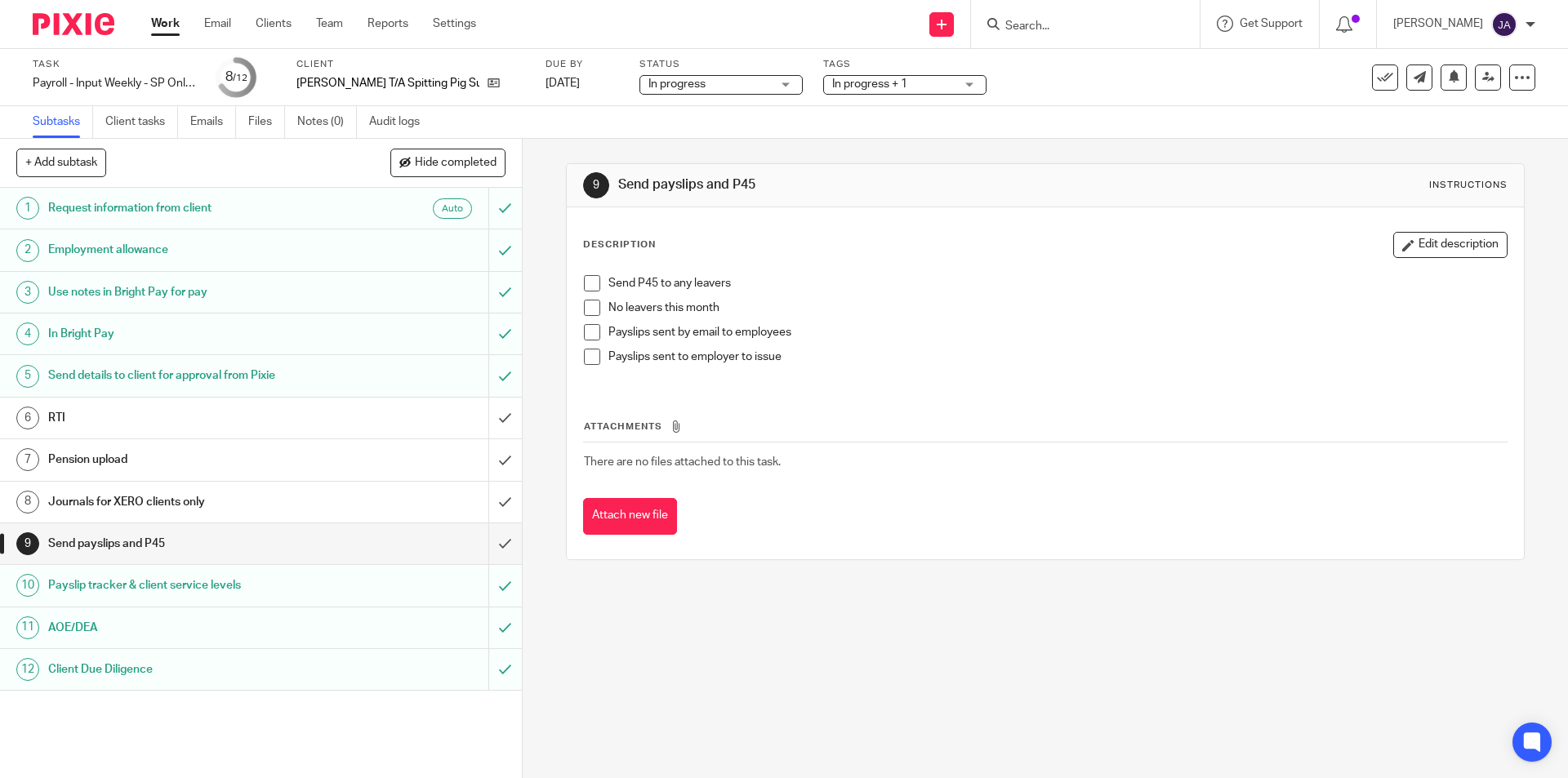
click at [590, 307] on span at bounding box center [592, 307] width 16 height 16
click at [588, 353] on span at bounding box center [592, 357] width 16 height 16
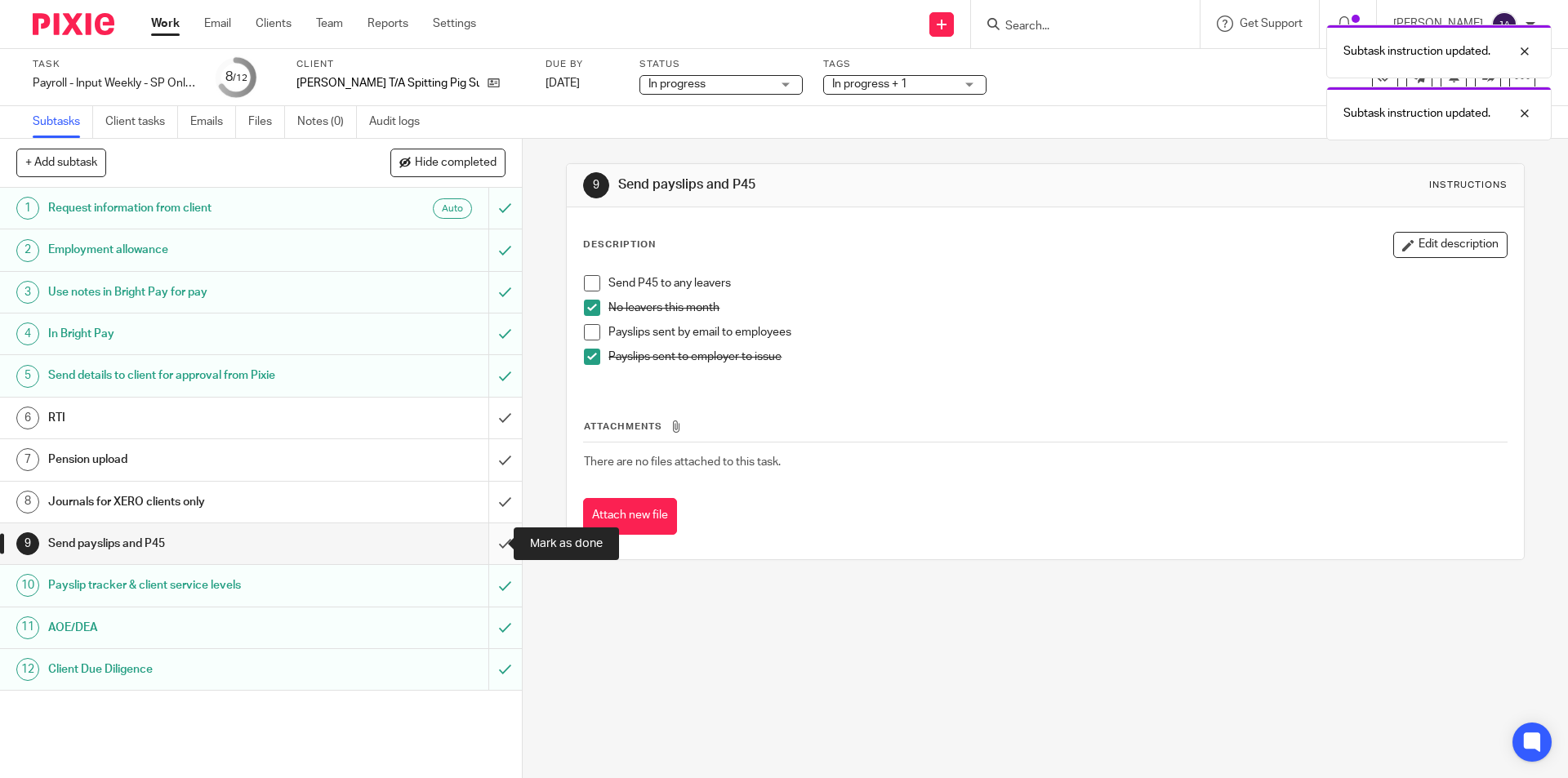
click at [485, 540] on input "submit" at bounding box center [260, 544] width 522 height 41
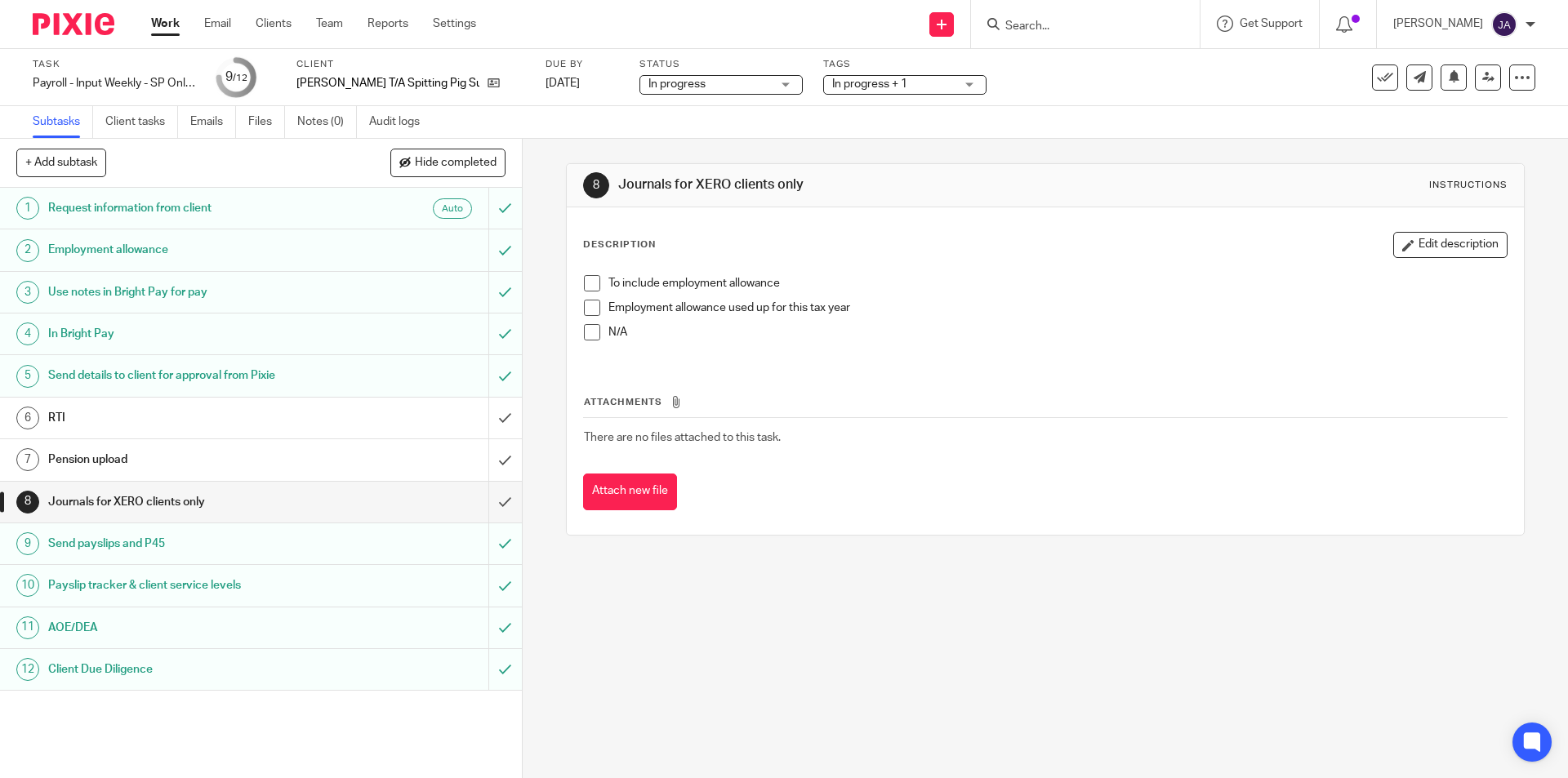
click at [590, 282] on span at bounding box center [592, 284] width 16 height 16
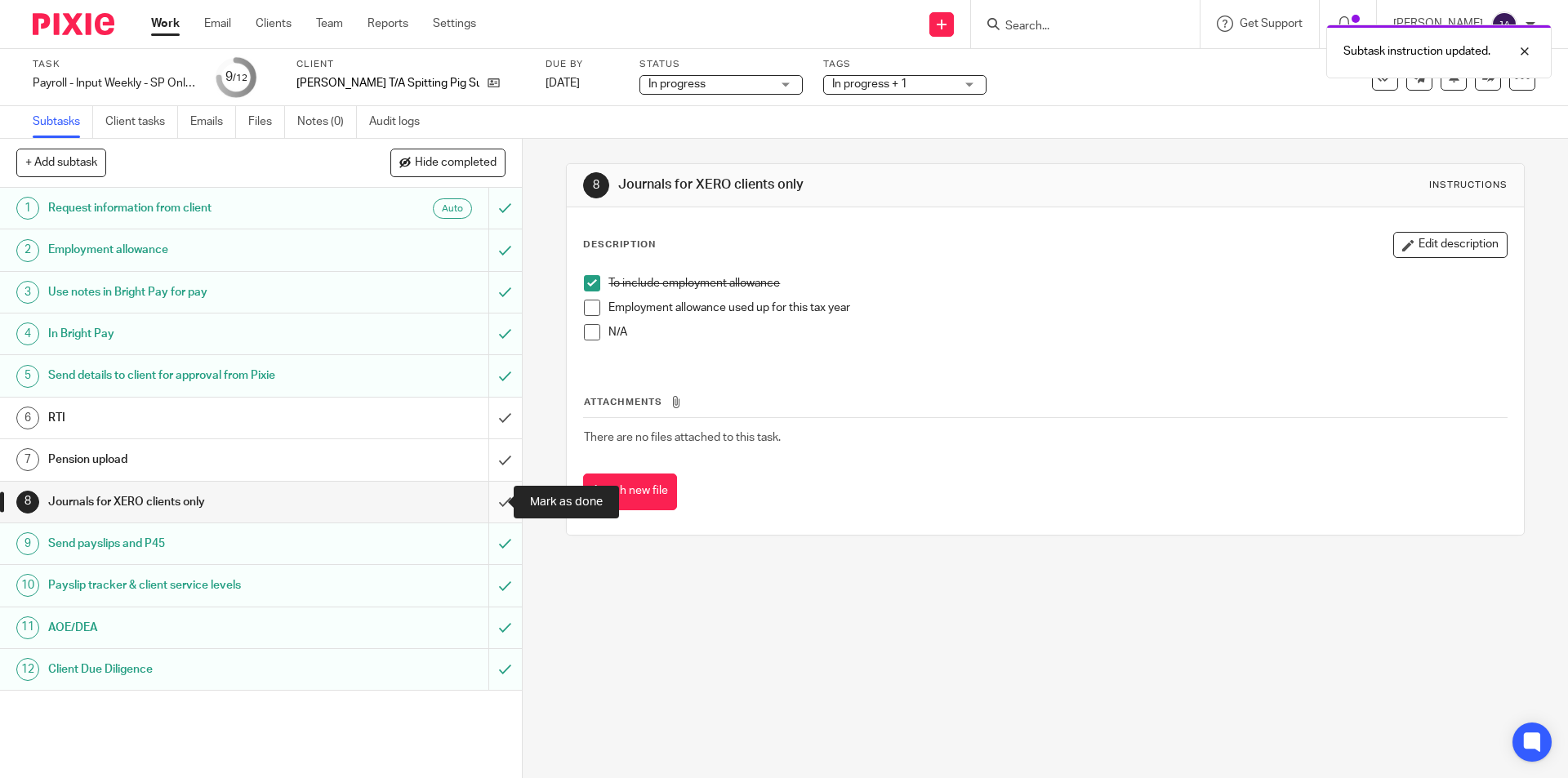
click at [487, 503] on input "submit" at bounding box center [260, 502] width 522 height 41
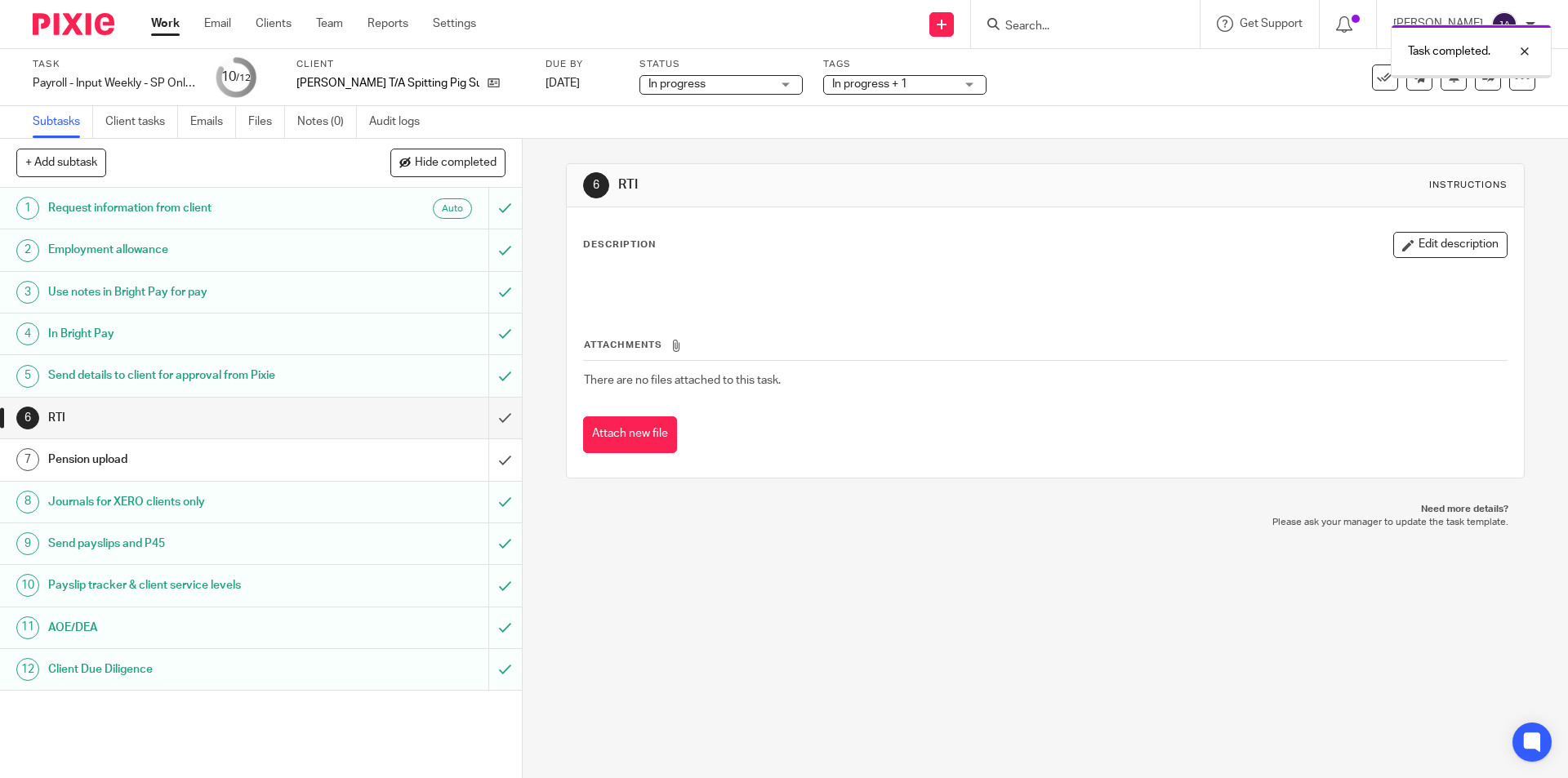
click at [153, 463] on h1 "Pension upload" at bounding box center [189, 460] width 283 height 25
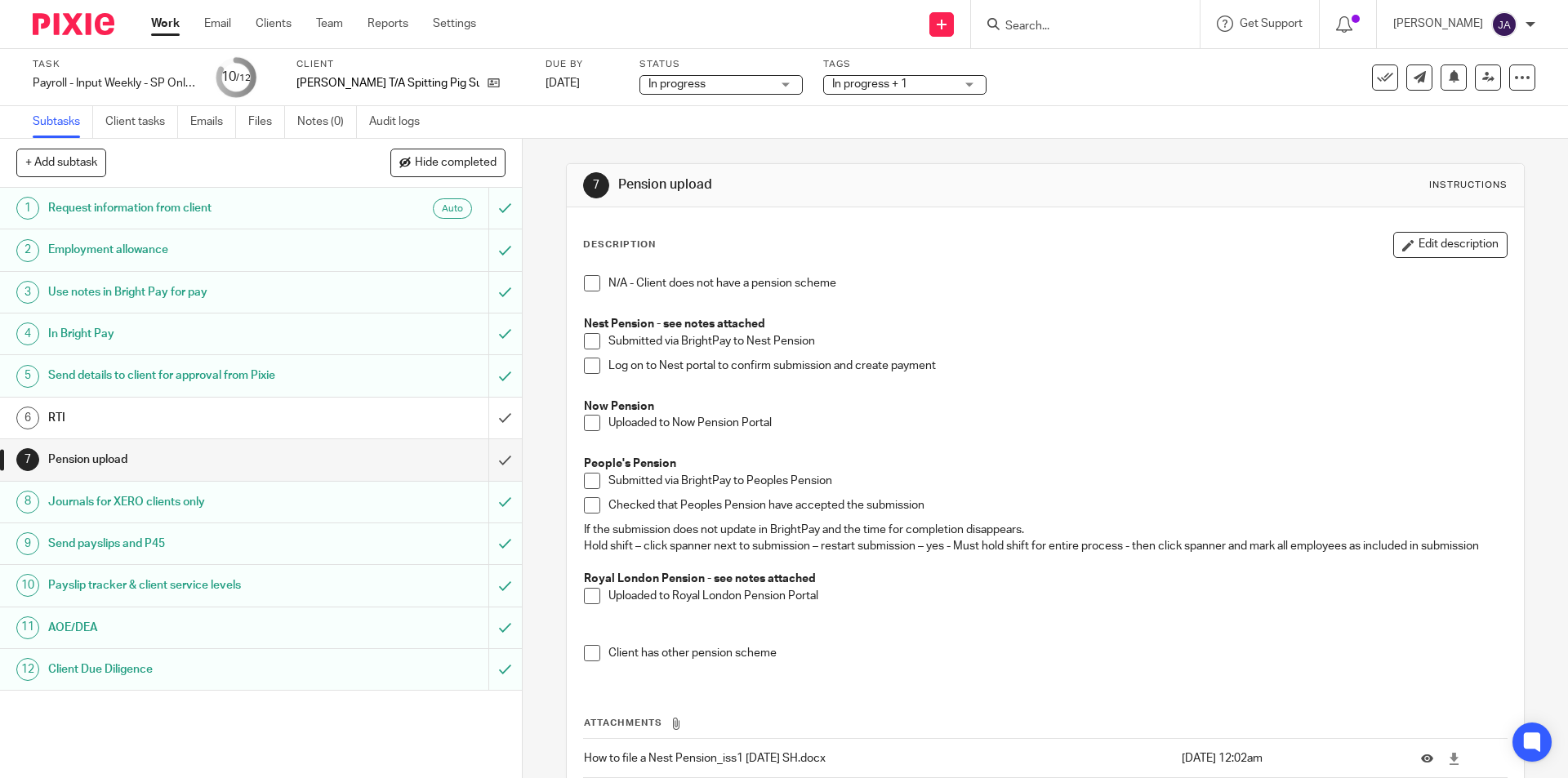
click at [584, 284] on span at bounding box center [592, 284] width 16 height 16
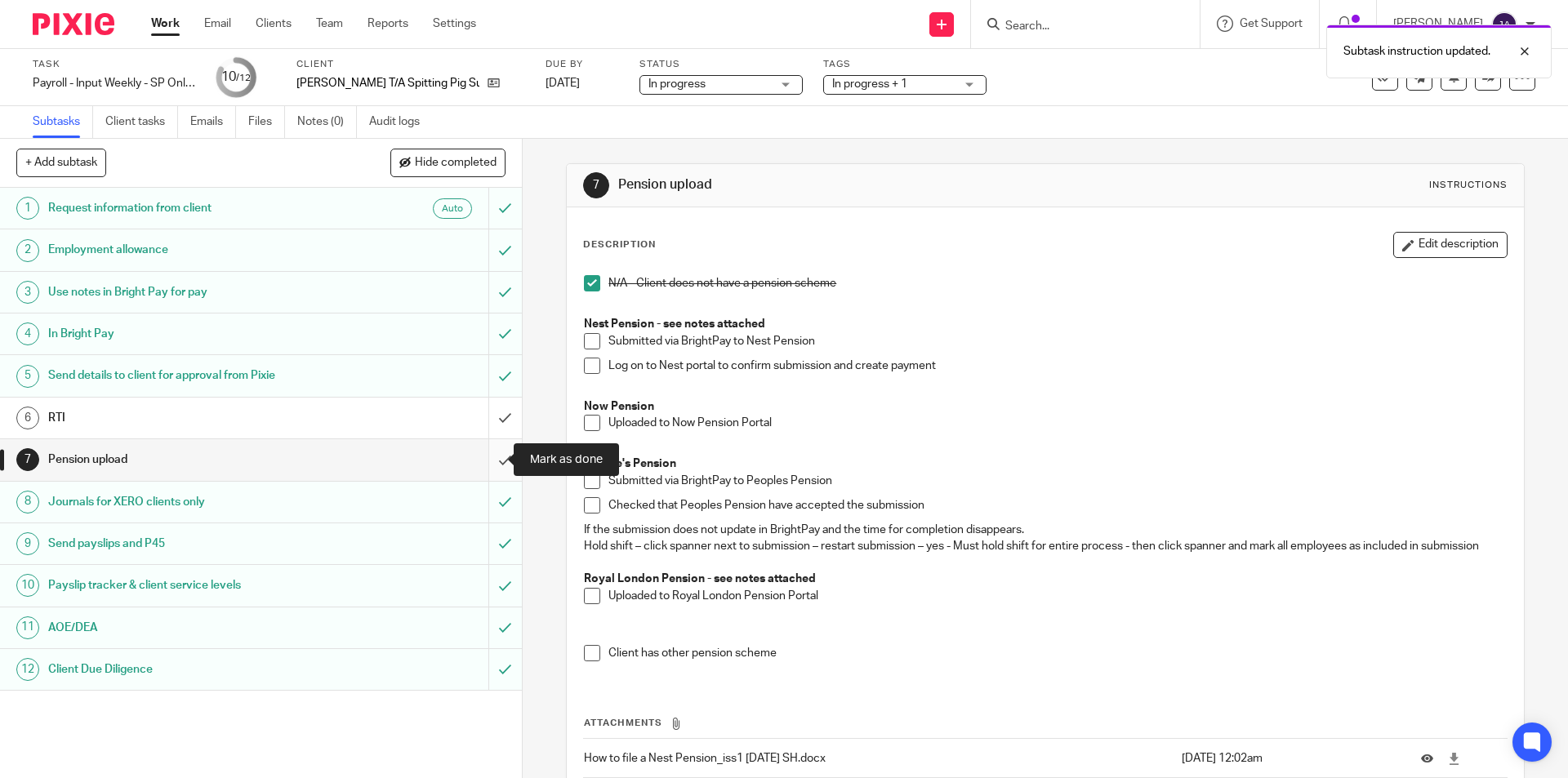
click at [477, 459] on input "submit" at bounding box center [260, 460] width 522 height 41
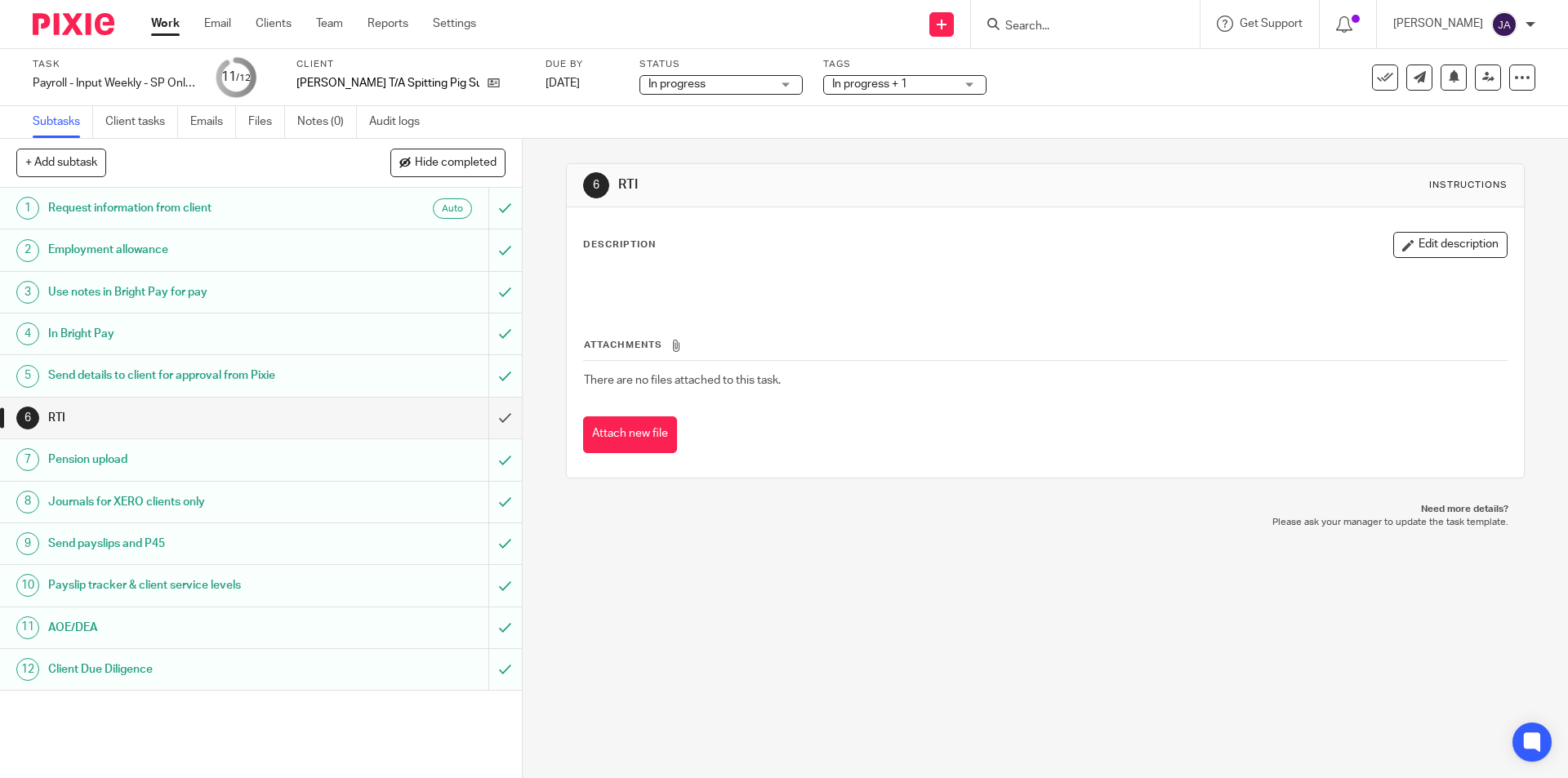
click at [158, 23] on link "Work" at bounding box center [166, 24] width 28 height 16
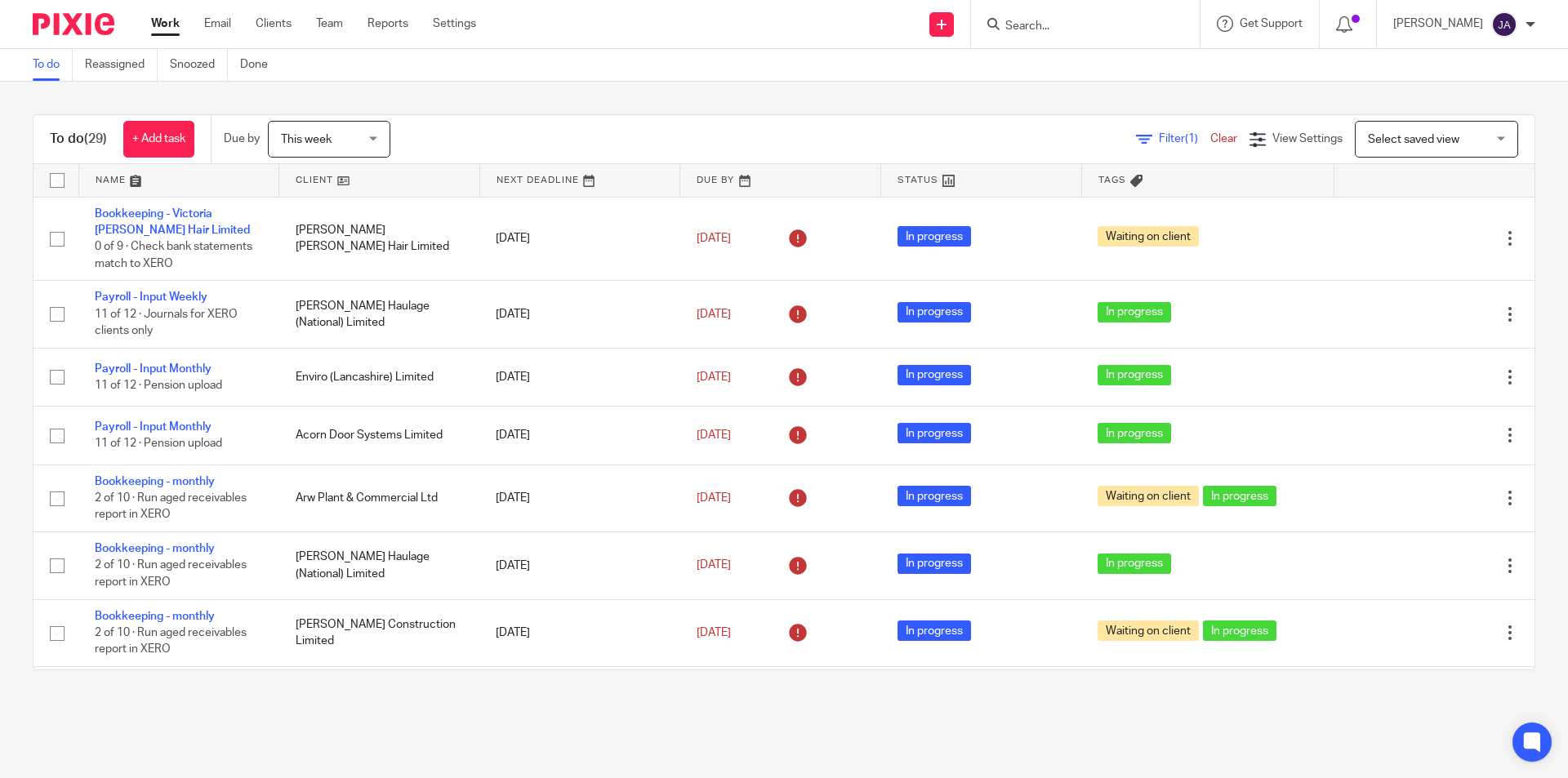
click at [322, 175] on link at bounding box center [379, 180] width 200 height 33
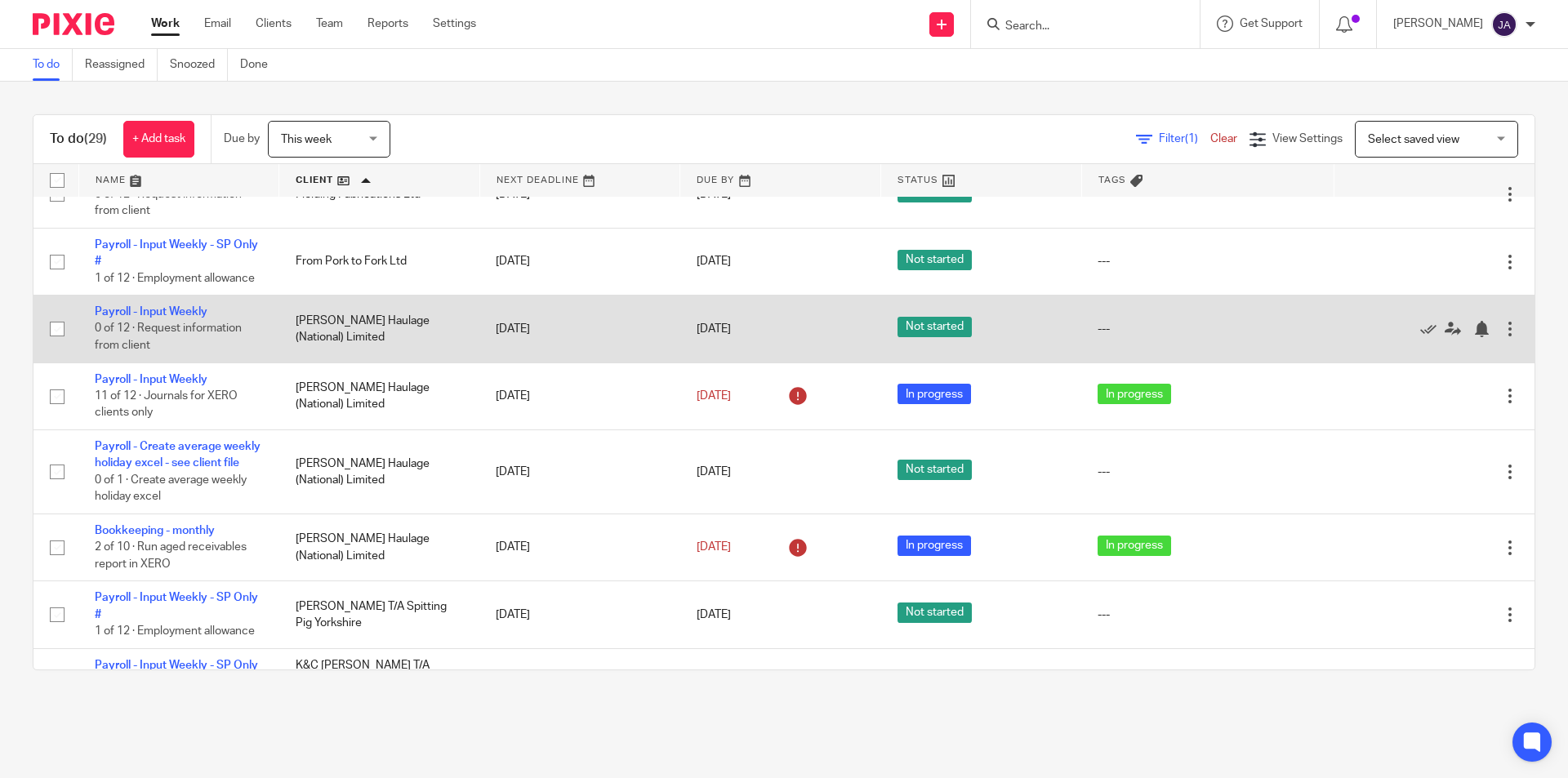
scroll to position [899, 0]
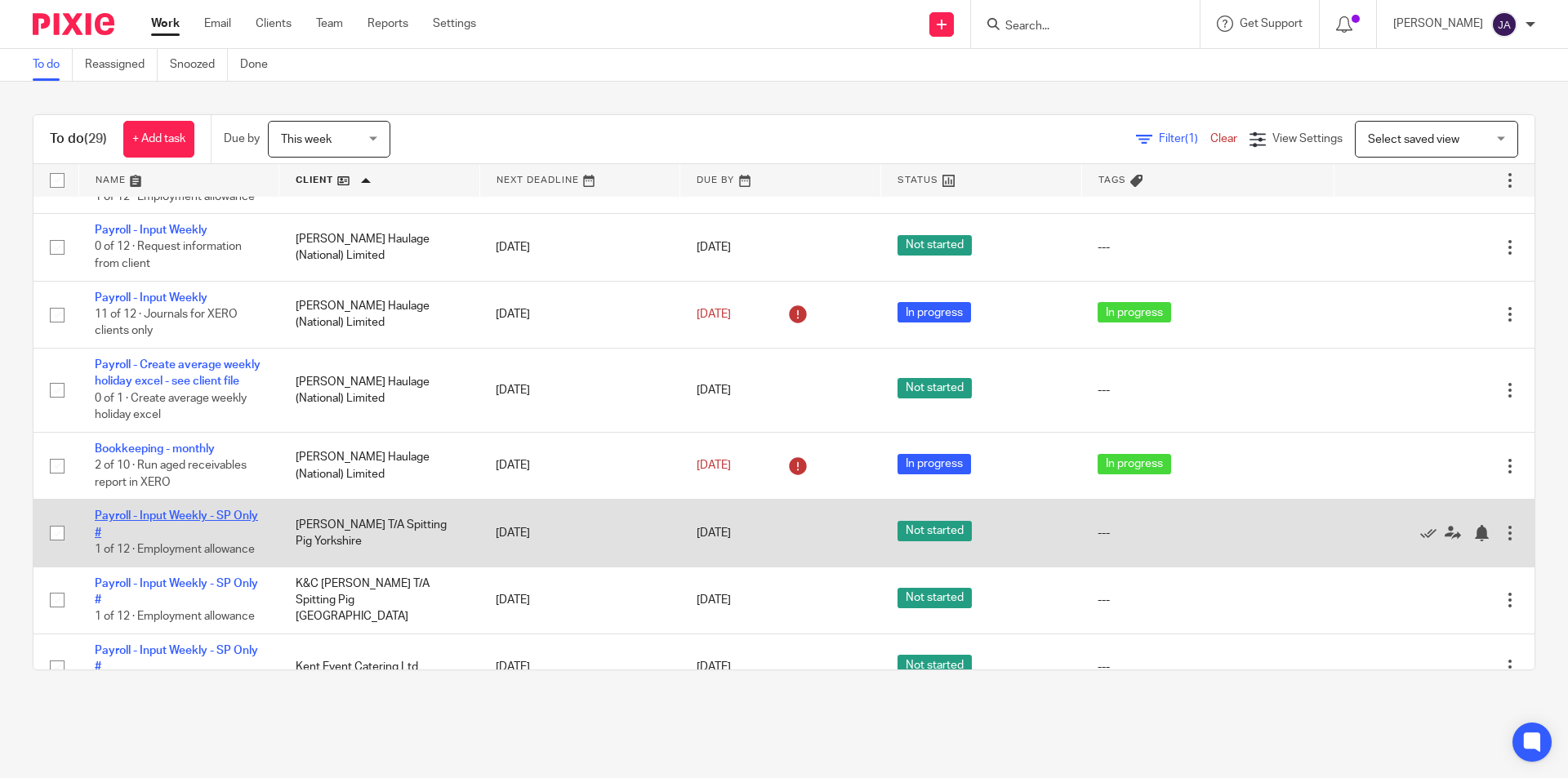
click at [159, 533] on link "Payroll - Input Weekly - SP Only #" at bounding box center [176, 524] width 163 height 27
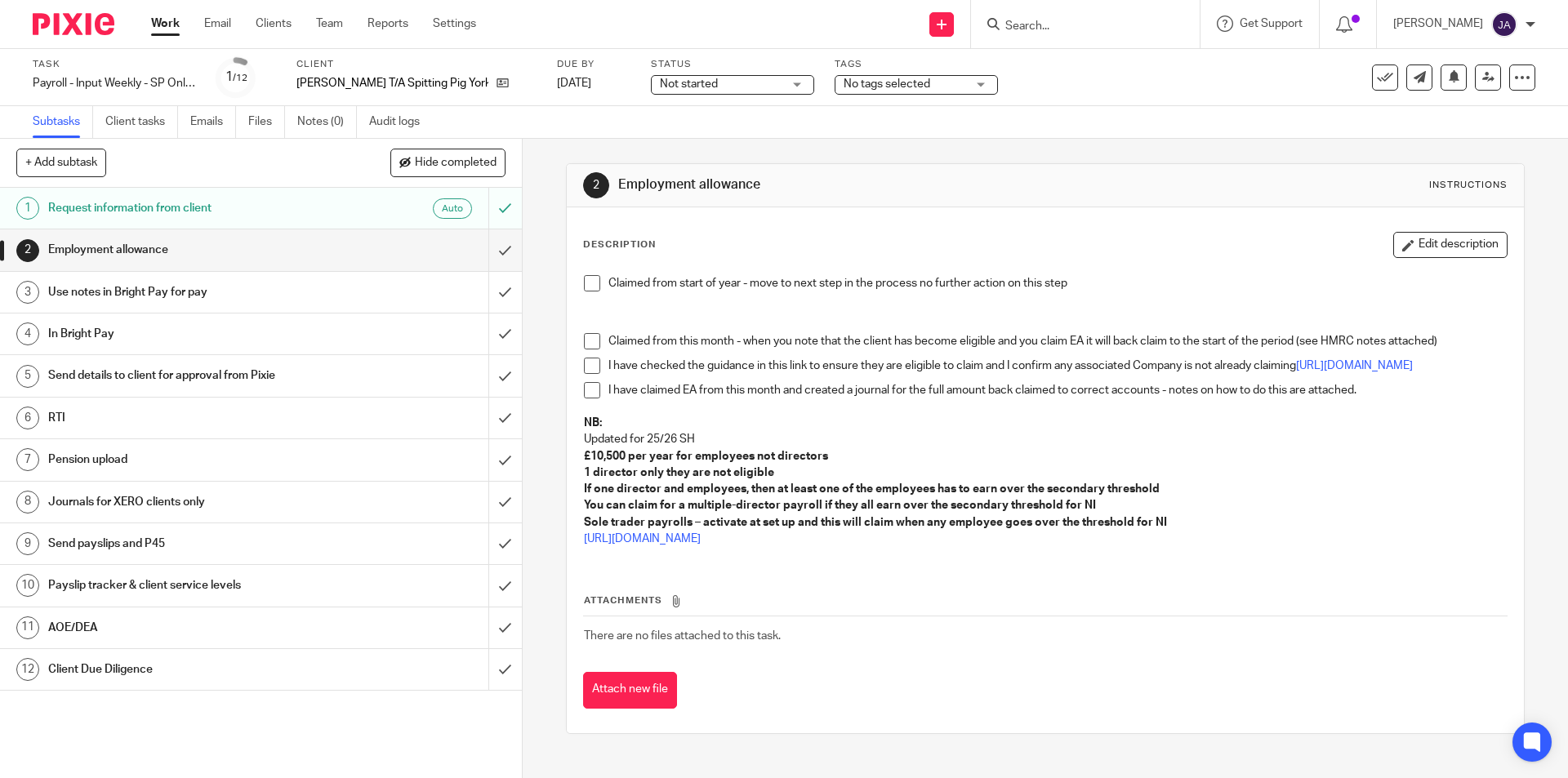
click at [660, 89] on span "Not started" at bounding box center [688, 83] width 58 height 12
click at [633, 145] on span "In progress" at bounding box center [647, 144] width 58 height 12
click at [843, 89] on span "No tags selected" at bounding box center [887, 83] width 87 height 12
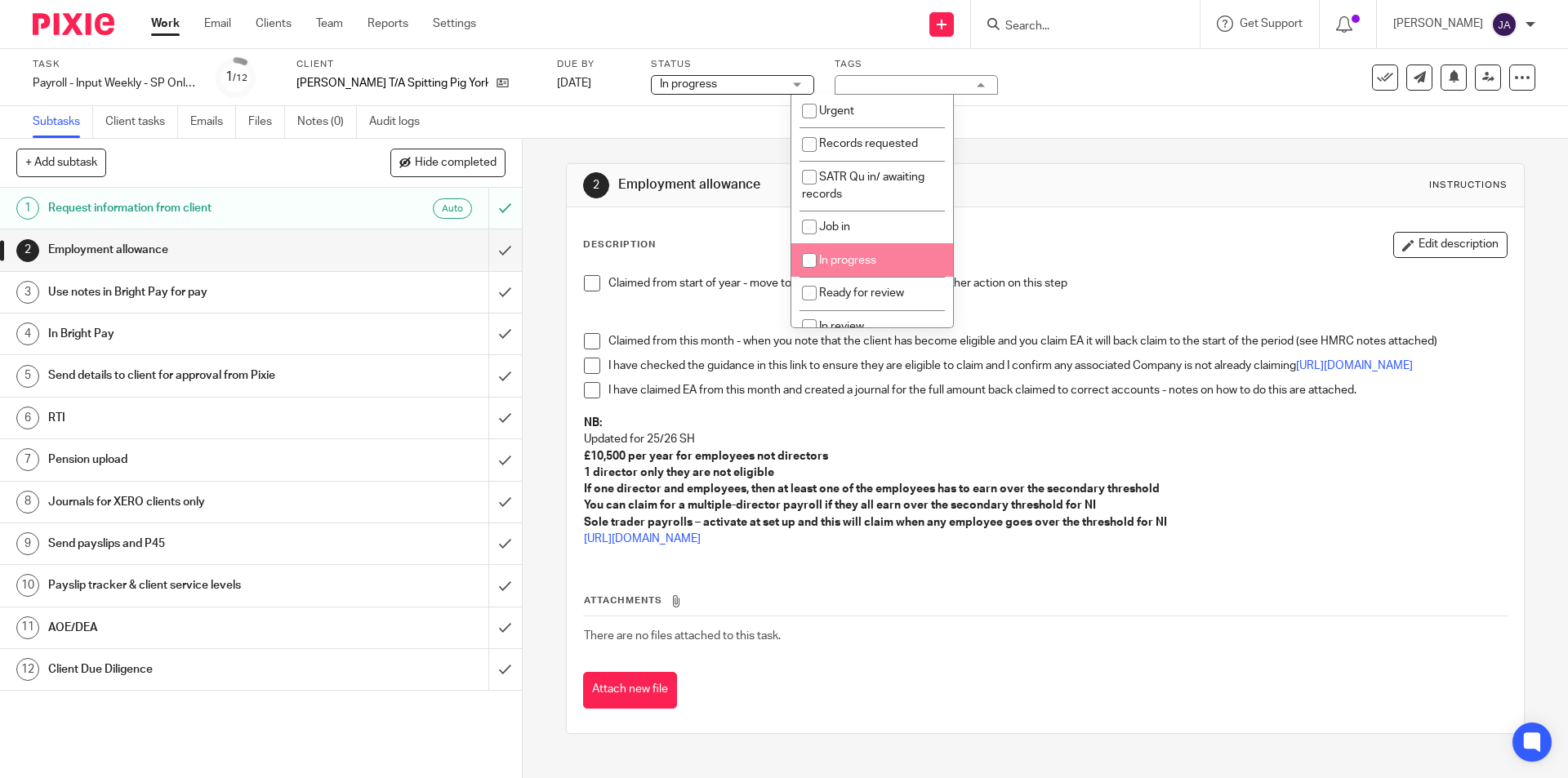
click at [834, 260] on span "In progress" at bounding box center [848, 261] width 58 height 12
checkbox input "true"
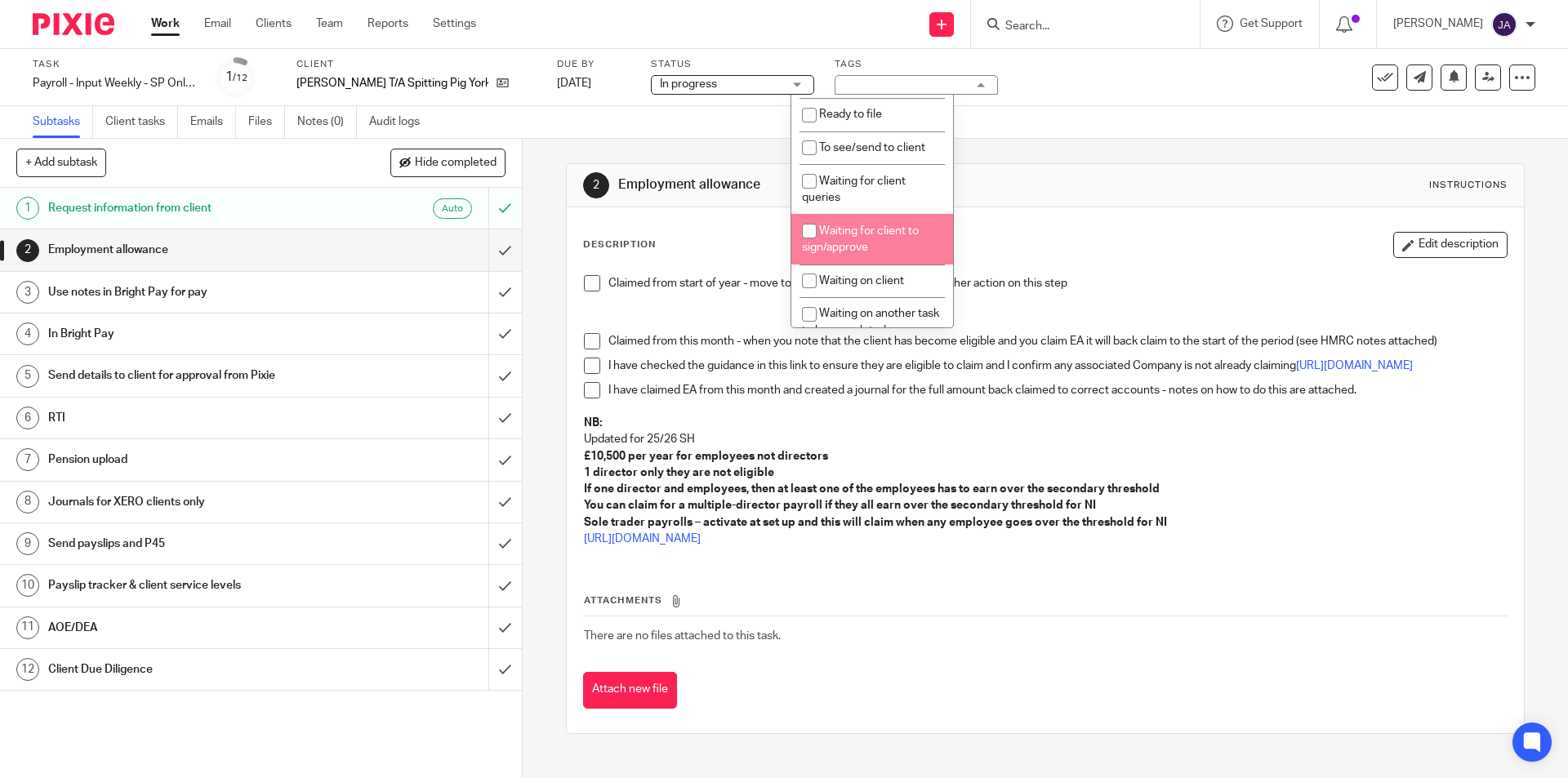
click at [832, 244] on span "Waiting for client to sign/approve" at bounding box center [860, 239] width 117 height 28
checkbox input "true"
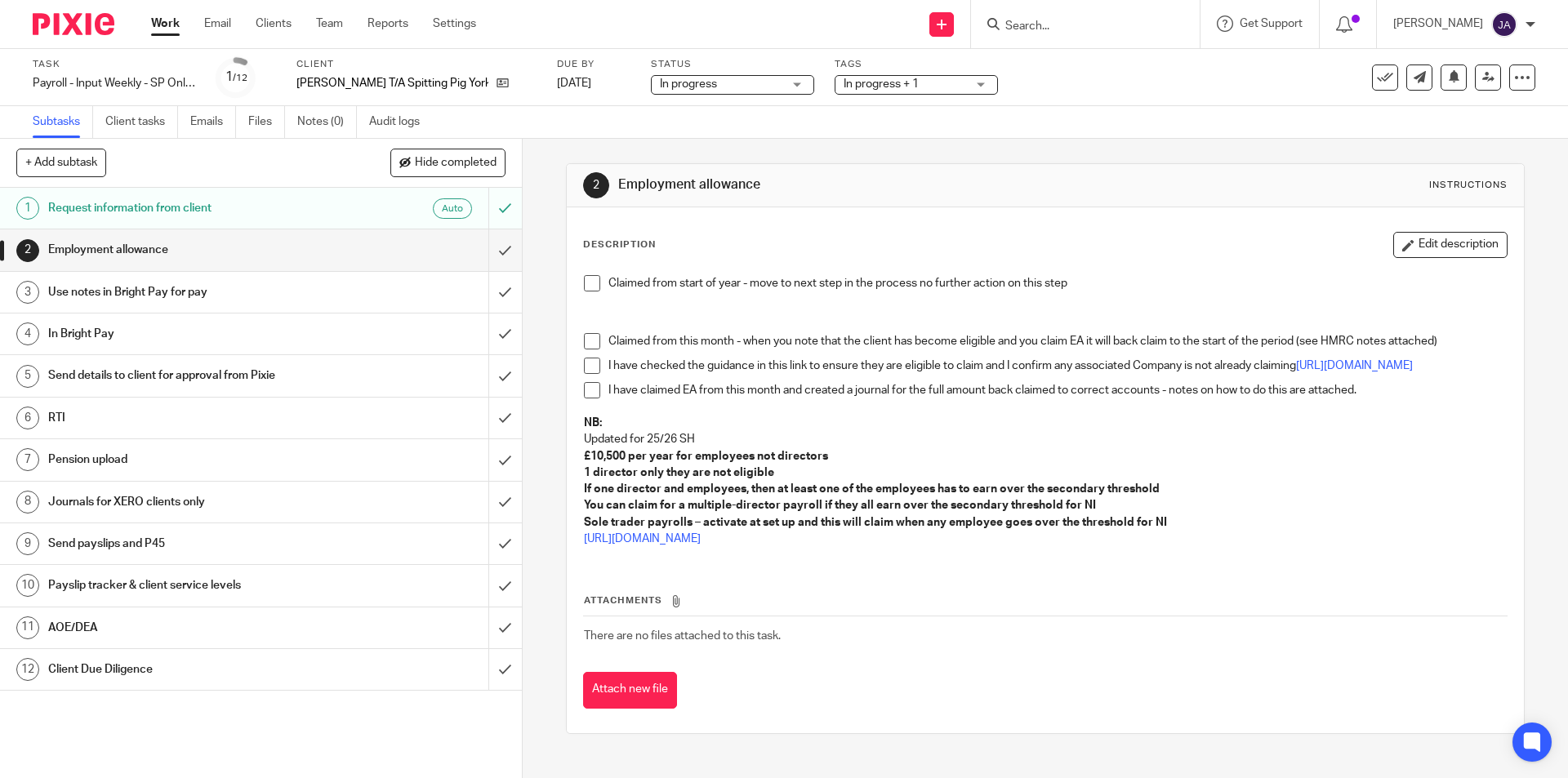
click at [591, 282] on span at bounding box center [592, 284] width 16 height 16
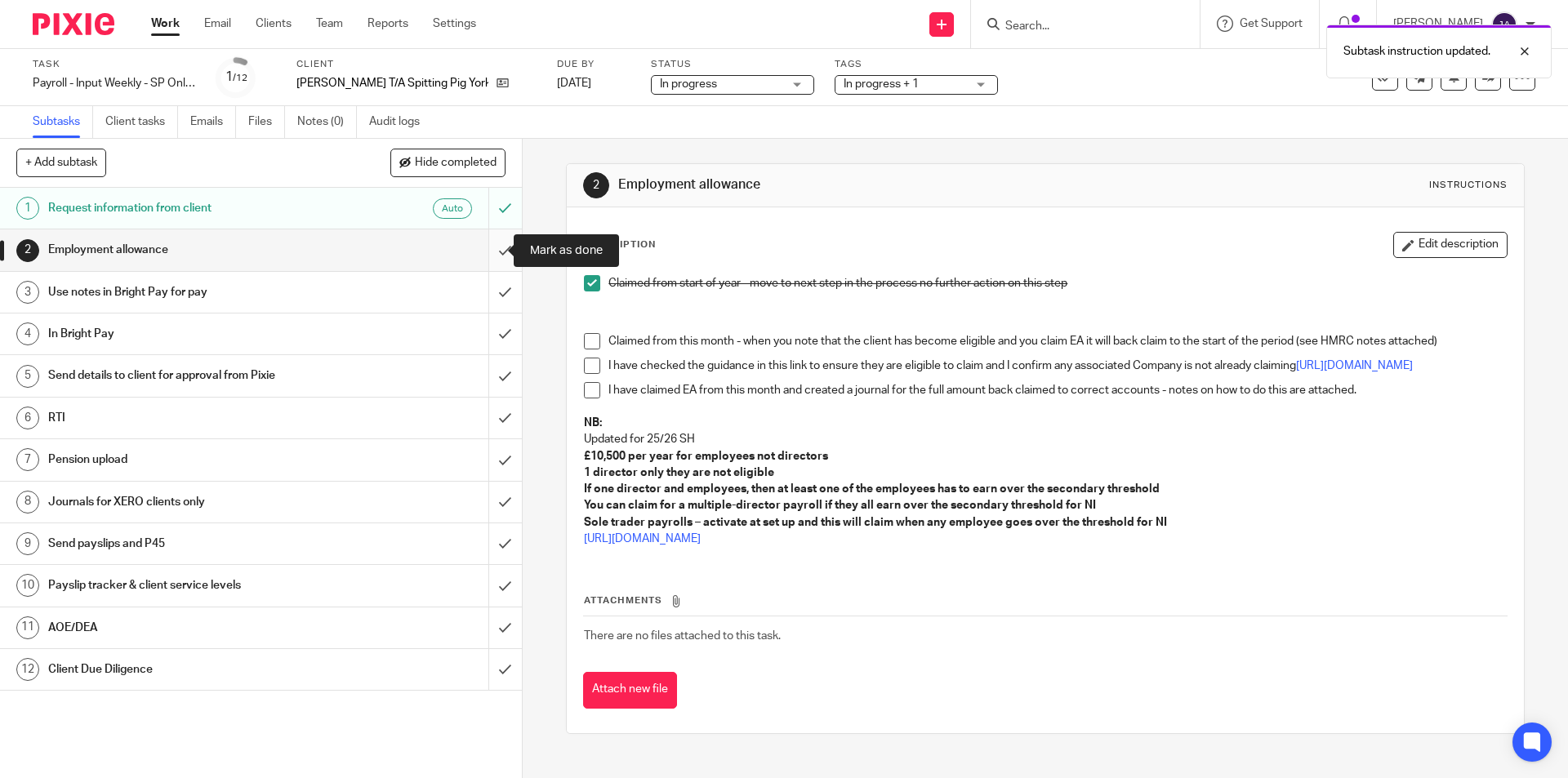
click at [488, 250] on input "submit" at bounding box center [260, 250] width 522 height 41
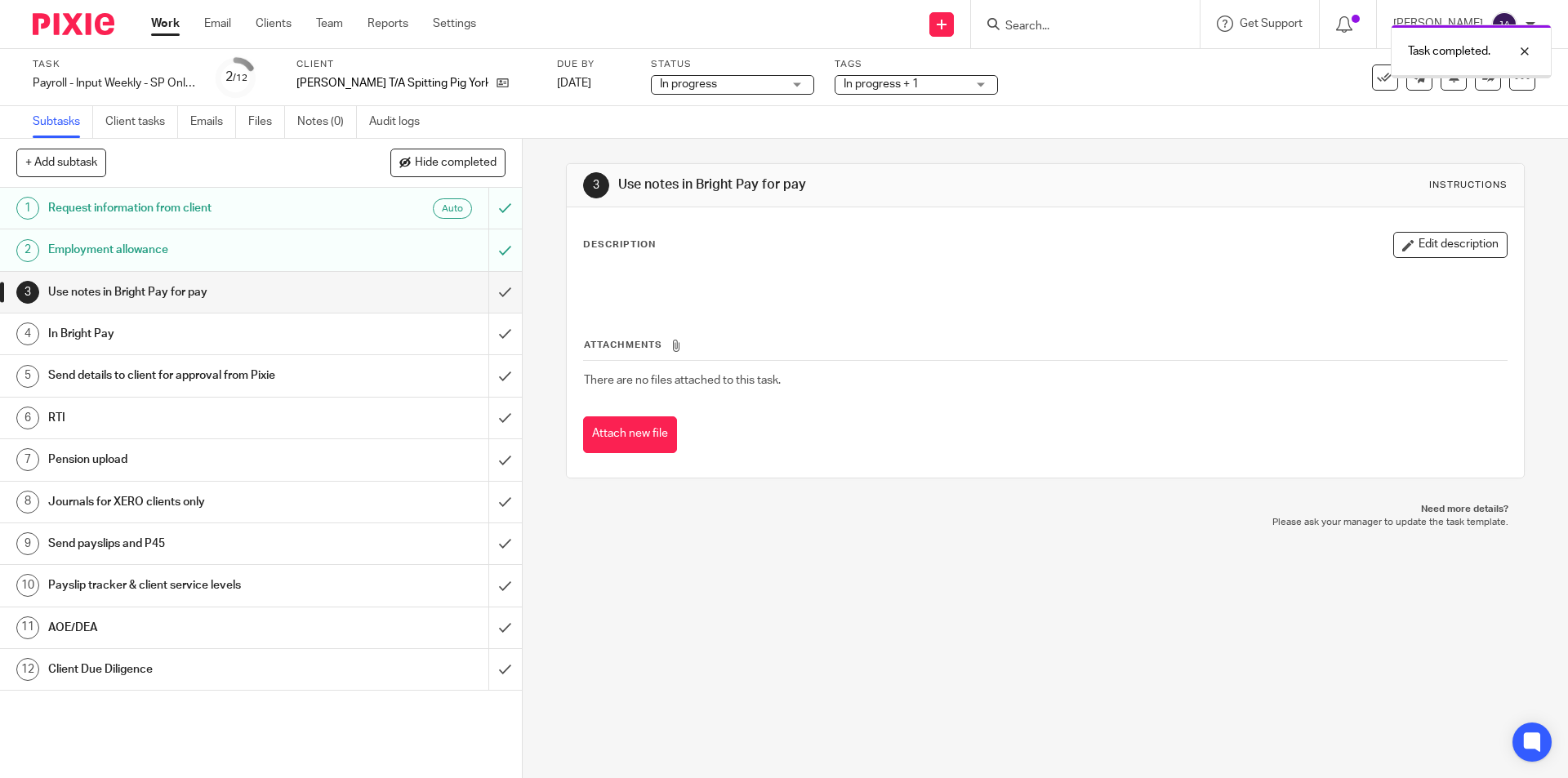
click at [493, 292] on input "submit" at bounding box center [260, 292] width 522 height 41
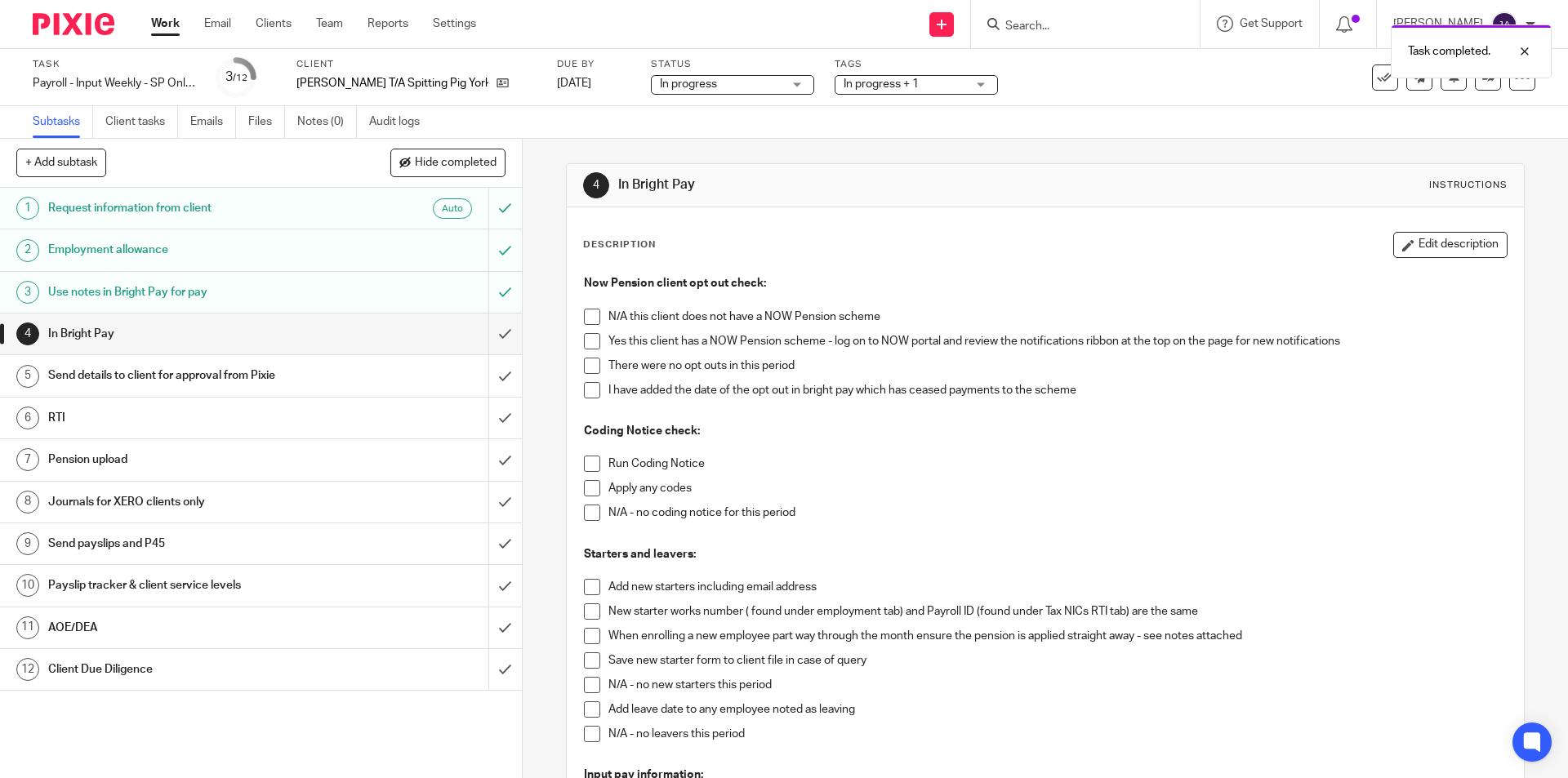
click at [584, 346] on span at bounding box center [592, 341] width 16 height 16
click at [585, 367] on span at bounding box center [592, 366] width 16 height 16
click at [586, 465] on span at bounding box center [592, 463] width 16 height 16
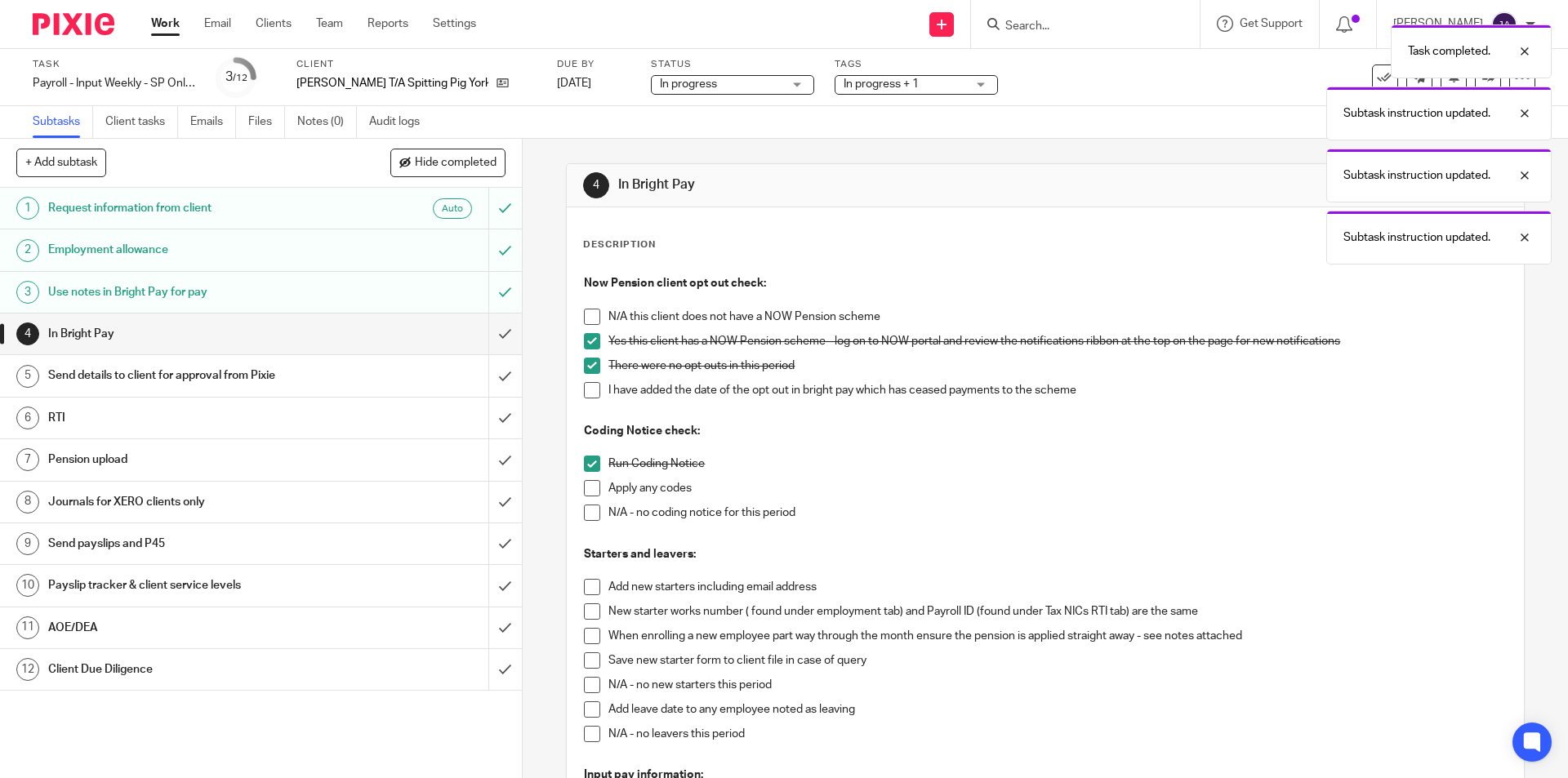
click at [591, 508] on span at bounding box center [592, 513] width 16 height 16
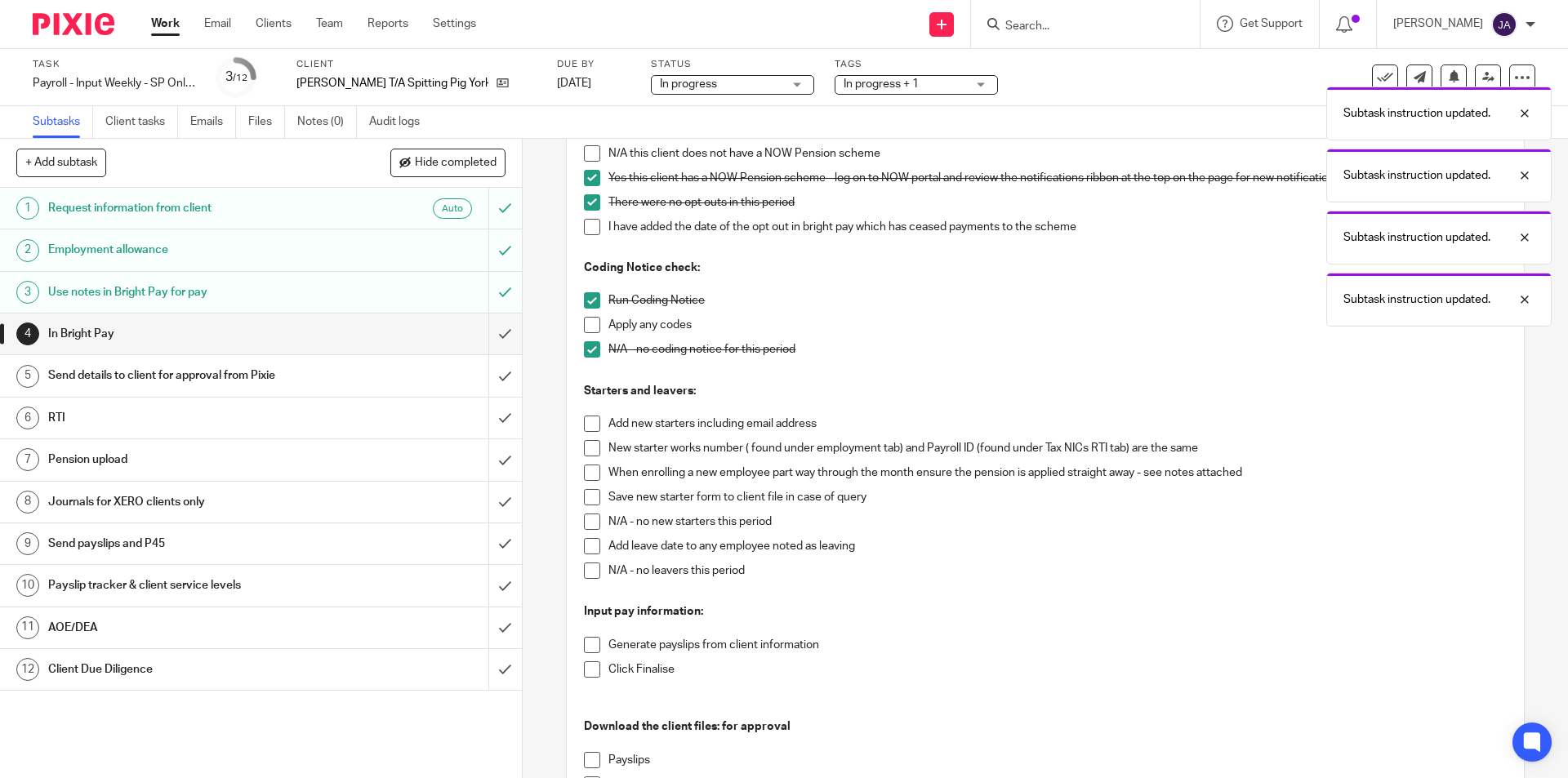
click at [590, 522] on span at bounding box center [592, 522] width 16 height 16
click at [585, 566] on span at bounding box center [592, 571] width 16 height 16
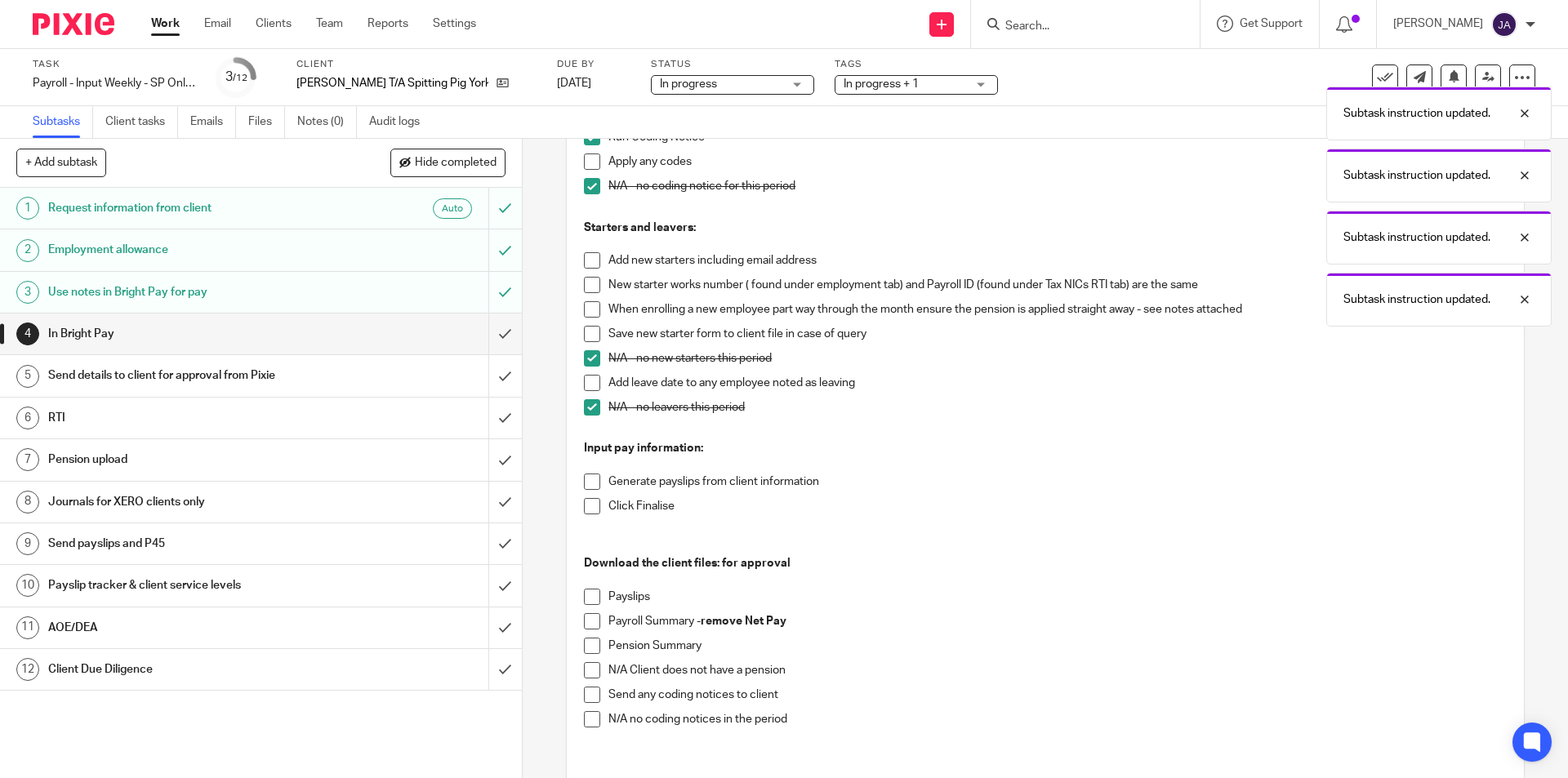
click at [589, 478] on span at bounding box center [592, 482] width 16 height 16
click at [590, 516] on li "Click Finalise" at bounding box center [1044, 510] width 922 height 25
click at [584, 510] on span at bounding box center [592, 506] width 16 height 16
click at [584, 590] on span at bounding box center [592, 597] width 16 height 16
click at [584, 619] on span at bounding box center [592, 621] width 16 height 16
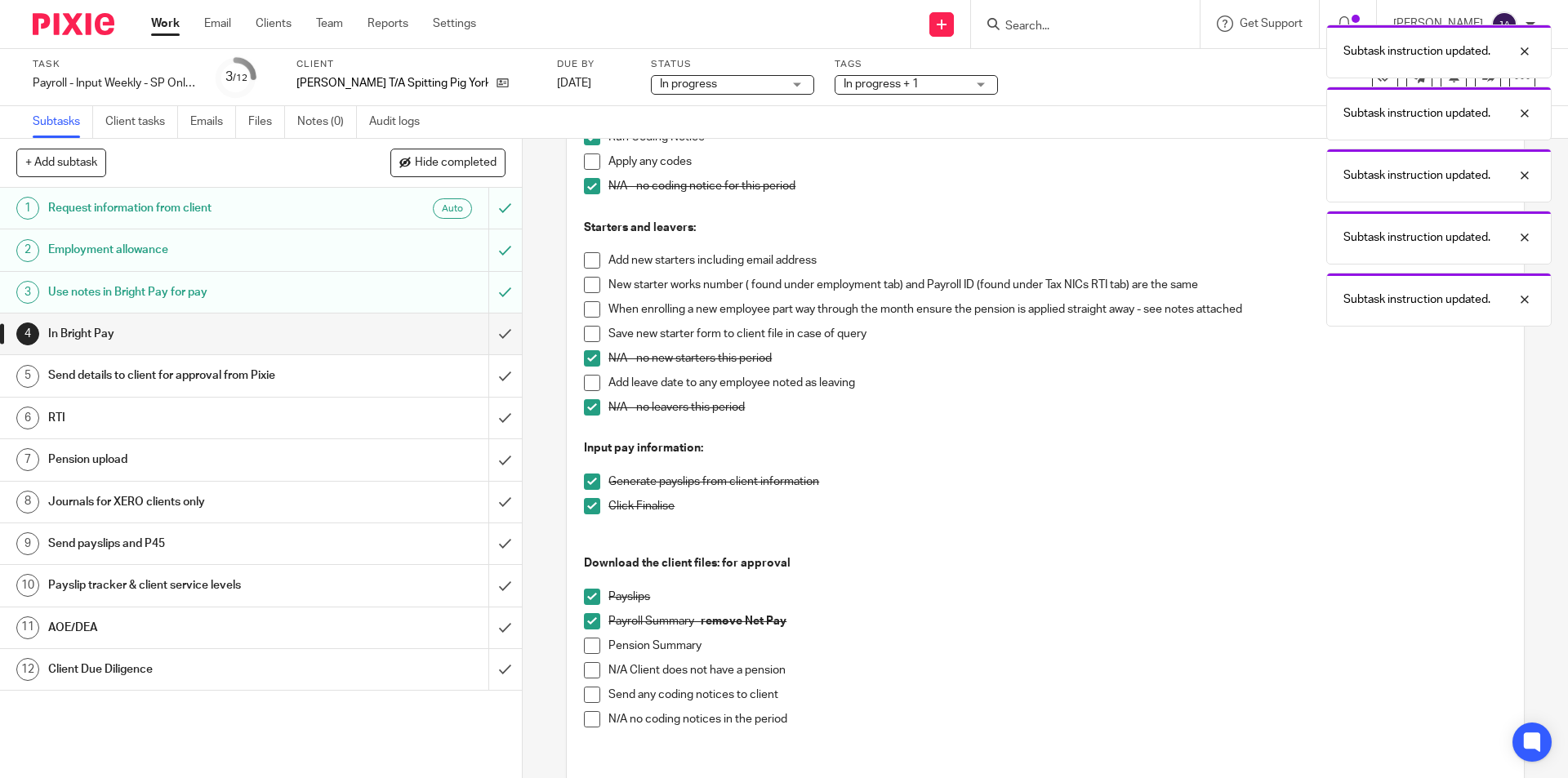
click at [584, 651] on span at bounding box center [592, 646] width 16 height 16
click at [592, 722] on span at bounding box center [592, 720] width 16 height 16
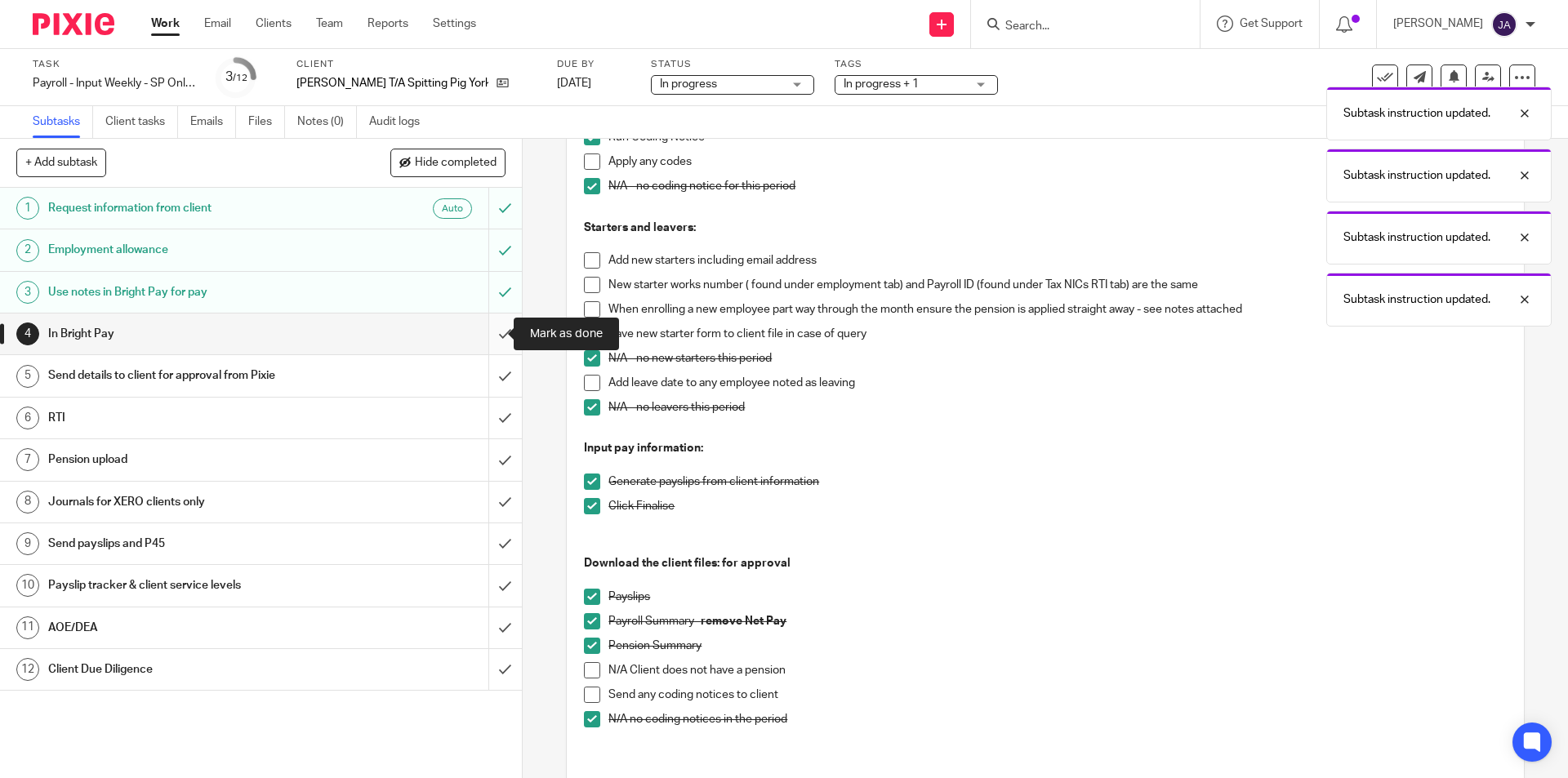
click at [487, 333] on input "submit" at bounding box center [260, 334] width 522 height 41
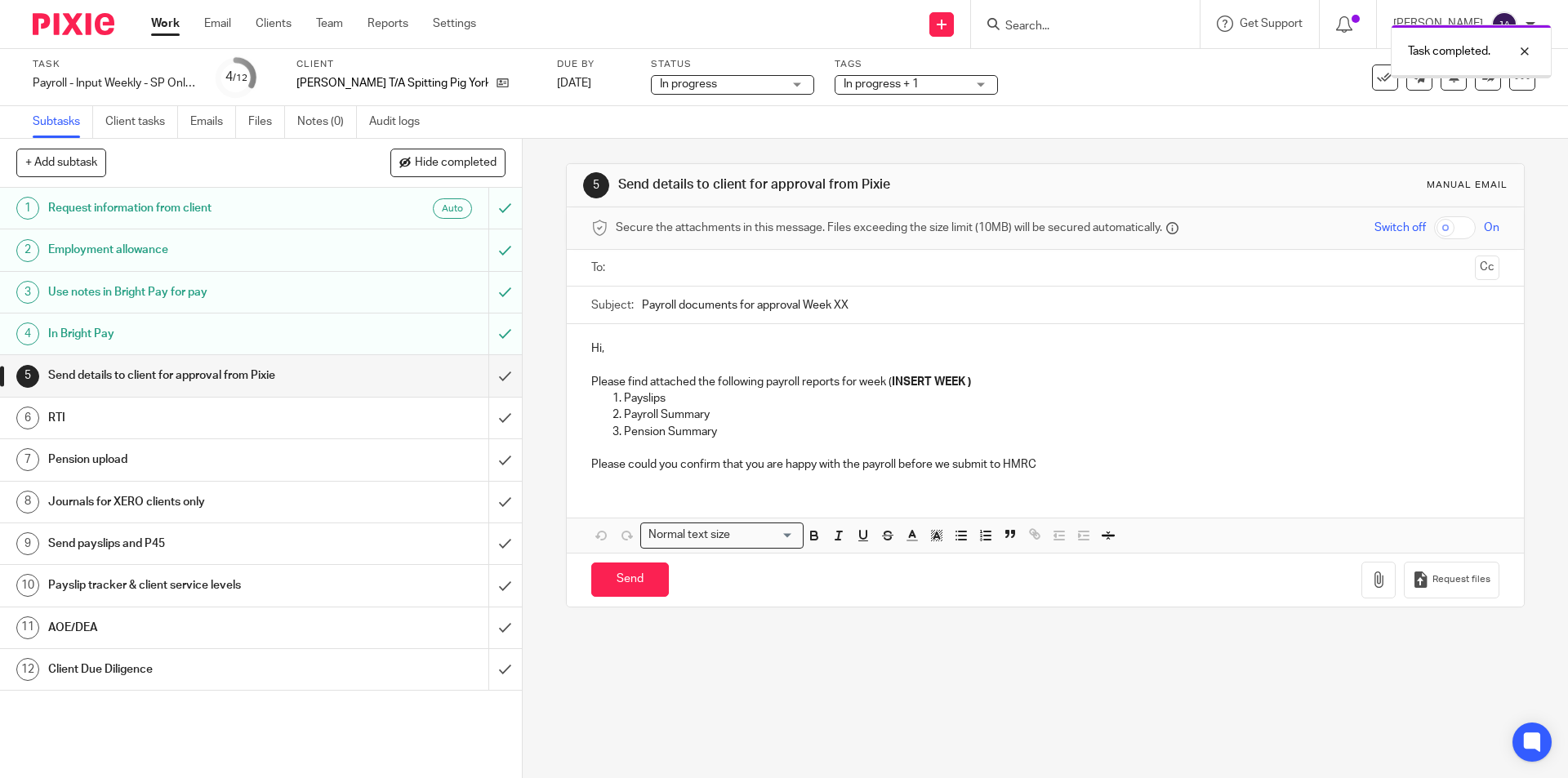
click at [625, 265] on input "text" at bounding box center [1044, 268] width 846 height 19
click at [634, 314] on div "Subject: Payroll documents for approval Week XX" at bounding box center [1044, 308] width 907 height 36
click at [641, 305] on input "Payroll documents for approval Week XX" at bounding box center [1069, 308] width 857 height 36
click at [641, 308] on input "Payroll documents for approval Week XX" at bounding box center [1069, 308] width 857 height 36
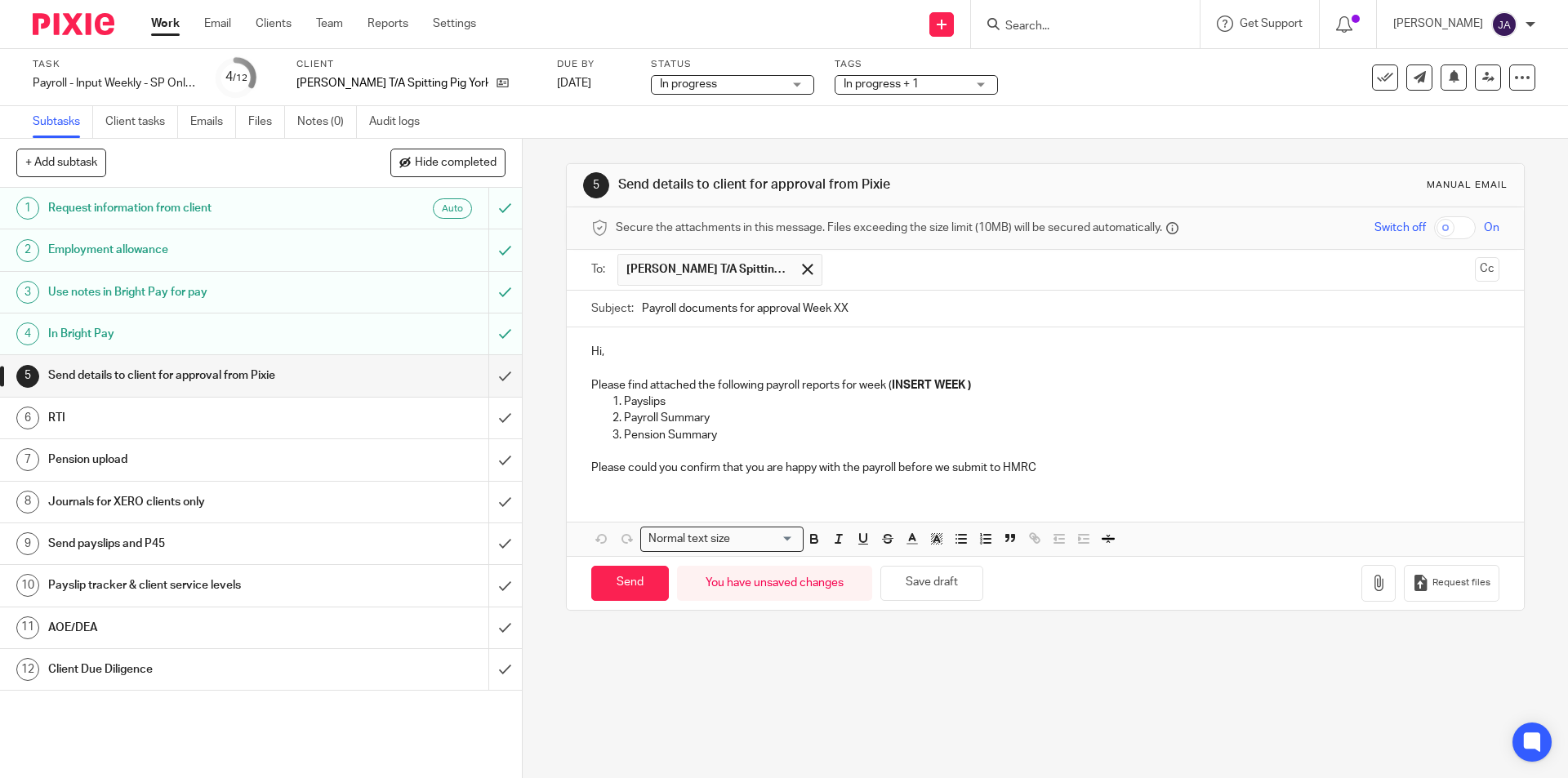
click at [644, 305] on input "Payroll documents for approval Week XX" at bounding box center [1069, 308] width 857 height 36
paste input "Week 23 SP Yorkshire"
click at [691, 311] on input "Week 23 SP Yorkshire Payroll documents for approval Week XX" at bounding box center [1069, 308] width 857 height 36
type input "Week 24 SP Yorkshire Payroll documents for approval Week XX"
drag, startPoint x: 624, startPoint y: 350, endPoint x: 472, endPoint y: 356, distance: 152.1
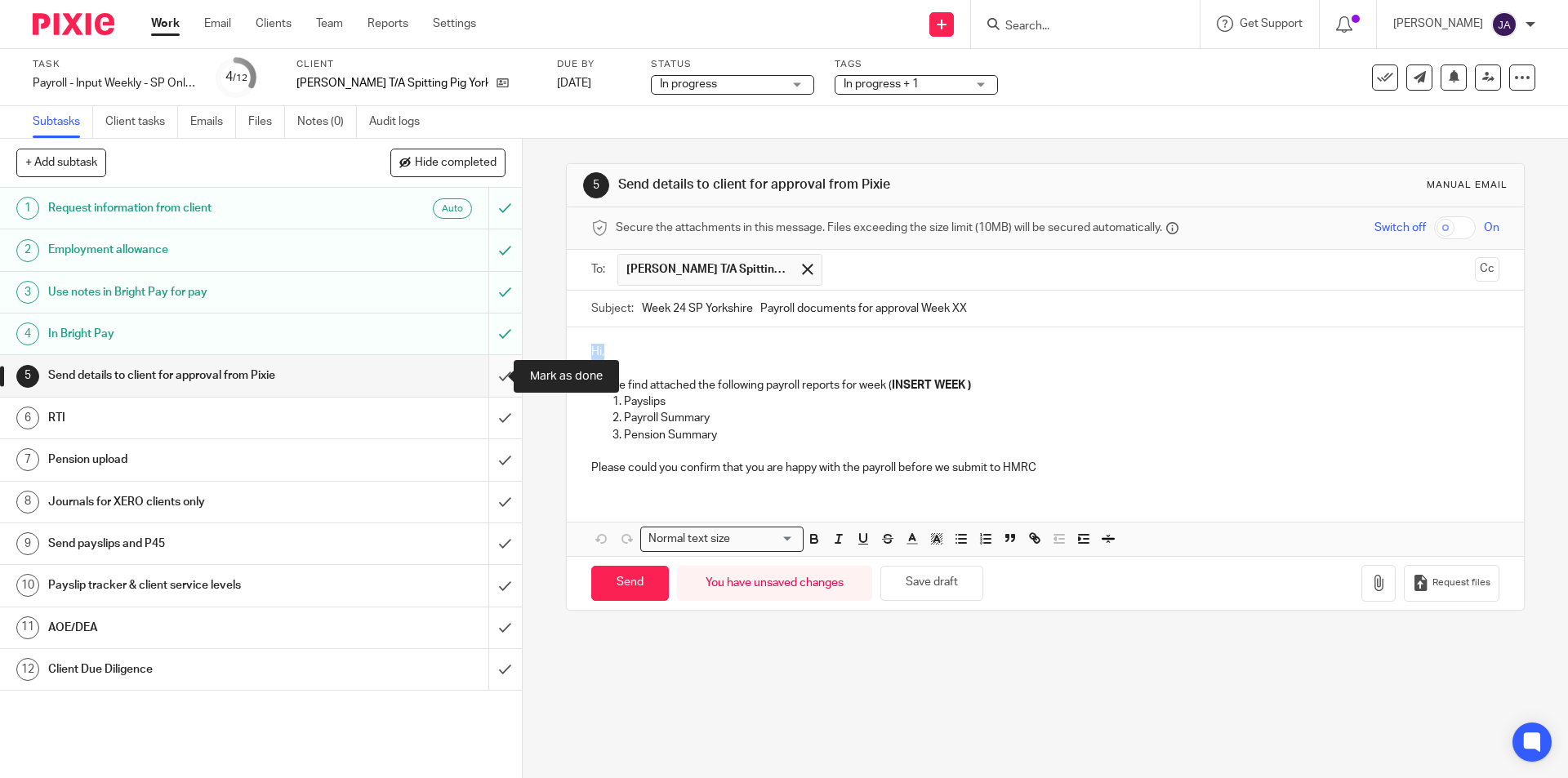
click at [472, 356] on div "+ Add subtask Hide completed Cancel + Add 1 Request information from client Aut…" at bounding box center [784, 459] width 1568 height 640
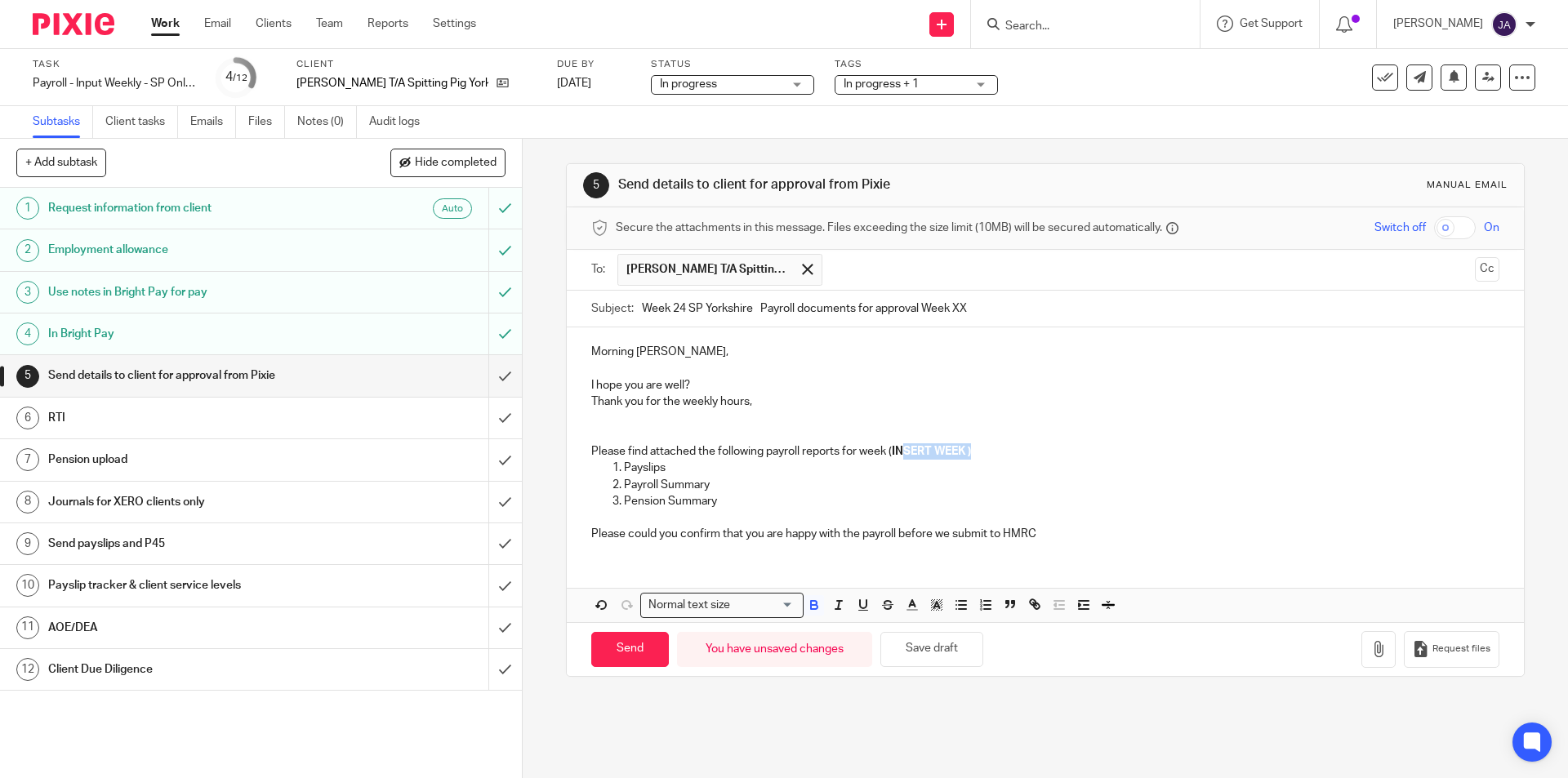
drag, startPoint x: 1022, startPoint y: 455, endPoint x: 897, endPoint y: 454, distance: 125.0
click at [897, 454] on p "Please find attached the following payroll reports for week ( INSERT WEEK )" at bounding box center [1044, 452] width 907 height 16
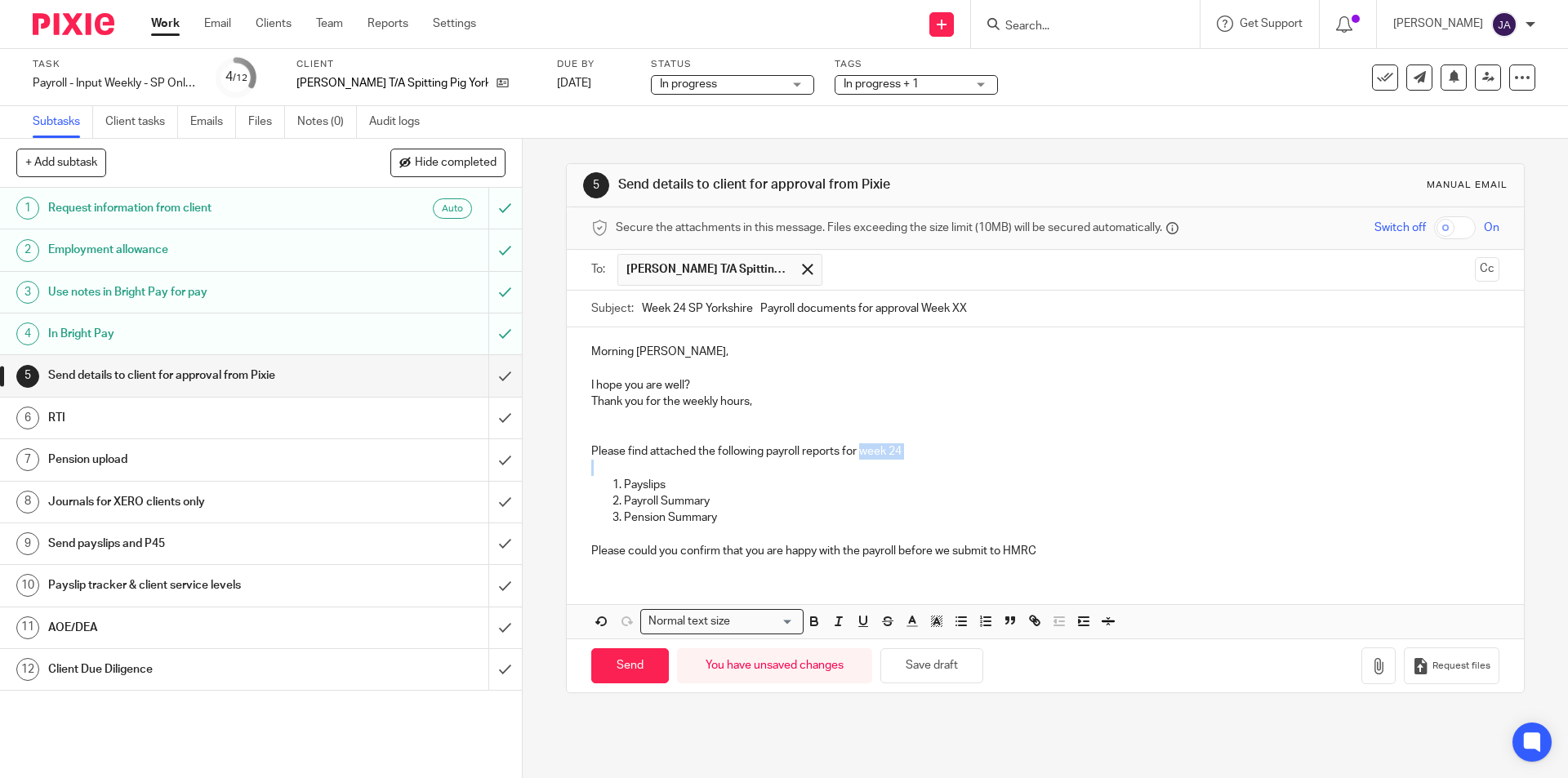
drag, startPoint x: 922, startPoint y: 461, endPoint x: 856, endPoint y: 456, distance: 66.2
click at [856, 456] on div "Morning [PERSON_NAME], I hope you are well? Thank you for the weekly hours, Ple…" at bounding box center [1044, 449] width 956 height 244
click at [807, 619] on icon "button" at bounding box center [814, 621] width 15 height 15
click at [836, 625] on icon "button" at bounding box center [838, 621] width 15 height 15
click at [850, 594] on div "Morning [PERSON_NAME], I hope you are well? Thank you for the weekly hours, Ple…" at bounding box center [1044, 483] width 956 height 311
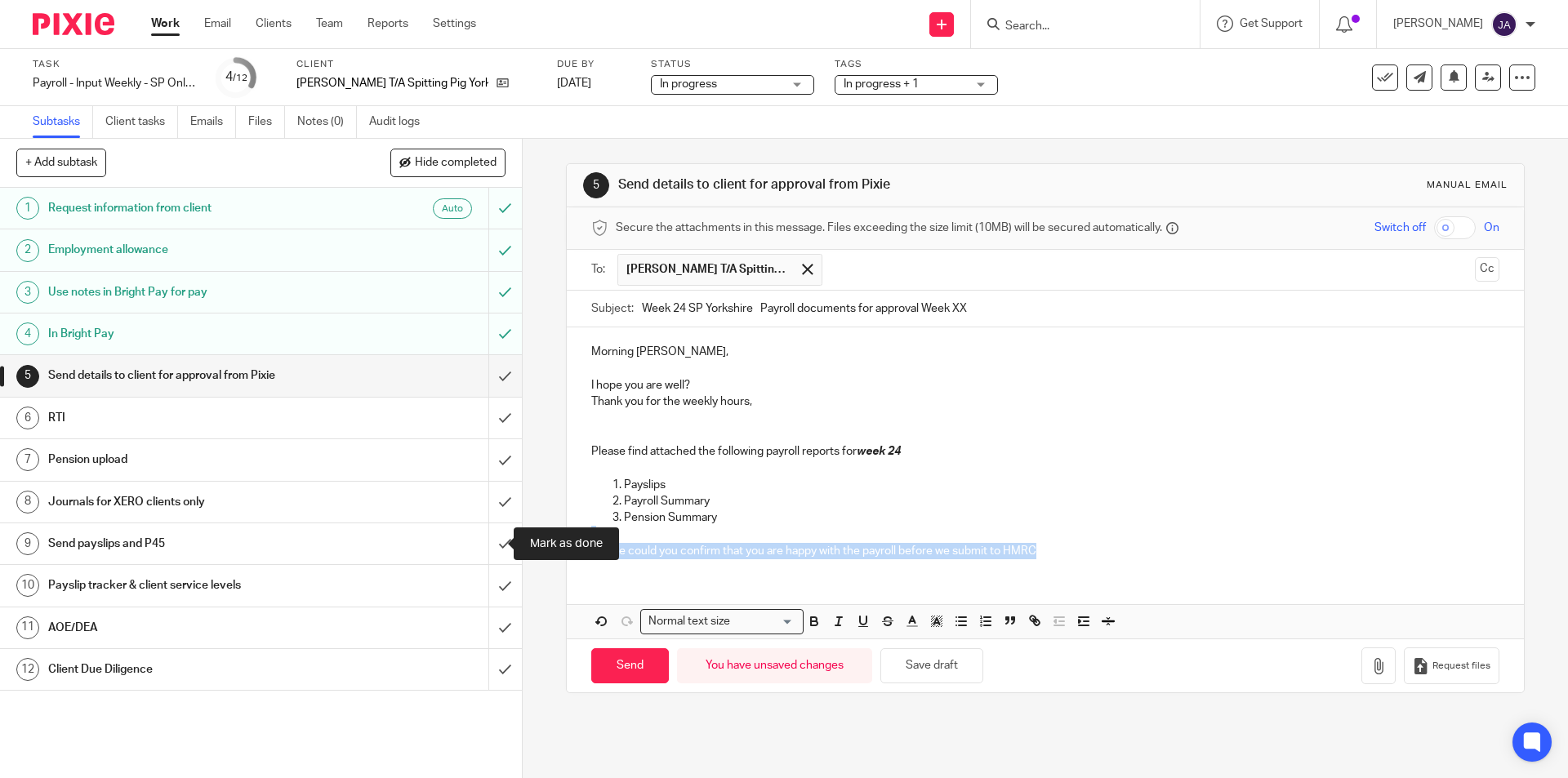
drag, startPoint x: 1076, startPoint y: 559, endPoint x: 507, endPoint y: 534, distance: 569.5
click at [503, 533] on div "+ Add subtask Hide completed Cancel + Add 1 Request information from client Aut…" at bounding box center [784, 459] width 1568 height 640
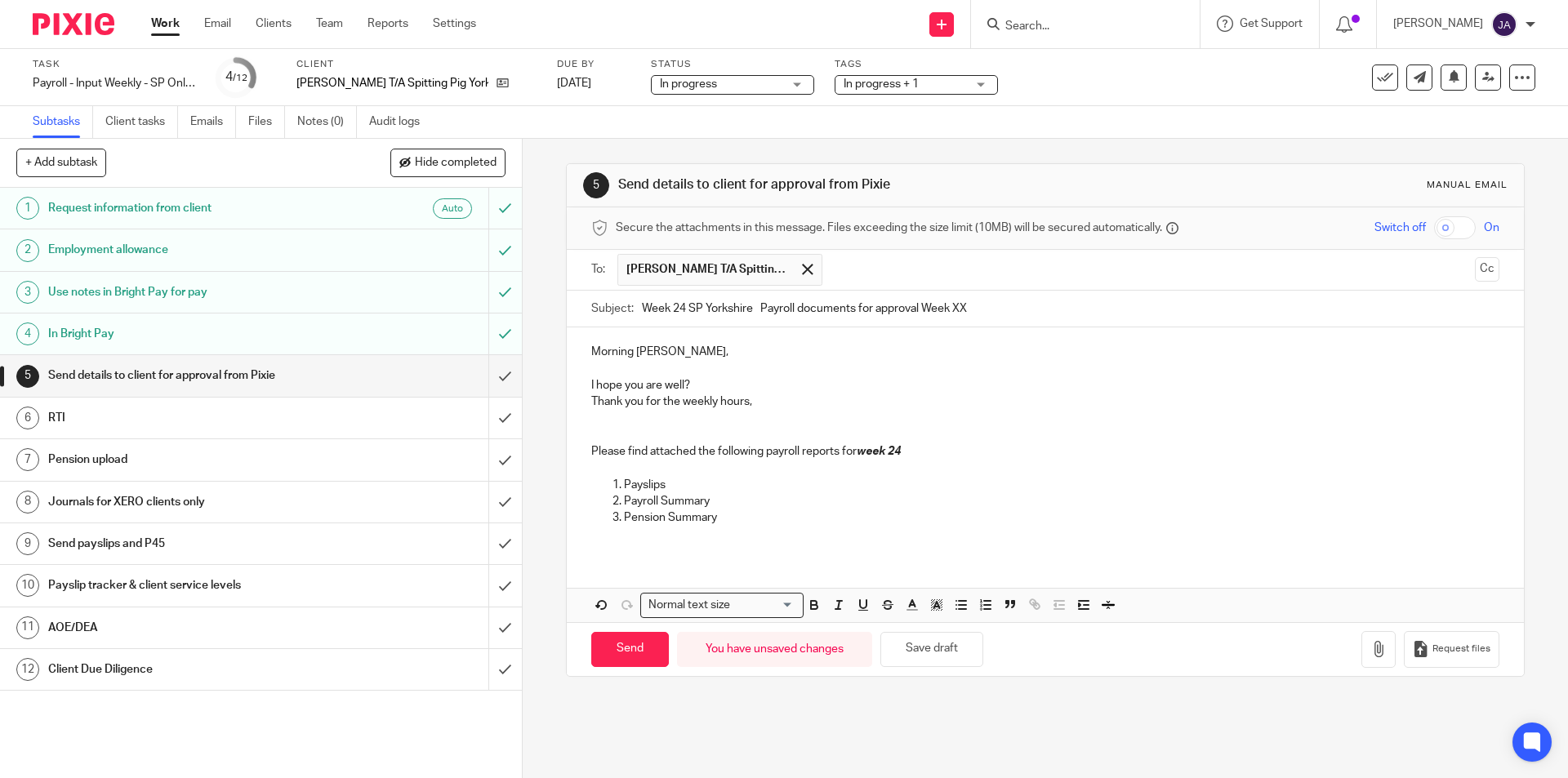
click at [595, 461] on p at bounding box center [1044, 468] width 907 height 16
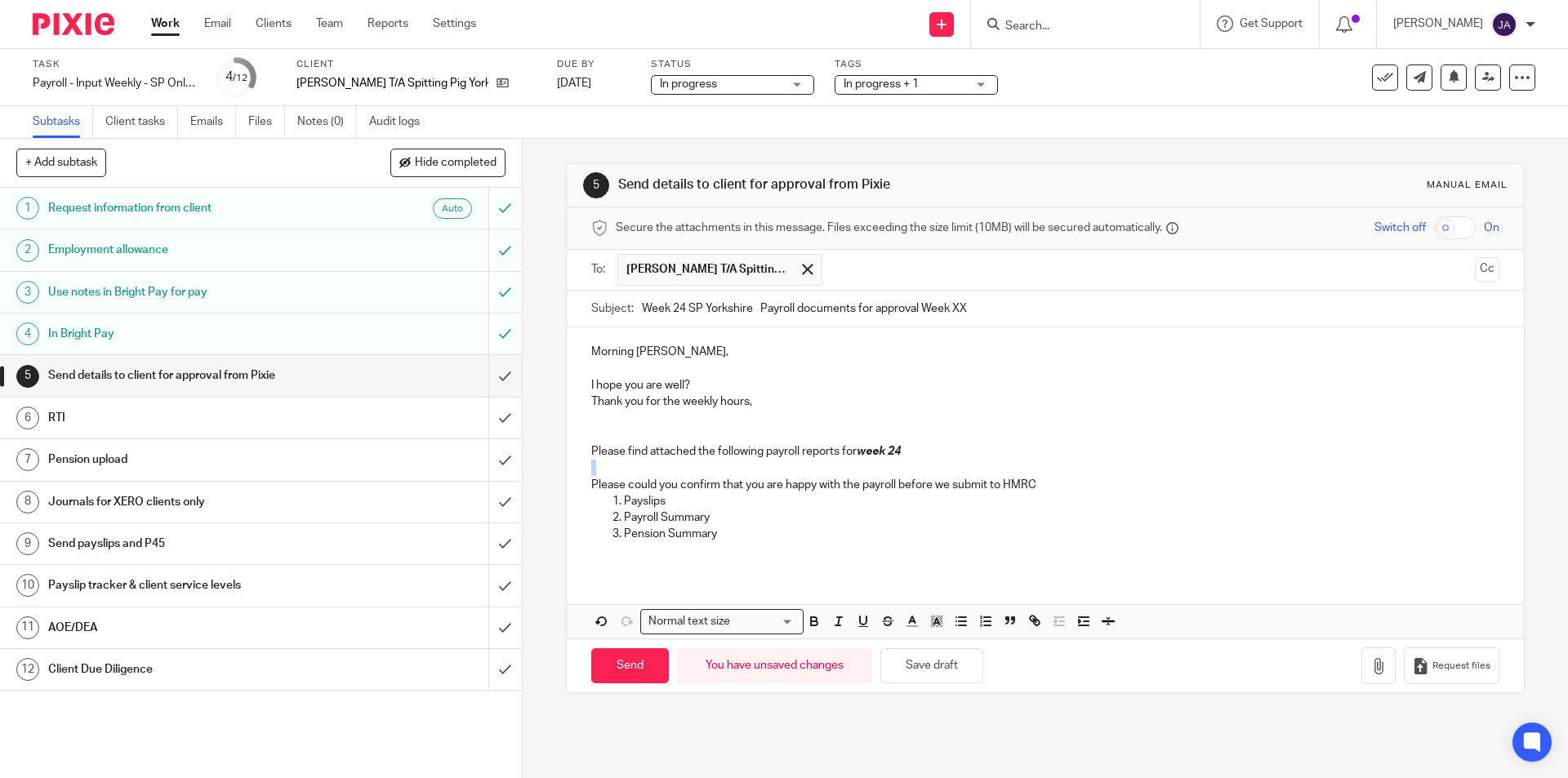
drag, startPoint x: 578, startPoint y: 477, endPoint x: 578, endPoint y: 488, distance: 11.0
click at [578, 482] on div "Morning Jon, I hope you are well? Thank you for the weekly hours, Please find a…" at bounding box center [1044, 449] width 956 height 244
click at [586, 489] on div "Morning Jon, I hope you are well? Thank you for the weekly hours, Please find a…" at bounding box center [1044, 449] width 956 height 244
click at [591, 495] on ol "Payslips Payroll Summary Pension Summary" at bounding box center [1044, 518] width 907 height 50
click at [582, 486] on div "Morning Jon, I hope you are well? Thank you for the weekly hours, Please find a…" at bounding box center [1044, 449] width 956 height 244
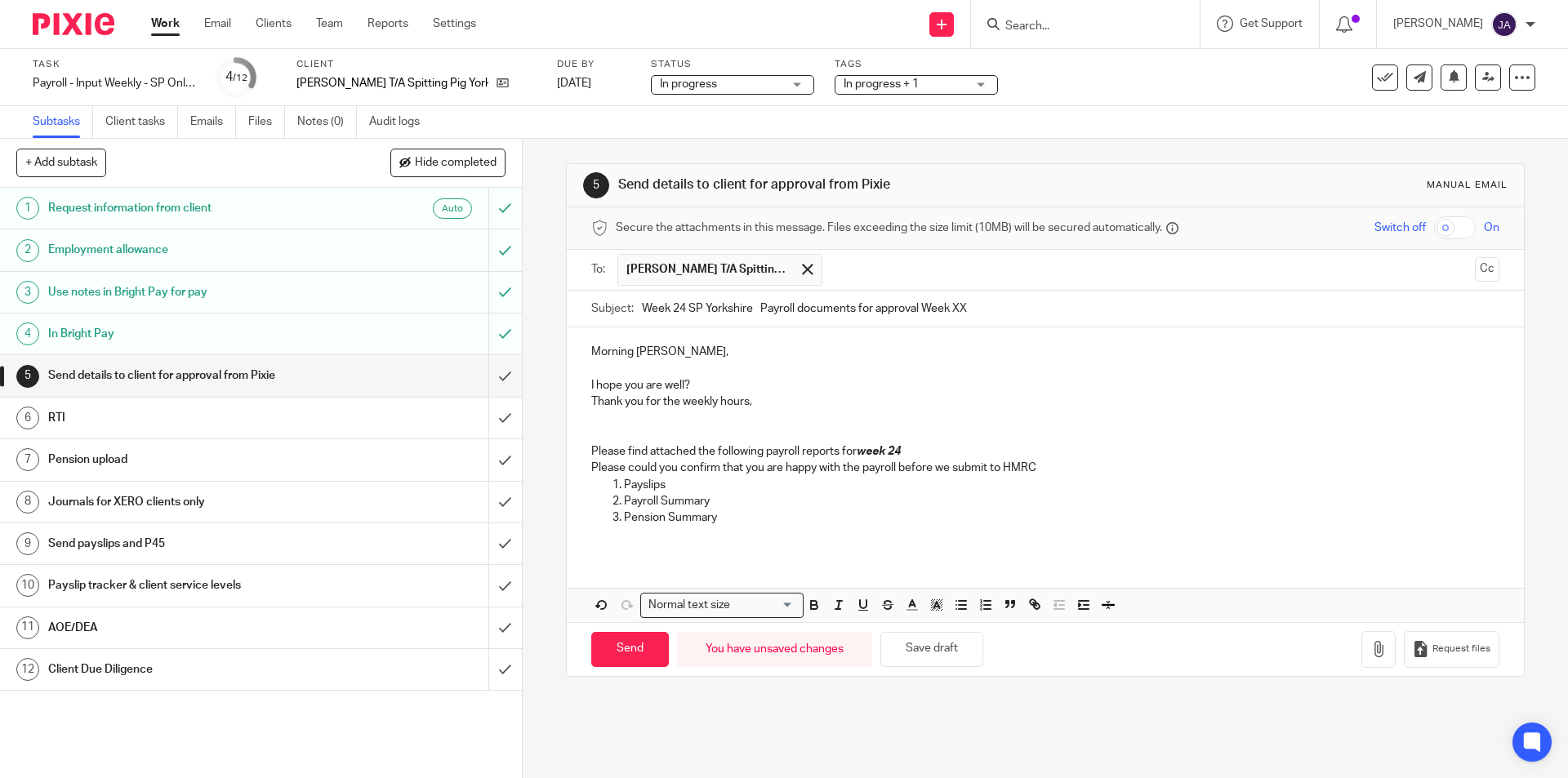
drag, startPoint x: 1062, startPoint y: 473, endPoint x: 555, endPoint y: 464, distance: 507.1
click at [555, 464] on div "5 Send details to client for approval from Pixie Manual email Secure the attach…" at bounding box center [1045, 459] width 1045 height 640
click at [813, 609] on icon "button" at bounding box center [814, 605] width 15 height 15
click at [831, 609] on icon "button" at bounding box center [838, 605] width 15 height 15
click at [766, 536] on p at bounding box center [1044, 534] width 907 height 16
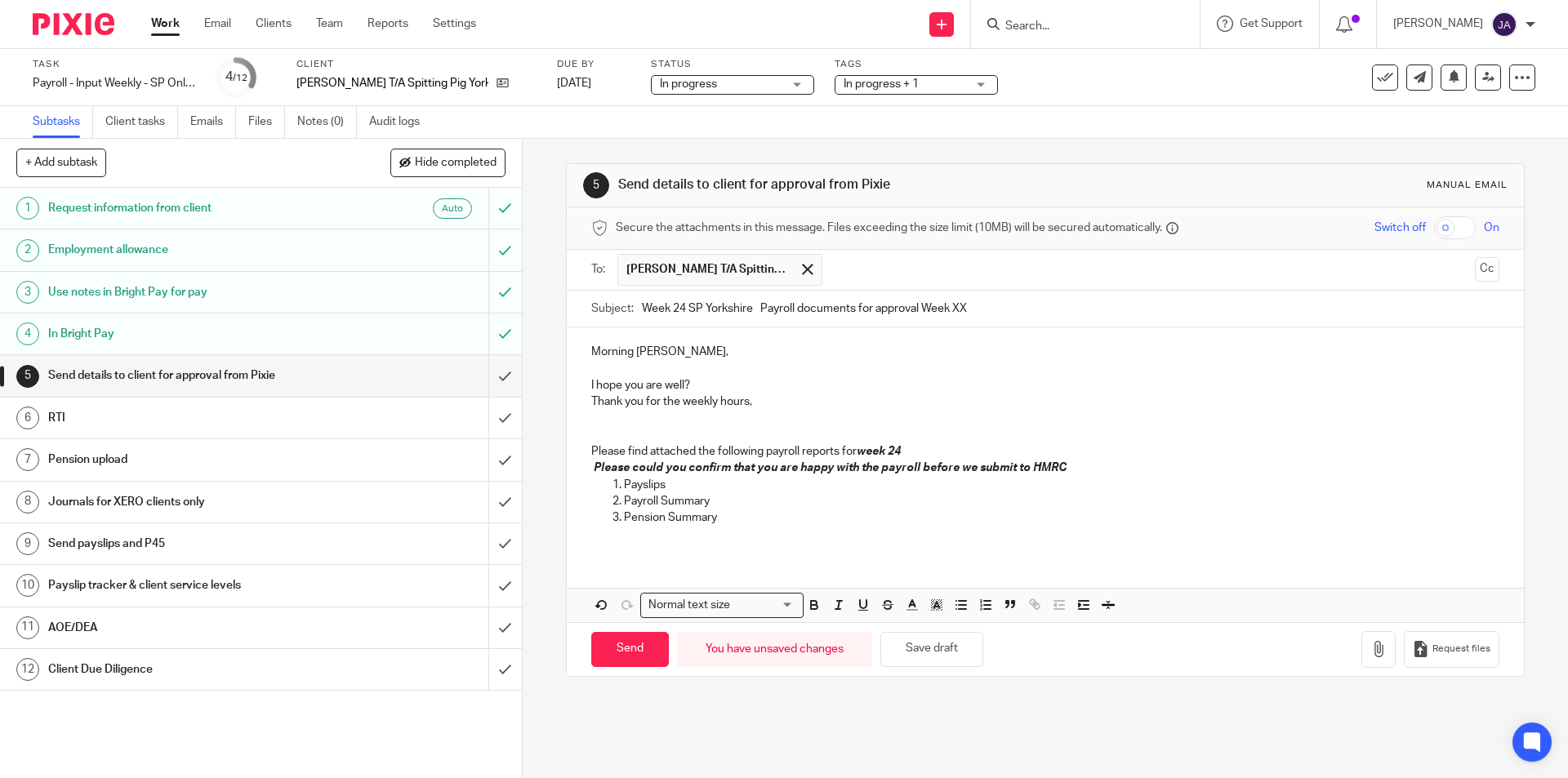
click at [1098, 480] on p "Payslips" at bounding box center [1060, 485] width 874 height 16
click at [1068, 472] on p "Please could you confirm that you are happy with the payroll before we submit t…" at bounding box center [1044, 468] width 907 height 16
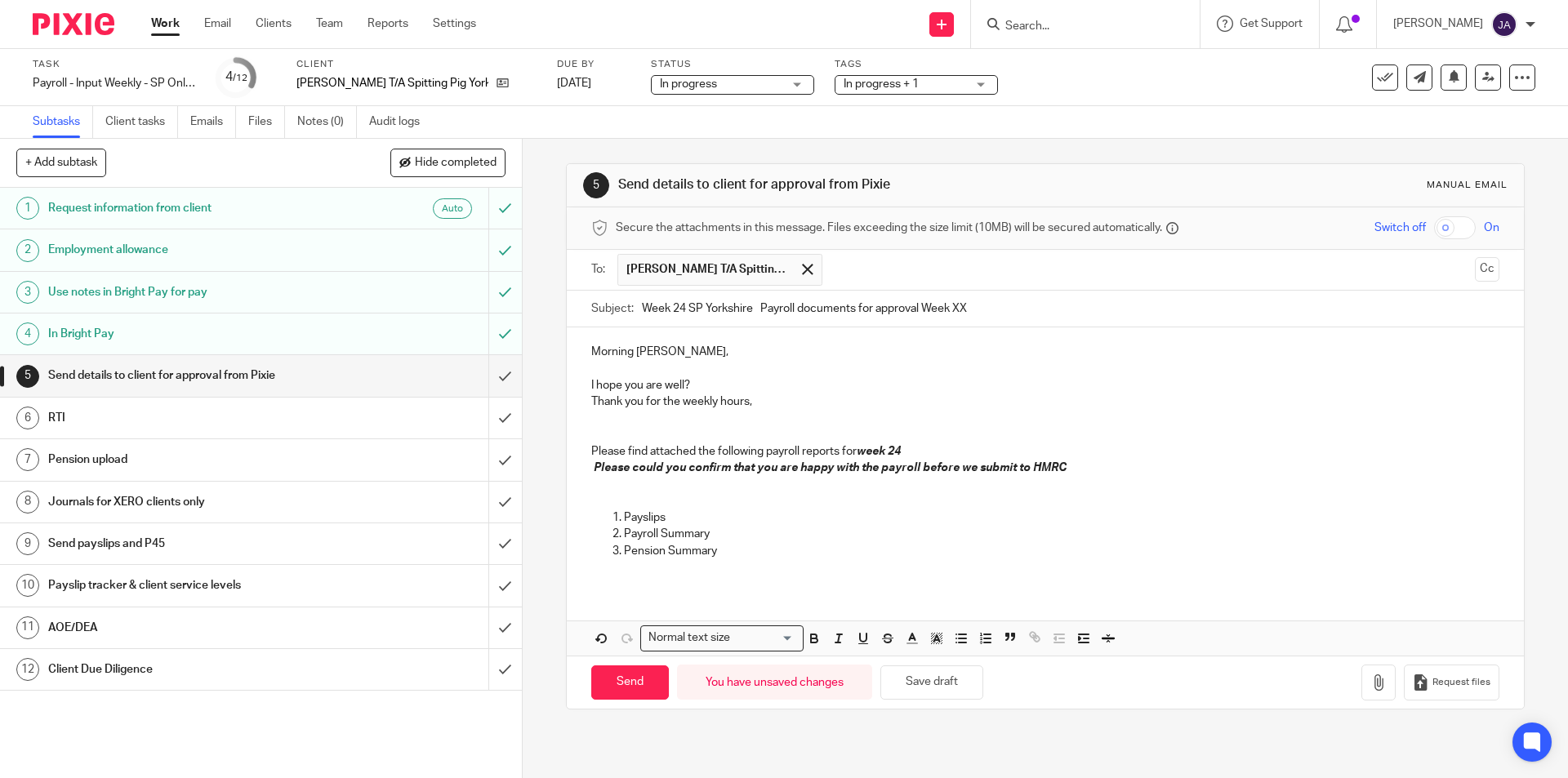
click at [807, 592] on div "Morning Jon, I hope you are well? Thank you for the weekly hours, Please find a…" at bounding box center [1044, 492] width 956 height 328
click at [741, 560] on p at bounding box center [1044, 567] width 907 height 16
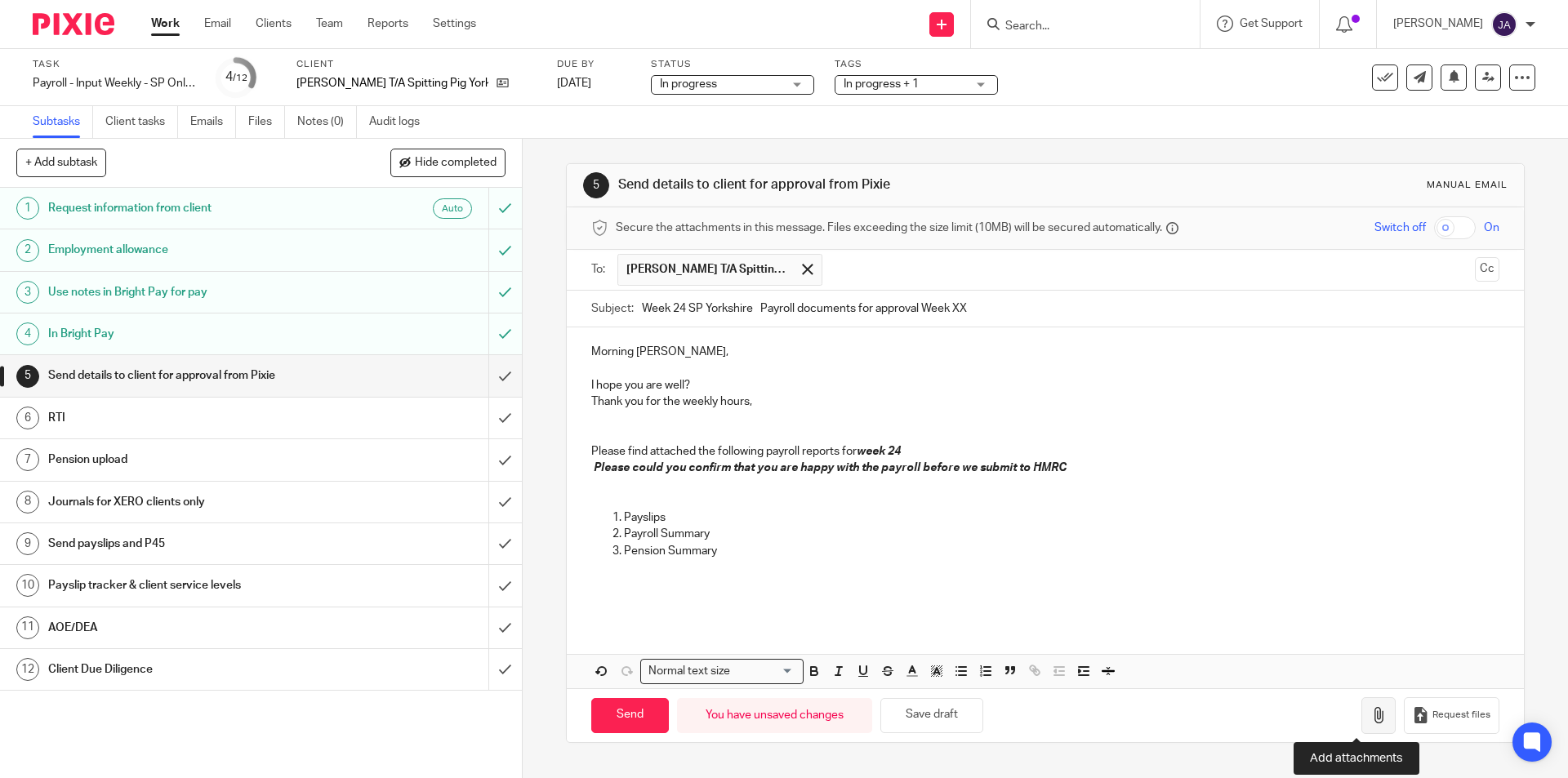
click at [1362, 714] on button "button" at bounding box center [1378, 715] width 35 height 36
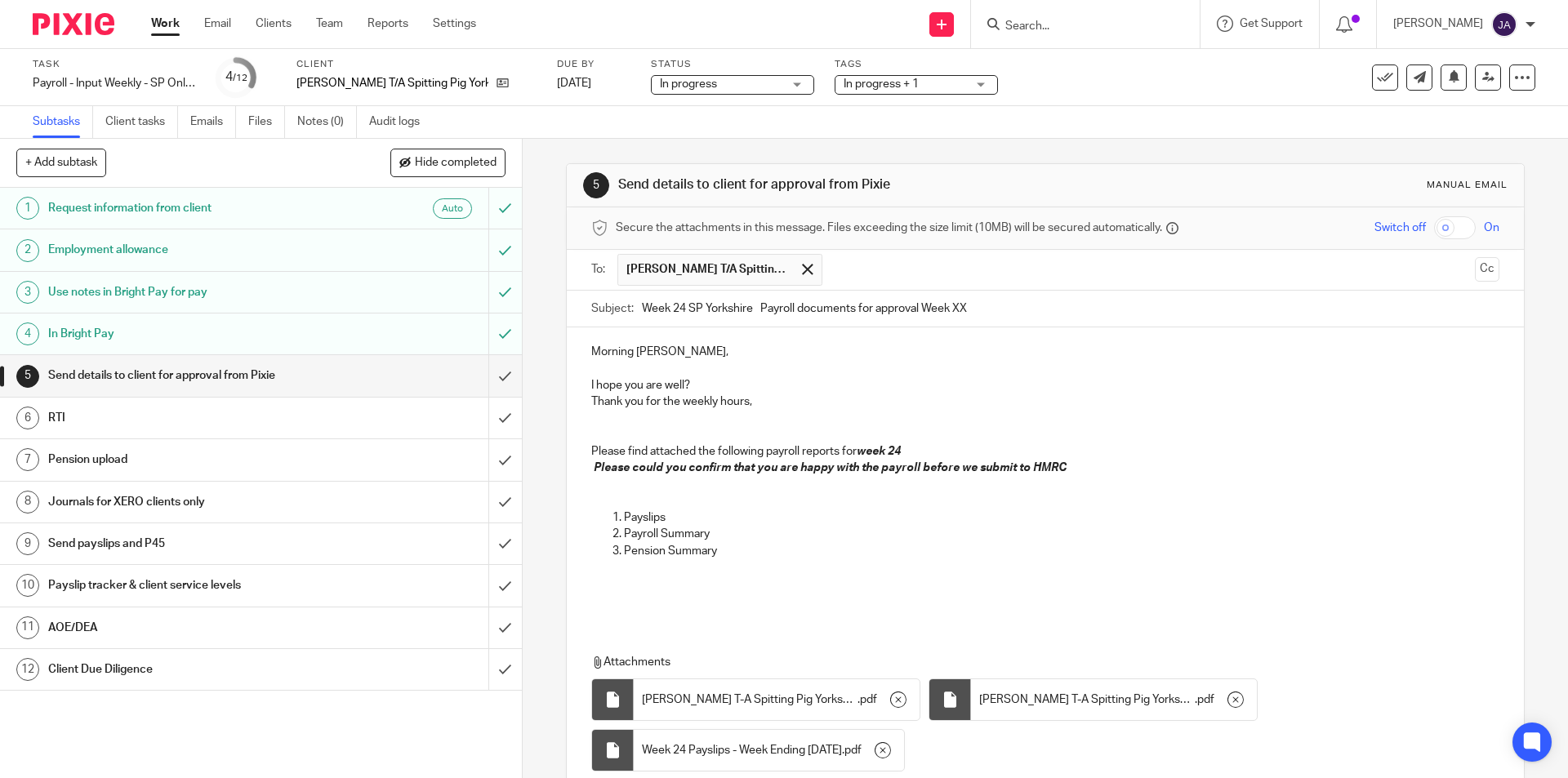
scroll to position [132, 0]
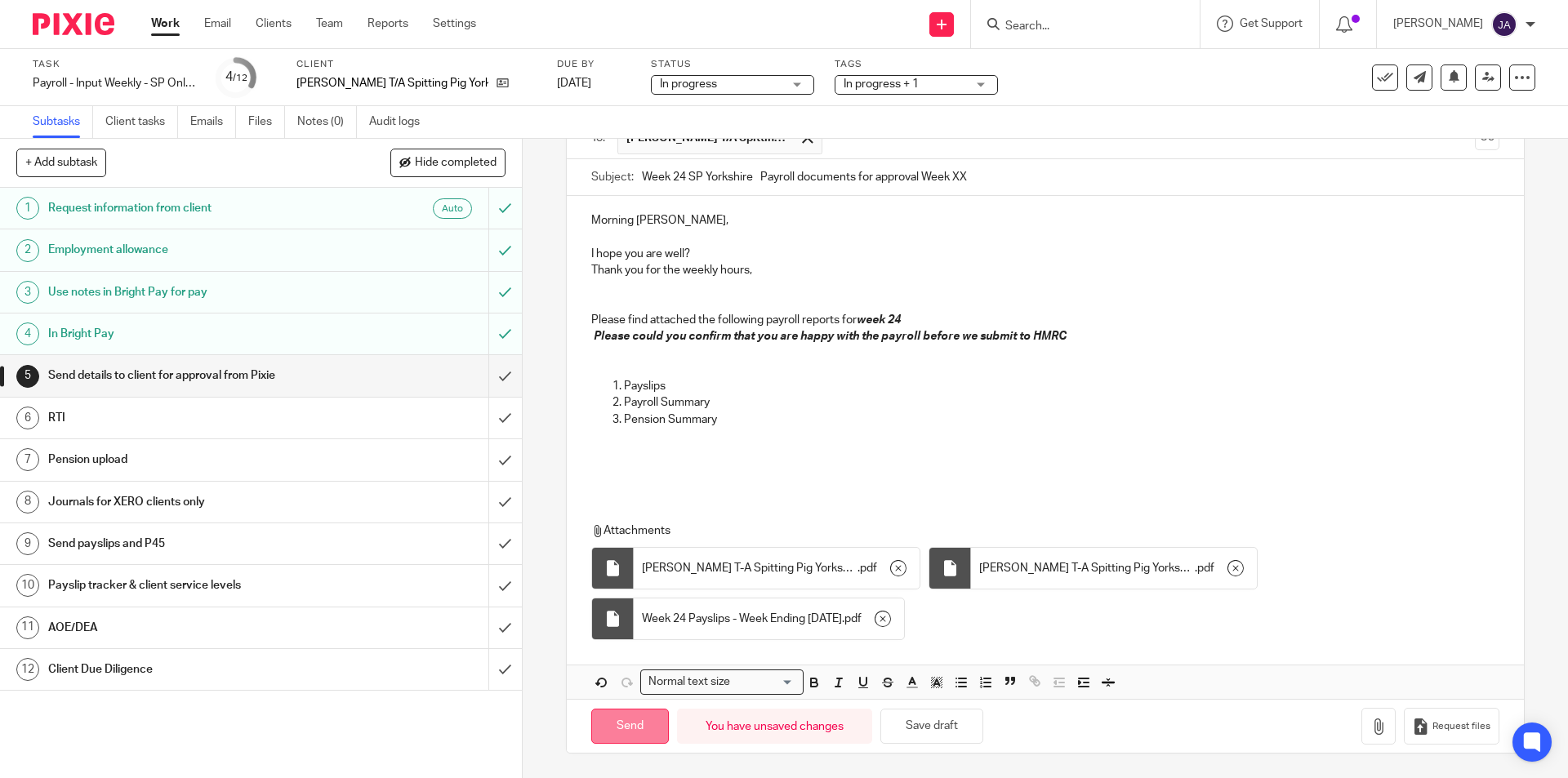
click at [644, 718] on input "Send" at bounding box center [630, 727] width 78 height 35
type input "Sent"
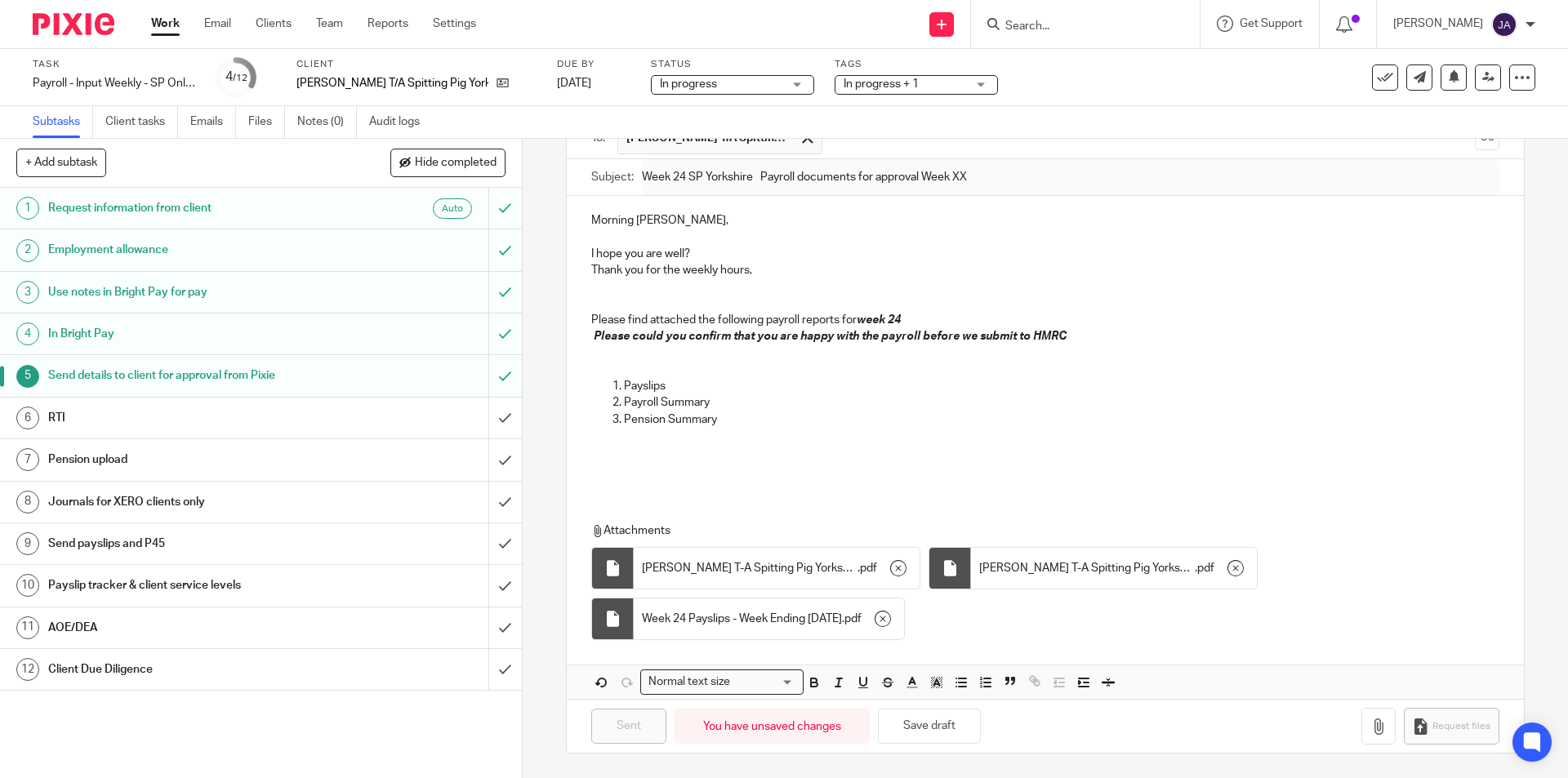
click at [322, 684] on link "12 Client Due Diligence" at bounding box center [244, 670] width 488 height 41
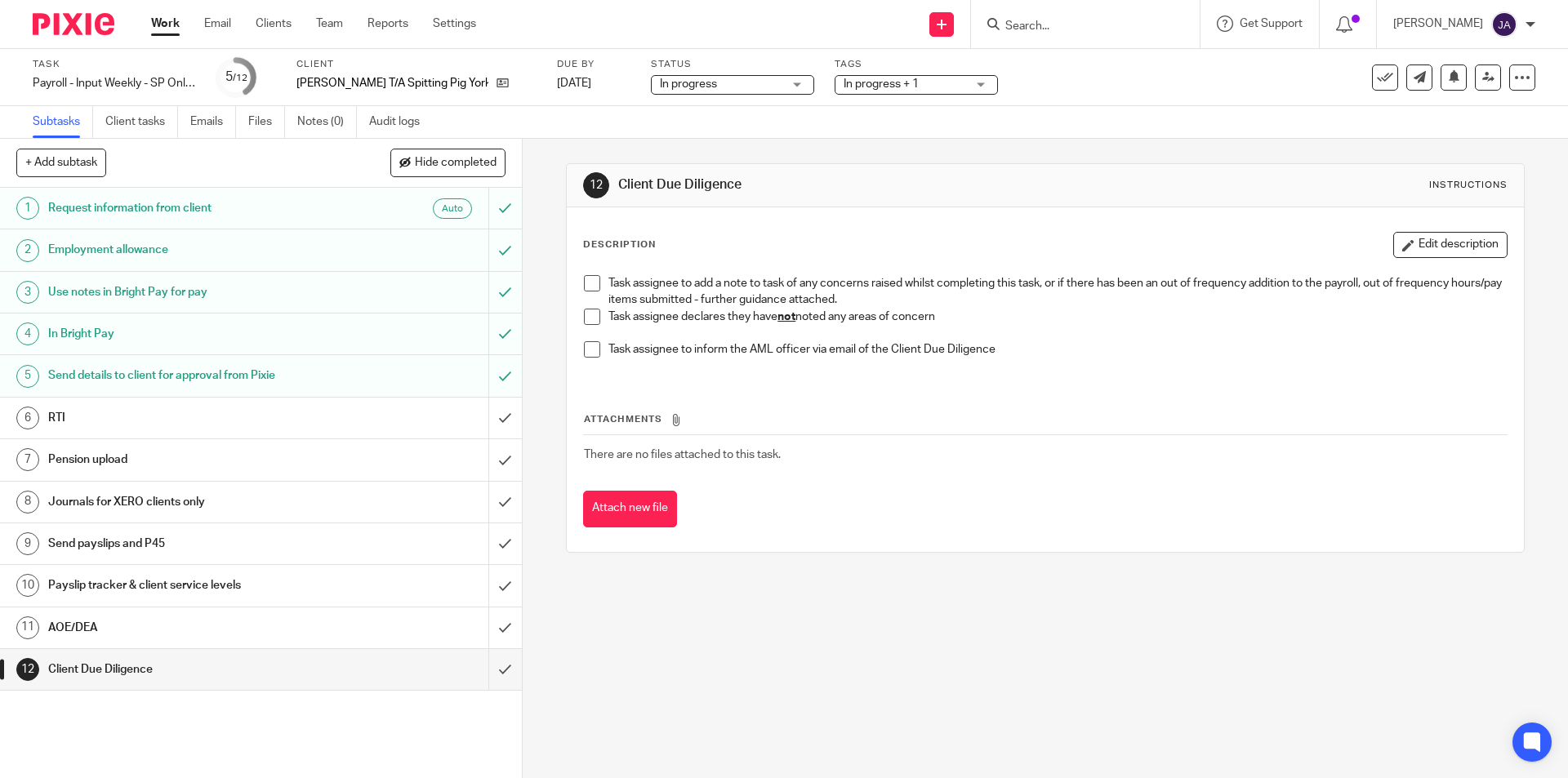
click at [586, 315] on span at bounding box center [592, 316] width 16 height 16
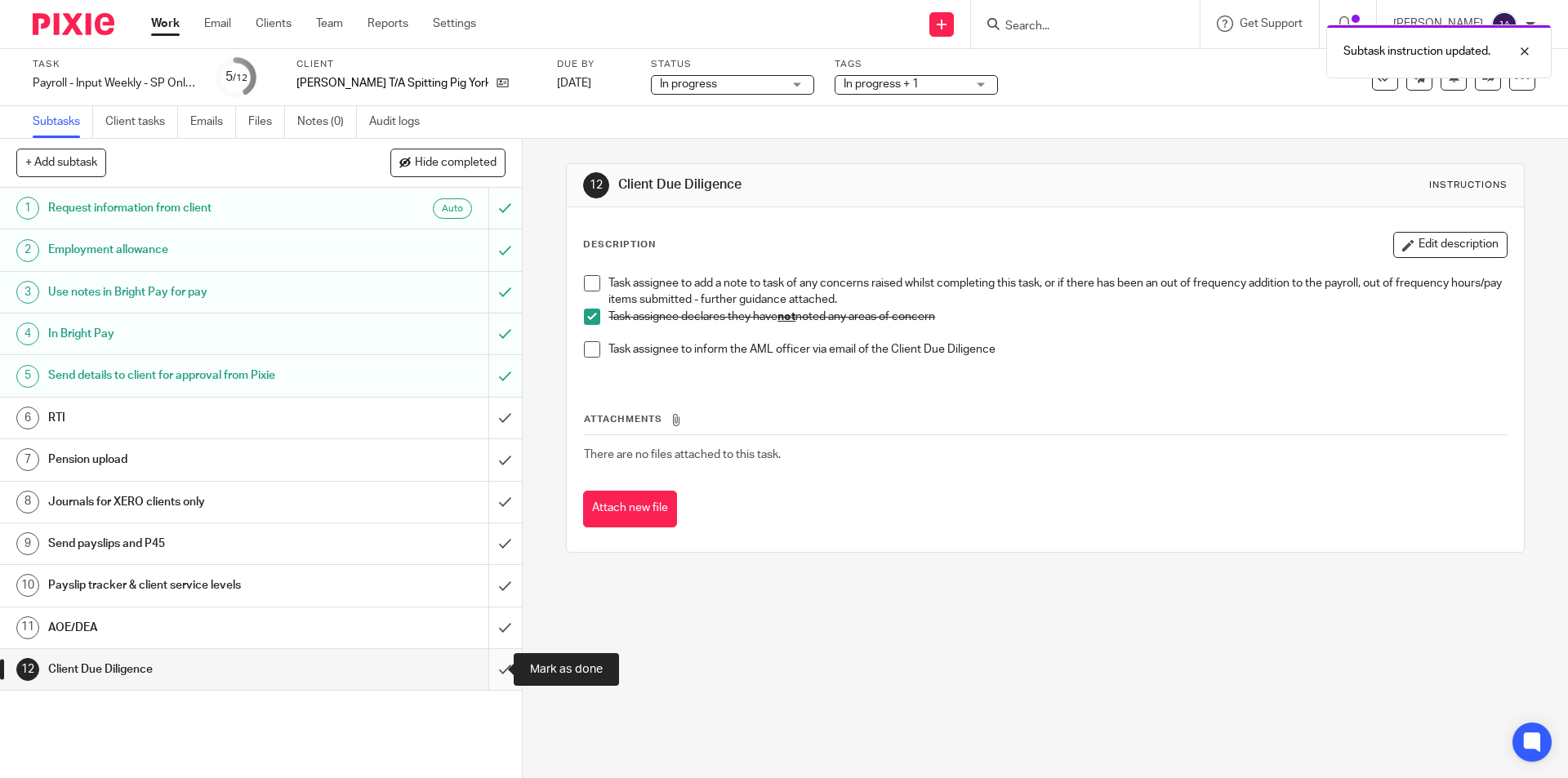
click at [490, 675] on input "submit" at bounding box center [260, 670] width 522 height 41
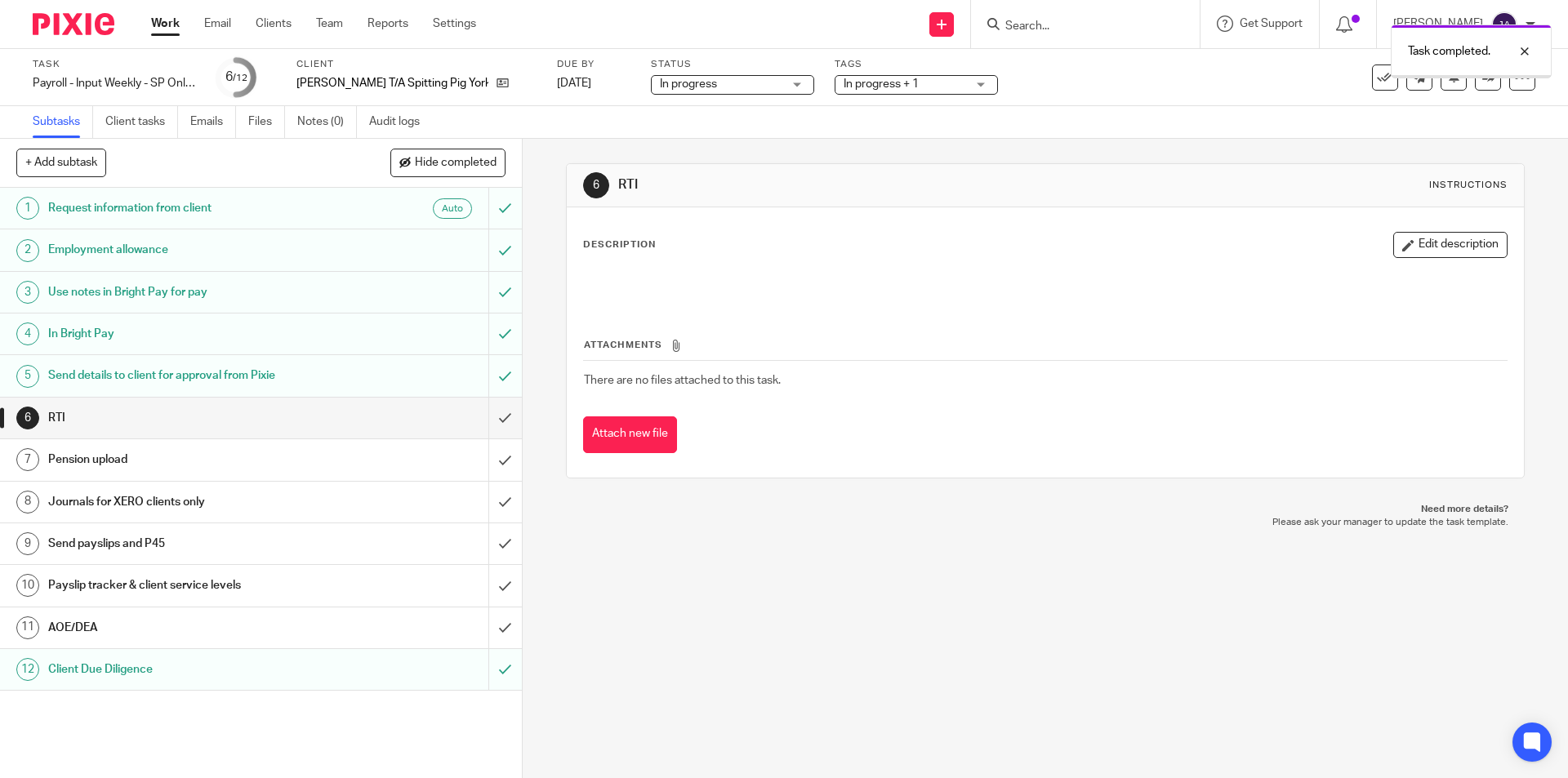
click at [297, 627] on h1 "AOE/DEA" at bounding box center [189, 628] width 283 height 25
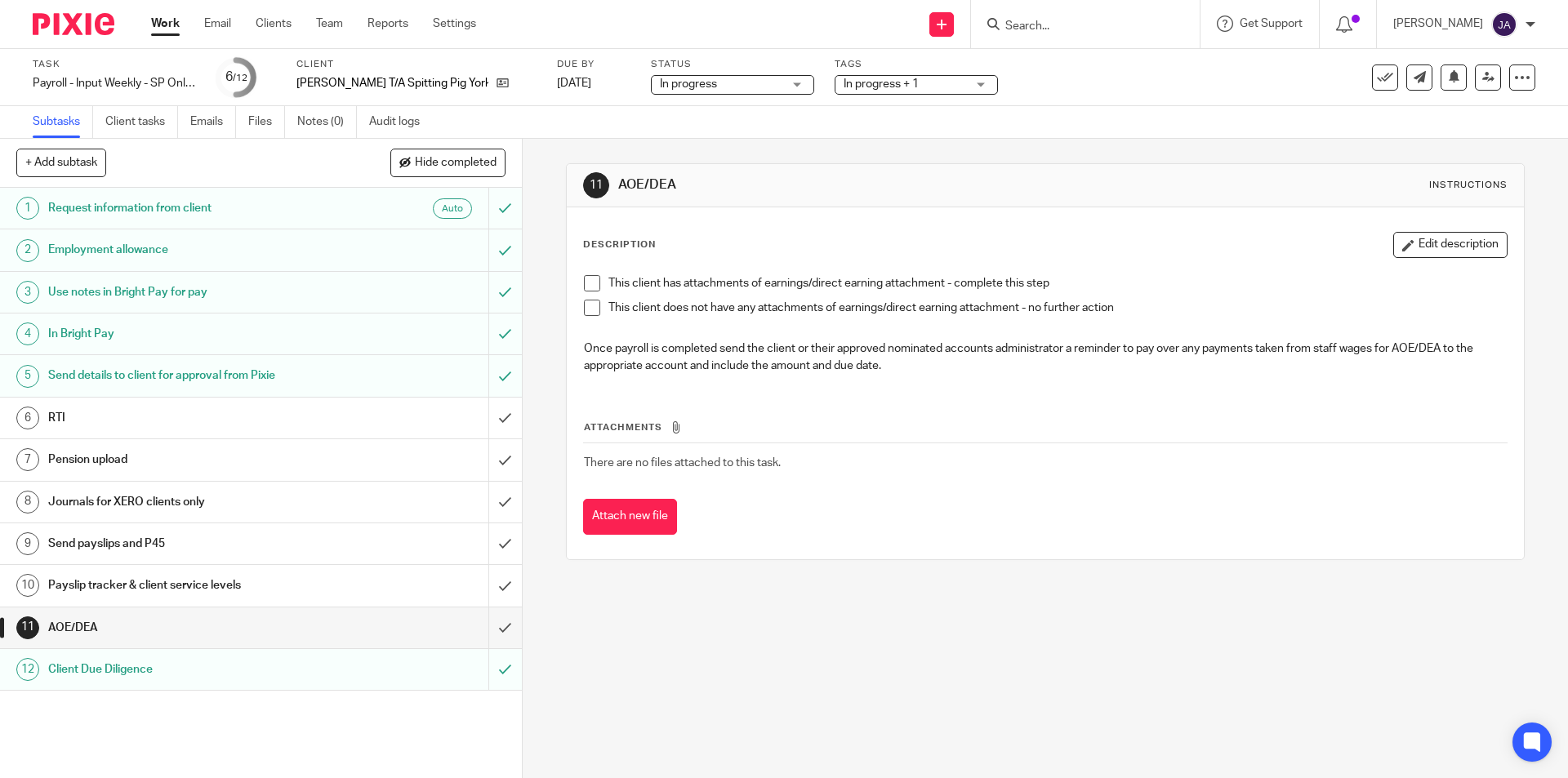
drag, startPoint x: 583, startPoint y: 309, endPoint x: 584, endPoint y: 318, distance: 9.1
click at [584, 309] on span at bounding box center [592, 307] width 16 height 16
click at [497, 630] on input "submit" at bounding box center [260, 628] width 522 height 41
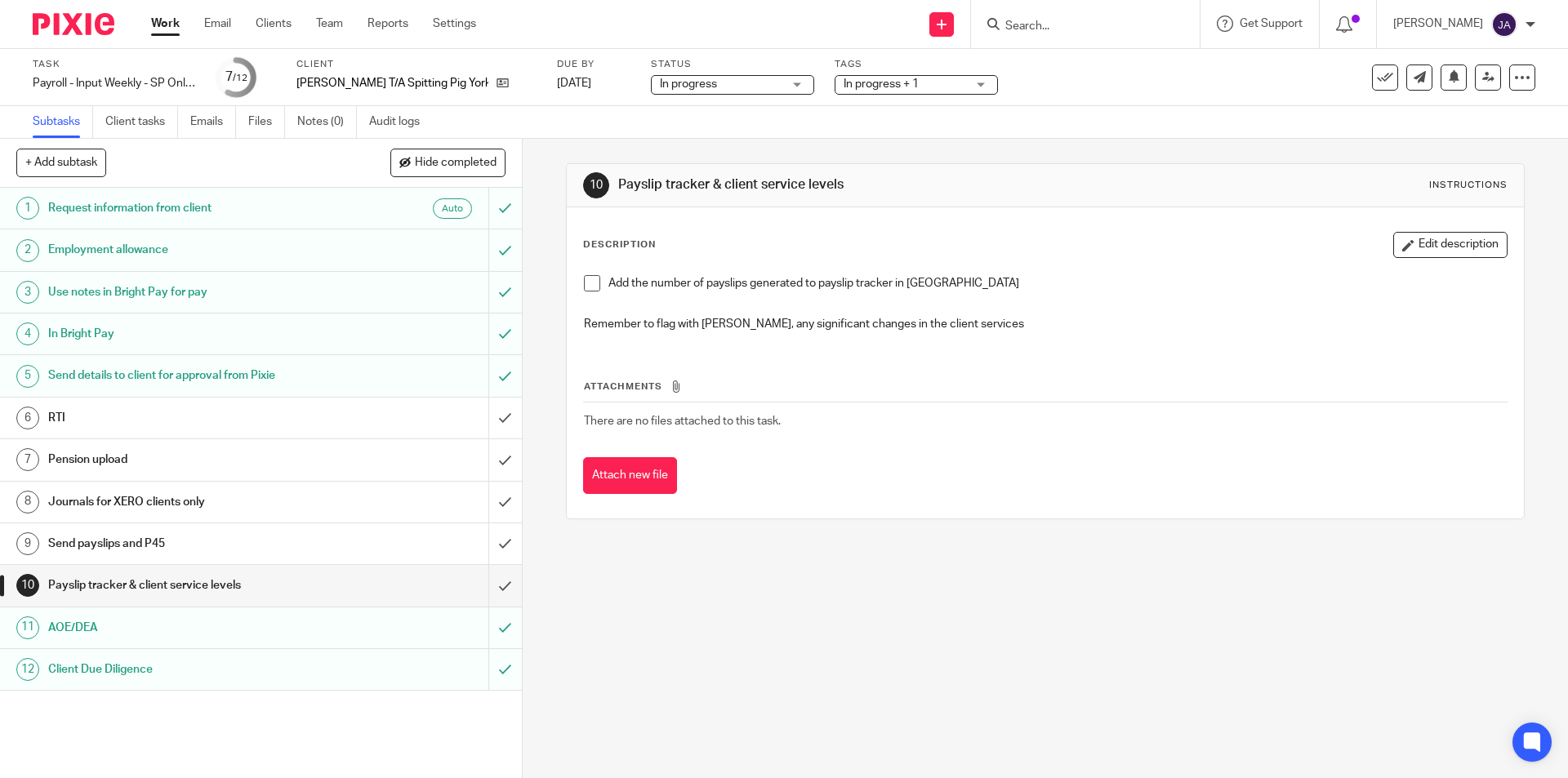
drag, startPoint x: 586, startPoint y: 276, endPoint x: 580, endPoint y: 300, distance: 24.7
click at [586, 277] on span at bounding box center [592, 284] width 16 height 16
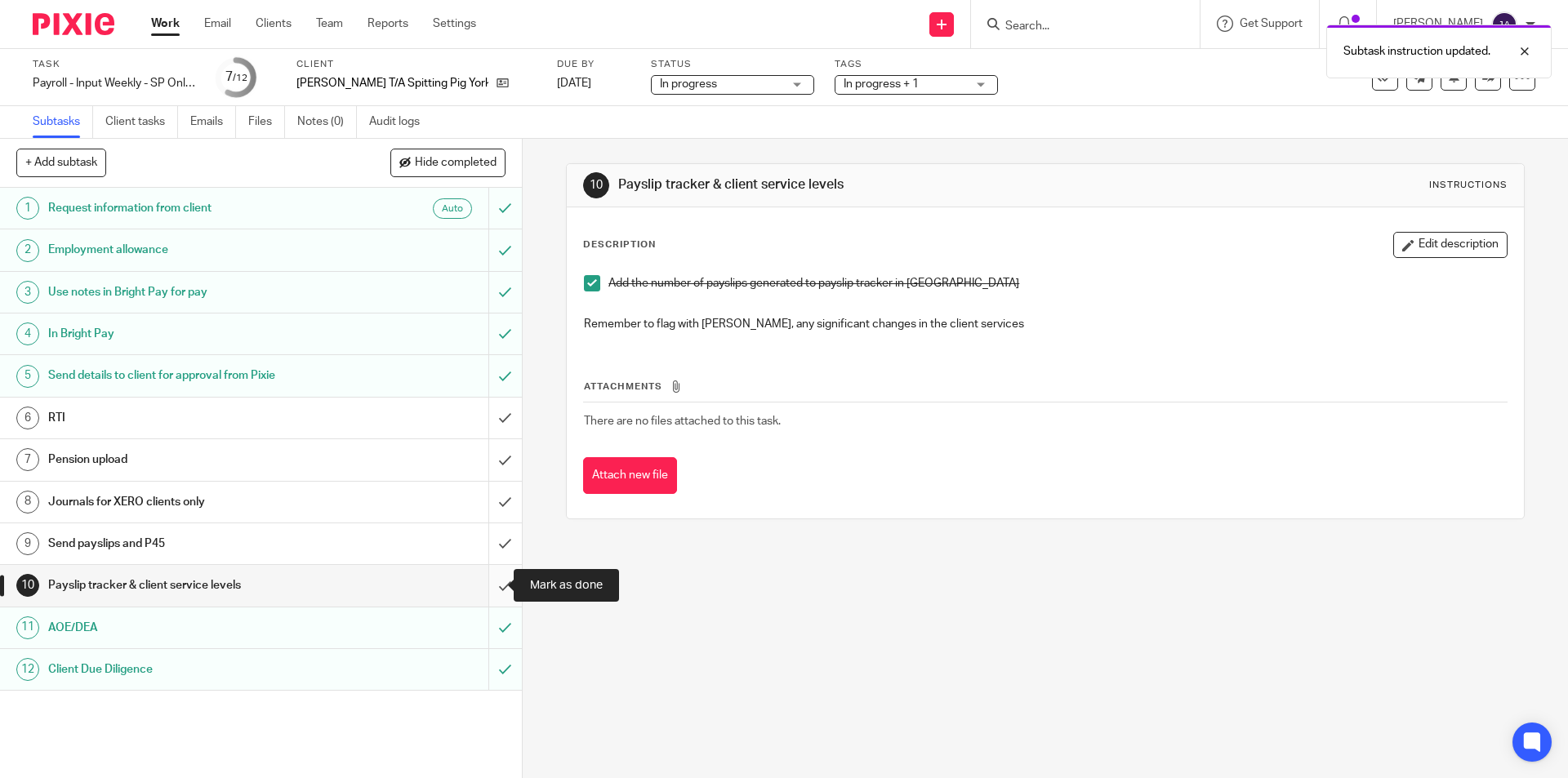
click at [484, 582] on input "submit" at bounding box center [260, 586] width 522 height 41
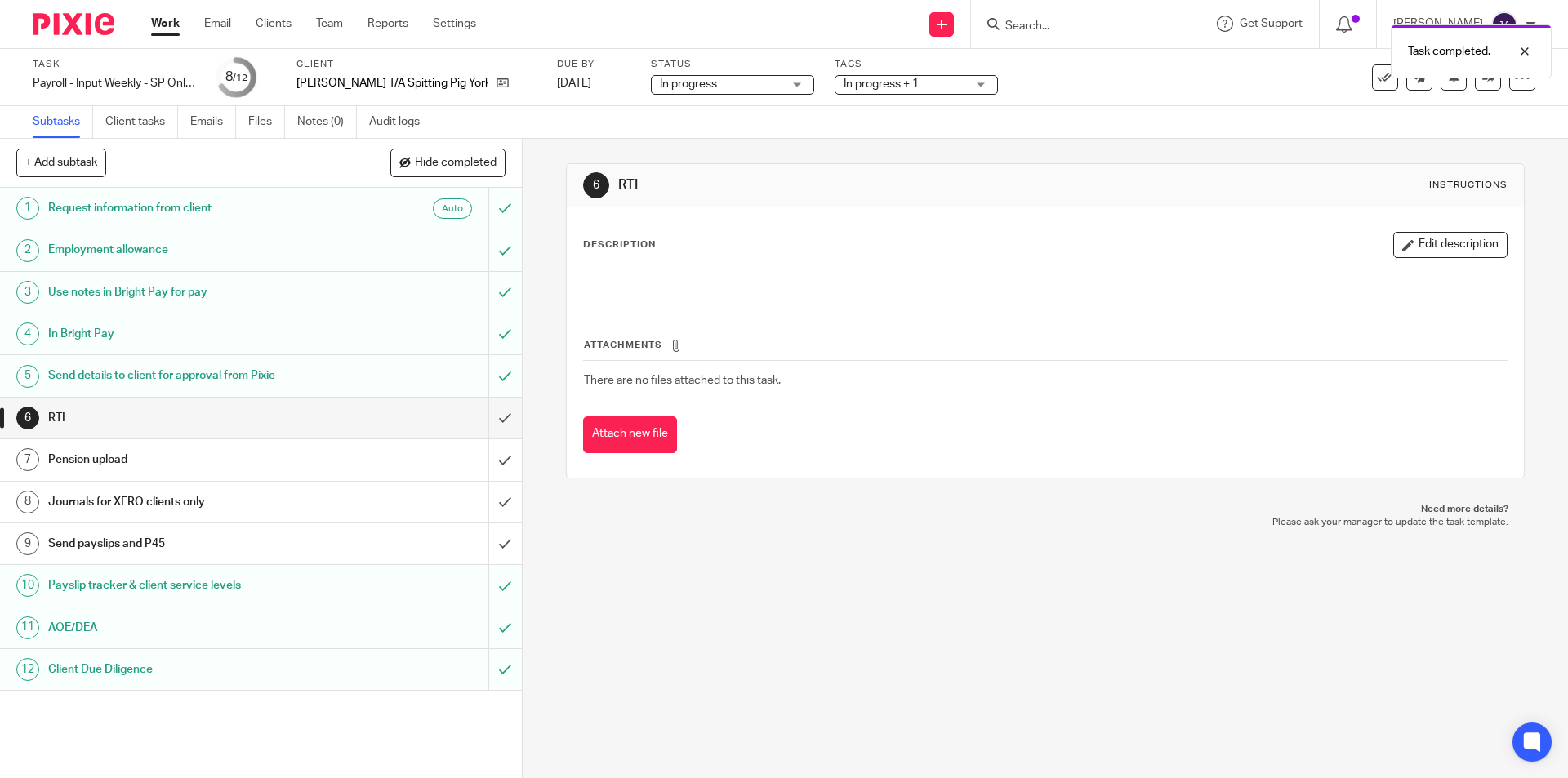
click at [119, 541] on h1 "Send payslips and P45" at bounding box center [189, 544] width 283 height 25
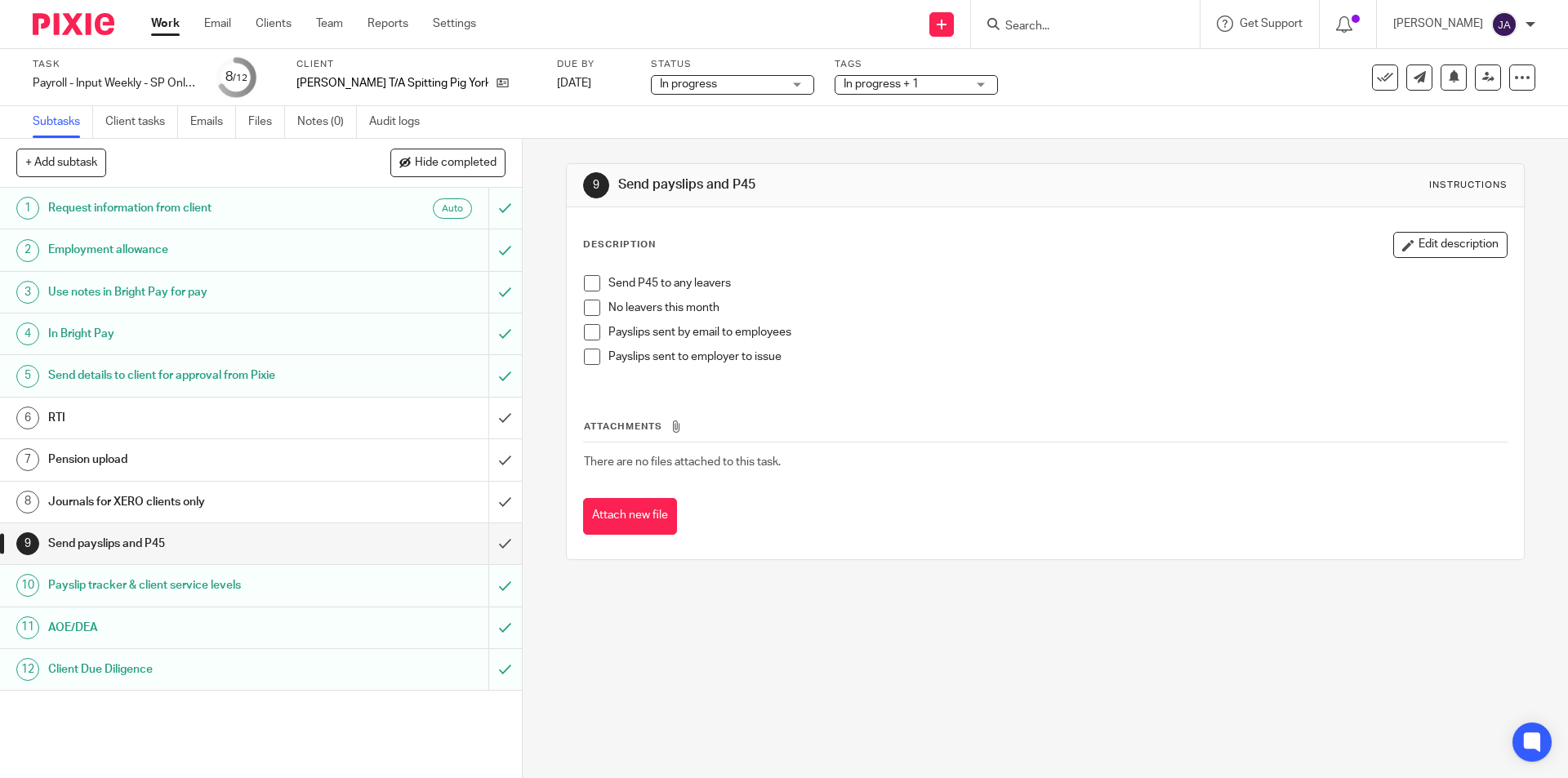
click at [585, 308] on span at bounding box center [592, 307] width 16 height 16
click at [590, 362] on span at bounding box center [592, 357] width 16 height 16
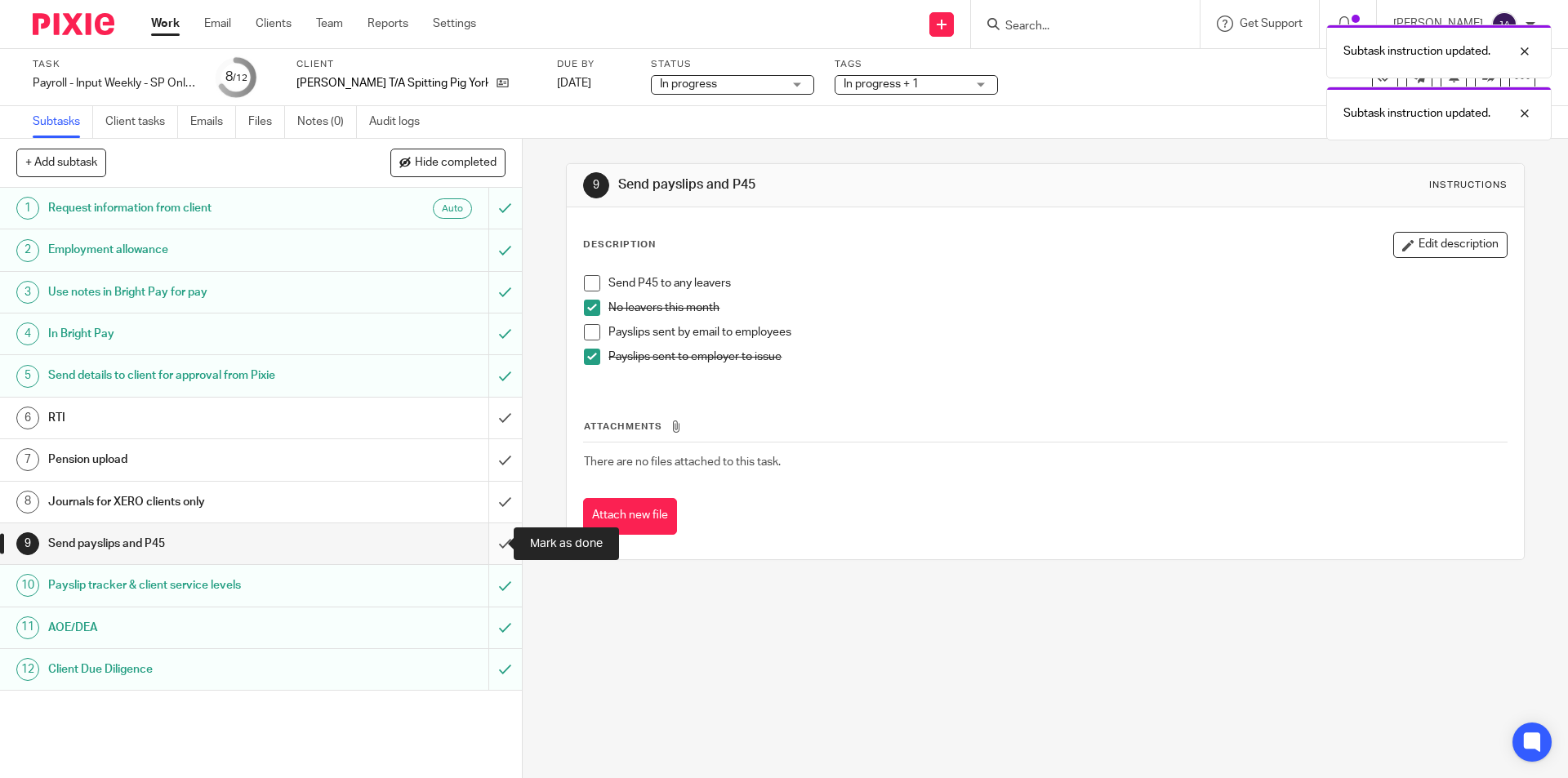
click at [485, 537] on input "submit" at bounding box center [260, 544] width 522 height 41
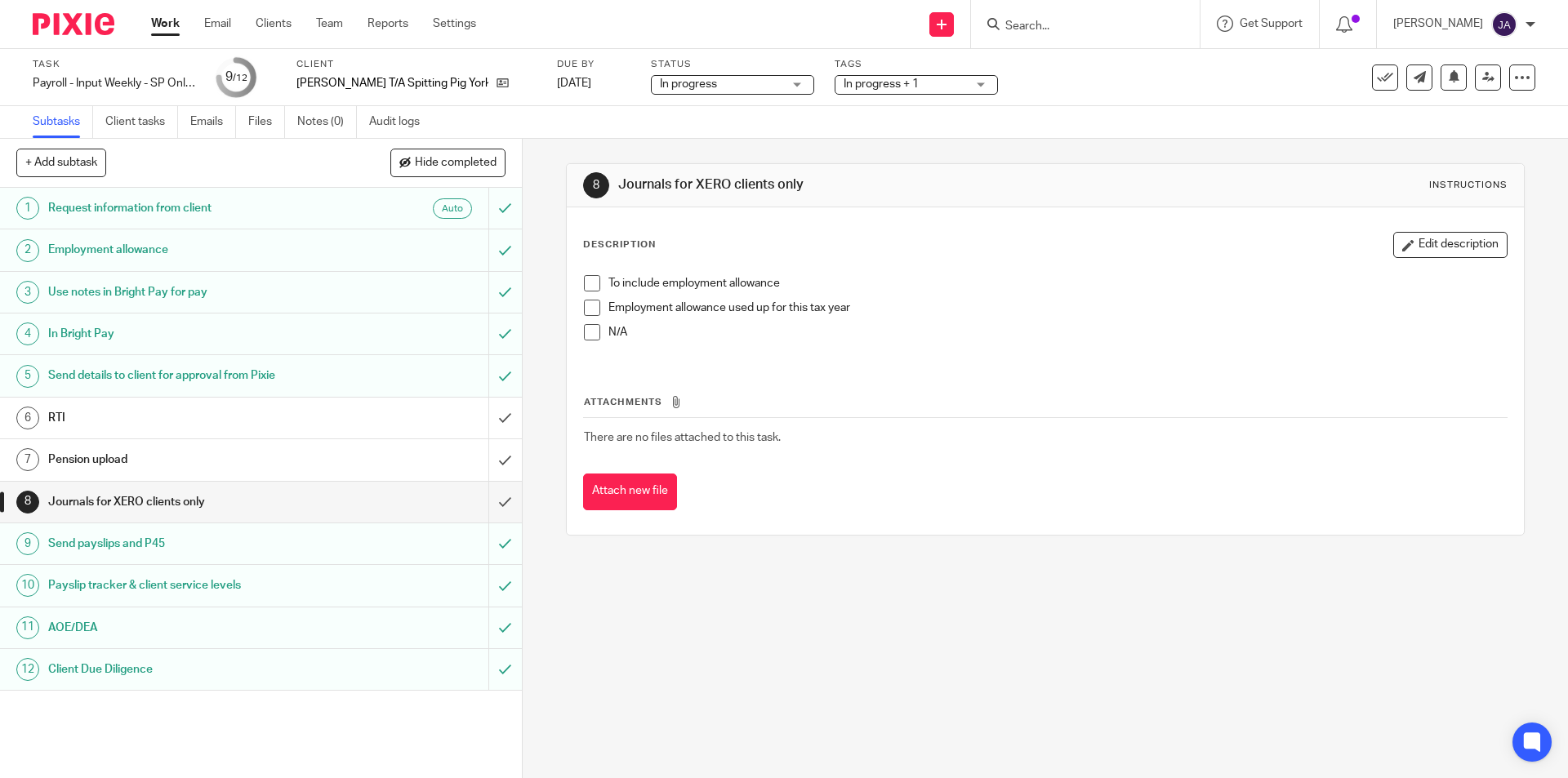
click at [584, 284] on span at bounding box center [592, 284] width 16 height 16
click at [487, 502] on input "submit" at bounding box center [260, 502] width 522 height 41
click at [295, 578] on h1 "Payslip tracker & client service levels" at bounding box center [189, 586] width 283 height 25
click at [367, 454] on div "Pension upload" at bounding box center [260, 460] width 423 height 25
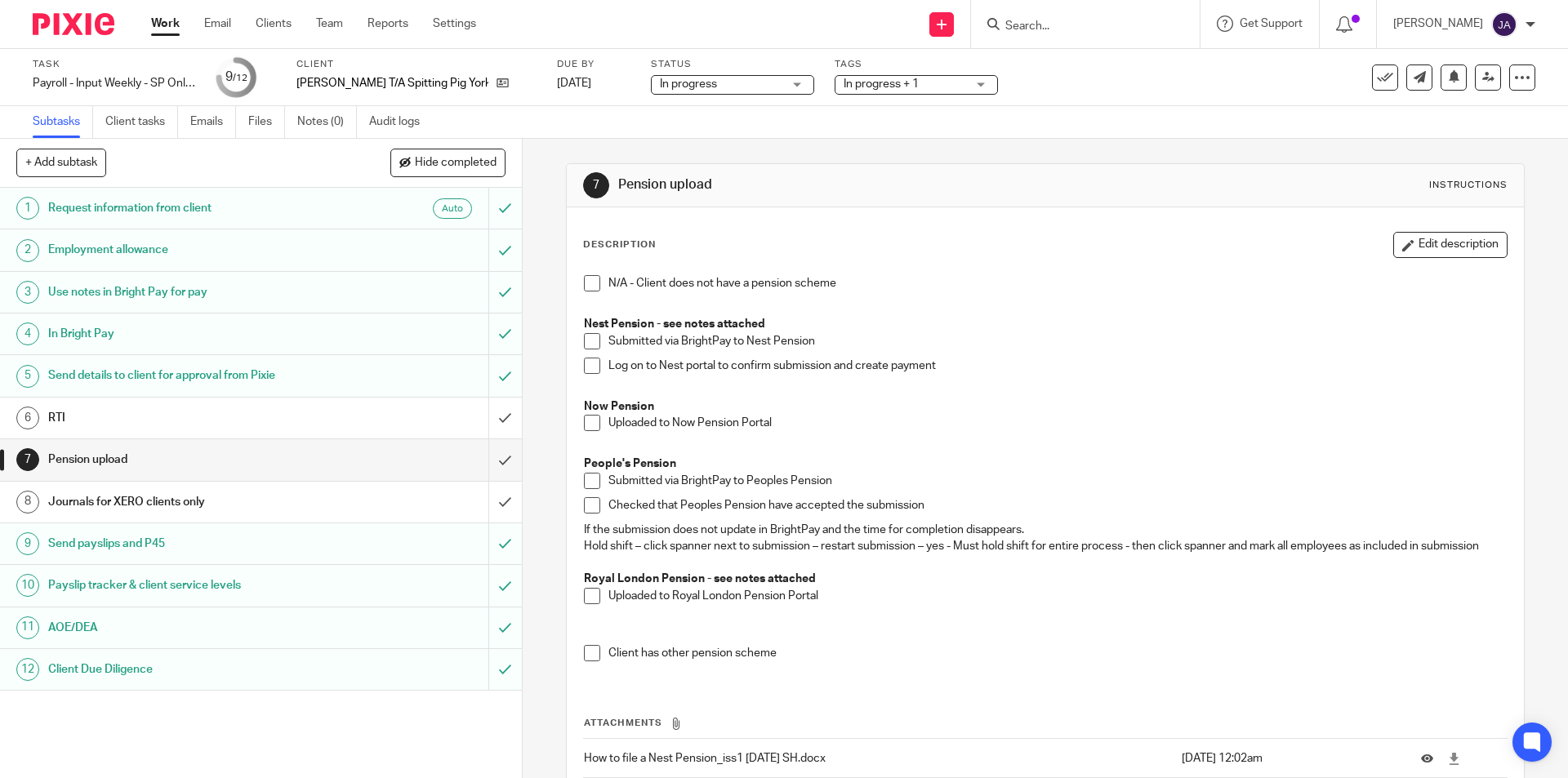
click at [367, 507] on div "Journals for XERO clients only" at bounding box center [260, 502] width 423 height 25
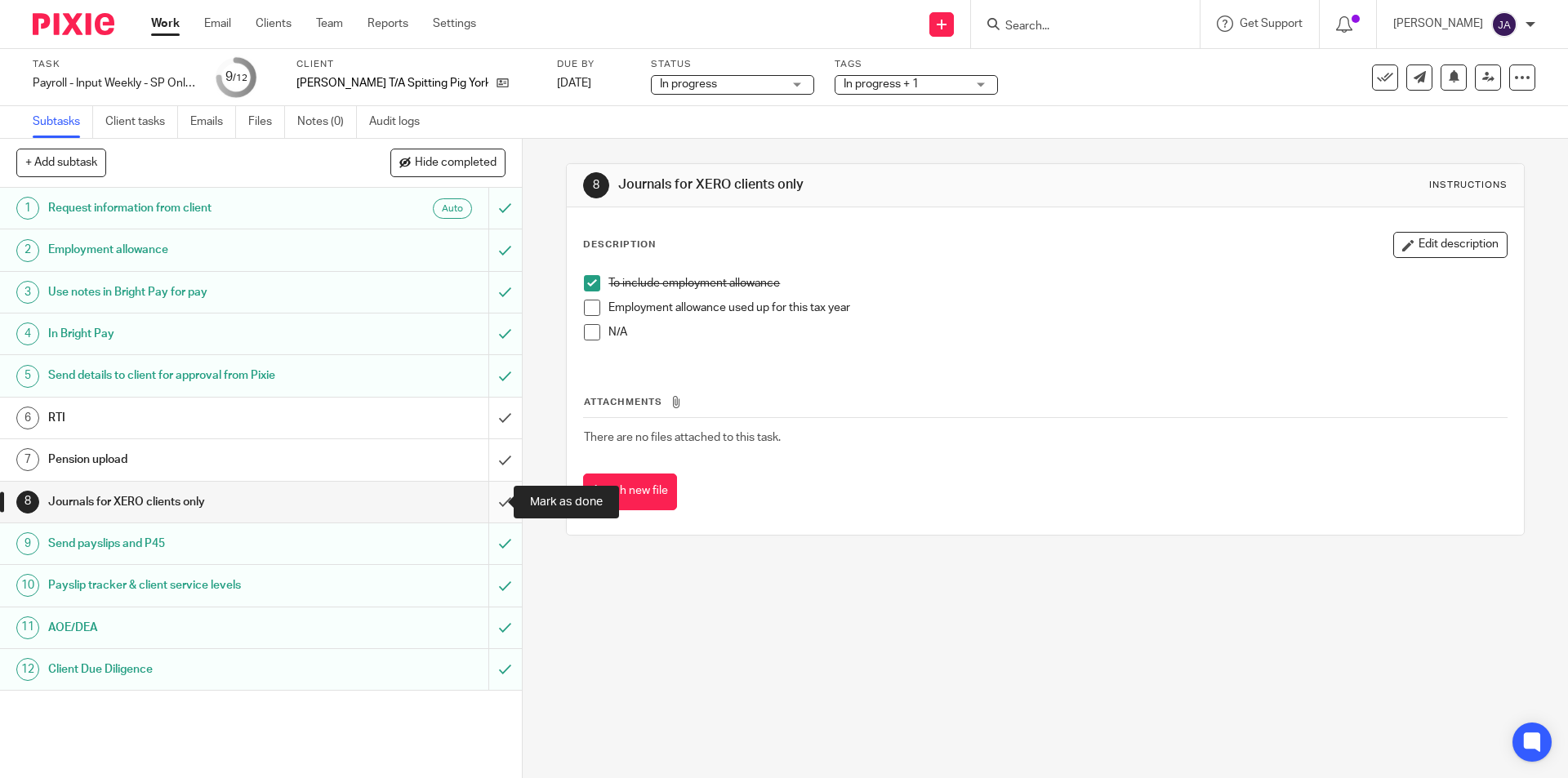
click at [493, 497] on input "submit" at bounding box center [260, 502] width 522 height 41
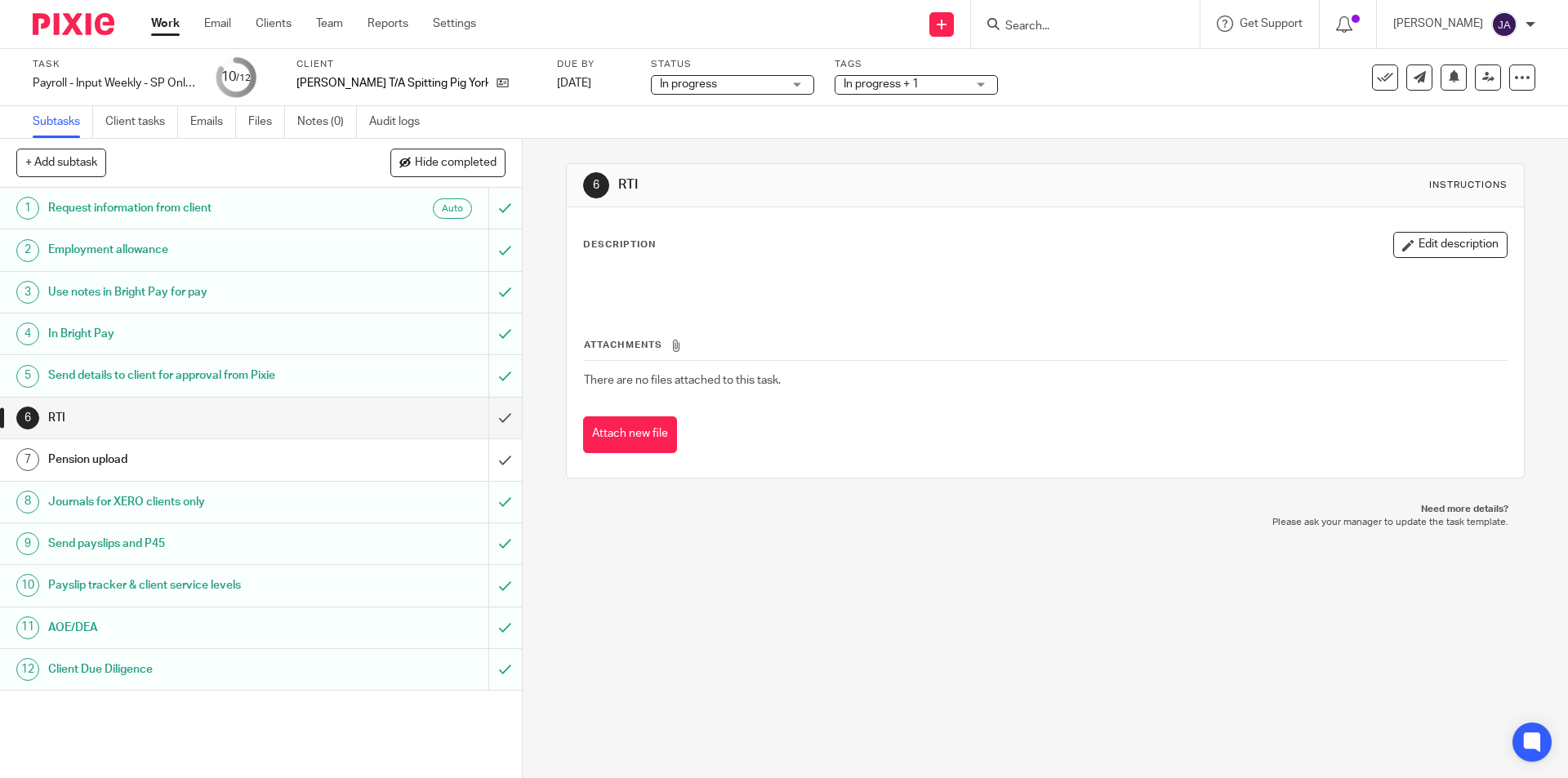
click at [159, 20] on link "Work" at bounding box center [166, 24] width 28 height 16
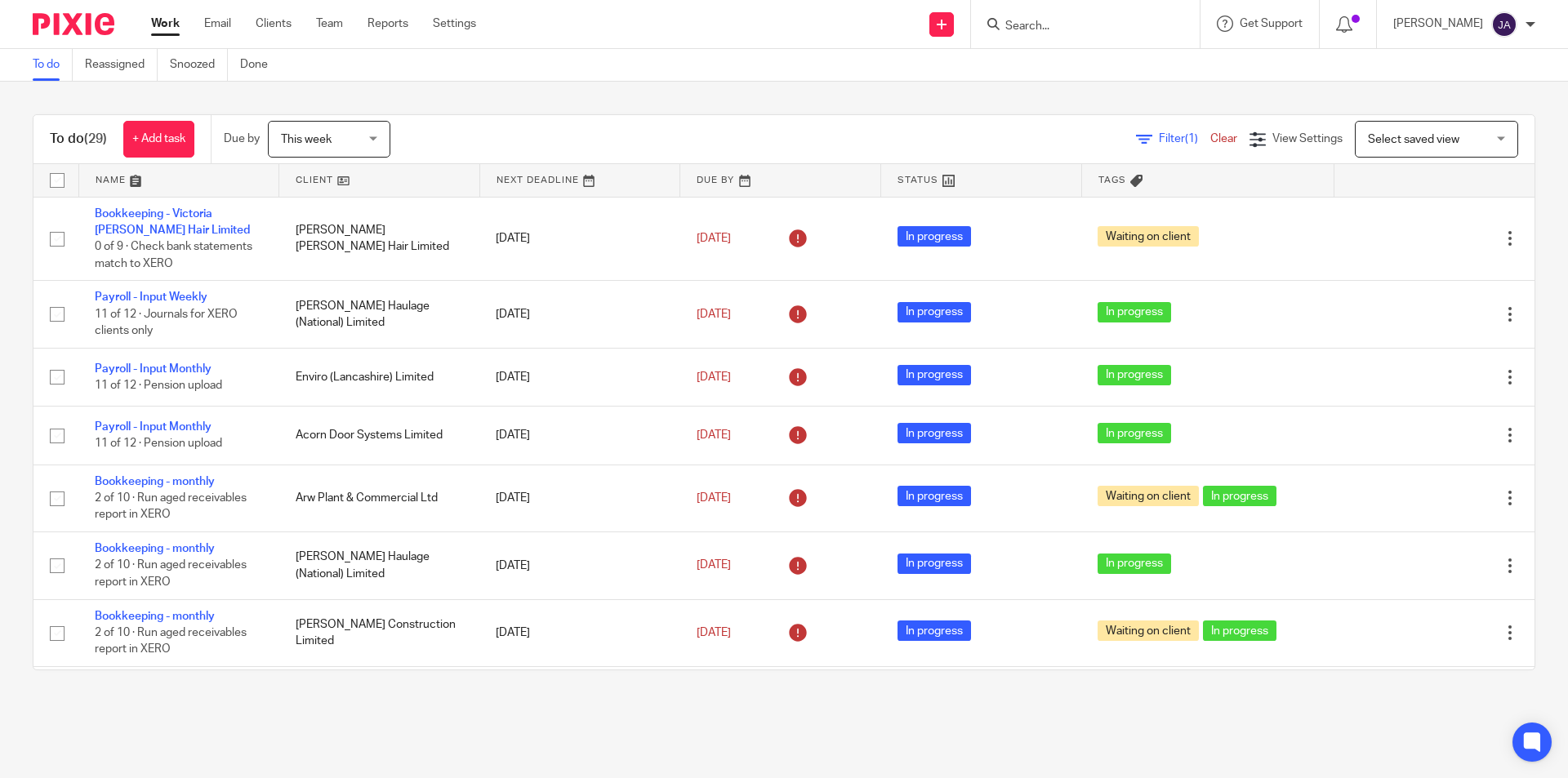
click at [330, 177] on link at bounding box center [379, 180] width 200 height 33
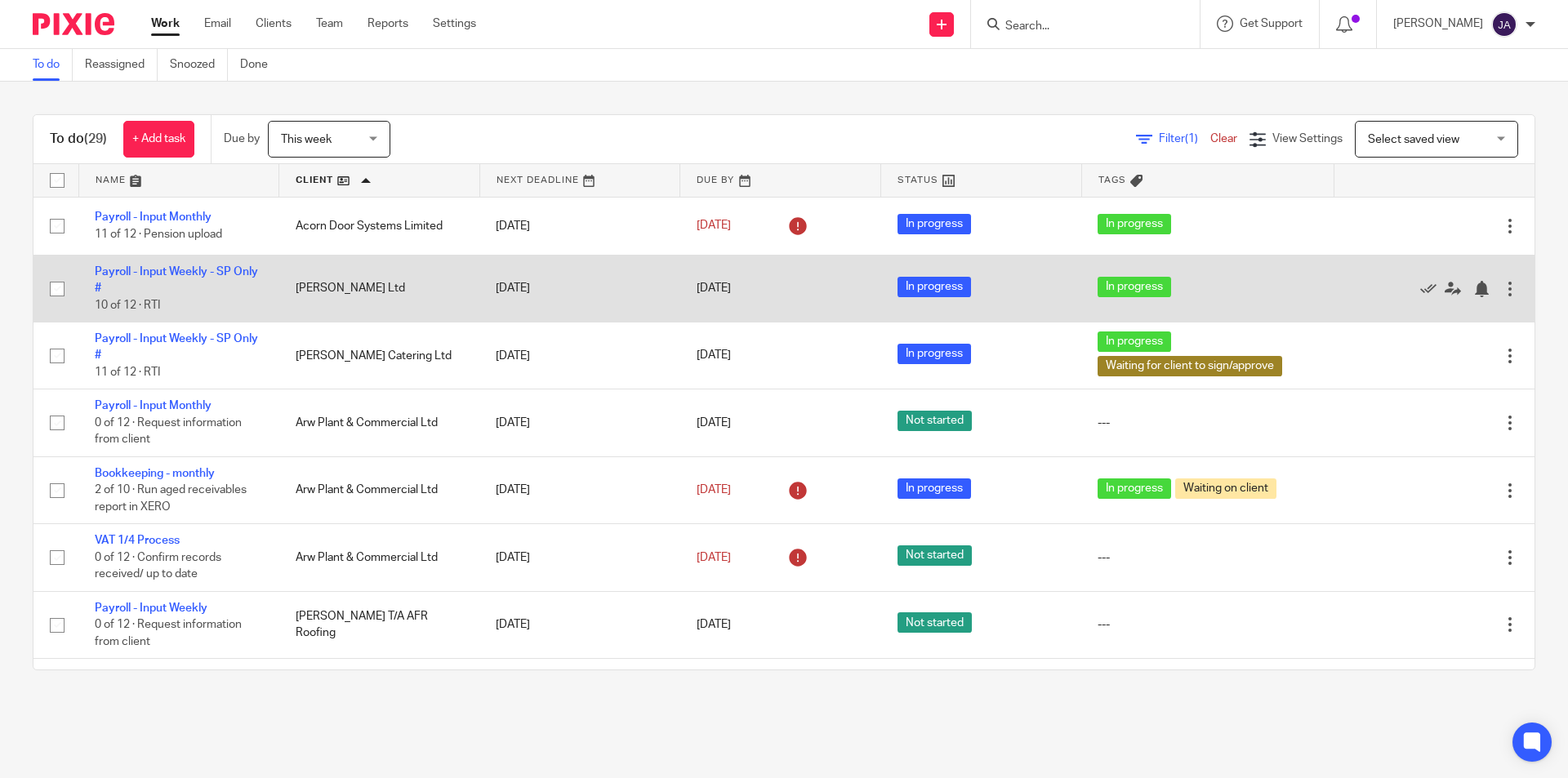
scroll to position [653, 0]
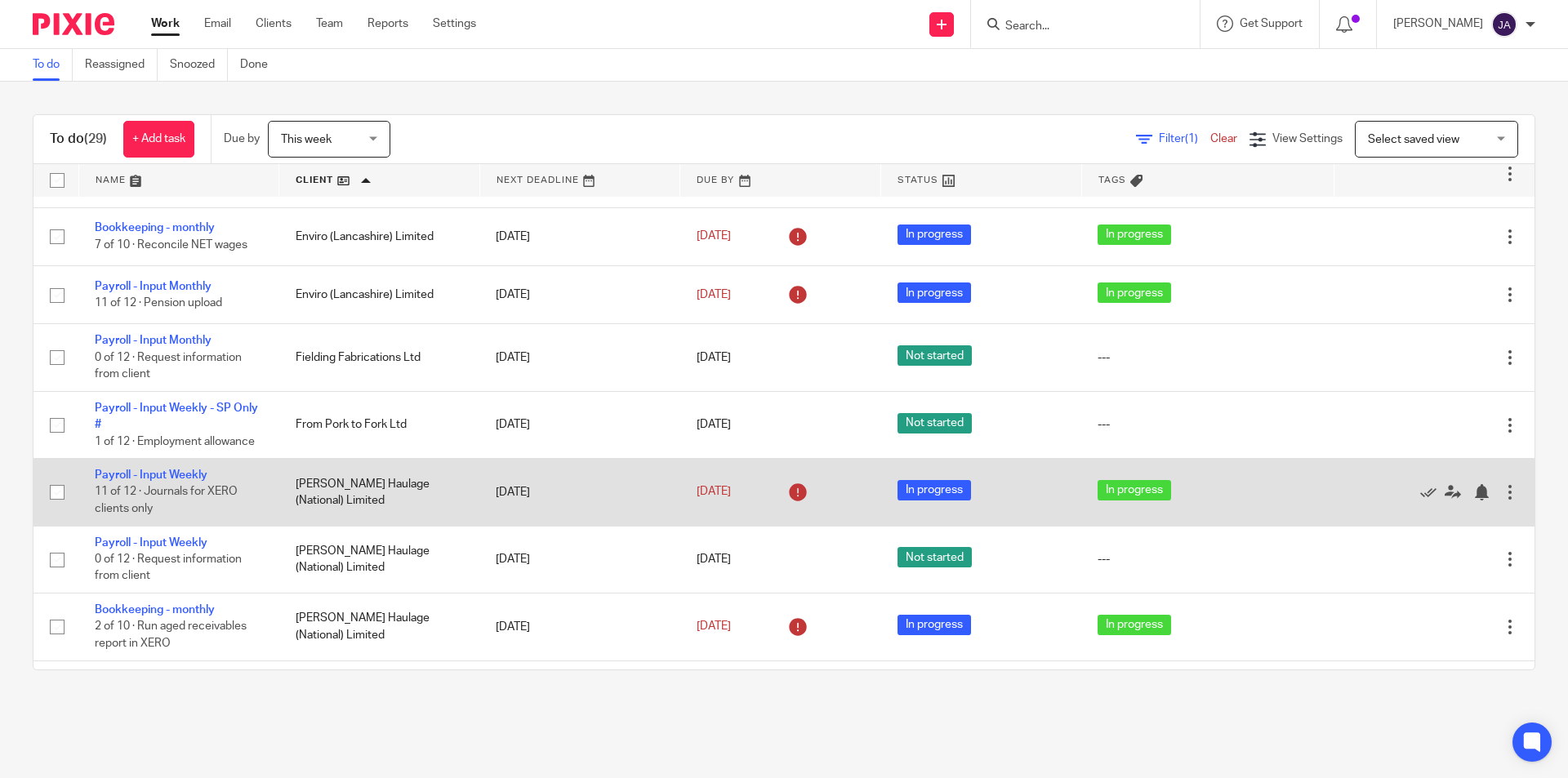
click at [155, 468] on td "Payroll - Input Weekly 11 of 12 · Journals for XERO clients only" at bounding box center [178, 493] width 201 height 67
click at [154, 476] on link "Payroll - Input Weekly" at bounding box center [151, 475] width 113 height 12
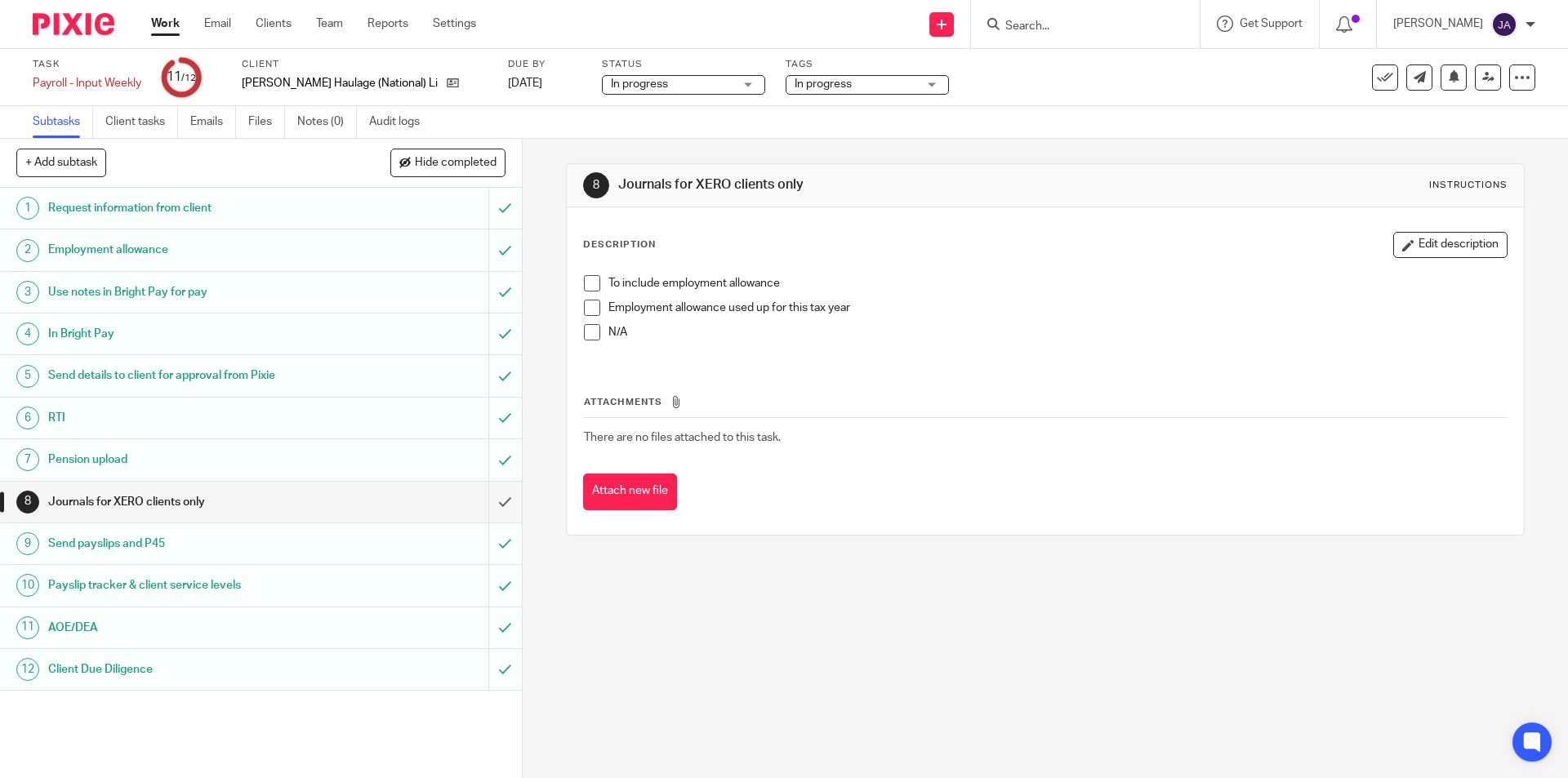
click at [896, 91] on div "In progress" at bounding box center [867, 85] width 163 height 19
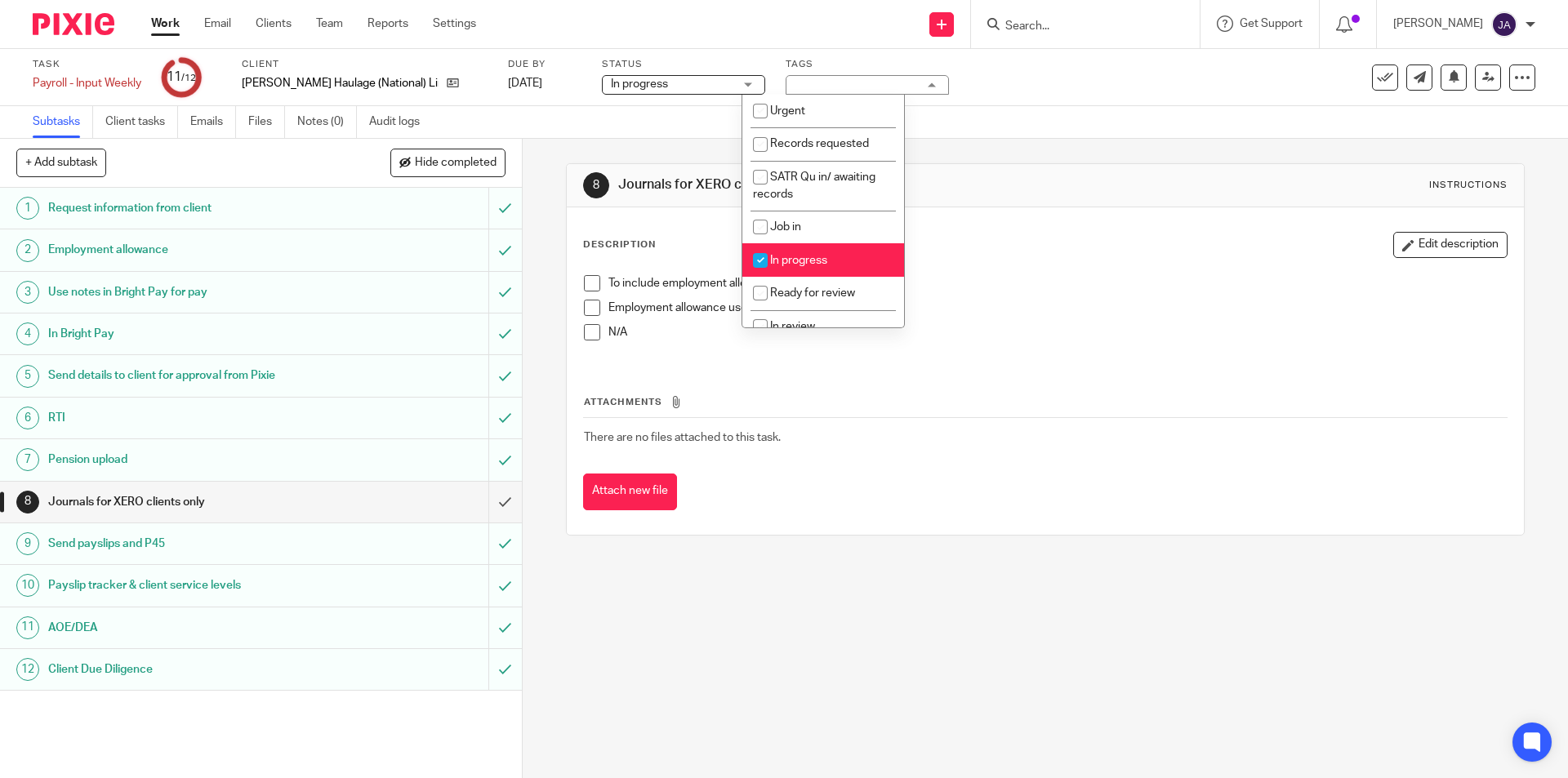
click at [792, 254] on li "In progress" at bounding box center [823, 261] width 162 height 34
checkbox input "false"
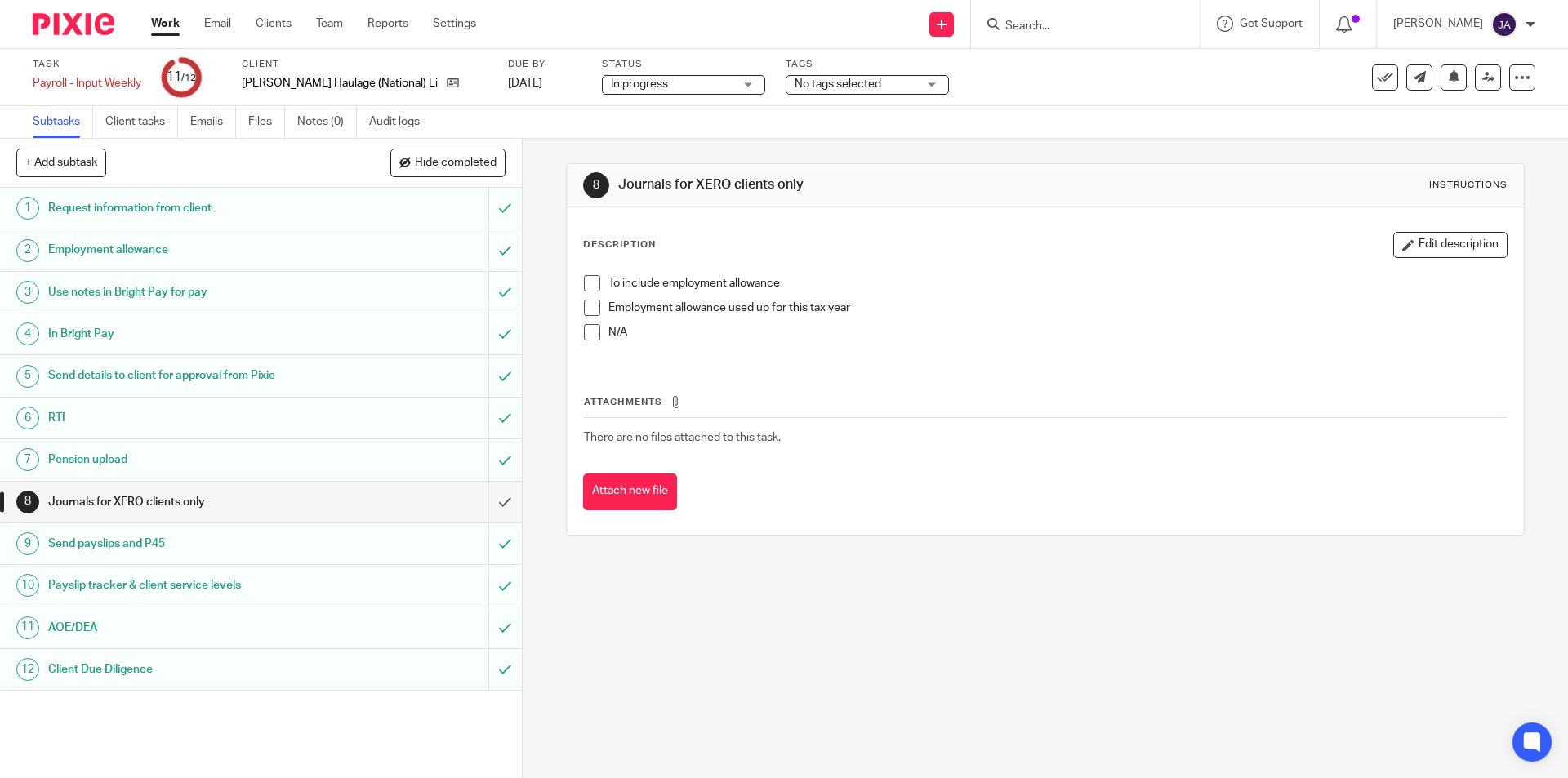
drag, startPoint x: 709, startPoint y: 553, endPoint x: 687, endPoint y: 510, distance: 48.3
click at [710, 549] on div "8 Journals for XERO clients only Instructions Description Edit description To i…" at bounding box center [1044, 350] width 958 height 422
click at [586, 276] on span at bounding box center [592, 284] width 16 height 16
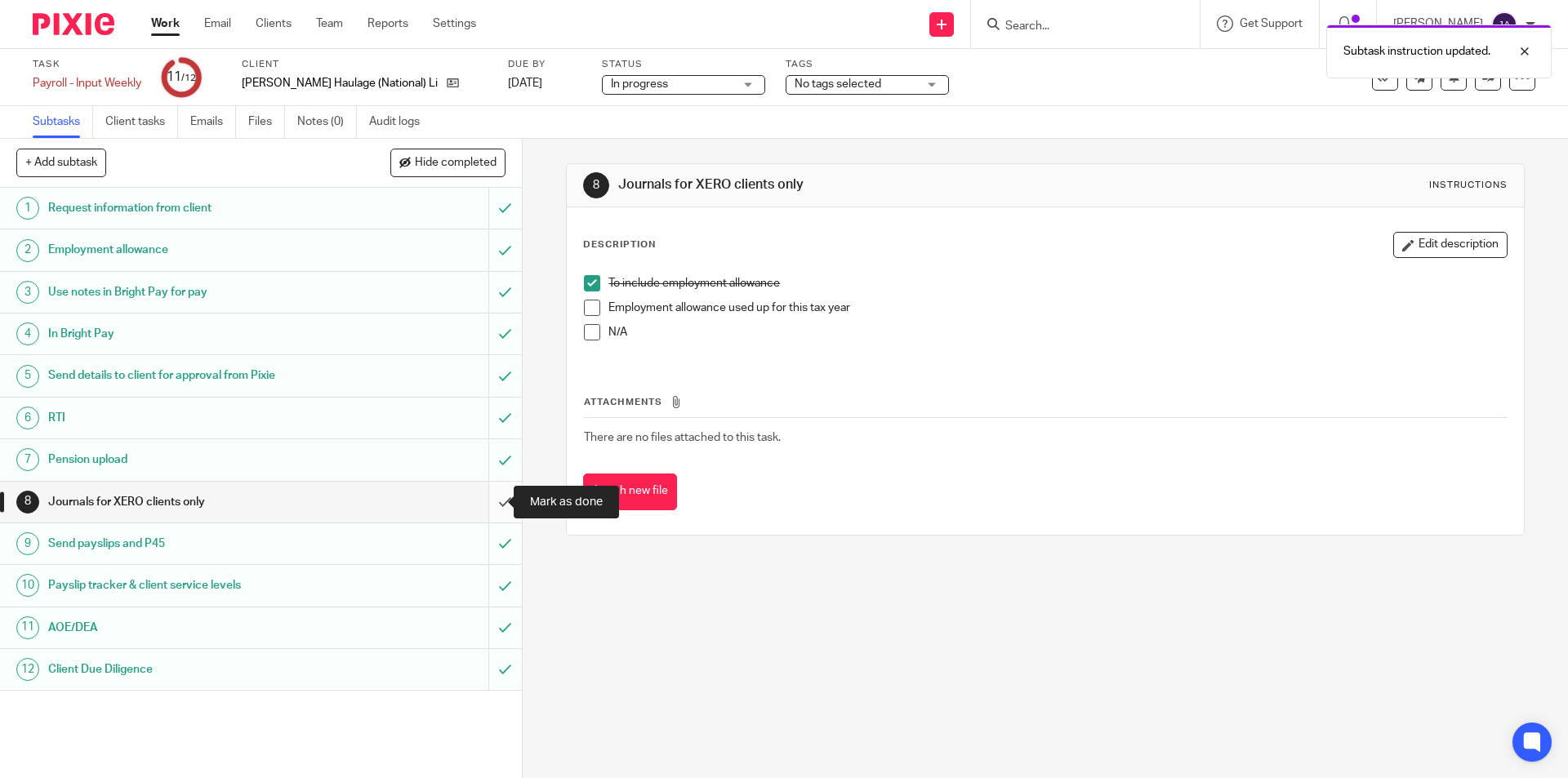
click at [491, 505] on input "submit" at bounding box center [260, 502] width 522 height 41
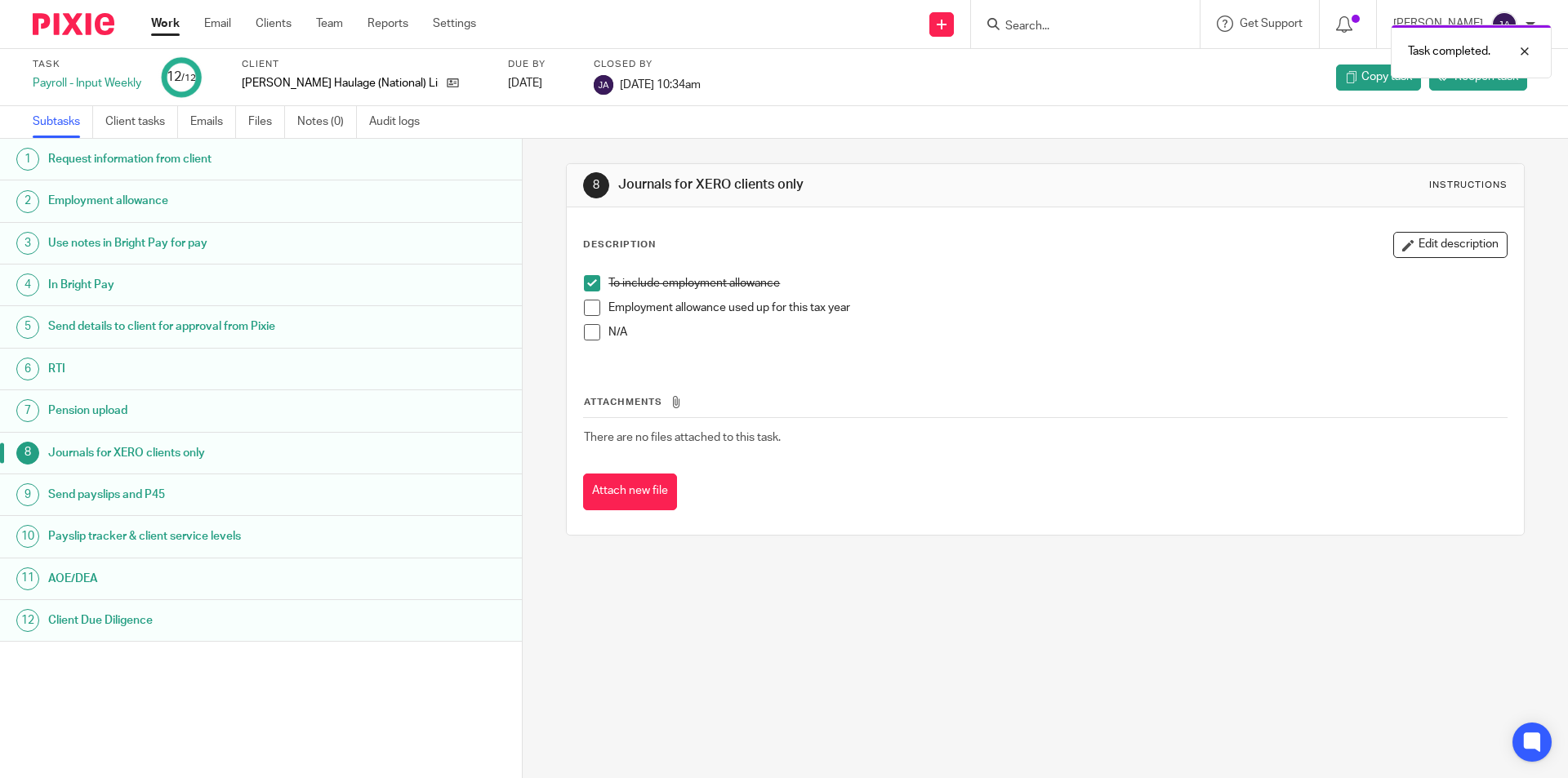
click at [172, 27] on link "Work" at bounding box center [166, 24] width 28 height 16
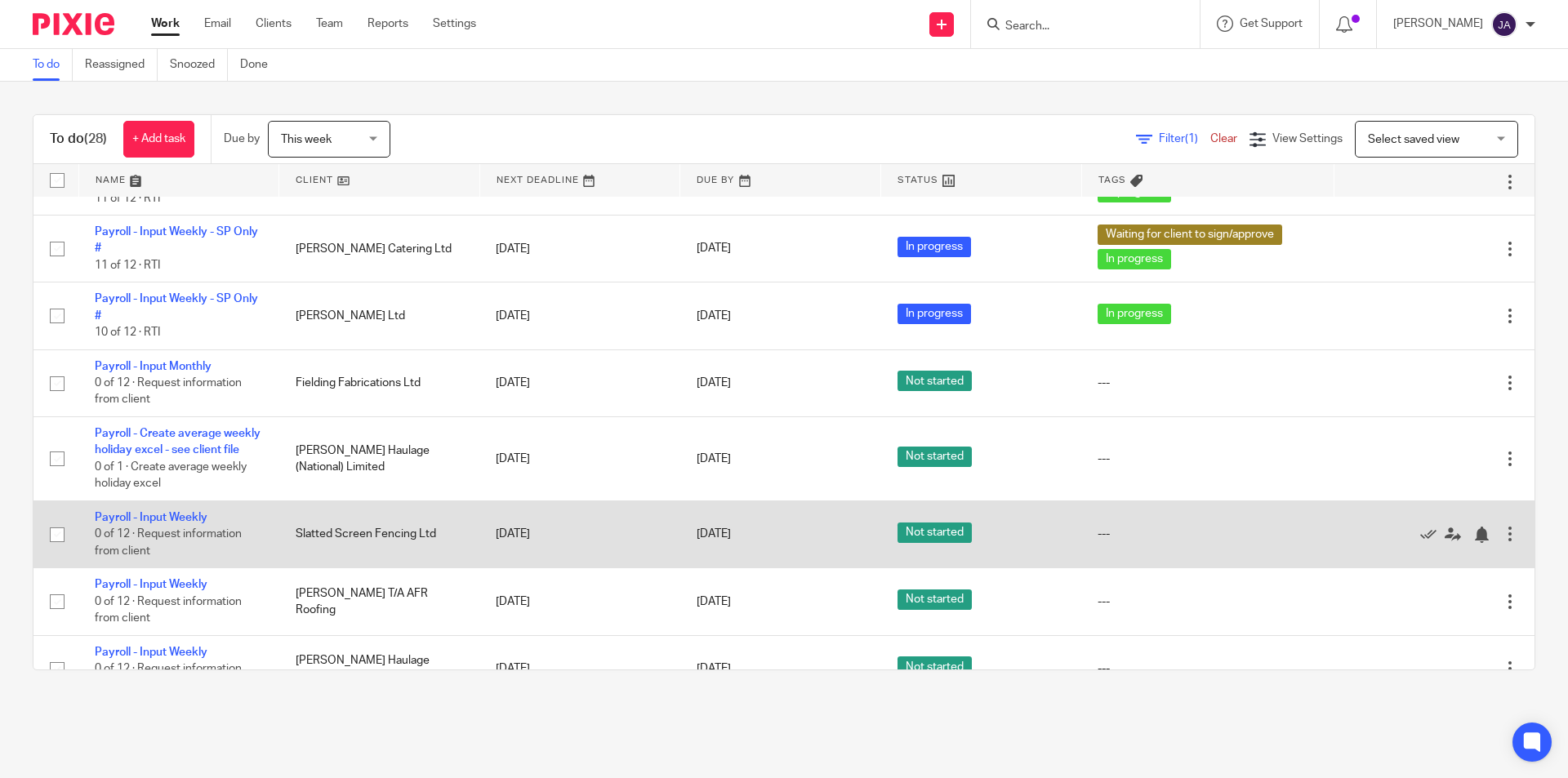
scroll to position [1307, 0]
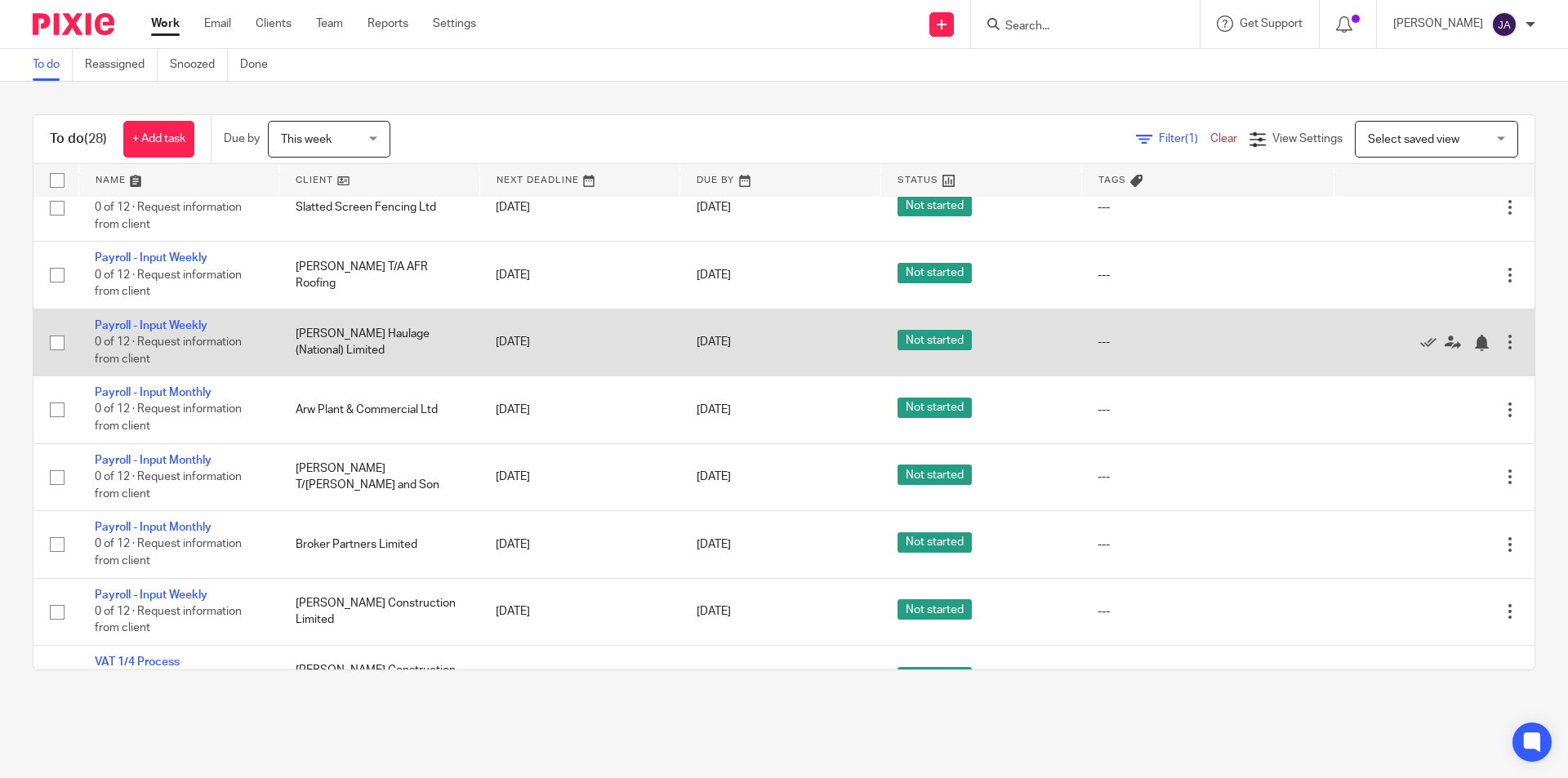
click at [151, 333] on td "Payroll - Input Weekly 0 of 12 · Request information from client" at bounding box center [178, 342] width 201 height 67
click at [146, 331] on link "Payroll - Input Weekly" at bounding box center [151, 325] width 113 height 12
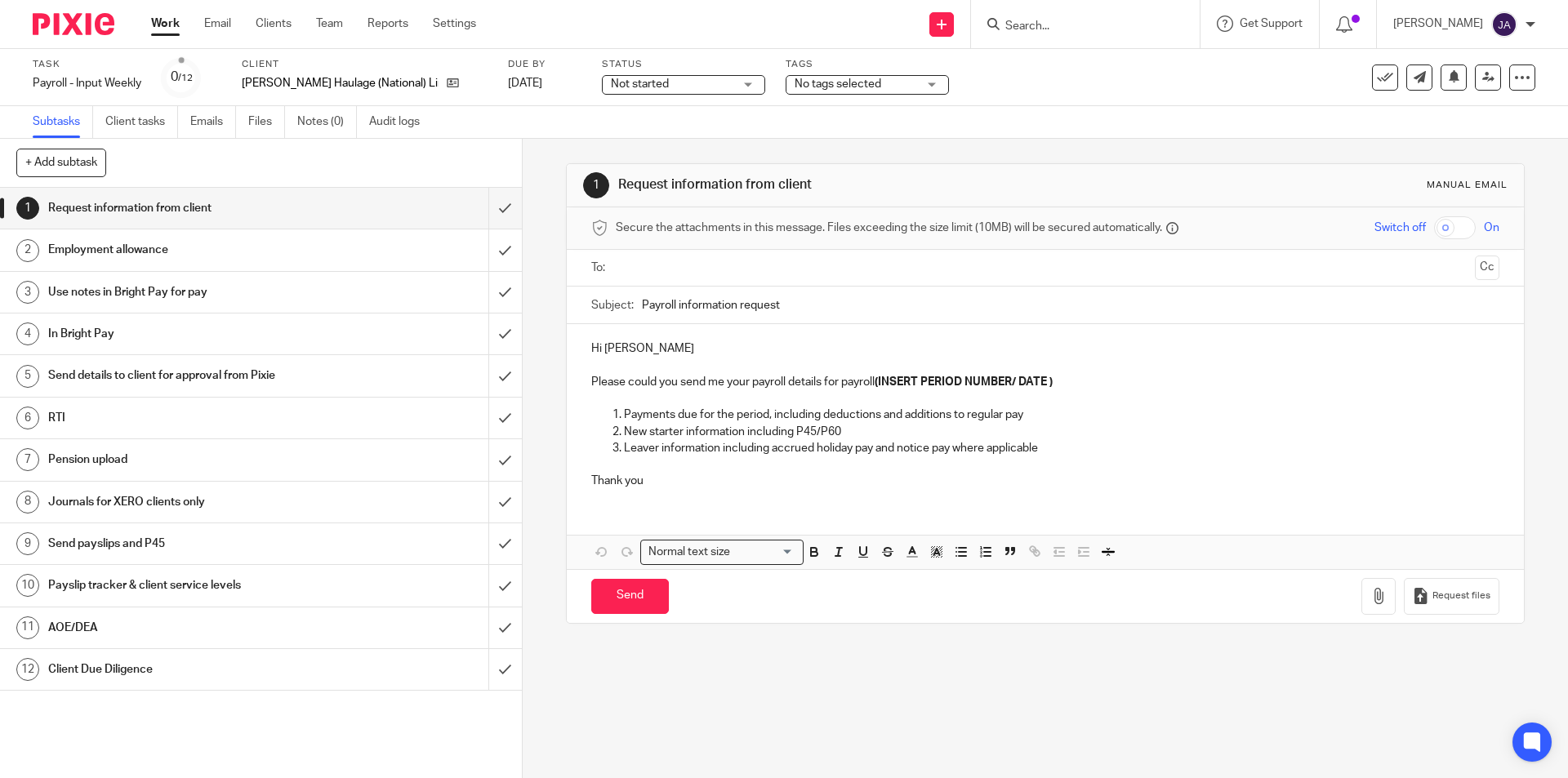
click at [641, 89] on span "Not started" at bounding box center [671, 84] width 122 height 17
click at [621, 148] on span "In progress" at bounding box center [597, 144] width 58 height 12
click at [796, 89] on span "No tags selected" at bounding box center [856, 84] width 122 height 17
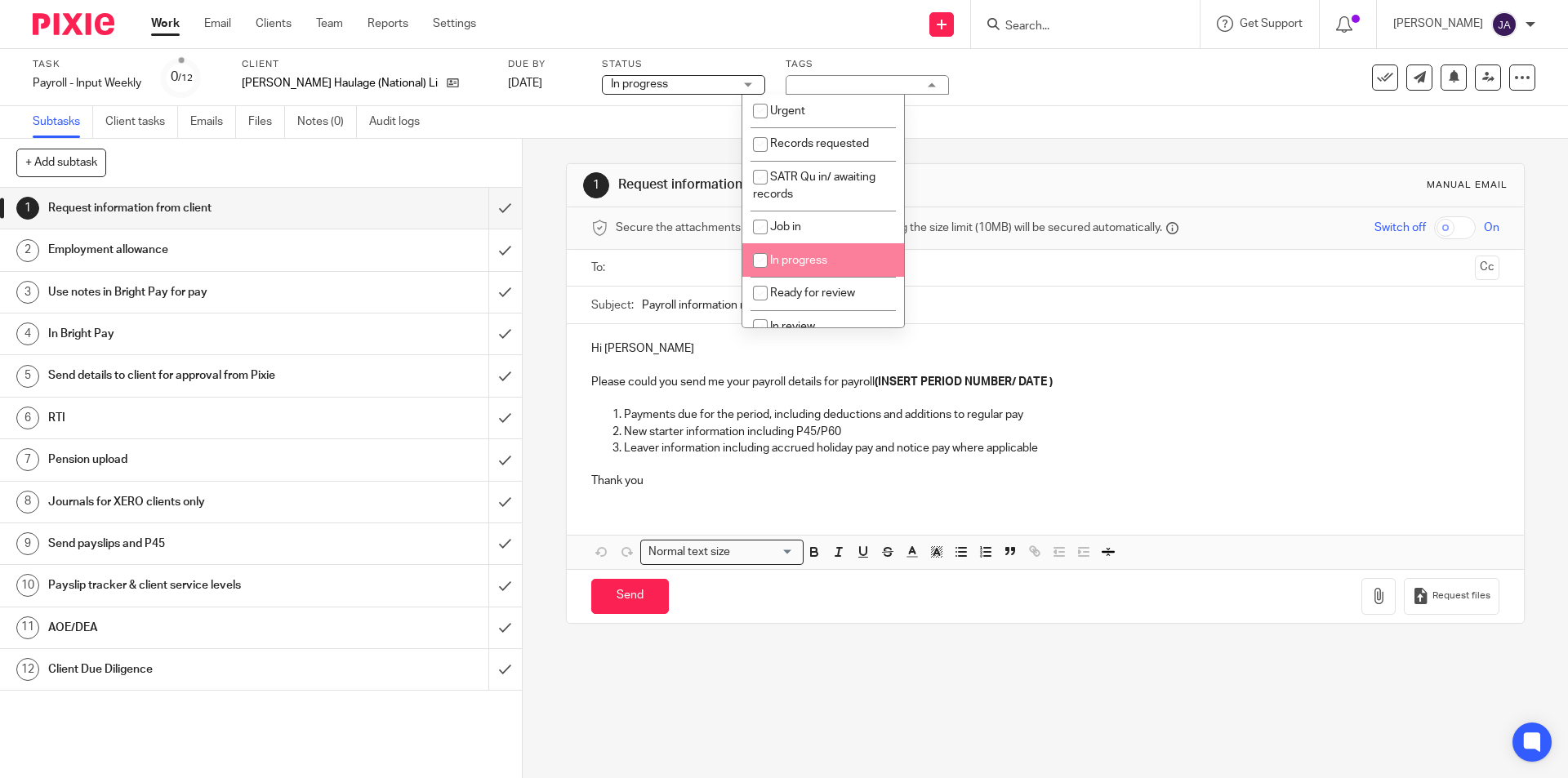
click at [798, 261] on span "In progress" at bounding box center [798, 261] width 58 height 12
checkbox input "true"
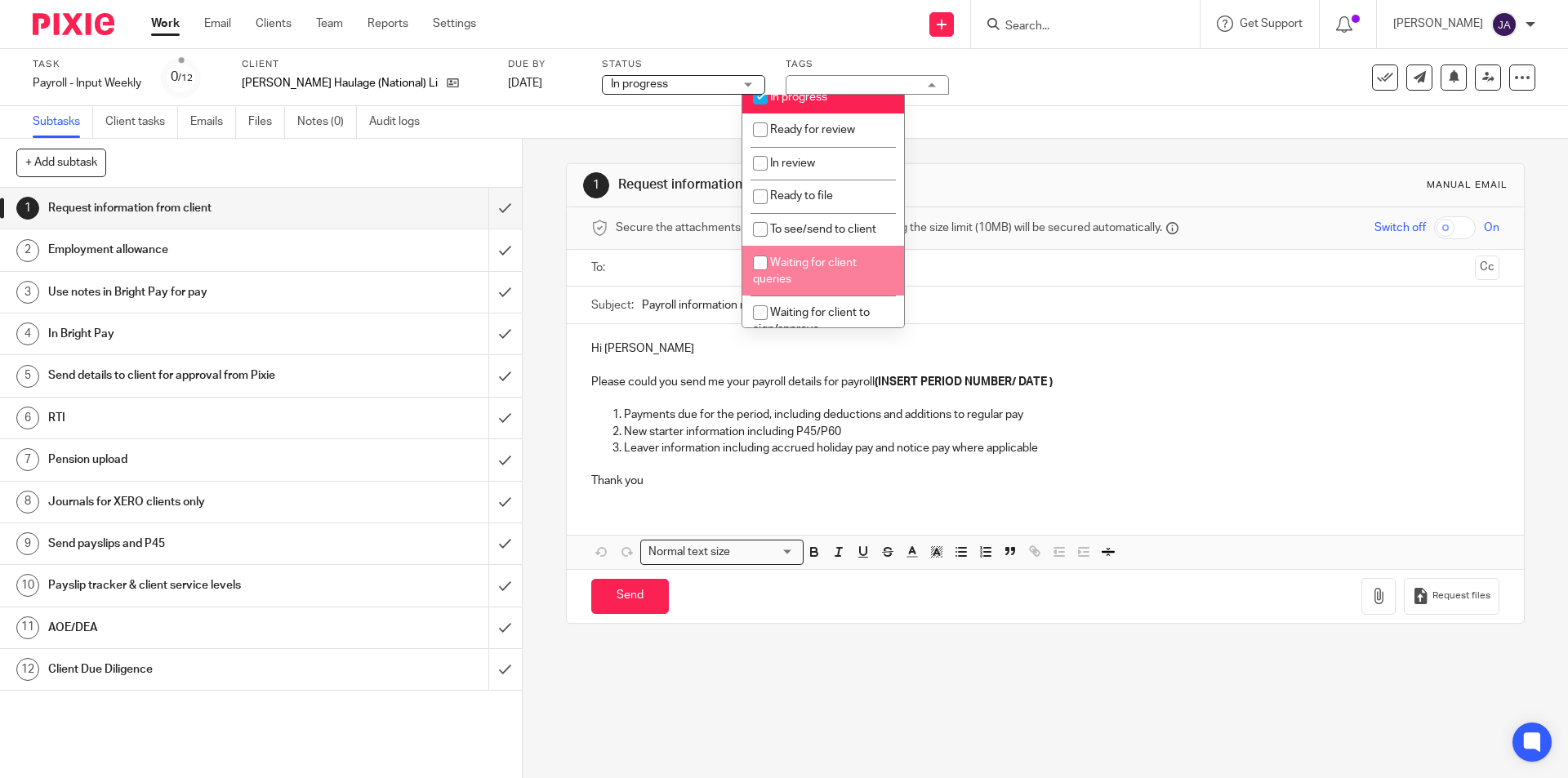
scroll to position [245, 0]
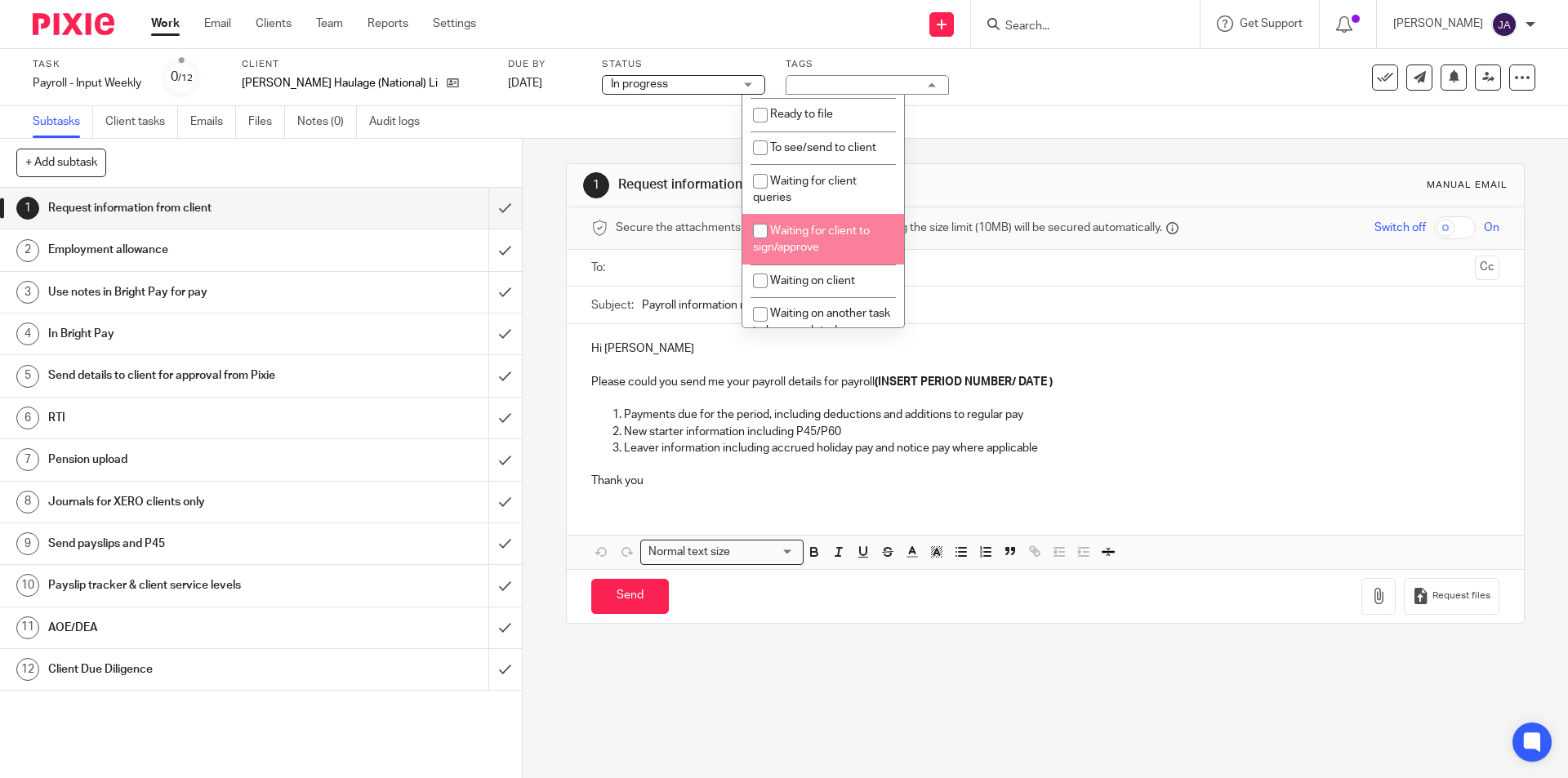
click at [787, 247] on span "Waiting for client to sign/approve" at bounding box center [811, 239] width 117 height 28
checkbox input "true"
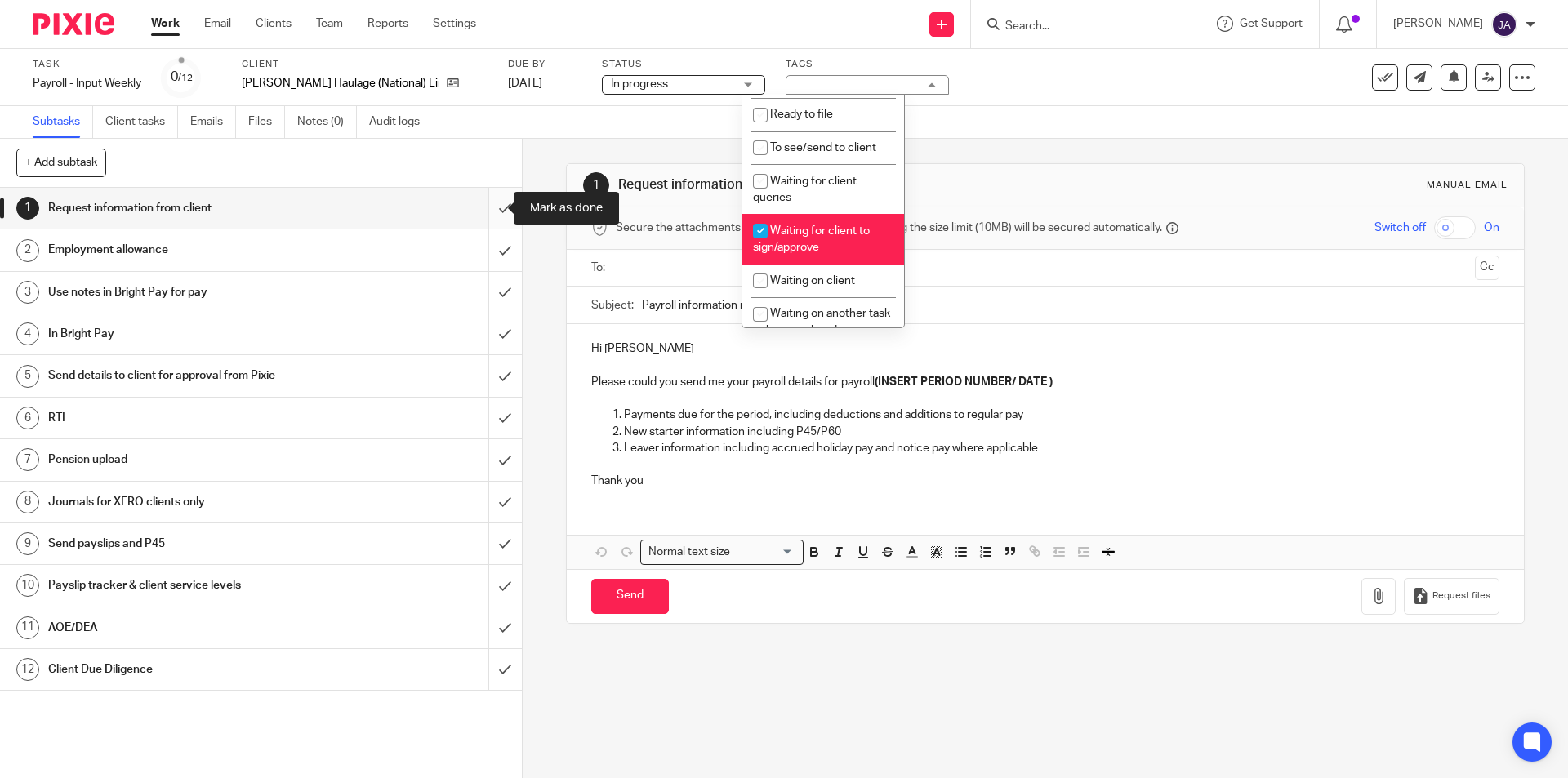
click at [488, 209] on input "submit" at bounding box center [260, 208] width 522 height 41
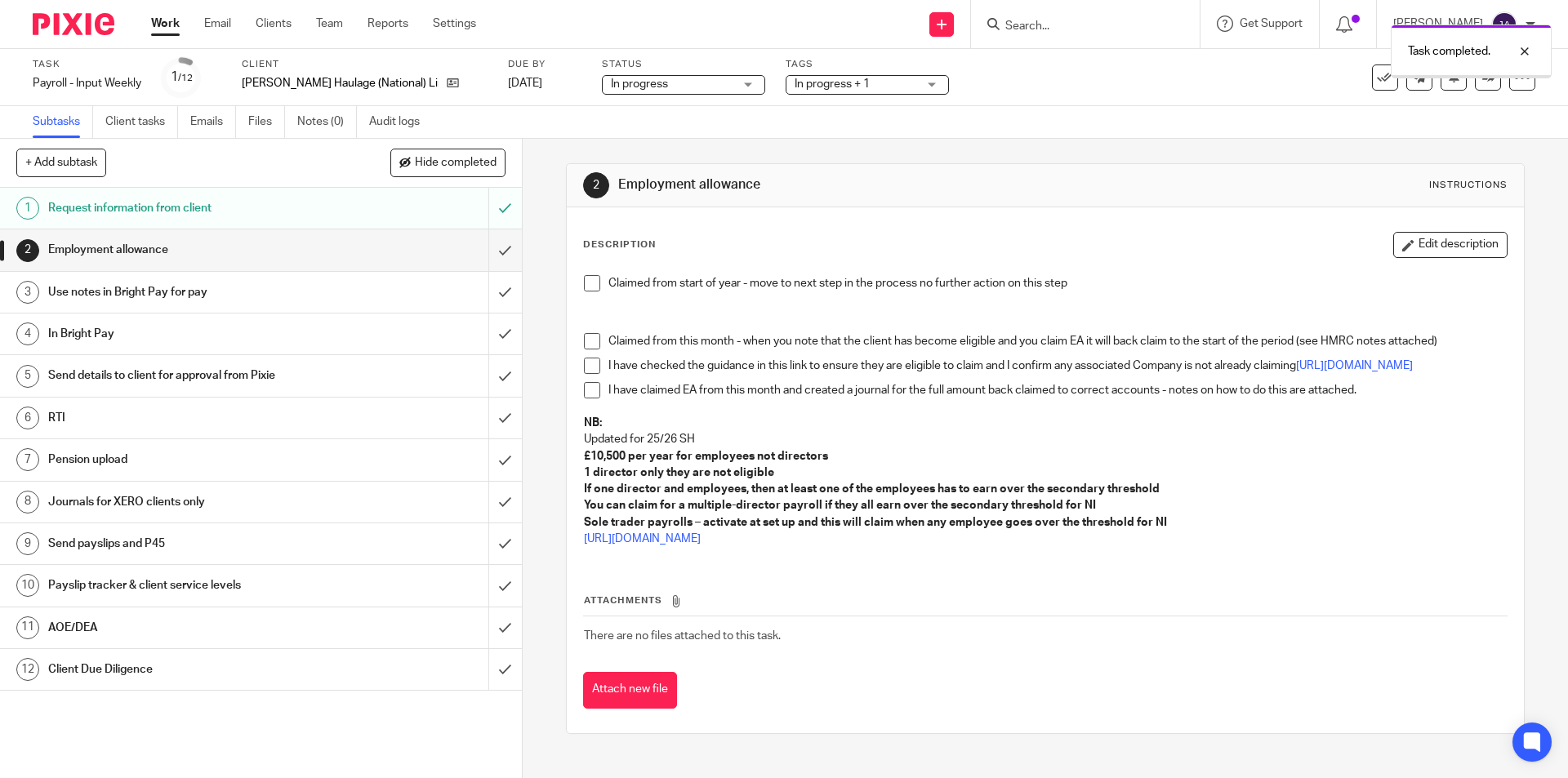
click at [485, 253] on input "submit" at bounding box center [260, 250] width 522 height 41
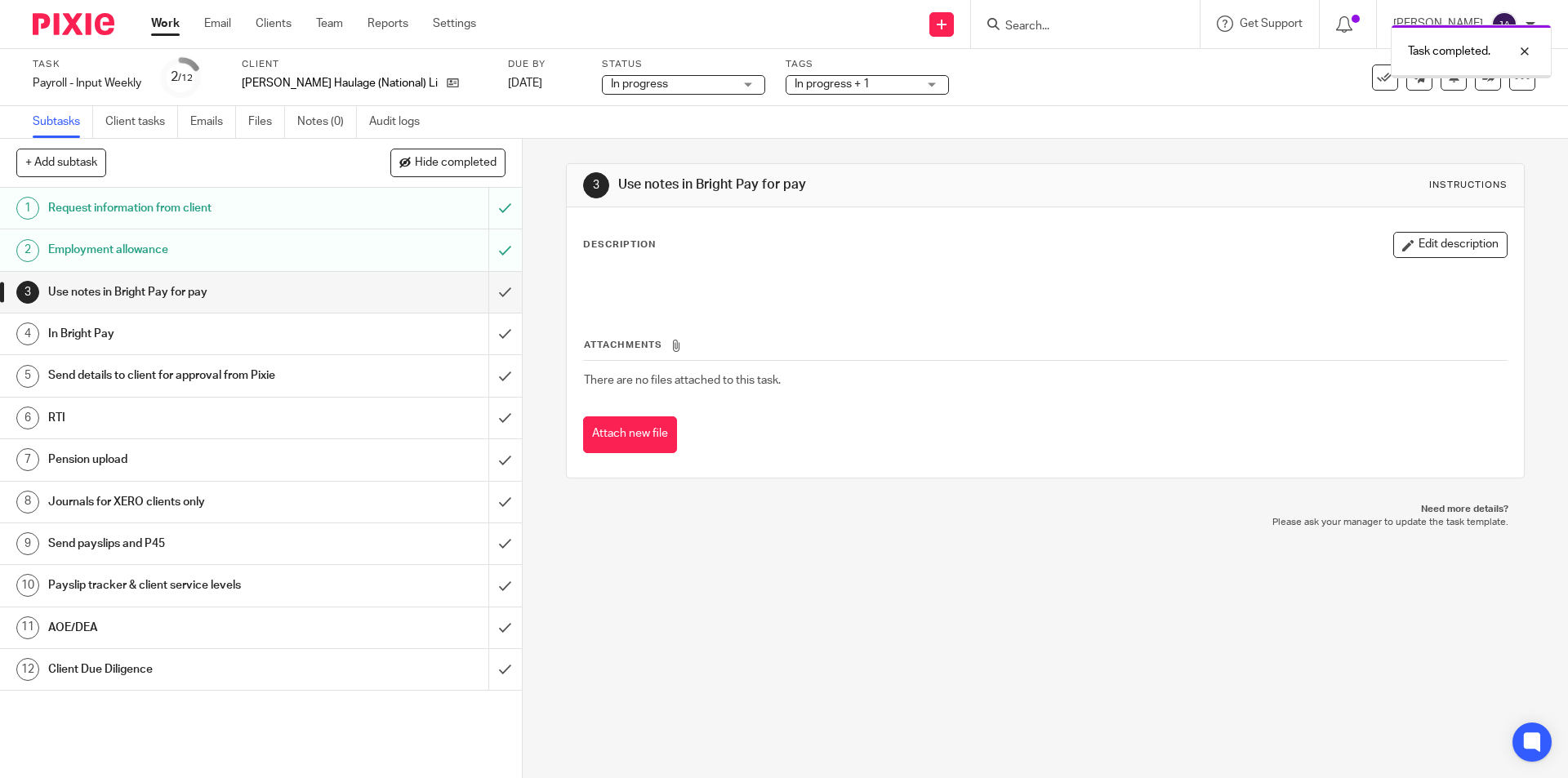
click at [486, 247] on input "submit" at bounding box center [260, 250] width 522 height 41
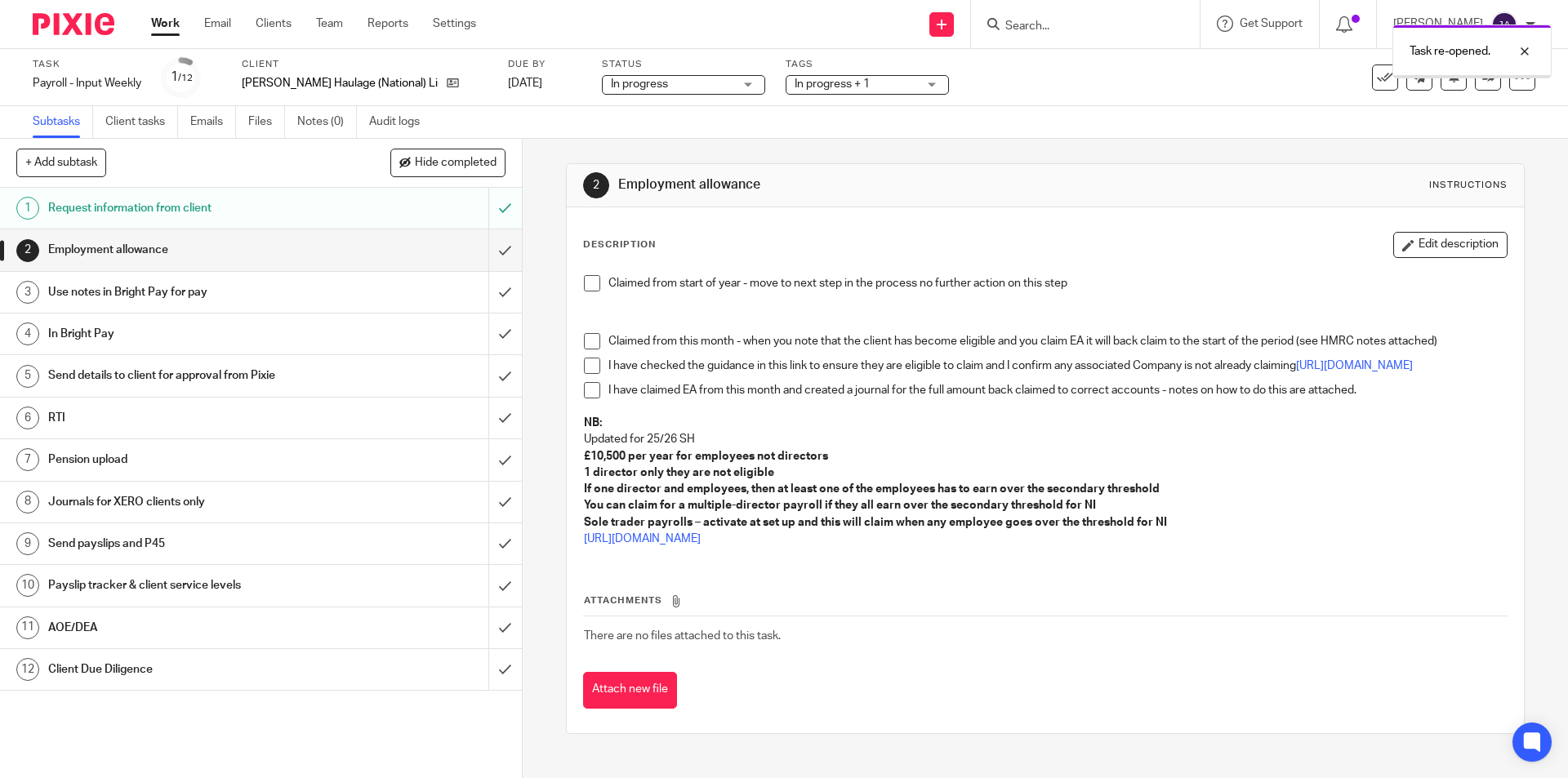
click at [590, 288] on span at bounding box center [592, 284] width 16 height 16
click at [485, 255] on input "submit" at bounding box center [260, 250] width 522 height 41
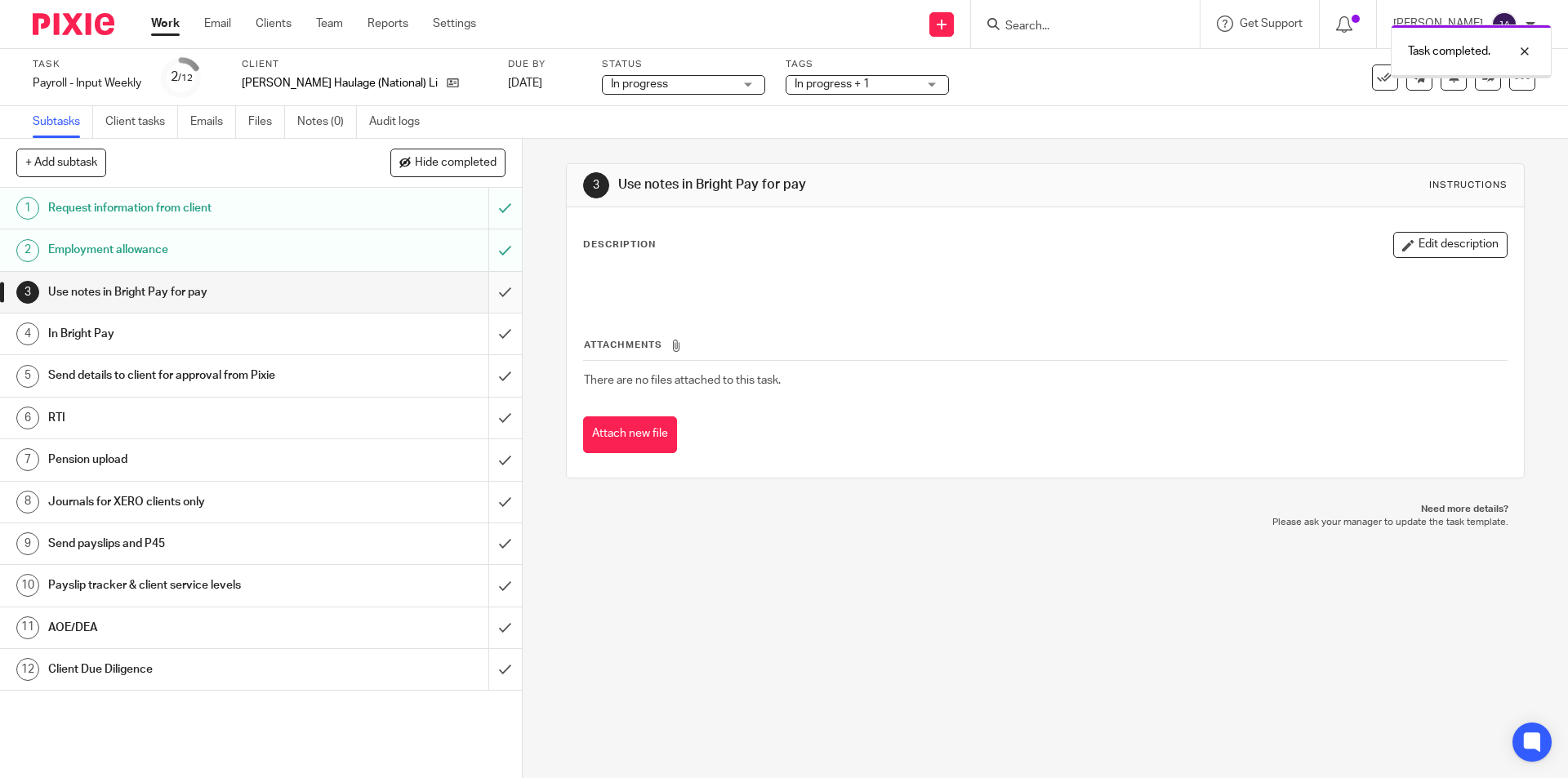
click at [488, 287] on input "submit" at bounding box center [260, 292] width 522 height 41
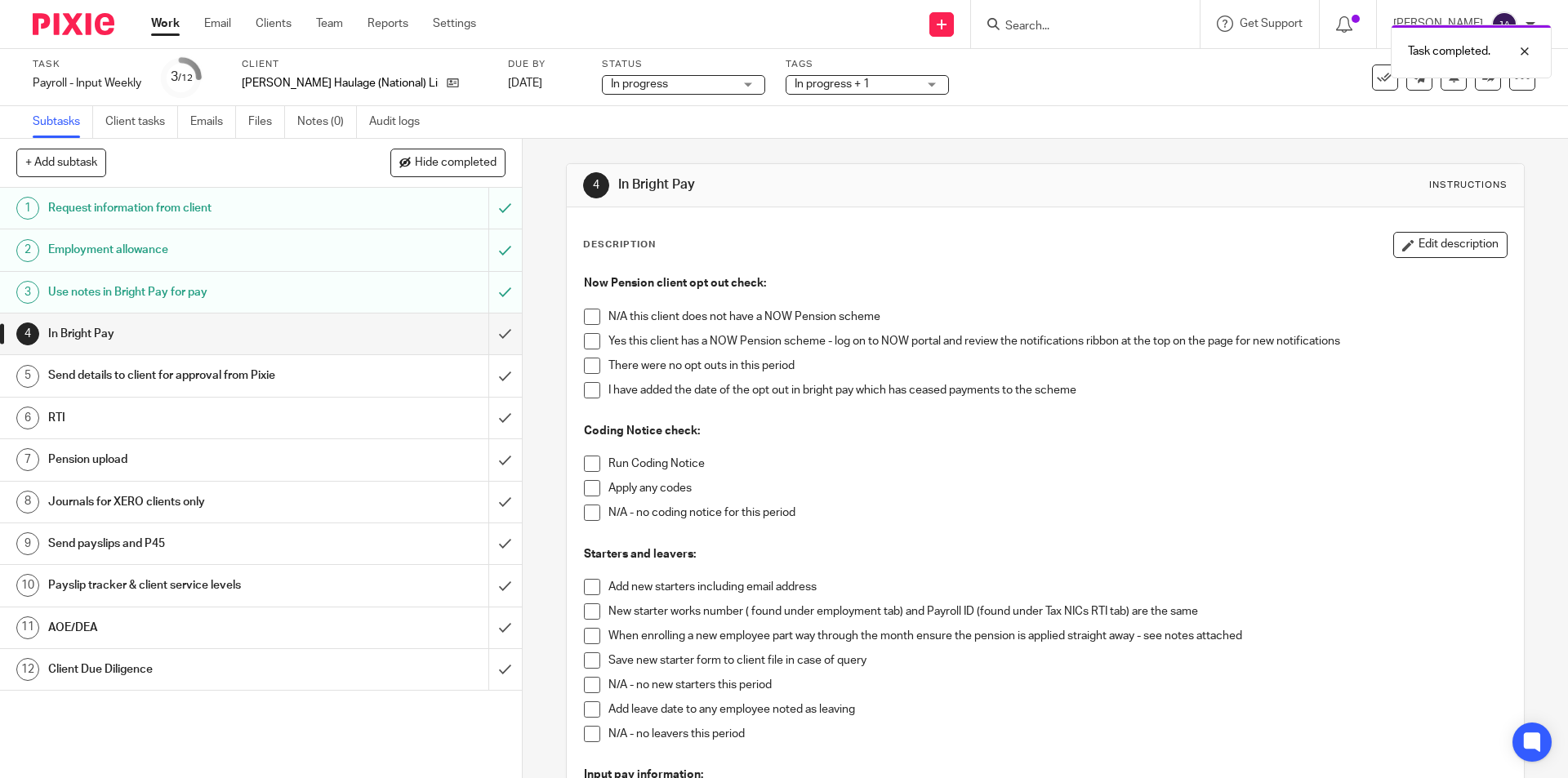
click at [587, 315] on span at bounding box center [592, 316] width 16 height 16
click at [584, 318] on span at bounding box center [592, 316] width 16 height 16
click at [594, 338] on span at bounding box center [592, 341] width 16 height 16
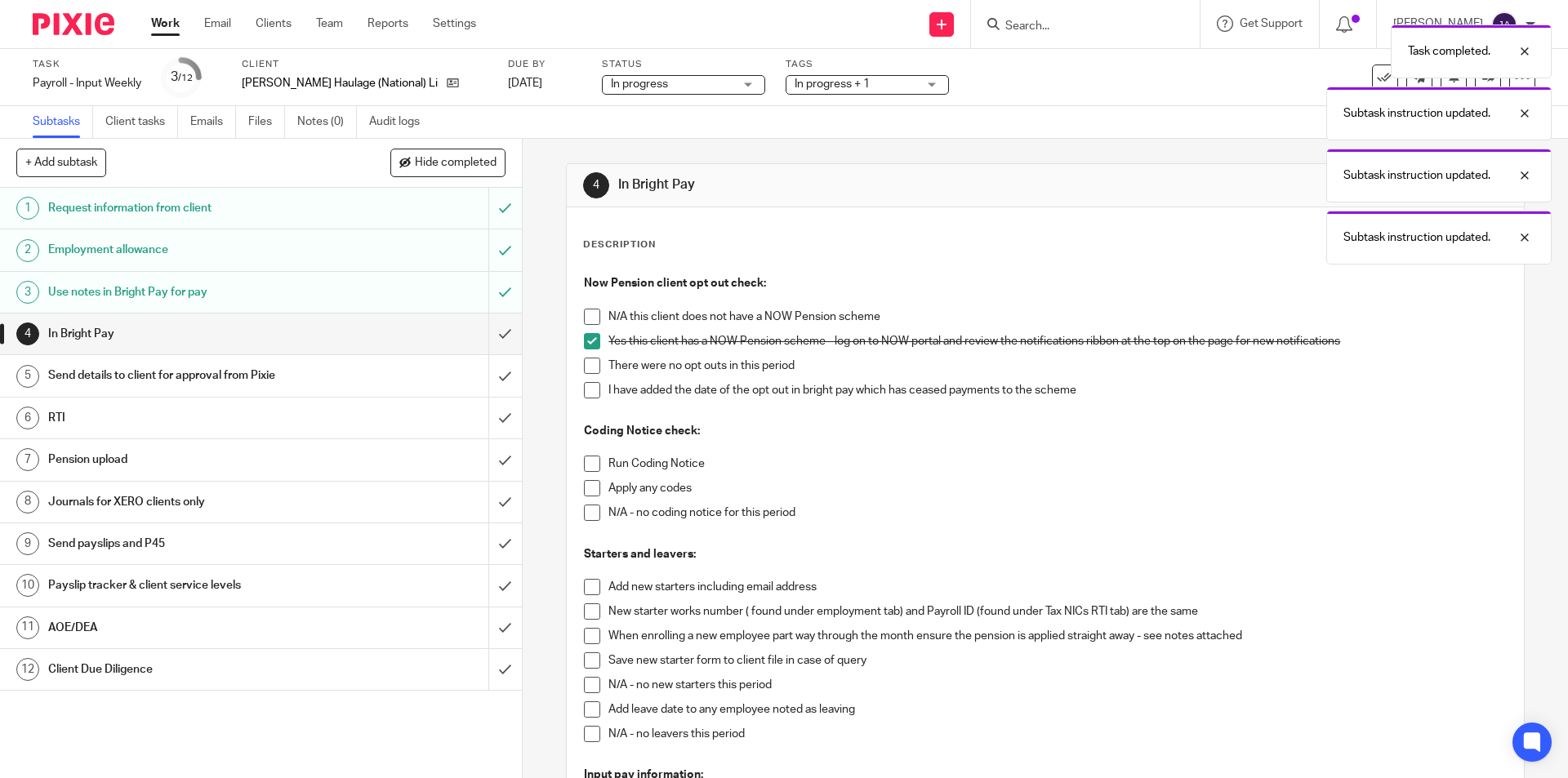
click at [586, 368] on span at bounding box center [592, 366] width 16 height 16
click at [594, 461] on span at bounding box center [592, 463] width 16 height 16
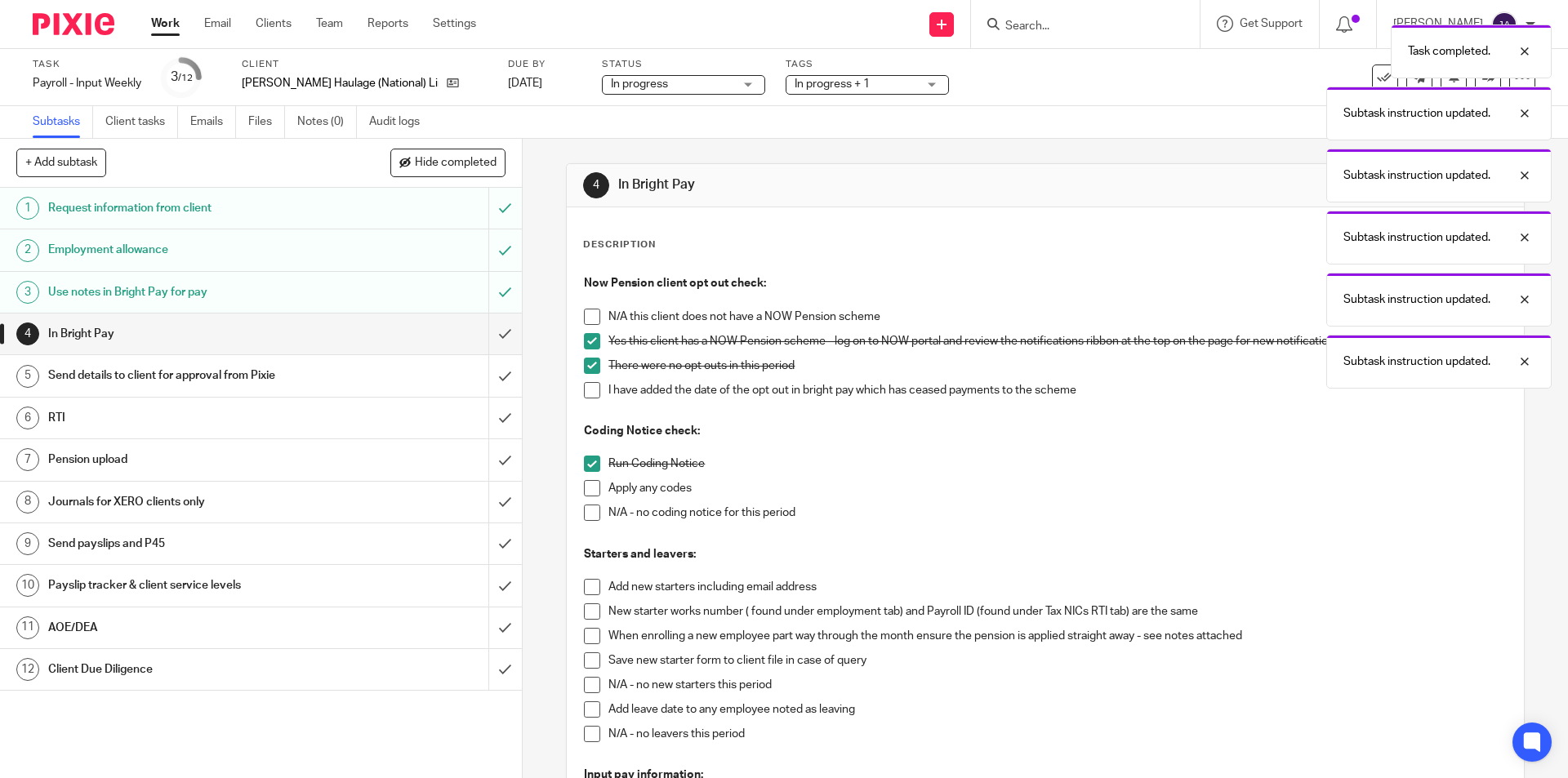
click at [578, 517] on div "Now Pension client opt out check: N/A this client does not have a NOW Pension s…" at bounding box center [1044, 662] width 938 height 791
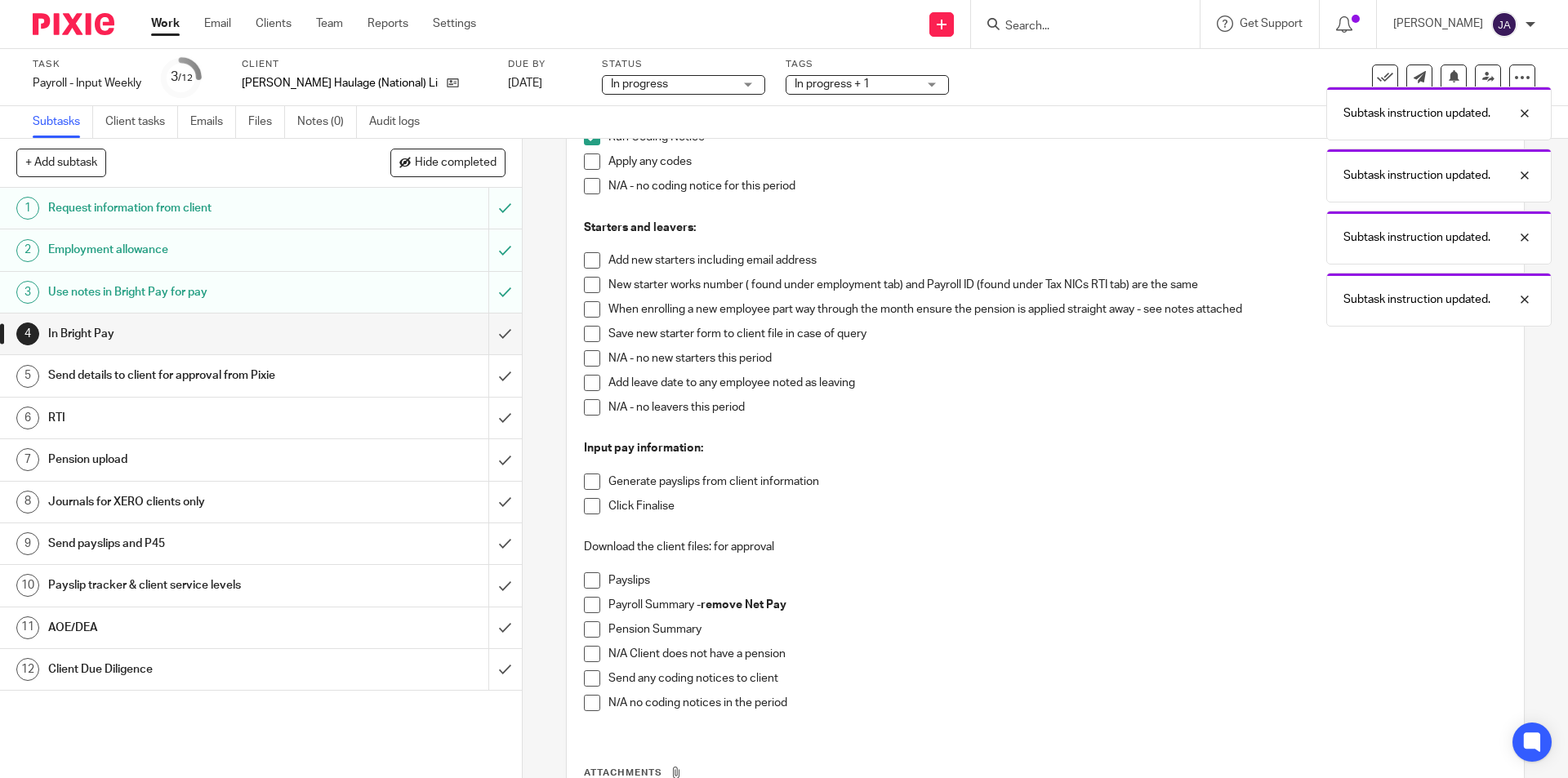
click at [585, 188] on span at bounding box center [592, 186] width 16 height 16
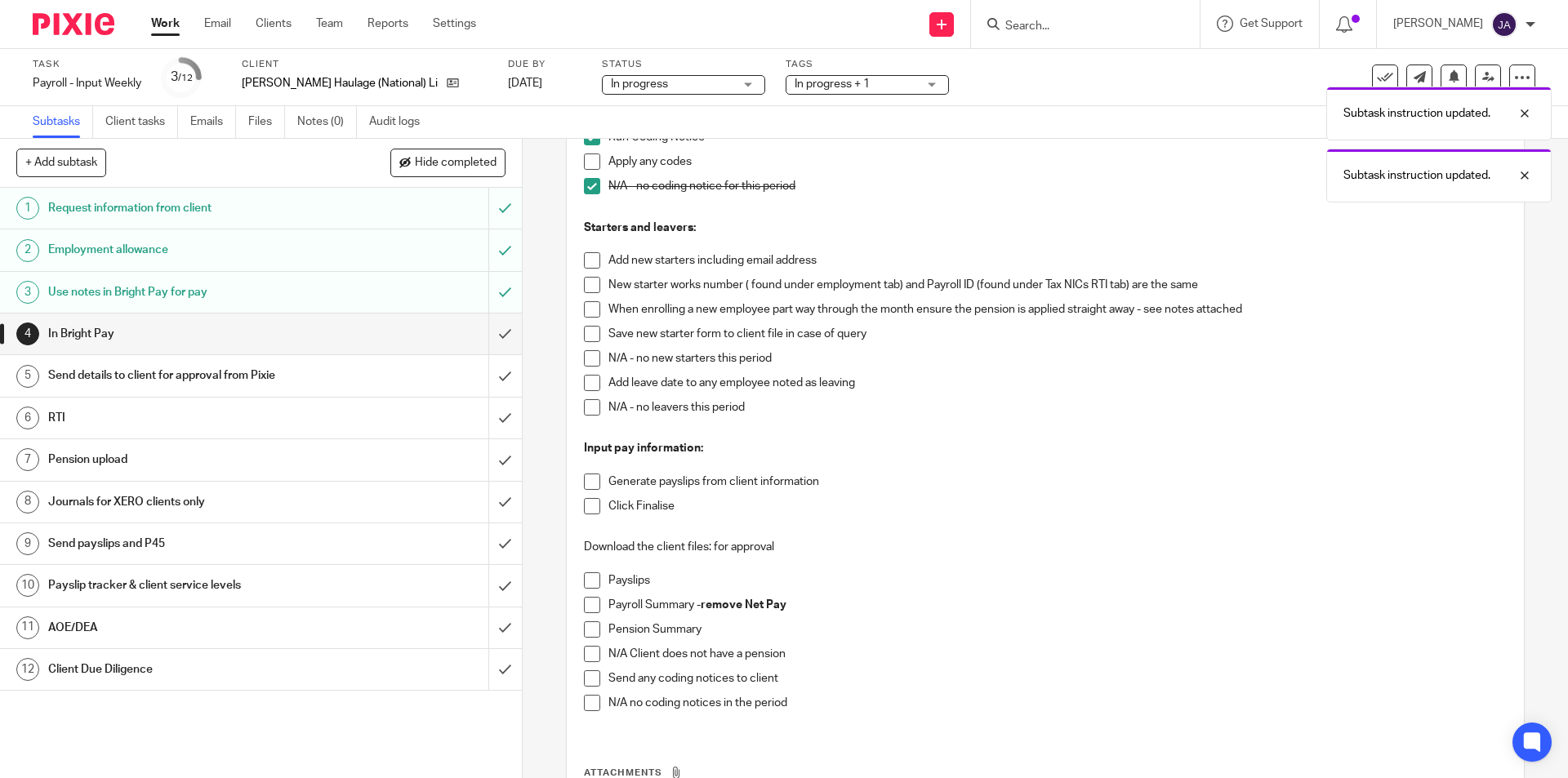
click at [585, 359] on span at bounding box center [592, 358] width 16 height 16
click at [586, 407] on span at bounding box center [592, 408] width 16 height 16
click at [584, 483] on span at bounding box center [592, 482] width 16 height 16
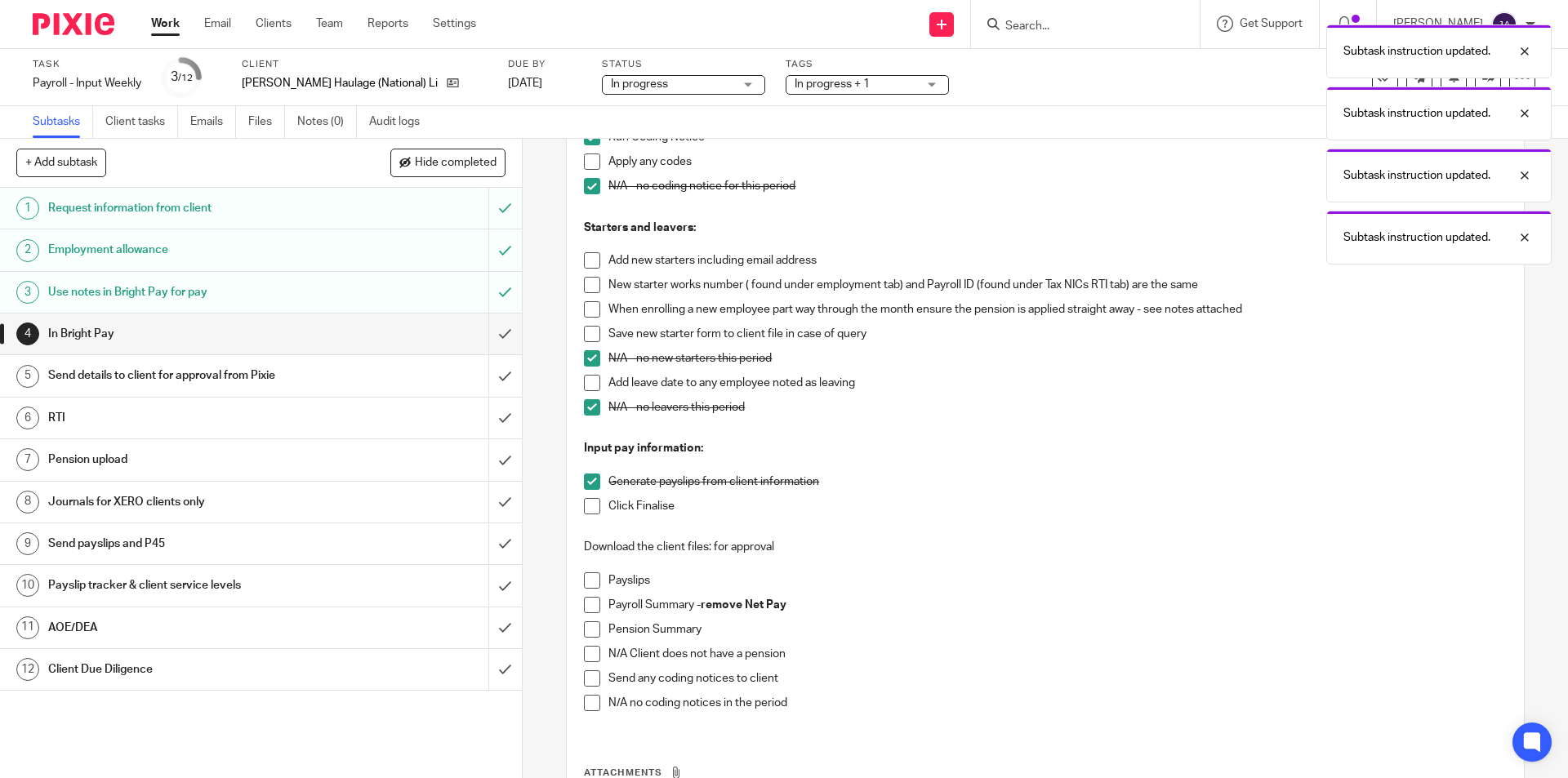
click at [589, 515] on li "Click Finalise" at bounding box center [1044, 510] width 922 height 25
click at [595, 506] on span at bounding box center [592, 506] width 16 height 16
click at [592, 586] on span at bounding box center [592, 580] width 16 height 16
click at [591, 611] on span at bounding box center [592, 605] width 16 height 16
click at [584, 632] on span at bounding box center [592, 629] width 16 height 16
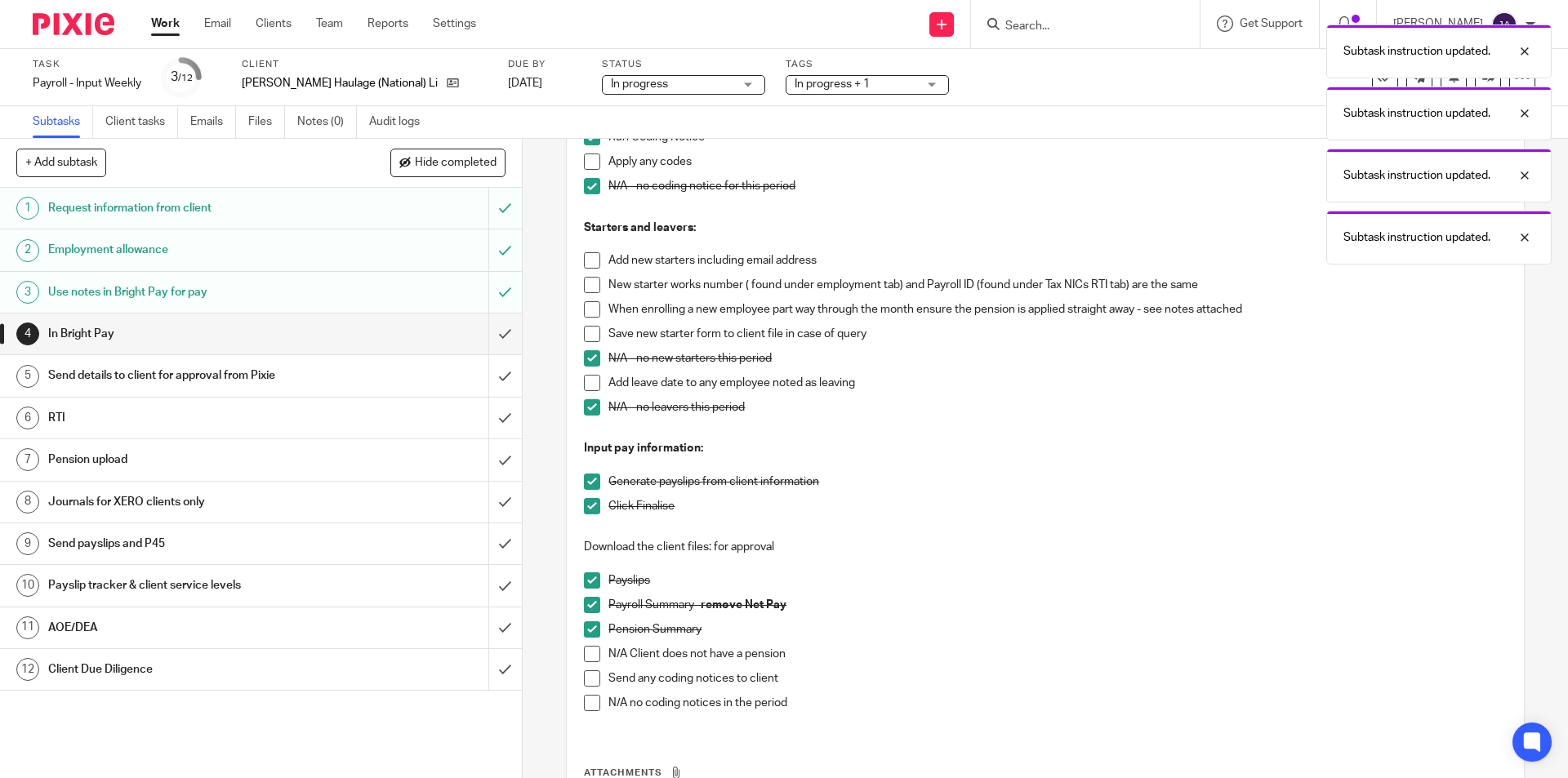
click at [588, 703] on span at bounding box center [592, 703] width 16 height 16
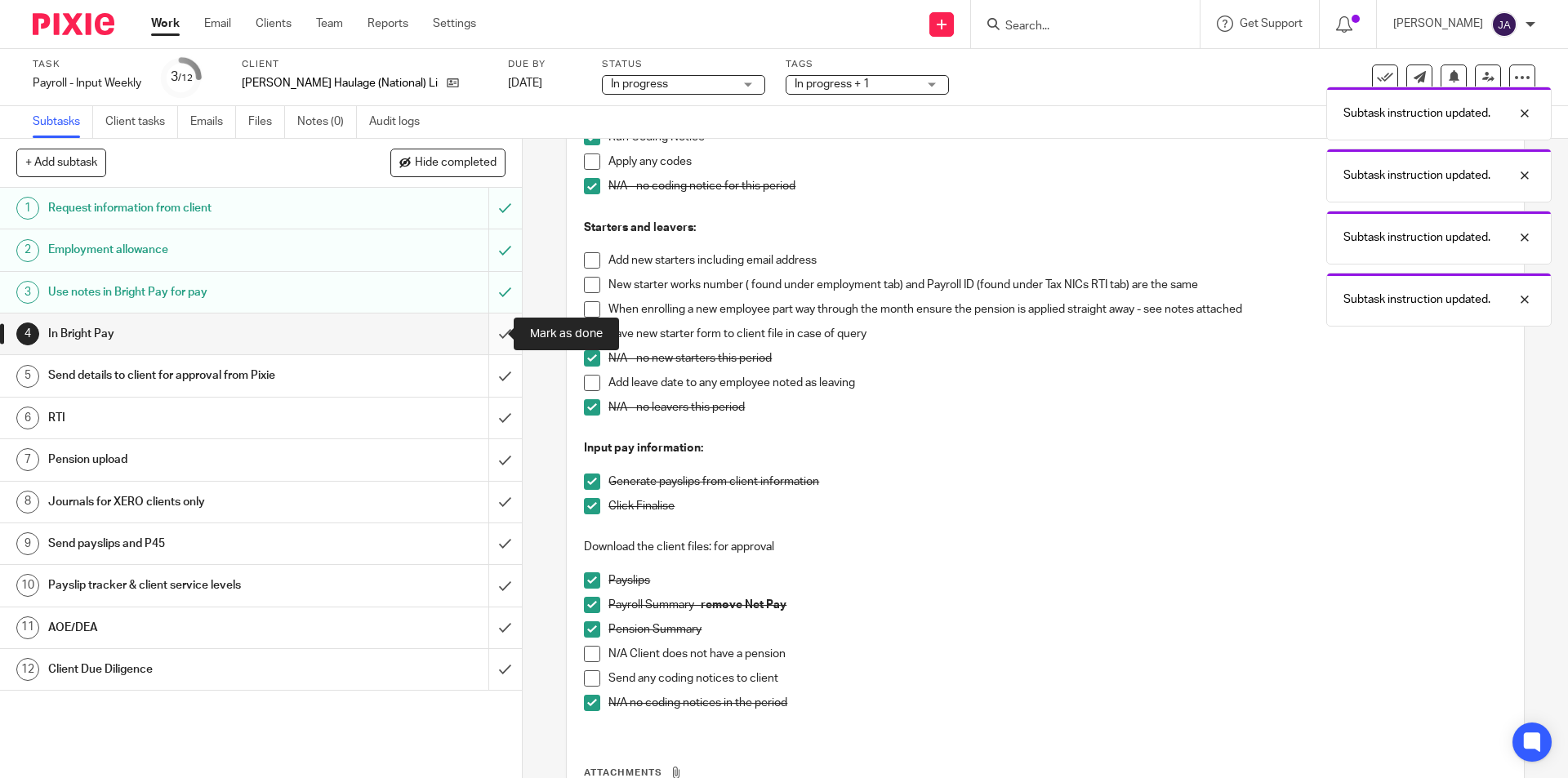
click at [485, 327] on input "submit" at bounding box center [260, 334] width 522 height 41
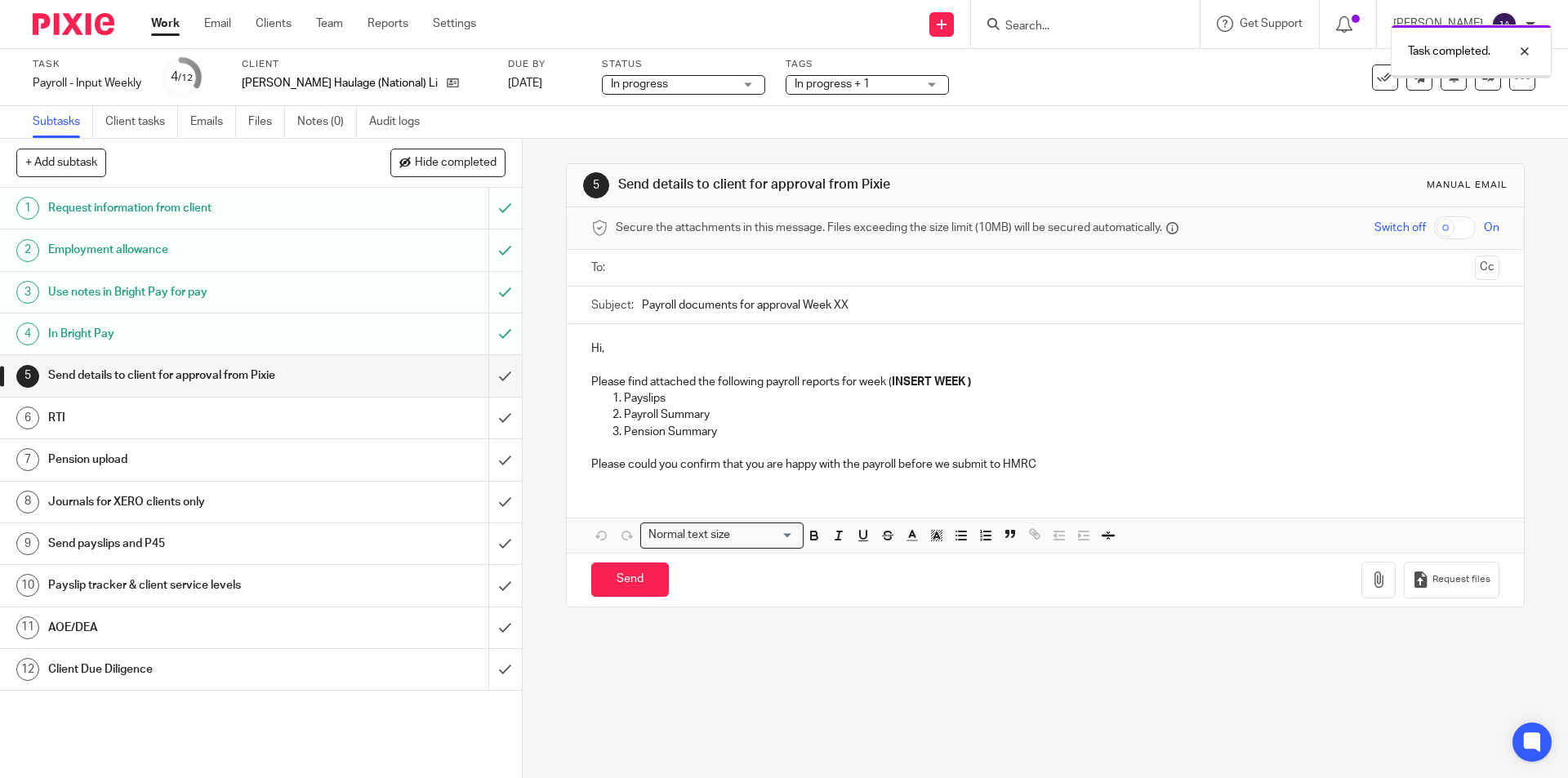
click at [653, 264] on input "text" at bounding box center [1044, 268] width 846 height 19
click at [1475, 268] on button "Cc" at bounding box center [1487, 269] width 25 height 25
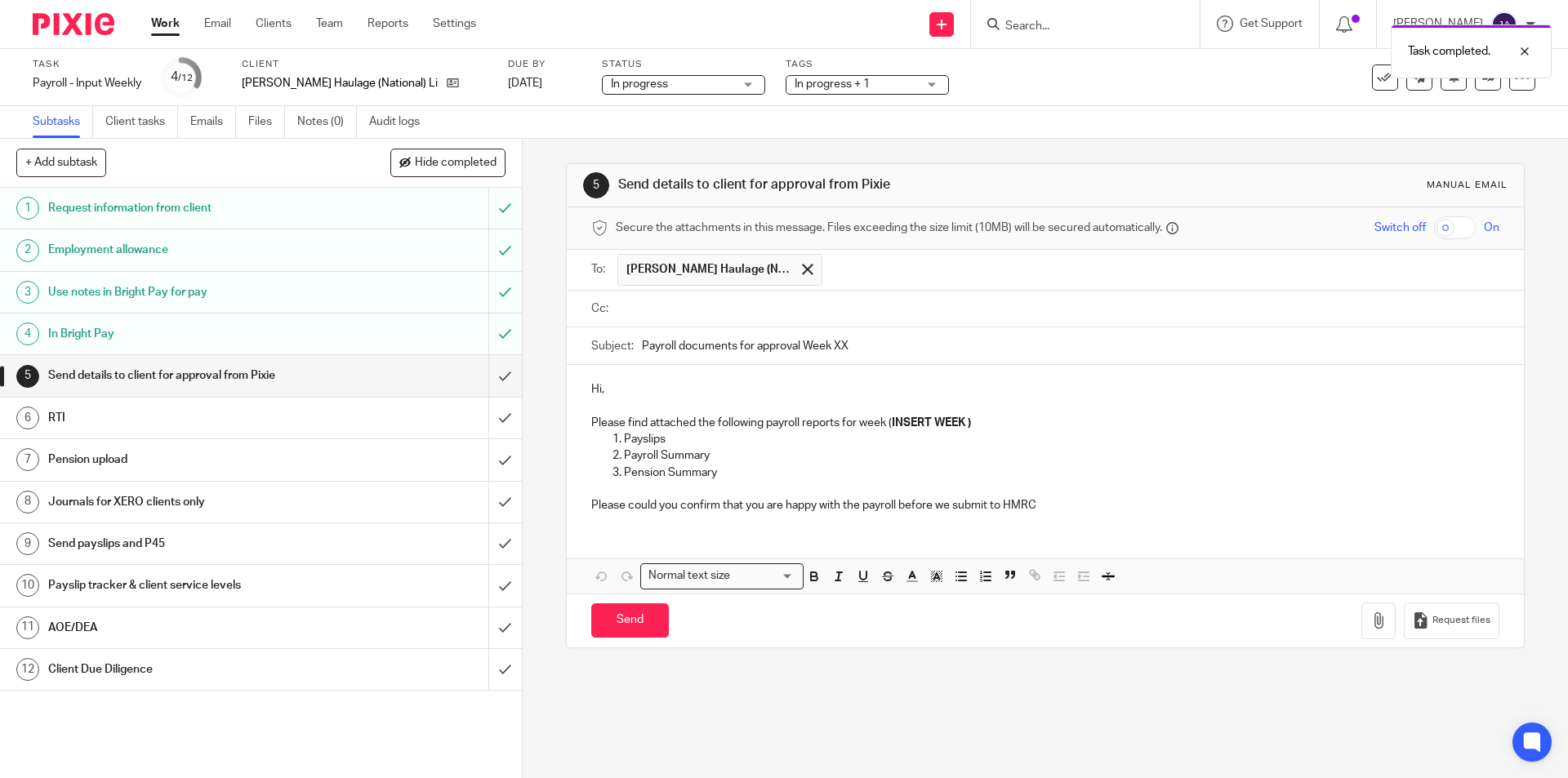
click at [656, 307] on input "text" at bounding box center [1056, 308] width 871 height 19
drag, startPoint x: 640, startPoint y: 346, endPoint x: 622, endPoint y: 402, distance: 58.8
click at [641, 345] on input "Payroll documents for approval Week XX" at bounding box center [1069, 349] width 857 height 36
click at [1133, 391] on p "Hi," at bounding box center [1044, 393] width 907 height 16
click at [651, 392] on p "Hi," at bounding box center [1044, 393] width 907 height 16
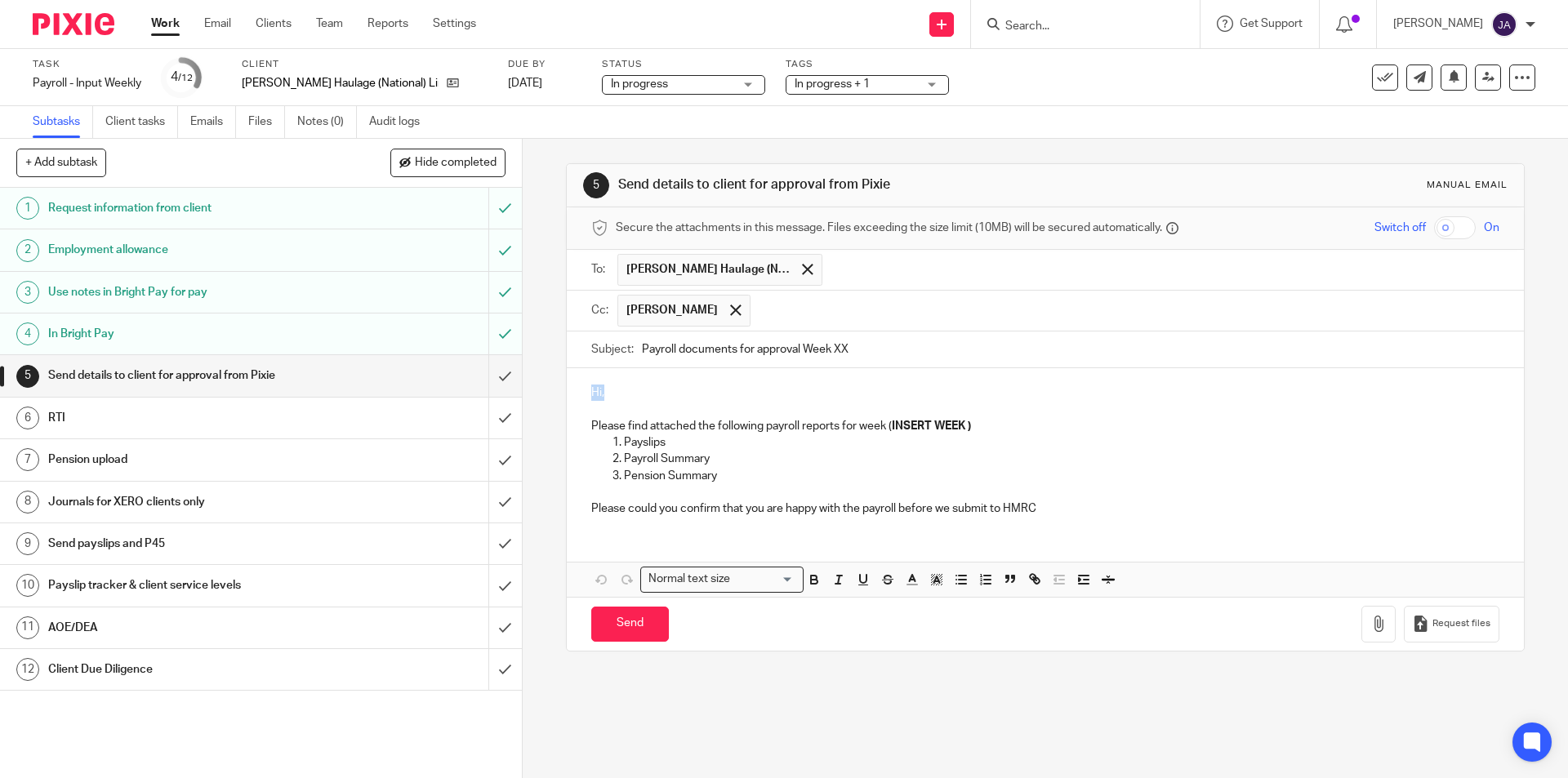
drag, startPoint x: 612, startPoint y: 391, endPoint x: 552, endPoint y: 401, distance: 60.8
click at [552, 401] on div "5 Send details to client for approval from Pixie Manual email Secure the attach…" at bounding box center [1045, 459] width 1045 height 640
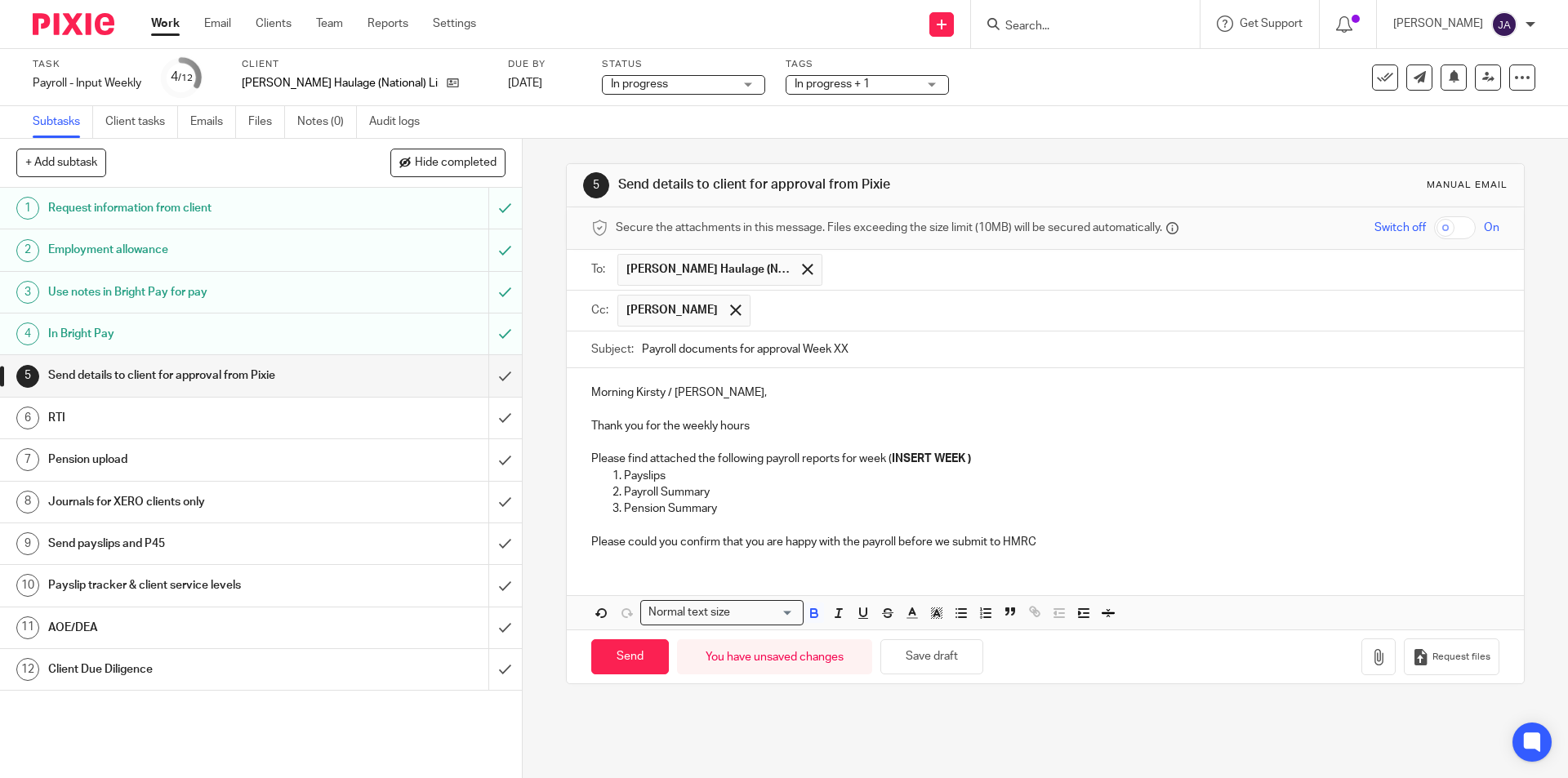
click at [959, 458] on strong "INSERT WEEK )" at bounding box center [931, 459] width 79 height 12
drag, startPoint x: 975, startPoint y: 459, endPoint x: 884, endPoint y: 463, distance: 91.1
click at [884, 463] on p "Please find attached the following payroll reports for week ( INSERT WEEK )" at bounding box center [1044, 459] width 907 height 16
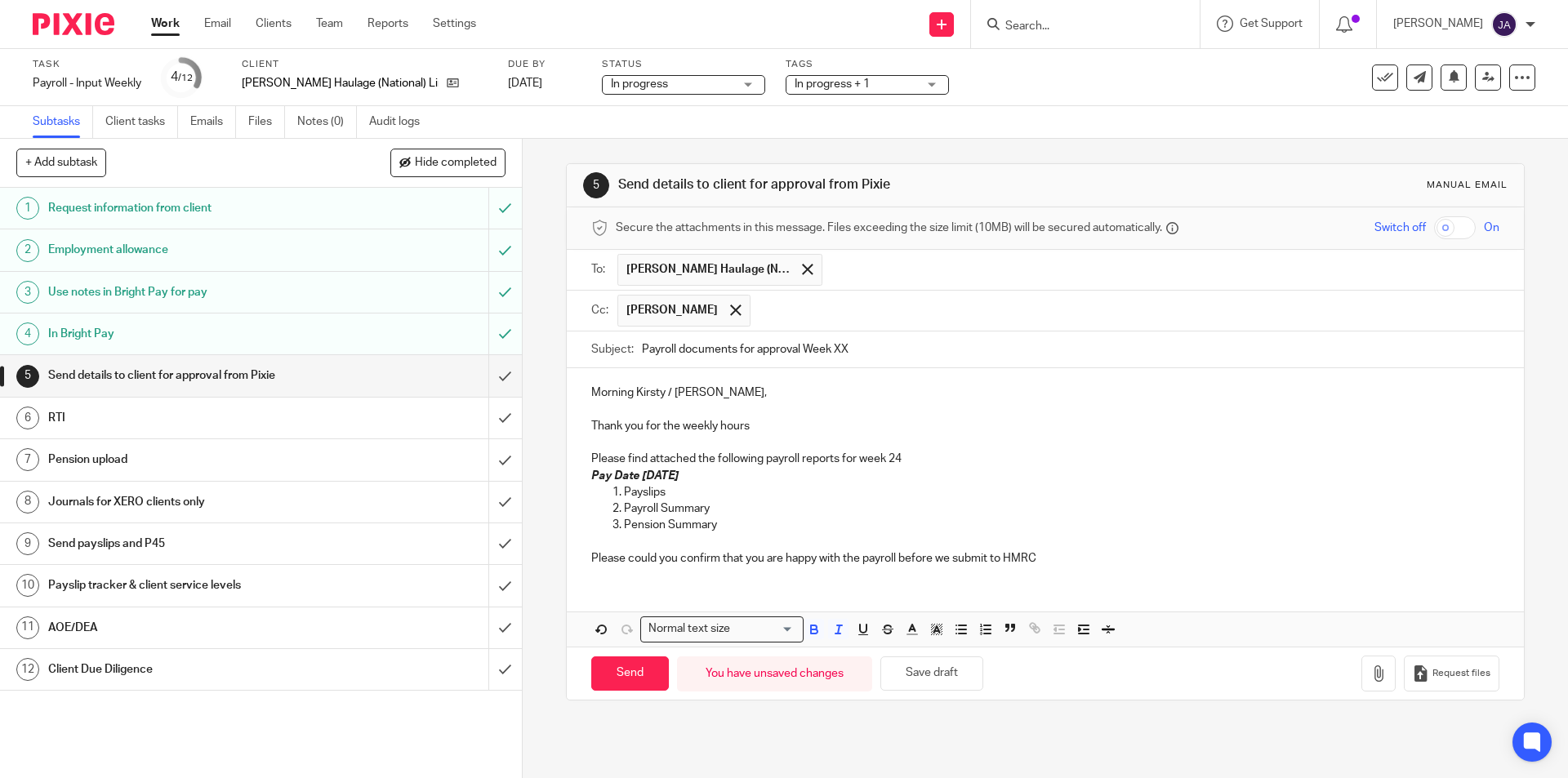
click at [673, 474] on em "Pay Date Friday 5th September 2025" at bounding box center [634, 476] width 88 height 12
click at [679, 476] on em "Pay Date Friday 5th September 2025" at bounding box center [634, 476] width 88 height 12
click at [818, 478] on p "Pay Date Friday 19th September 2025" at bounding box center [1044, 476] width 907 height 16
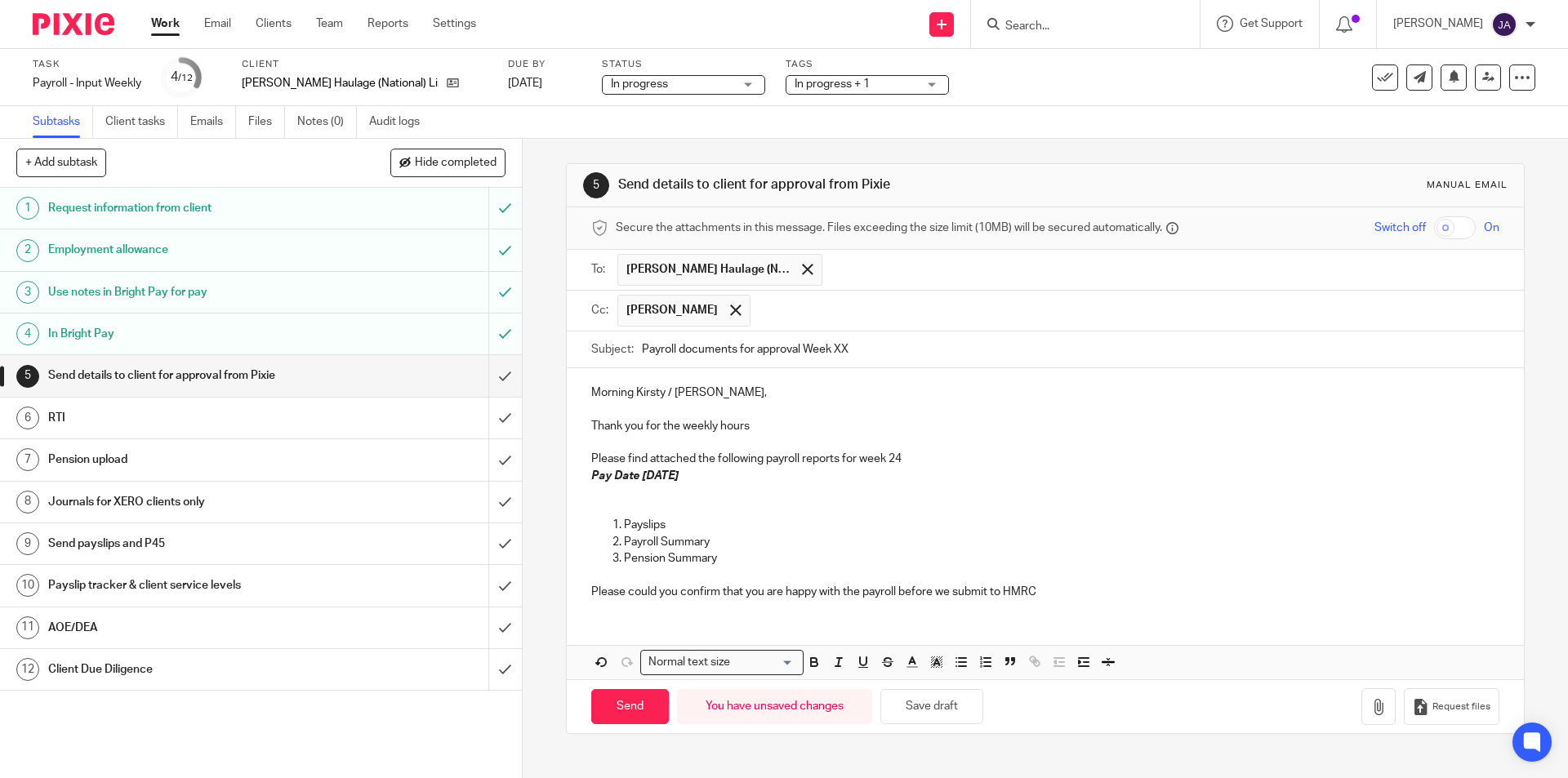
click at [613, 502] on p at bounding box center [1044, 509] width 907 height 16
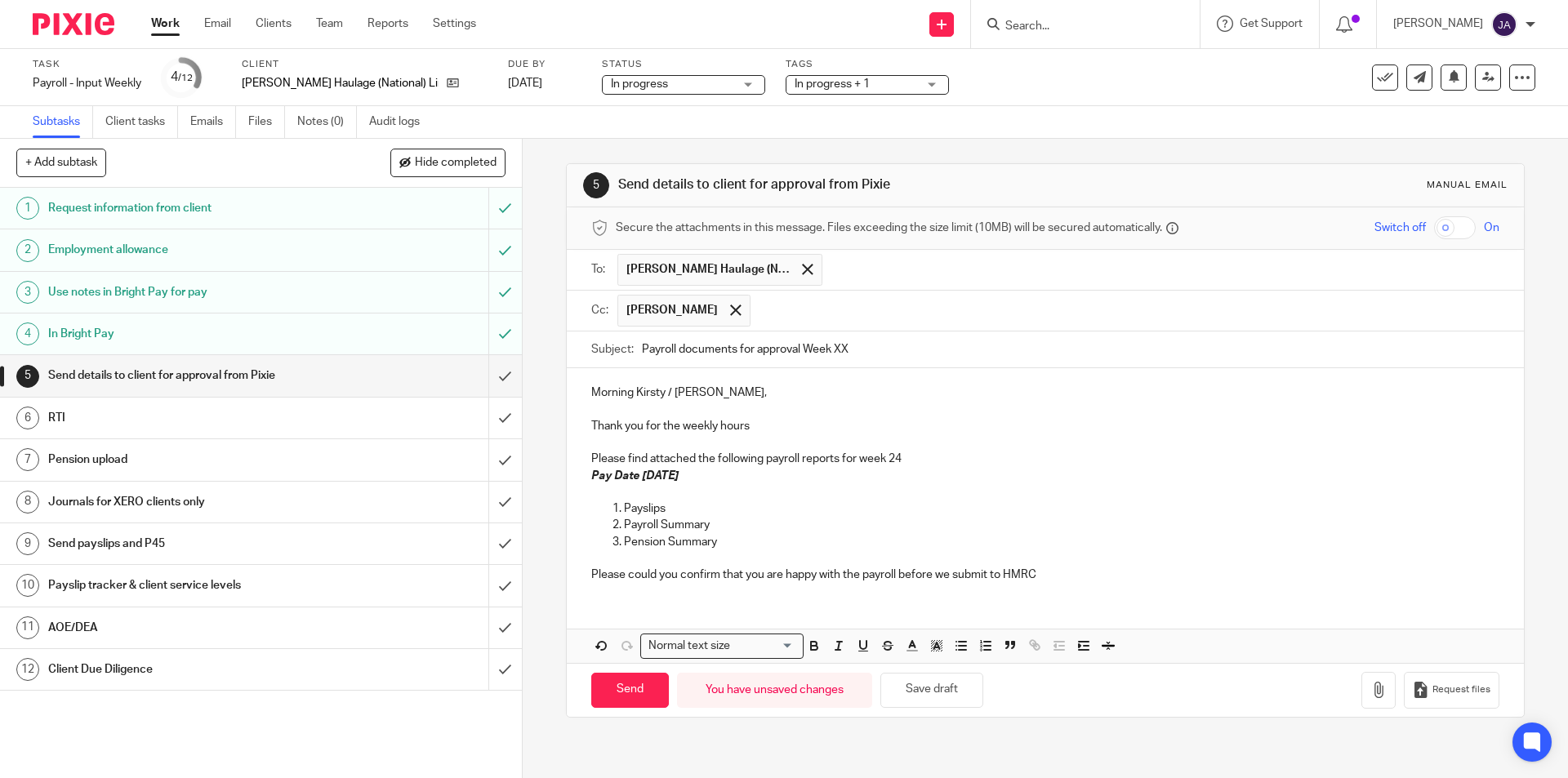
click at [842, 493] on p at bounding box center [1044, 493] width 907 height 16
click at [734, 545] on p "Pension Summary" at bounding box center [1060, 542] width 874 height 16
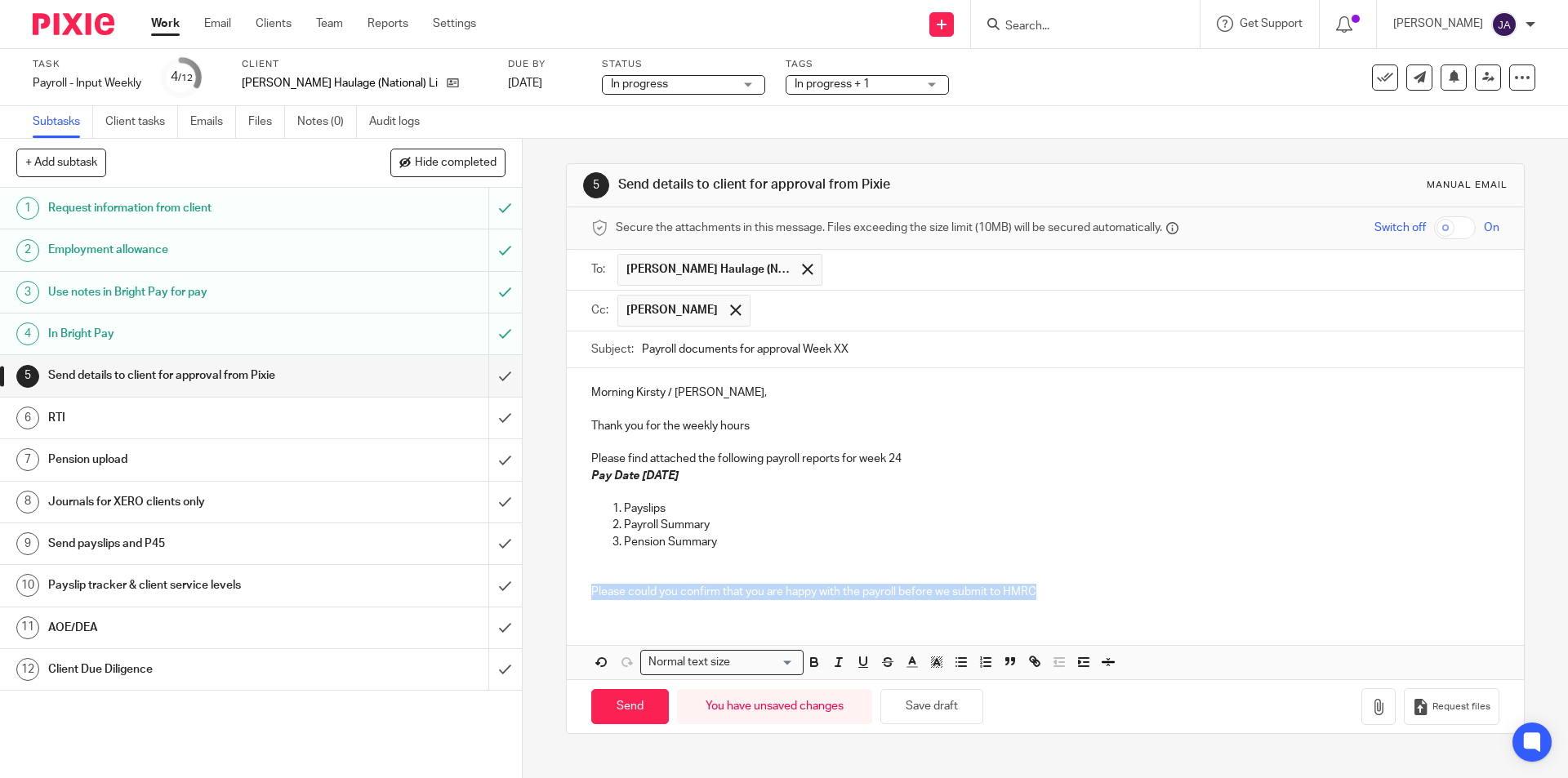
drag, startPoint x: 1091, startPoint y: 600, endPoint x: 629, endPoint y: 609, distance: 462.1
click at [556, 587] on div "5 Send details to client for approval from Pixie Manual email Secure the attach…" at bounding box center [1045, 459] width 1045 height 640
click at [812, 661] on icon "button" at bounding box center [814, 662] width 15 height 15
click at [831, 663] on icon "button" at bounding box center [838, 662] width 15 height 15
drag, startPoint x: 852, startPoint y: 641, endPoint x: 861, endPoint y: 639, distance: 9.2
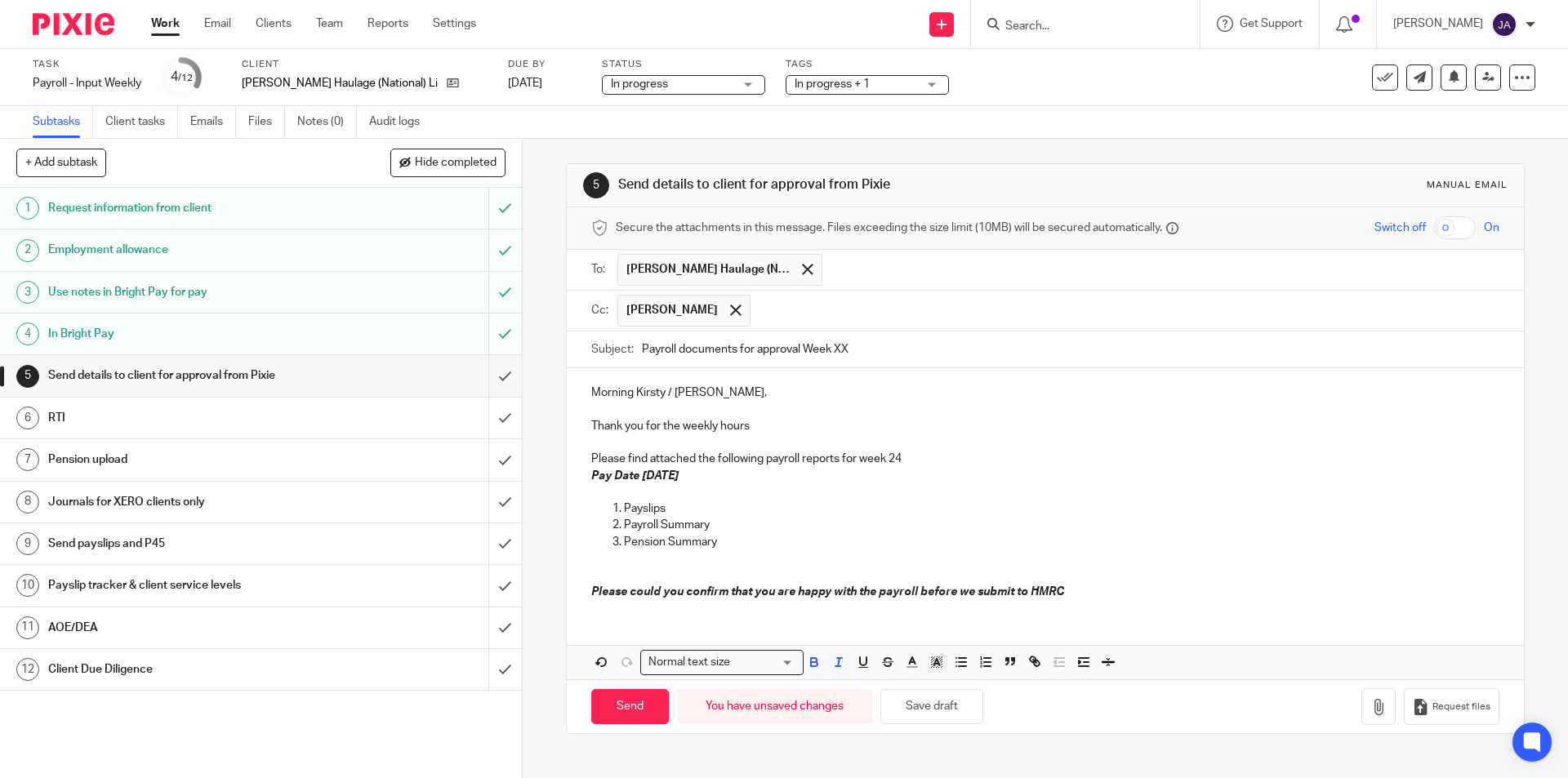
click at [857, 639] on div "Morning Kirsty / Mick, Thank you for the weekly hours Please find attached the …" at bounding box center [1044, 524] width 956 height 311
click at [1040, 616] on div "Morning Kirsty / Mick, Thank you for the weekly hours Please find attached the …" at bounding box center [1044, 524] width 956 height 311
click at [1067, 591] on p "Please could you confirm that you are happy with the payroll before we submit t…" at bounding box center [1044, 584] width 907 height 34
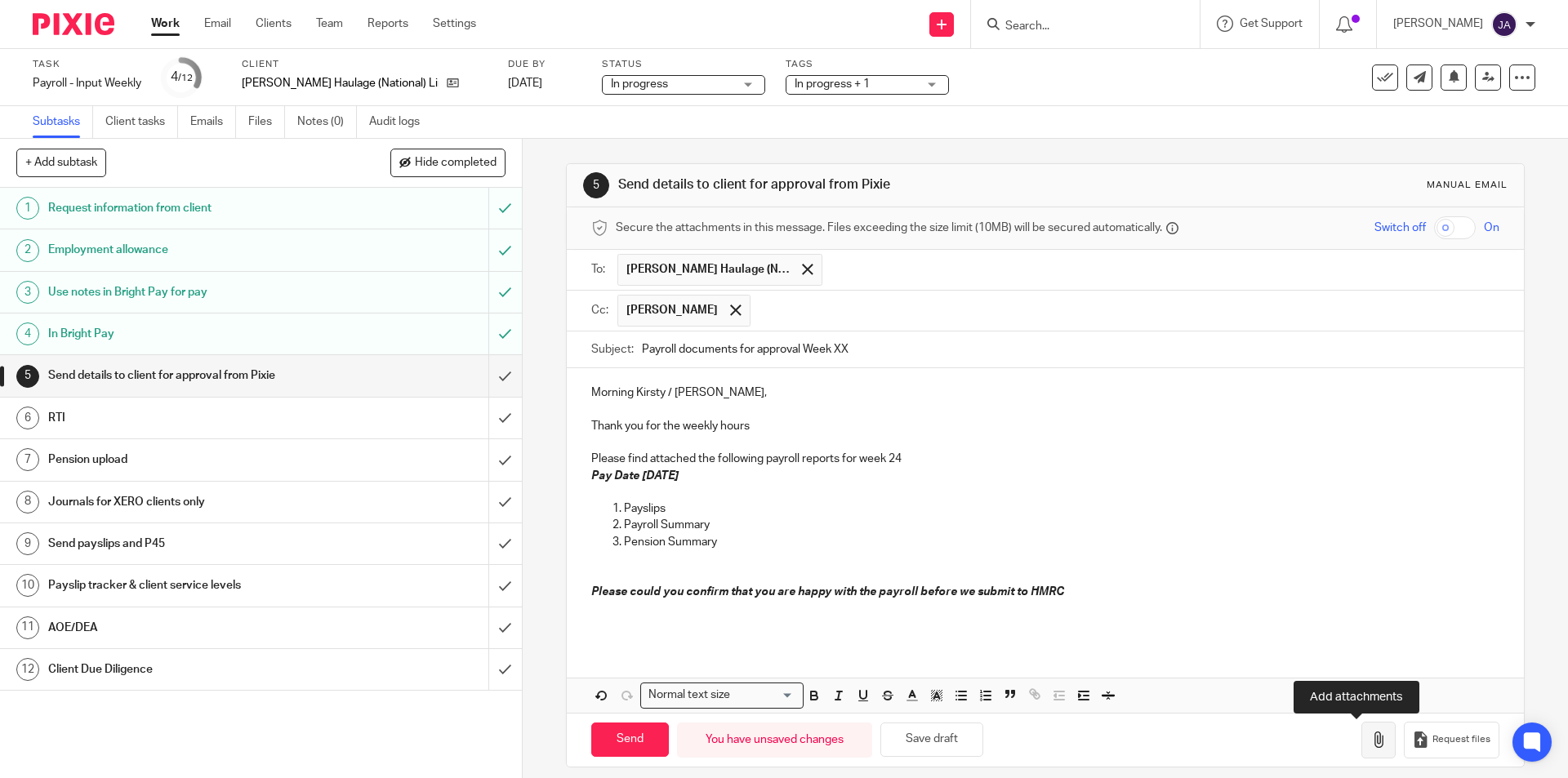
click at [1370, 744] on icon "button" at bounding box center [1378, 740] width 16 height 16
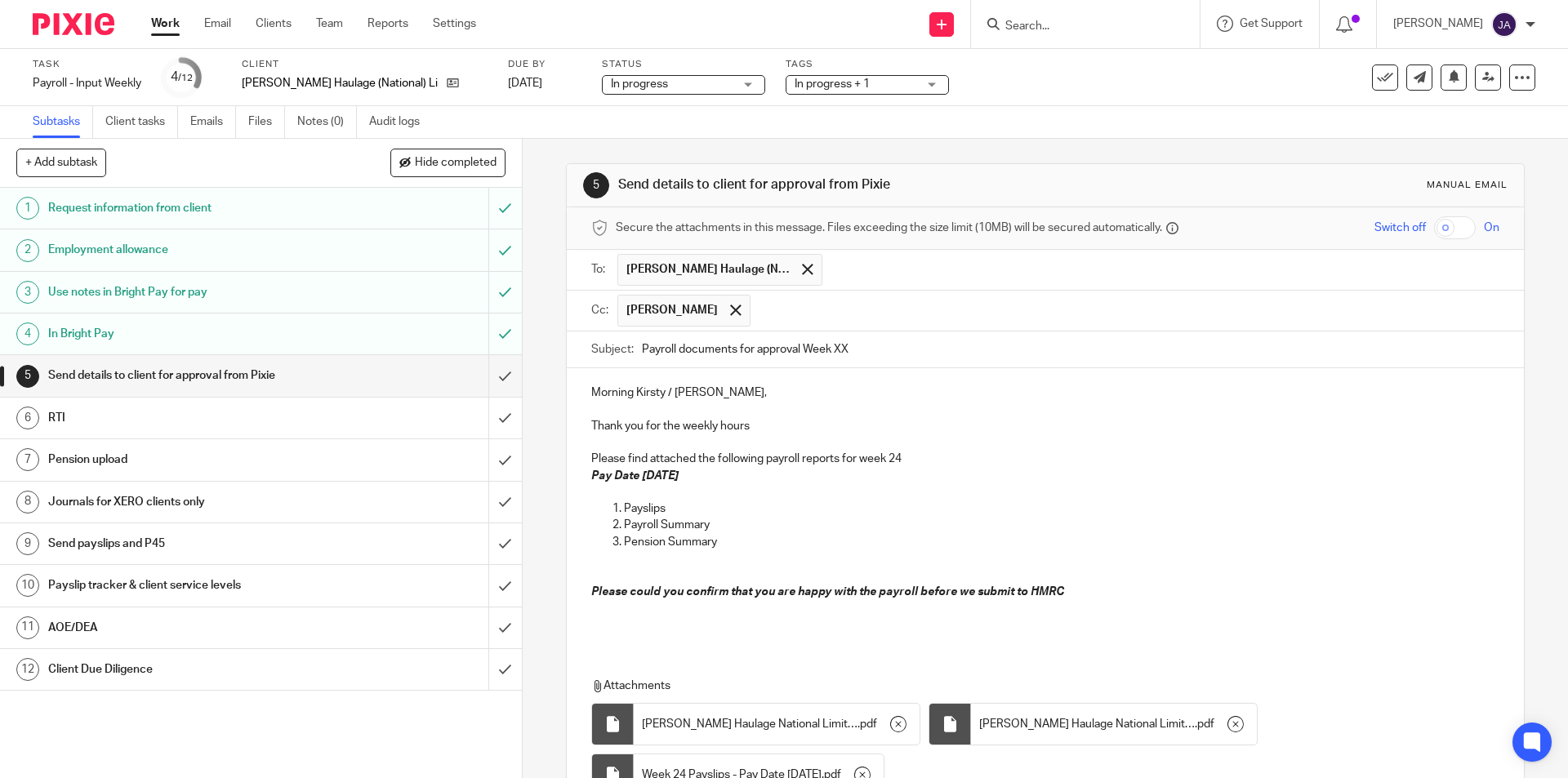
scroll to position [157, 0]
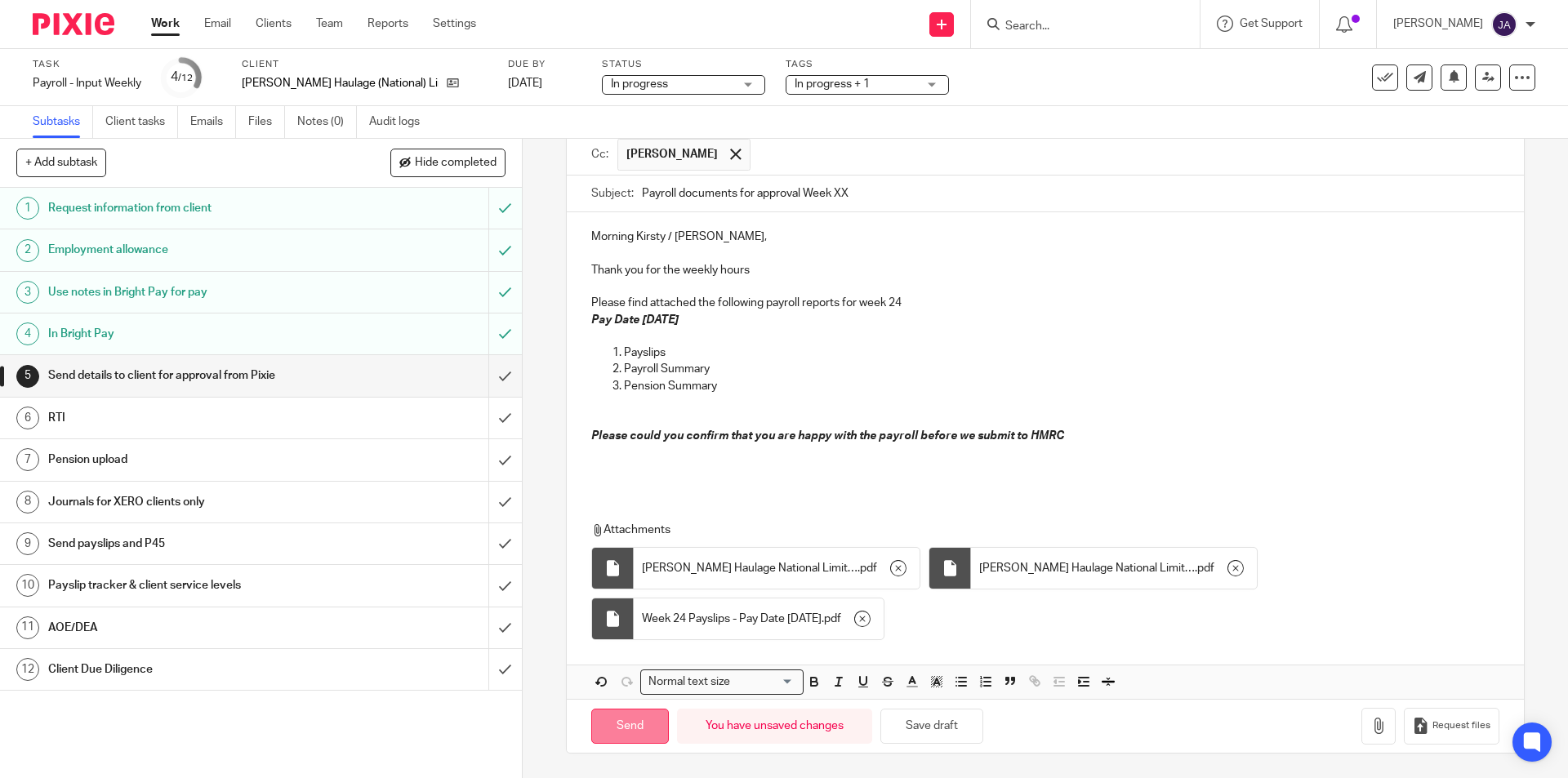
click at [654, 719] on input "Send" at bounding box center [630, 727] width 78 height 35
type input "Sent"
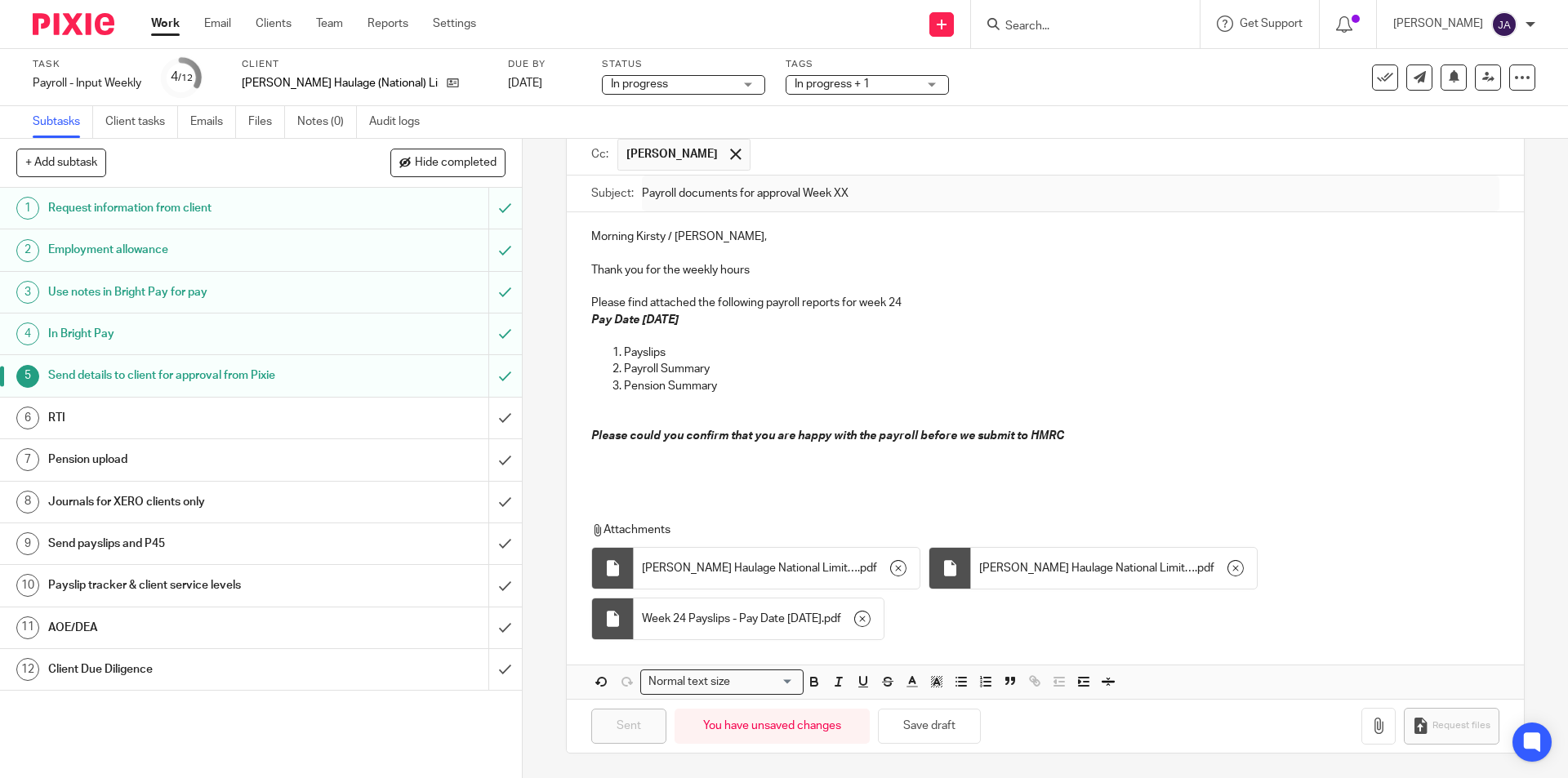
click at [171, 673] on h1 "Client Due Diligence" at bounding box center [189, 670] width 283 height 25
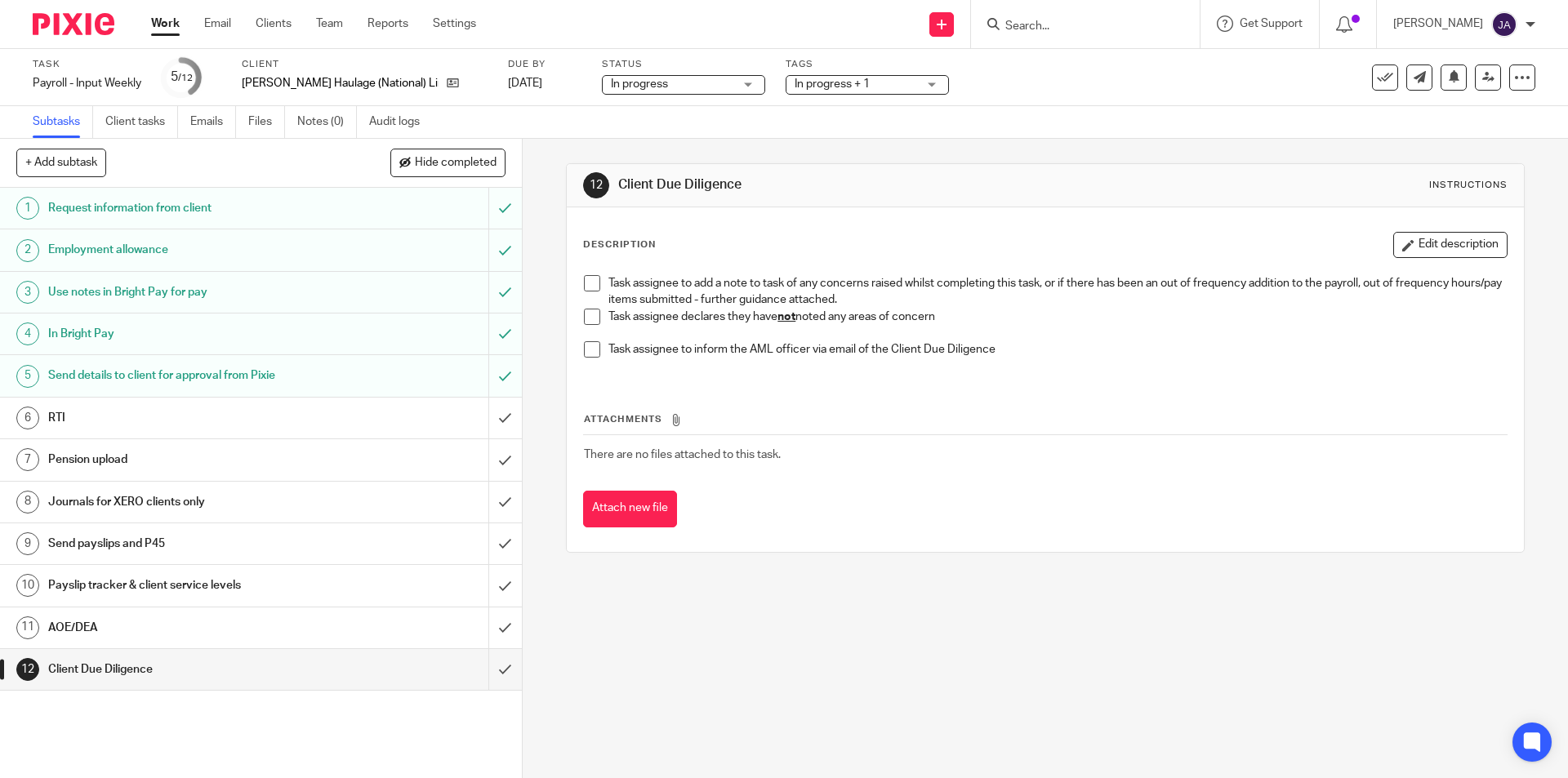
click at [584, 318] on span at bounding box center [592, 316] width 16 height 16
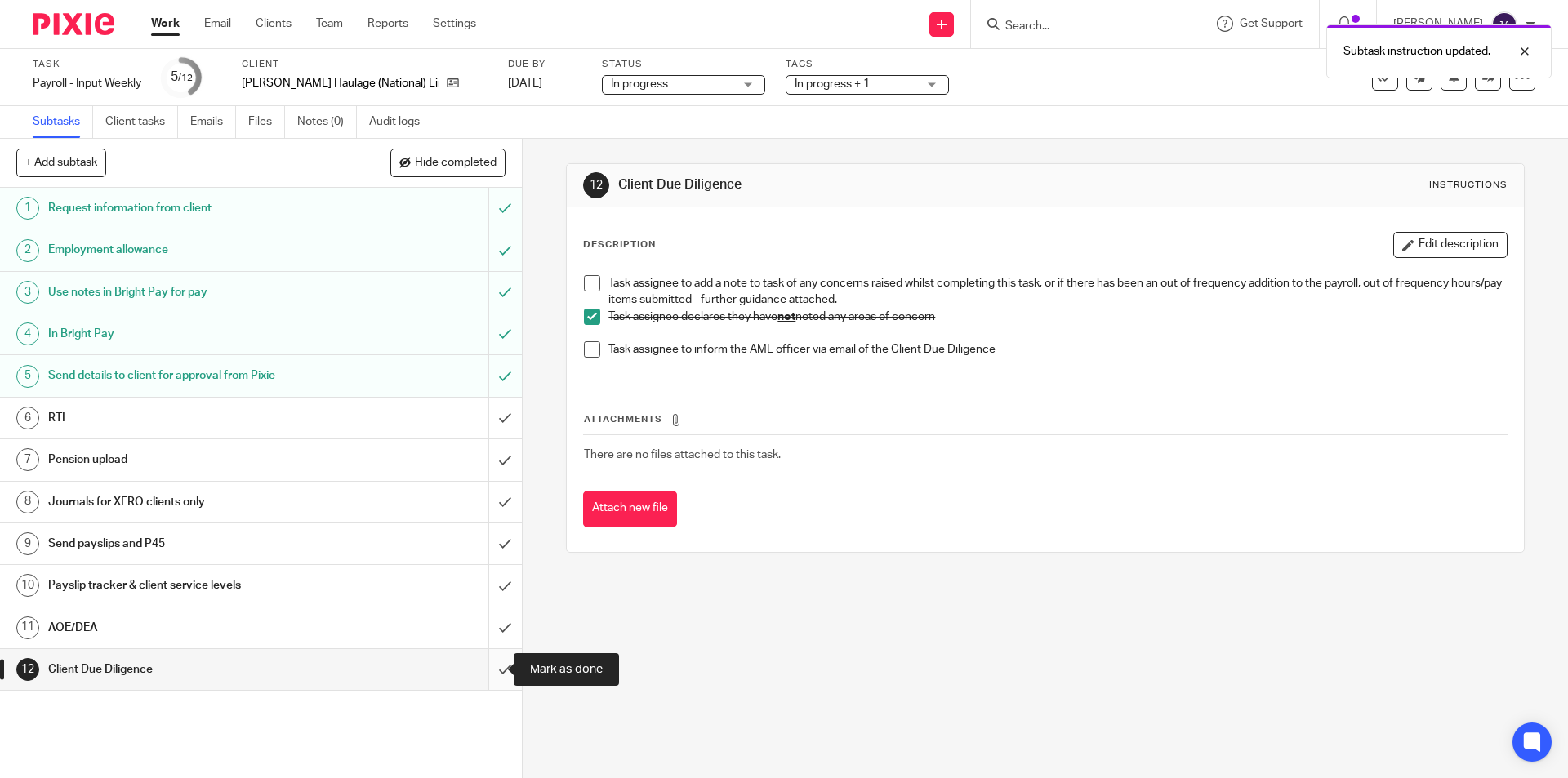
click at [485, 673] on input "submit" at bounding box center [260, 670] width 522 height 41
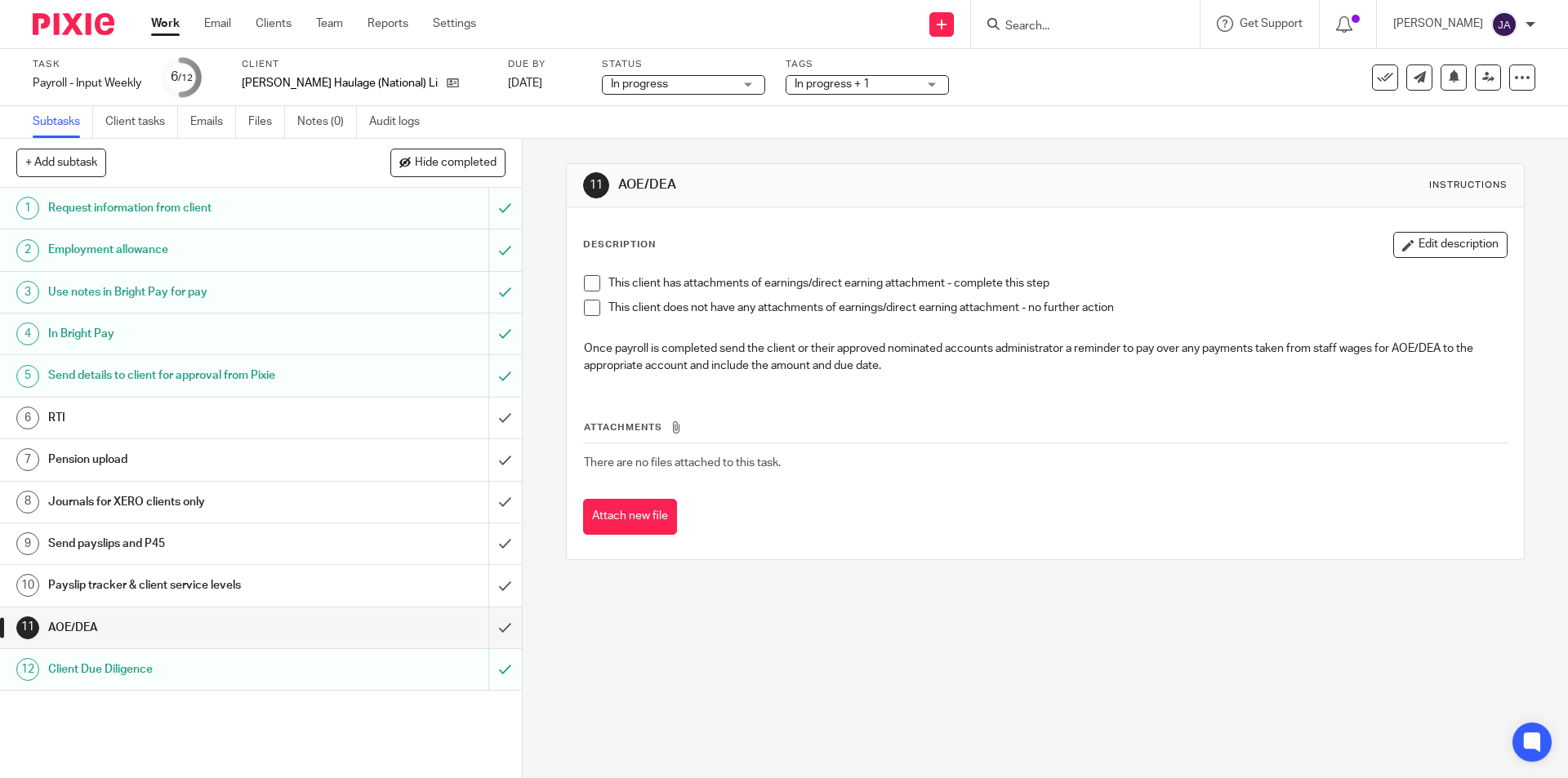
click at [584, 311] on span at bounding box center [592, 307] width 16 height 16
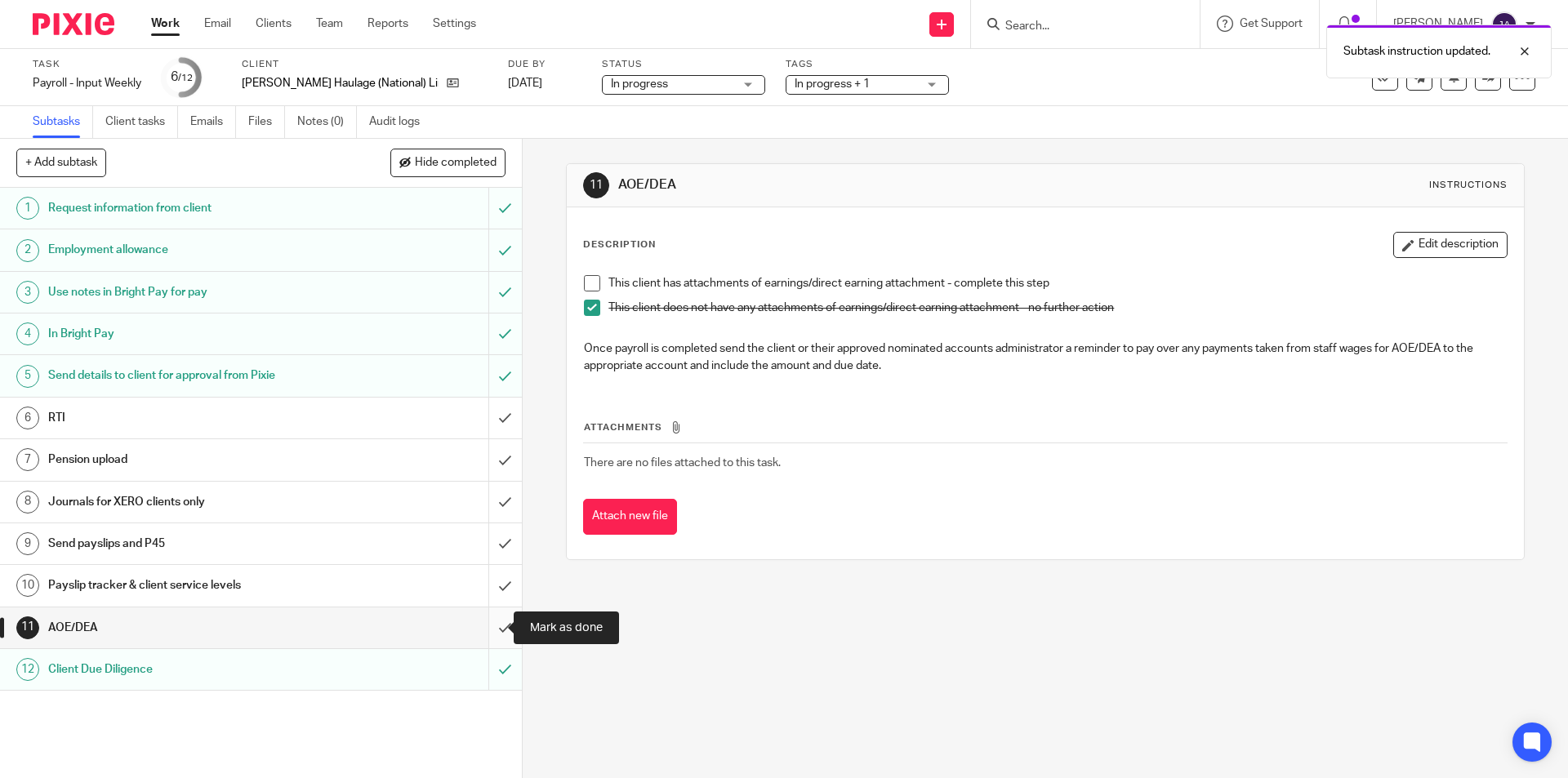
click at [494, 620] on input "submit" at bounding box center [260, 628] width 522 height 41
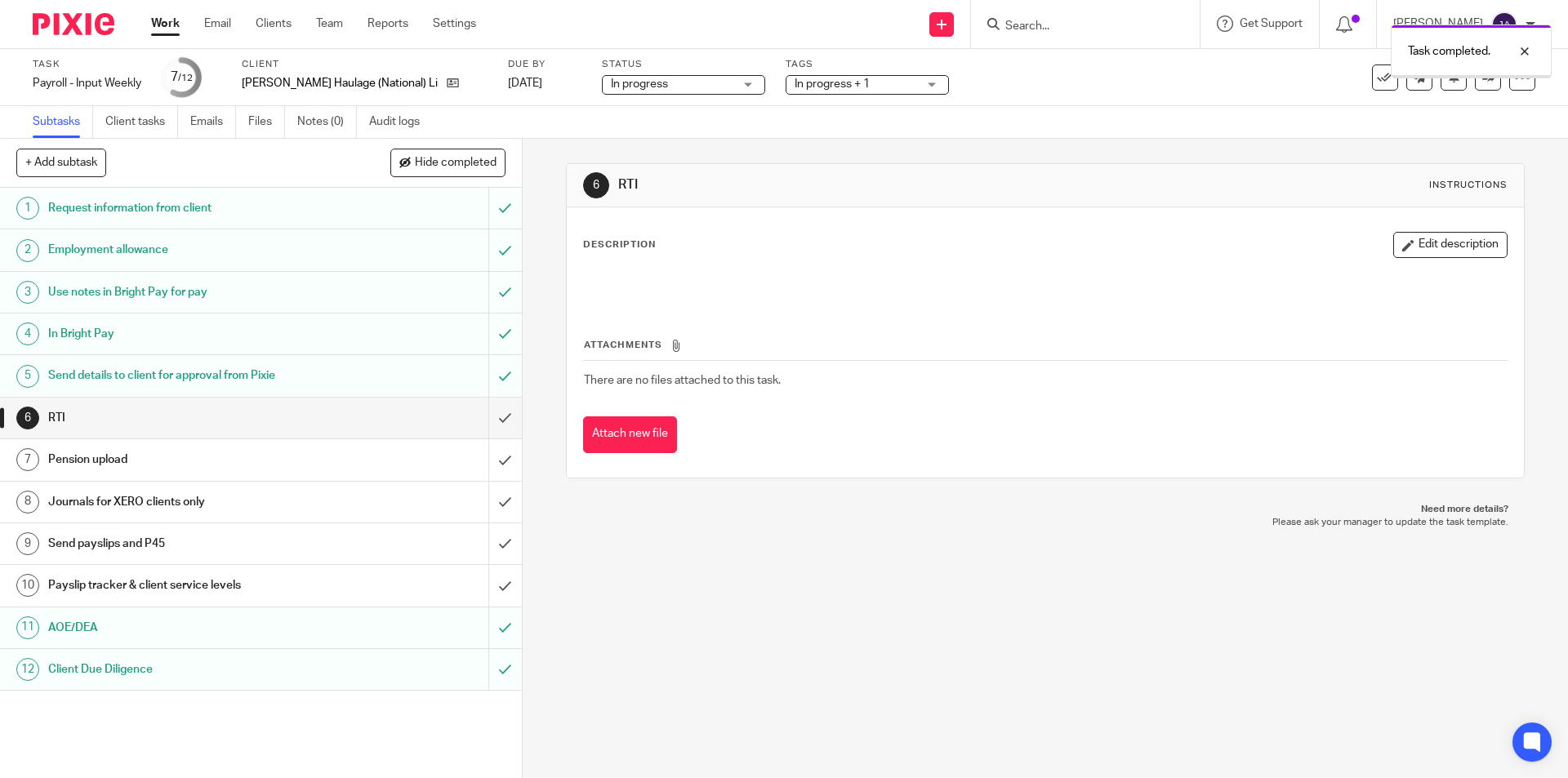
drag, startPoint x: 0, startPoint y: 0, endPoint x: 349, endPoint y: 595, distance: 689.8
click at [349, 595] on div "Payslip tracker & client service levels" at bounding box center [260, 586] width 423 height 25
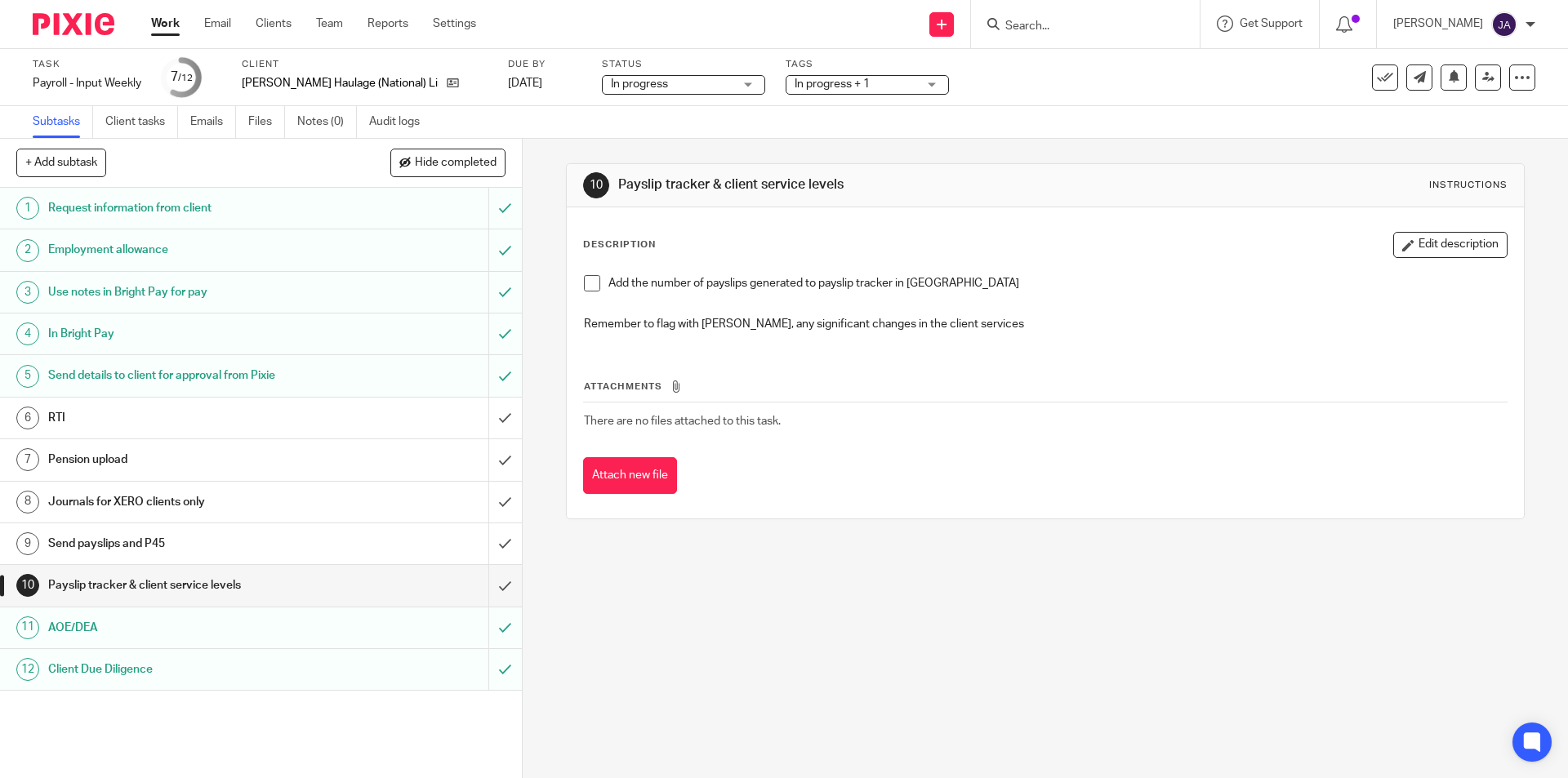
click at [587, 287] on span at bounding box center [592, 284] width 16 height 16
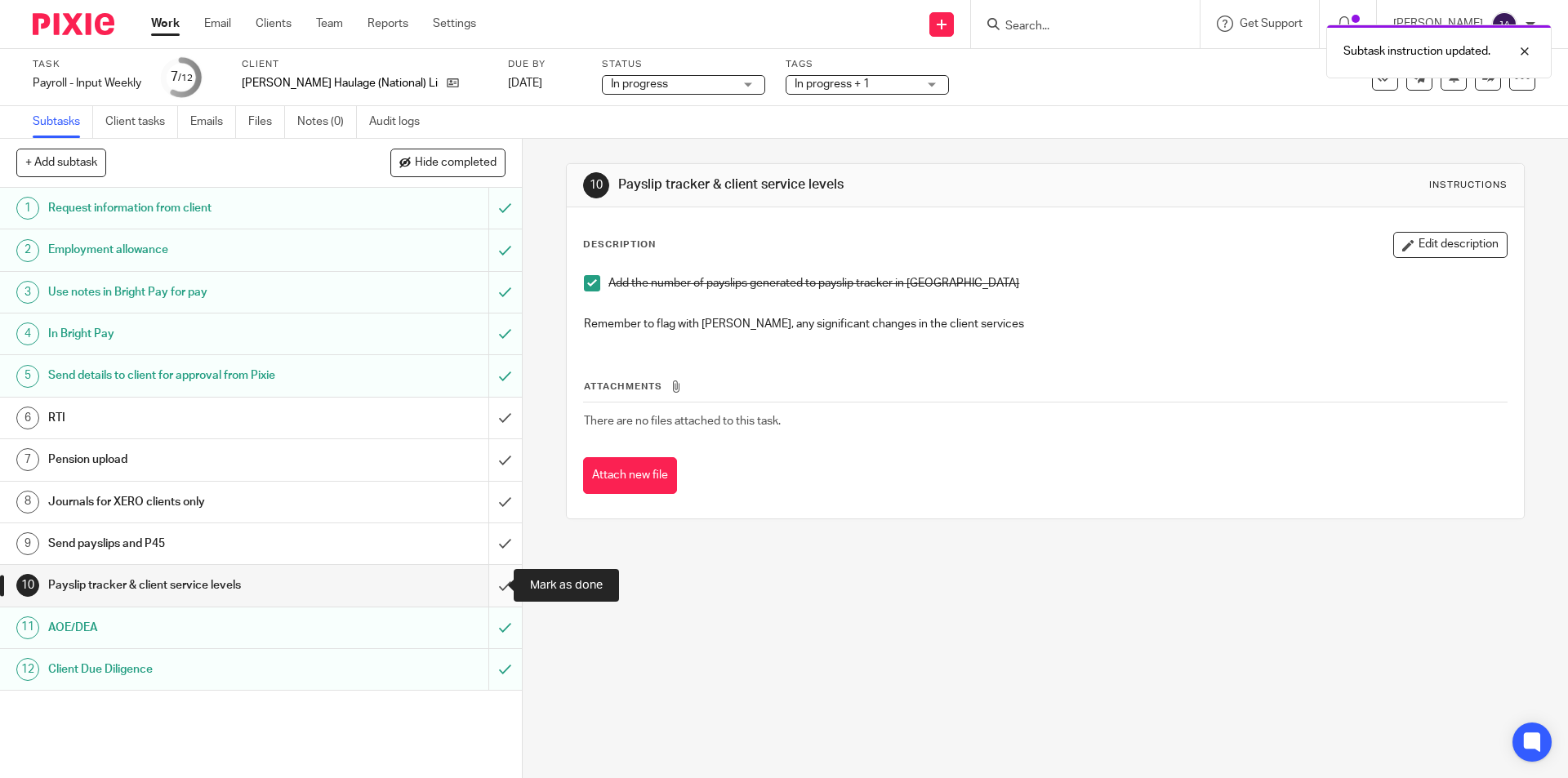
click at [488, 590] on input "submit" at bounding box center [260, 586] width 522 height 41
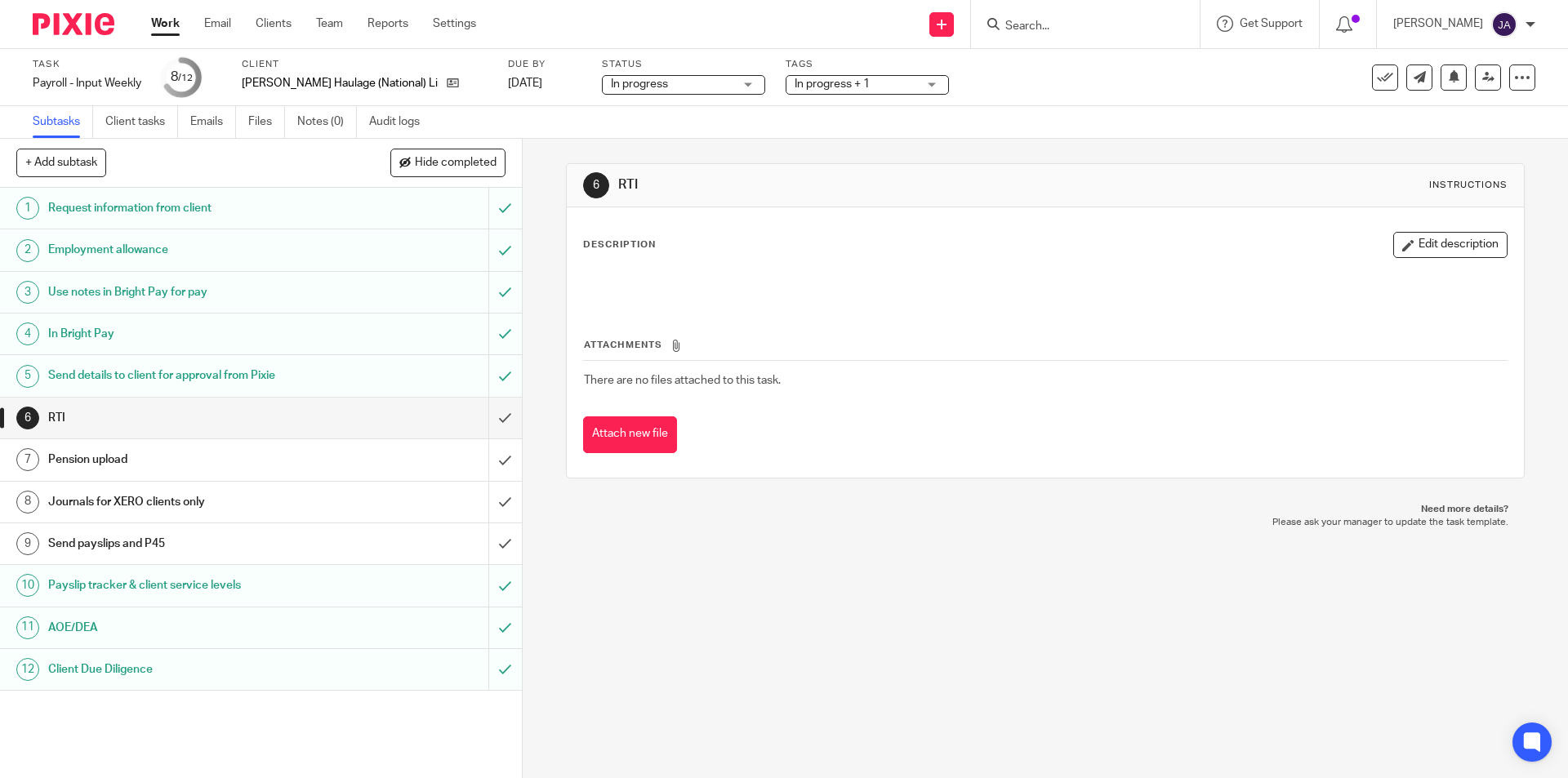
click at [75, 506] on h1 "Journals for XERO clients only" at bounding box center [189, 502] width 283 height 25
click at [152, 26] on link "Work" at bounding box center [166, 24] width 28 height 16
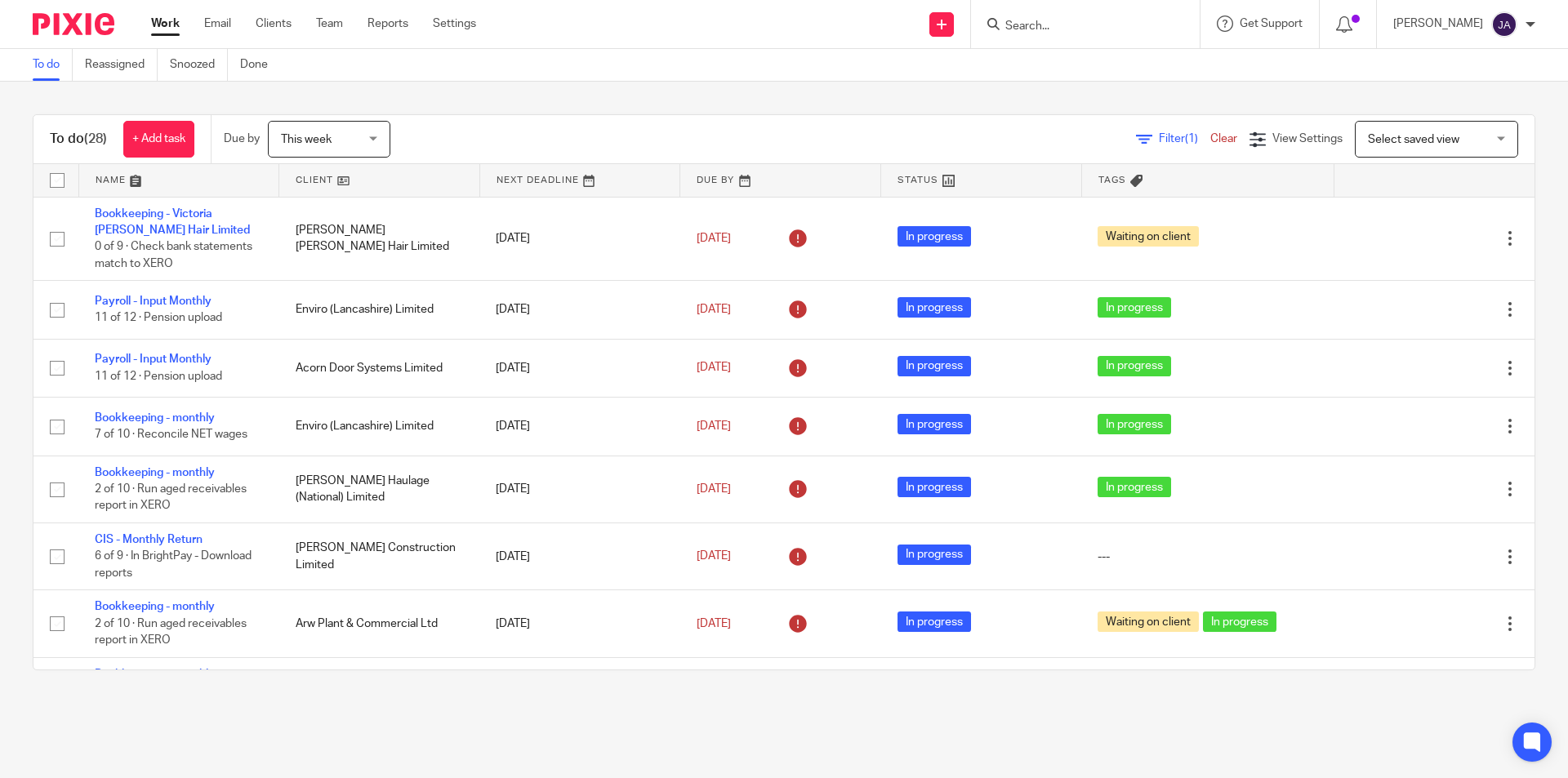
click at [315, 174] on link at bounding box center [379, 180] width 200 height 33
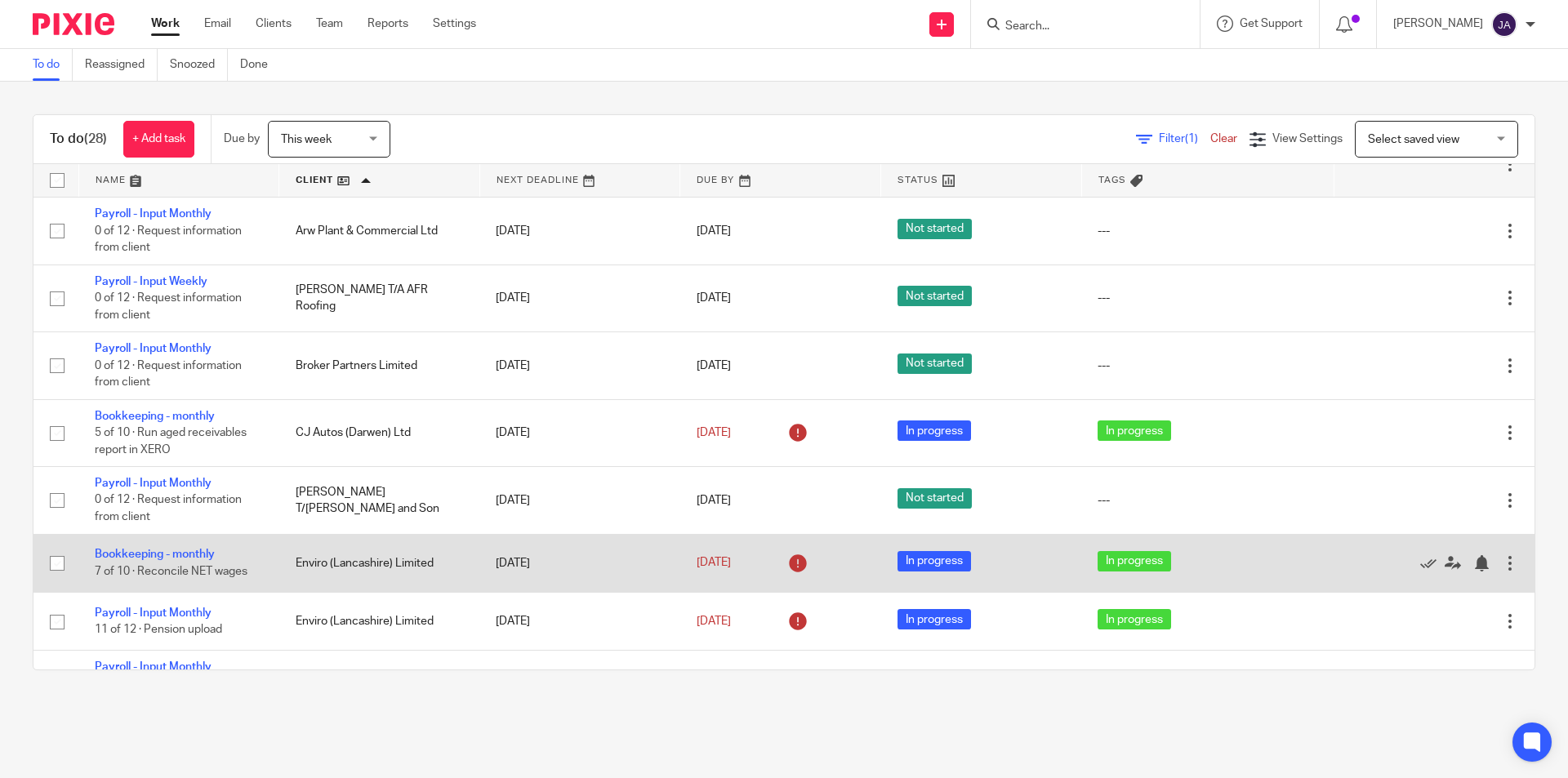
scroll to position [572, 0]
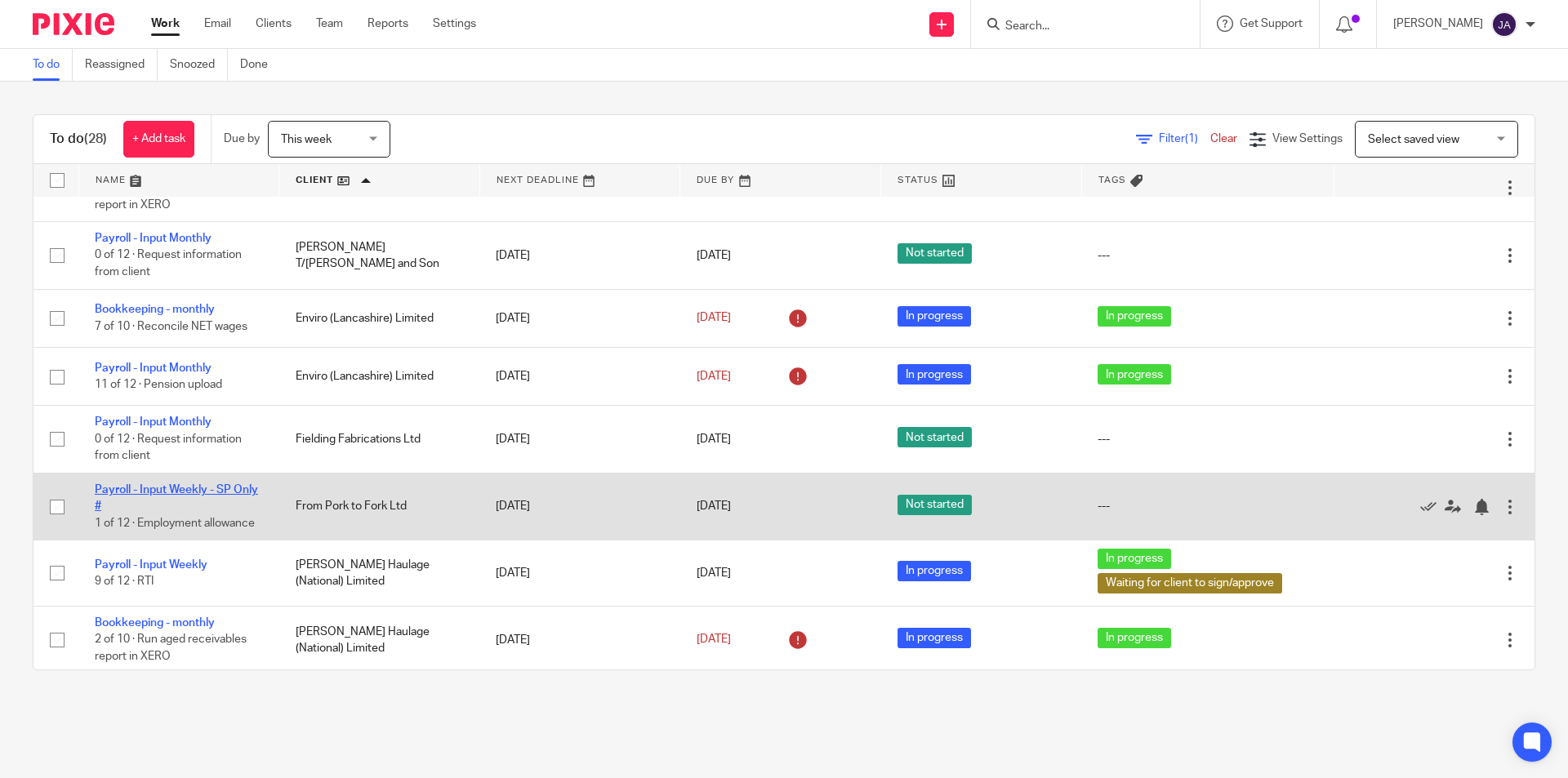
click at [183, 490] on link "Payroll - Input Weekly - SP Only #" at bounding box center [176, 498] width 163 height 27
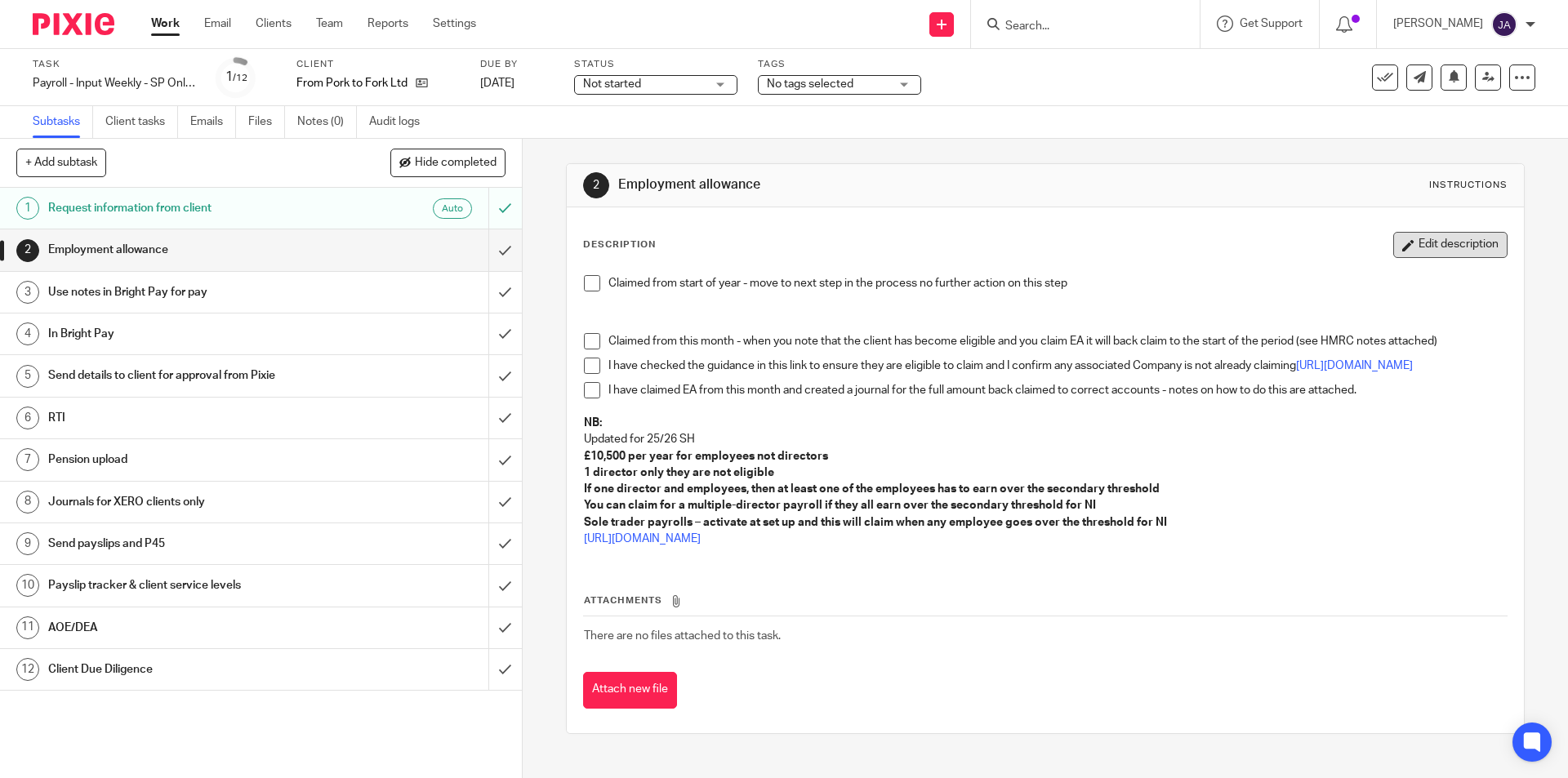
click at [1451, 235] on button "Edit description" at bounding box center [1450, 245] width 114 height 26
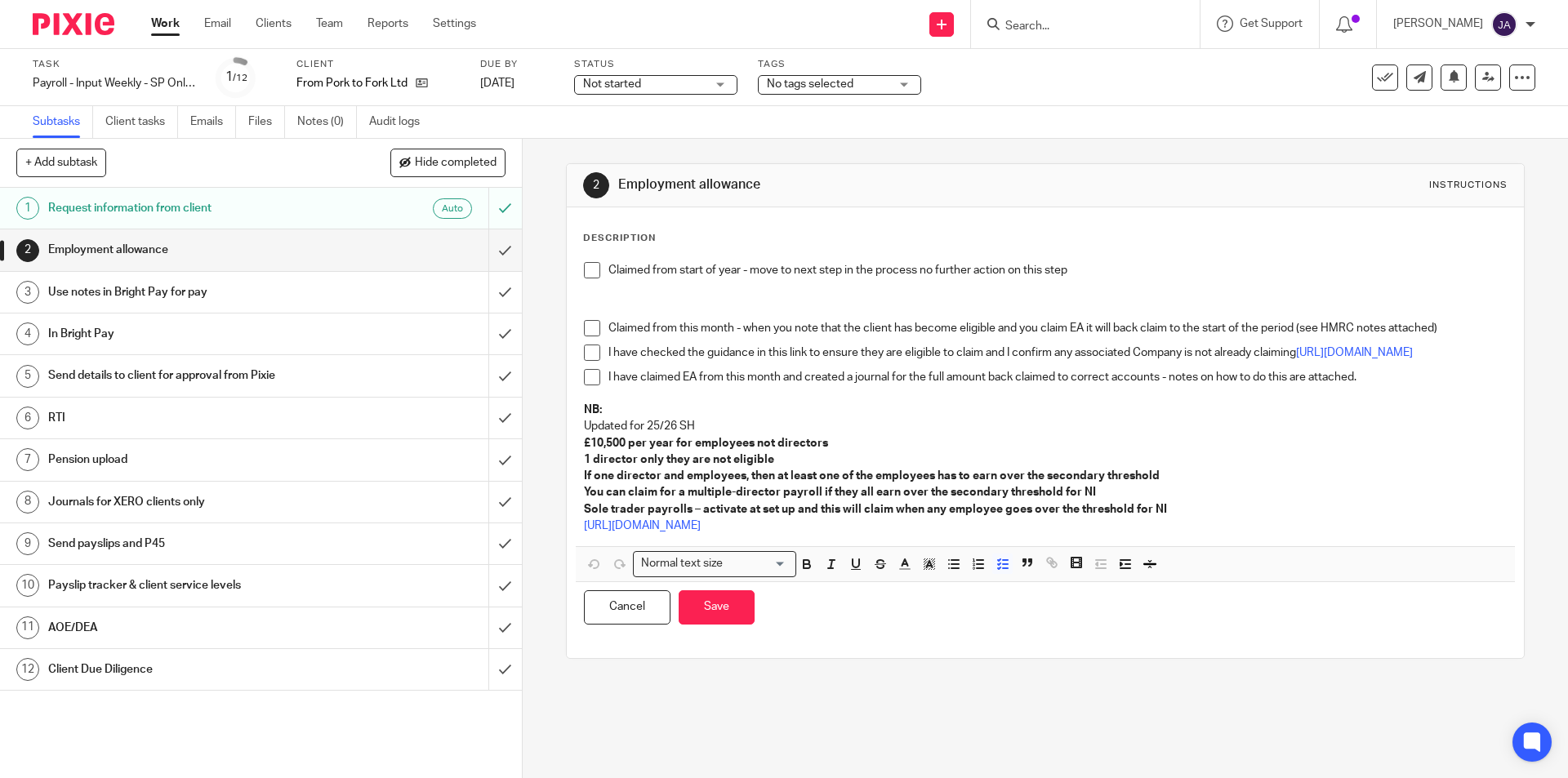
click at [1132, 266] on p "Claimed from start of year - move to next step in the process no further action…" at bounding box center [1057, 270] width 897 height 16
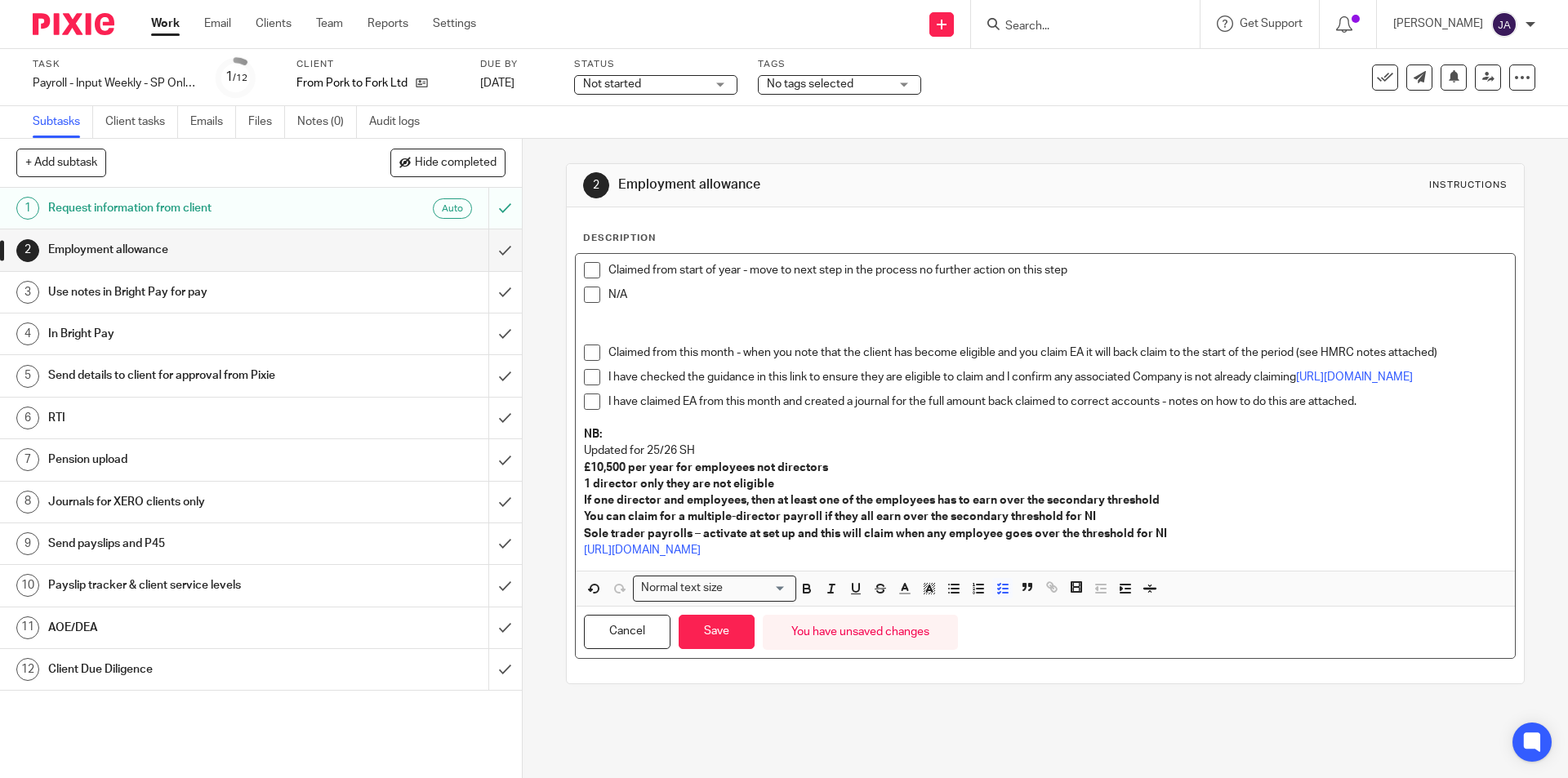
click at [590, 301] on span at bounding box center [592, 295] width 16 height 16
click at [702, 650] on button "Save" at bounding box center [717, 633] width 76 height 35
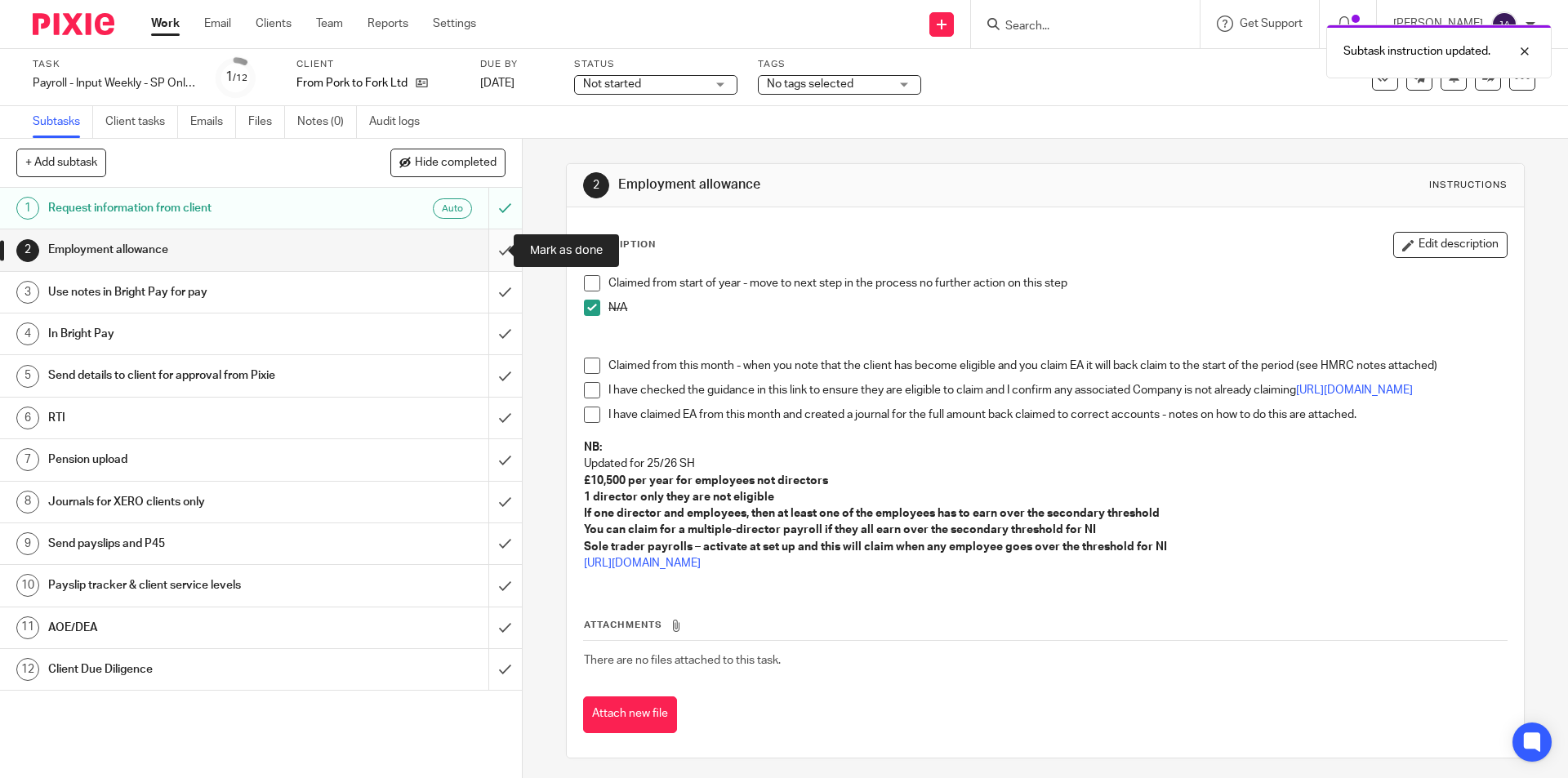
click at [480, 253] on input "submit" at bounding box center [260, 250] width 522 height 41
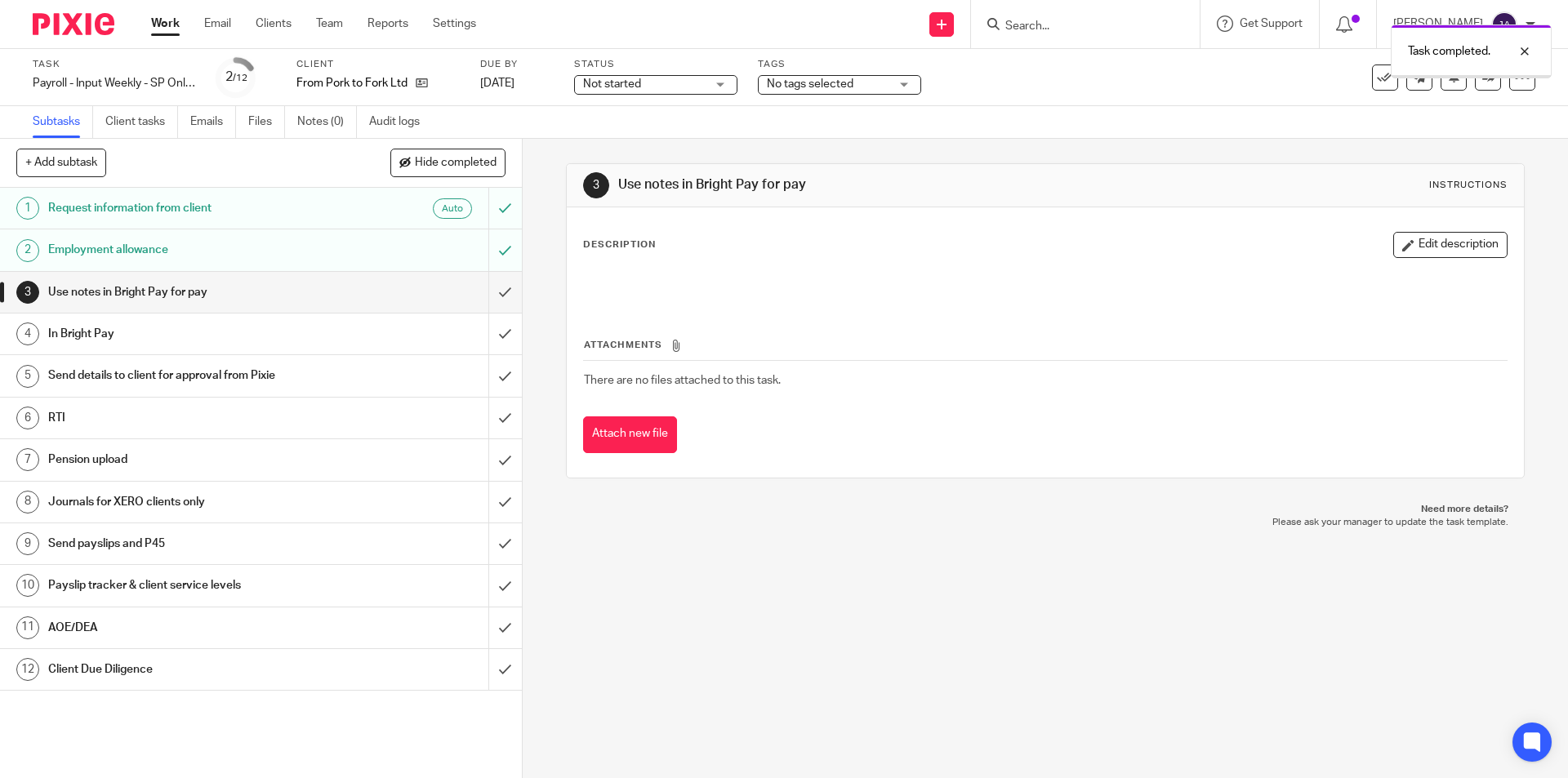
click at [480, 292] on input "submit" at bounding box center [260, 292] width 522 height 41
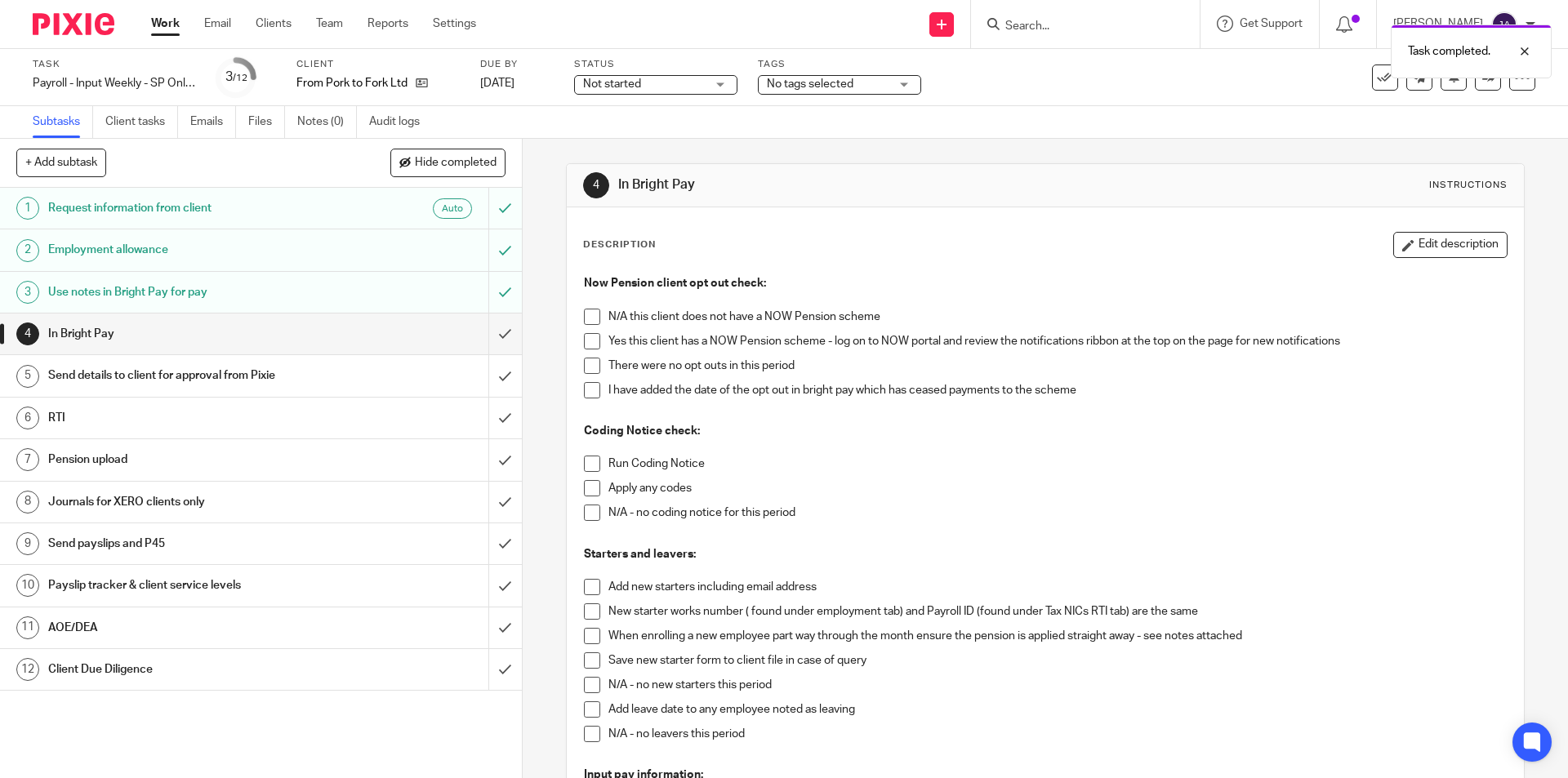
click at [586, 313] on span at bounding box center [592, 316] width 16 height 16
click at [591, 466] on span at bounding box center [592, 463] width 16 height 16
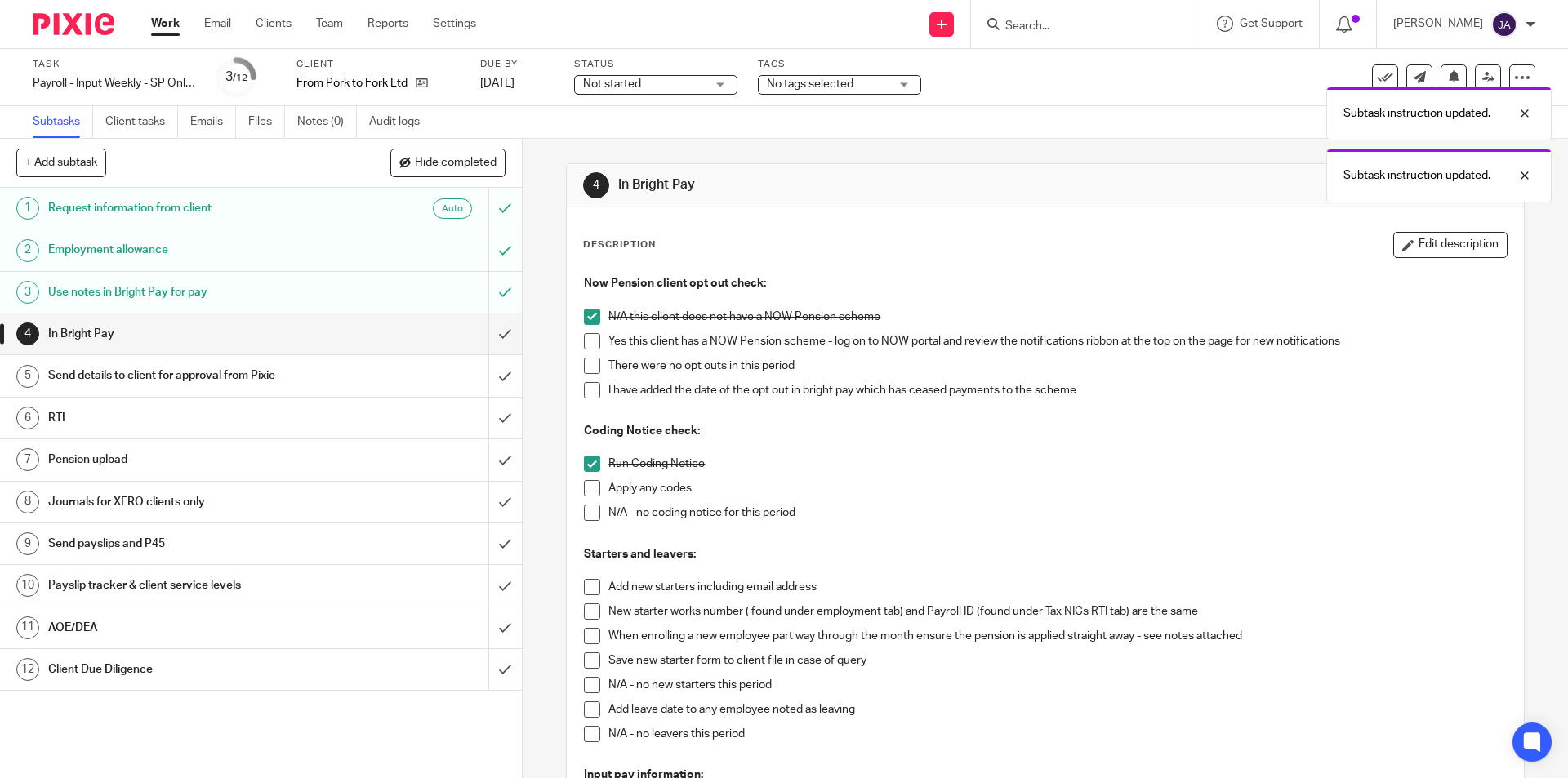
click at [586, 488] on span at bounding box center [592, 488] width 16 height 16
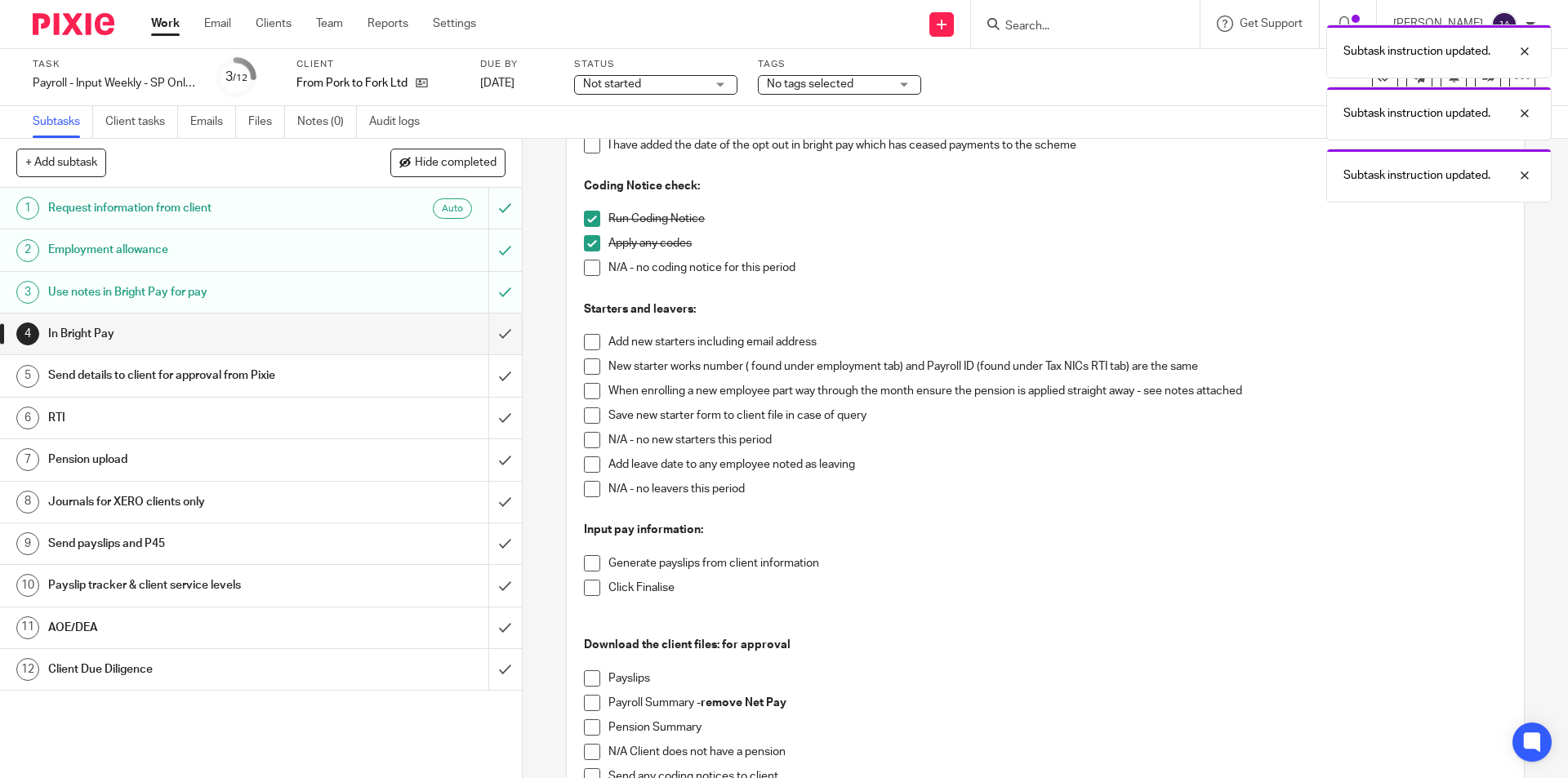
click at [584, 434] on span at bounding box center [592, 440] width 16 height 16
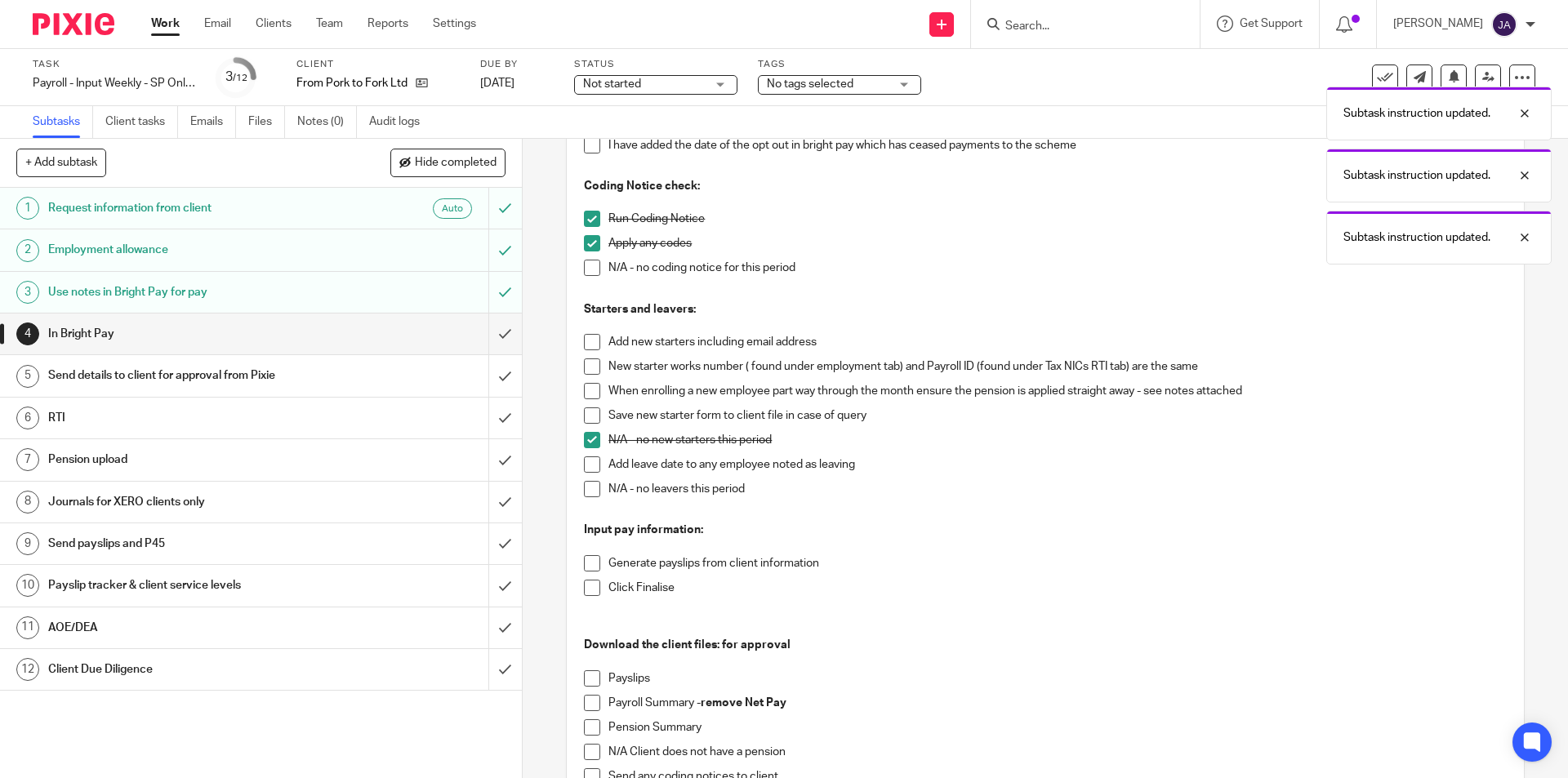
click at [586, 488] on span at bounding box center [592, 489] width 16 height 16
click at [590, 560] on span at bounding box center [592, 564] width 16 height 16
click at [587, 584] on span at bounding box center [592, 587] width 16 height 16
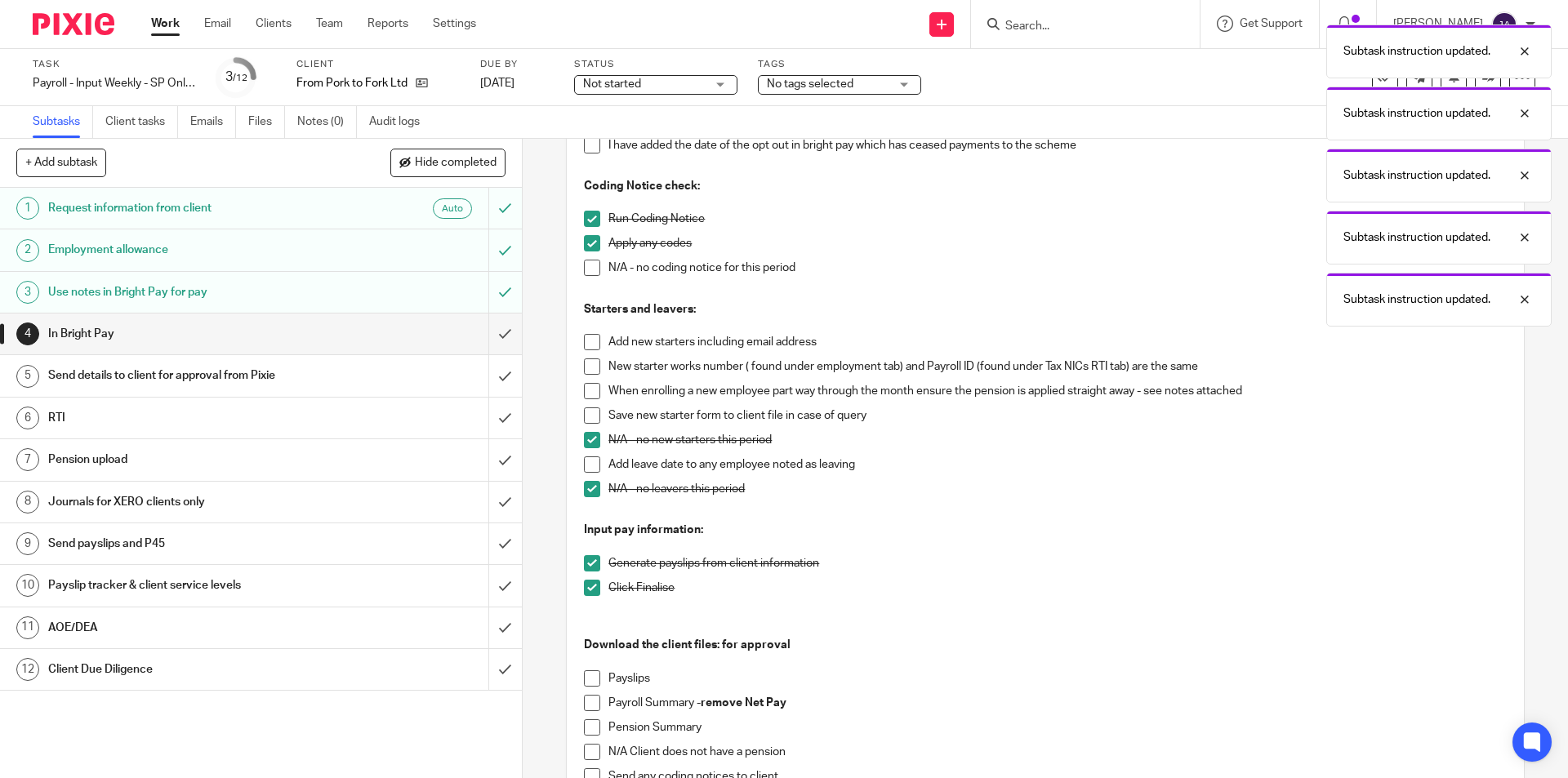
scroll to position [490, 0]
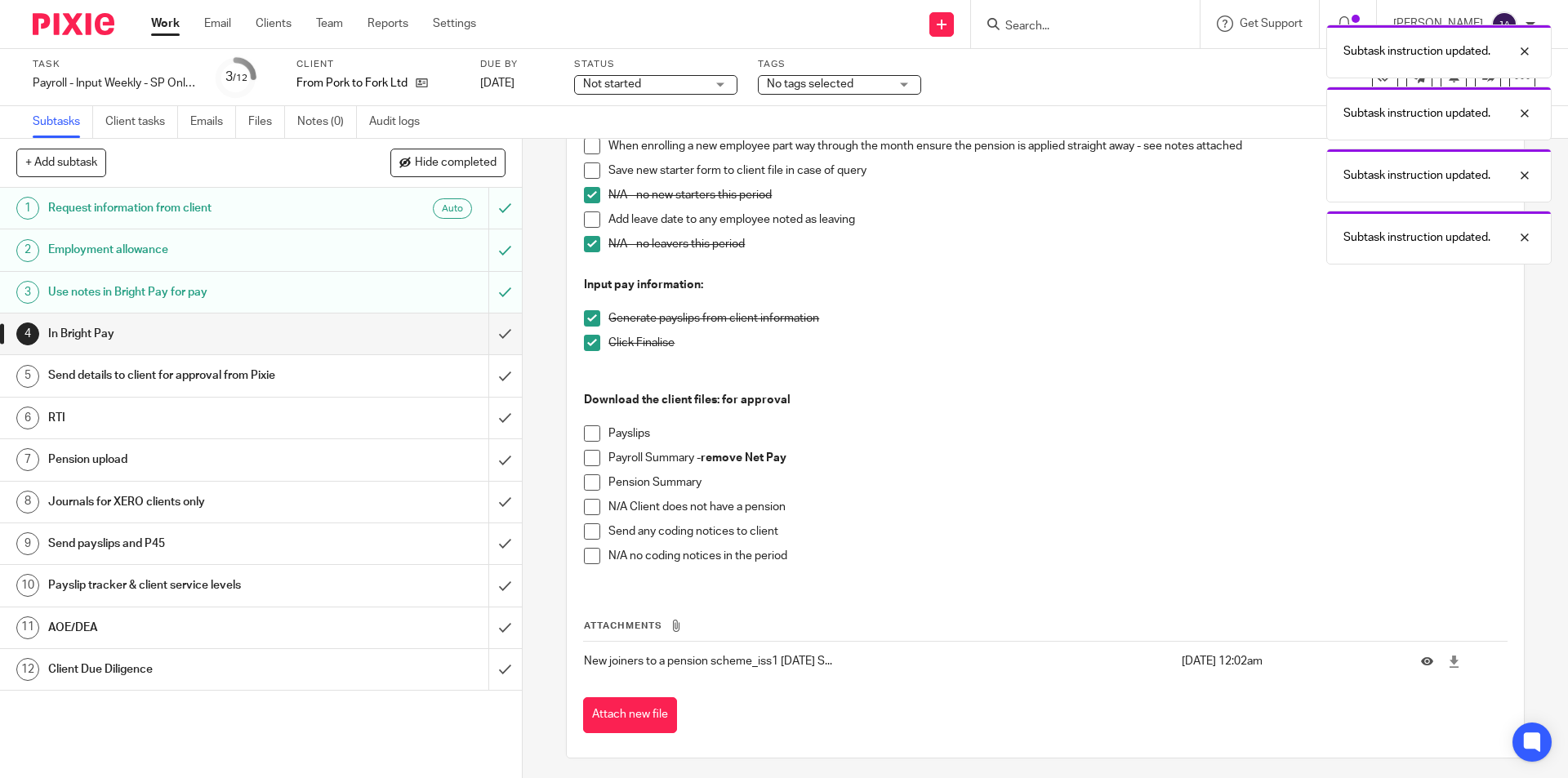
click at [584, 440] on span at bounding box center [592, 433] width 16 height 16
click at [585, 460] on span at bounding box center [592, 458] width 16 height 16
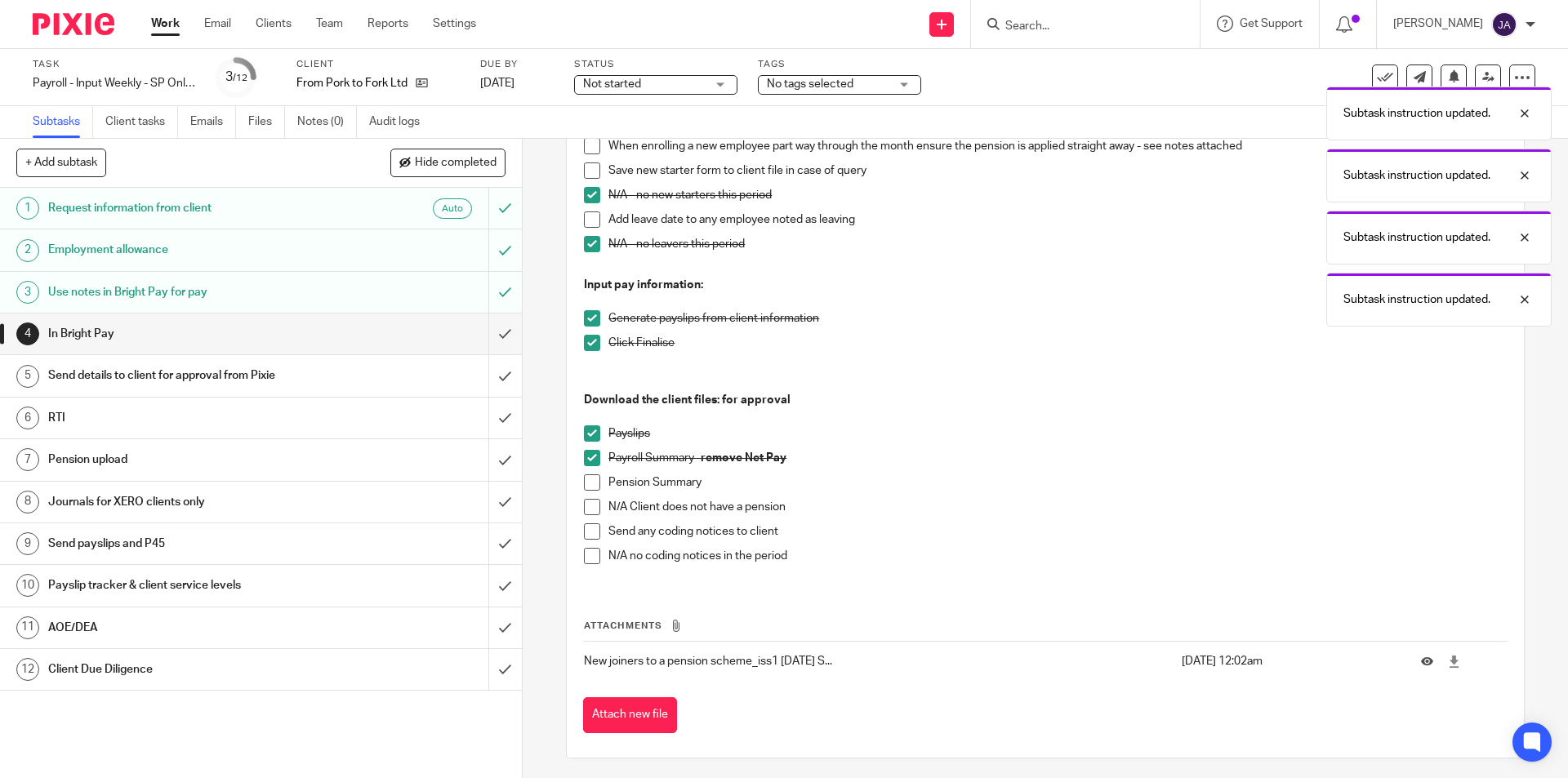
click at [584, 509] on span at bounding box center [592, 507] width 16 height 16
click at [590, 536] on span at bounding box center [592, 532] width 16 height 16
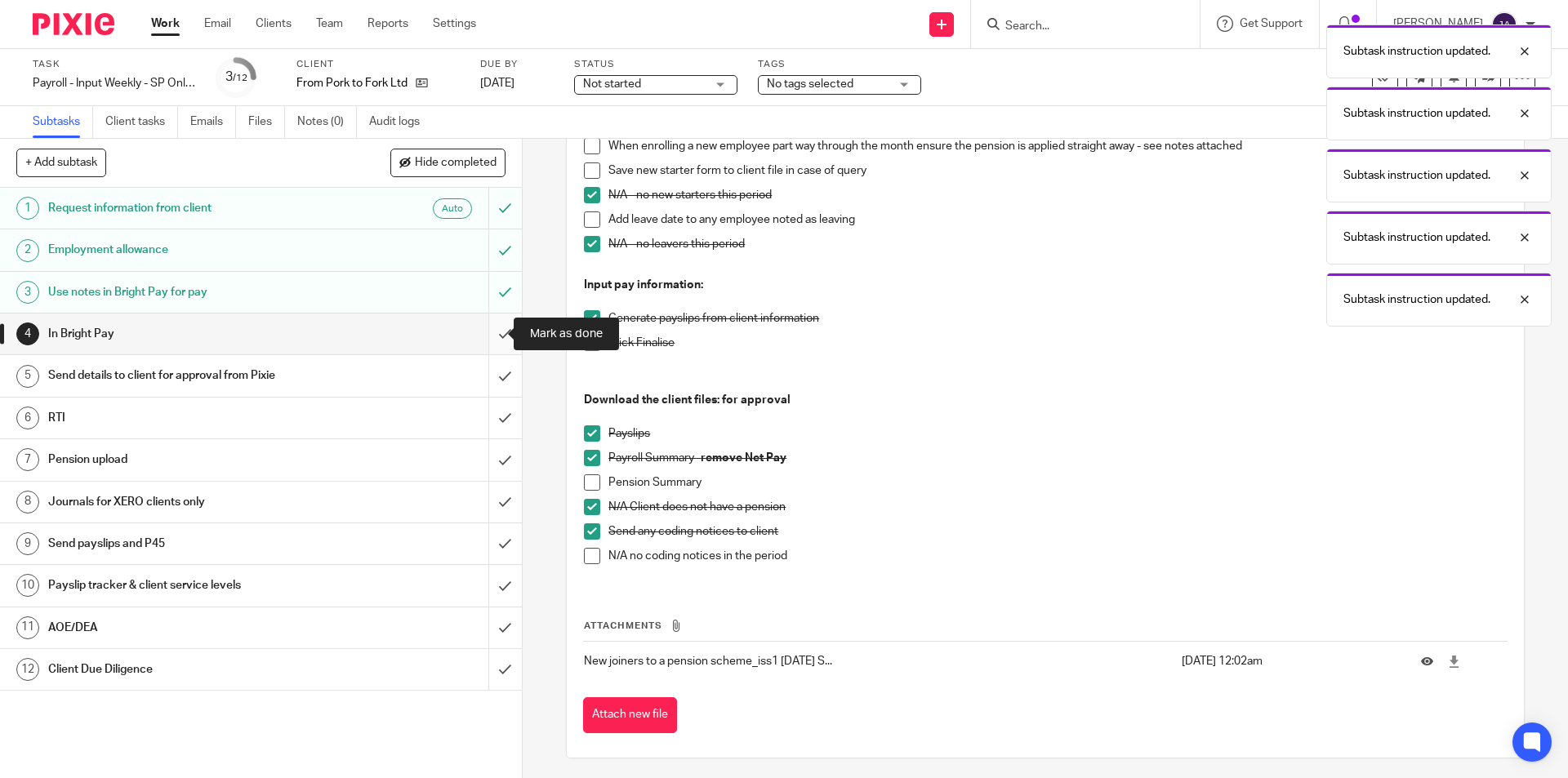
click at [496, 338] on input "submit" at bounding box center [260, 334] width 522 height 41
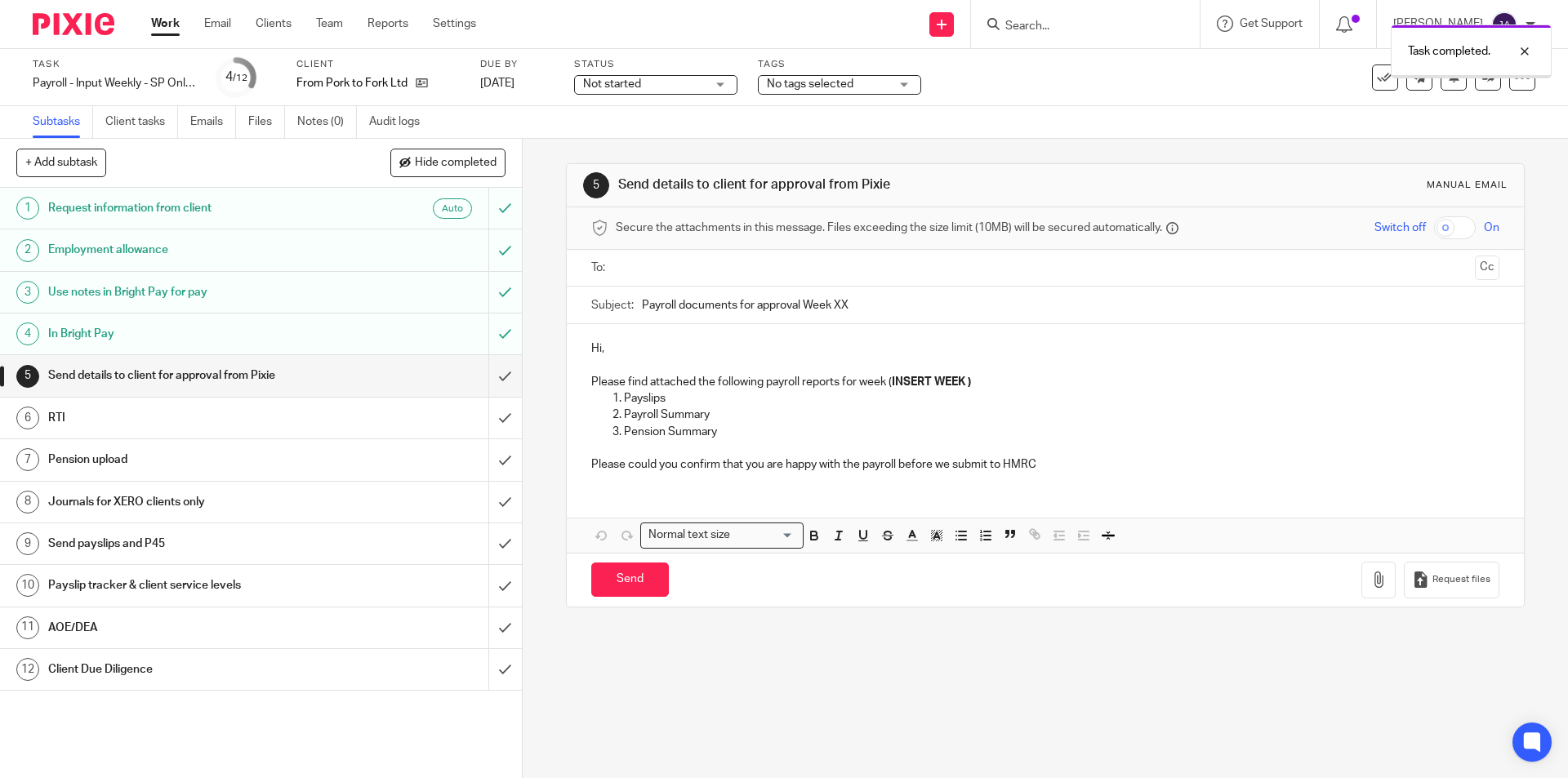
click at [644, 267] on input "text" at bounding box center [1044, 268] width 846 height 19
click at [634, 313] on div "Subject: Payroll documents for approval Week XX" at bounding box center [1044, 308] width 907 height 36
click at [641, 307] on input "Payroll documents for approval Week XX" at bounding box center [1069, 308] width 857 height 36
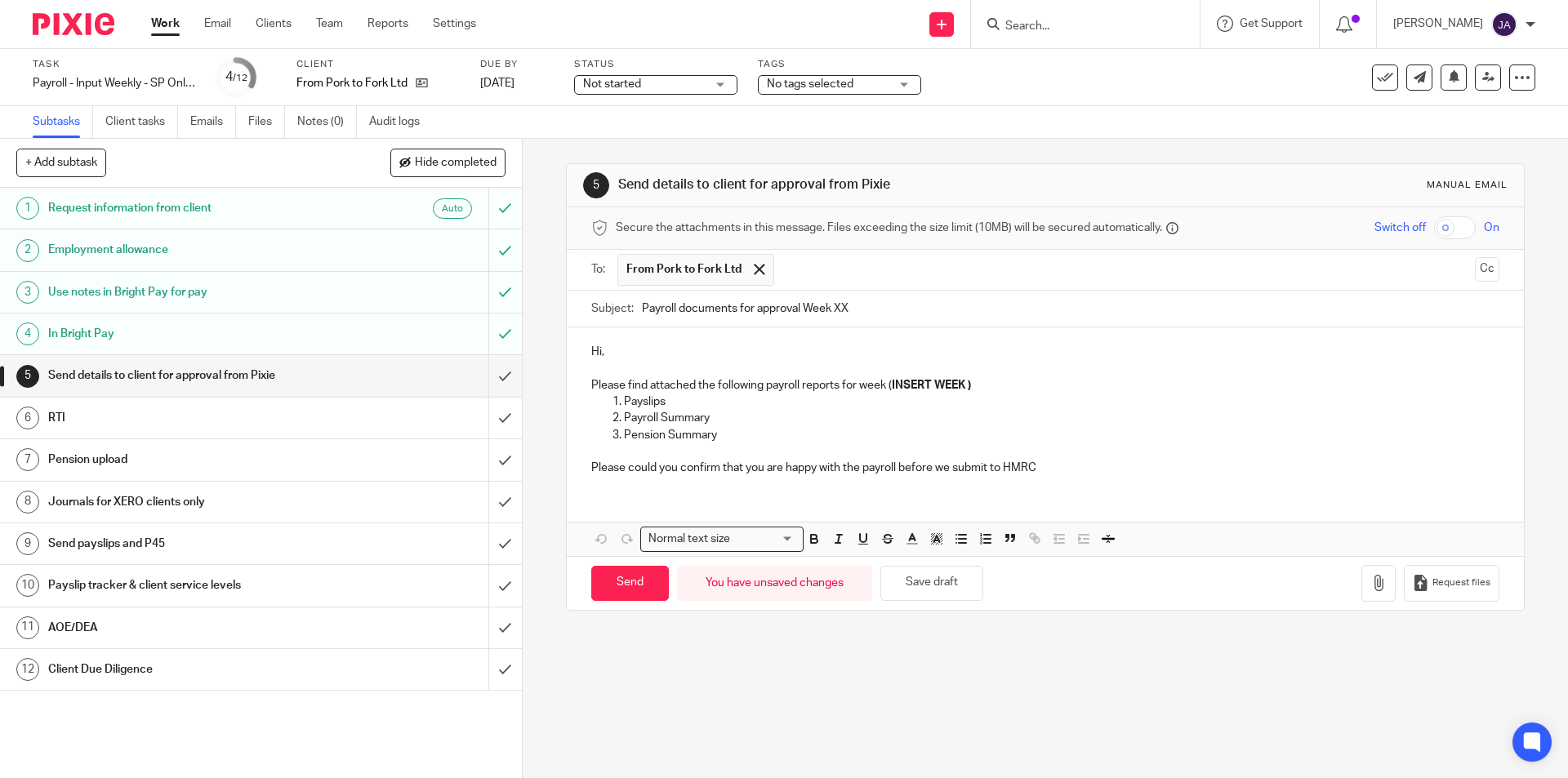
click at [641, 307] on input "Payroll documents for approval Week XX" at bounding box center [1069, 308] width 857 height 36
paste input "Week 22 SP Norfolk"
click at [679, 308] on input "Week 22 SP Norfolk Payroll documents for approval Week XX" at bounding box center [1069, 308] width 857 height 36
drag, startPoint x: 1008, startPoint y: 313, endPoint x: 912, endPoint y: 299, distance: 97.0
click at [912, 299] on input "Week 24 SP Norfolk Payroll documents for approval Week XX" at bounding box center [1069, 308] width 857 height 36
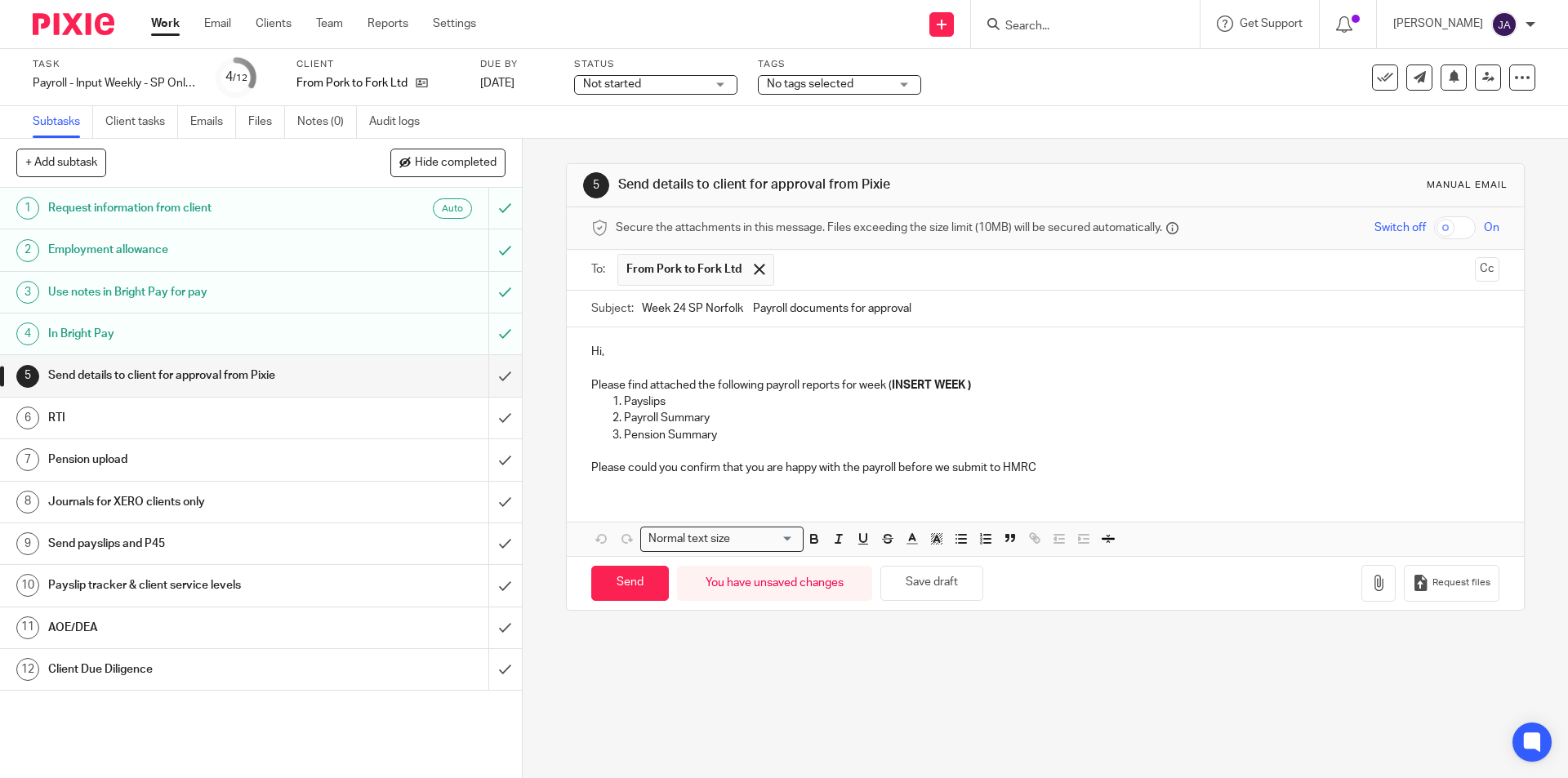
type input "Week 24 SP Norfolk Payroll documents for approval"
drag, startPoint x: 996, startPoint y: 388, endPoint x: 886, endPoint y: 385, distance: 110.0
click at [886, 385] on p "Please find attached the following payroll reports for week ( INSERT WEEK )" at bounding box center [1044, 385] width 907 height 16
click at [746, 342] on div "Hi, Please find attached the following payroll reports for week 24 Payslips Pay…" at bounding box center [1044, 408] width 956 height 161
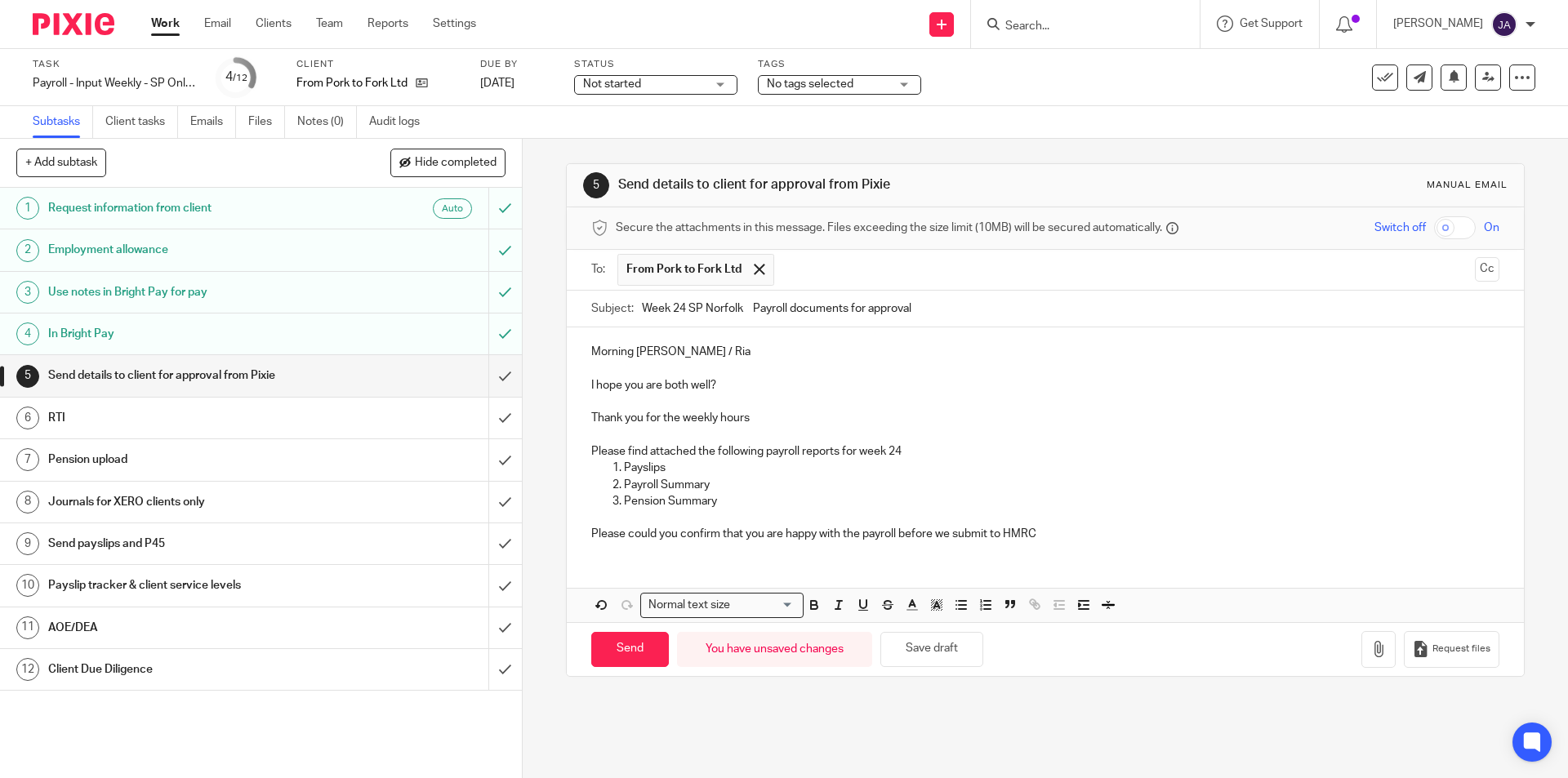
click at [907, 454] on p "Please find attached the following payroll reports for week 24" at bounding box center [1044, 452] width 907 height 16
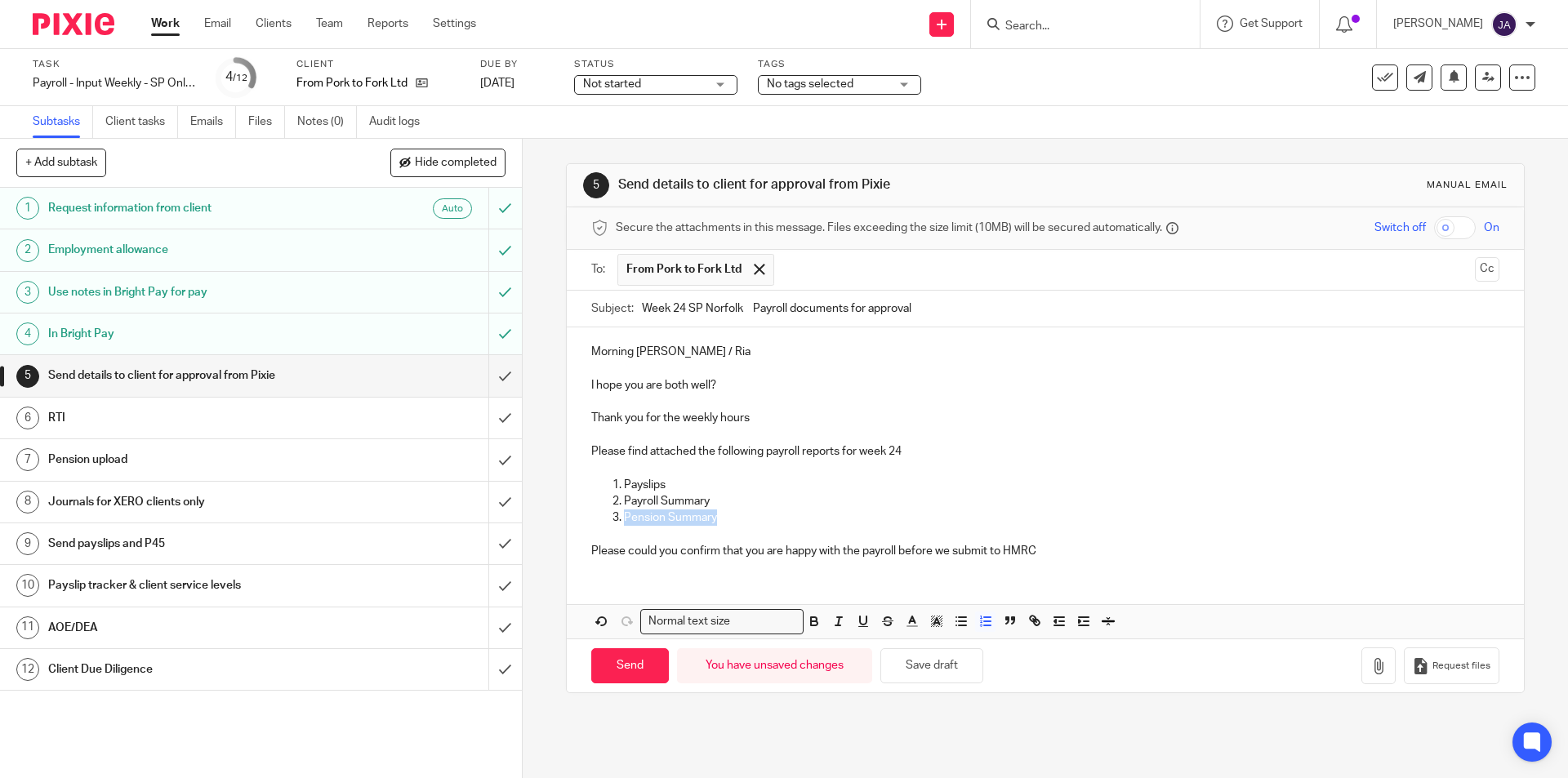
drag, startPoint x: 734, startPoint y: 521, endPoint x: 620, endPoint y: 517, distance: 114.1
click at [624, 517] on p "Pension Summary" at bounding box center [1060, 517] width 874 height 16
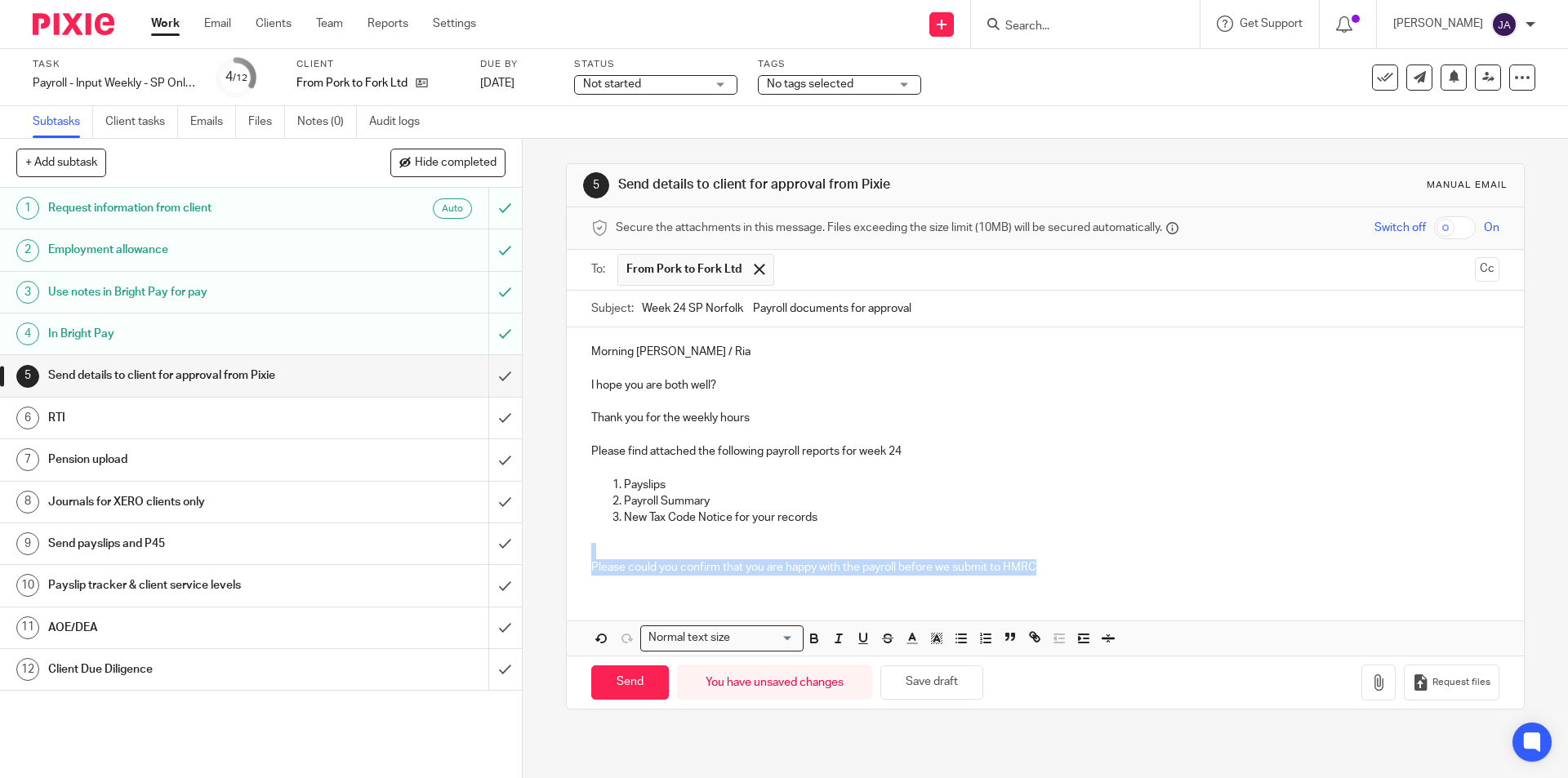
drag, startPoint x: 1055, startPoint y: 575, endPoint x: 553, endPoint y: 551, distance: 502.6
click at [553, 551] on div "5 Send details to client for approval from Pixie Manual email Secure the attach…" at bounding box center [1045, 459] width 1045 height 640
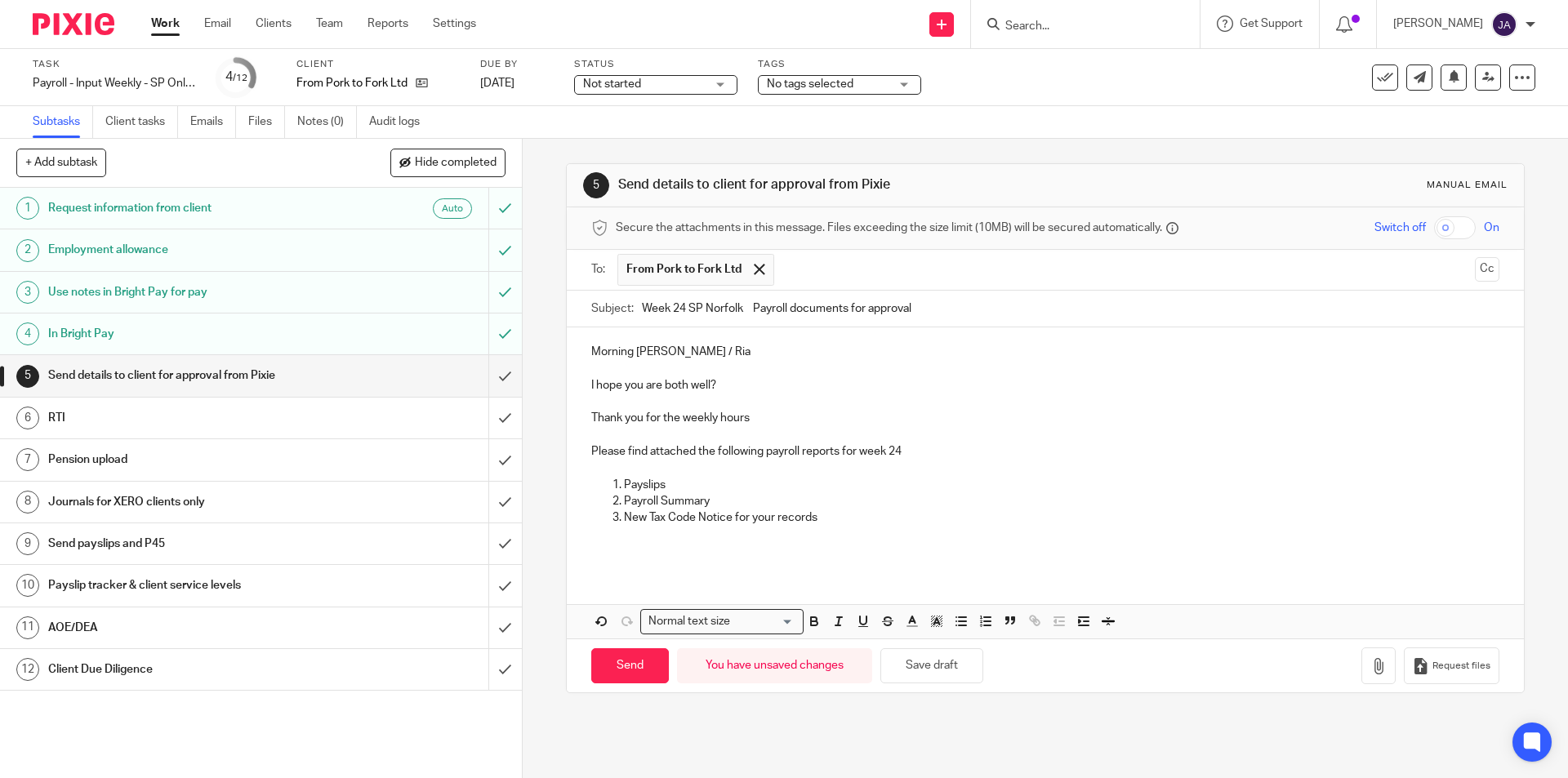
click at [591, 464] on p at bounding box center [1044, 468] width 907 height 16
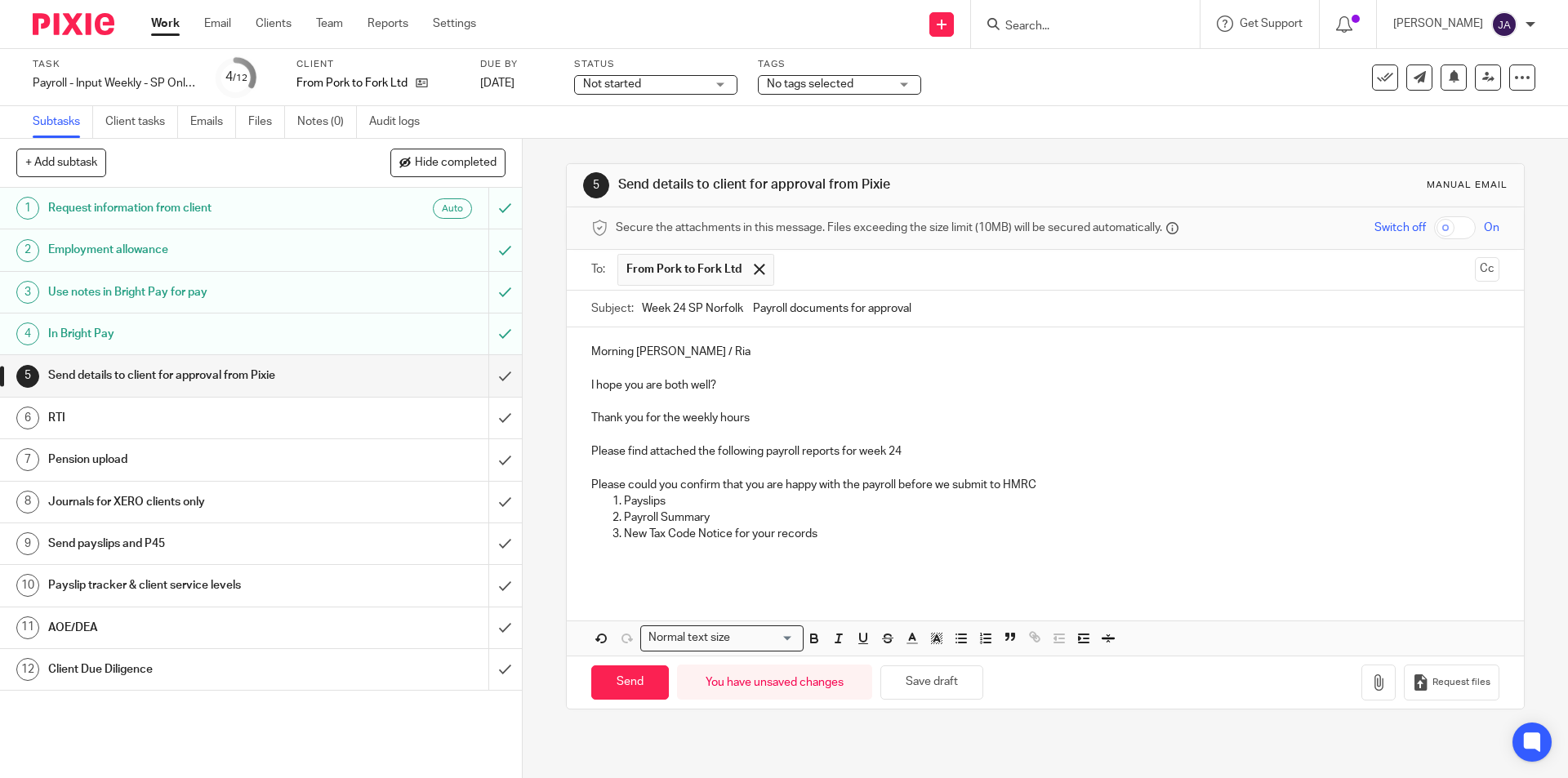
click at [583, 487] on div "Morning Paul / Ria I hope you are both well? Thank you for the weekly hours Ple…" at bounding box center [1044, 458] width 956 height 261
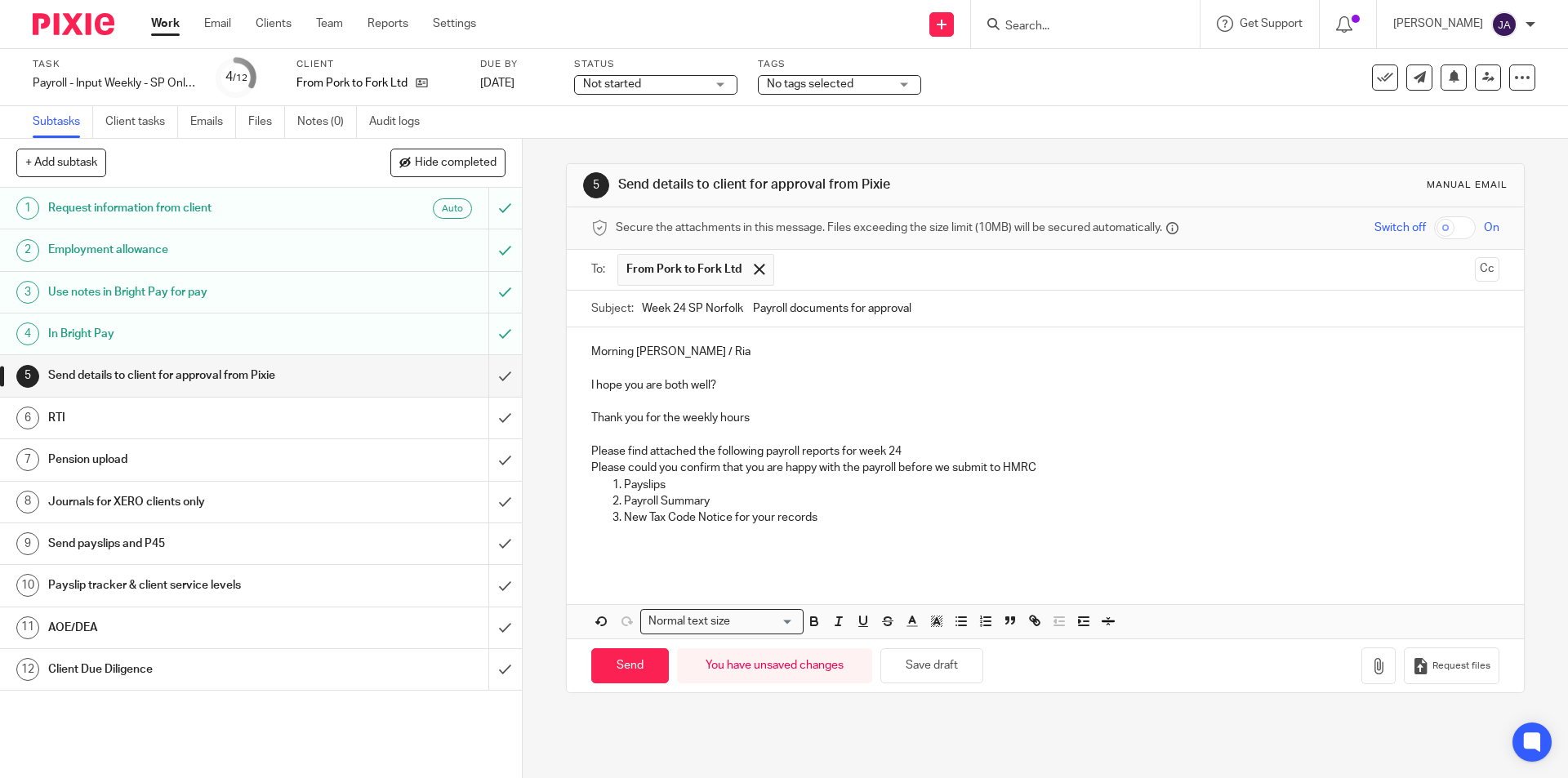
drag, startPoint x: 1045, startPoint y: 475, endPoint x: 561, endPoint y: 474, distance: 484.0
click at [566, 474] on div "5 Send details to client for approval from Pixie Manual email Secure the attach…" at bounding box center [1044, 428] width 958 height 530
drag, startPoint x: 836, startPoint y: 630, endPoint x: 822, endPoint y: 626, distance: 14.6
click at [836, 629] on button "button" at bounding box center [838, 621] width 20 height 20
click at [811, 626] on icon "button" at bounding box center [813, 624] width 6 height 4
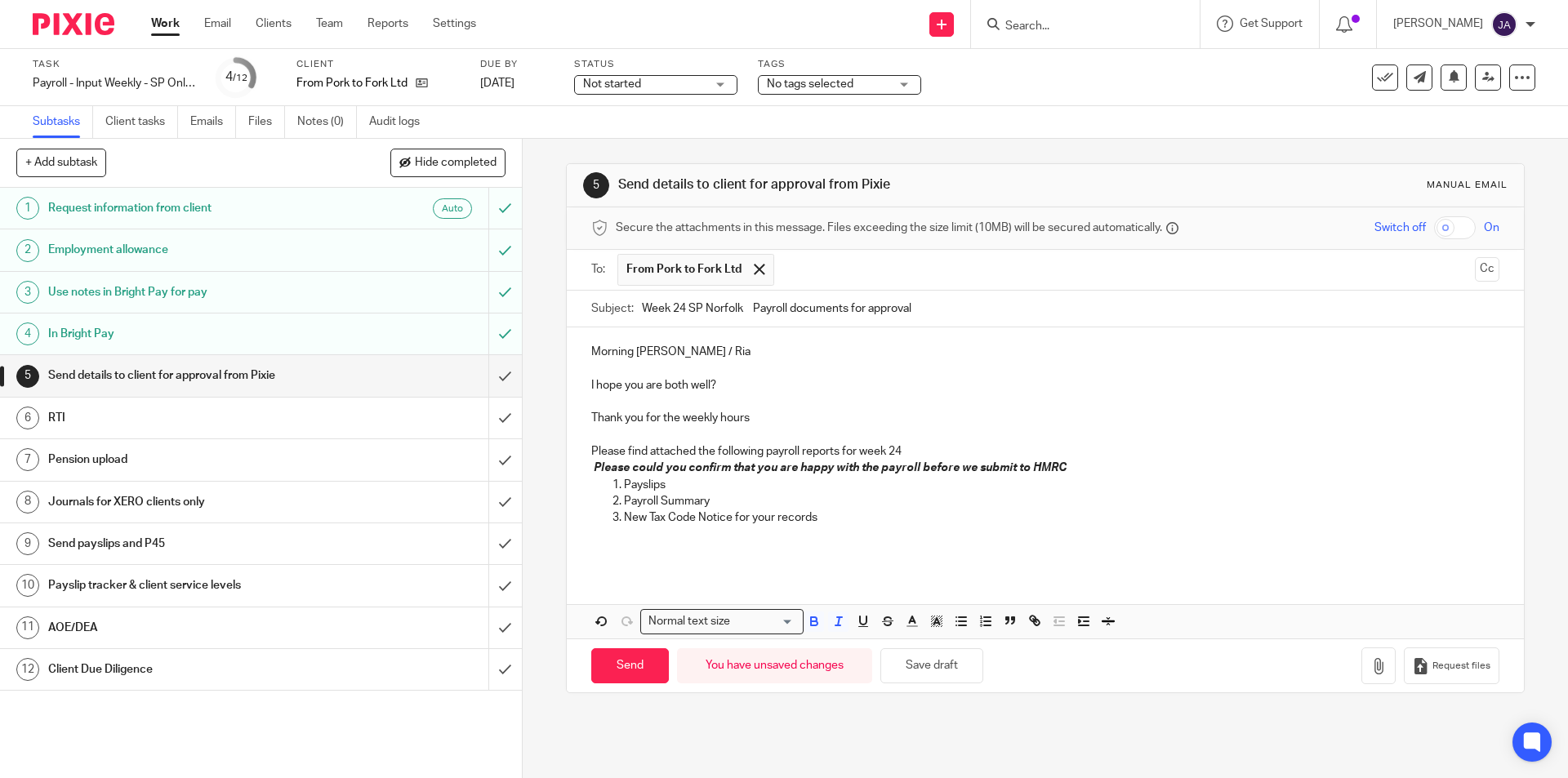
click at [819, 538] on p at bounding box center [1044, 534] width 907 height 16
click at [1009, 489] on p "Payslips" at bounding box center [1060, 485] width 874 height 16
click at [1060, 468] on p "Please could you confirm that you are happy with the payroll before we submit t…" at bounding box center [1044, 468] width 907 height 16
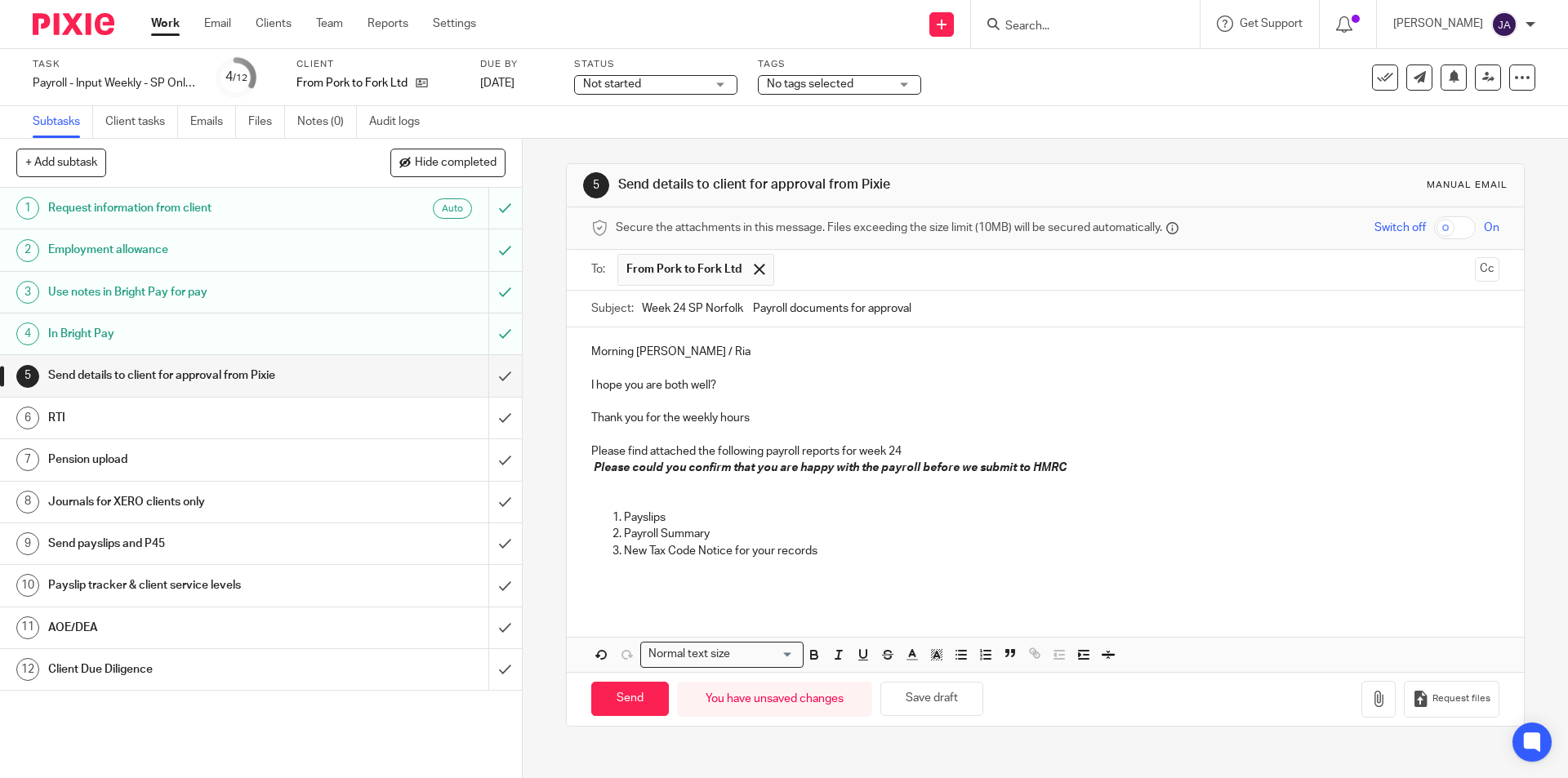
click at [864, 571] on p at bounding box center [1044, 567] width 907 height 16
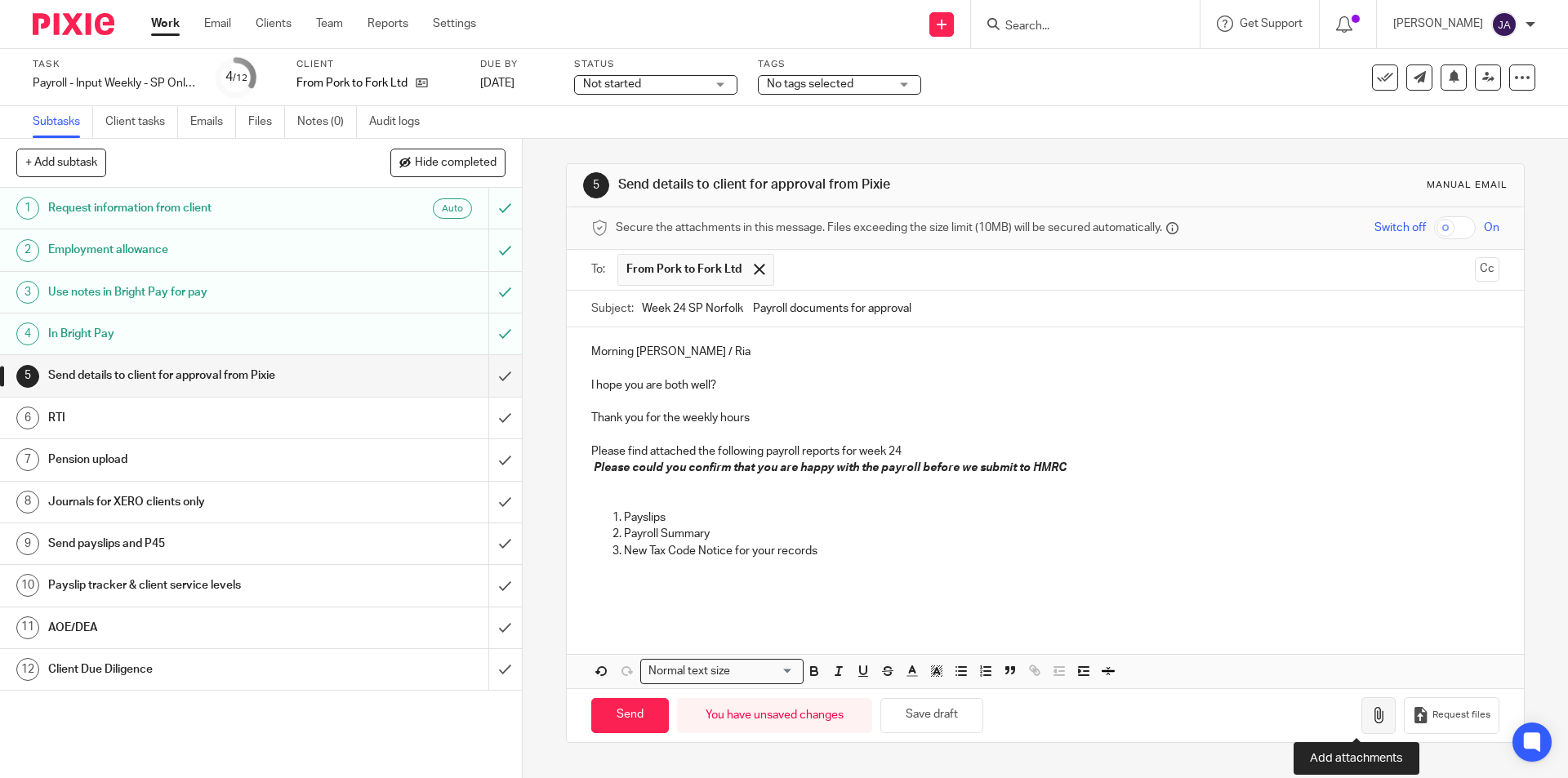
click at [1362, 730] on button "button" at bounding box center [1378, 715] width 35 height 36
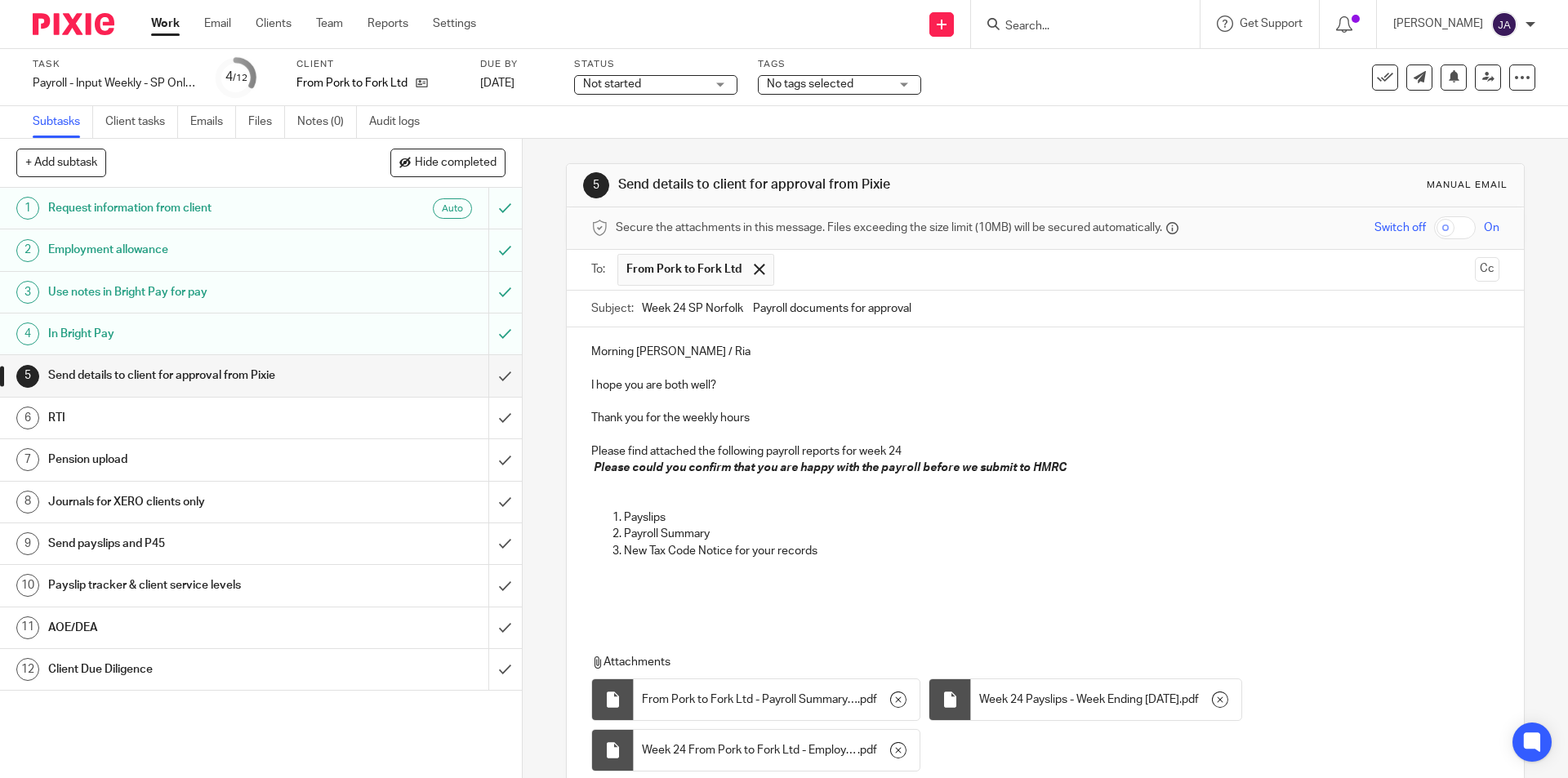
click at [648, 85] on span "Not started" at bounding box center [644, 84] width 122 height 17
click at [601, 148] on span "In progress" at bounding box center [614, 144] width 58 height 12
click at [780, 85] on span "No tags selected" at bounding box center [811, 83] width 87 height 12
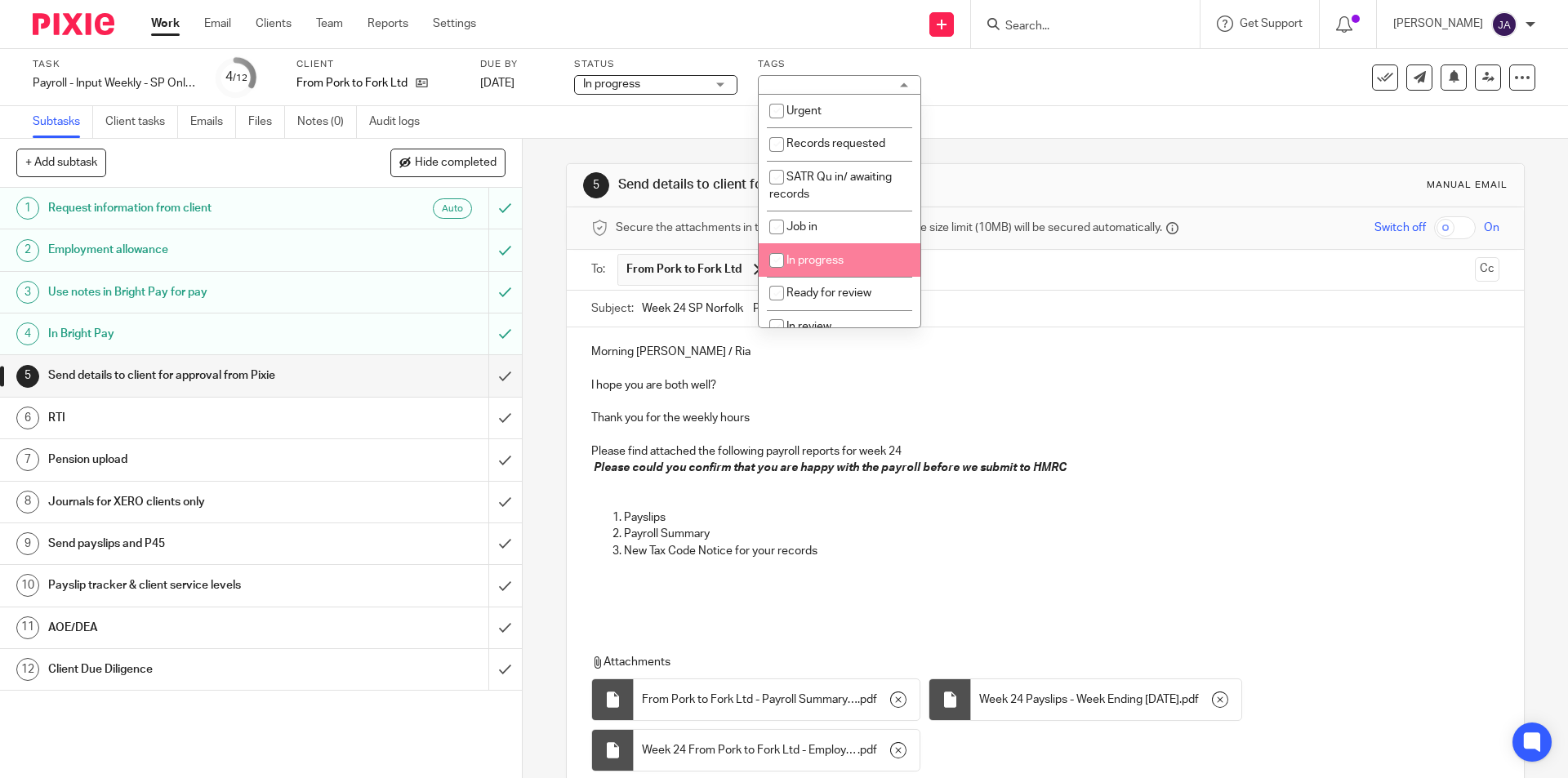
click at [826, 252] on li "In progress" at bounding box center [839, 261] width 162 height 34
checkbox input "true"
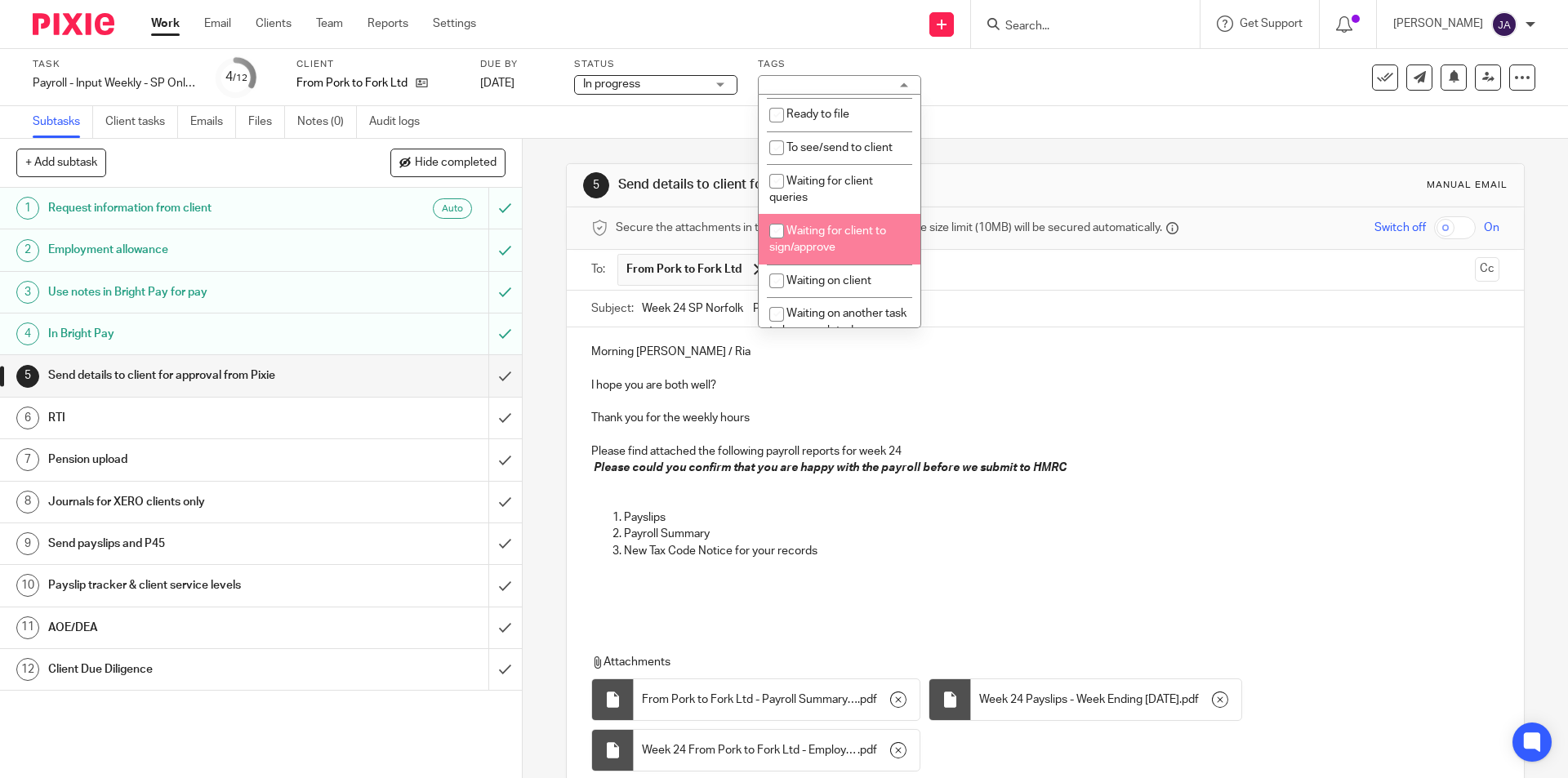
click at [821, 235] on span "Waiting for client to sign/approve" at bounding box center [827, 239] width 117 height 28
checkbox input "true"
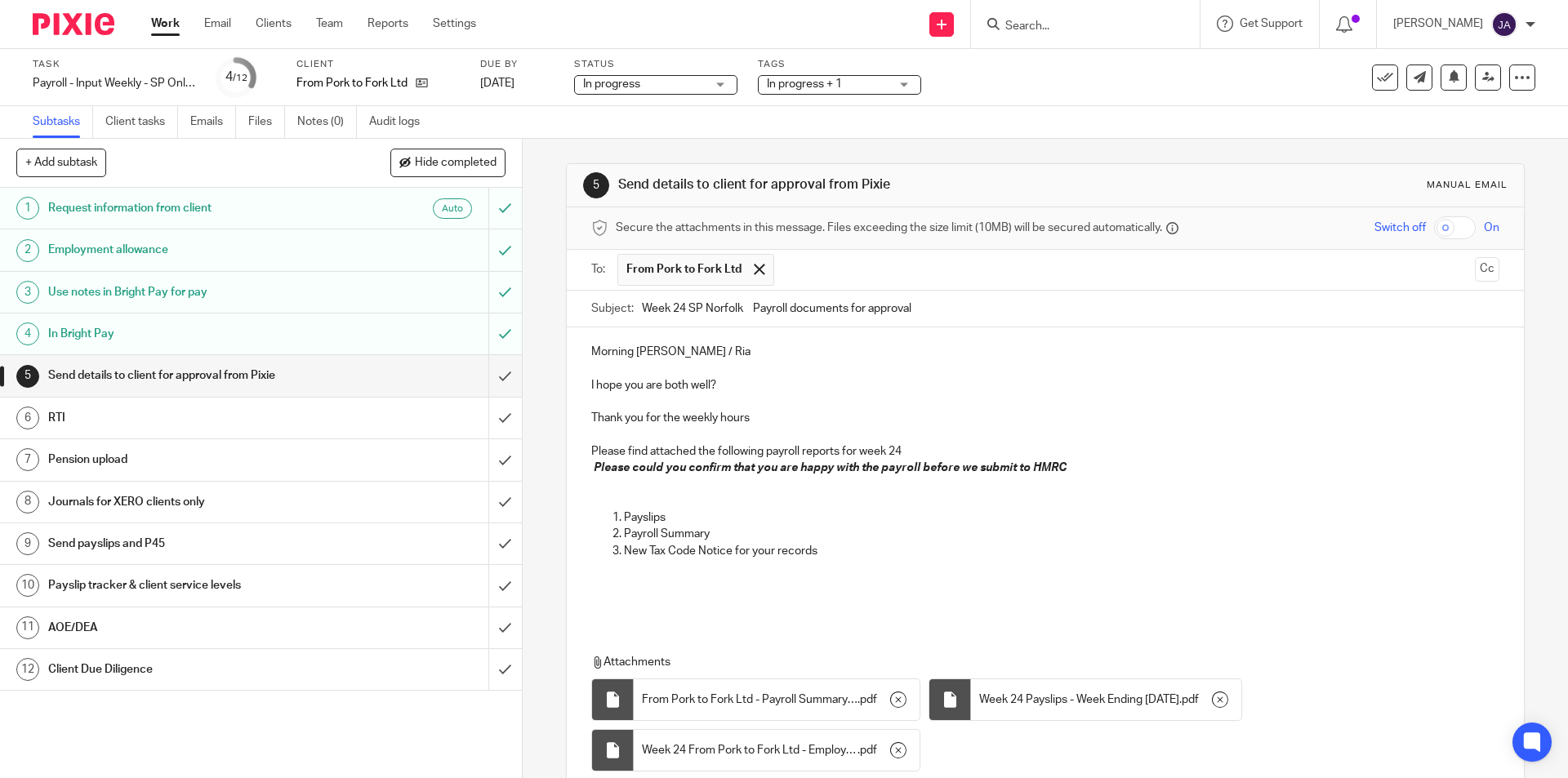
click at [945, 540] on p "Payroll Summary" at bounding box center [1060, 534] width 874 height 16
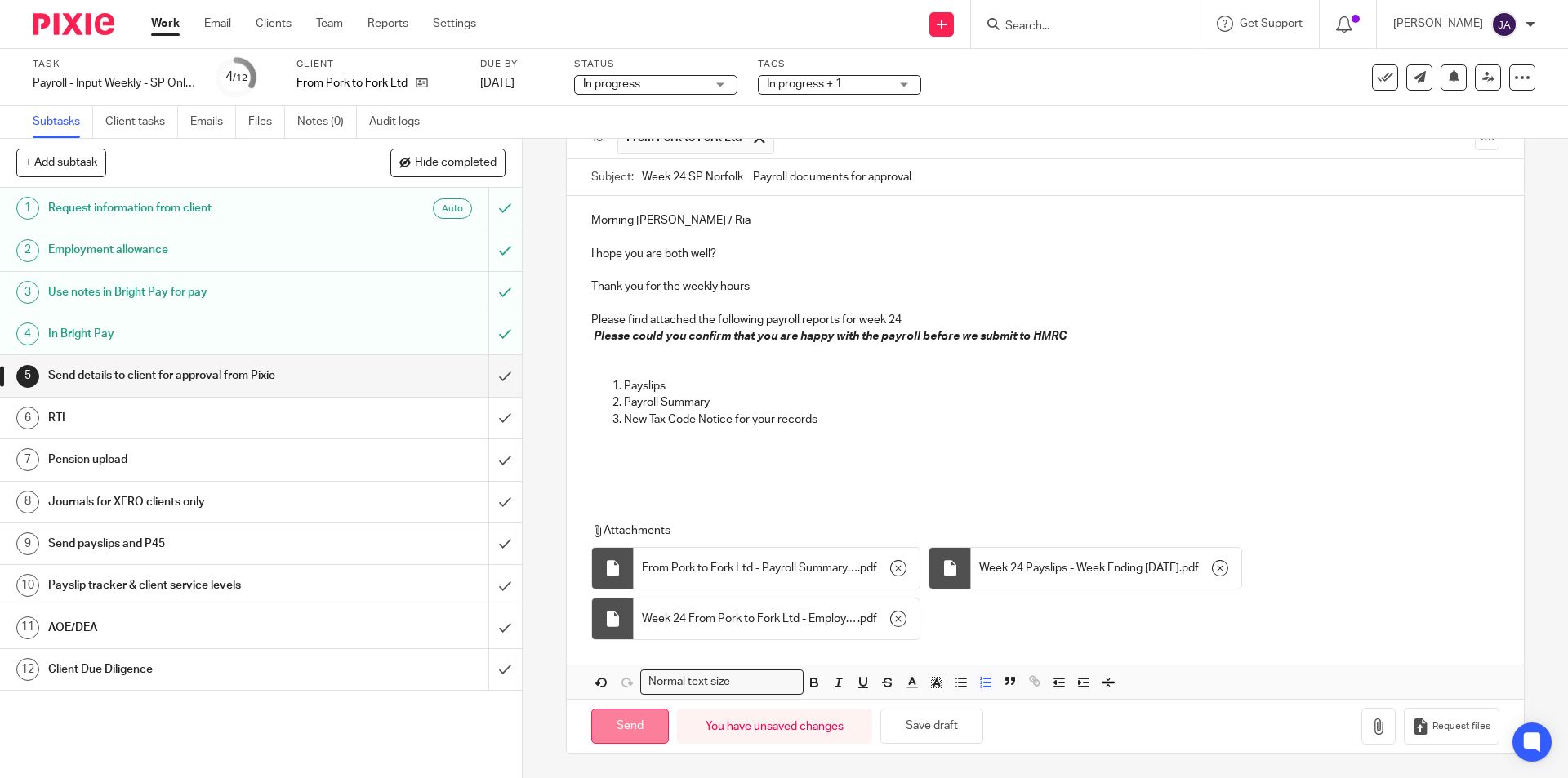
click at [636, 726] on input "Send" at bounding box center [630, 727] width 78 height 35
type input "Sent"
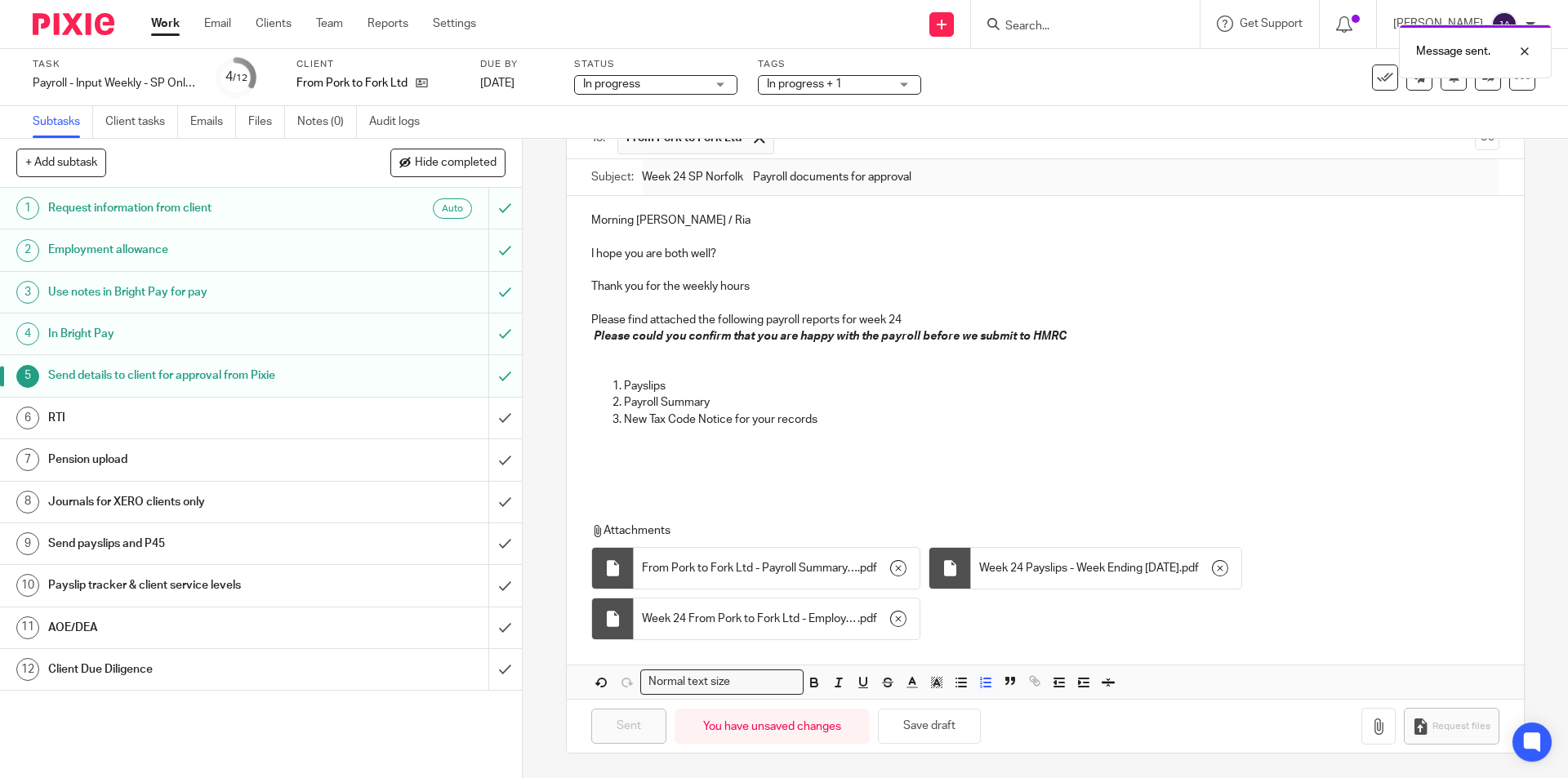
click at [304, 669] on h1 "Client Due Diligence" at bounding box center [189, 670] width 283 height 25
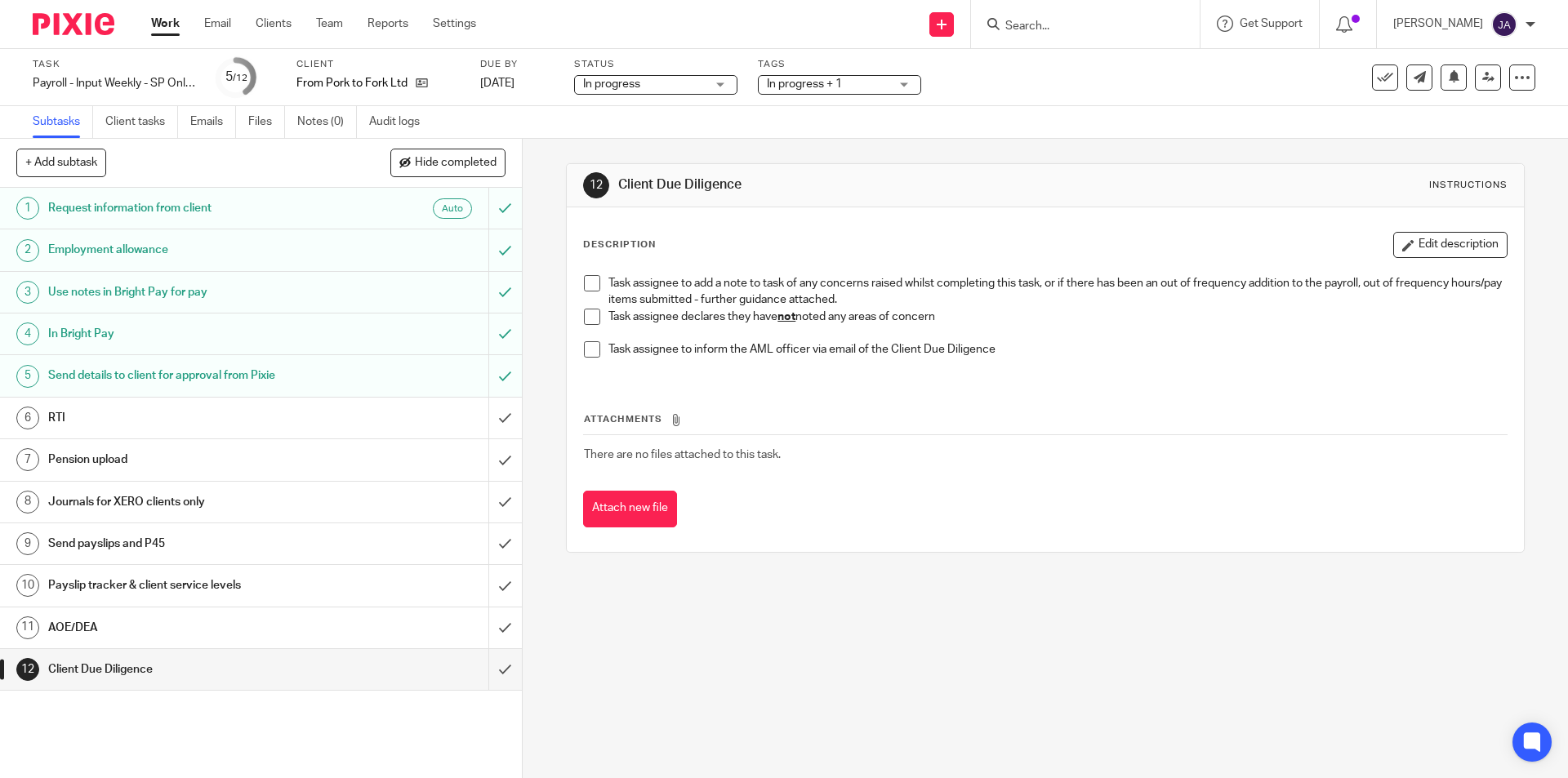
click at [584, 329] on li "Task assignee declares they have not noted any areas of concern" at bounding box center [1044, 325] width 922 height 34
click at [589, 322] on span at bounding box center [592, 316] width 16 height 16
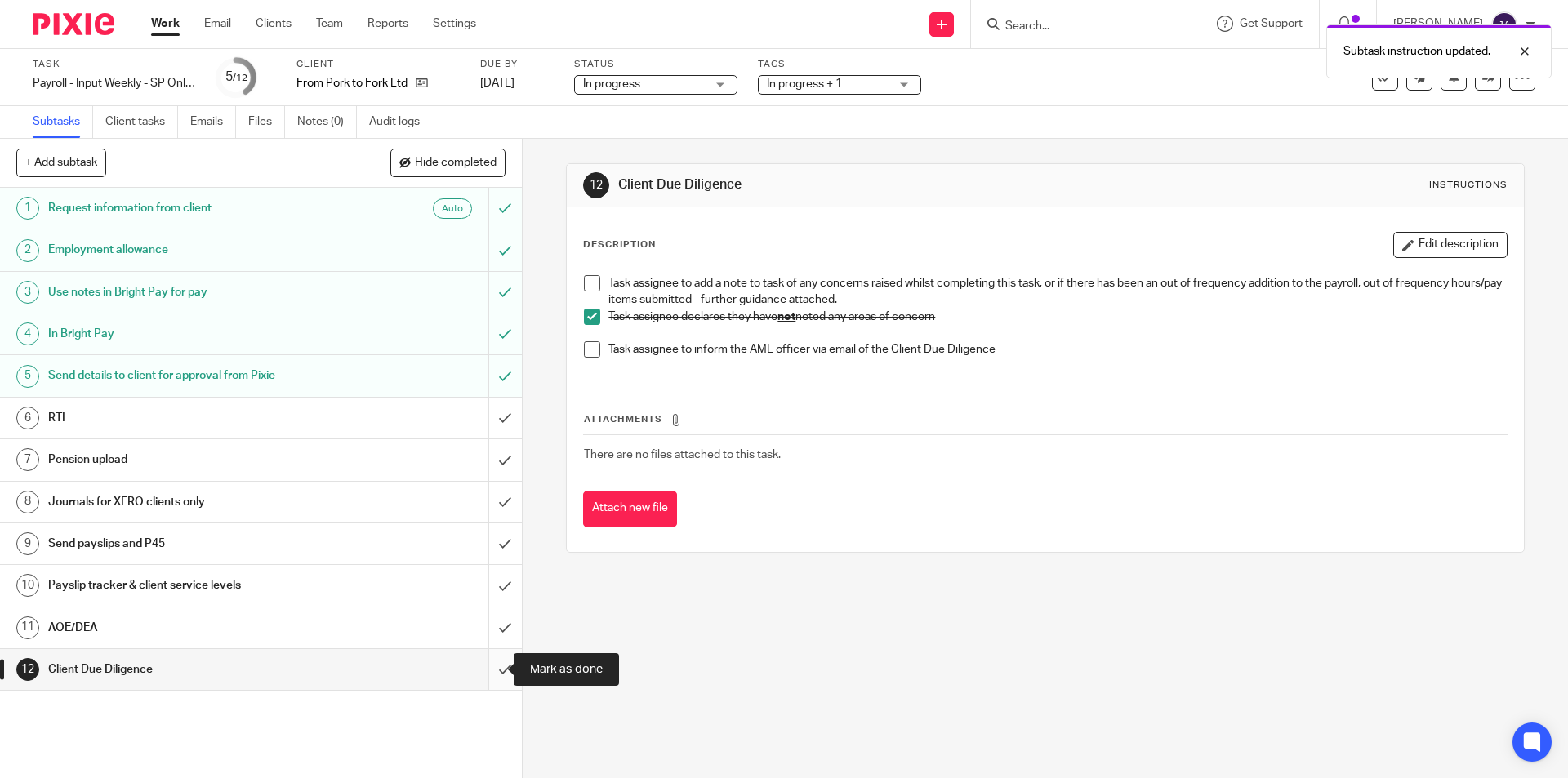
drag, startPoint x: 493, startPoint y: 676, endPoint x: 464, endPoint y: 675, distance: 29.0
click at [493, 675] on input "submit" at bounding box center [260, 670] width 522 height 41
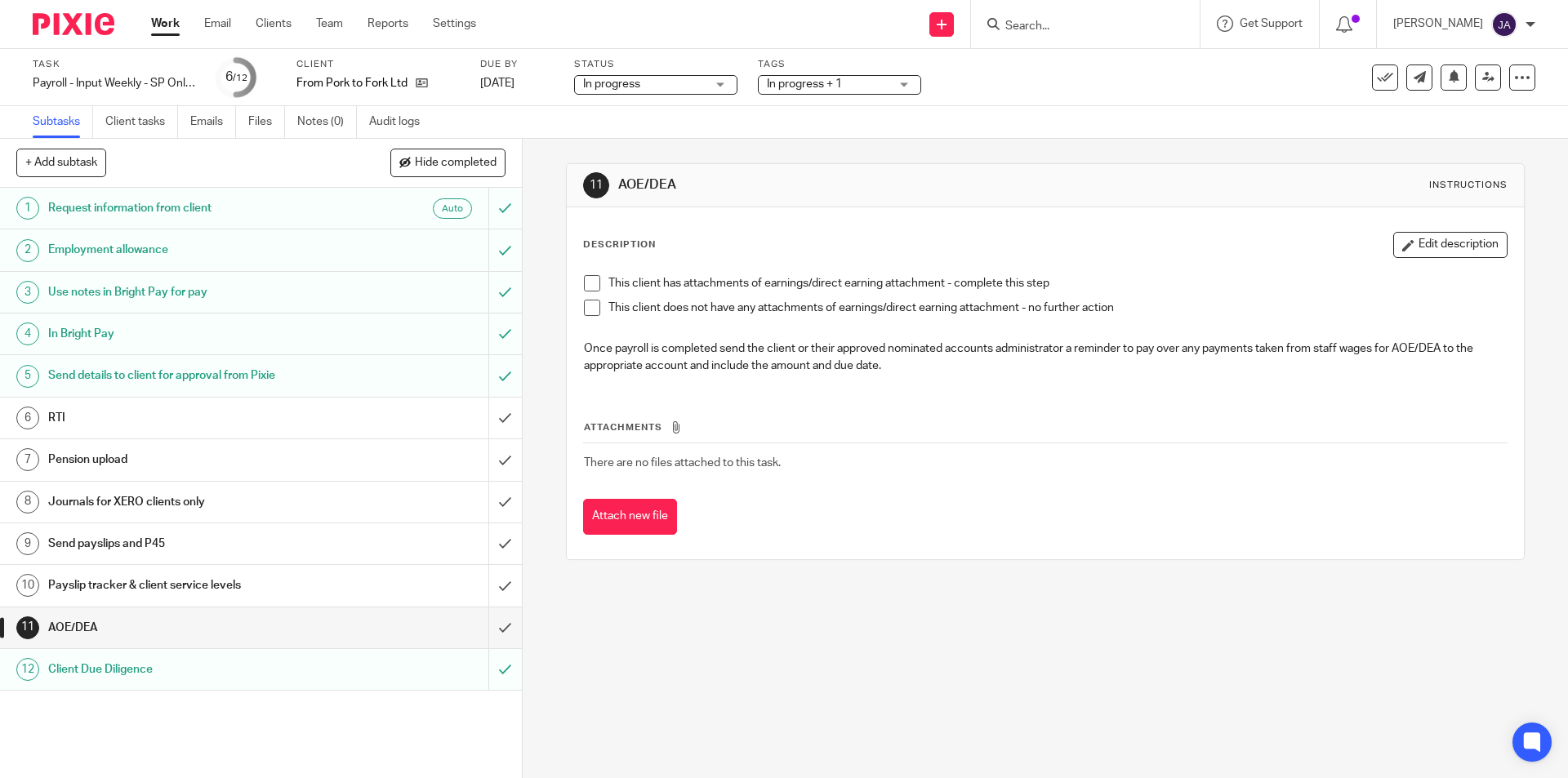
click at [588, 312] on span at bounding box center [592, 307] width 16 height 16
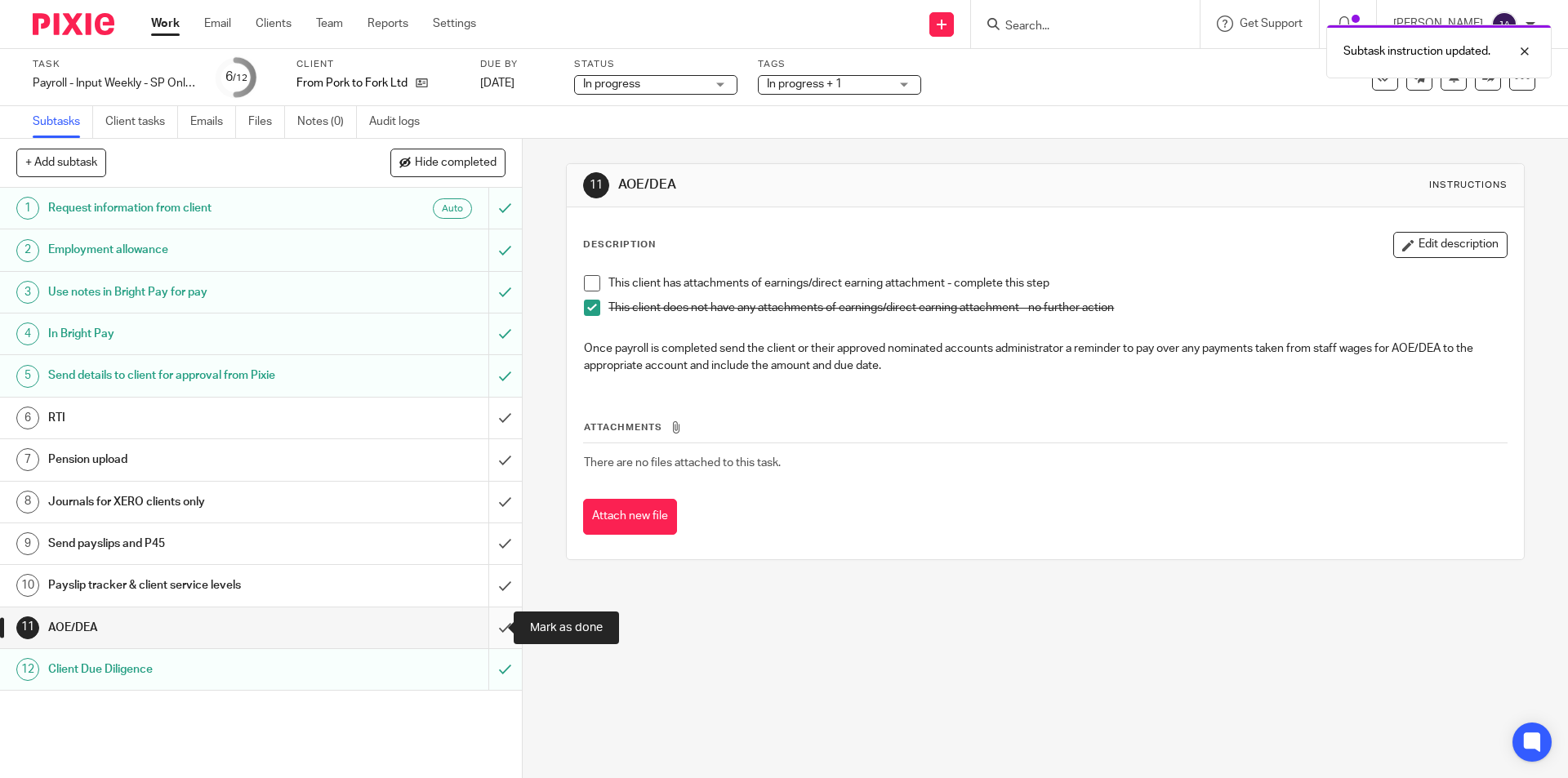
click at [498, 627] on input "submit" at bounding box center [260, 628] width 522 height 41
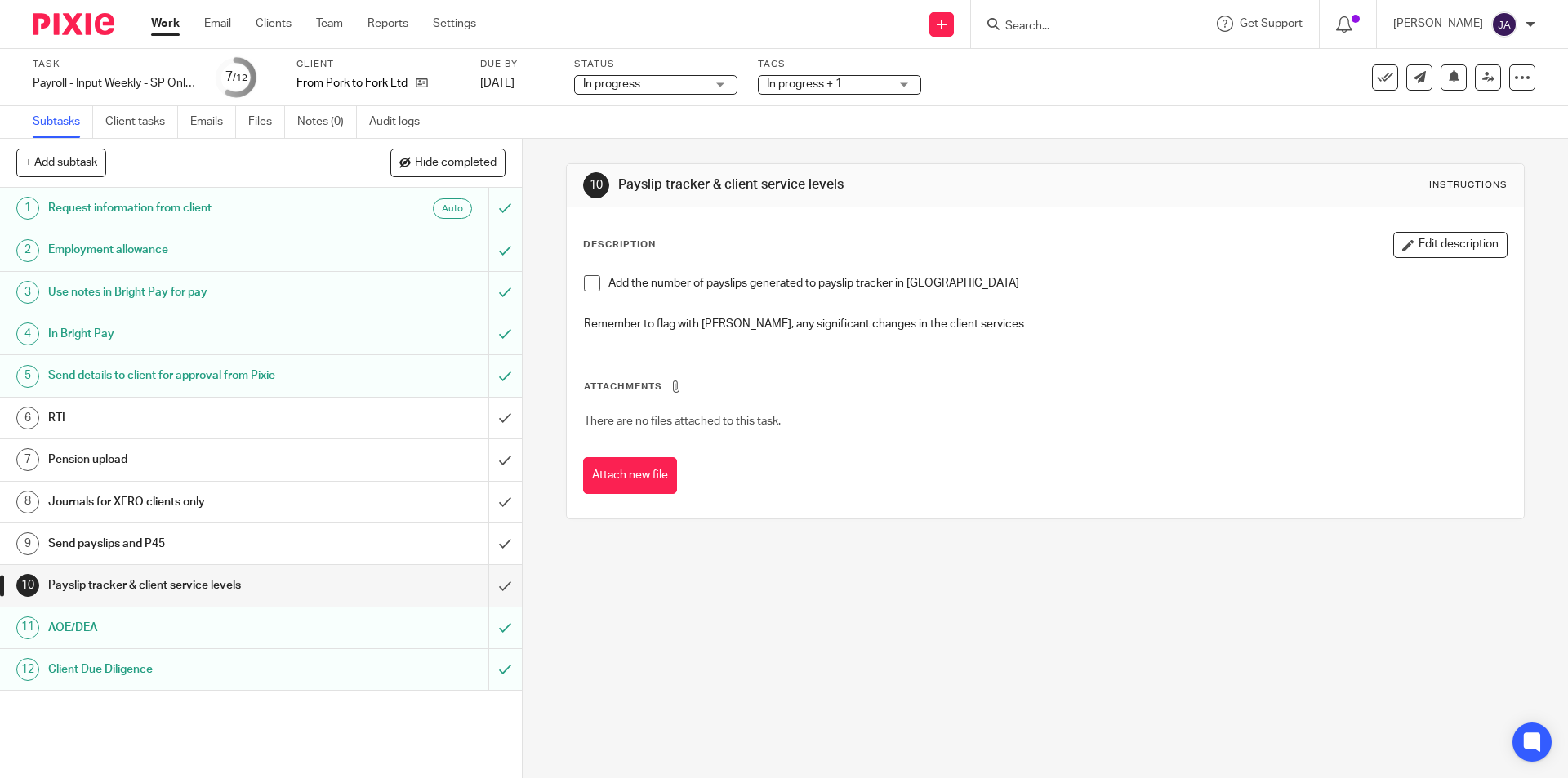
click at [588, 281] on span at bounding box center [592, 284] width 16 height 16
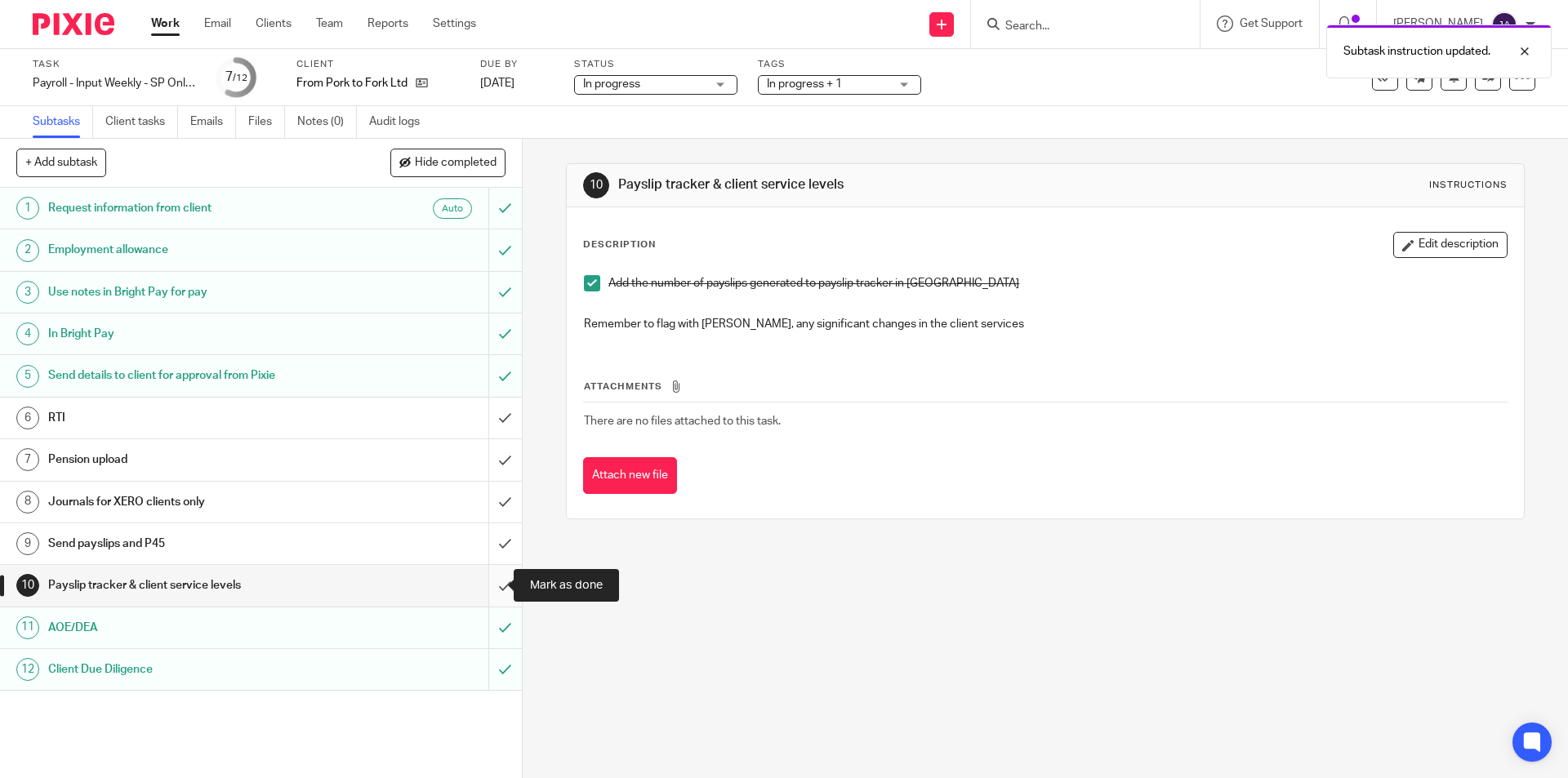
click at [485, 587] on input "submit" at bounding box center [260, 586] width 522 height 41
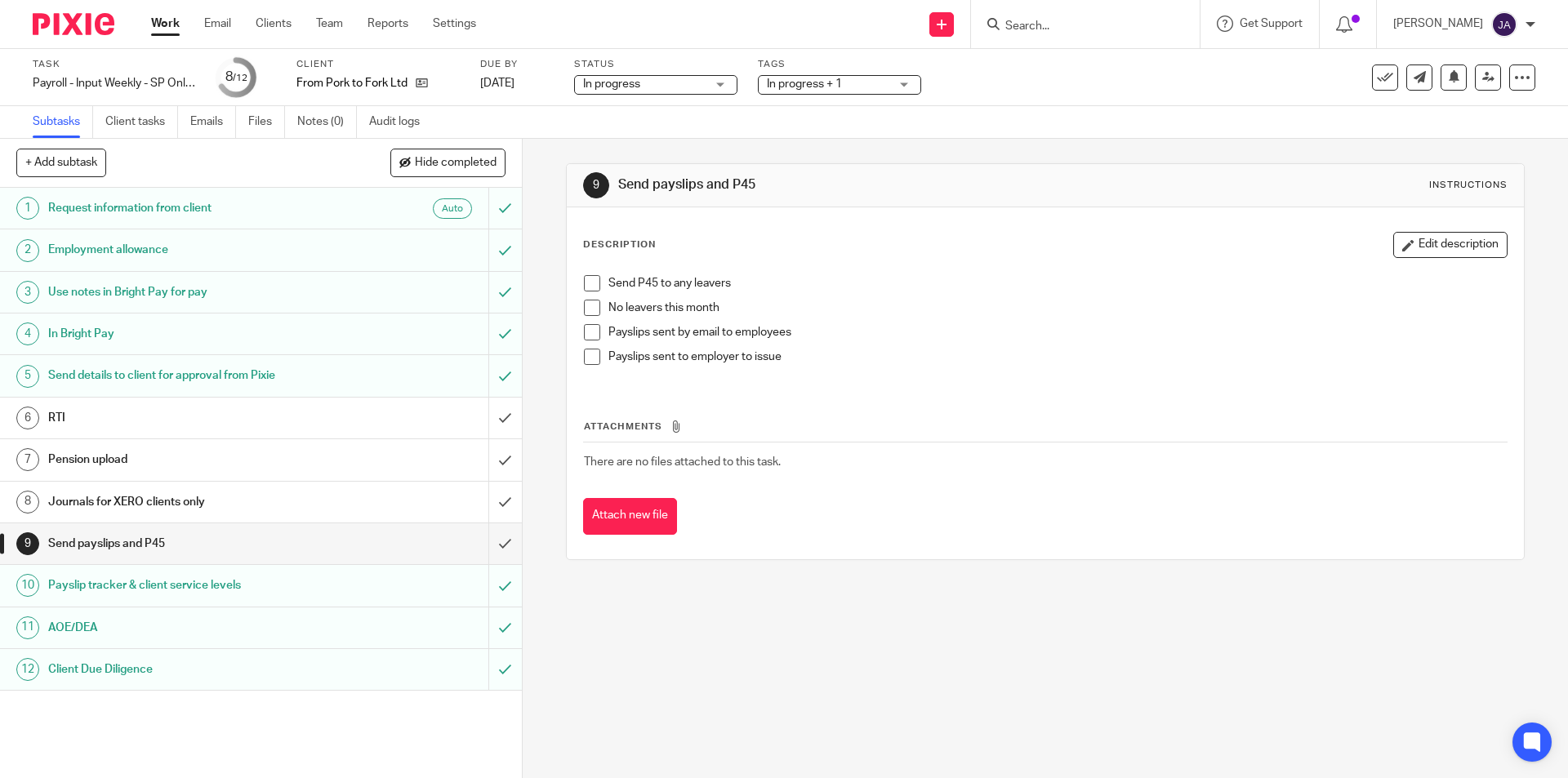
click at [584, 308] on span at bounding box center [592, 307] width 16 height 16
click at [584, 360] on span at bounding box center [592, 357] width 16 height 16
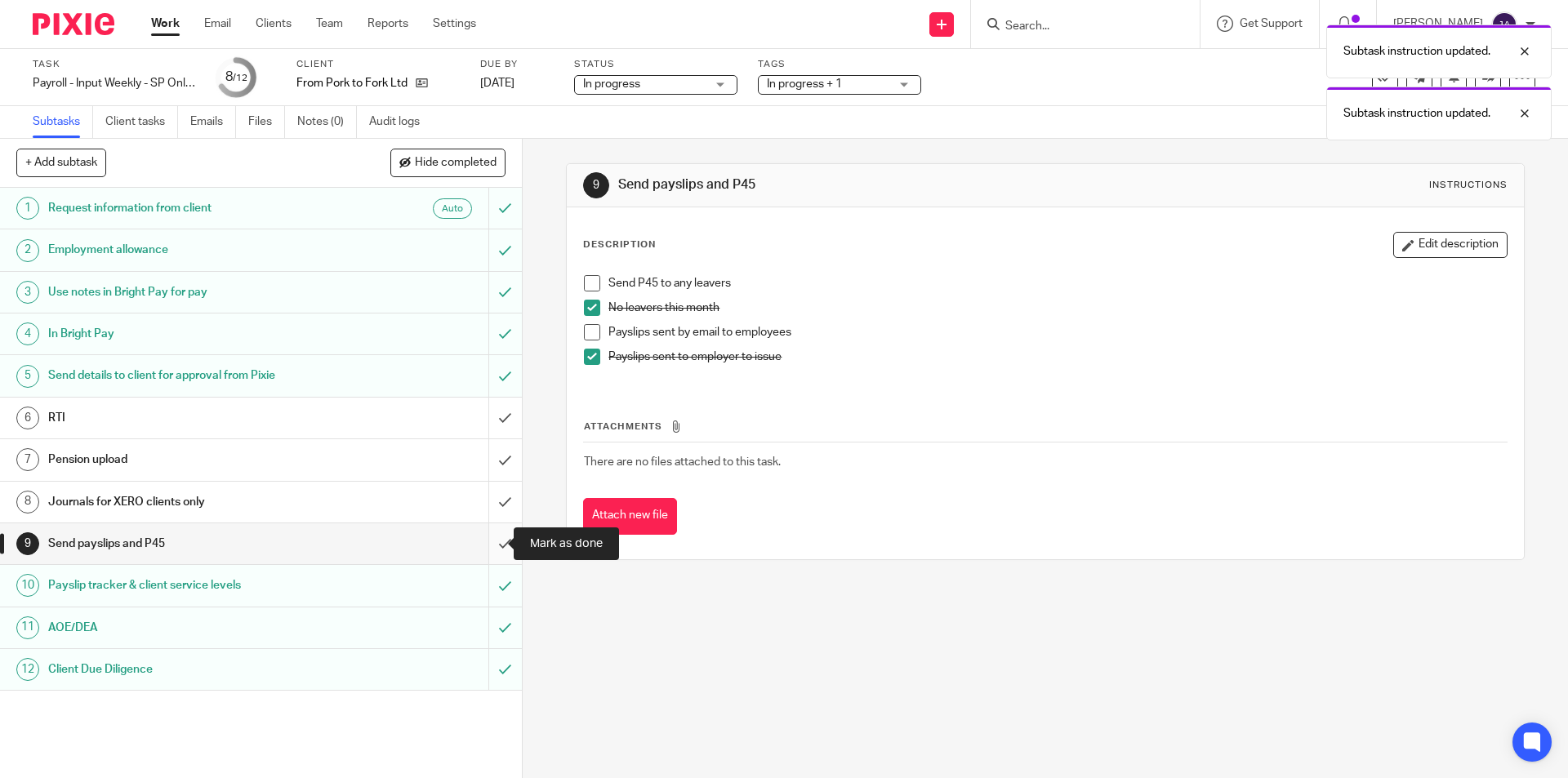
click at [491, 547] on input "submit" at bounding box center [260, 544] width 522 height 41
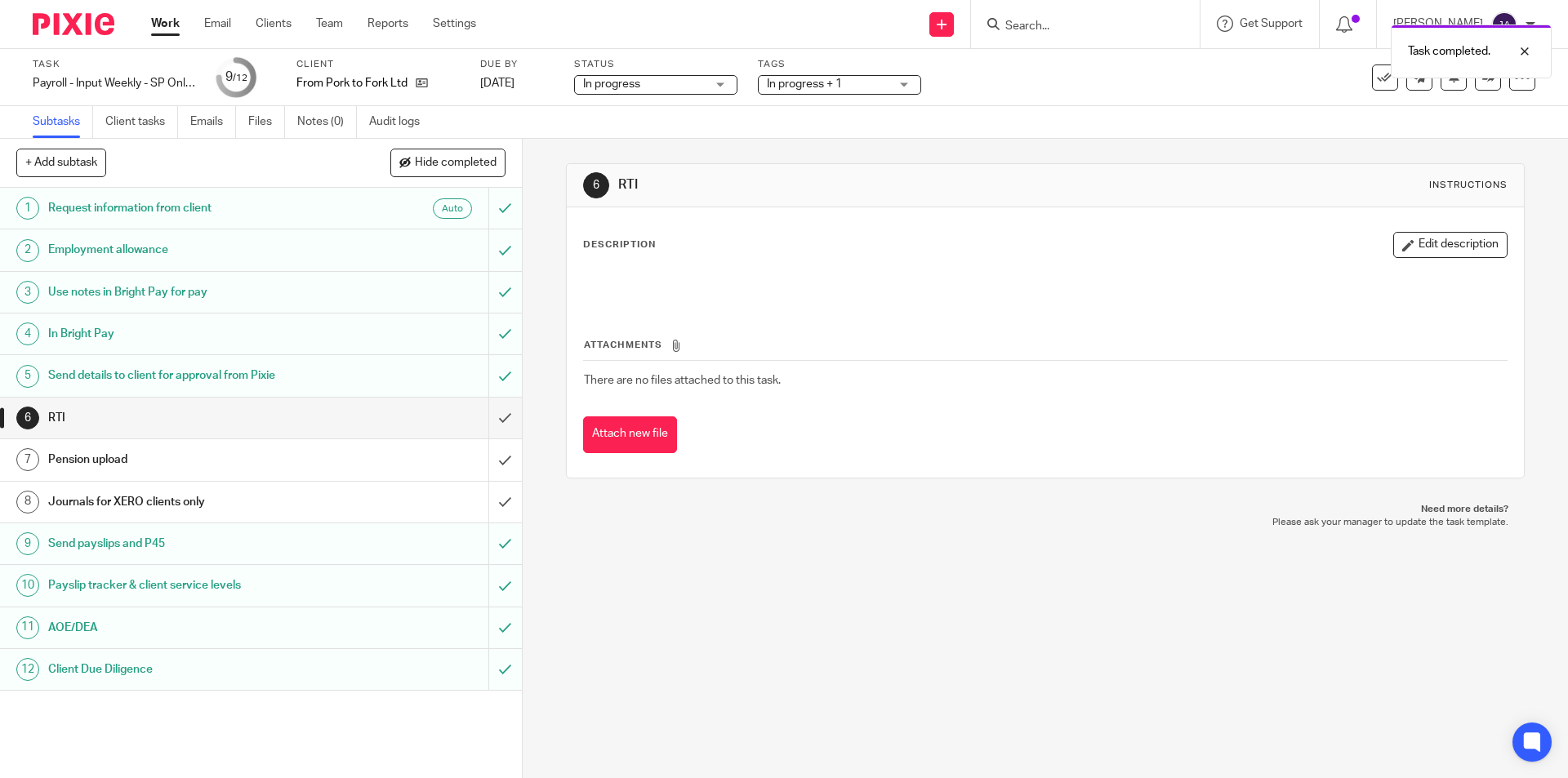
click at [72, 502] on h1 "Journals for XERO clients only" at bounding box center [189, 502] width 283 height 25
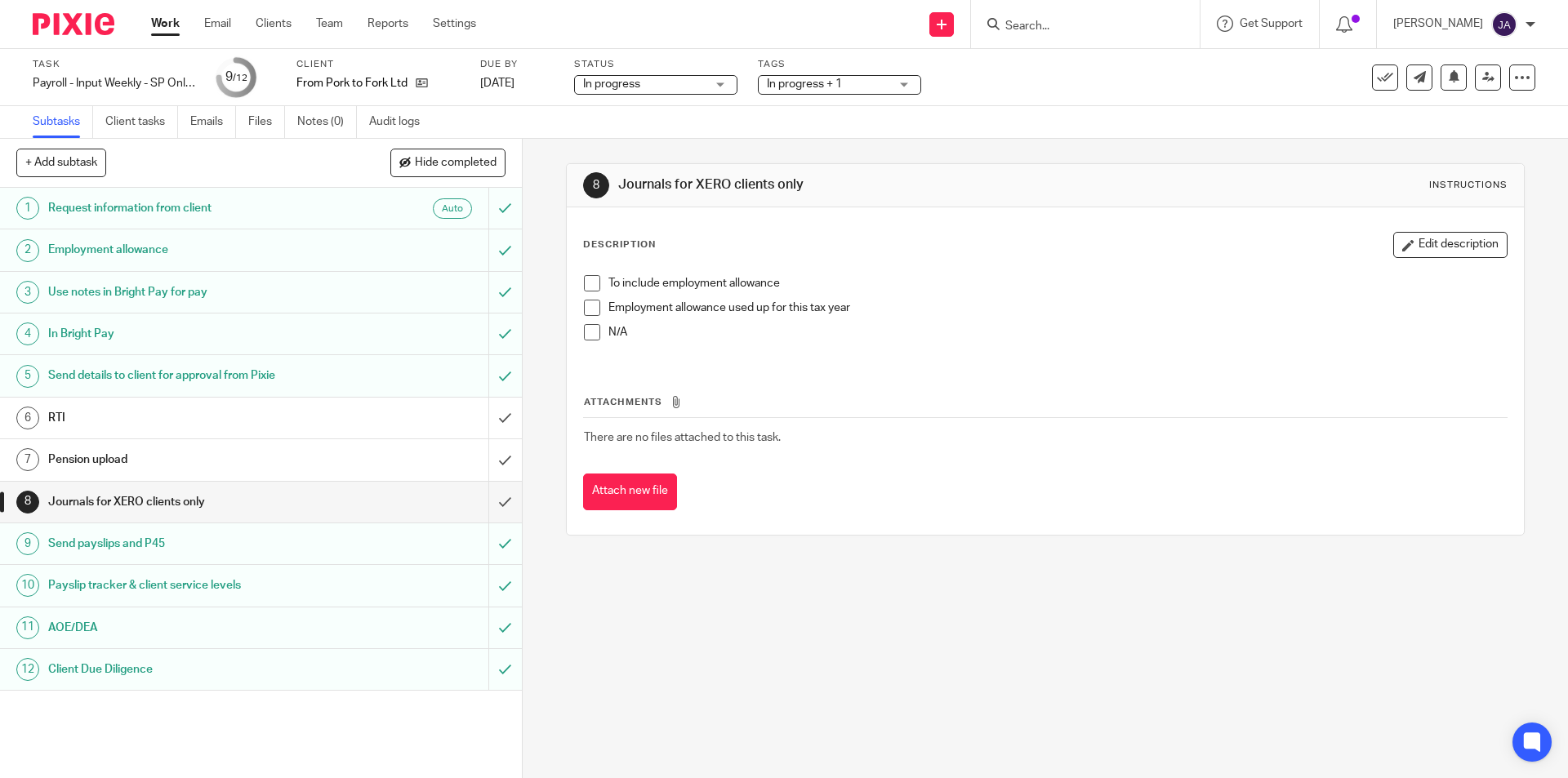
click at [591, 332] on span at bounding box center [592, 332] width 16 height 16
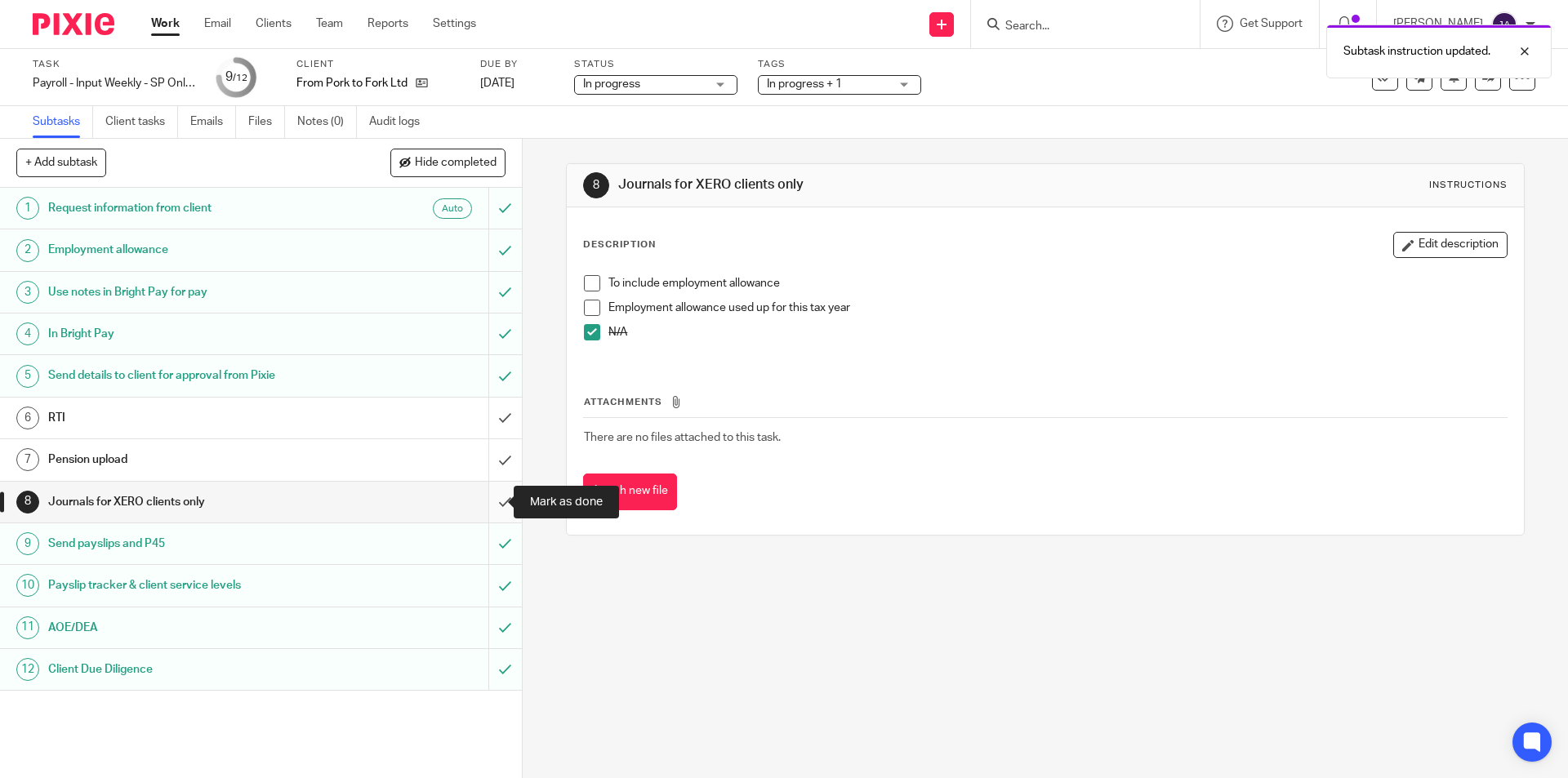
click at [490, 502] on input "submit" at bounding box center [260, 502] width 522 height 41
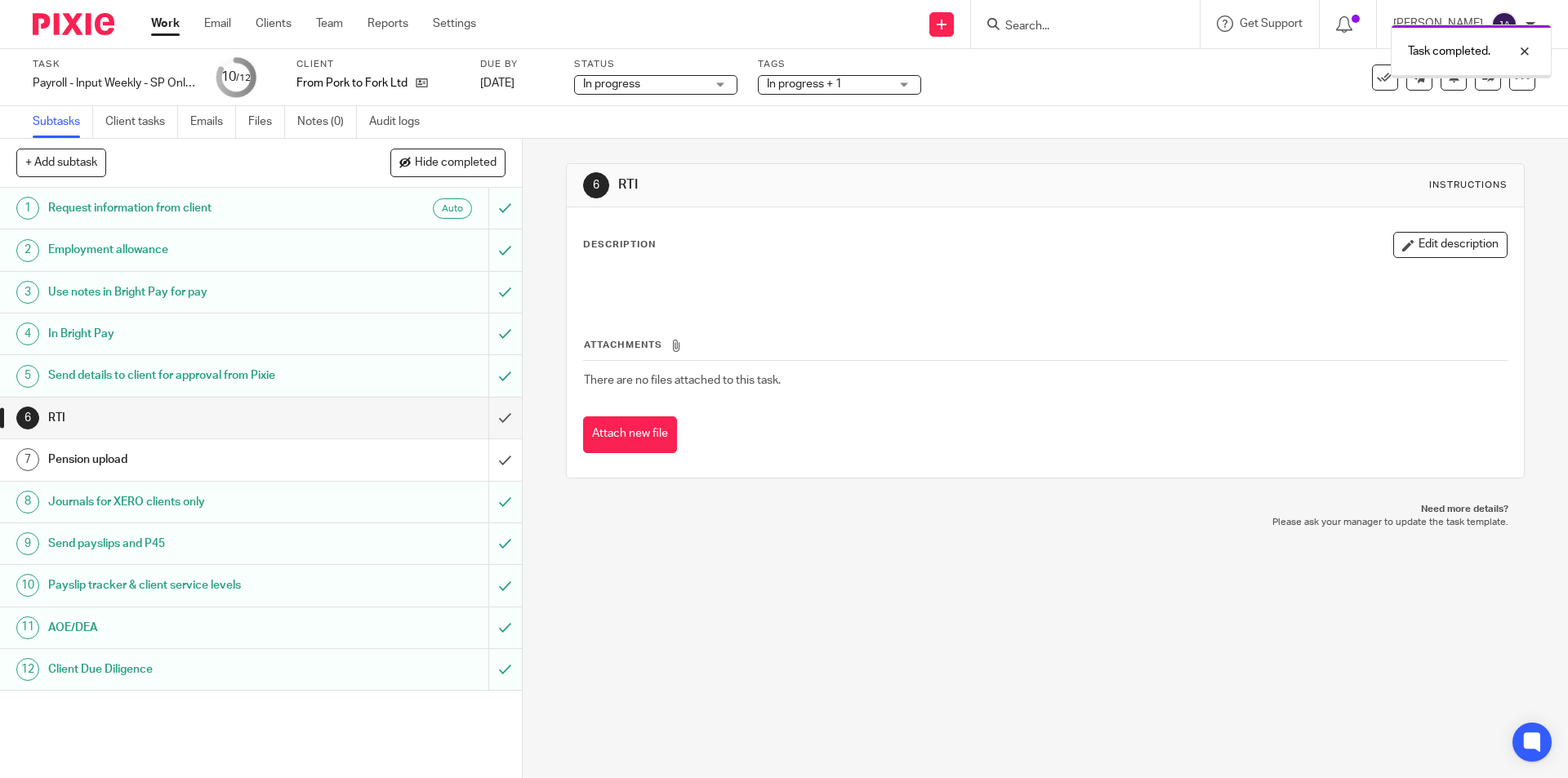
click at [166, 452] on h1 "Pension upload" at bounding box center [189, 460] width 283 height 25
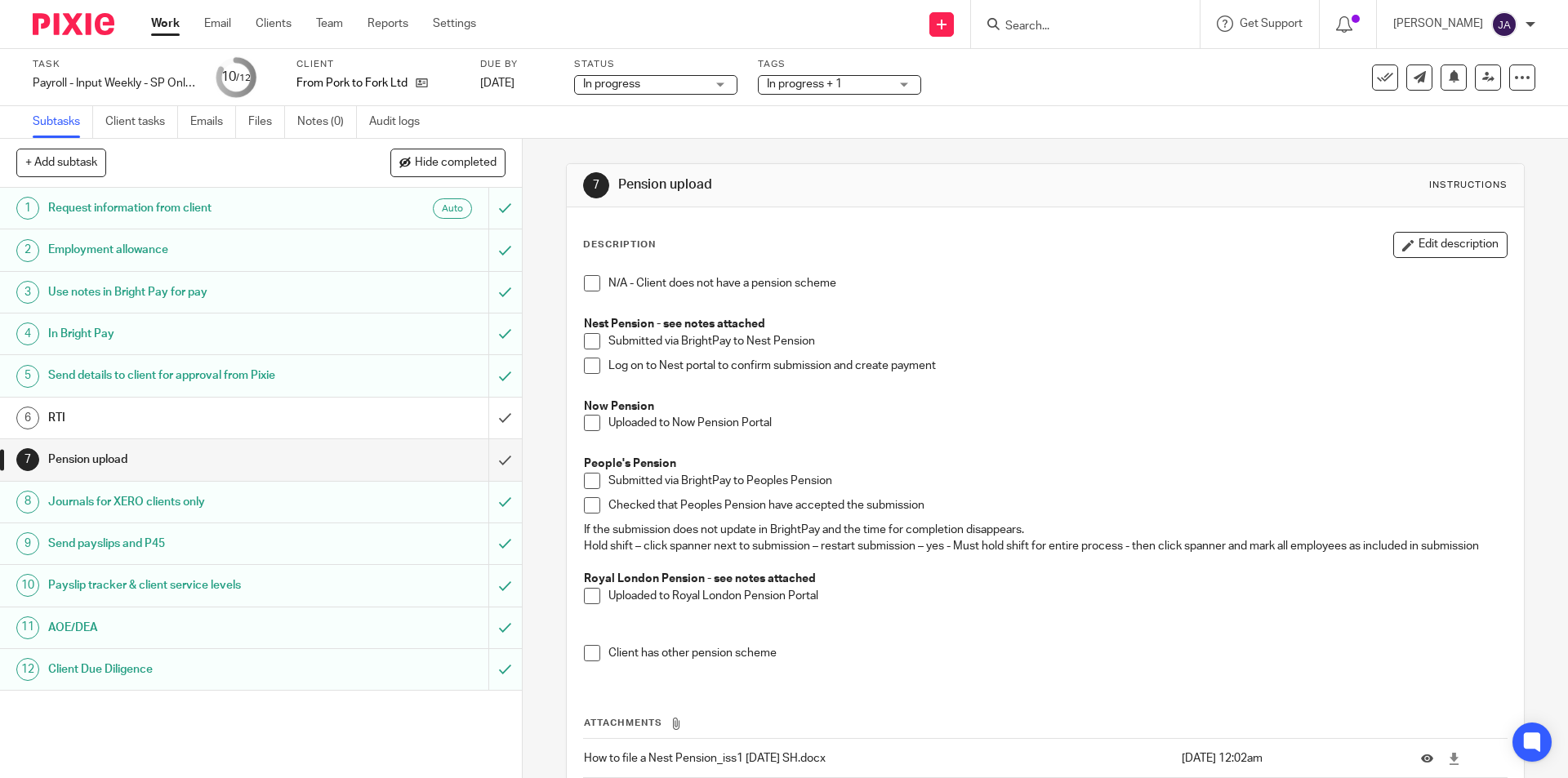
click at [586, 284] on span at bounding box center [592, 284] width 16 height 16
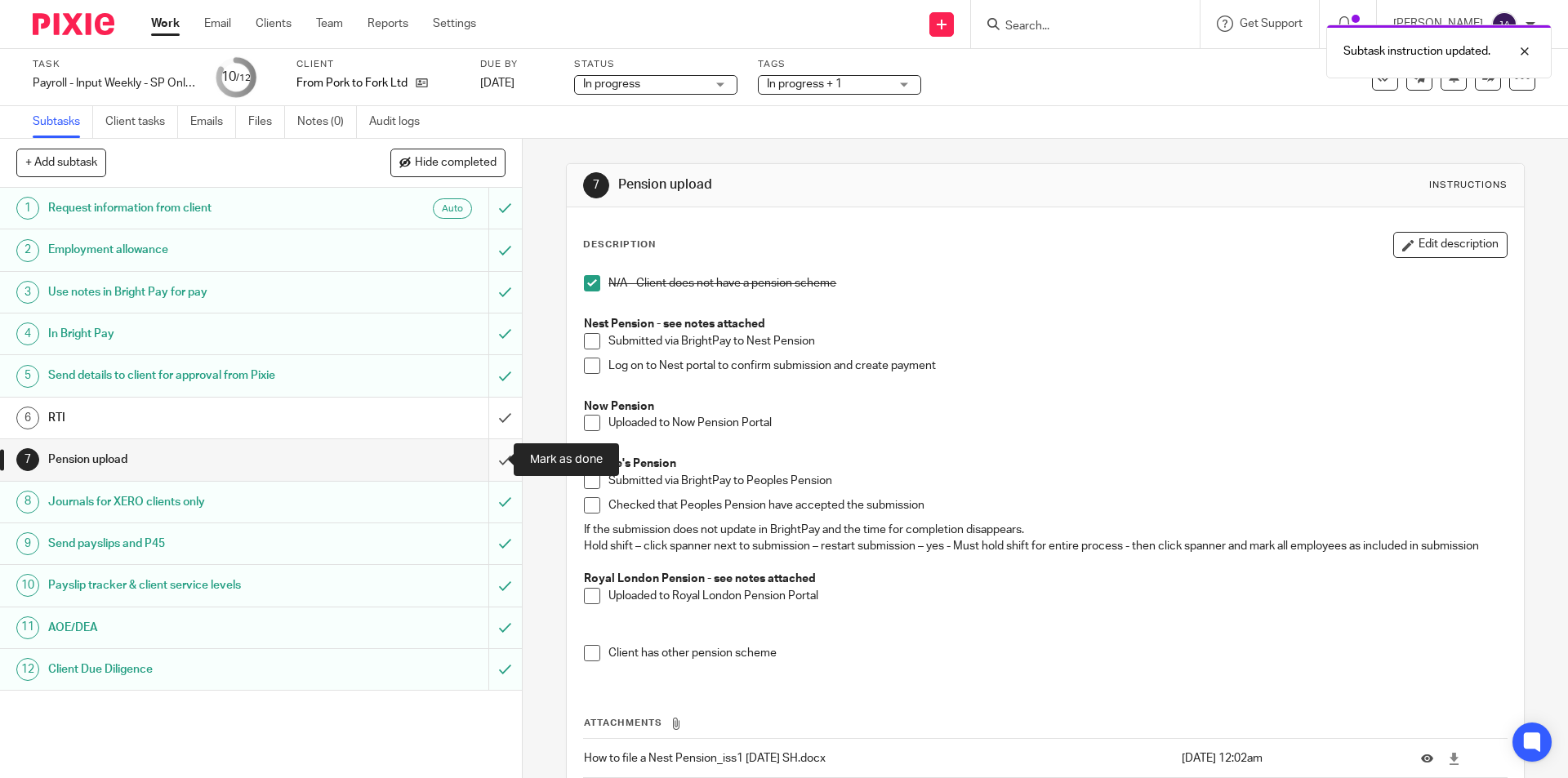
click at [478, 454] on input "submit" at bounding box center [260, 460] width 522 height 41
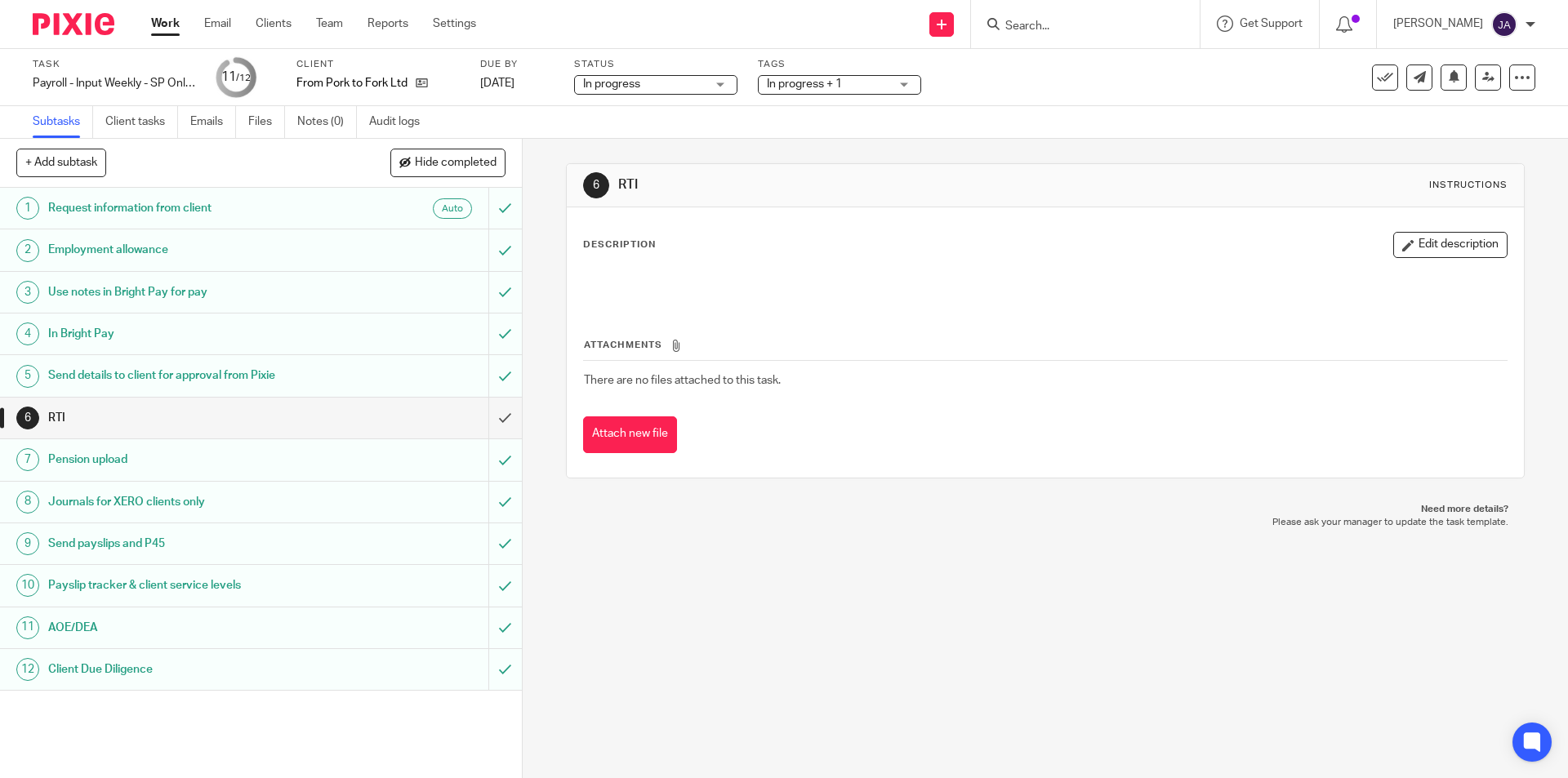
click at [827, 84] on span "In progress + 1" at bounding box center [804, 83] width 75 height 12
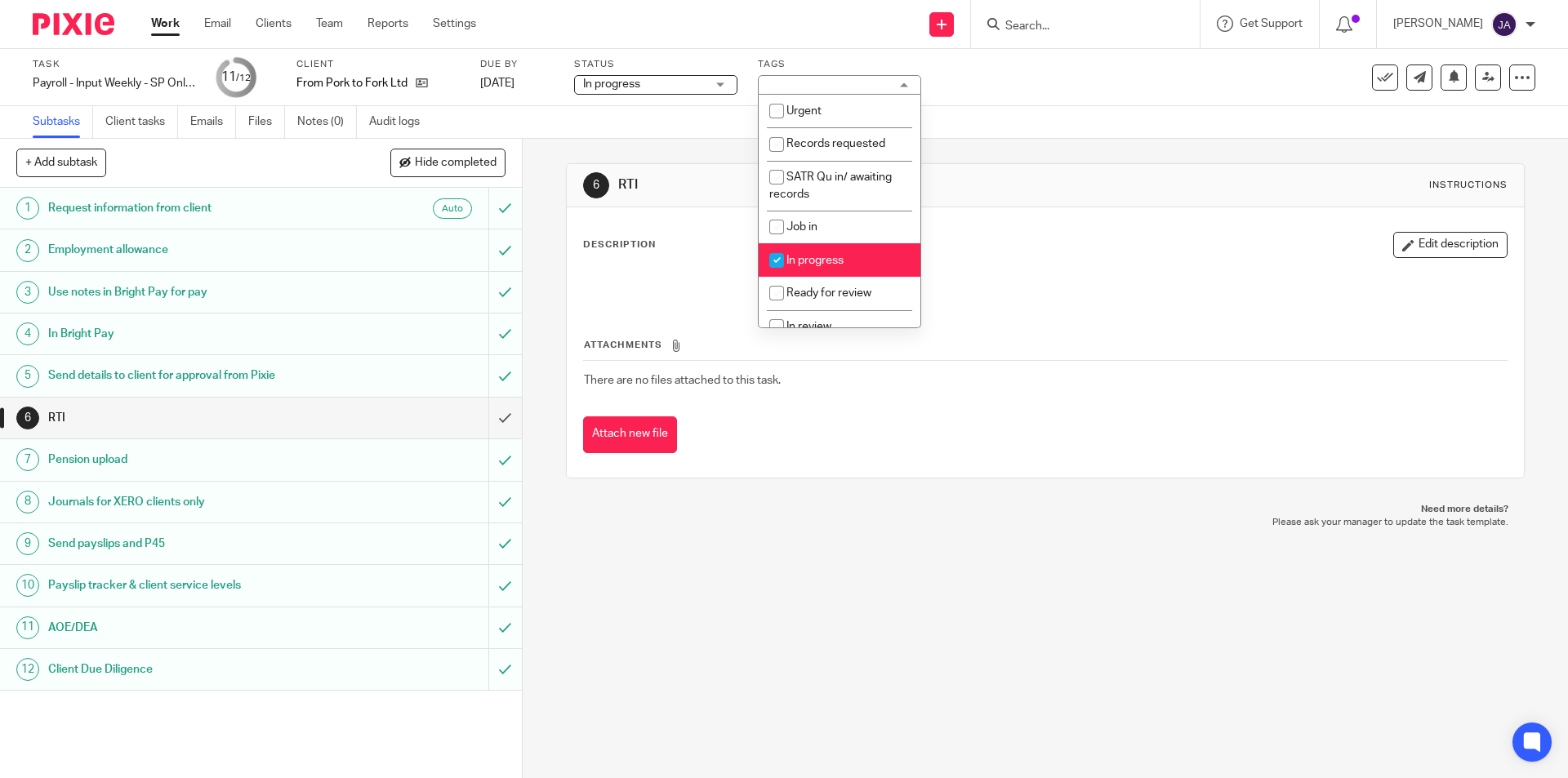
click at [828, 268] on li "In progress" at bounding box center [839, 261] width 162 height 34
checkbox input "false"
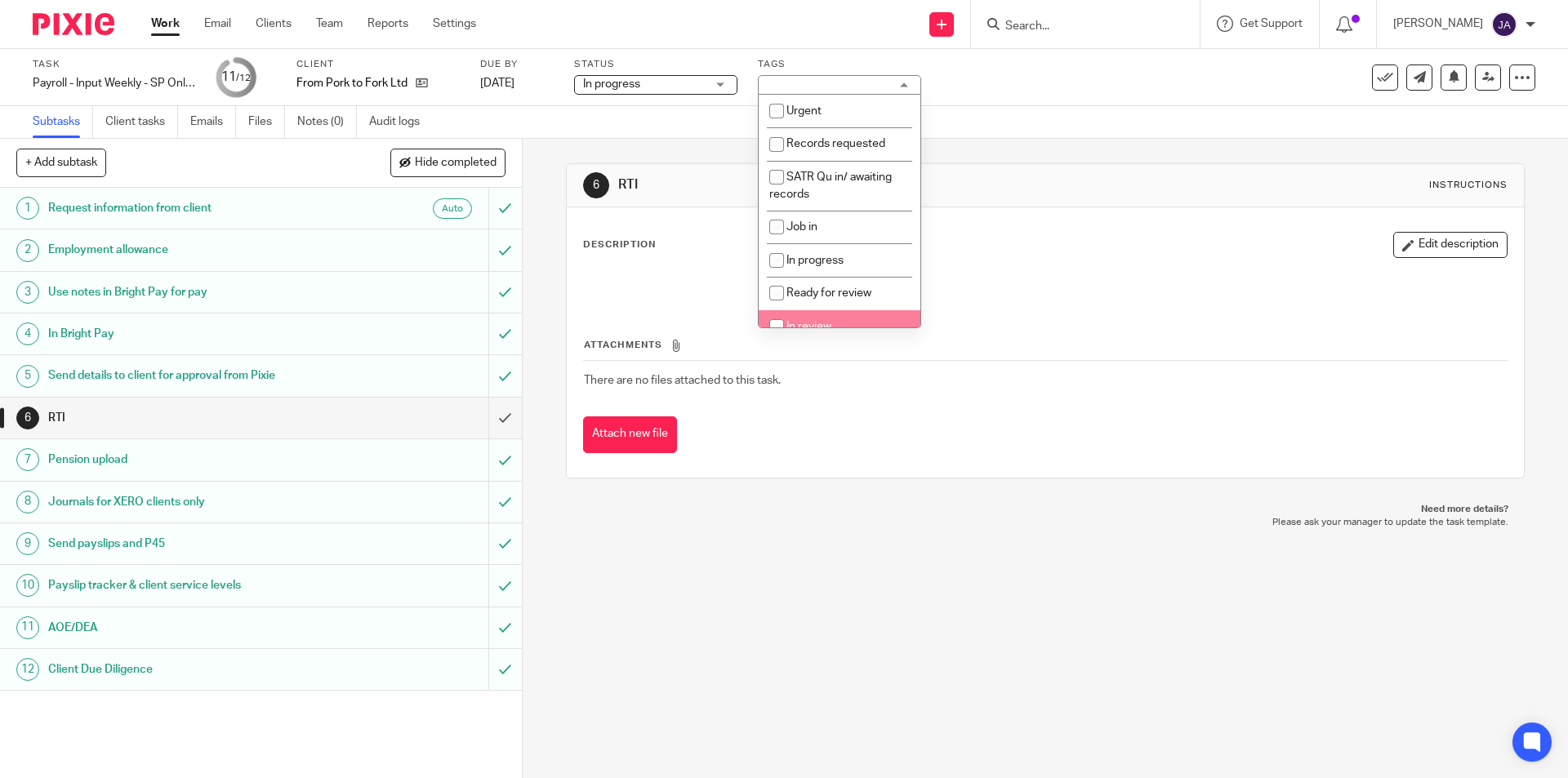
click at [134, 534] on h1 "Send payslips and P45" at bounding box center [189, 544] width 283 height 25
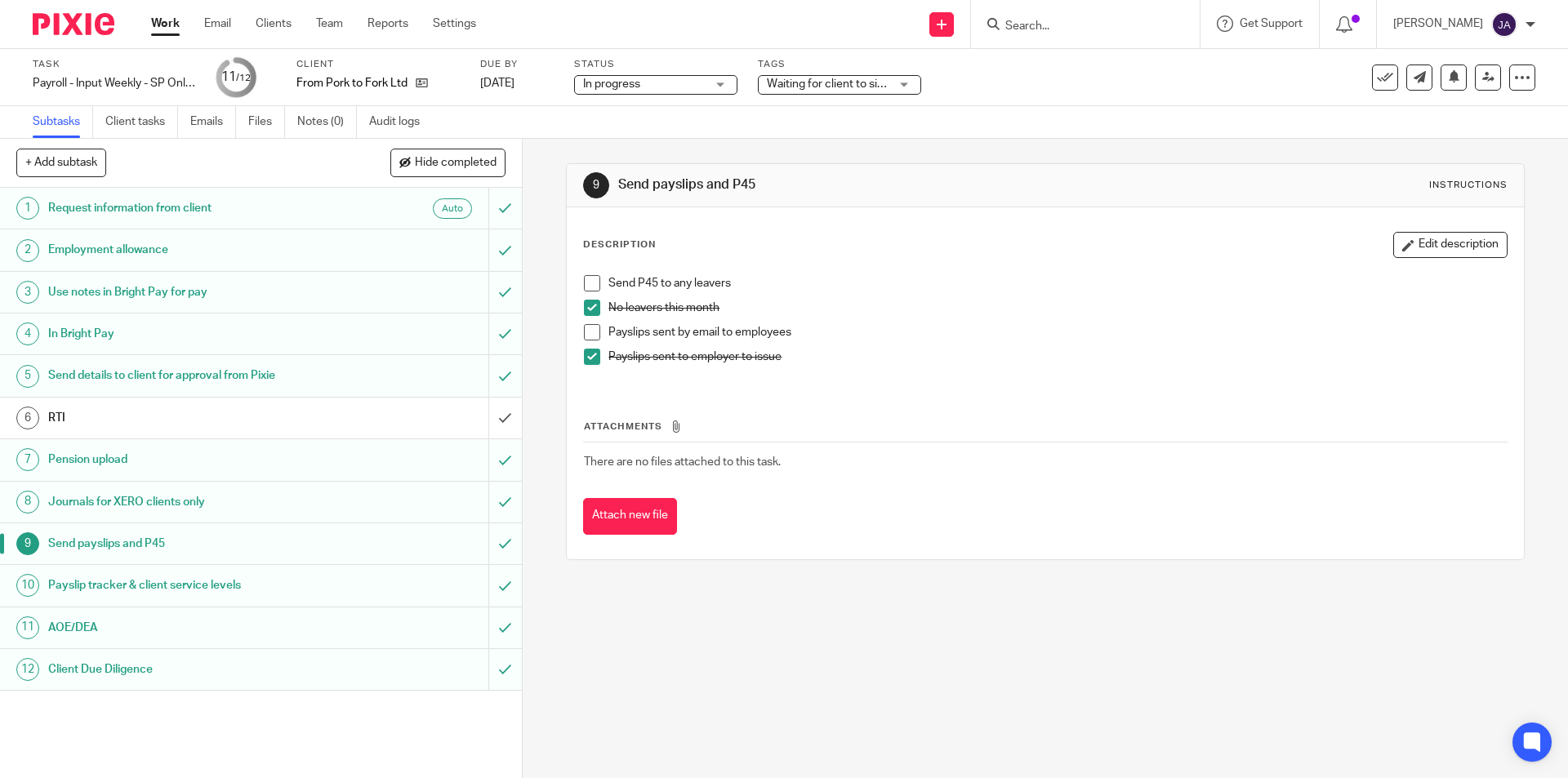
click at [137, 419] on h1 "RTI" at bounding box center [189, 418] width 283 height 25
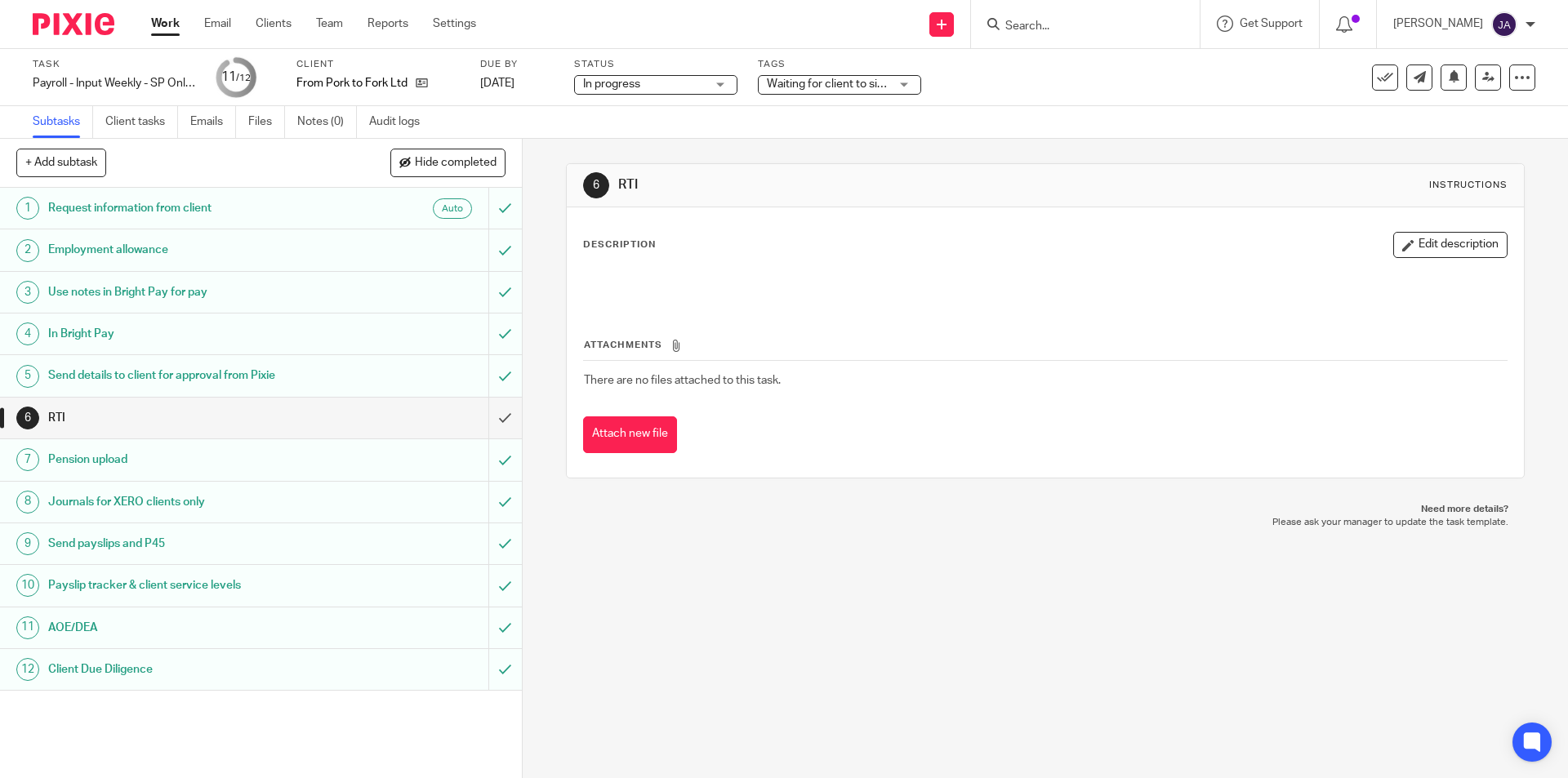
click at [842, 82] on span "Waiting for client to sign/approve" at bounding box center [851, 83] width 168 height 12
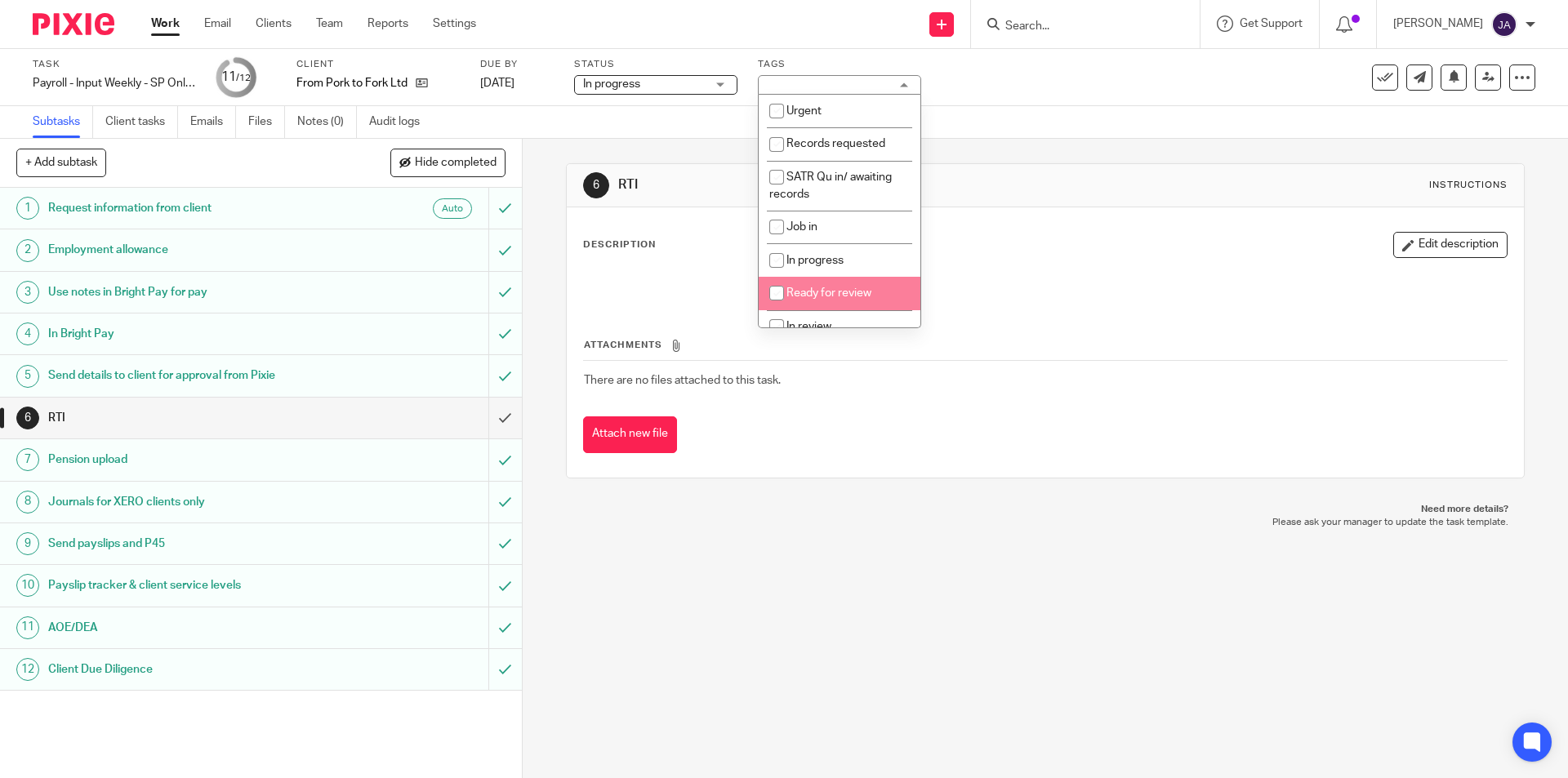
scroll to position [327, 0]
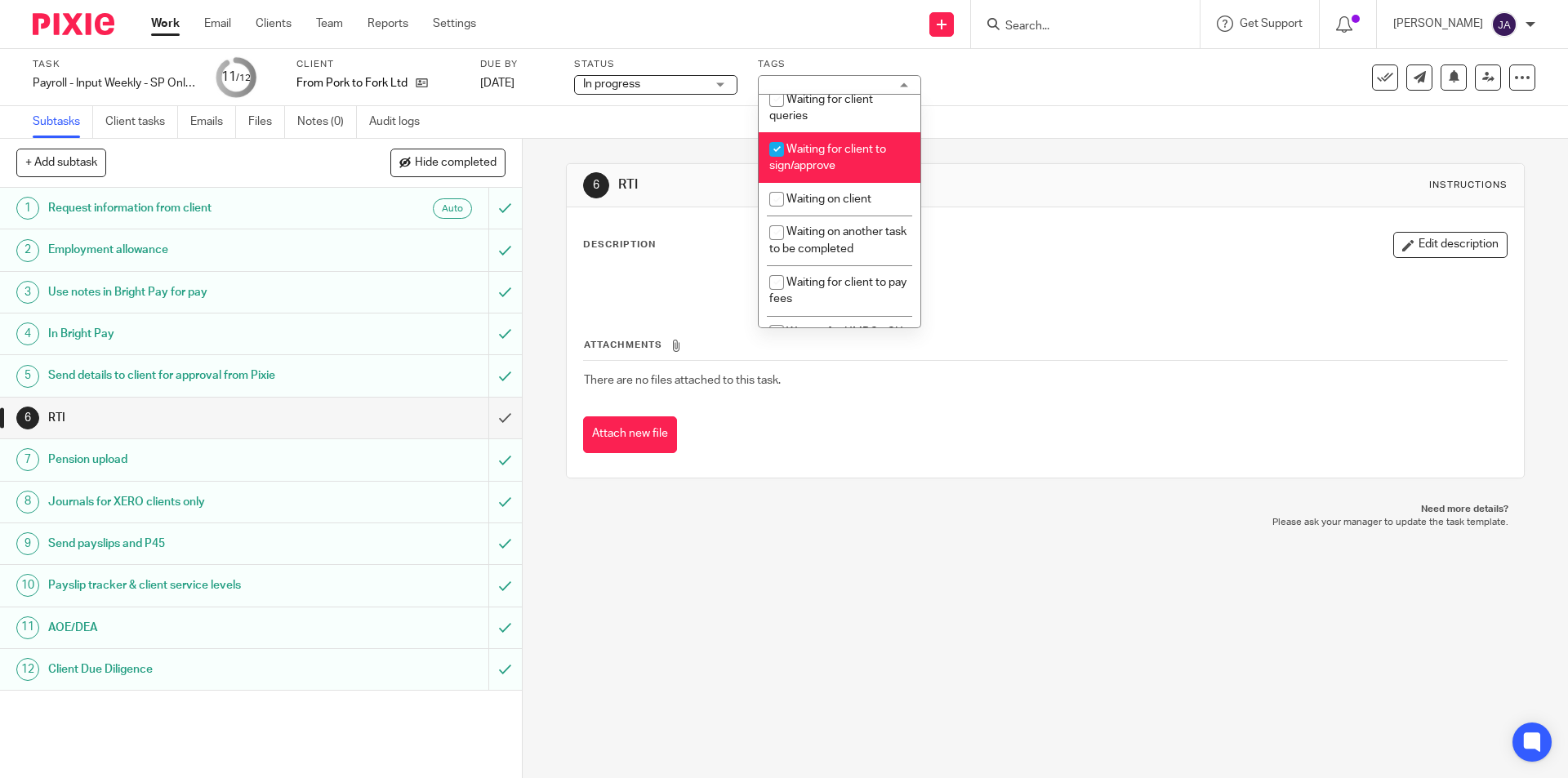
click at [784, 140] on input "checkbox" at bounding box center [776, 149] width 31 height 31
checkbox input "false"
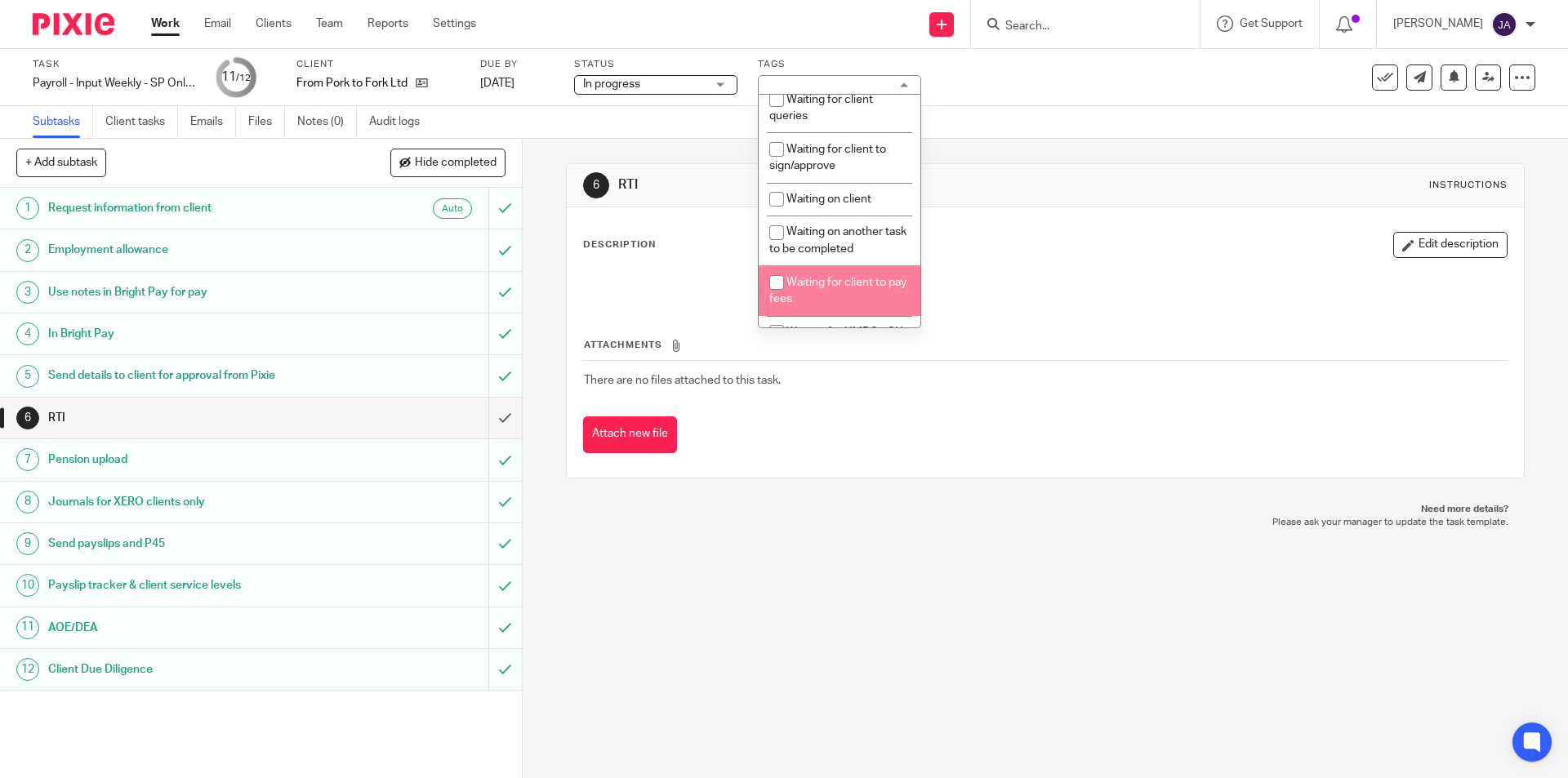
click at [754, 494] on div "6 RTI Instructions Description Edit description Attachments There are no files …" at bounding box center [1044, 321] width 958 height 364
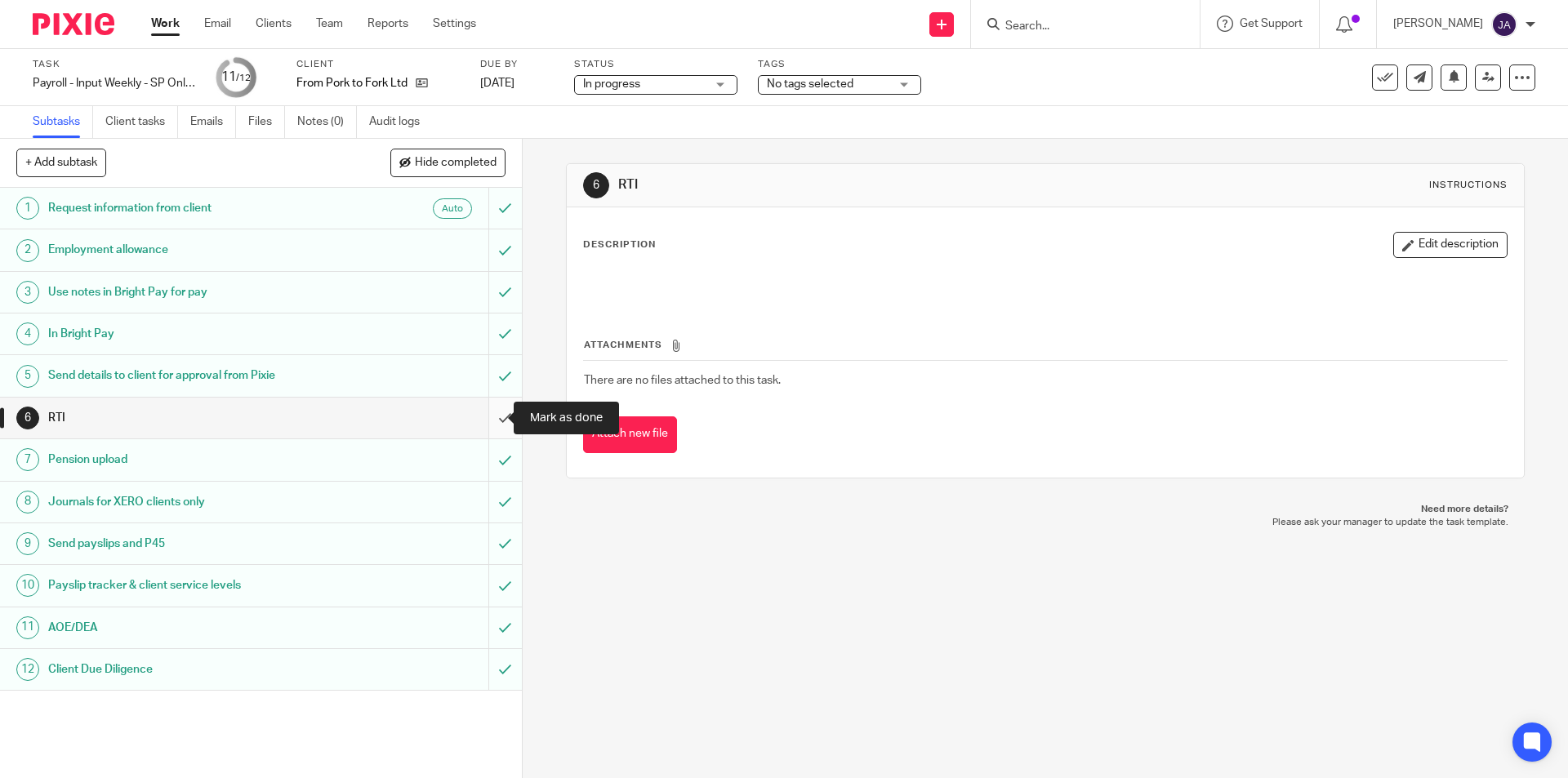
click at [490, 414] on input "submit" at bounding box center [260, 418] width 522 height 41
